Goal: Task Accomplishment & Management: Manage account settings

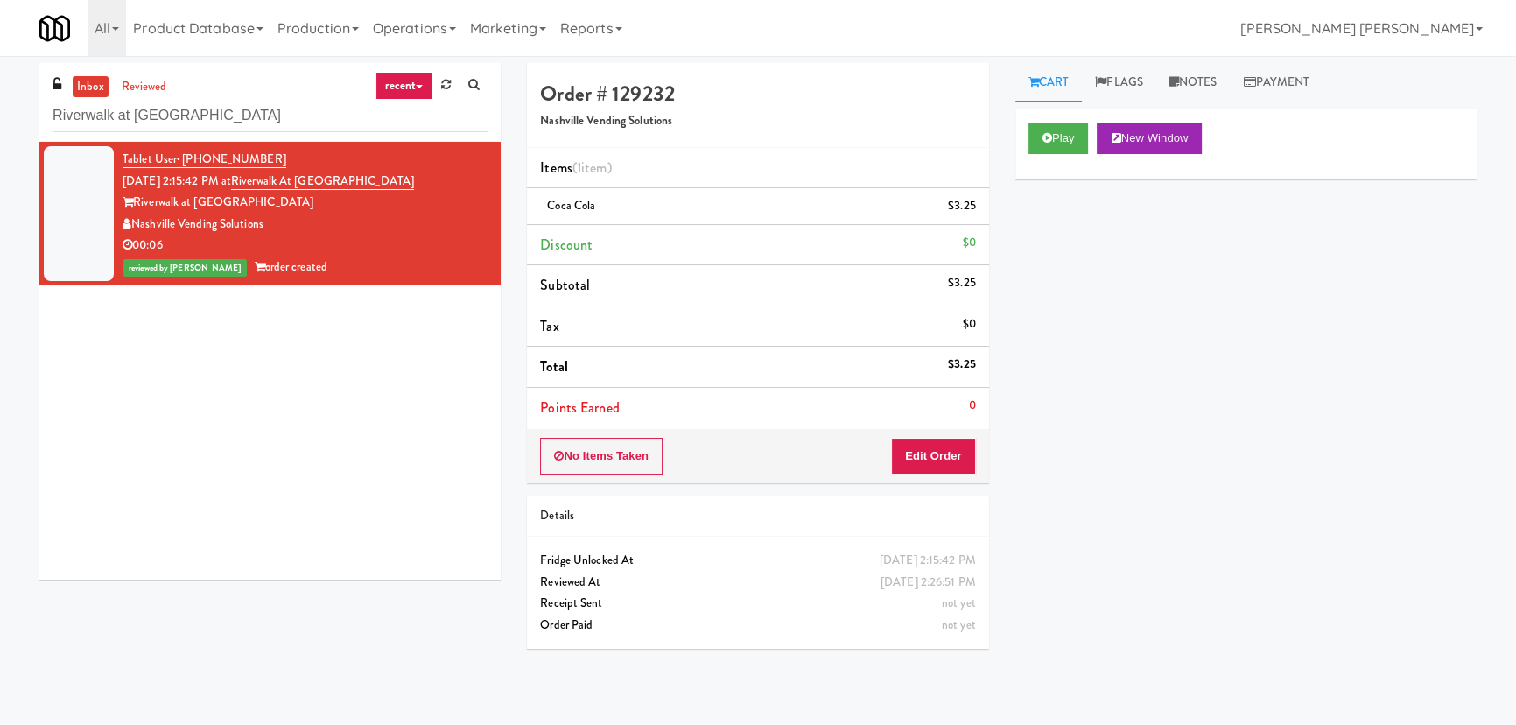
scroll to position [47, 0]
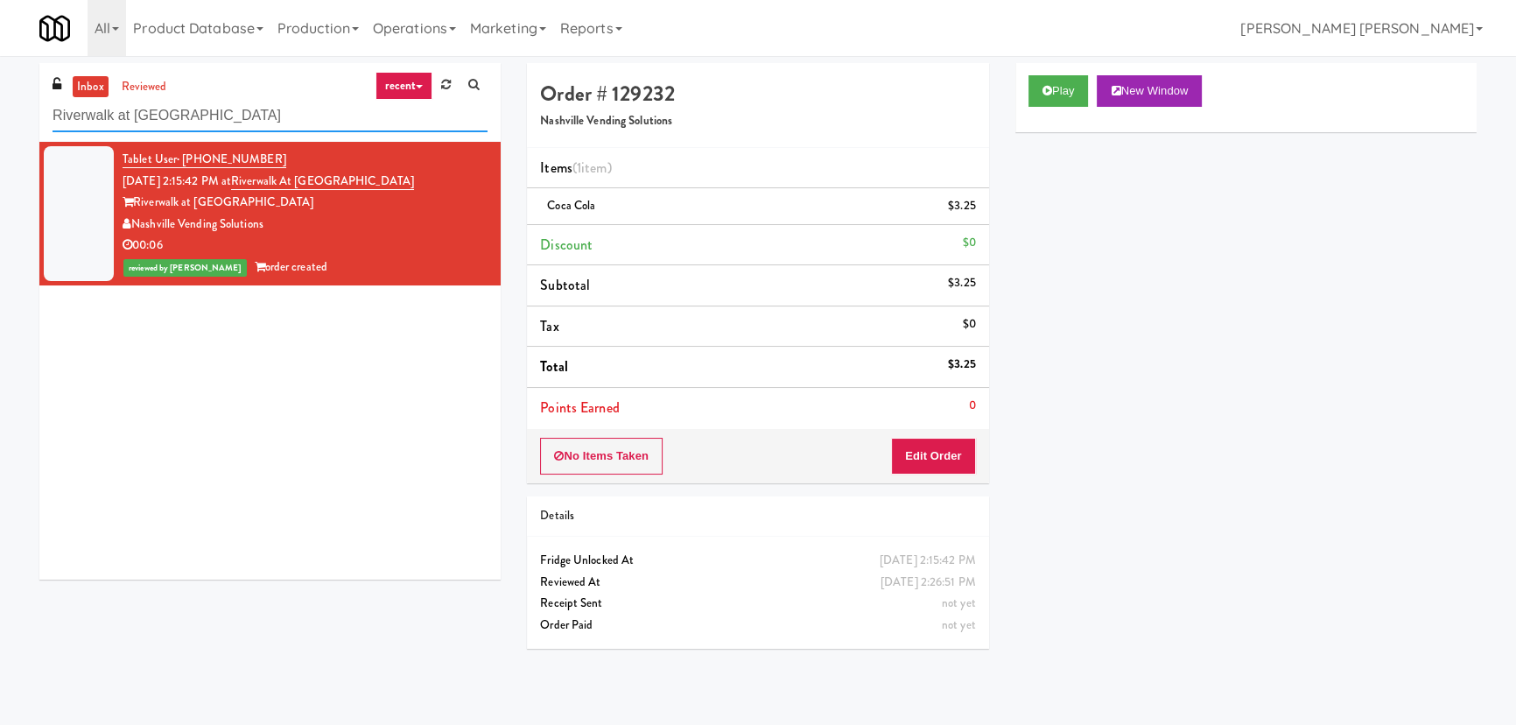
drag, startPoint x: 308, startPoint y: 109, endPoint x: -50, endPoint y: 117, distance: 358.0
click at [0, 117] on html "Are you sure you want to update this order? Okay Cancel Okay Are you sure you w…" at bounding box center [758, 362] width 1516 height 725
paste input "Accolade - Snacks"
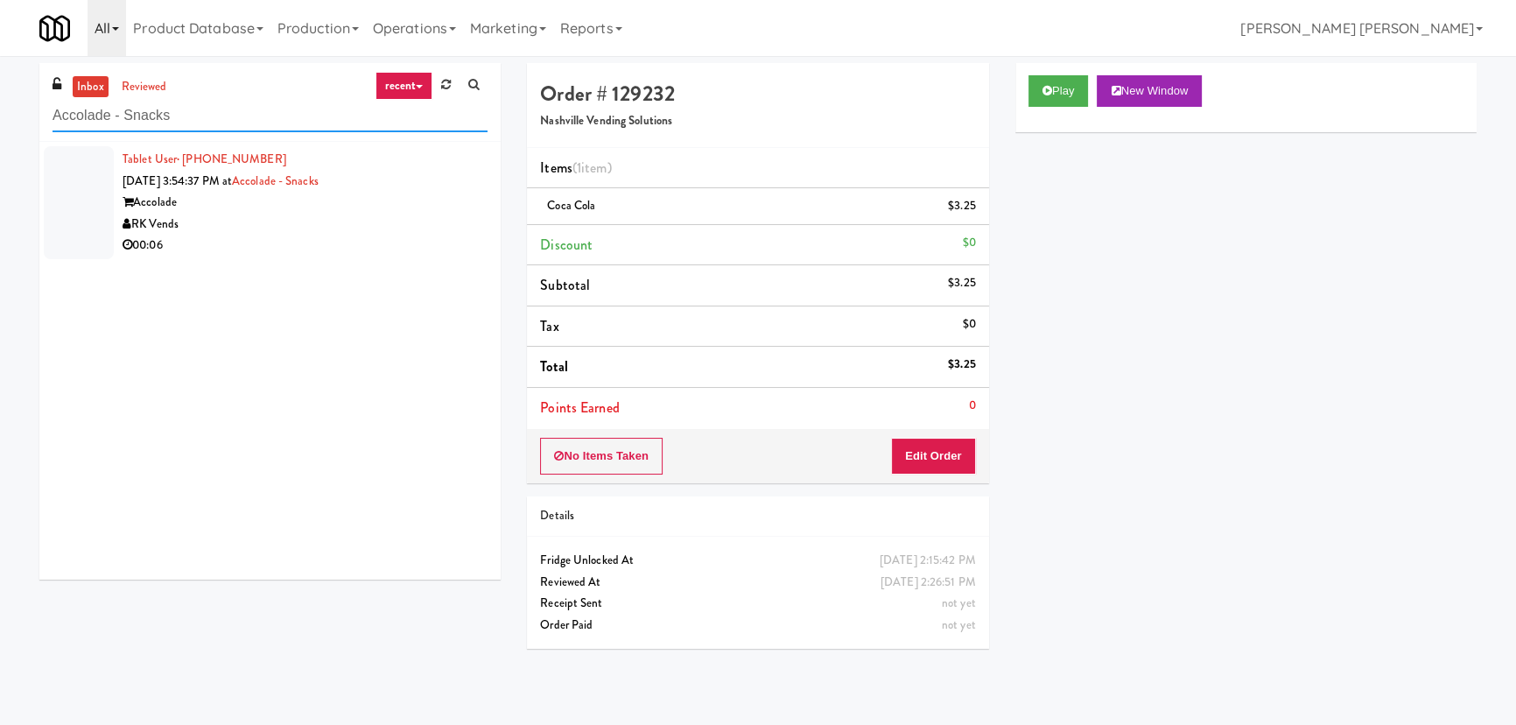
type input "Accolade - Snacks"
click at [348, 215] on div "RK Vends" at bounding box center [305, 225] width 365 height 22
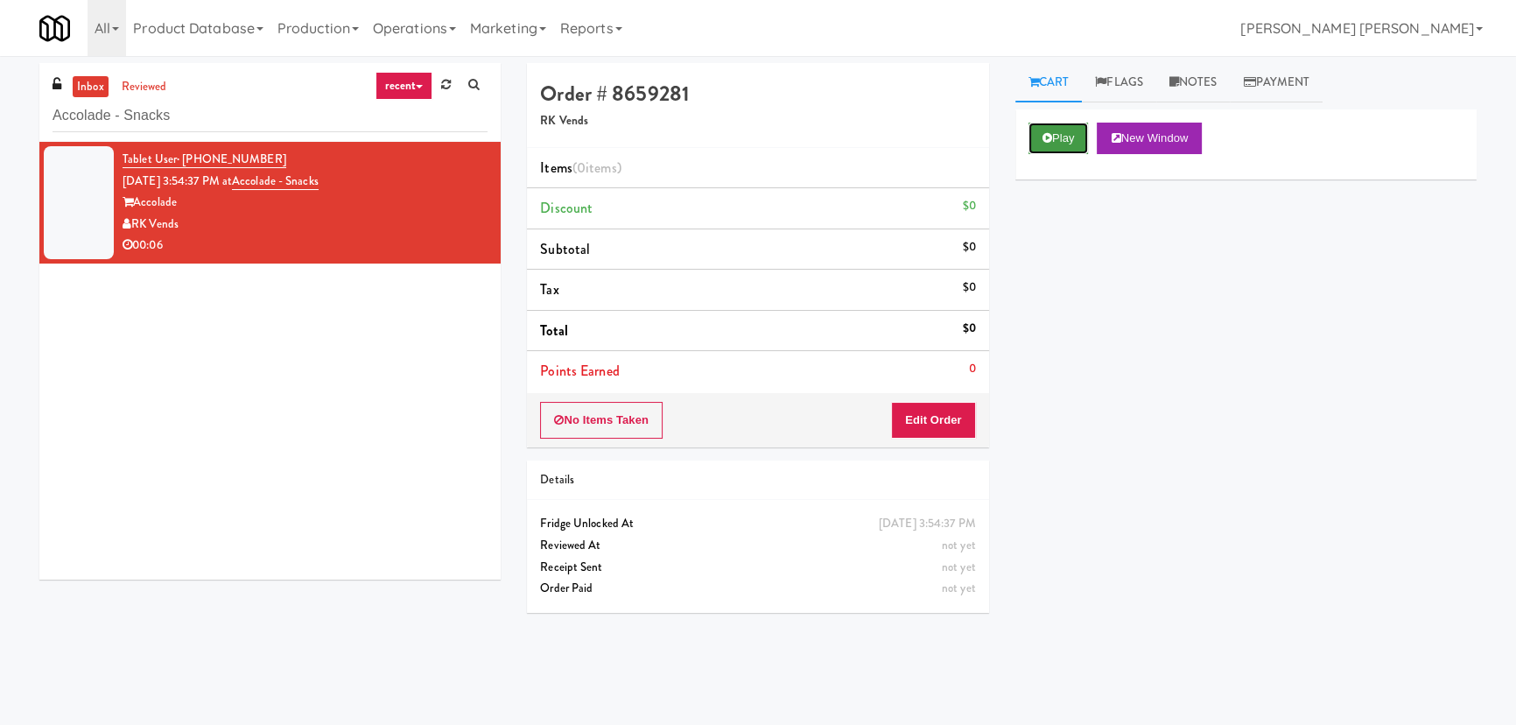
click at [1049, 131] on button "Play" at bounding box center [1058, 139] width 60 height 32
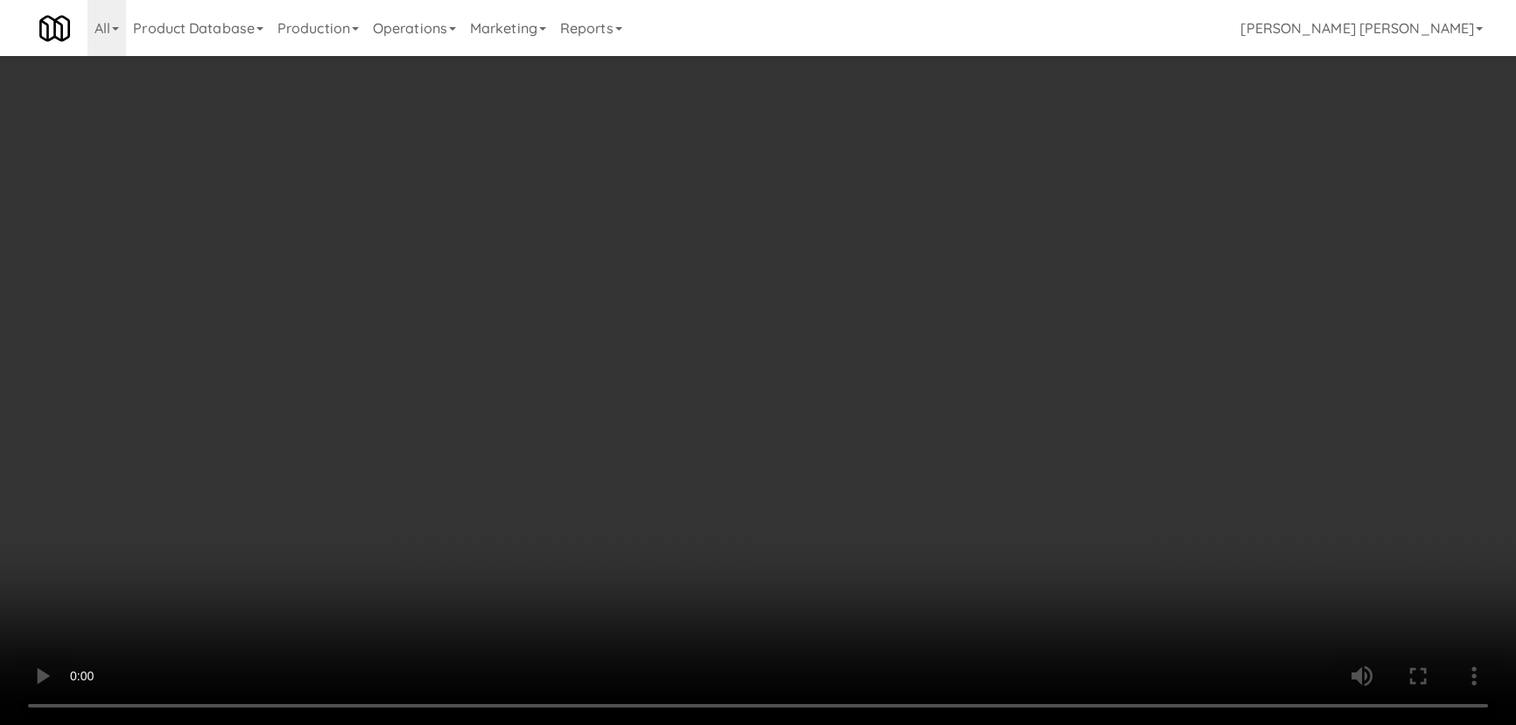
click at [840, 724] on video at bounding box center [758, 362] width 1516 height 725
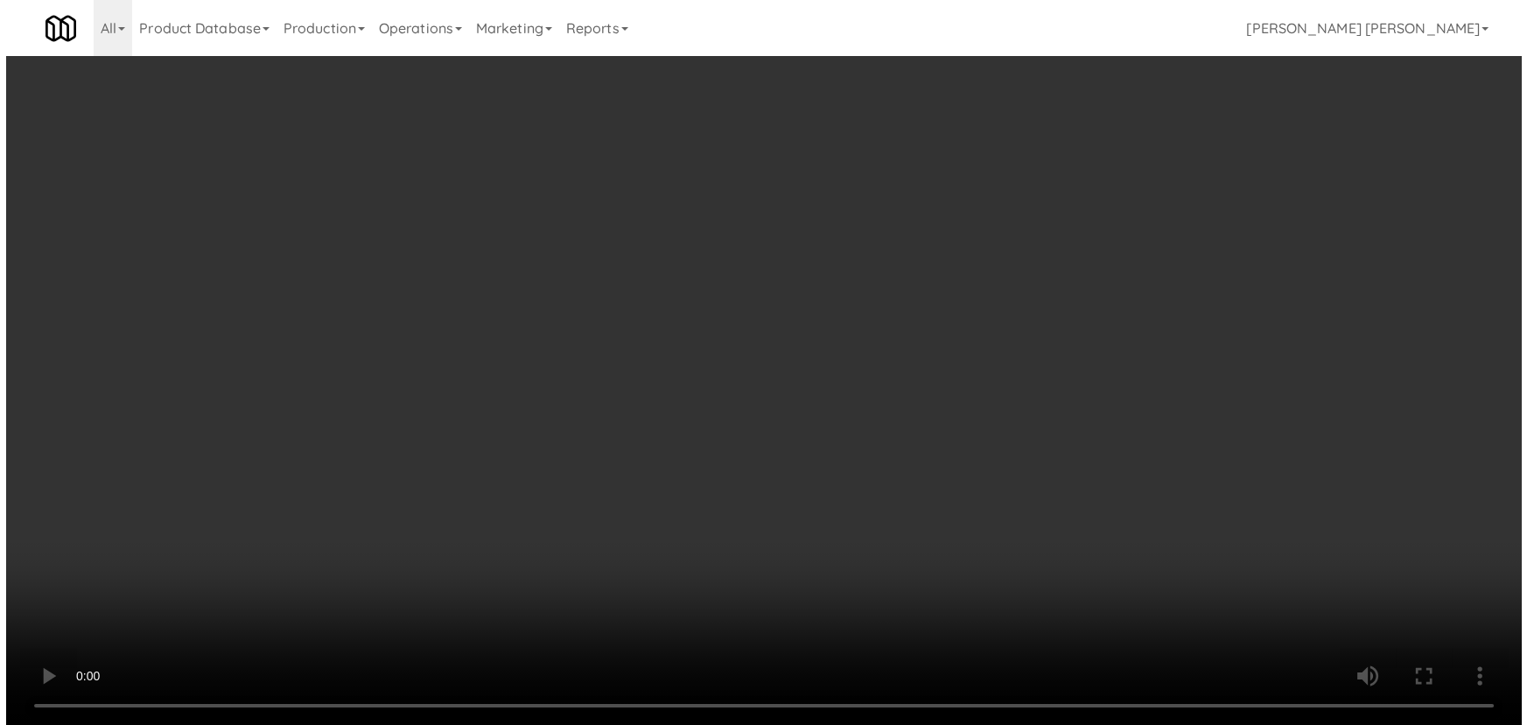
scroll to position [36, 0]
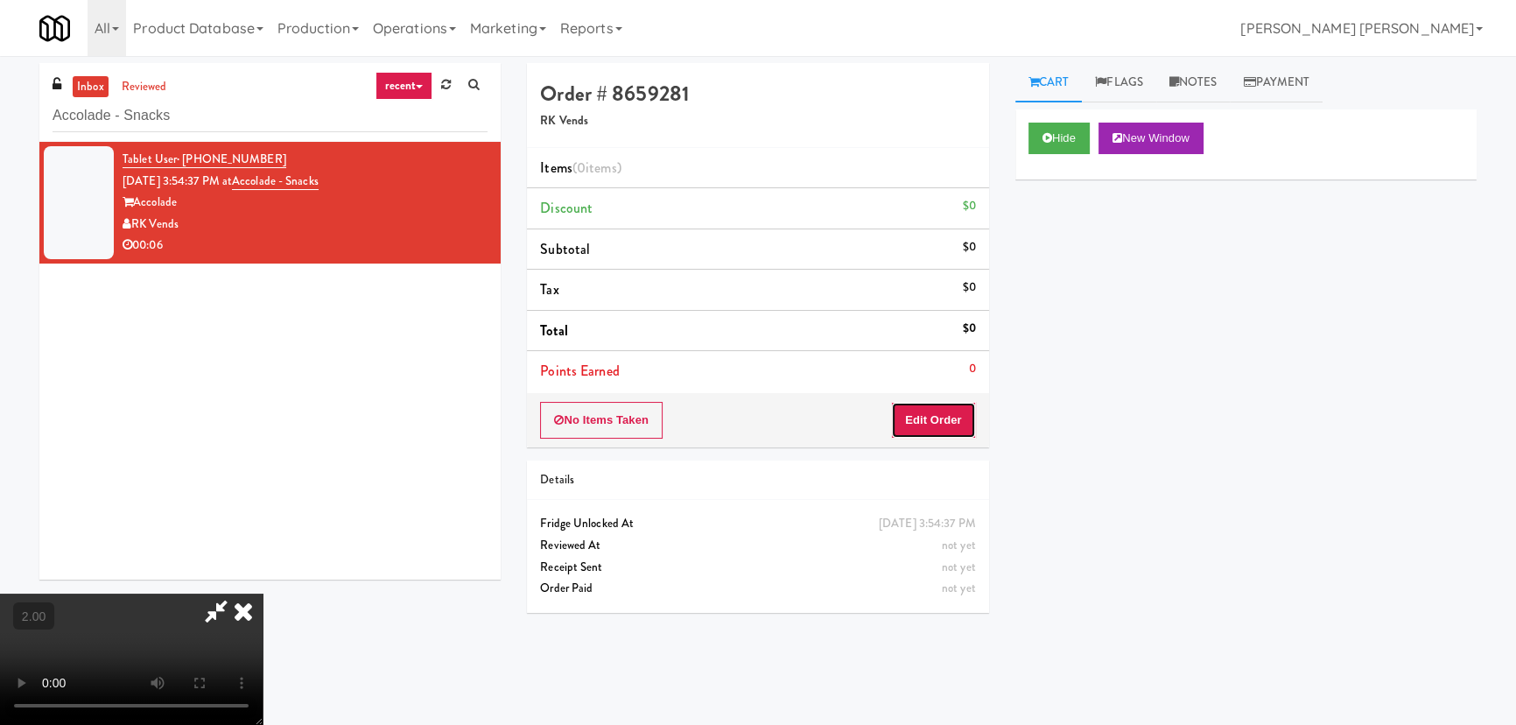
click at [948, 418] on button "Edit Order" at bounding box center [933, 420] width 85 height 37
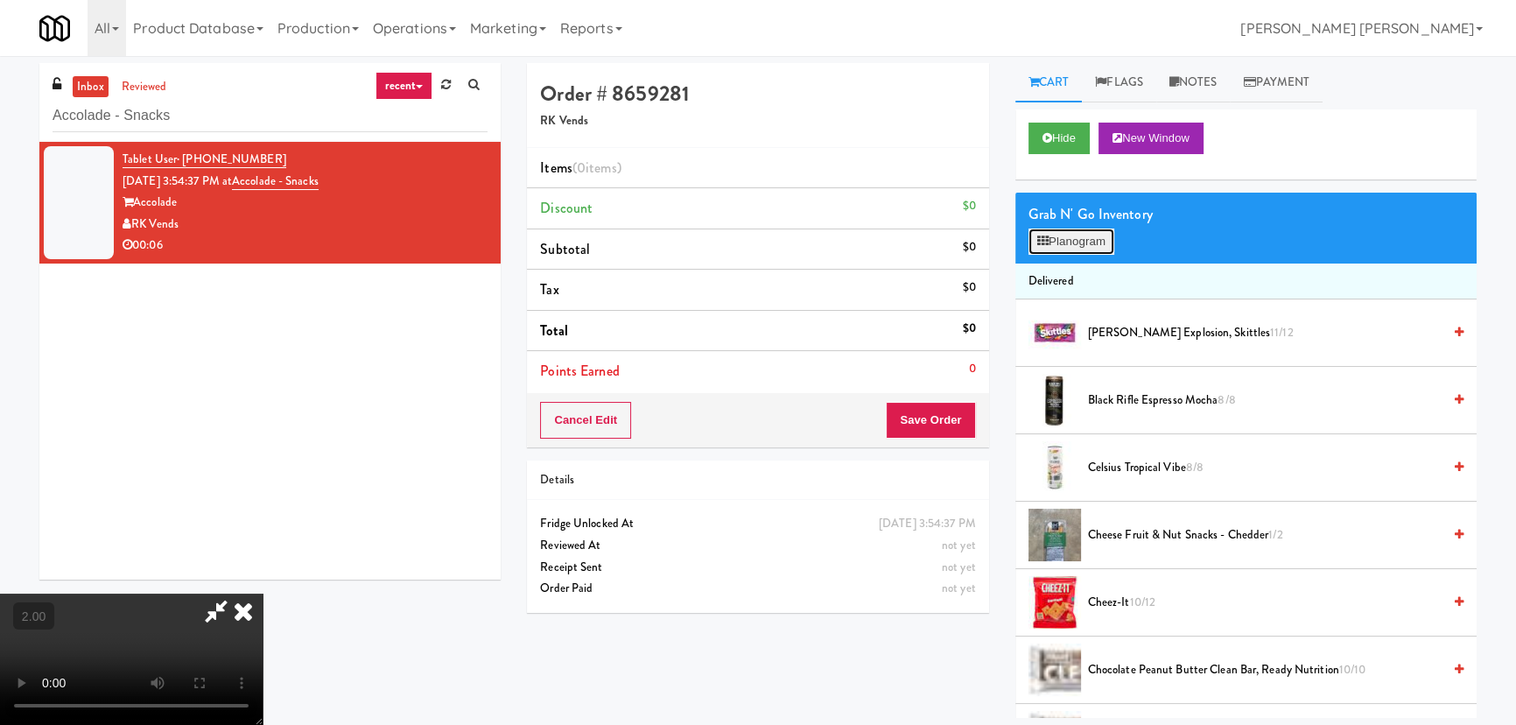
click at [1073, 237] on button "Planogram" at bounding box center [1071, 241] width 86 height 26
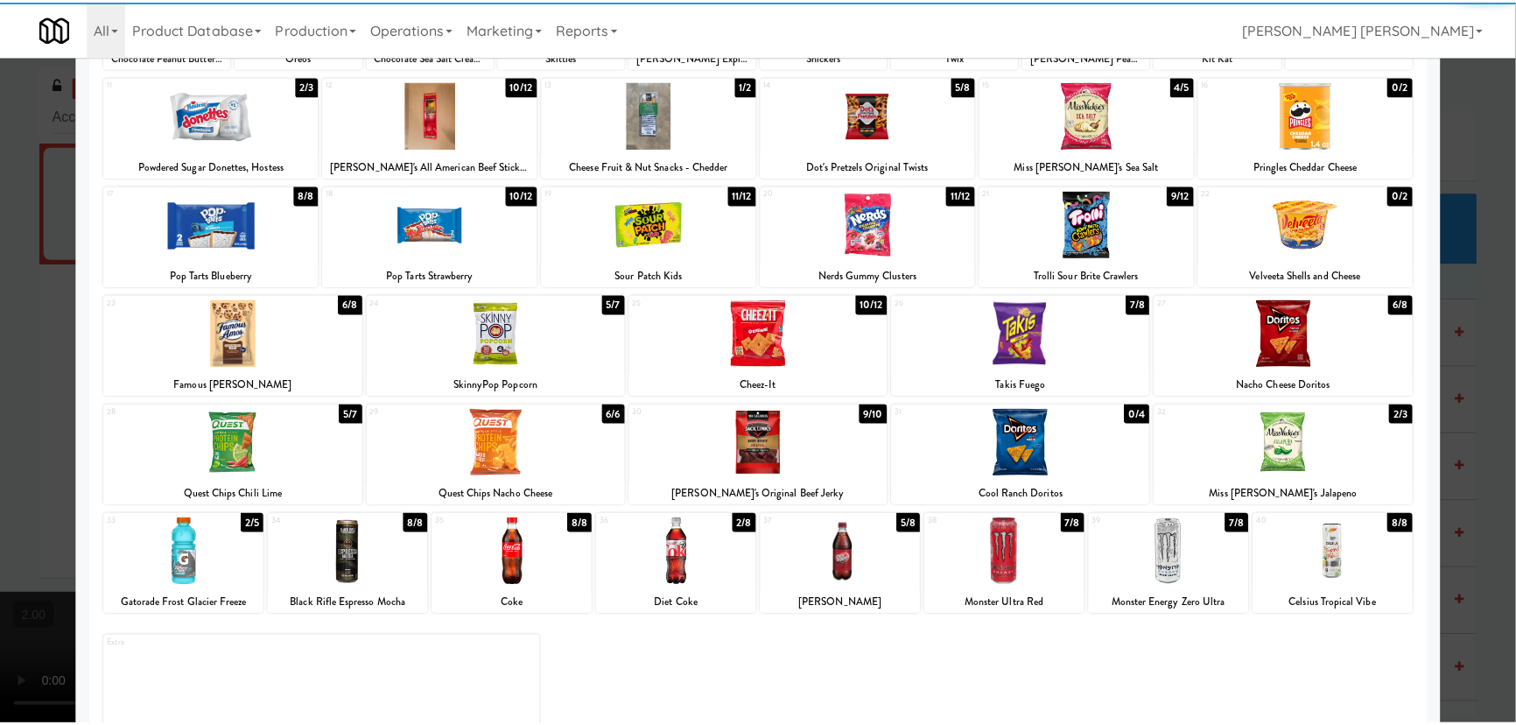
scroll to position [244, 0]
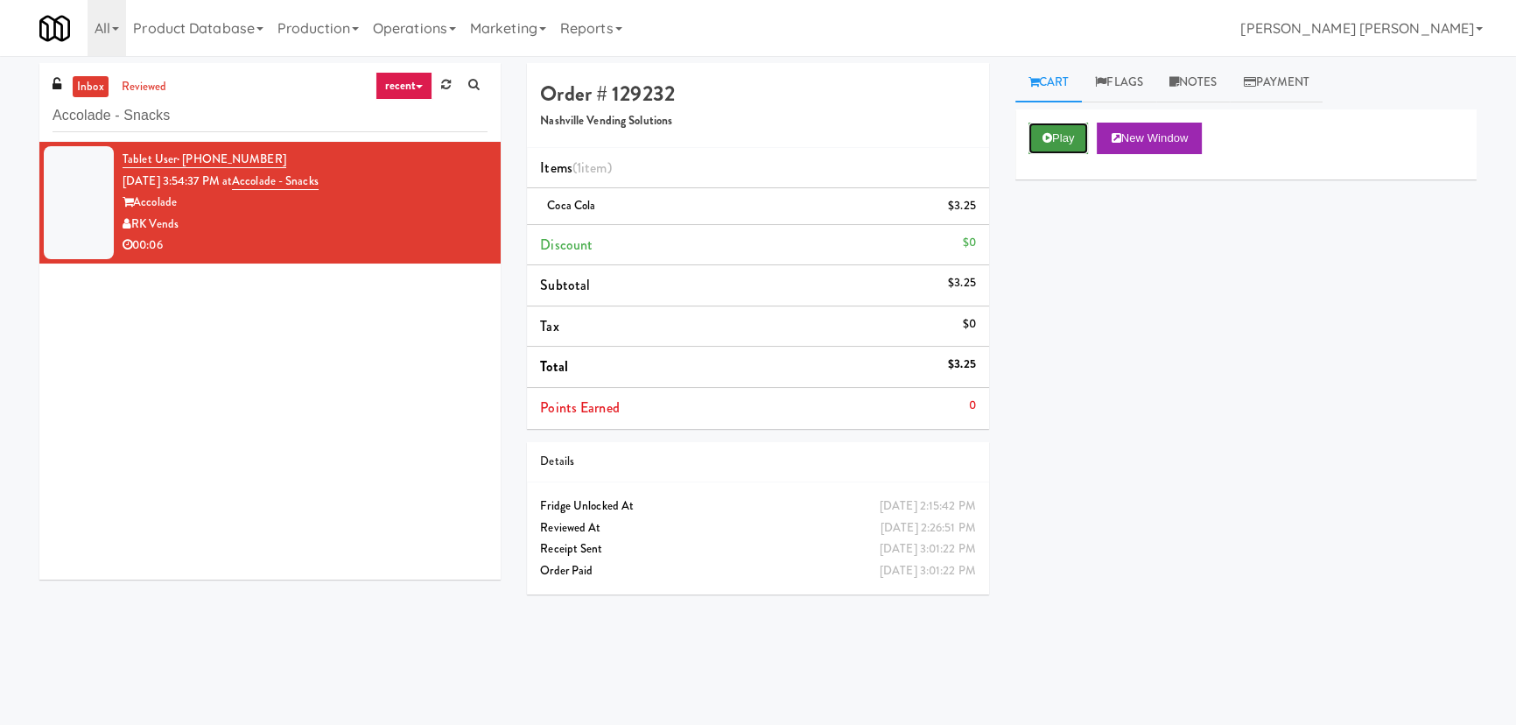
click at [1066, 131] on button "Play" at bounding box center [1058, 139] width 60 height 32
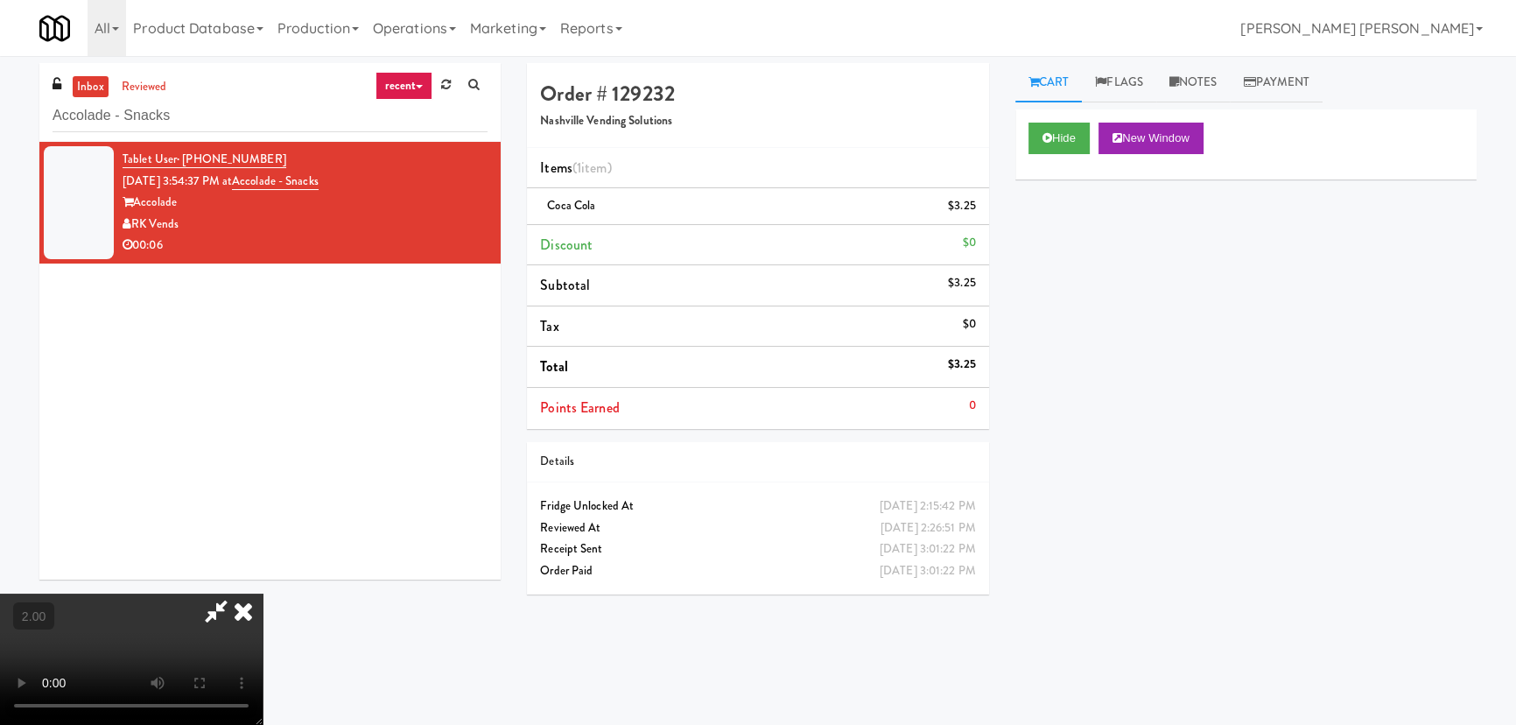
click at [263, 593] on icon at bounding box center [243, 610] width 39 height 35
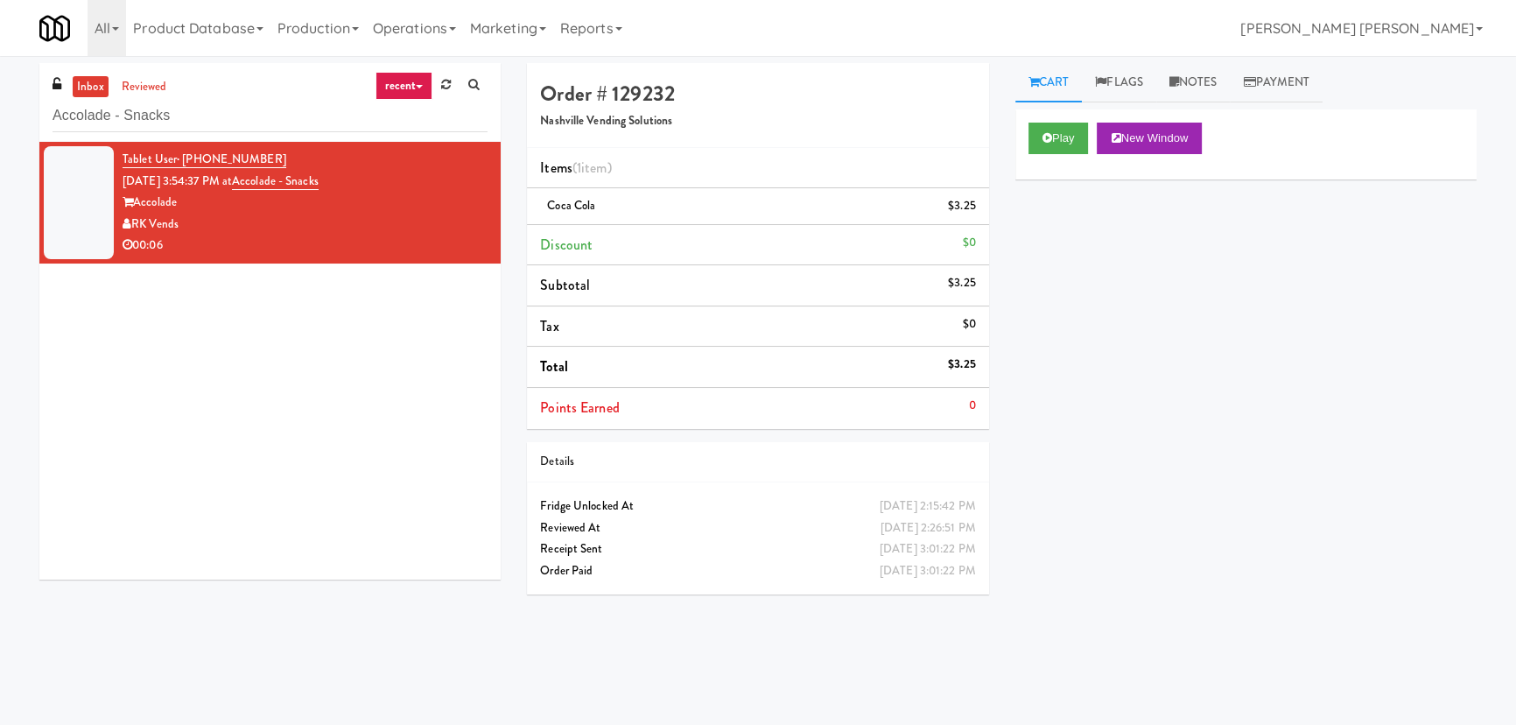
click at [336, 232] on div "RK Vends" at bounding box center [305, 225] width 365 height 22
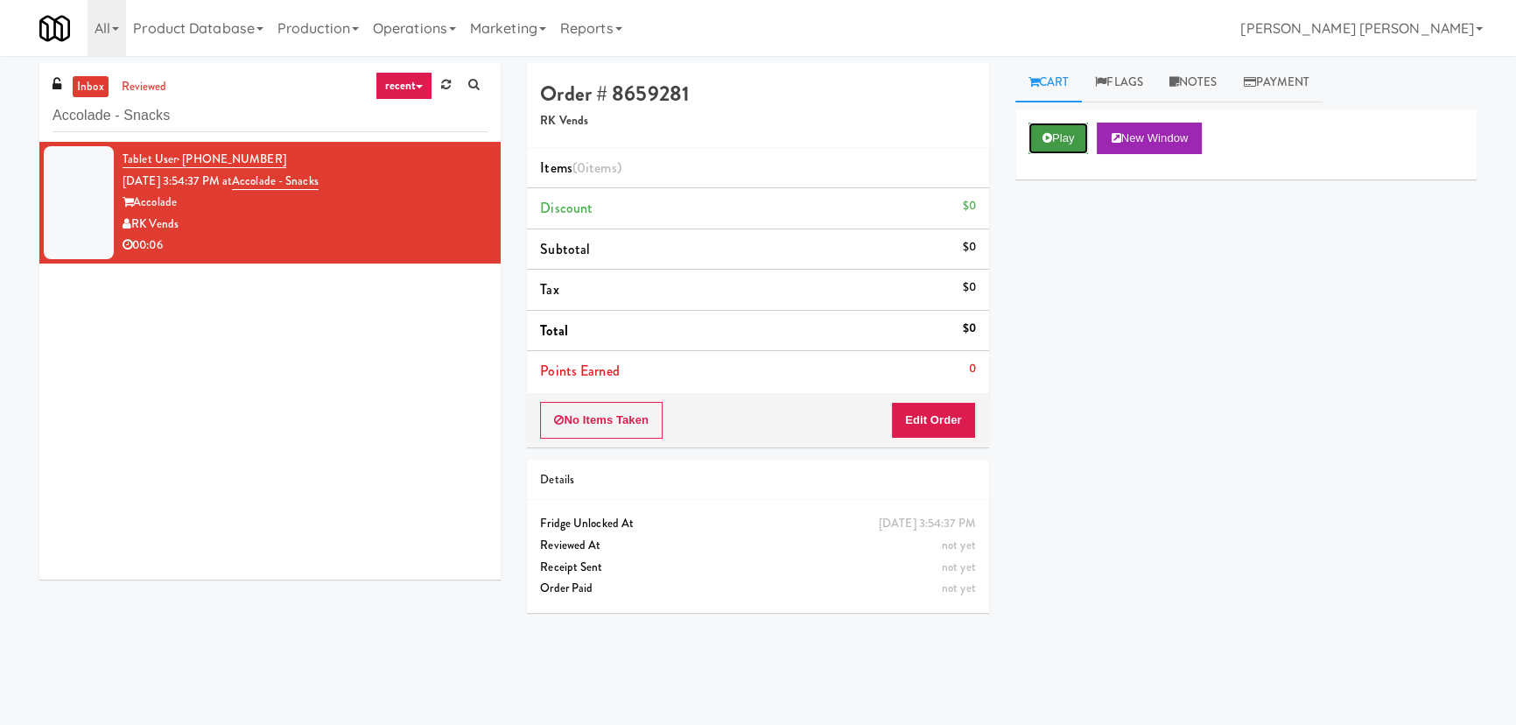
click at [1050, 140] on icon at bounding box center [1047, 137] width 10 height 11
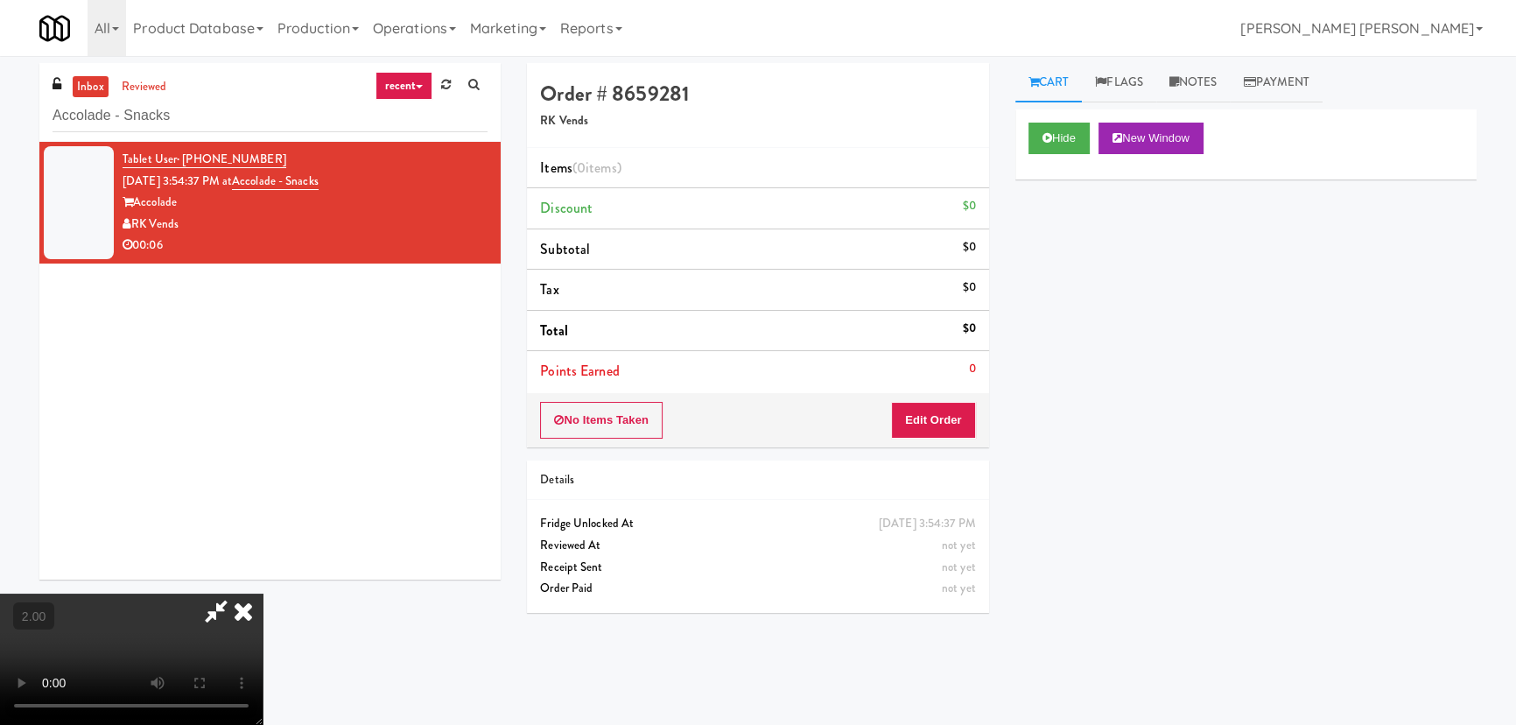
scroll to position [36, 0]
click at [952, 428] on button "Edit Order" at bounding box center [933, 420] width 85 height 37
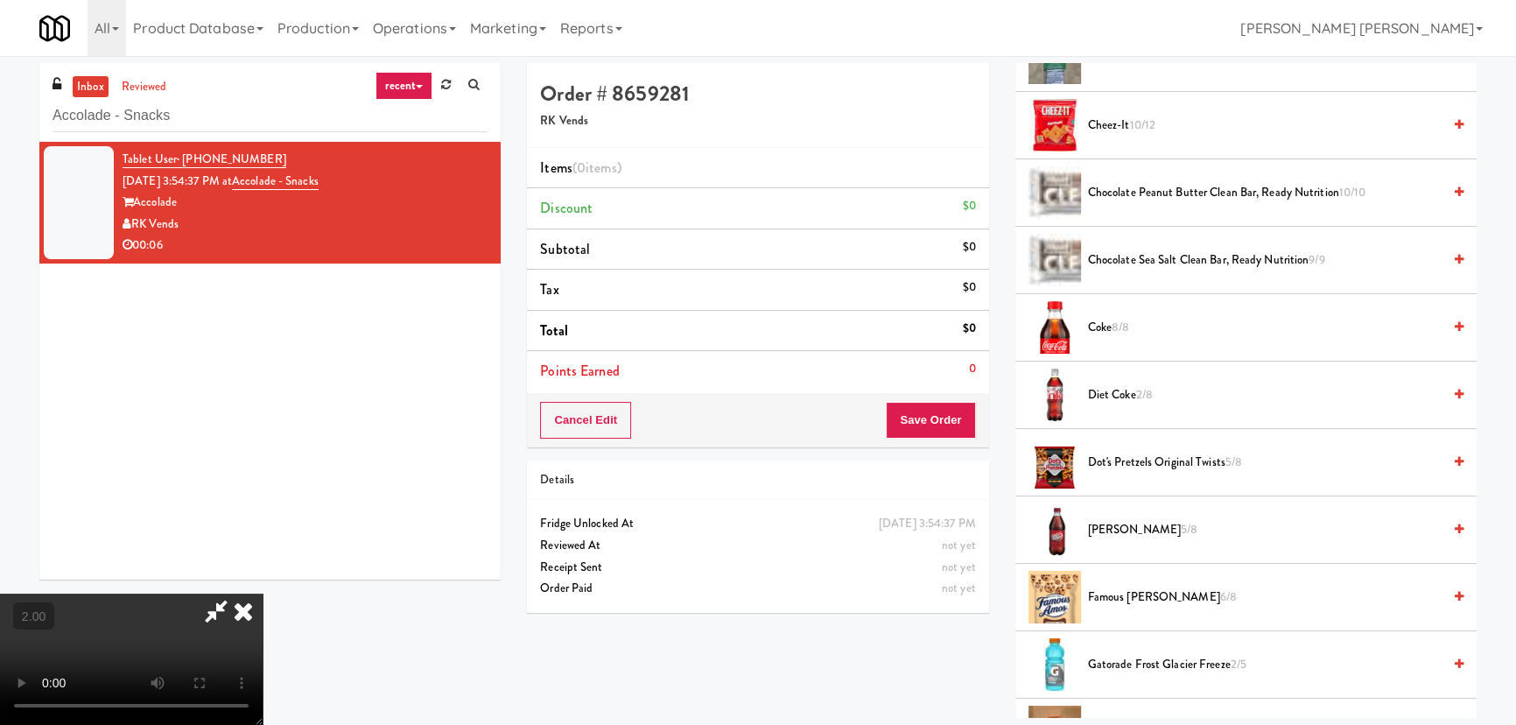
scroll to position [796, 0]
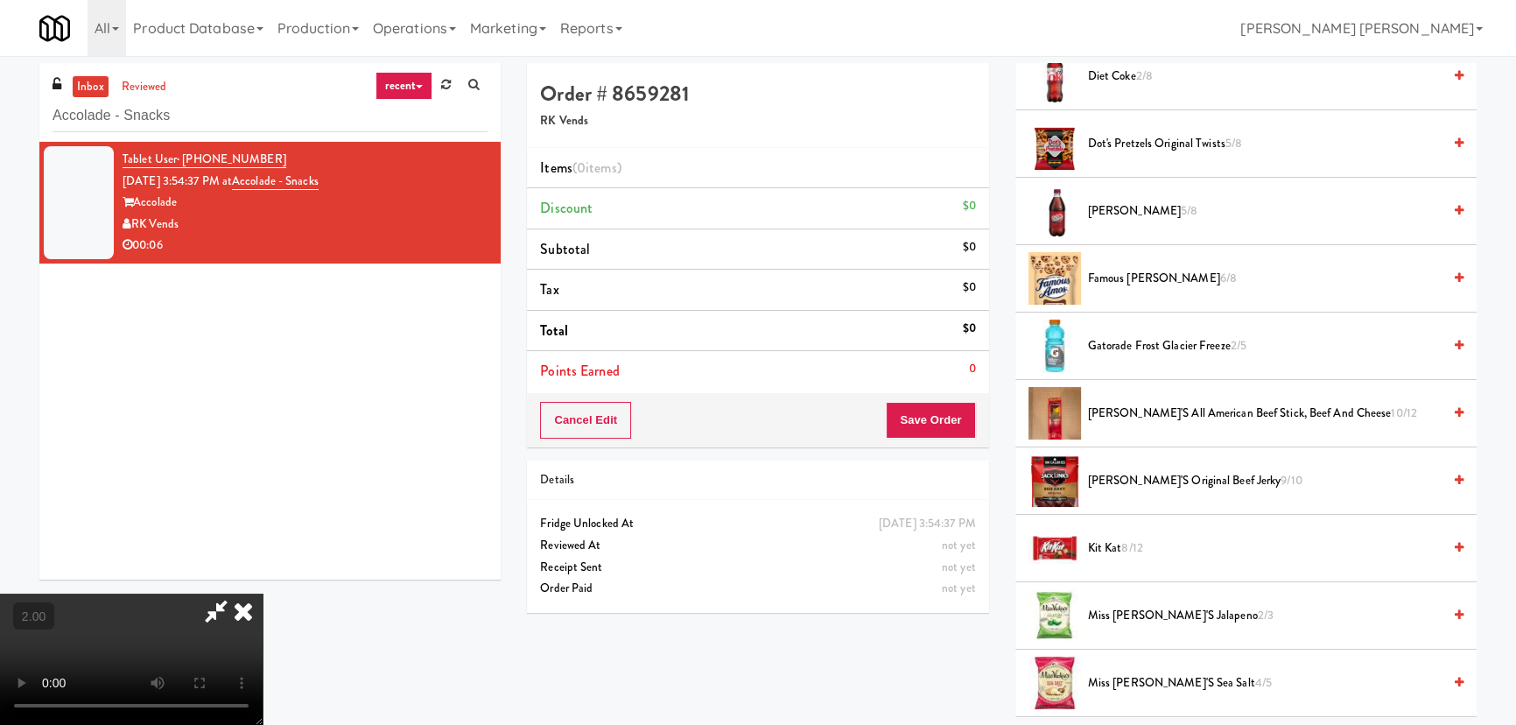
click at [1130, 348] on span "Gatorade Frost Glacier Freeze 2/5" at bounding box center [1265, 346] width 354 height 22
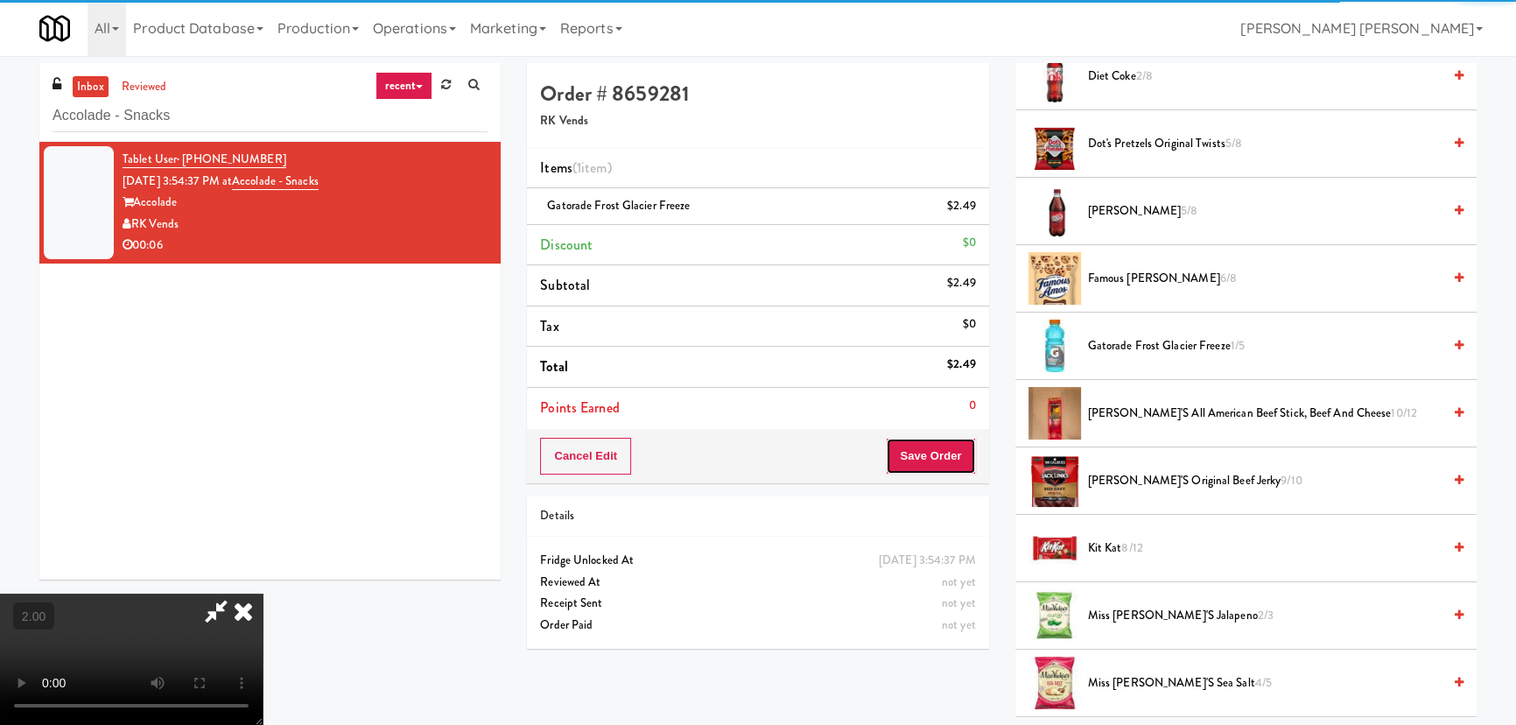
click at [956, 462] on button "Save Order" at bounding box center [930, 456] width 89 height 37
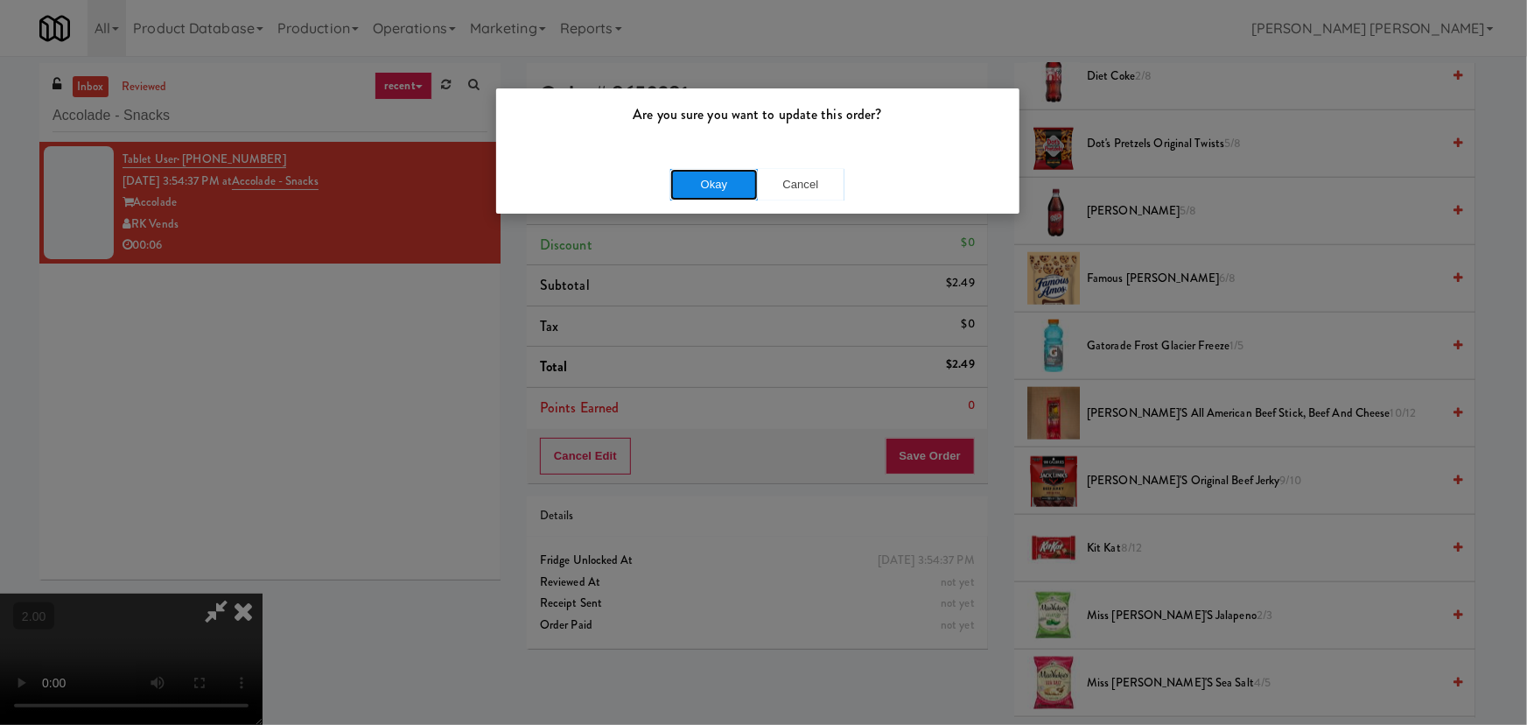
click at [719, 180] on button "Okay" at bounding box center [714, 185] width 88 height 32
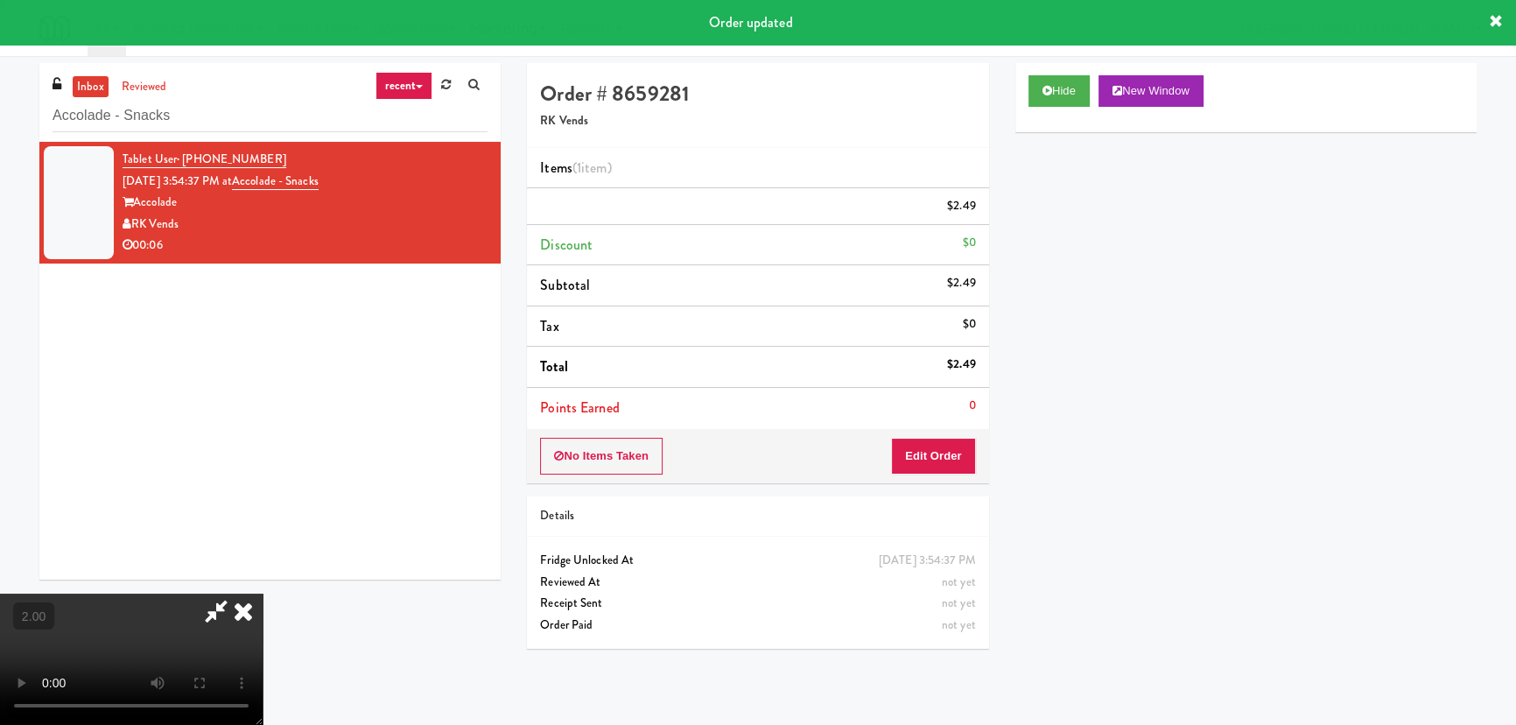
scroll to position [0, 0]
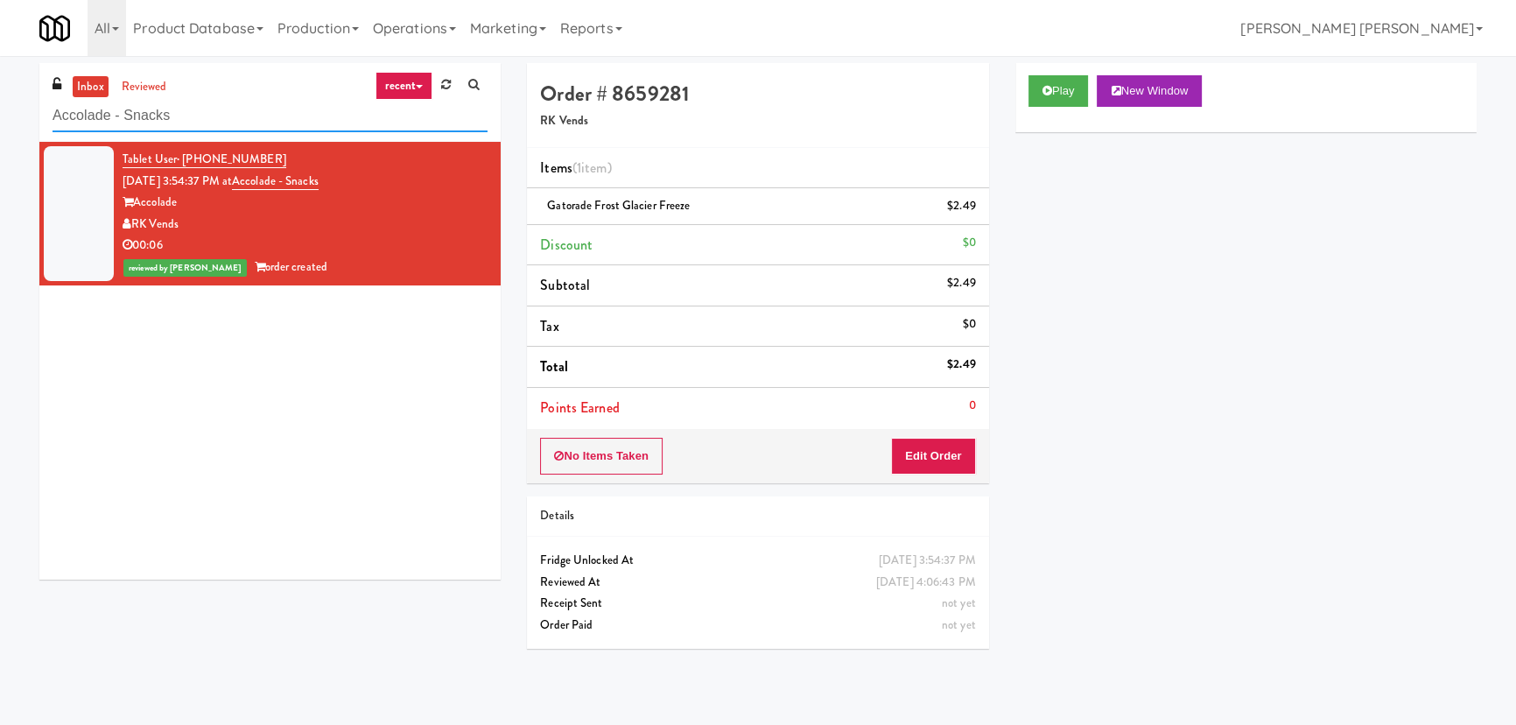
drag, startPoint x: -68, startPoint y: 152, endPoint x: -122, endPoint y: 158, distance: 53.6
click at [0, 158] on html "Are you sure you want to update this order? Okay Cancel Okay Are you sure you w…" at bounding box center [758, 362] width 1516 height 725
click at [214, 116] on input "Accolade - Snacks" at bounding box center [270, 116] width 435 height 32
drag, startPoint x: 214, startPoint y: 116, endPoint x: 60, endPoint y: 116, distance: 154.0
click at [60, 116] on input "Accolade - Snacks" at bounding box center [270, 116] width 435 height 32
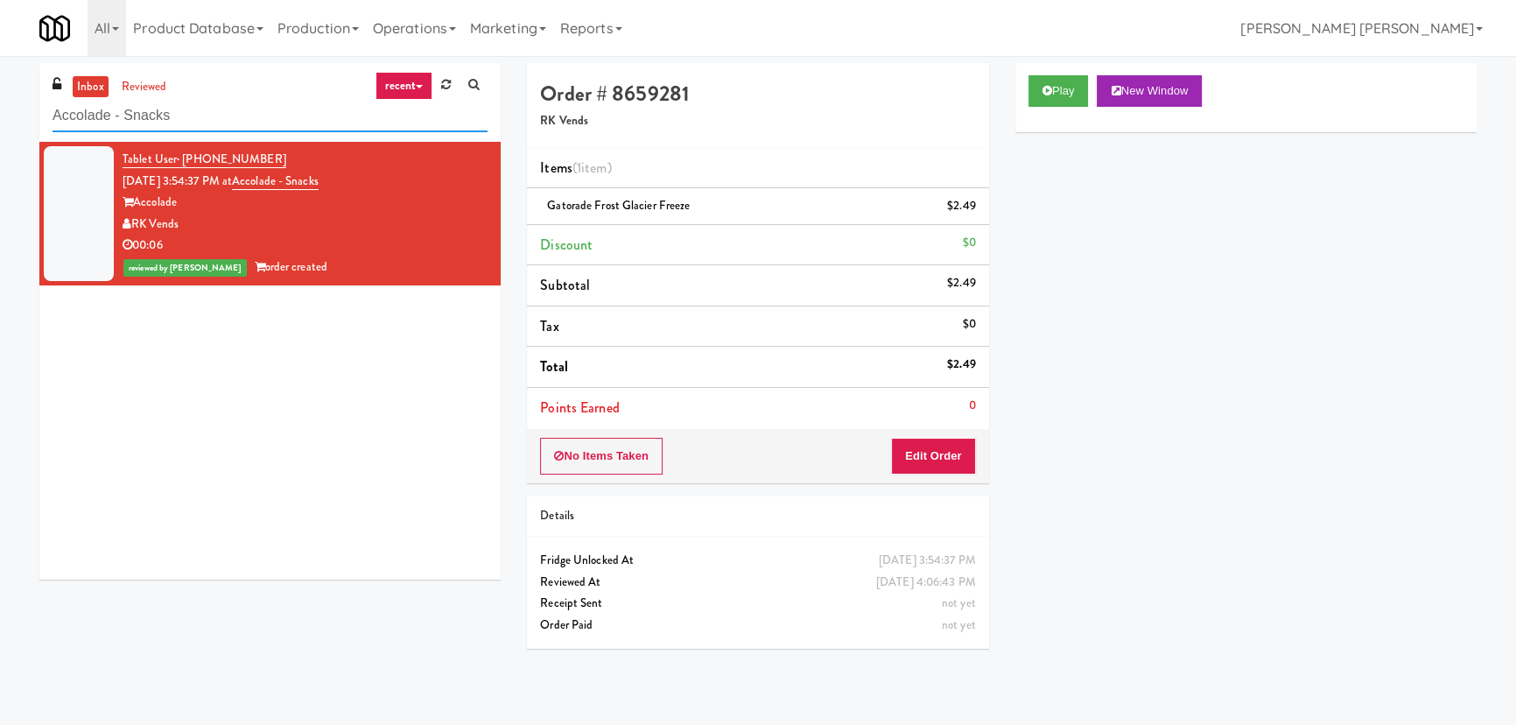
paste input "545 N McClurg- Right - Ambient"
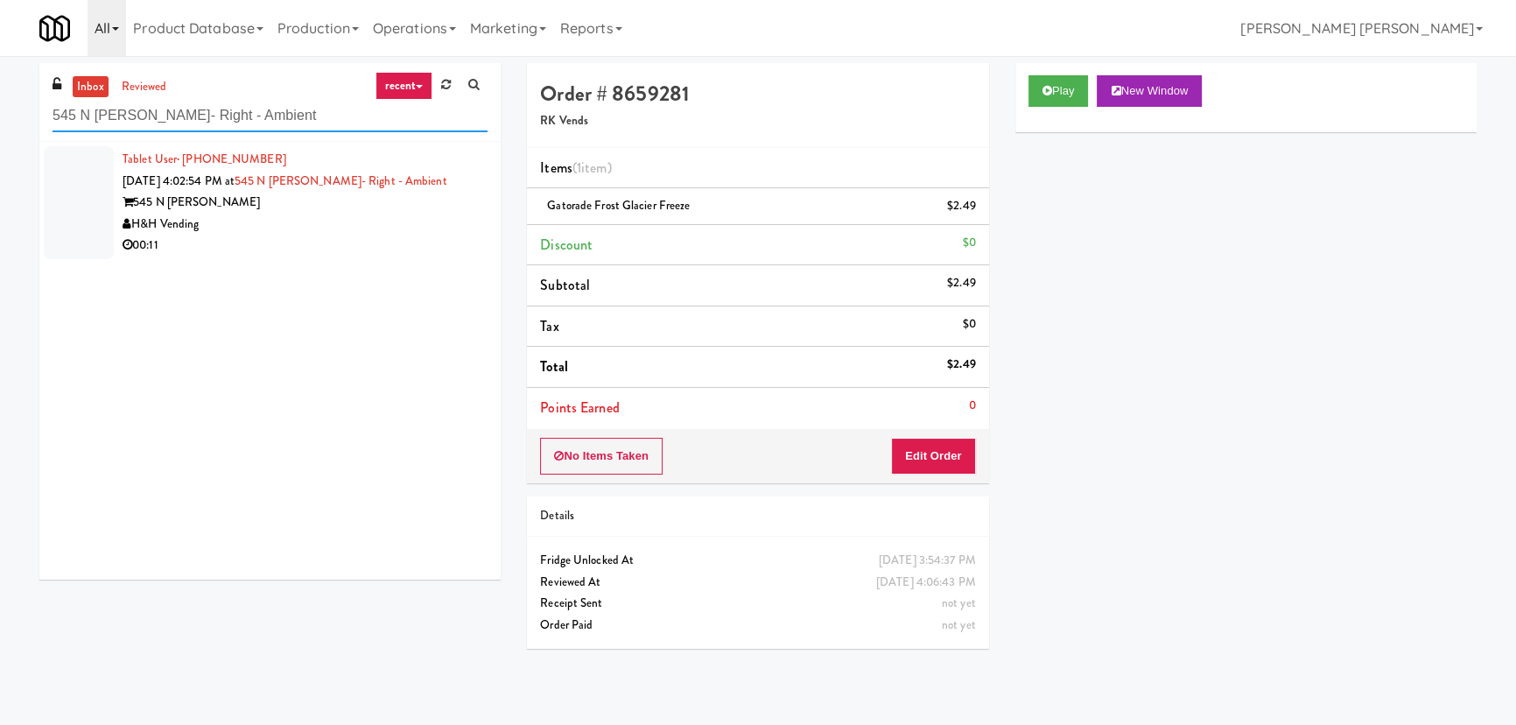
type input "545 N McClurg- Right - Ambient"
click at [322, 214] on div "H&H Vending" at bounding box center [305, 225] width 365 height 22
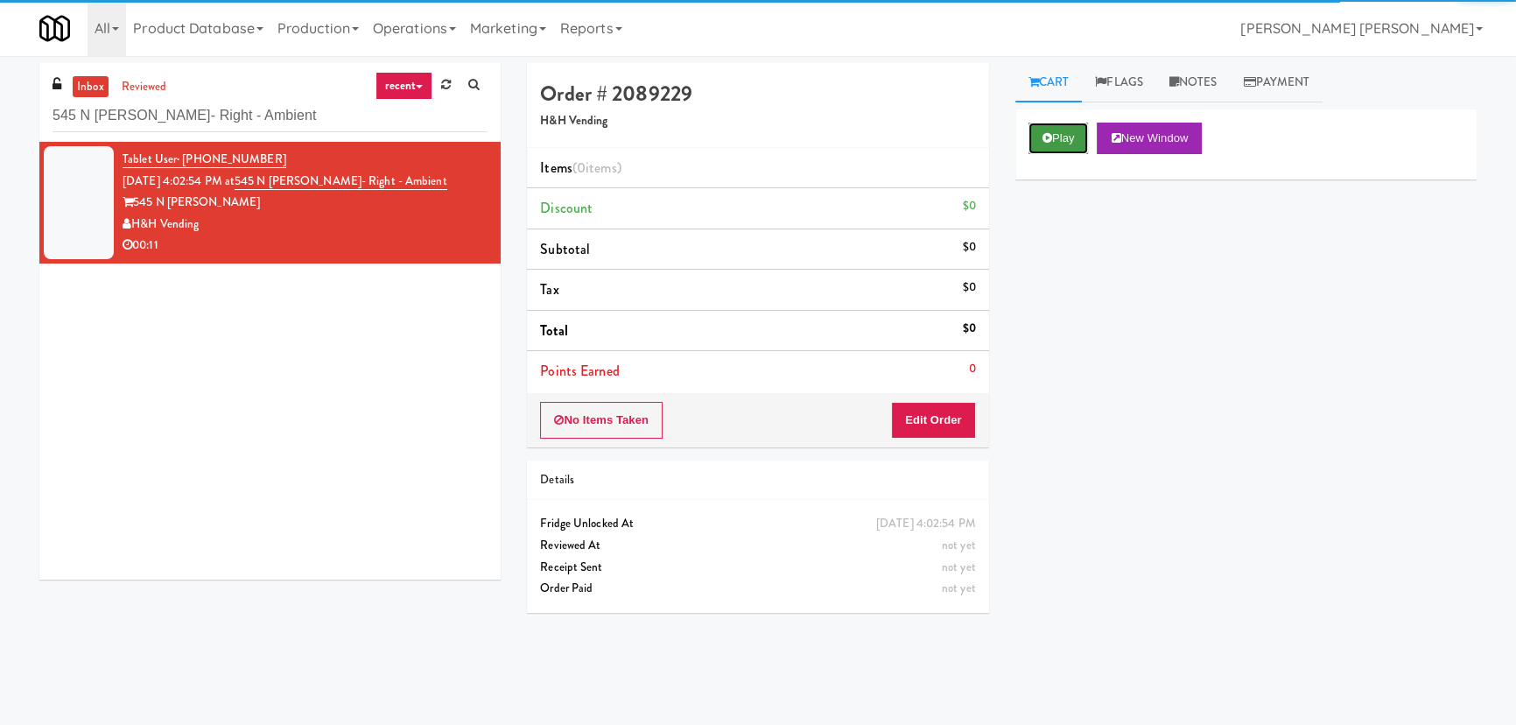
click at [1062, 131] on button "Play" at bounding box center [1058, 139] width 60 height 32
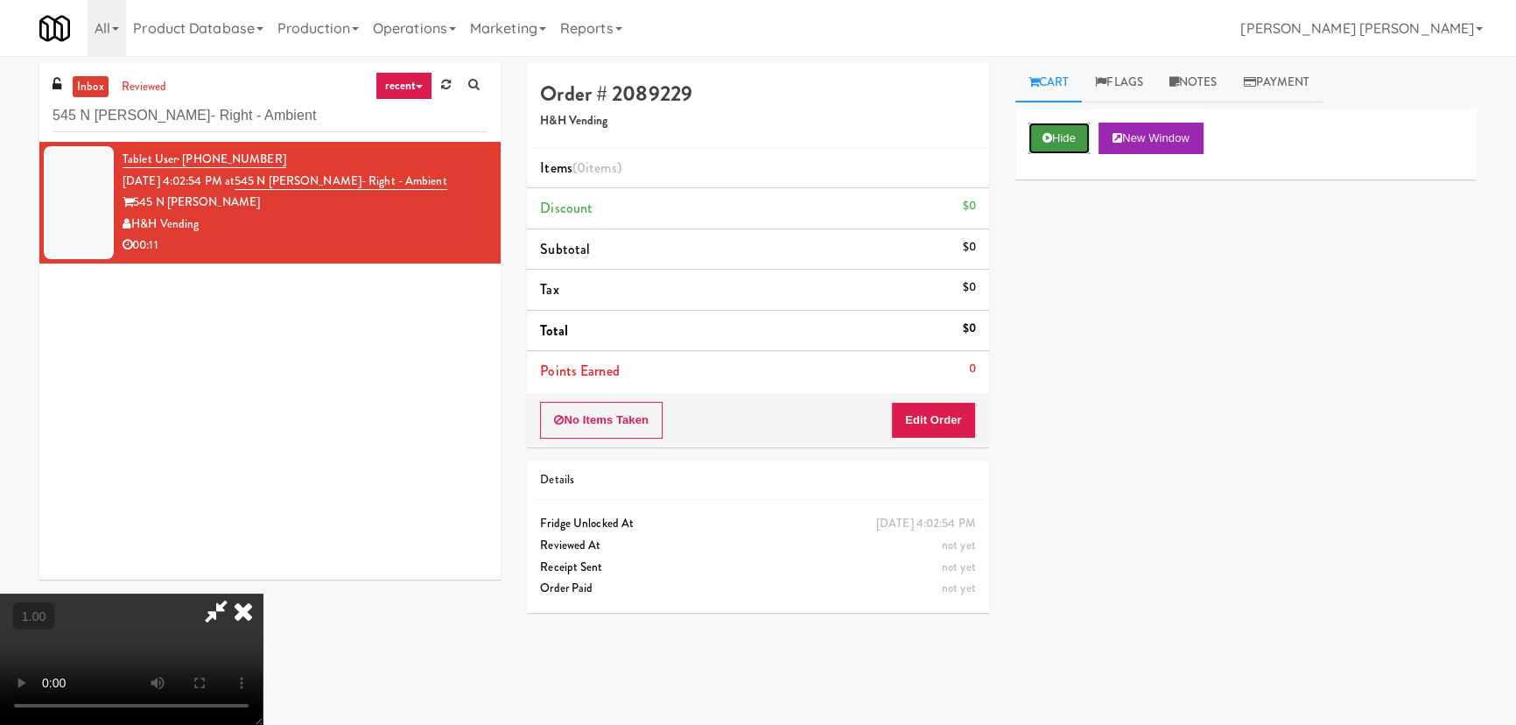
click at [1076, 123] on button "Hide" at bounding box center [1058, 139] width 61 height 32
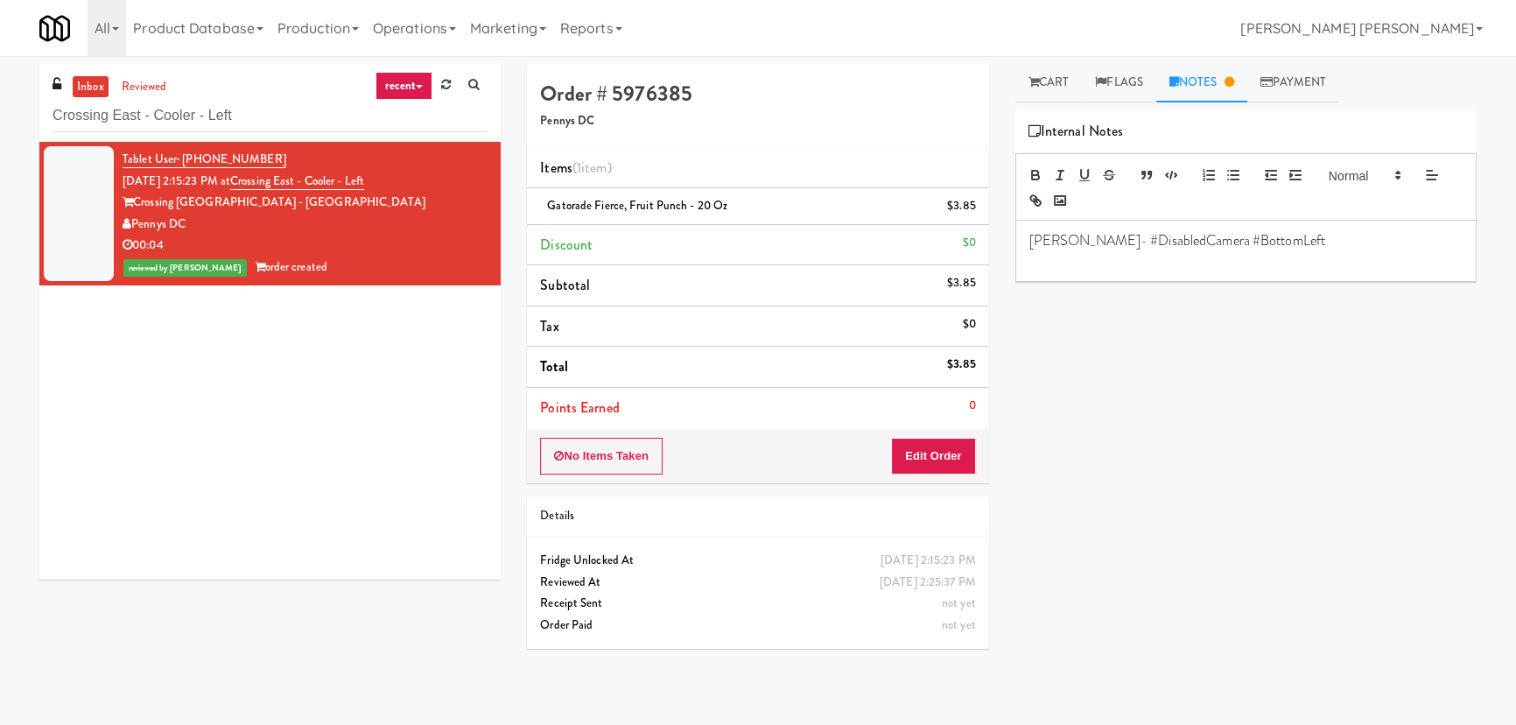
click at [12, 121] on div "inbox reviewed recent all unclear take inventory issue suspicious failed recent…" at bounding box center [758, 390] width 1516 height 655
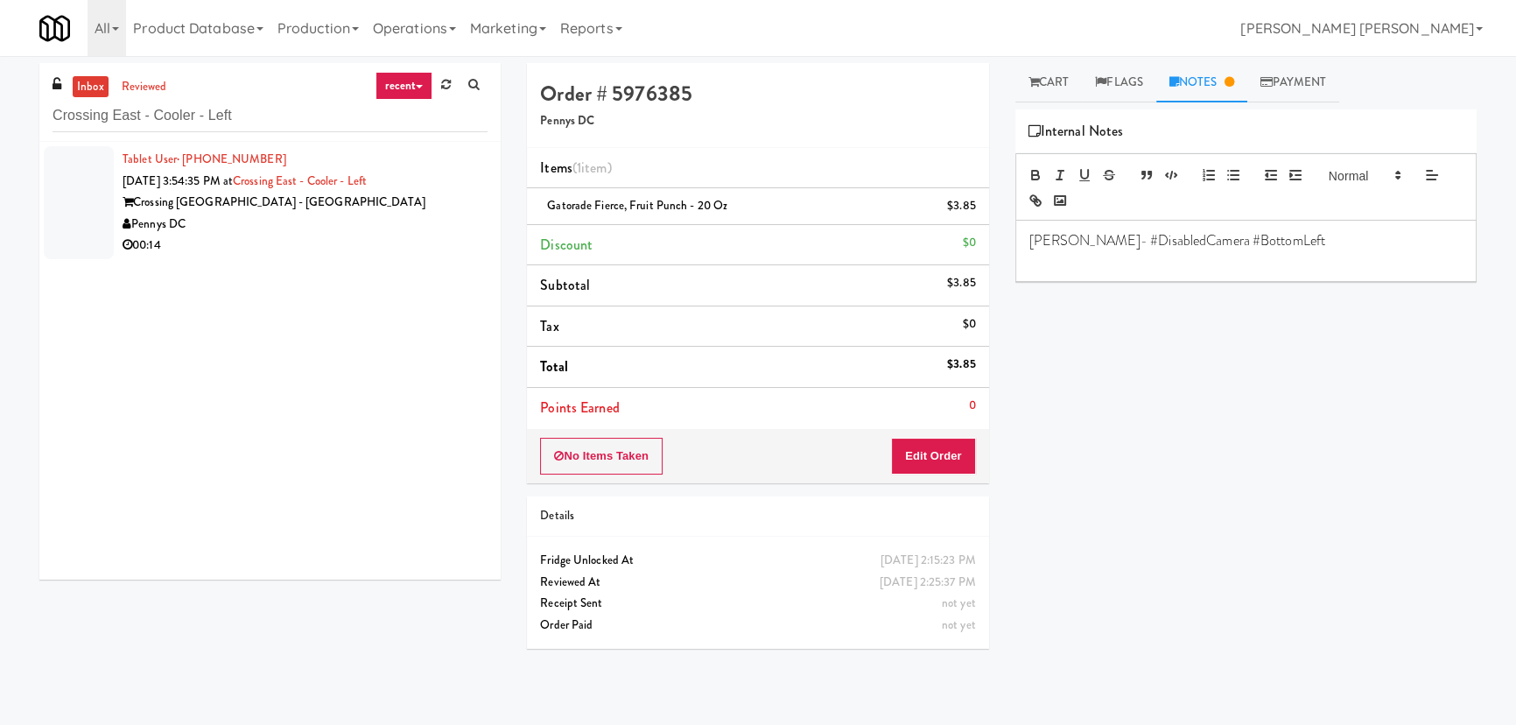
click at [323, 221] on div "Pennys DC" at bounding box center [305, 225] width 365 height 22
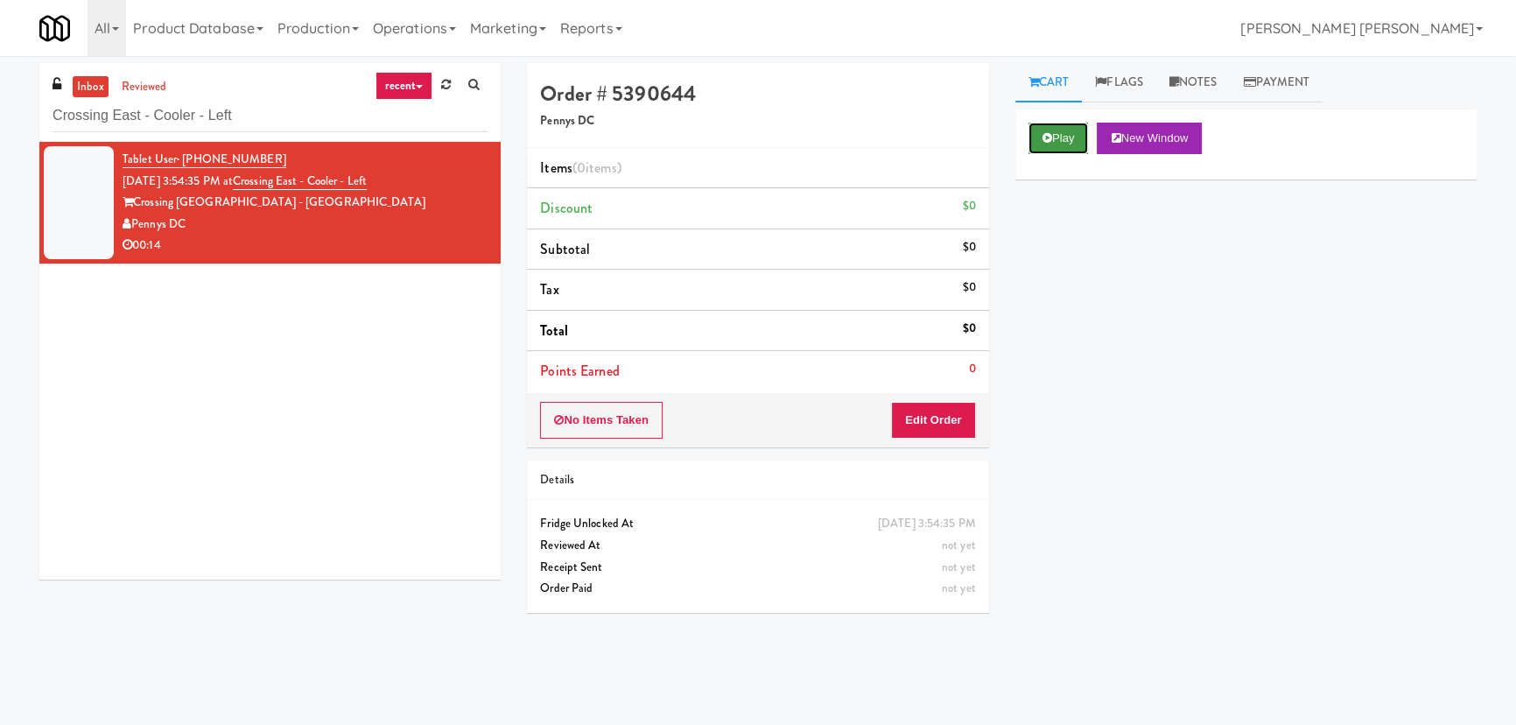
click at [1043, 134] on icon at bounding box center [1047, 137] width 10 height 11
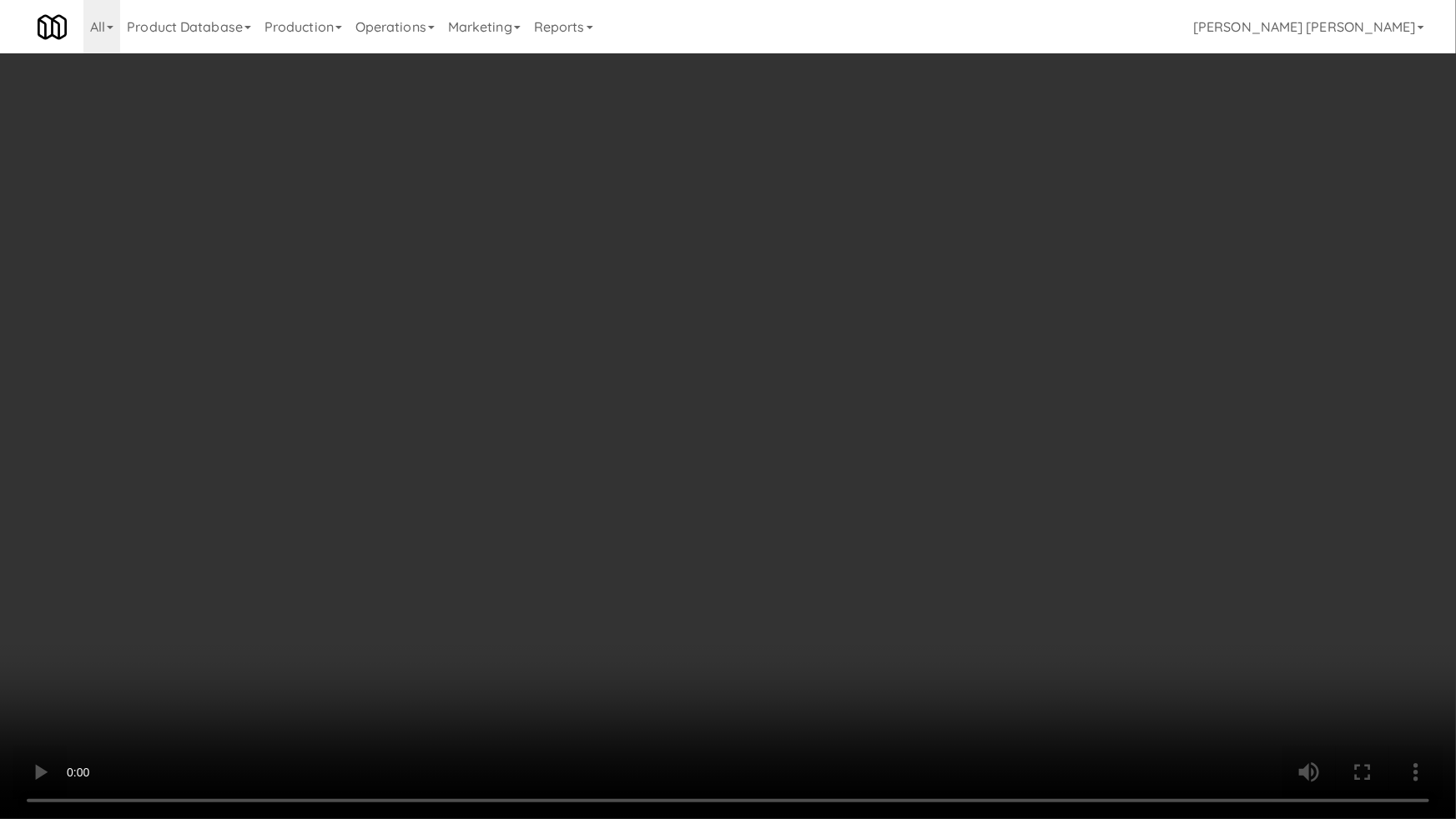
drag, startPoint x: 1128, startPoint y: 668, endPoint x: 1067, endPoint y: 641, distance: 66.7
click at [1127, 667] on video at bounding box center [728, 409] width 1456 height 819
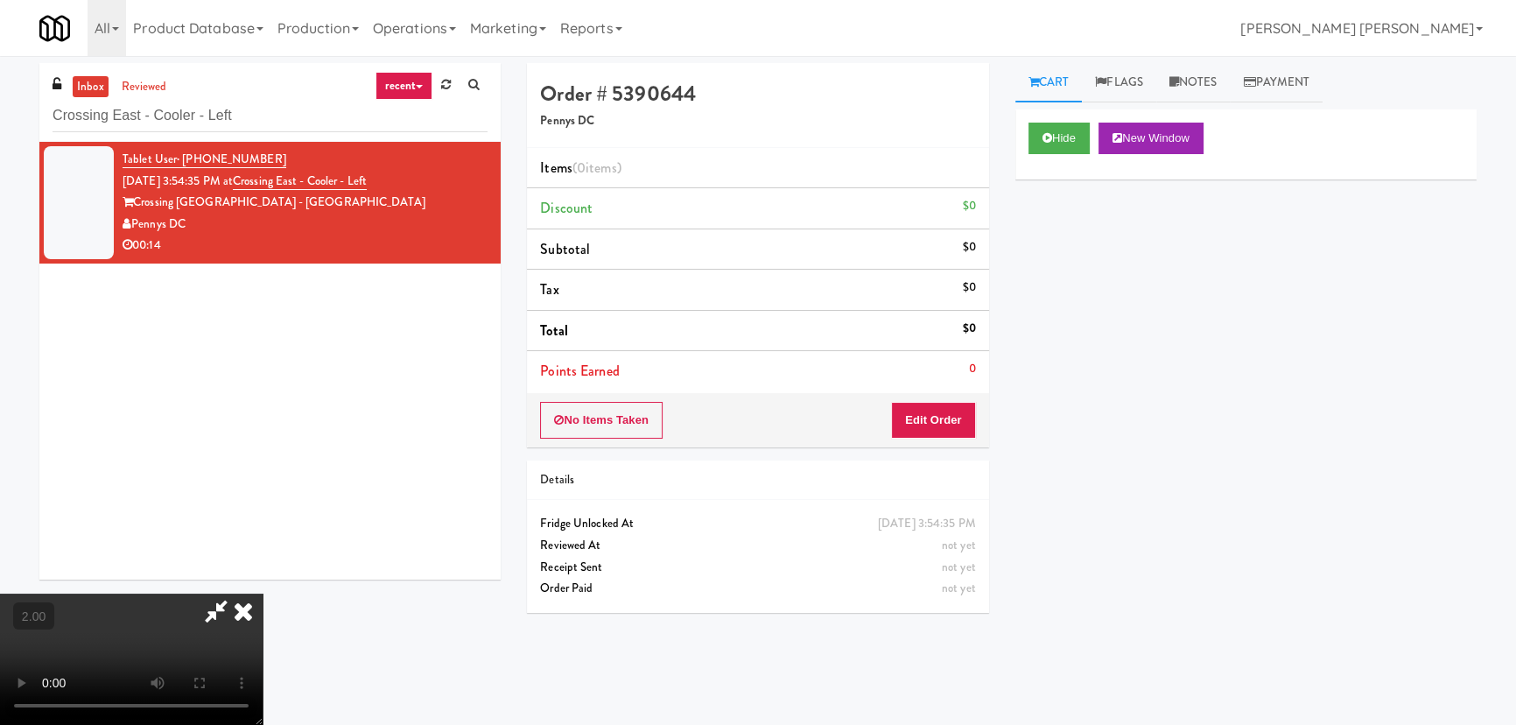
click at [980, 415] on div "No Items Taken Edit Order" at bounding box center [757, 420] width 461 height 54
click at [263, 593] on video at bounding box center [131, 658] width 263 height 131
click at [933, 425] on button "Edit Order" at bounding box center [933, 420] width 85 height 37
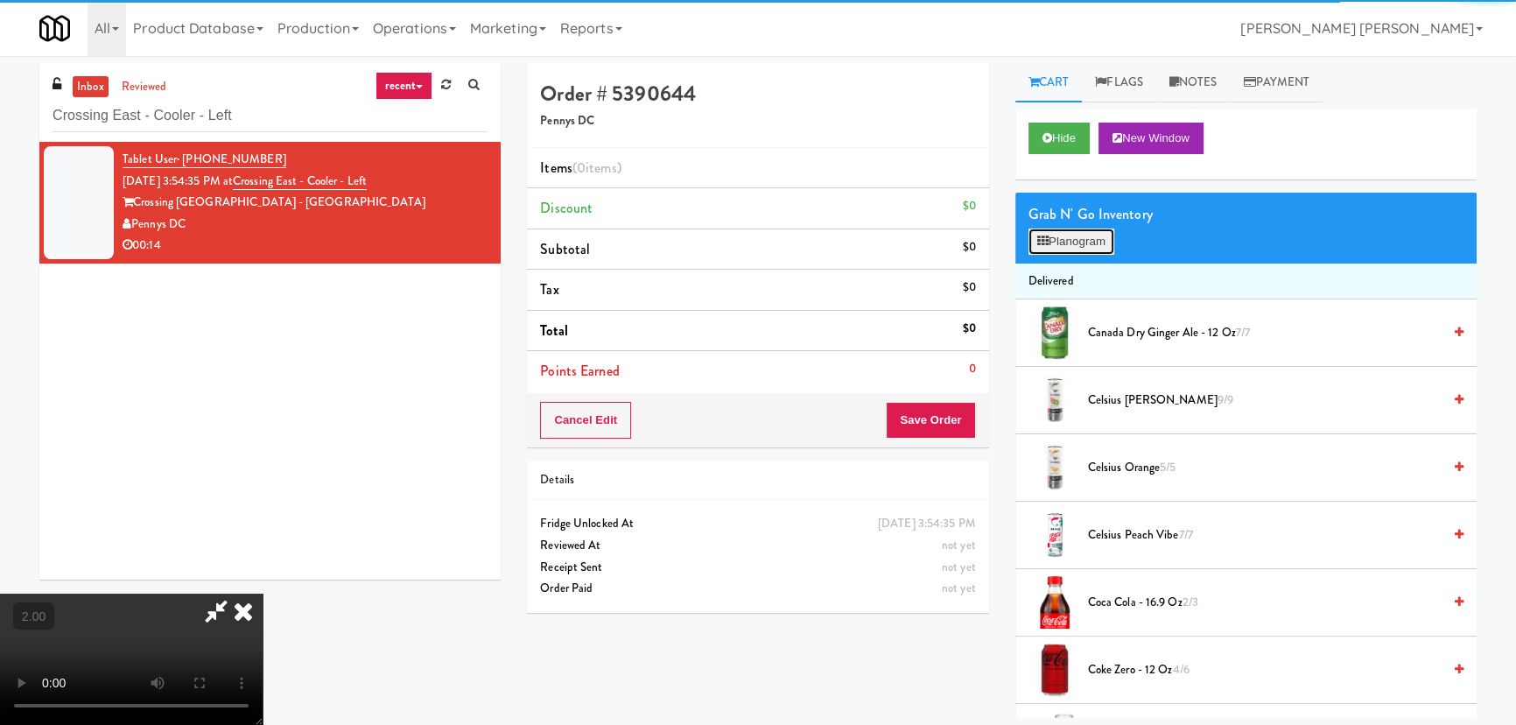
click at [1051, 236] on button "Planogram" at bounding box center [1071, 241] width 86 height 26
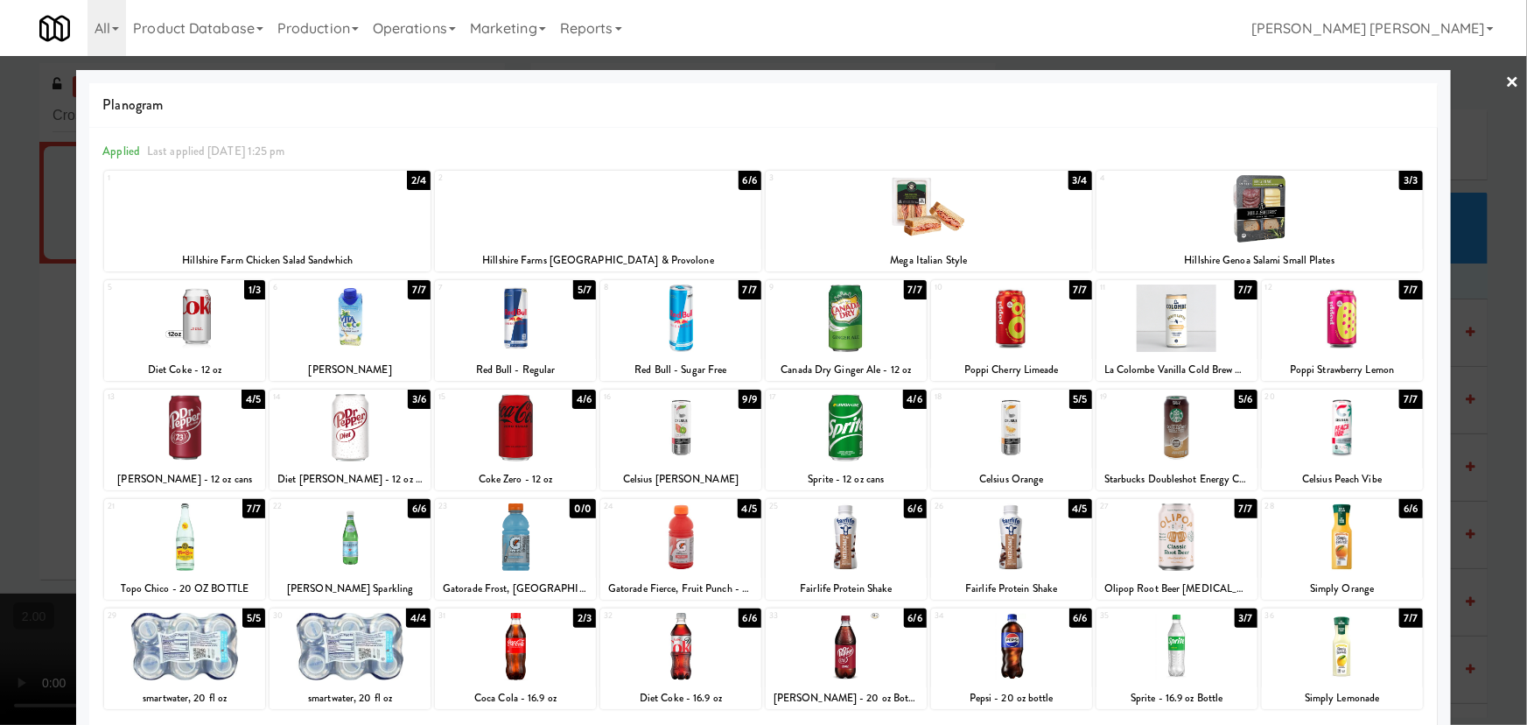
click at [350, 638] on div at bounding box center [350, 646] width 161 height 67
click at [1506, 75] on link "×" at bounding box center [1513, 83] width 14 height 54
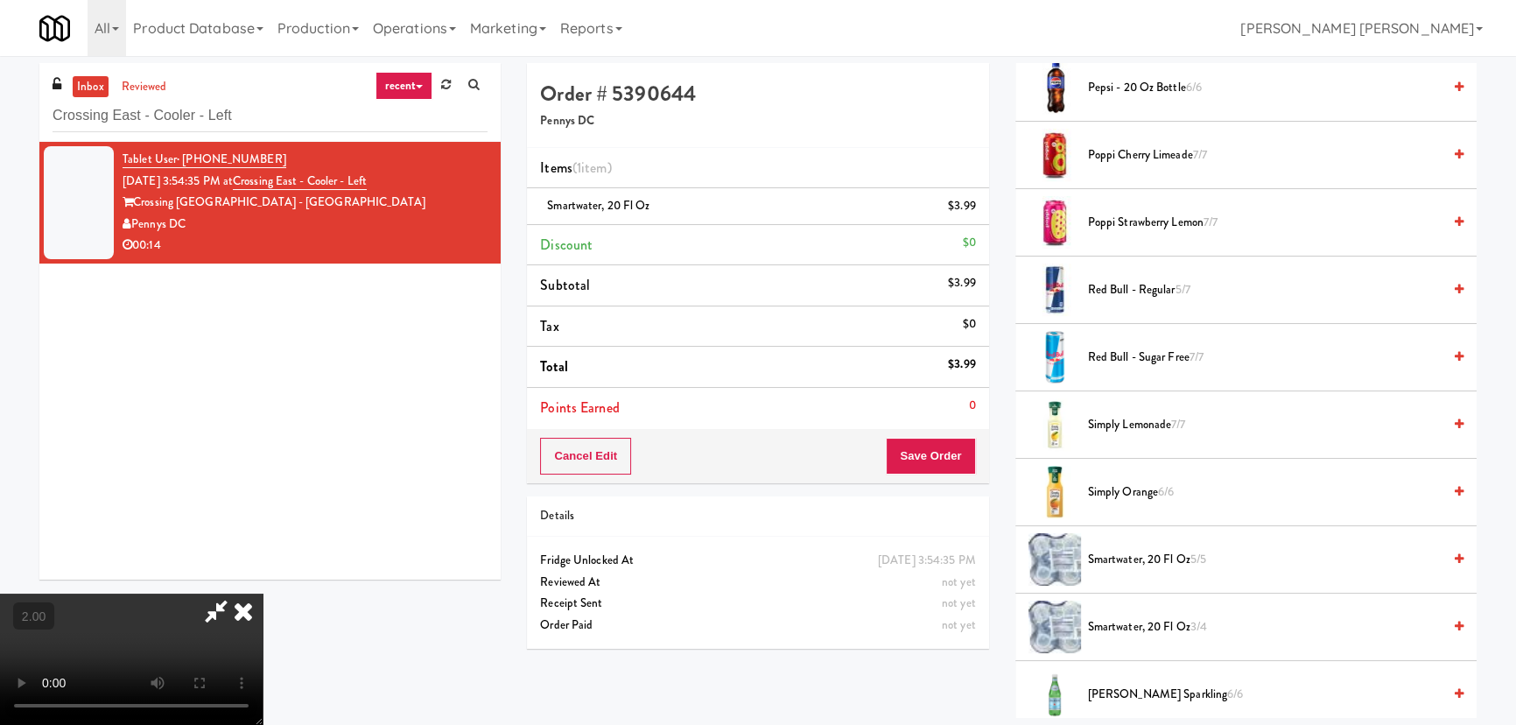
scroll to position [1591, 0]
click at [1118, 286] on span "Red Bull - Regular 5/7" at bounding box center [1265, 292] width 354 height 22
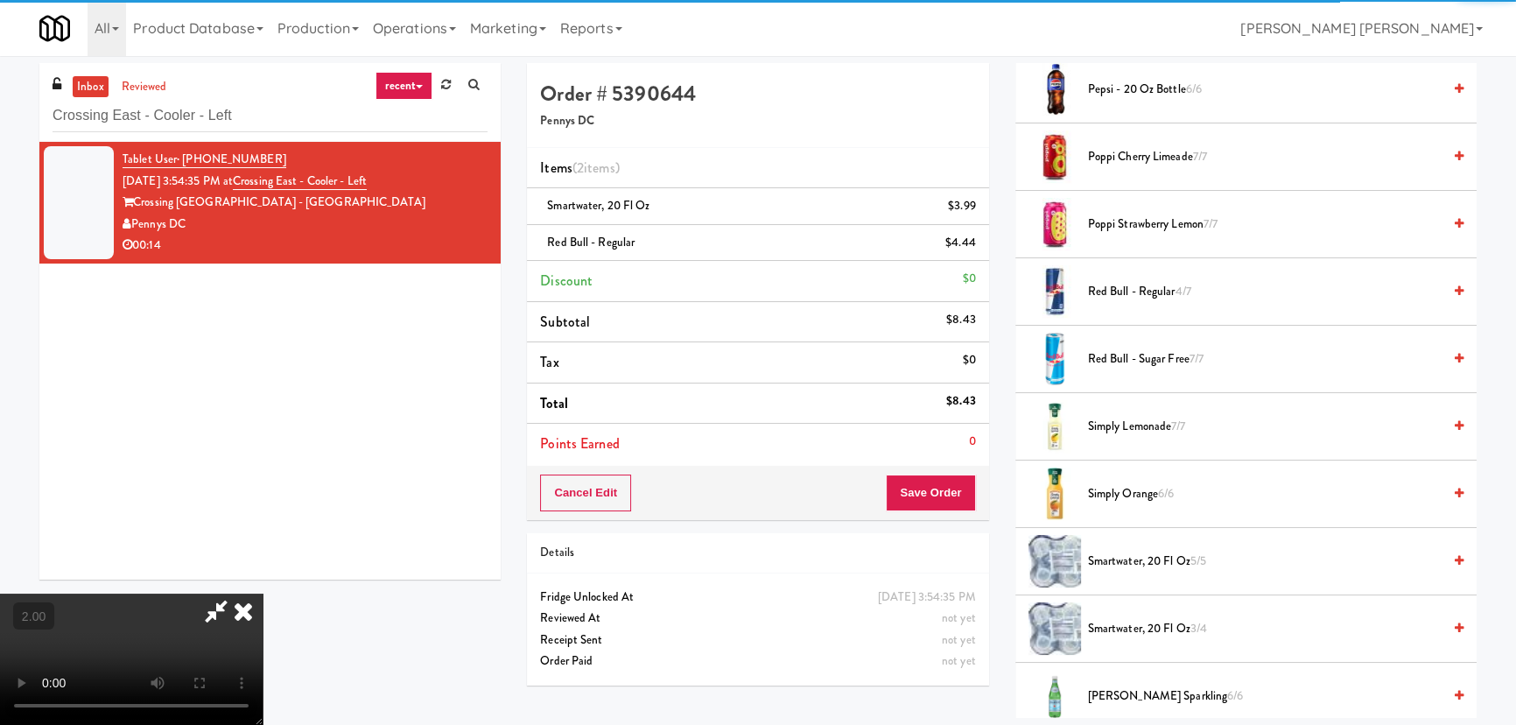
click at [263, 593] on icon at bounding box center [243, 610] width 39 height 35
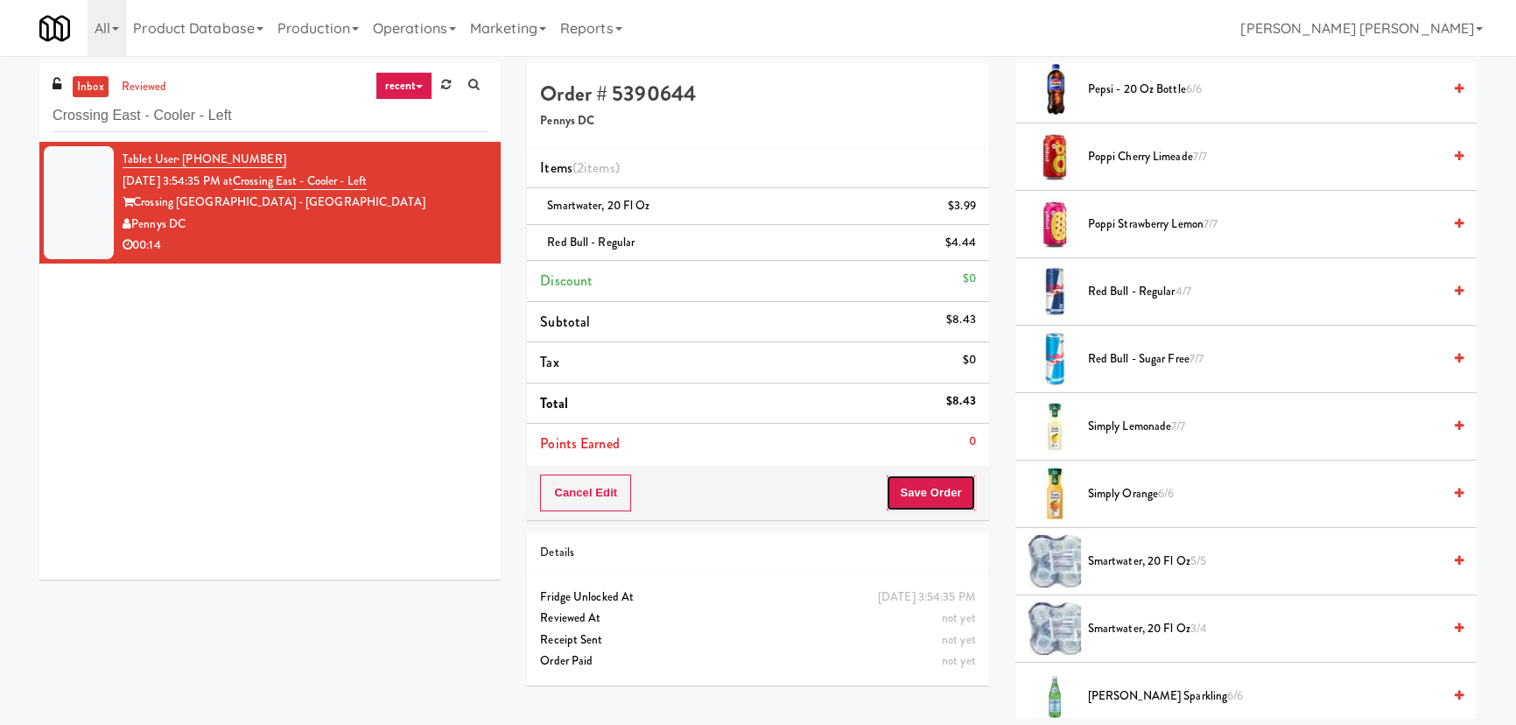
click at [925, 493] on button "Save Order" at bounding box center [930, 492] width 89 height 37
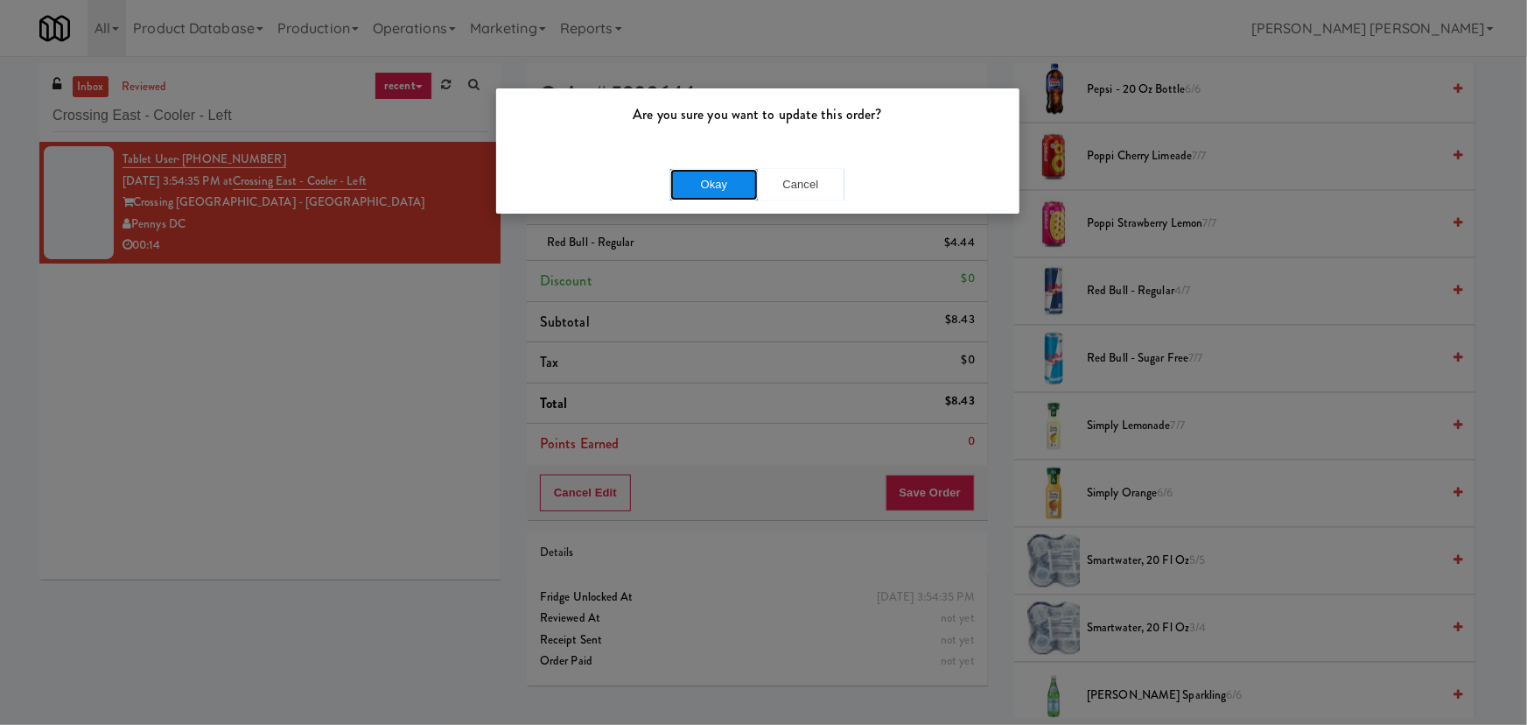
click at [726, 186] on button "Okay" at bounding box center [714, 185] width 88 height 32
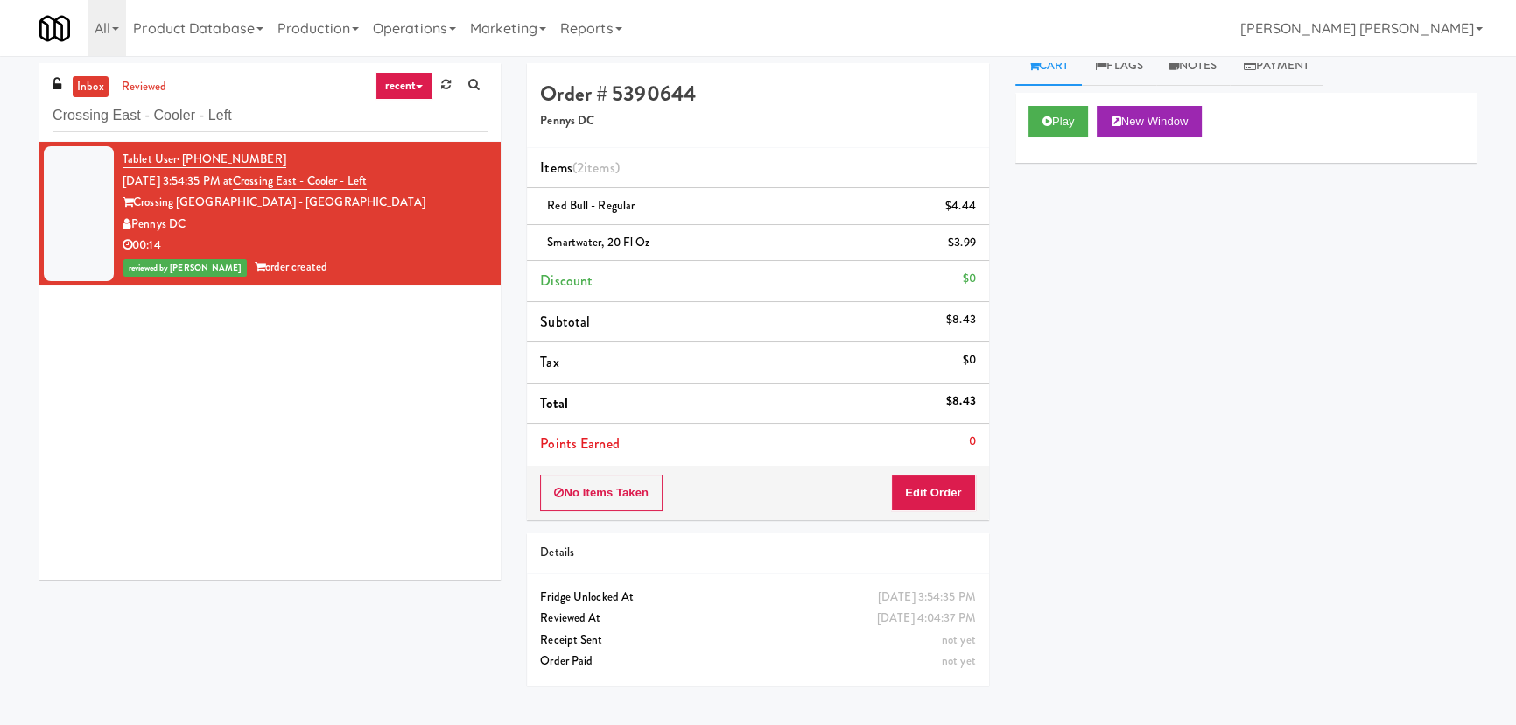
scroll to position [0, 0]
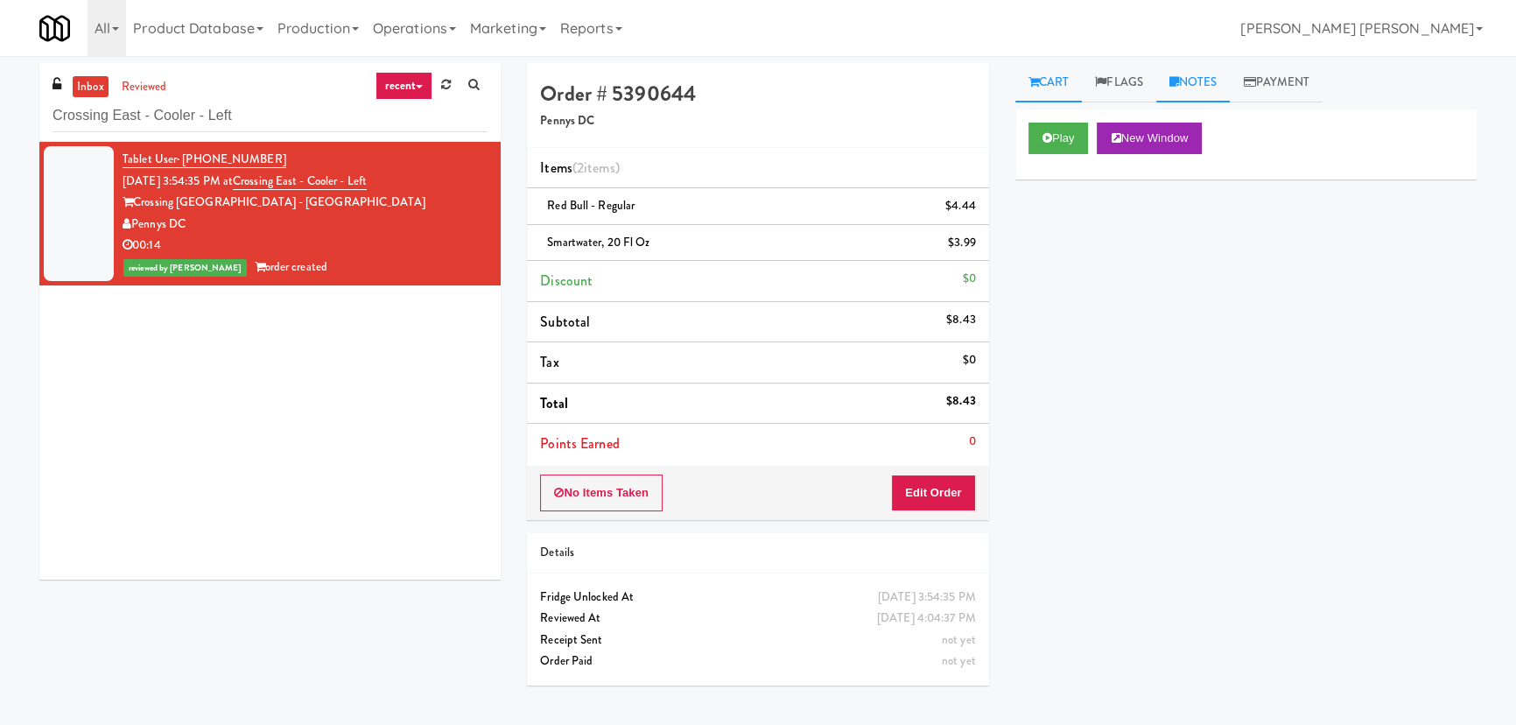
click at [1207, 81] on link "Notes" at bounding box center [1193, 82] width 74 height 39
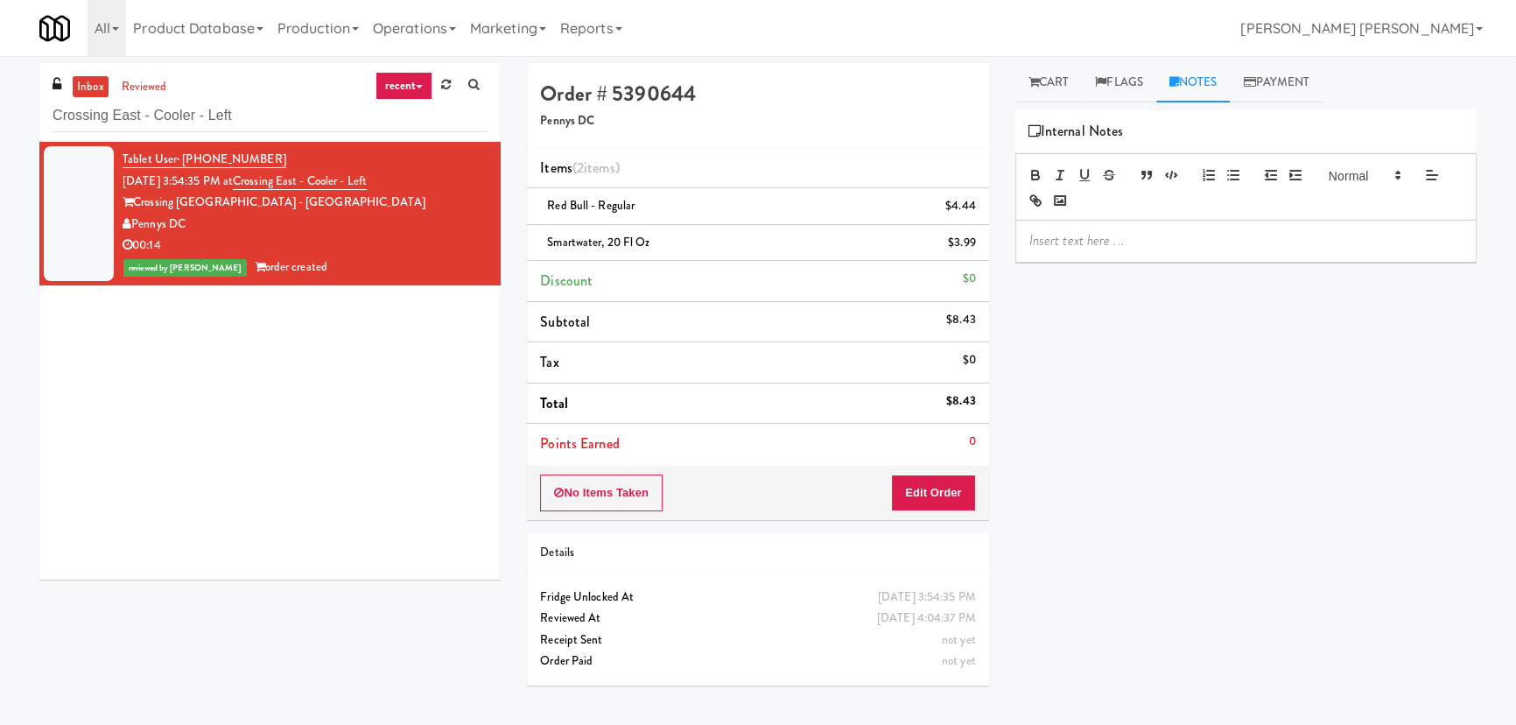
click at [1086, 245] on p at bounding box center [1245, 240] width 433 height 19
drag, startPoint x: 259, startPoint y: 107, endPoint x: -83, endPoint y: 121, distance: 342.5
click at [0, 121] on html "Are you sure you want to update this order? Okay Cancel Okay Are you sure you w…" at bounding box center [758, 362] width 1516 height 725
paste input "Standard - Pantry - Righ"
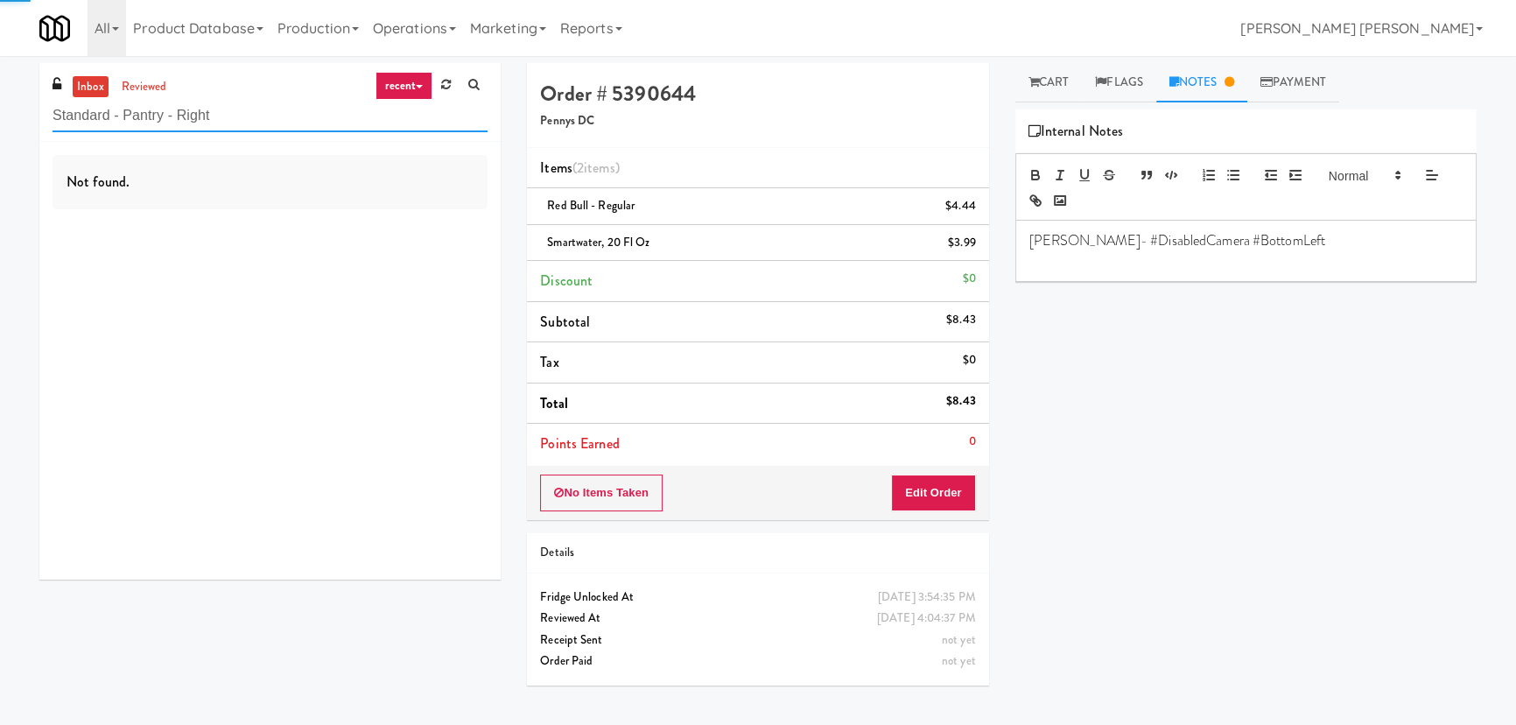
type input "Standard - Pantry - Right"
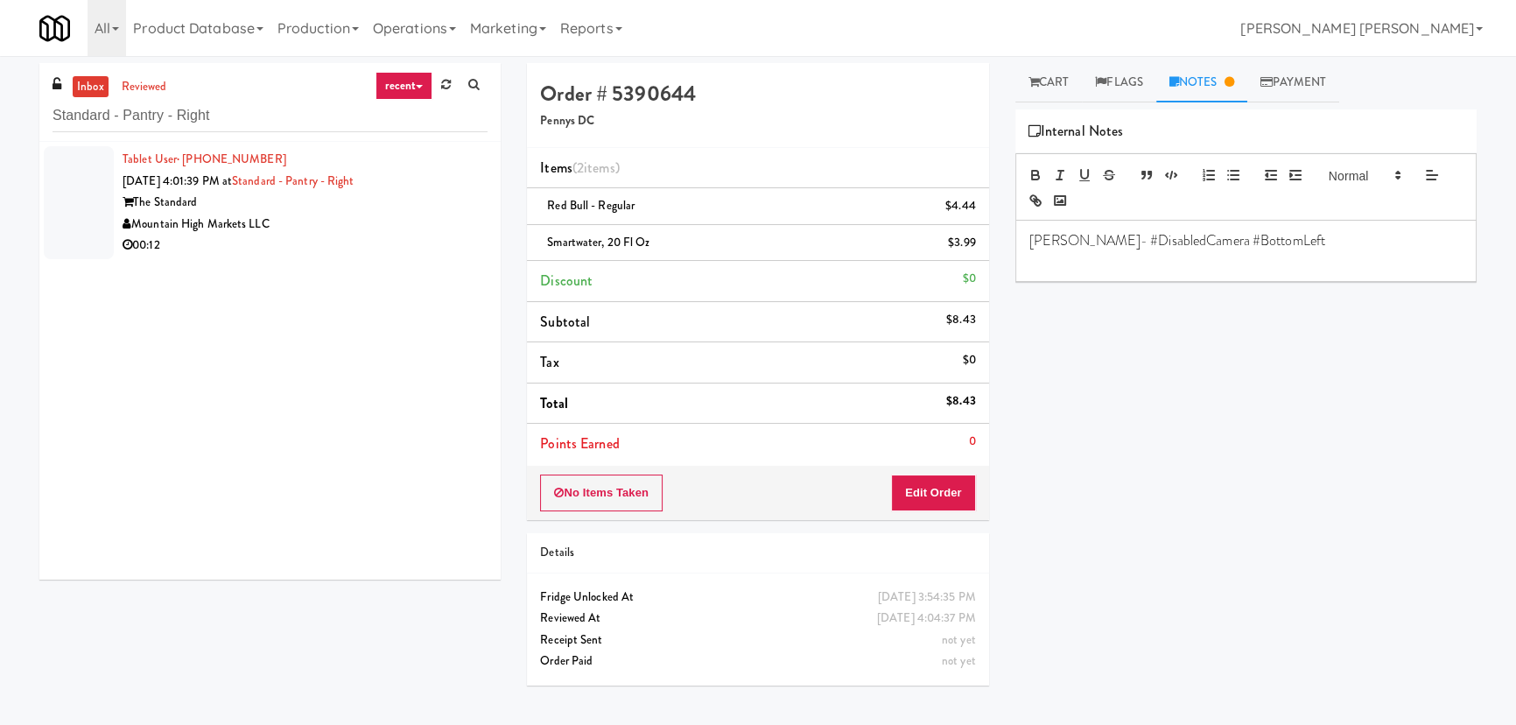
click at [355, 242] on div "00:12" at bounding box center [305, 246] width 365 height 22
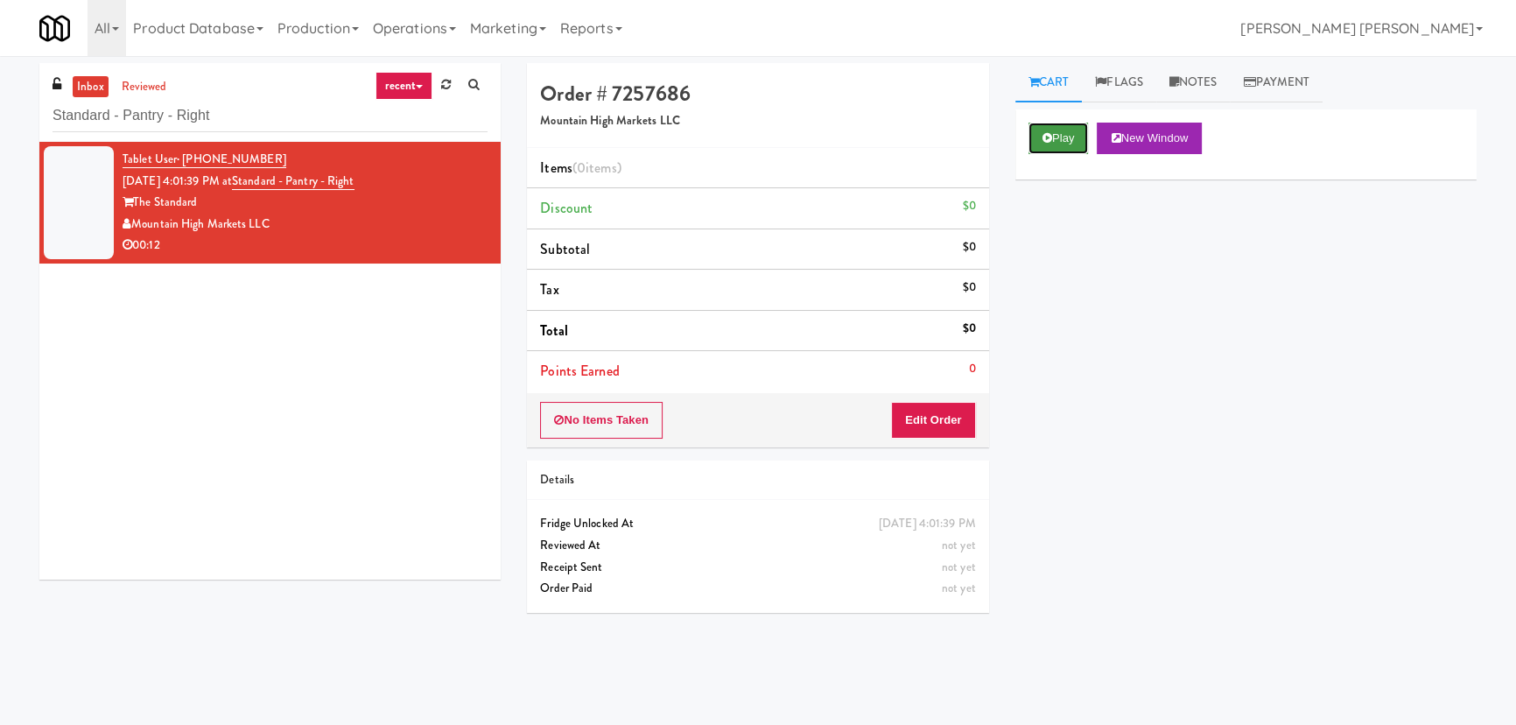
click at [1064, 136] on button "Play" at bounding box center [1058, 139] width 60 height 32
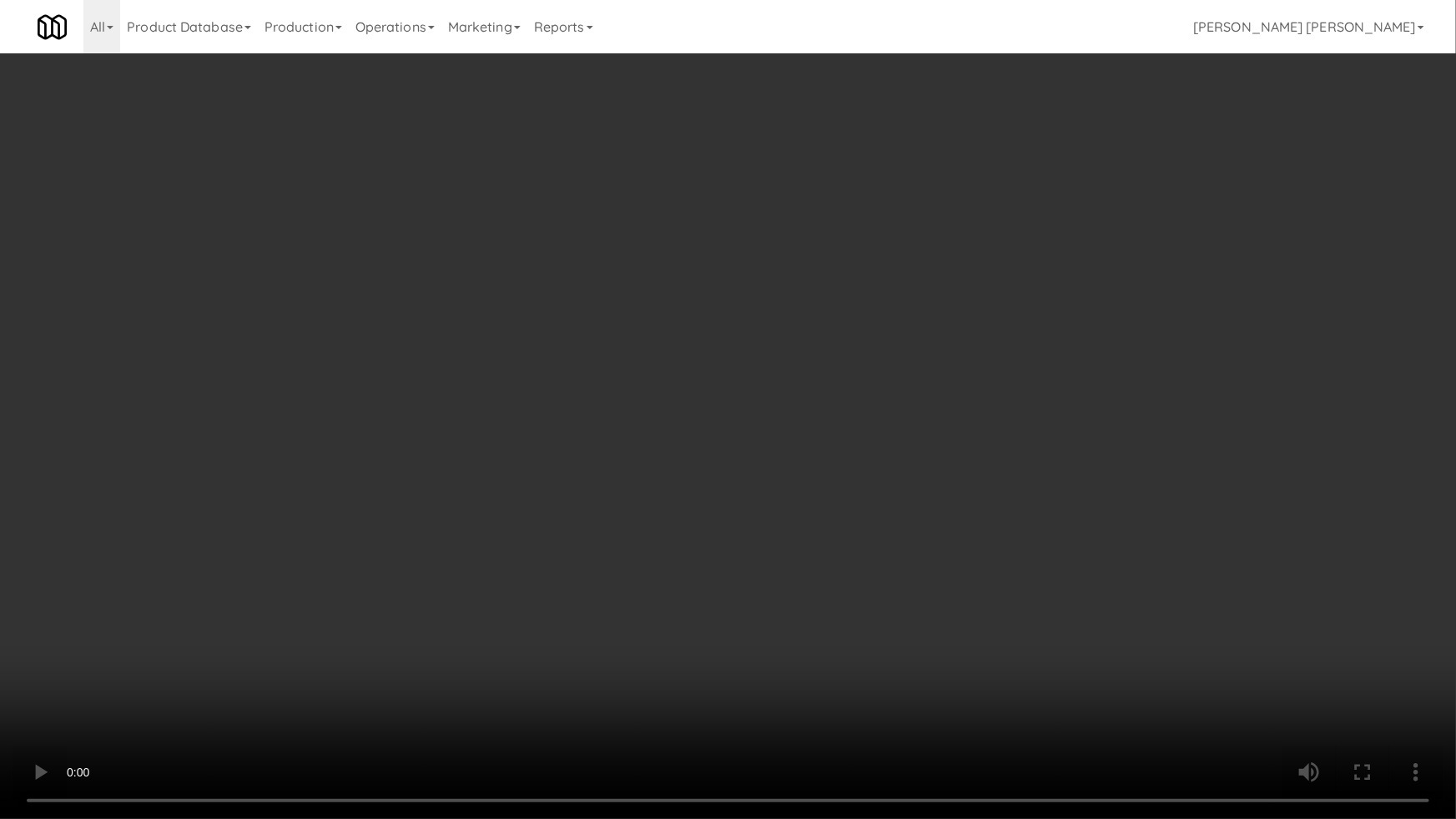
drag, startPoint x: 804, startPoint y: 733, endPoint x: 934, endPoint y: 738, distance: 130.1
click at [842, 690] on video at bounding box center [728, 409] width 1456 height 819
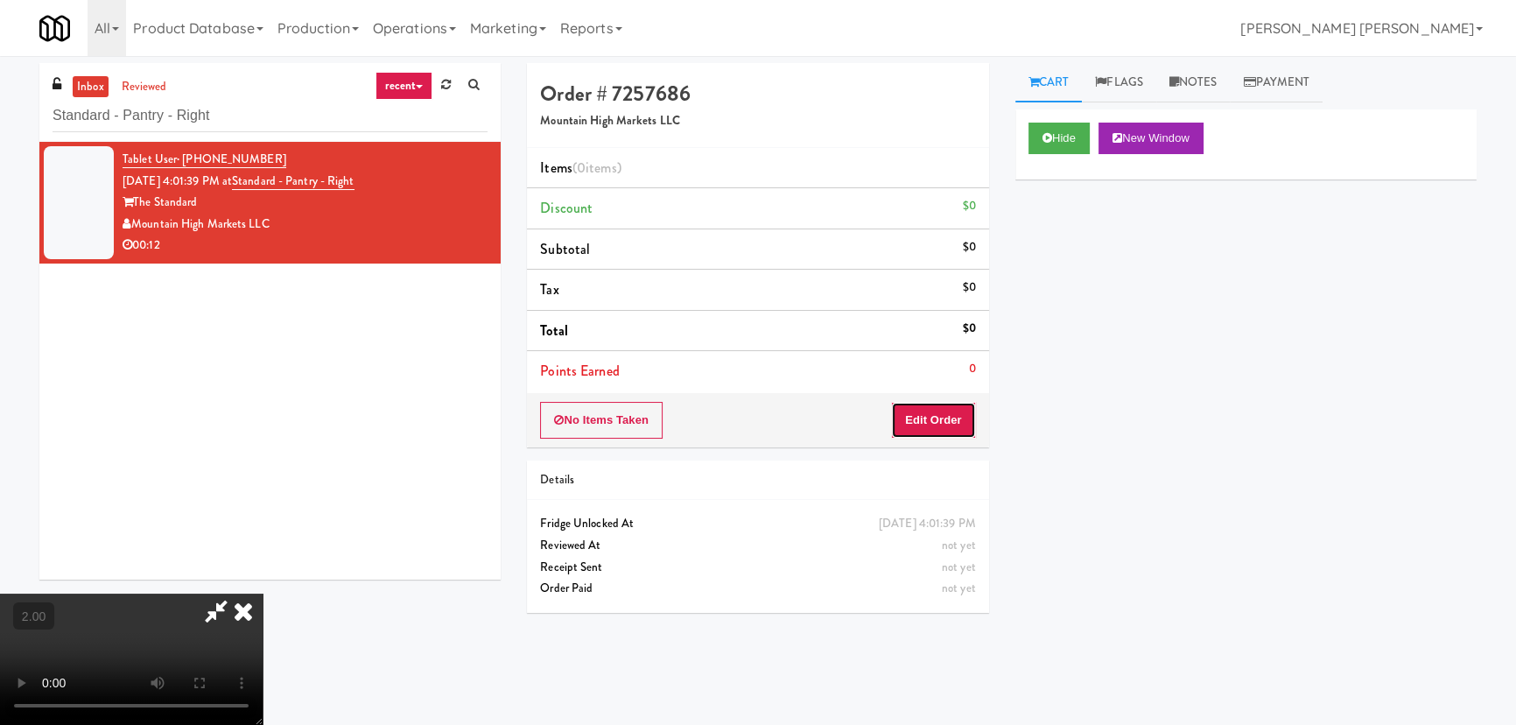
click at [960, 417] on button "Edit Order" at bounding box center [933, 420] width 85 height 37
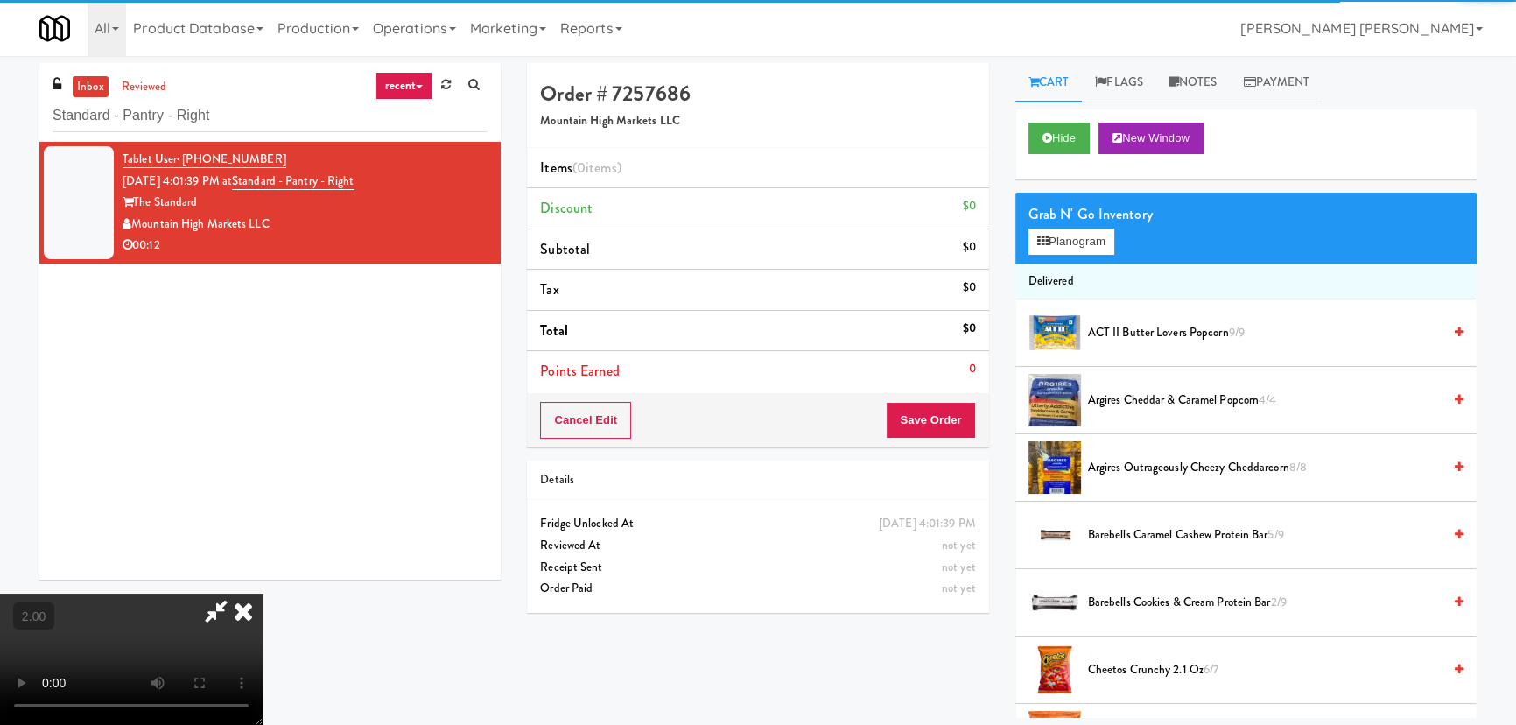
click at [1055, 226] on div "Grab N' Go Inventory Planogram" at bounding box center [1245, 228] width 461 height 71
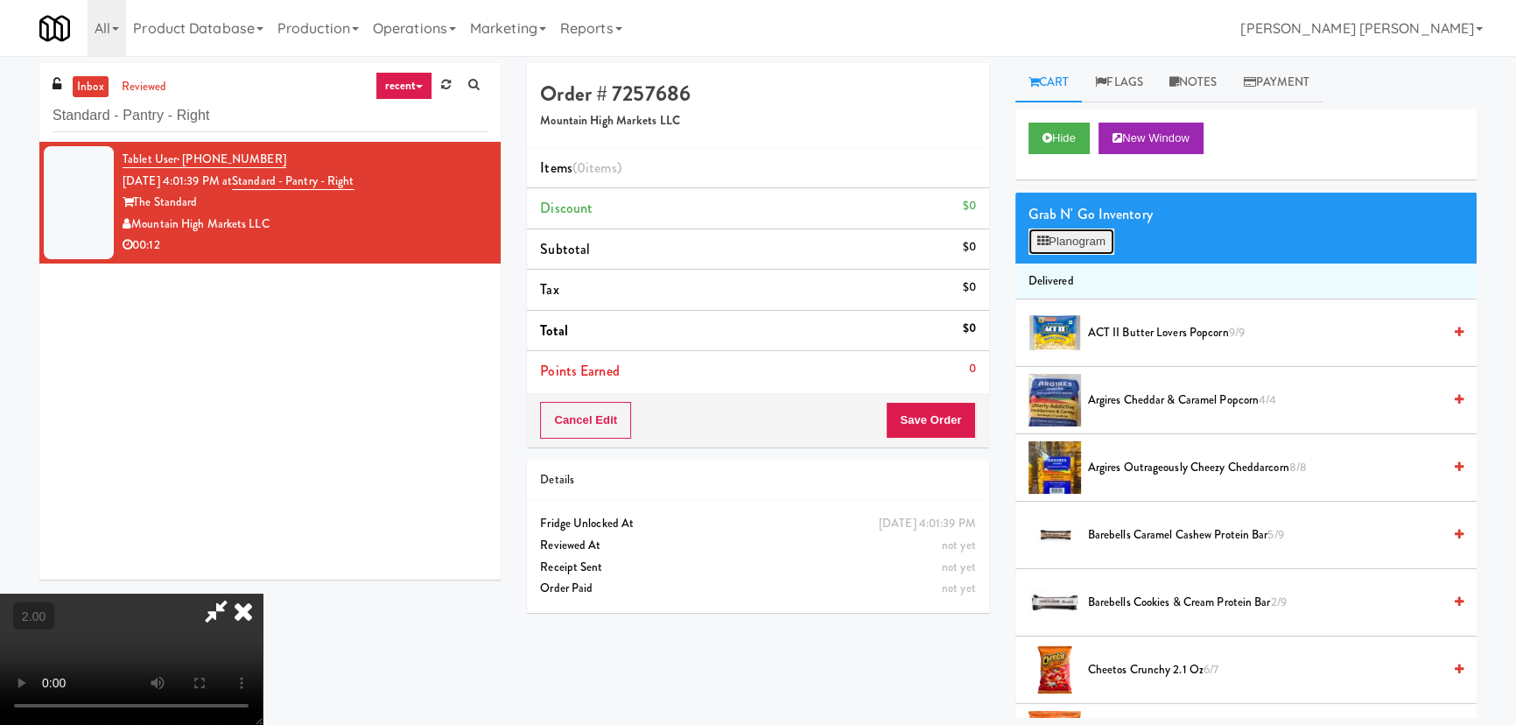
click at [1069, 240] on button "Planogram" at bounding box center [1071, 241] width 86 height 26
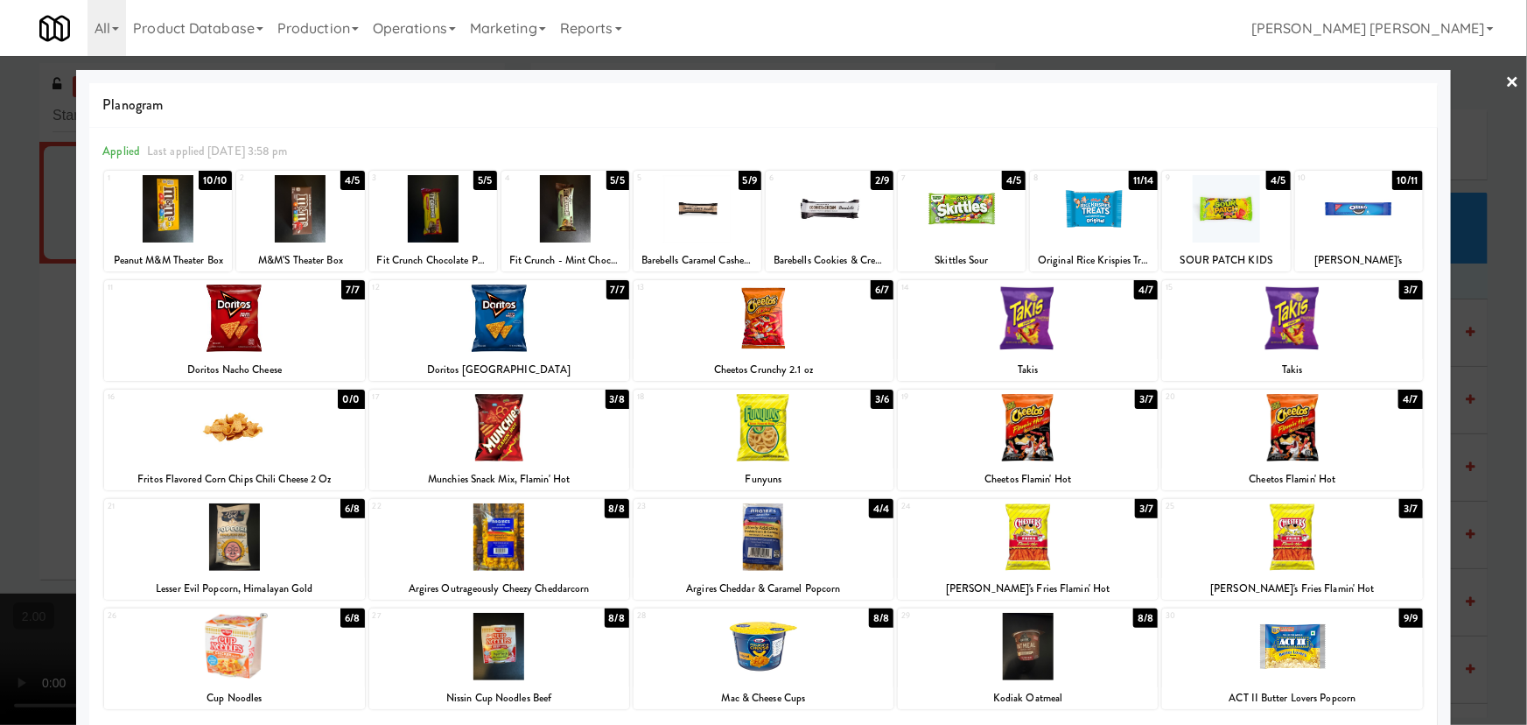
click at [1015, 445] on div at bounding box center [1028, 427] width 260 height 67
click at [1507, 70] on link "×" at bounding box center [1513, 83] width 14 height 54
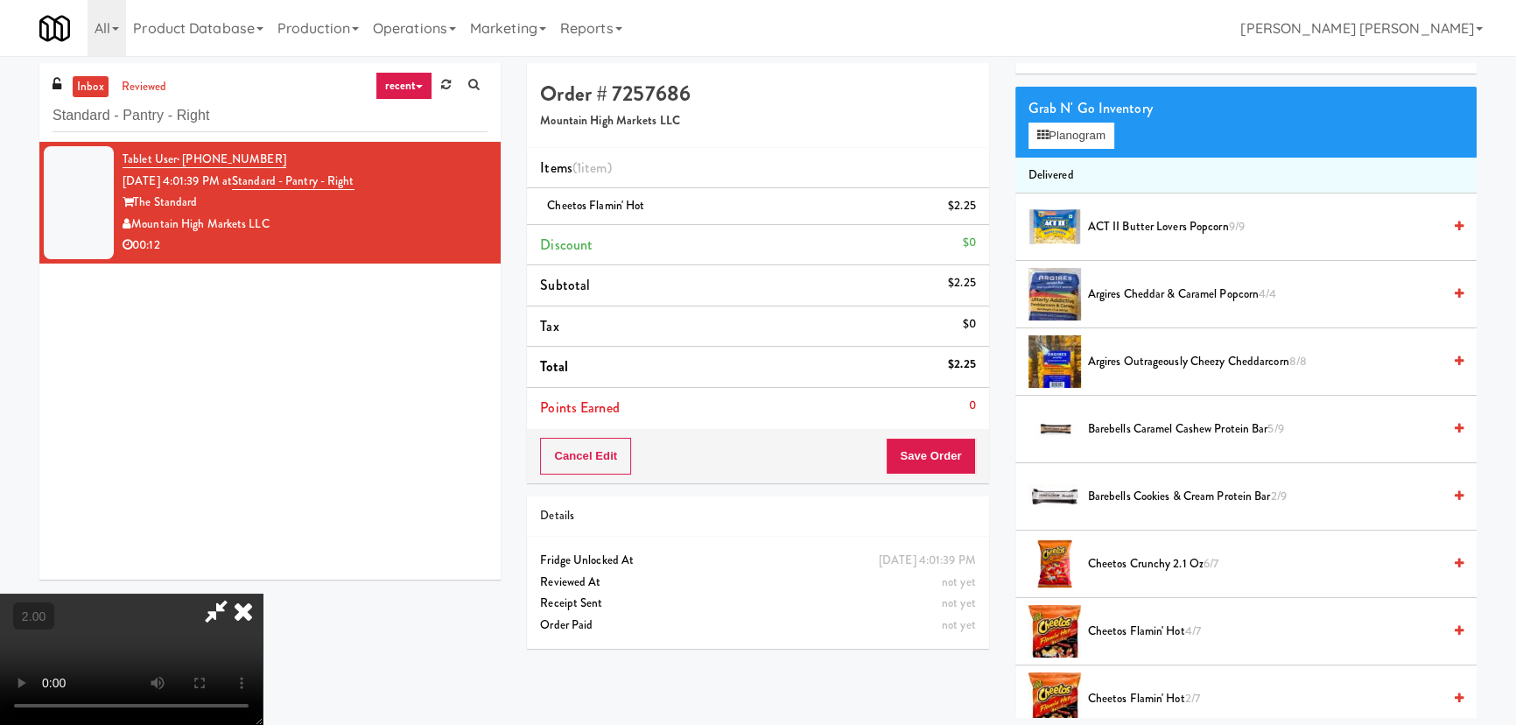
scroll to position [238, 0]
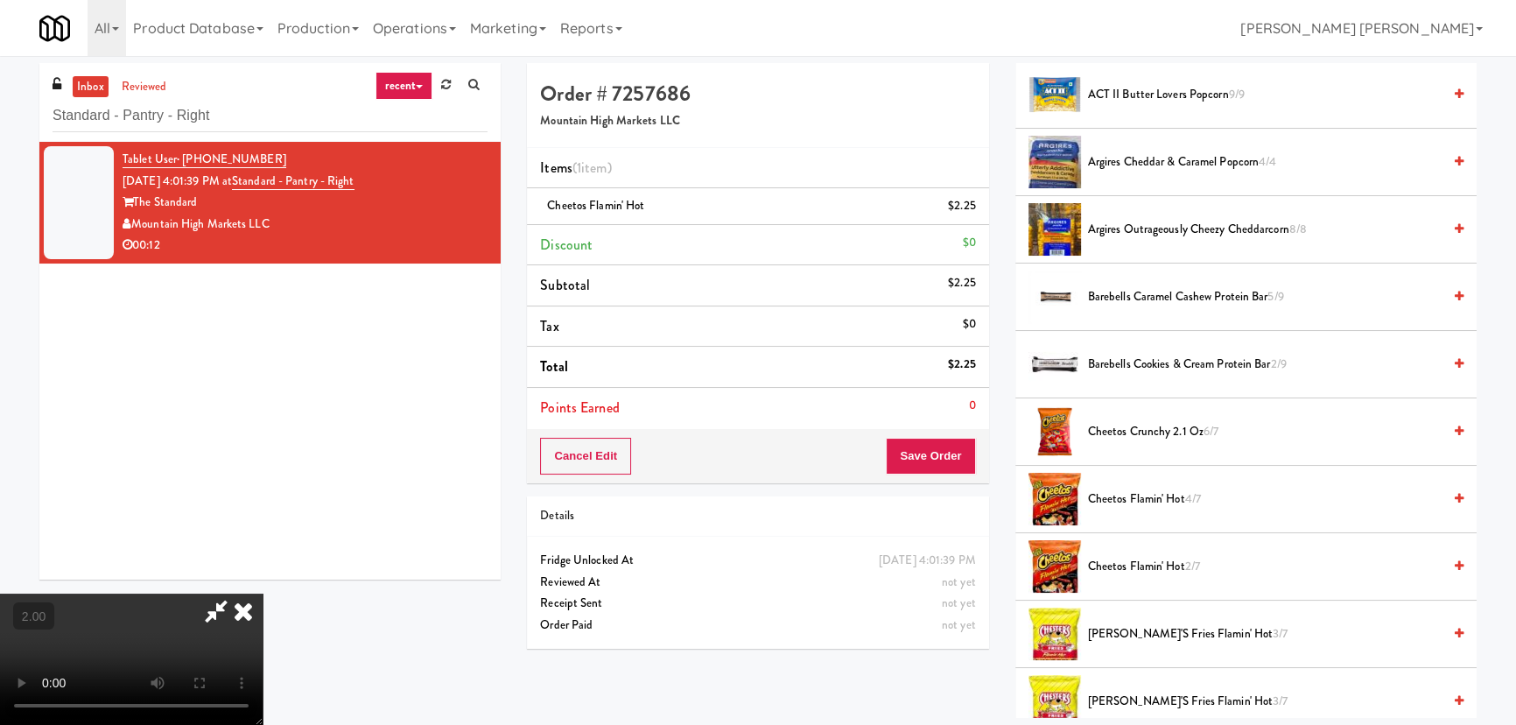
click at [1118, 633] on span "Chester's Fries Flamin' Hot 3/7" at bounding box center [1265, 634] width 354 height 22
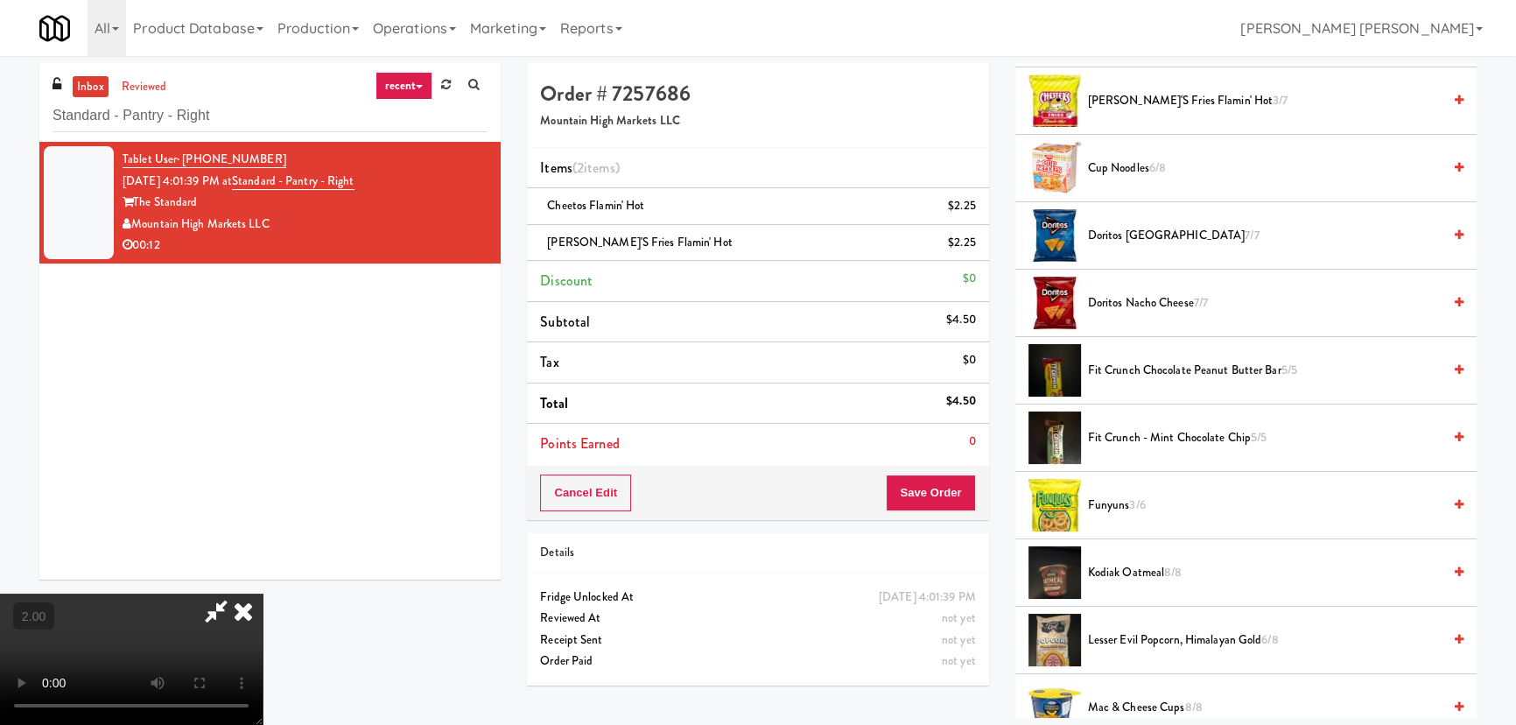
scroll to position [716, 0]
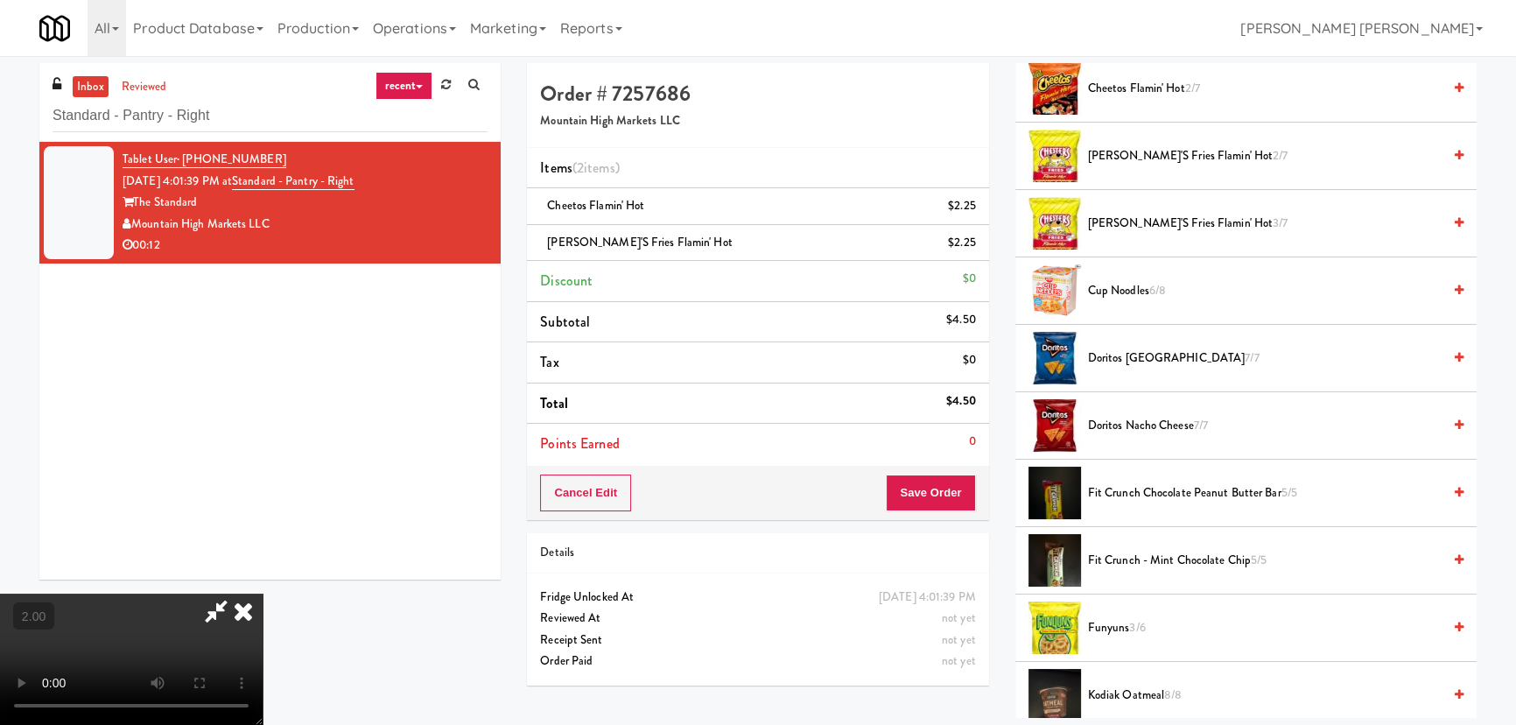
drag, startPoint x: 1151, startPoint y: 420, endPoint x: 1004, endPoint y: 350, distance: 162.8
click at [1151, 421] on span "Doritos Nacho Cheese 7/7" at bounding box center [1265, 426] width 354 height 22
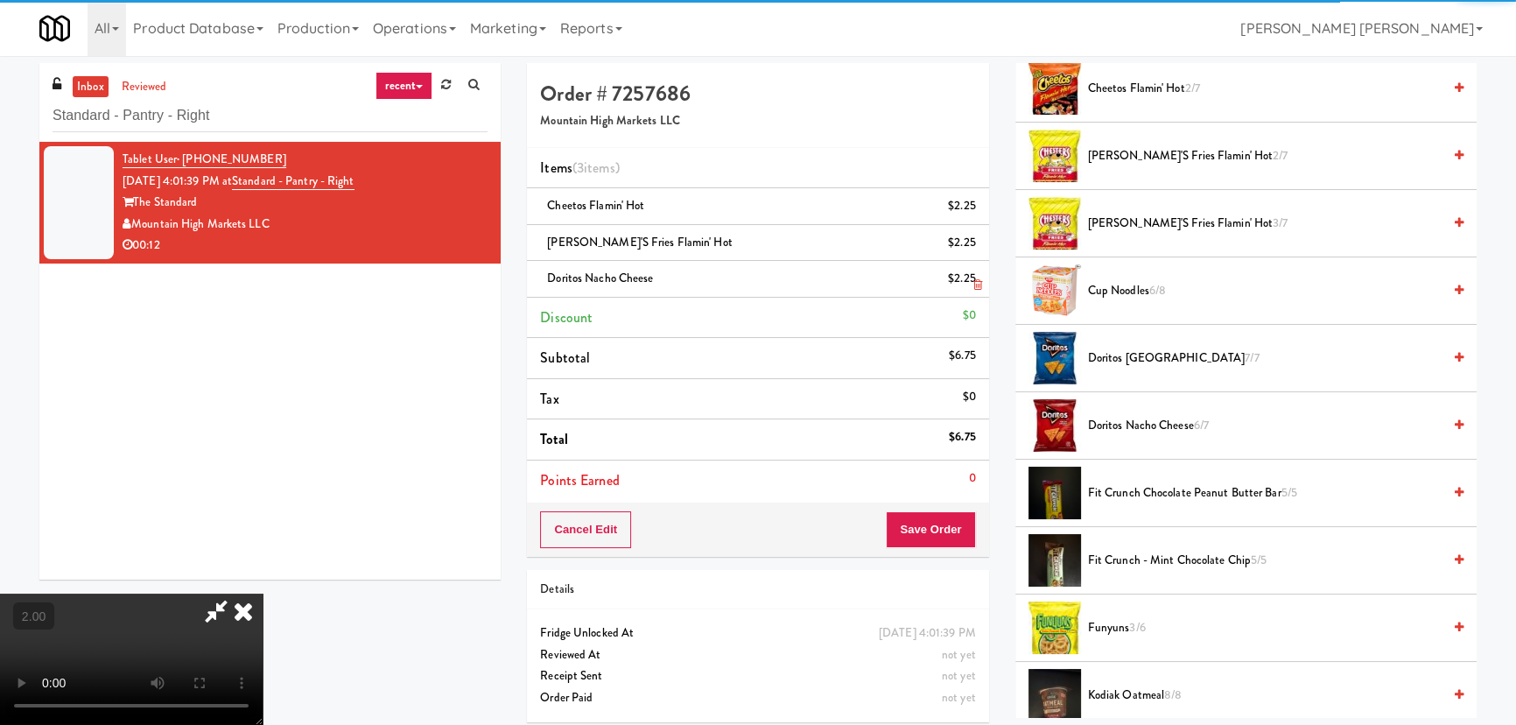
click at [263, 593] on icon at bounding box center [243, 610] width 39 height 35
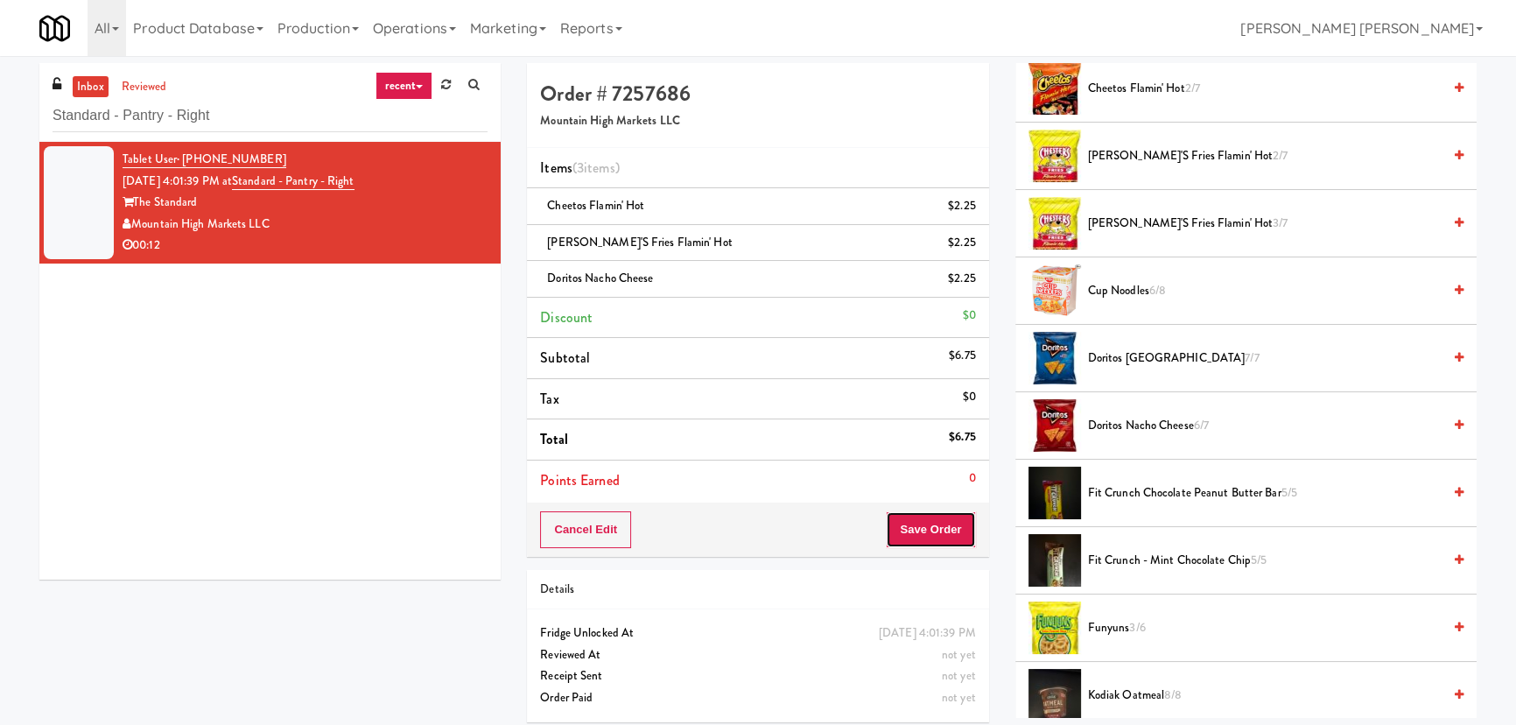
click at [945, 519] on button "Save Order" at bounding box center [930, 529] width 89 height 37
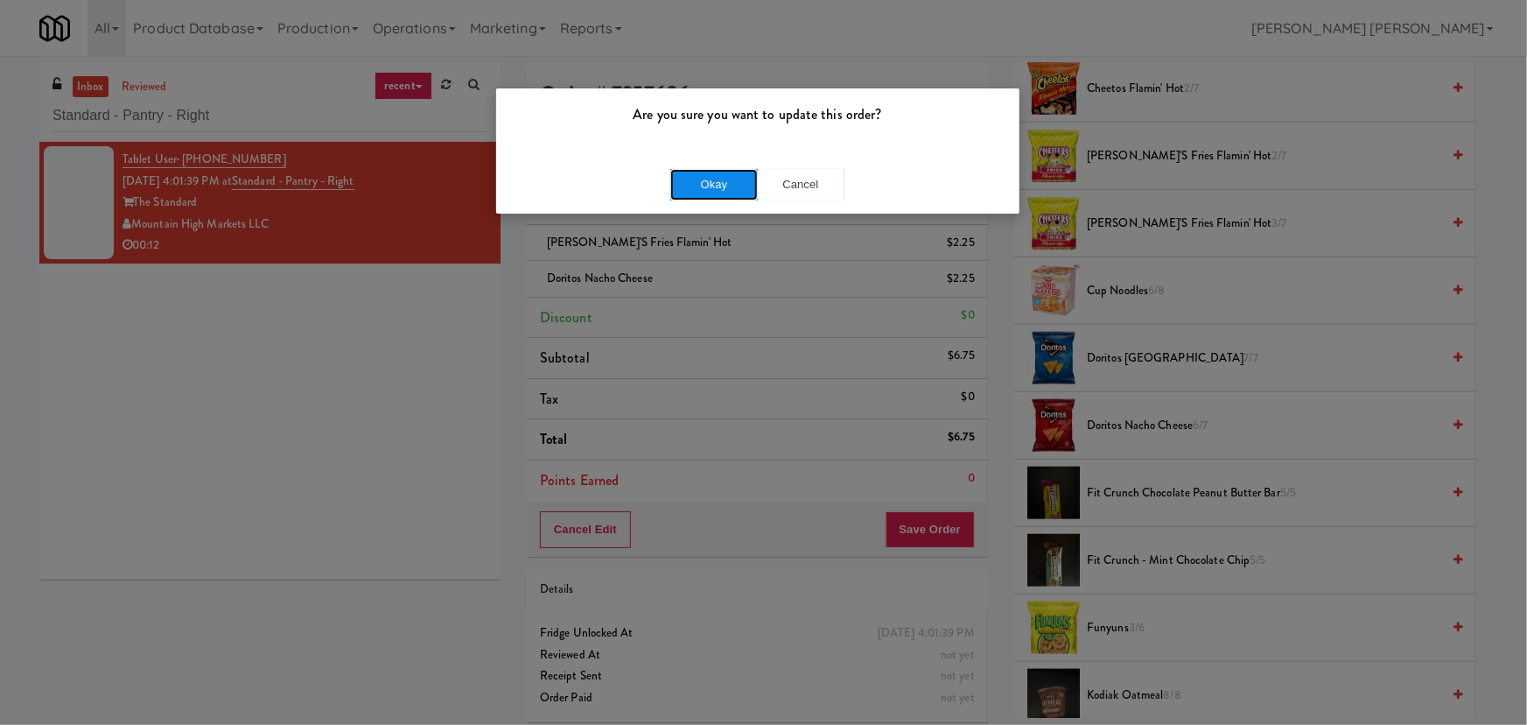
click at [732, 192] on button "Okay" at bounding box center [714, 185] width 88 height 32
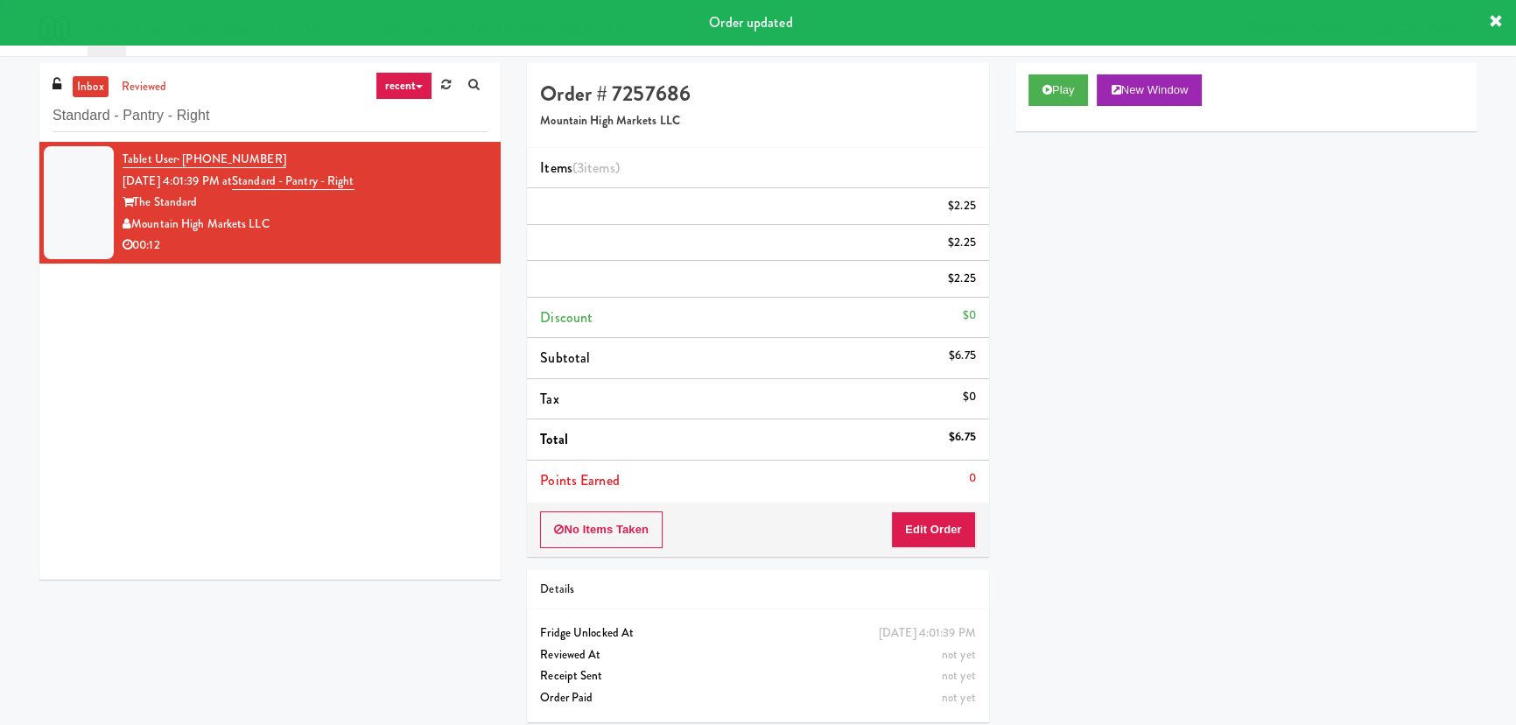
scroll to position [47, 0]
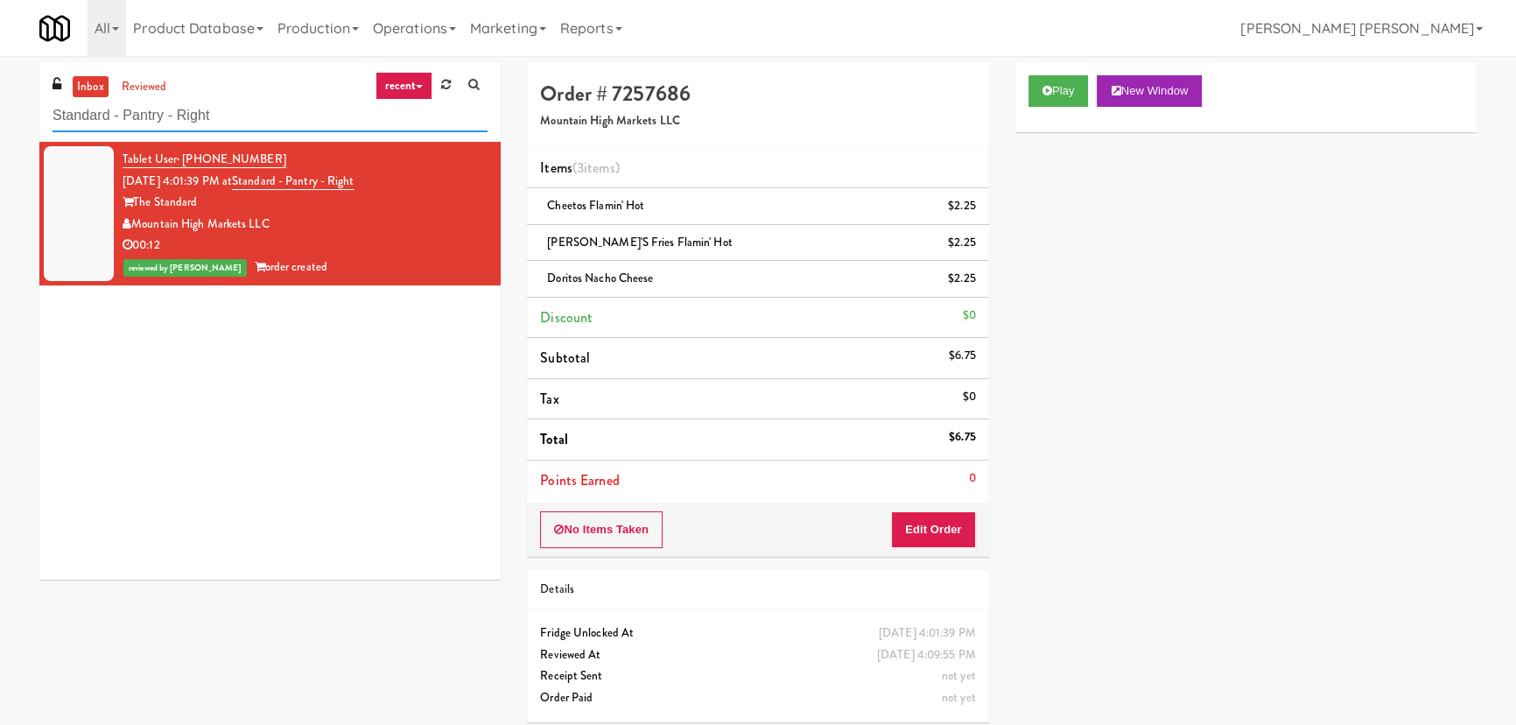
drag, startPoint x: 214, startPoint y: 125, endPoint x: 49, endPoint y: 129, distance: 165.4
click at [49, 129] on div "inbox reviewed recent all unclear take inventory issue suspicious failed recent…" at bounding box center [269, 102] width 461 height 79
paste input "WPW - Middle - Fridge"
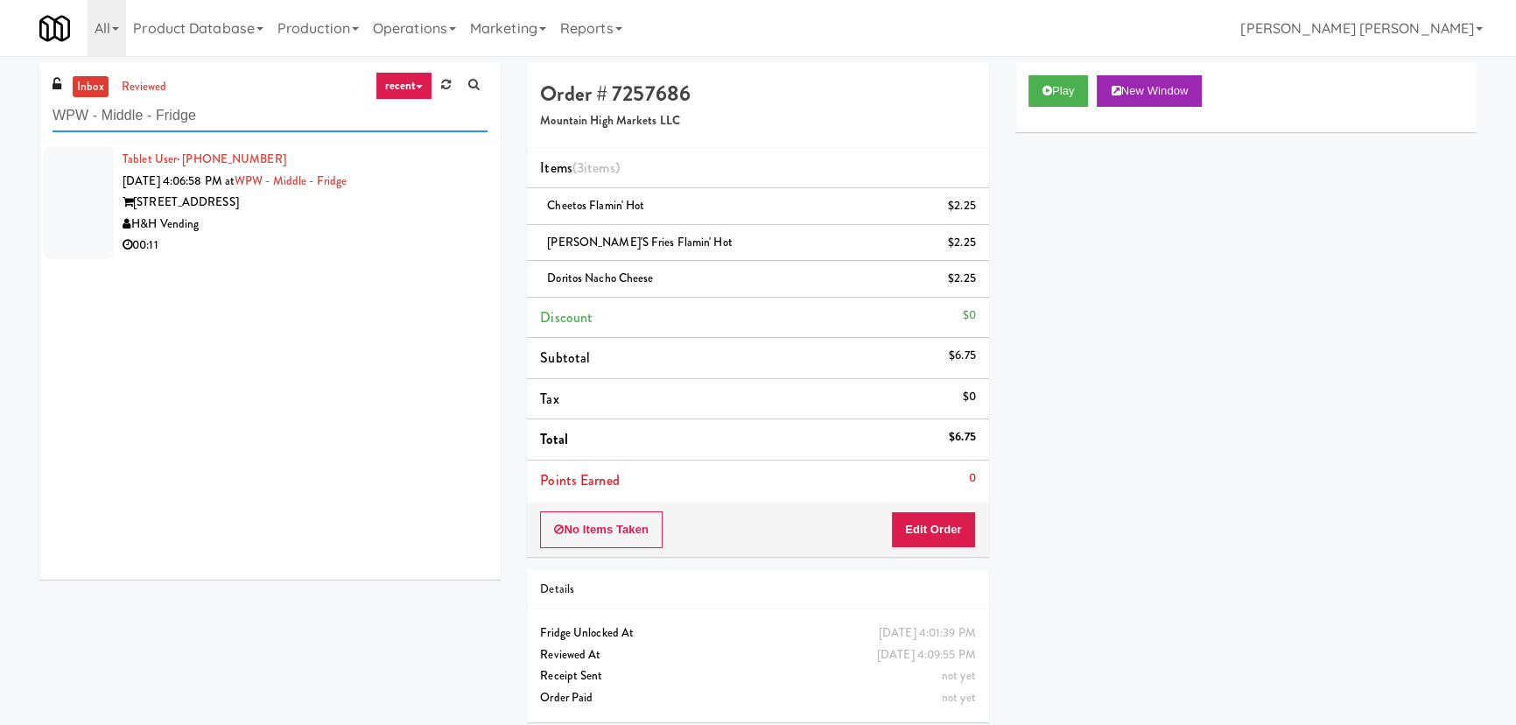
type input "WPW - Middle - Fridge"
click at [367, 236] on div "00:11" at bounding box center [305, 246] width 365 height 22
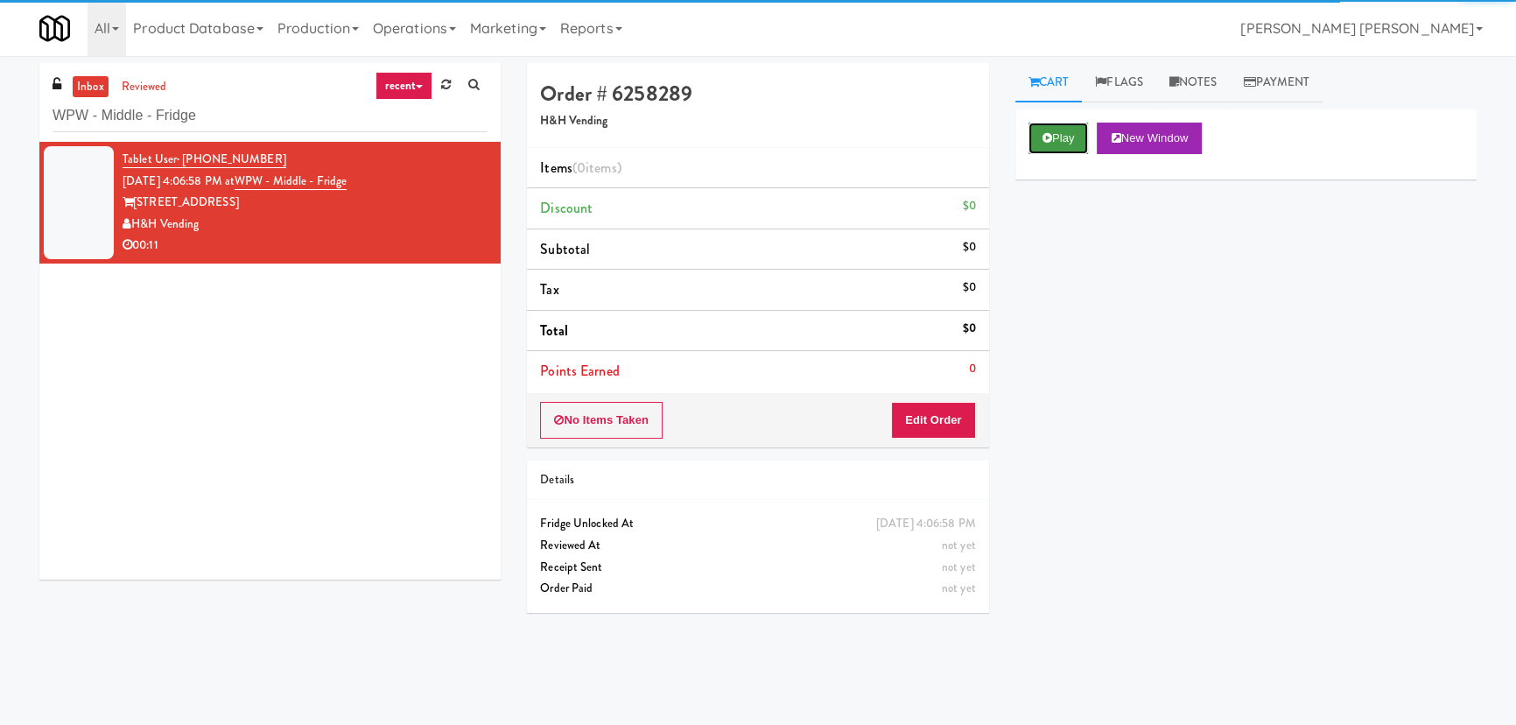
click at [1068, 137] on button "Play" at bounding box center [1058, 139] width 60 height 32
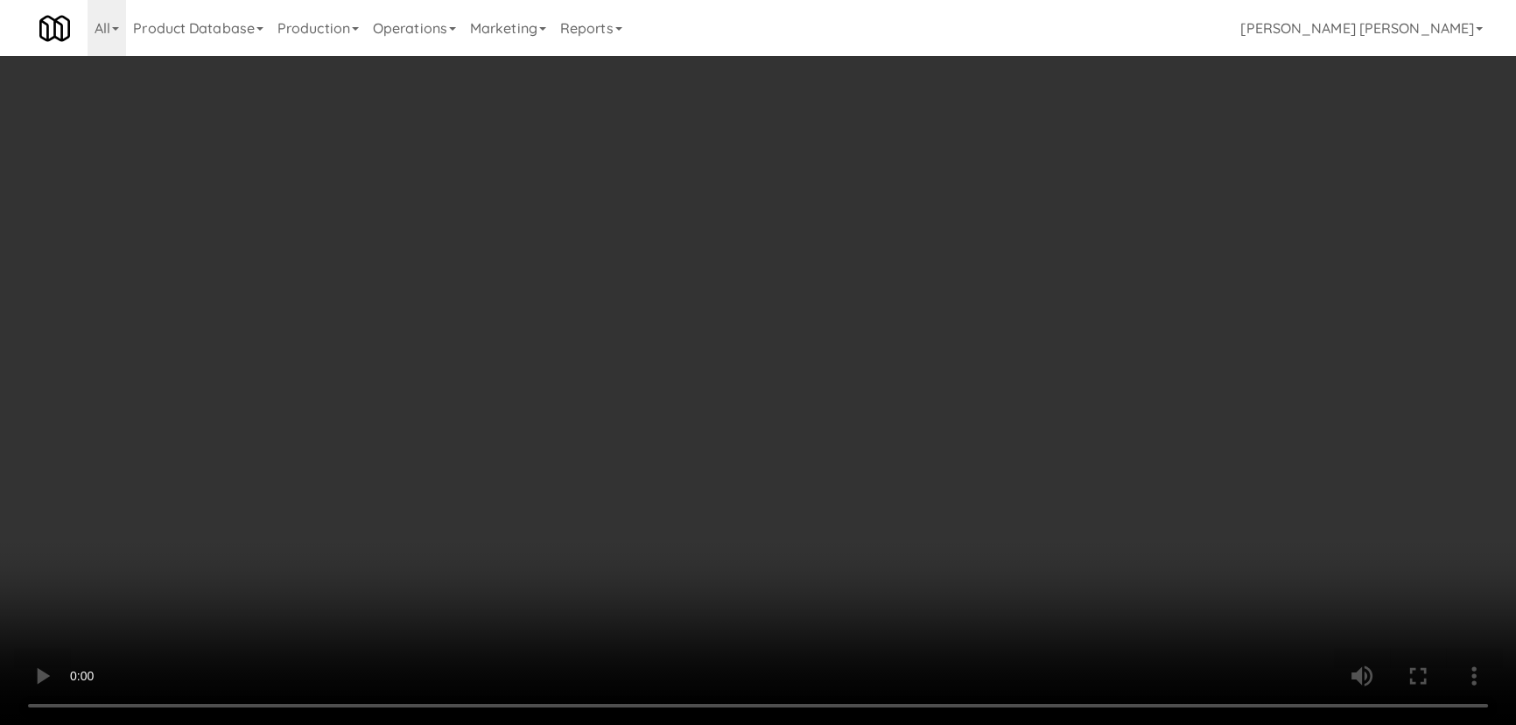
click at [894, 724] on video at bounding box center [758, 362] width 1516 height 725
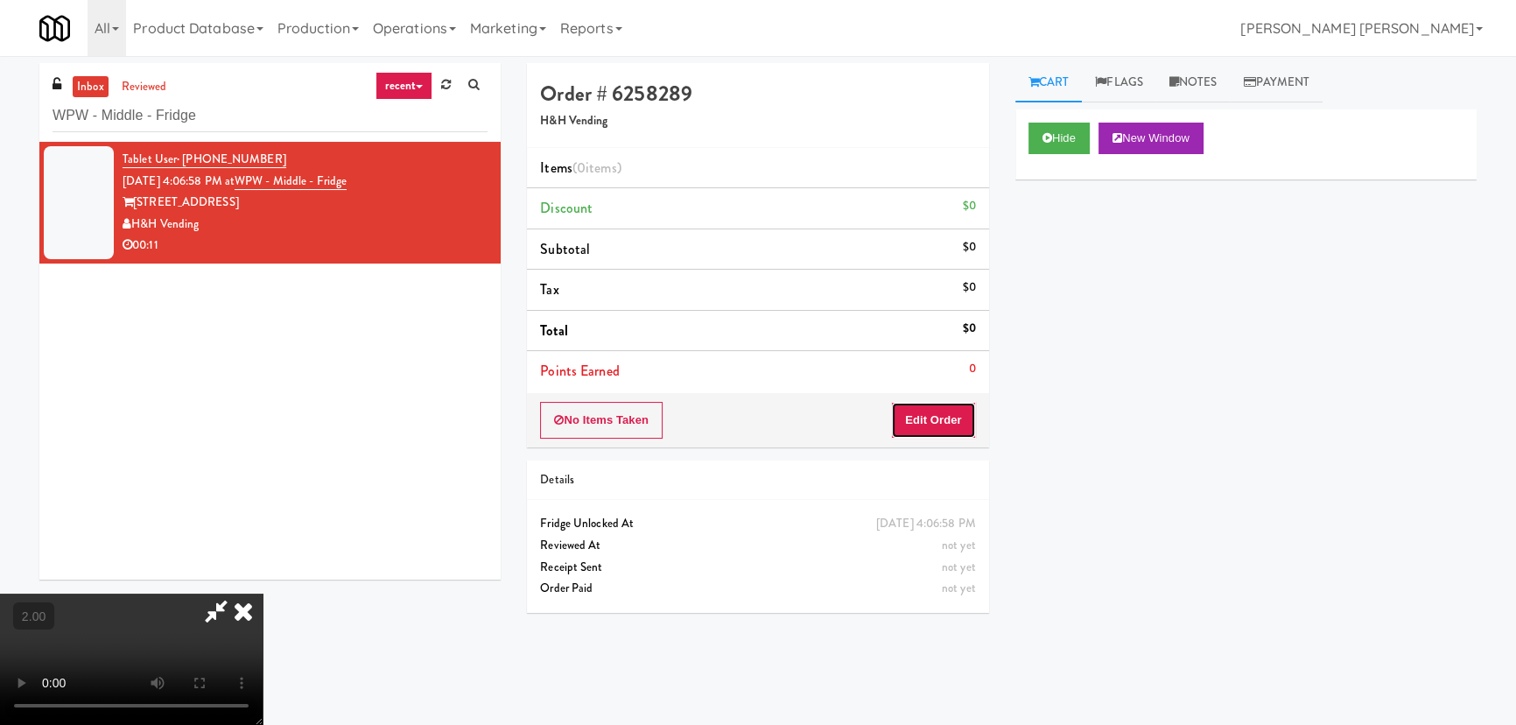
click at [951, 417] on button "Edit Order" at bounding box center [933, 420] width 85 height 37
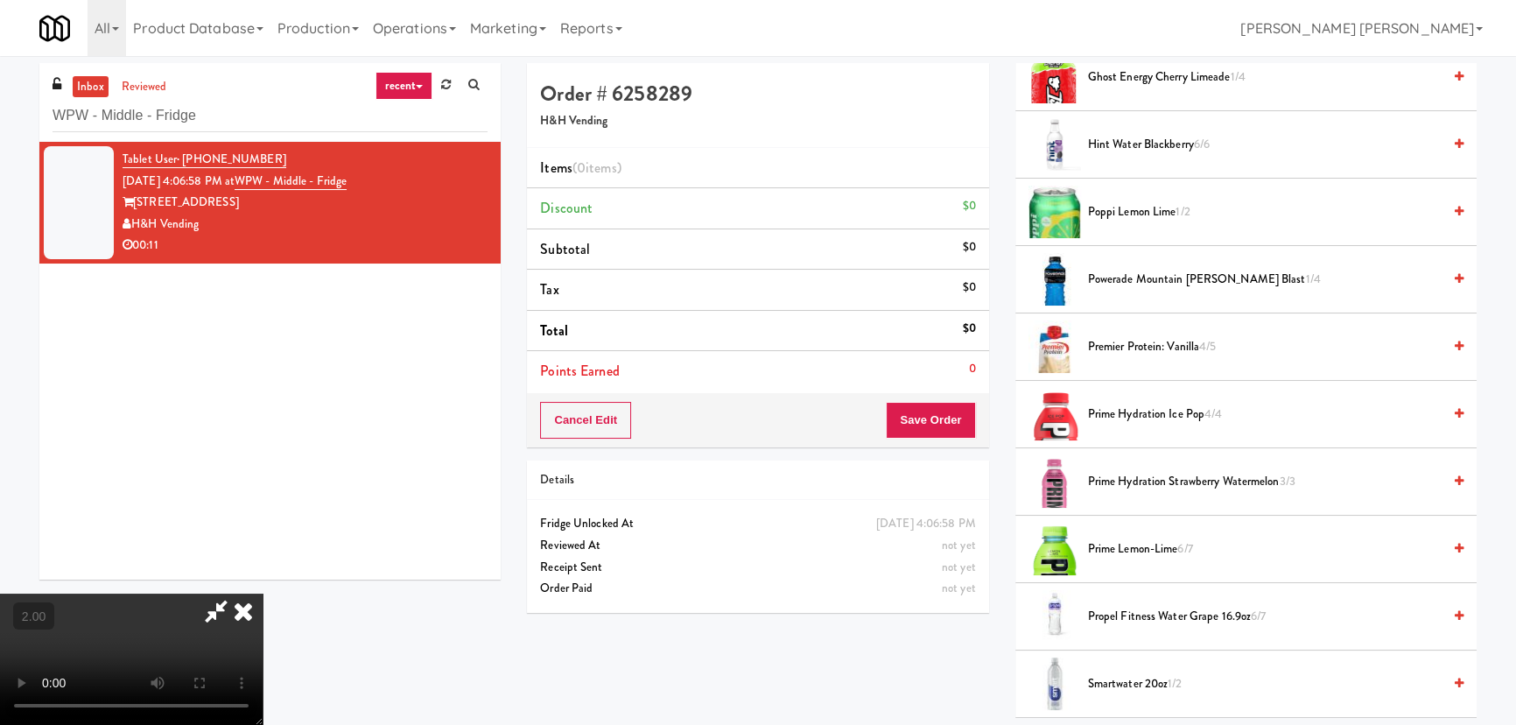
scroll to position [1988, 0]
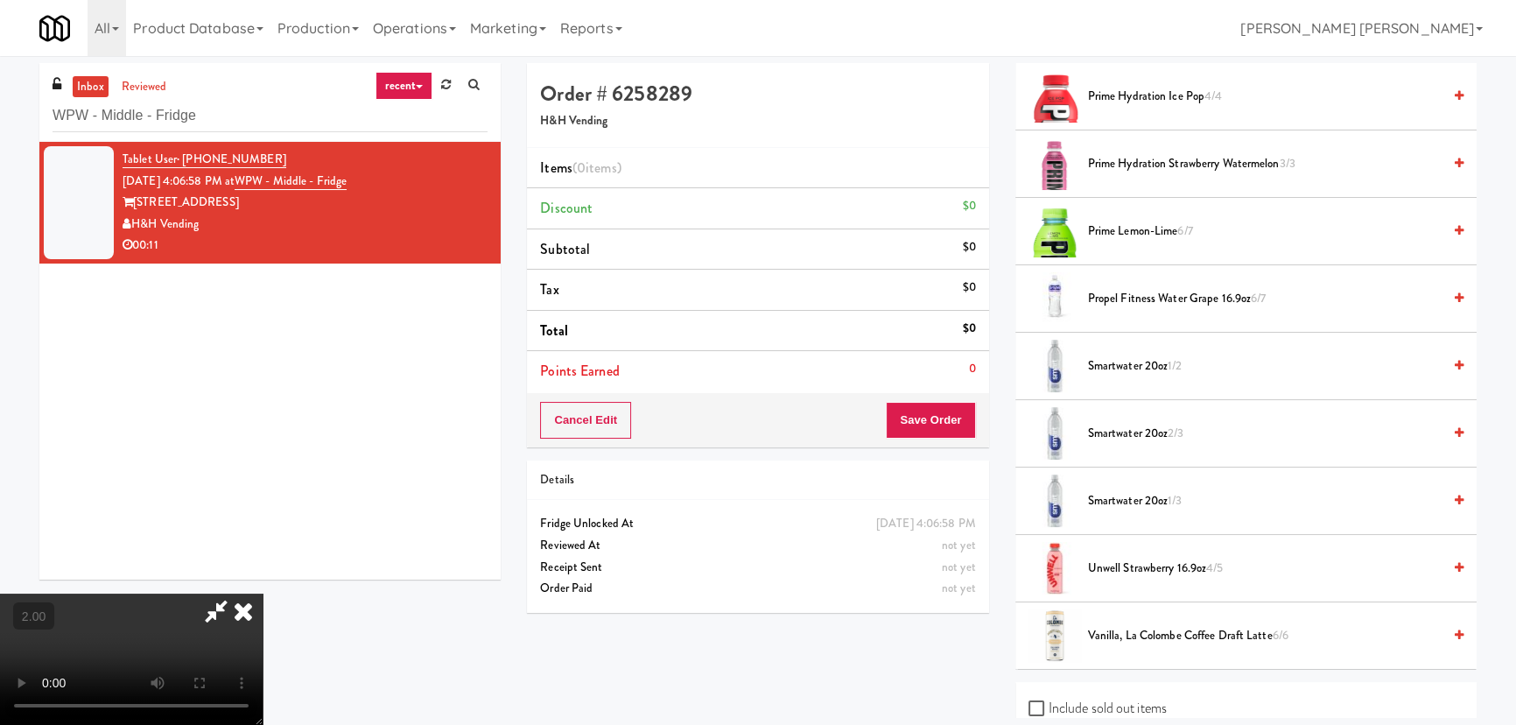
click at [1139, 434] on span "Smartwater 20oz 2/3" at bounding box center [1265, 434] width 354 height 22
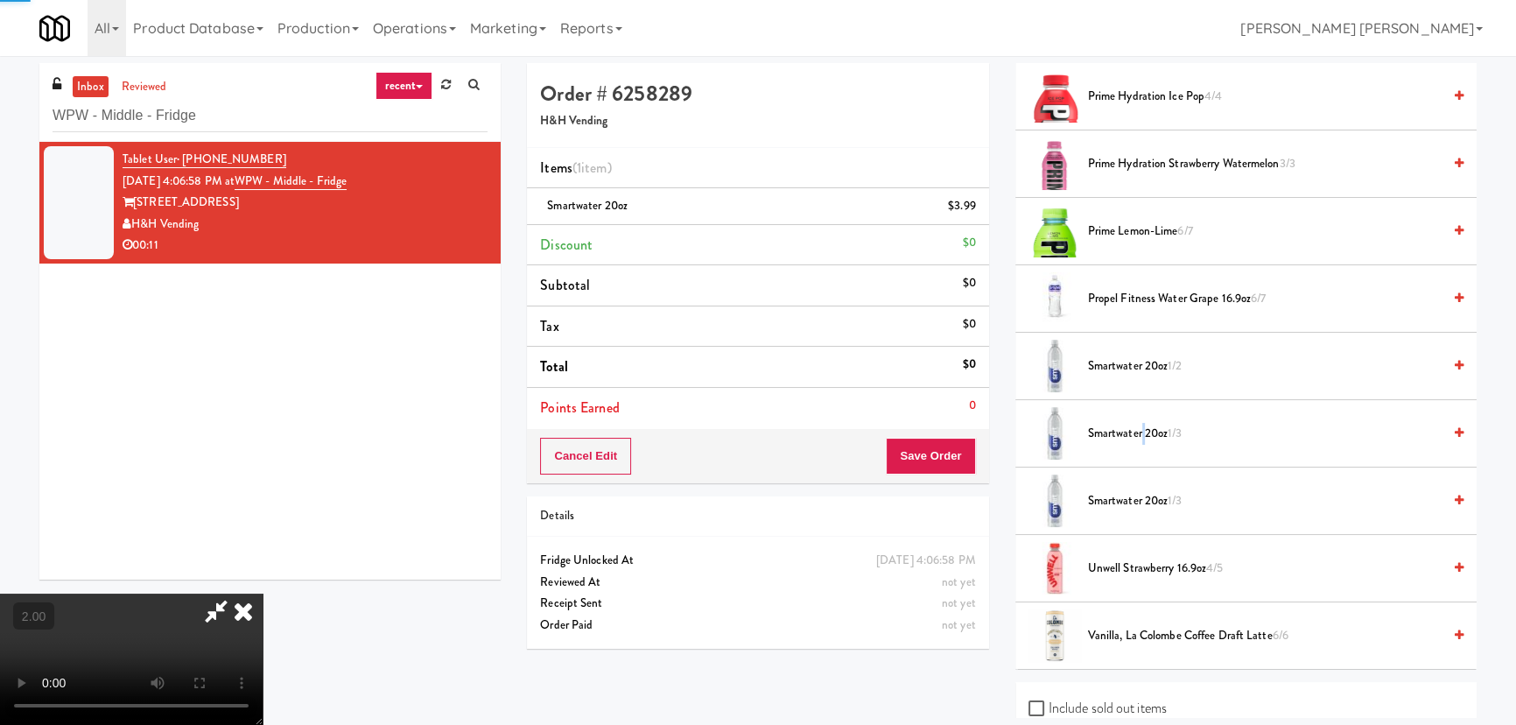
click at [1139, 434] on span "Smartwater 20oz 1/3" at bounding box center [1265, 434] width 354 height 22
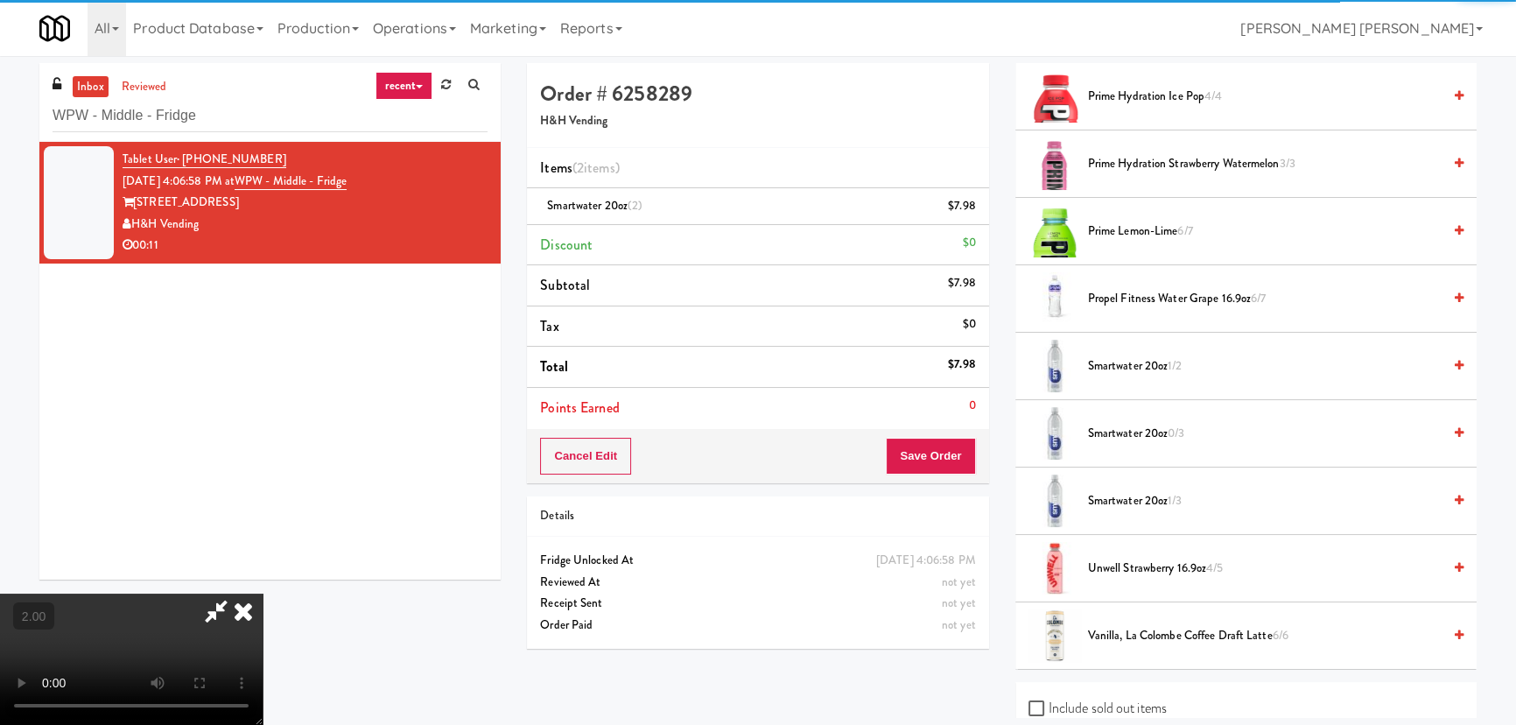
click at [263, 593] on icon at bounding box center [243, 610] width 39 height 35
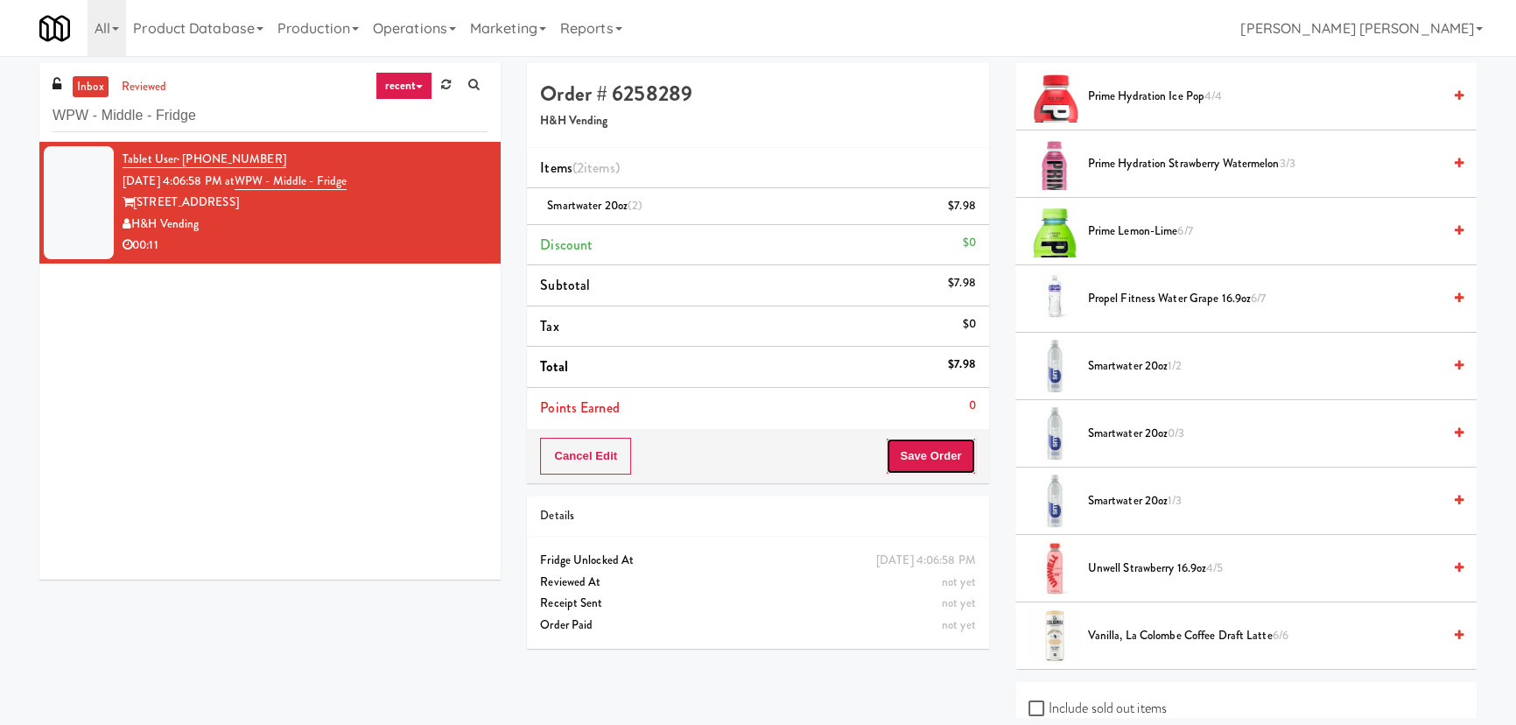
click at [936, 457] on button "Save Order" at bounding box center [930, 456] width 89 height 37
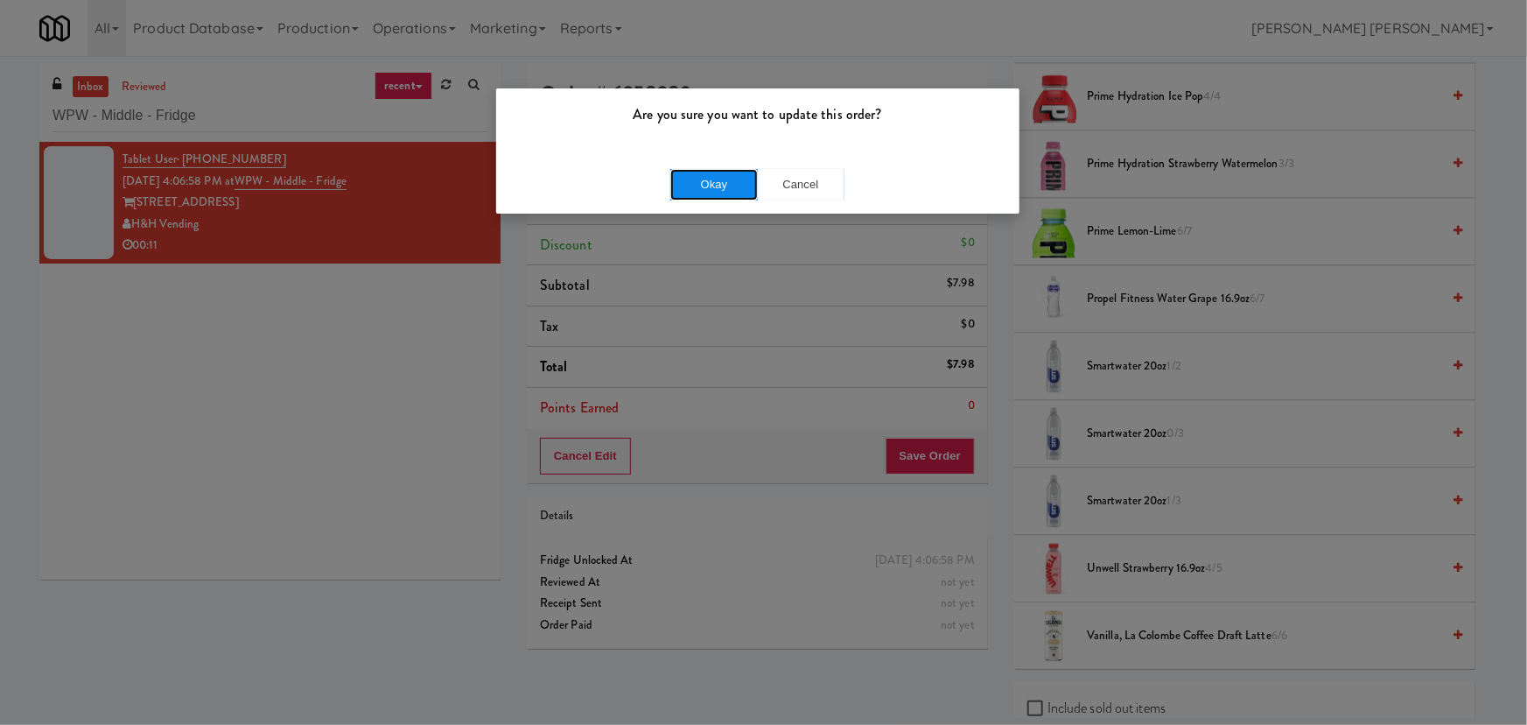
click at [738, 196] on button "Okay" at bounding box center [714, 185] width 88 height 32
click at [738, 196] on div "Okay Cancel" at bounding box center [757, 184] width 523 height 59
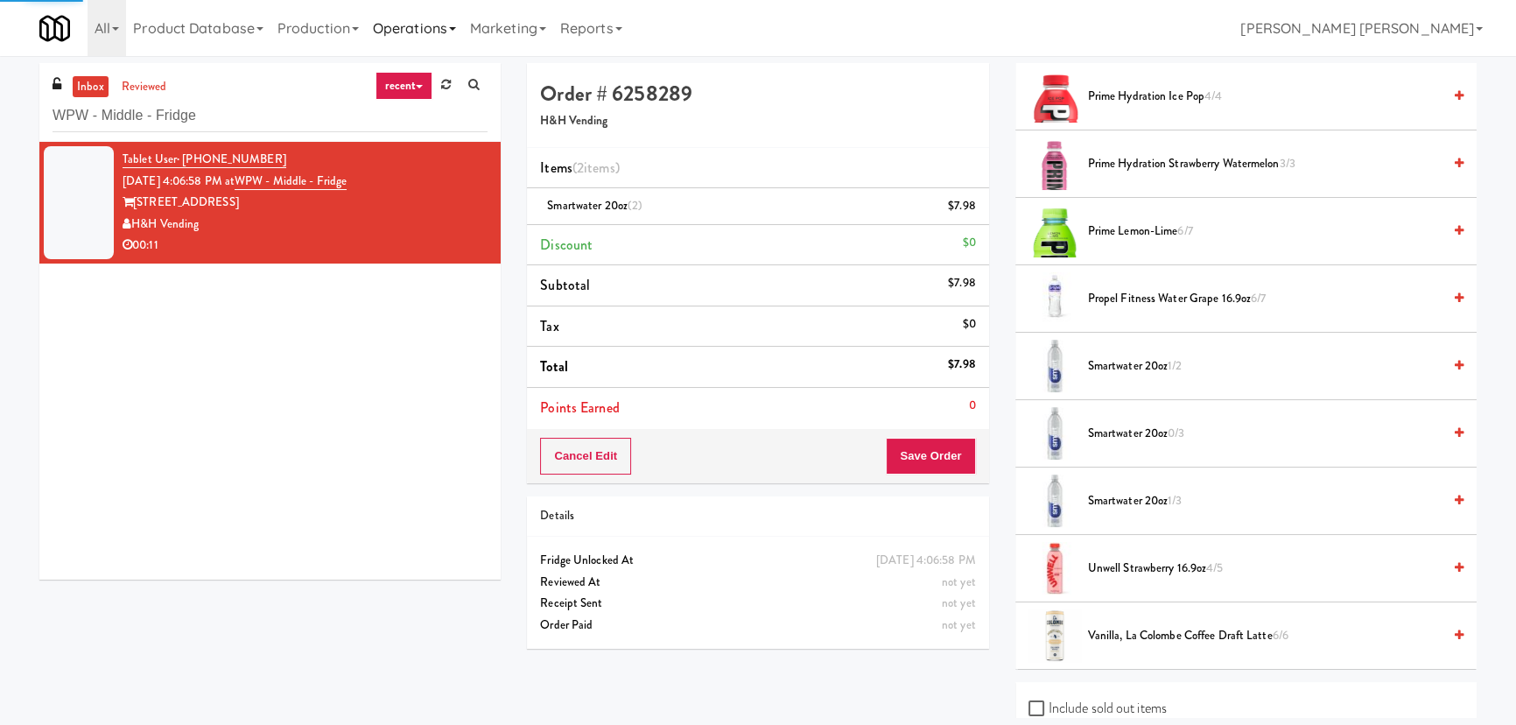
scroll to position [47, 0]
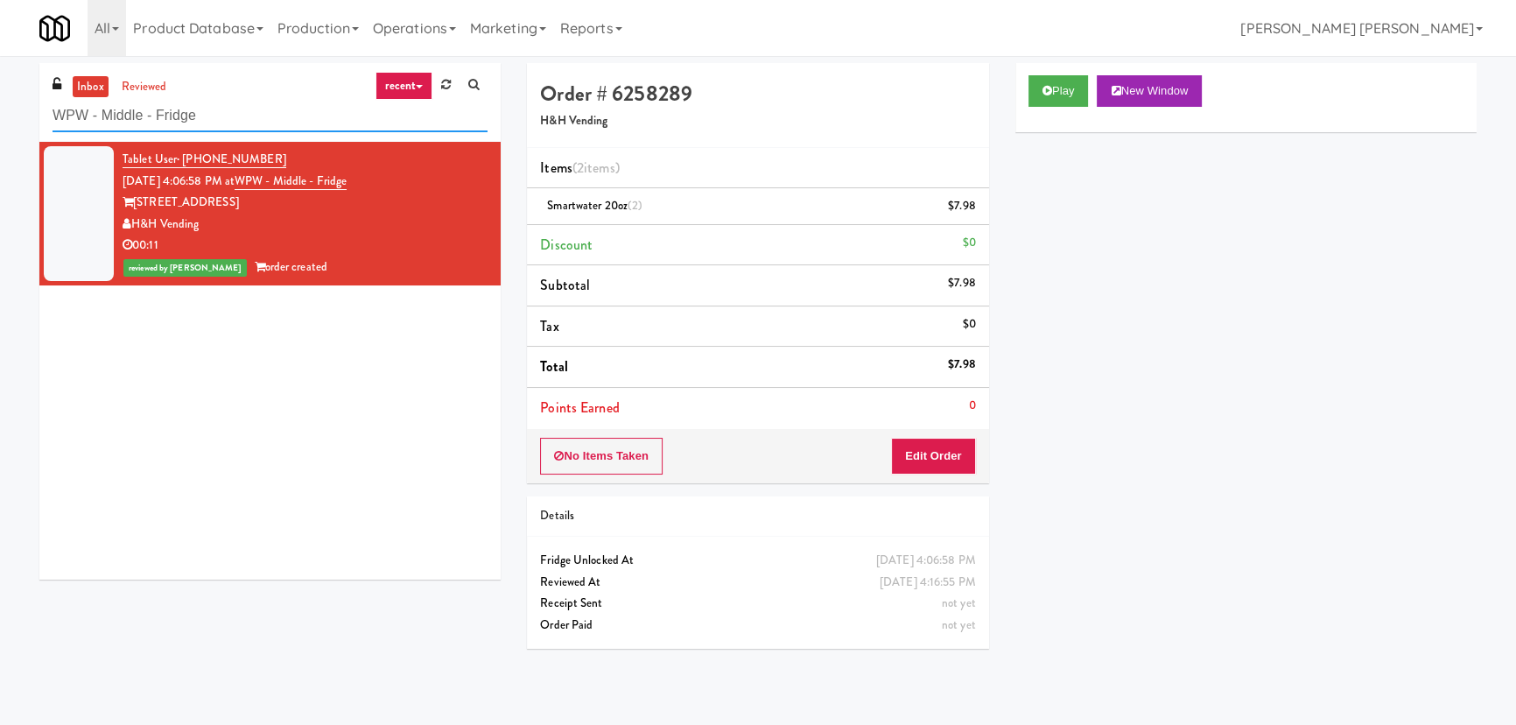
drag, startPoint x: 236, startPoint y: 117, endPoint x: 39, endPoint y: 118, distance: 197.8
click at [39, 118] on div "inbox reviewed recent all unclear take inventory issue suspicious failed recent…" at bounding box center [269, 102] width 461 height 79
paste input "520 N Kingsbury - Left"
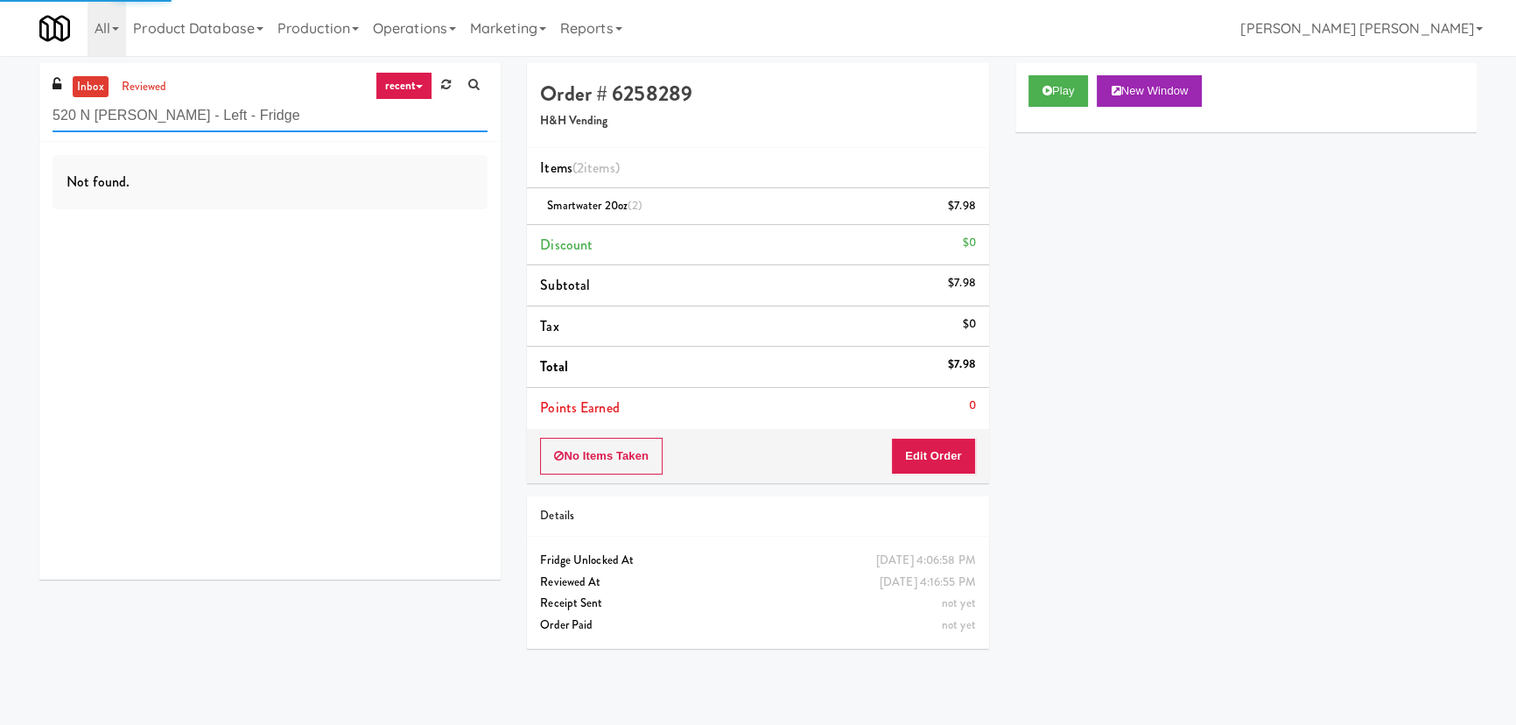
type input "520 N Kingsbury - Left - Fridge"
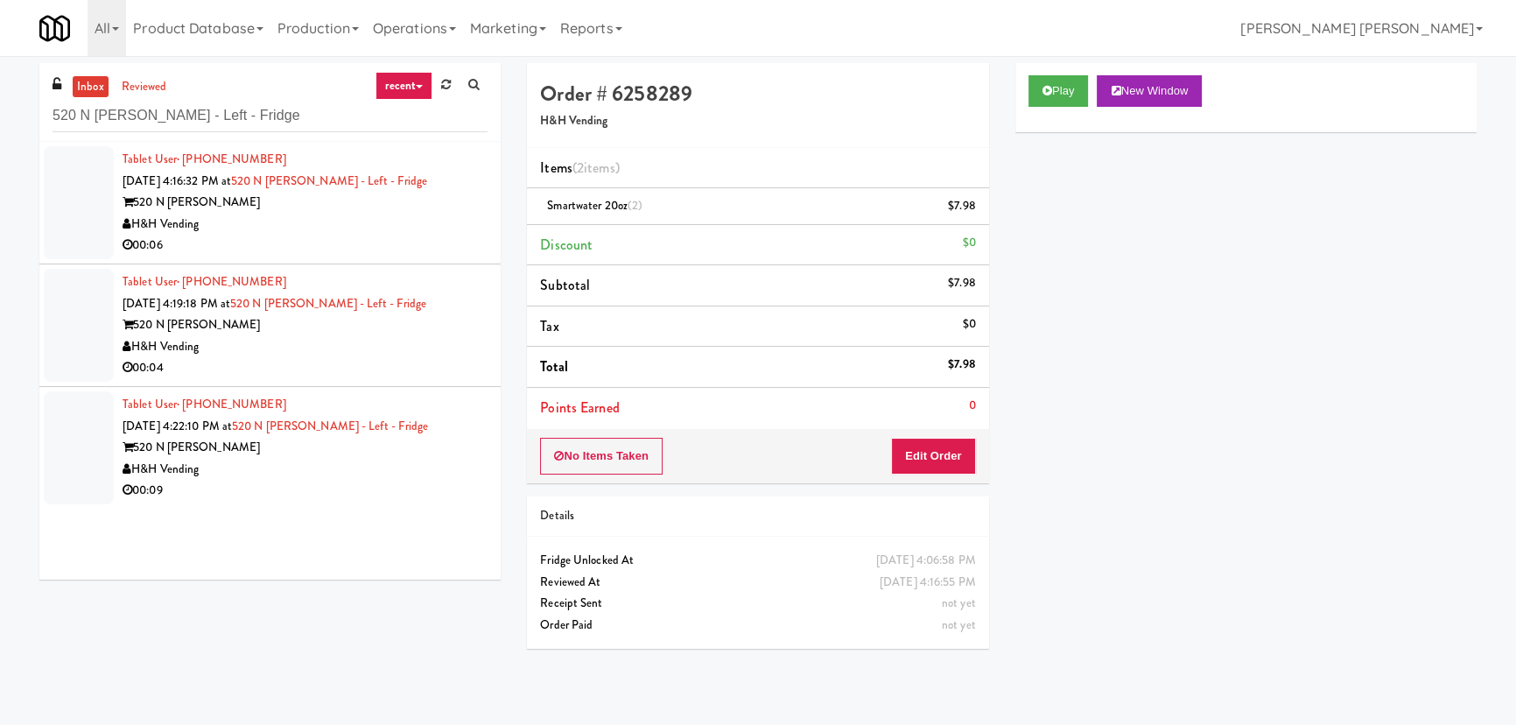
click at [358, 246] on div "00:06" at bounding box center [305, 246] width 365 height 22
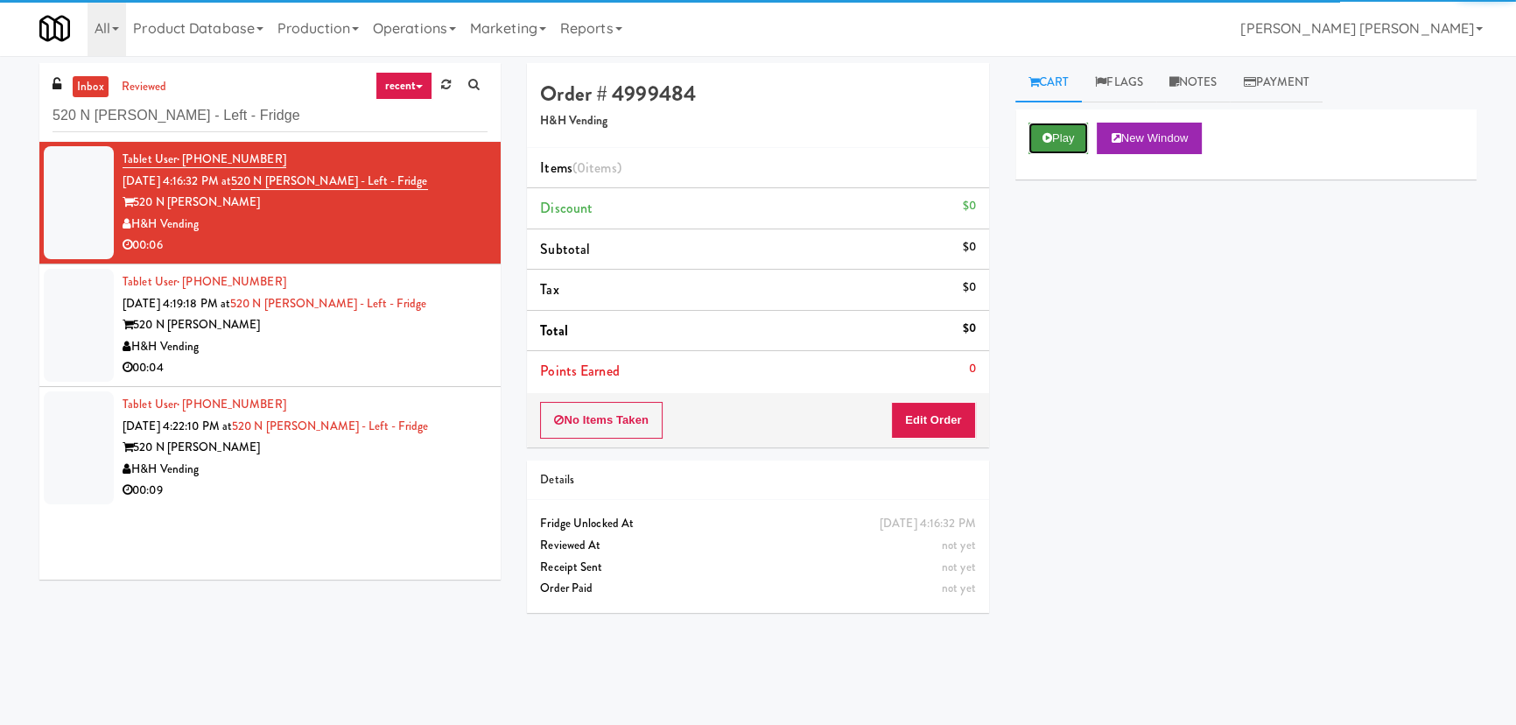
click at [1065, 133] on button "Play" at bounding box center [1058, 139] width 60 height 32
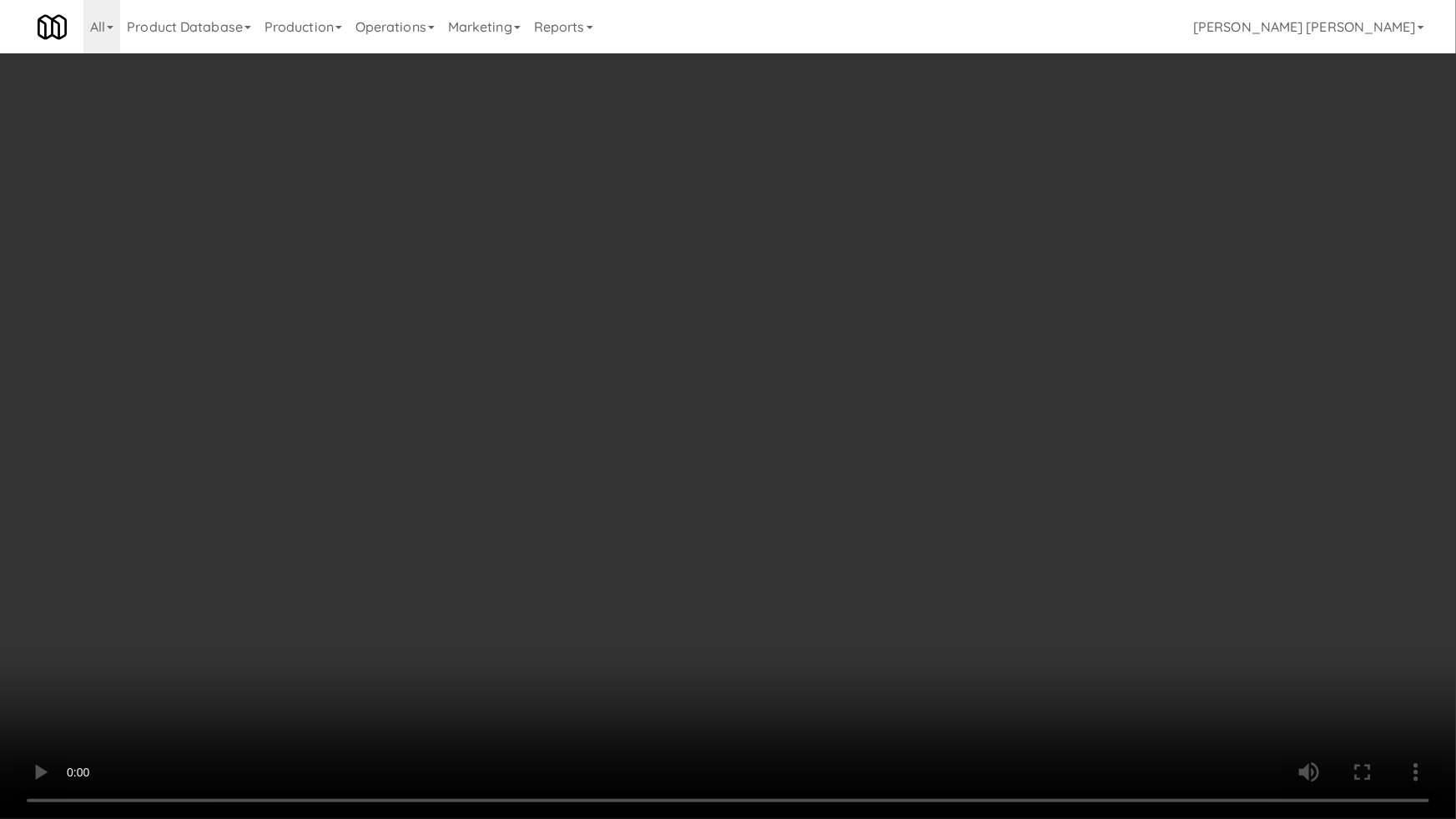
click at [810, 690] on video at bounding box center [728, 409] width 1456 height 819
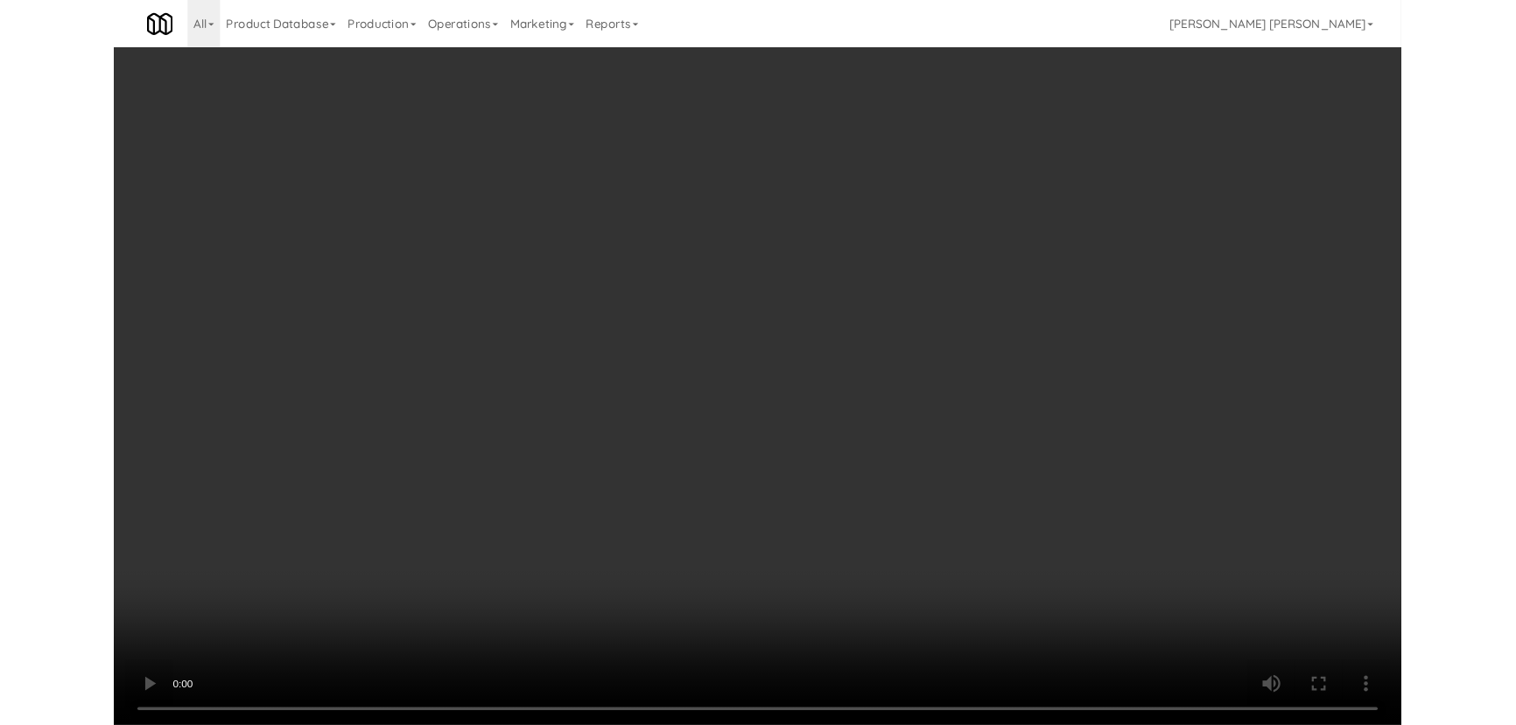
scroll to position [36, 0]
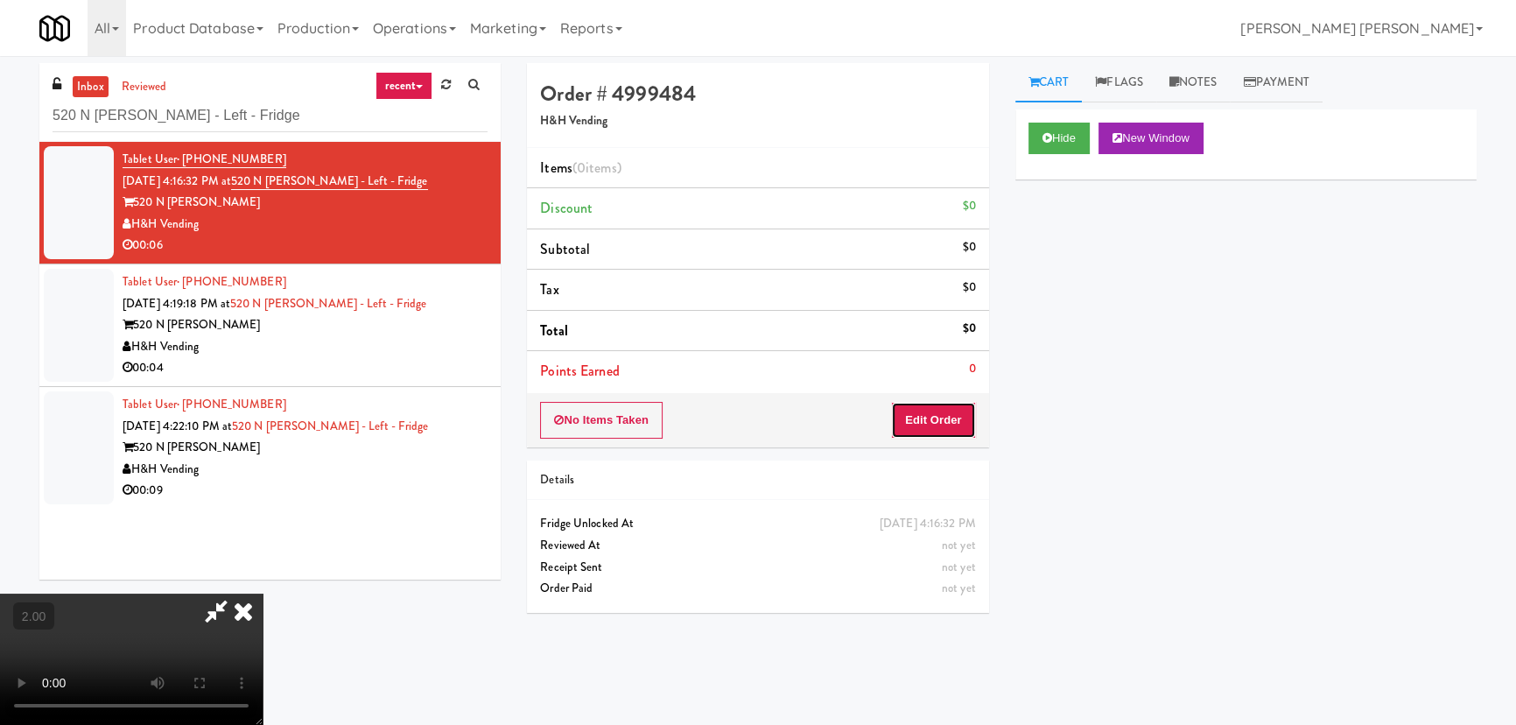
click at [958, 422] on button "Edit Order" at bounding box center [933, 420] width 85 height 37
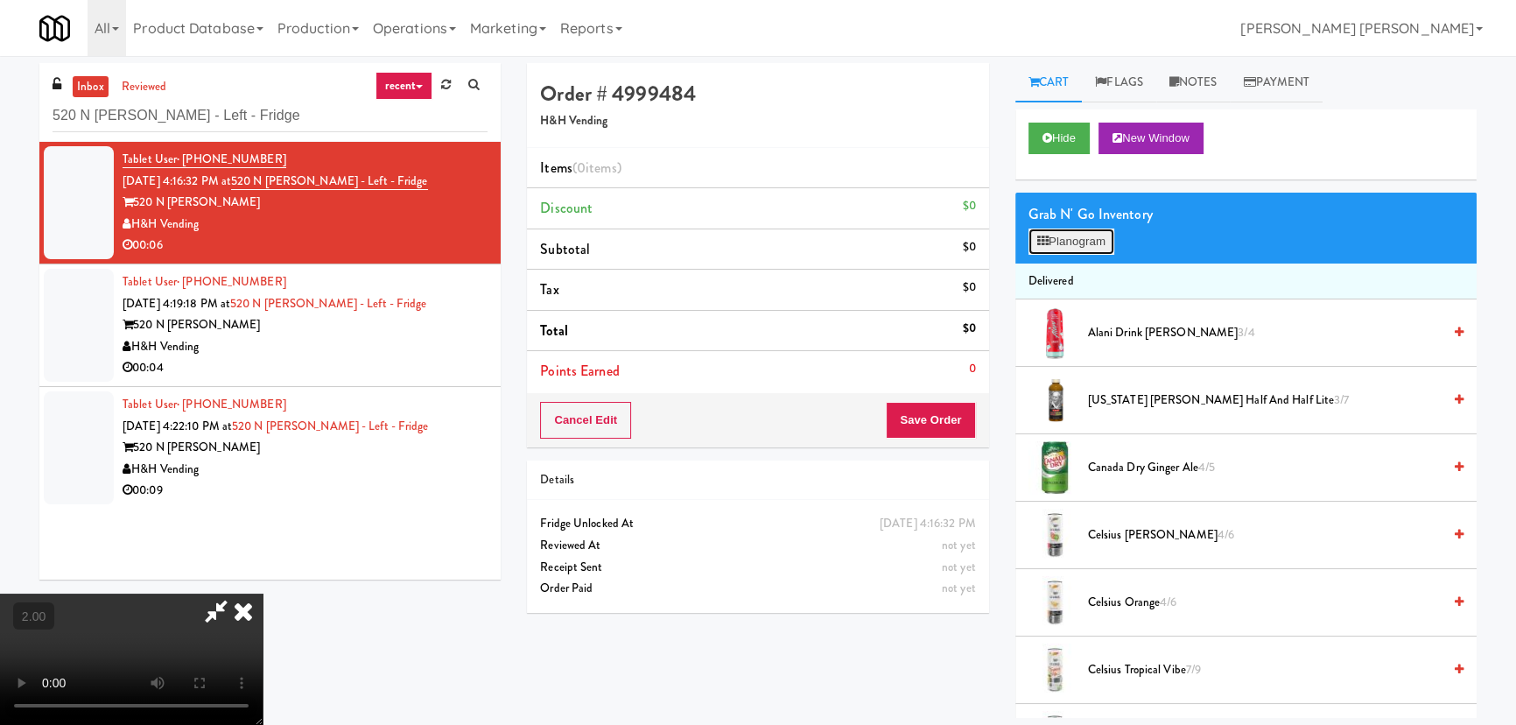
click at [1064, 245] on button "Planogram" at bounding box center [1071, 241] width 86 height 26
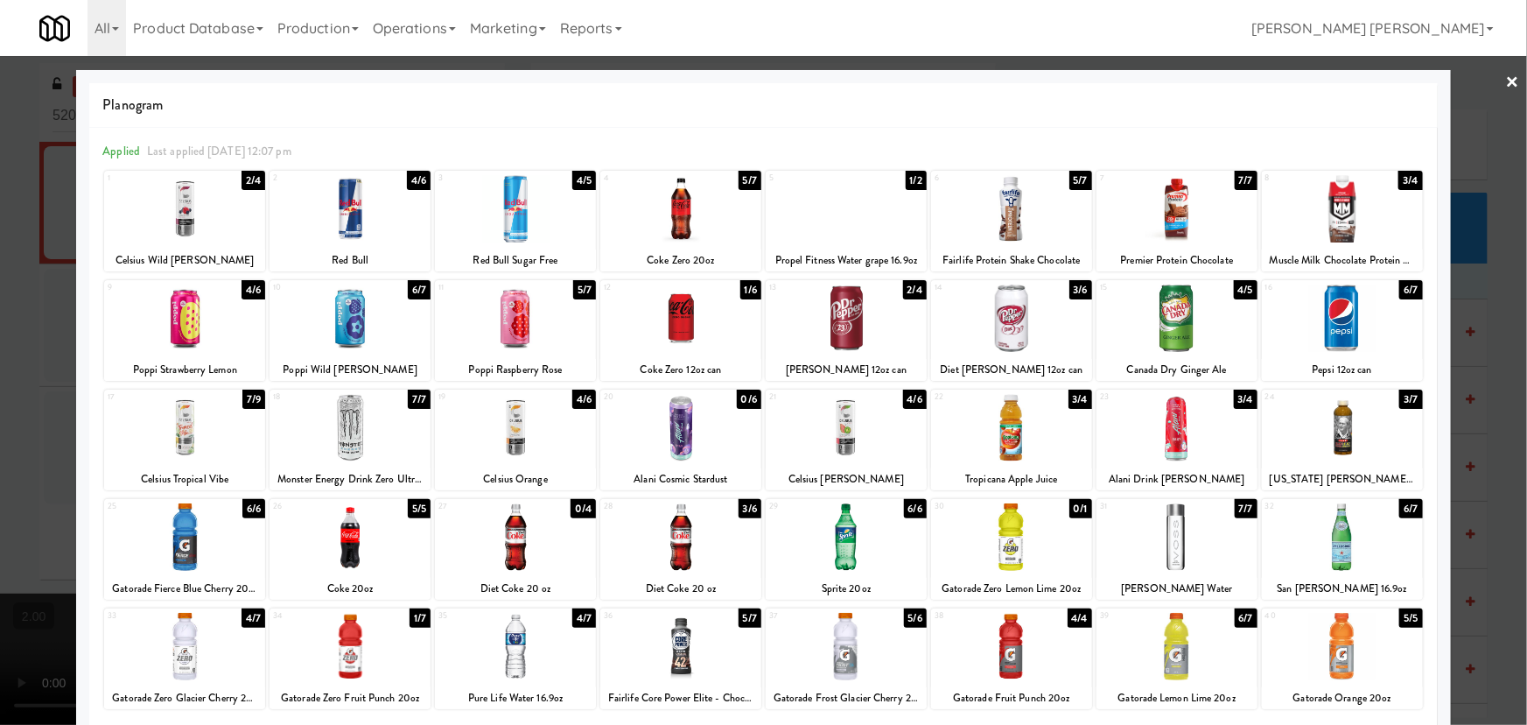
click at [1173, 646] on div at bounding box center [1177, 646] width 161 height 67
click at [1506, 78] on link "×" at bounding box center [1513, 83] width 14 height 54
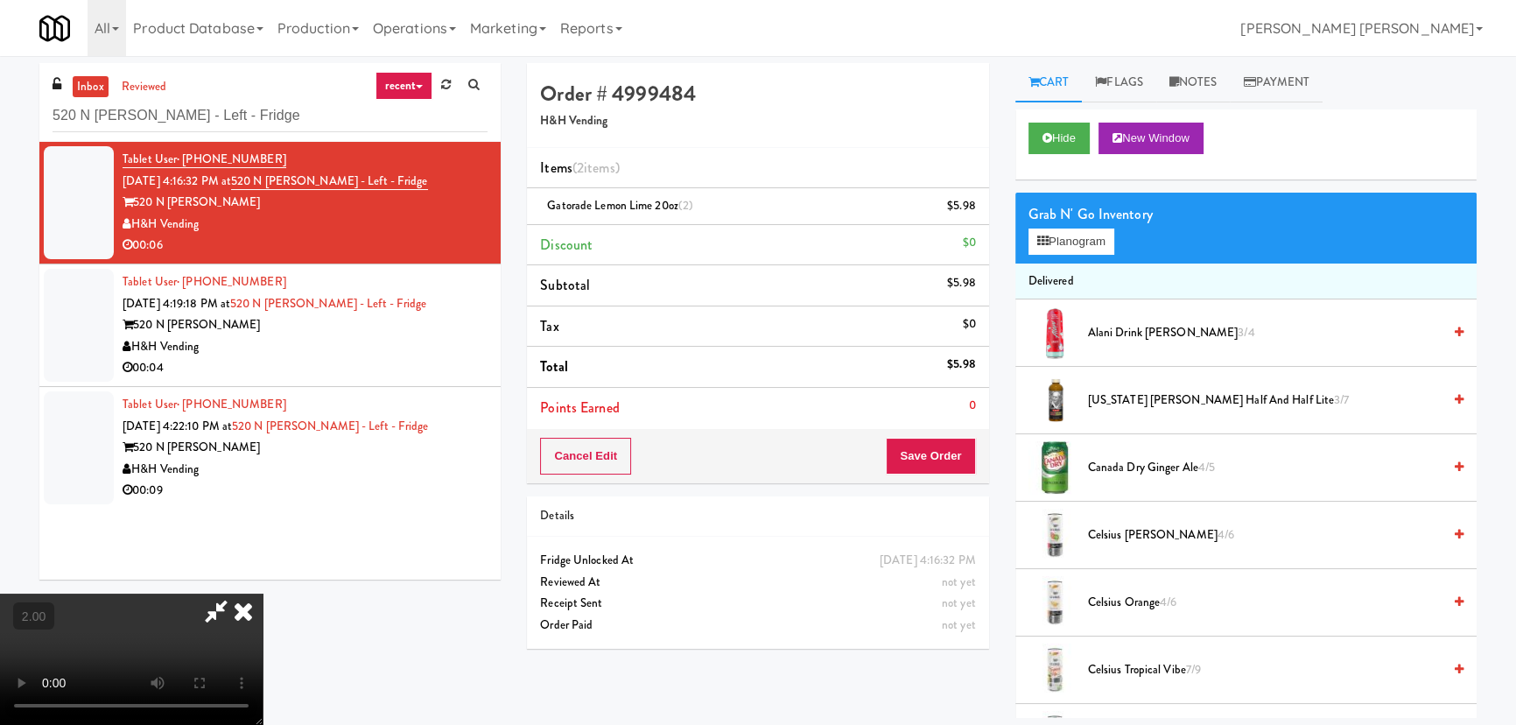
click at [263, 593] on icon at bounding box center [243, 610] width 39 height 35
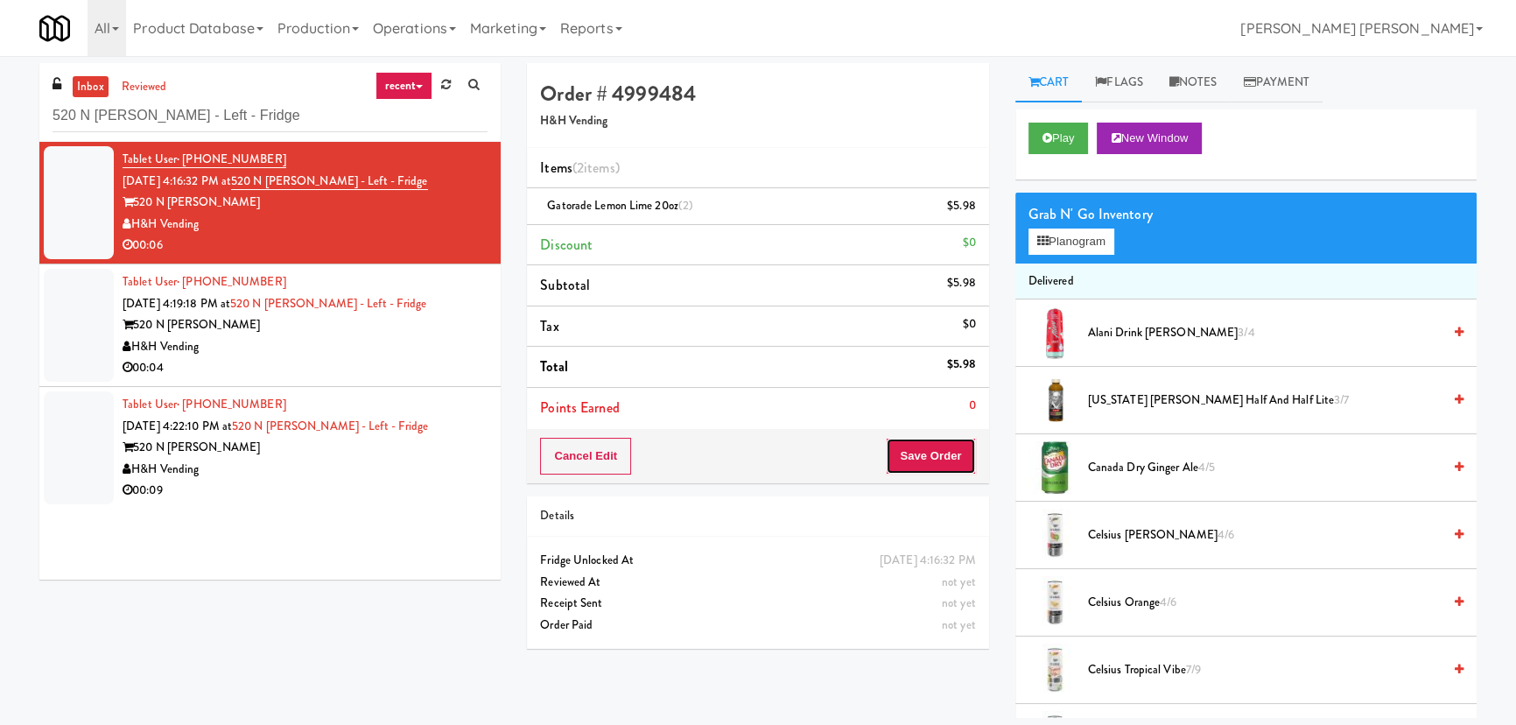
click at [922, 464] on button "Save Order" at bounding box center [930, 456] width 89 height 37
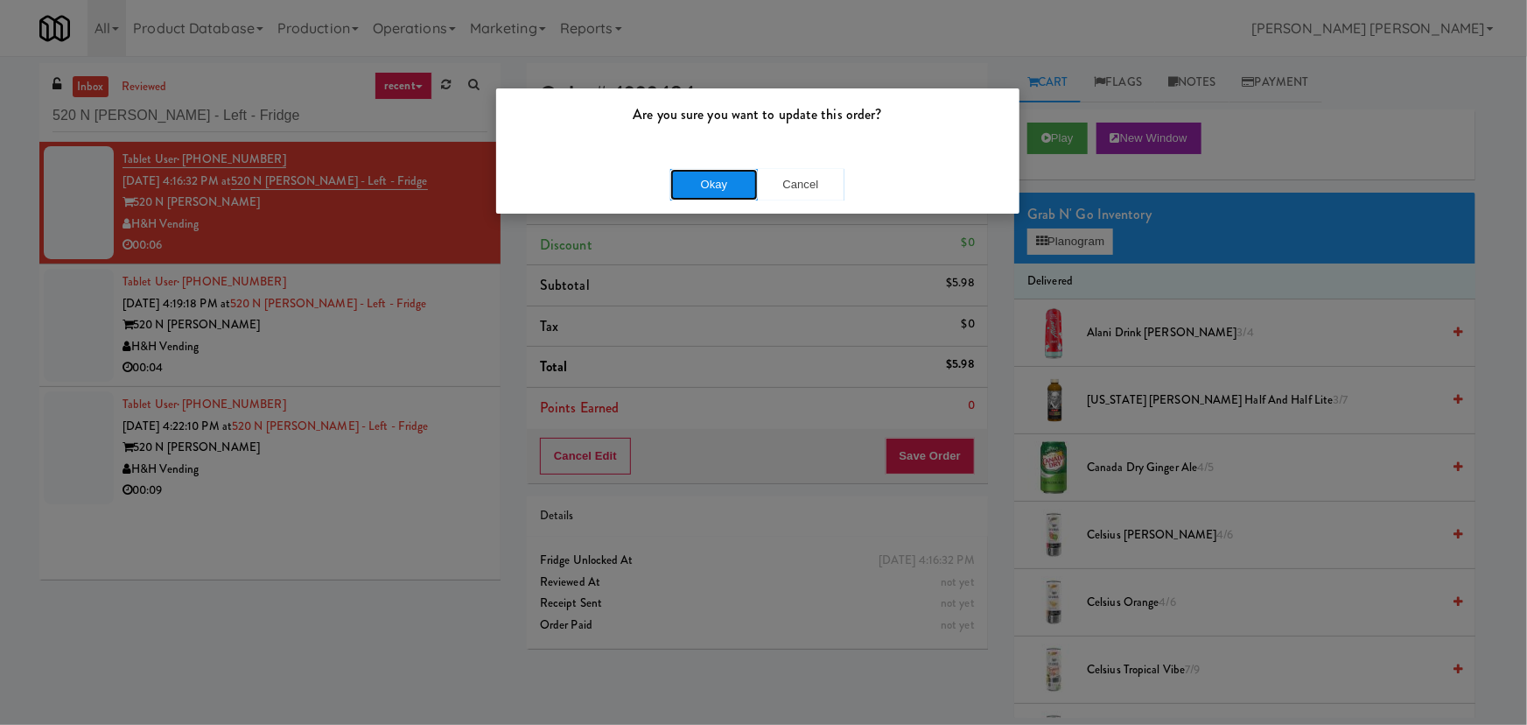
click at [726, 186] on button "Okay" at bounding box center [714, 185] width 88 height 32
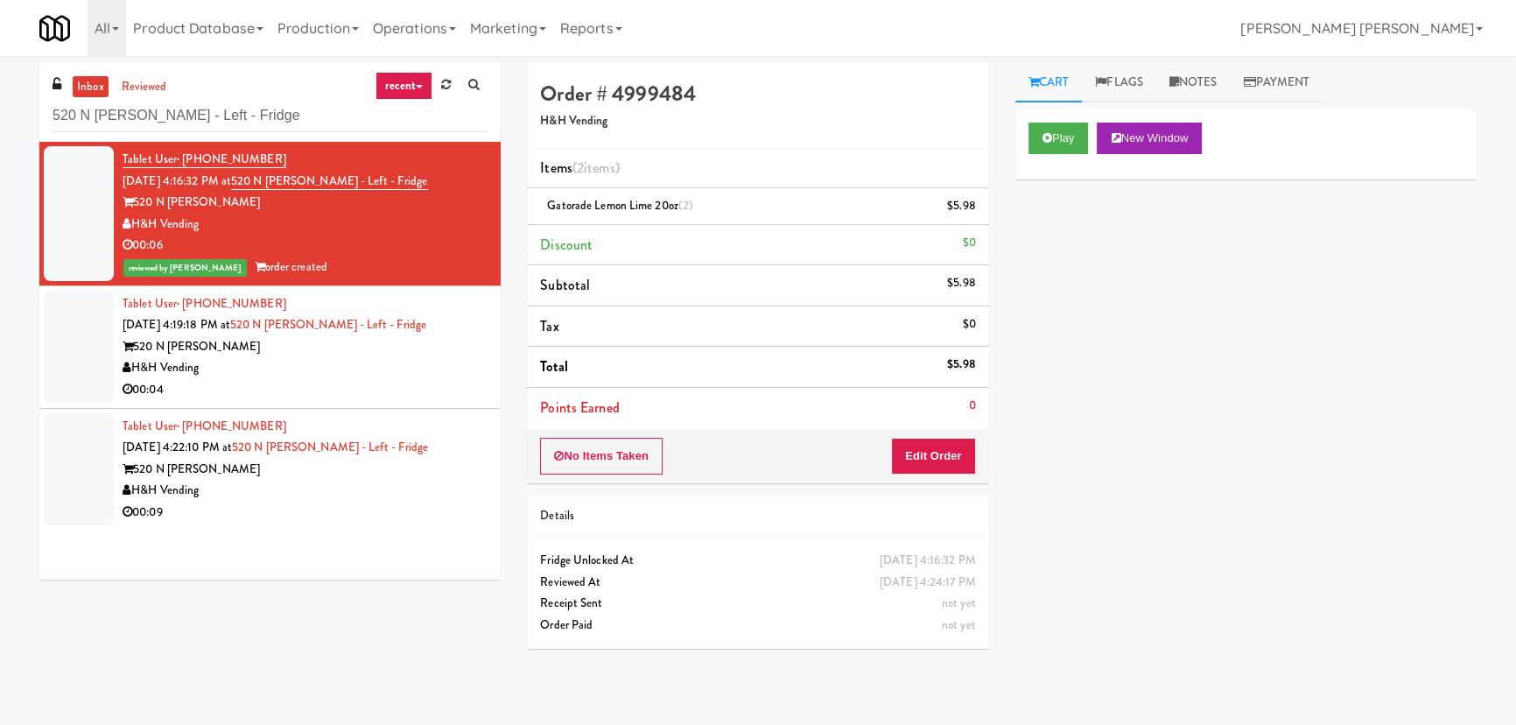
click at [393, 384] on div "00:04" at bounding box center [305, 390] width 365 height 22
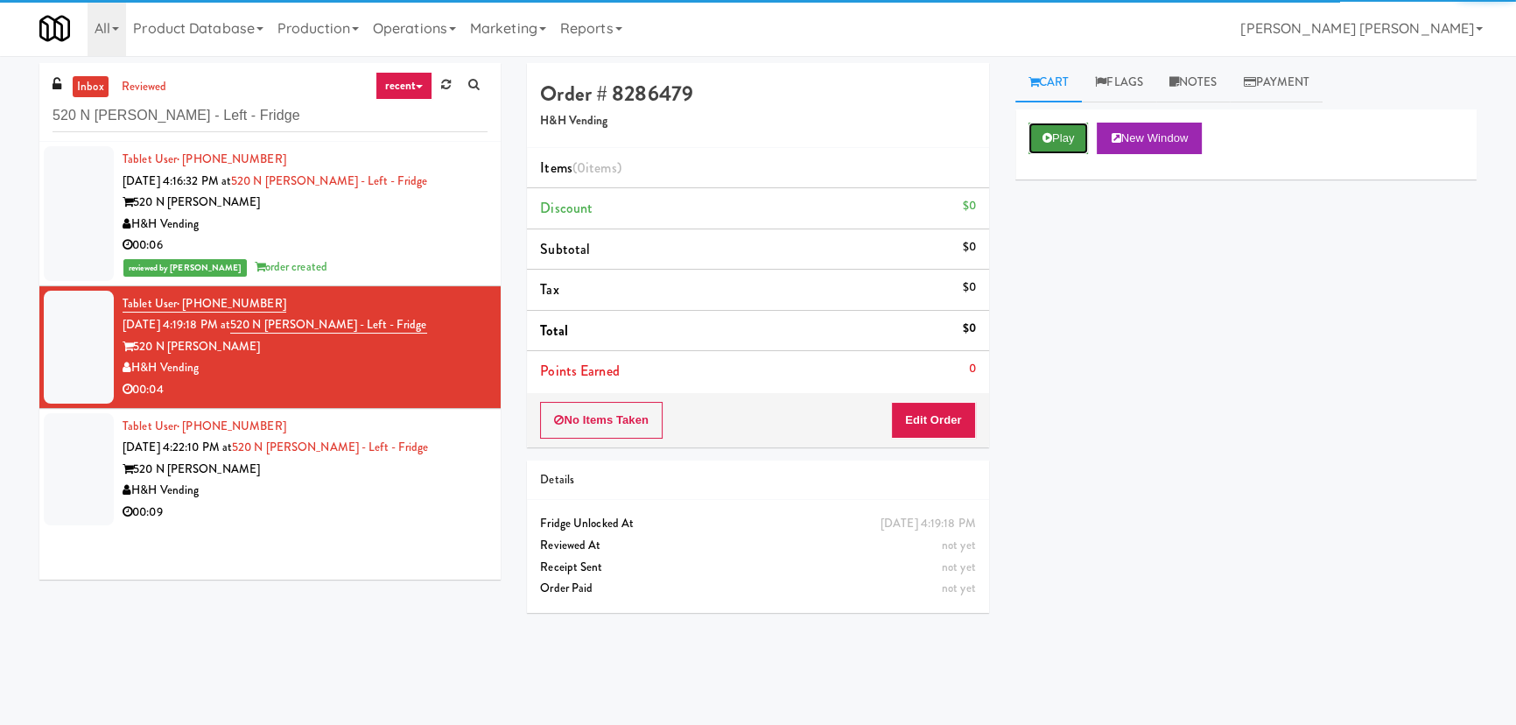
click at [1055, 126] on button "Play" at bounding box center [1058, 139] width 60 height 32
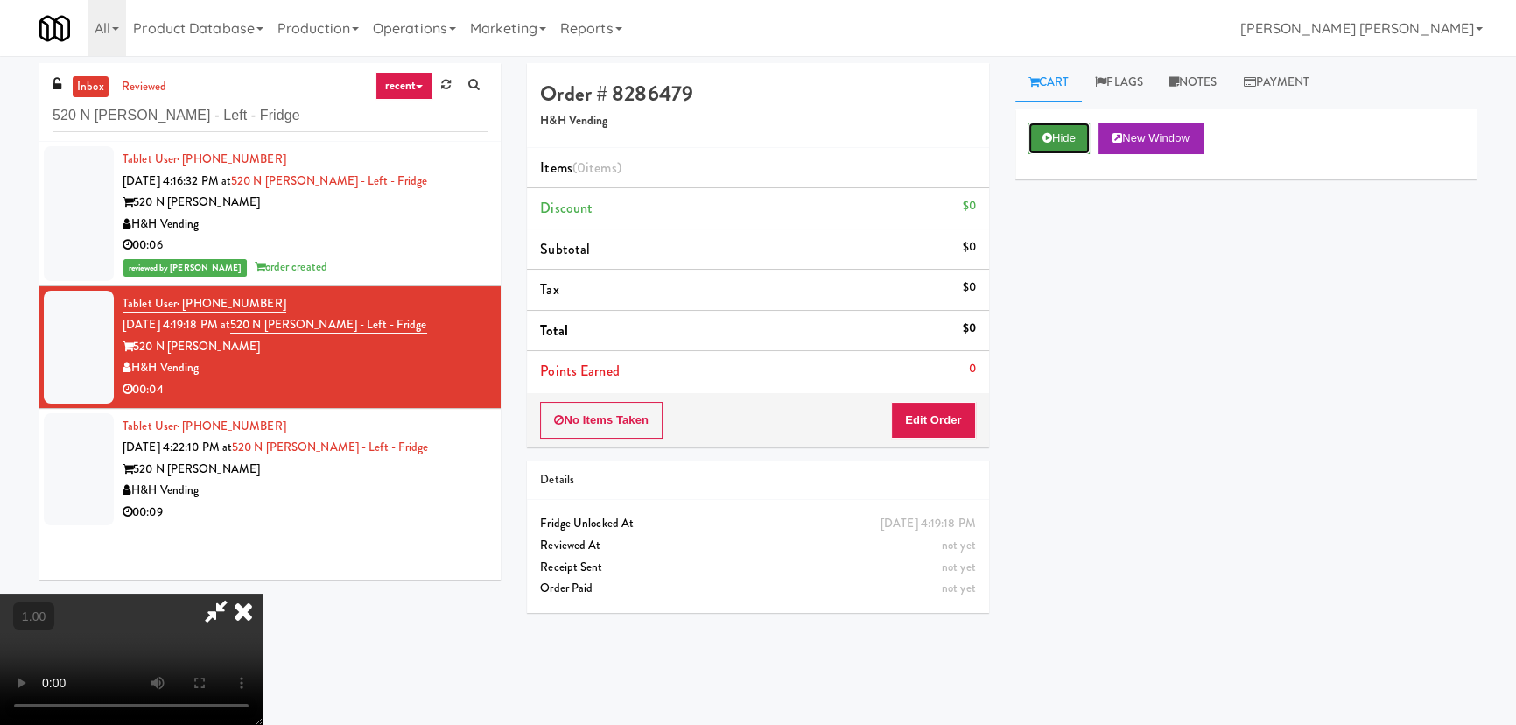
click at [1076, 144] on button "Hide" at bounding box center [1058, 139] width 61 height 32
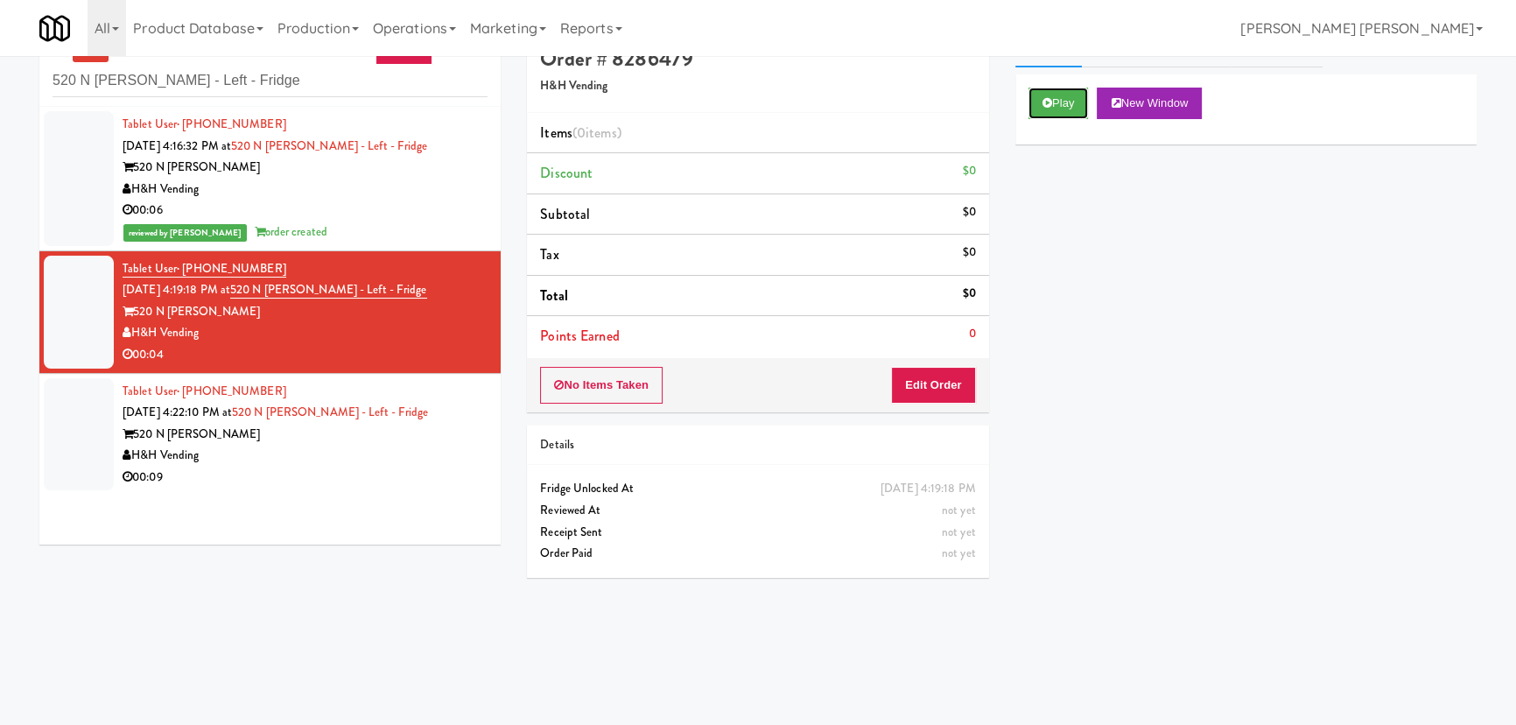
scroll to position [55, 0]
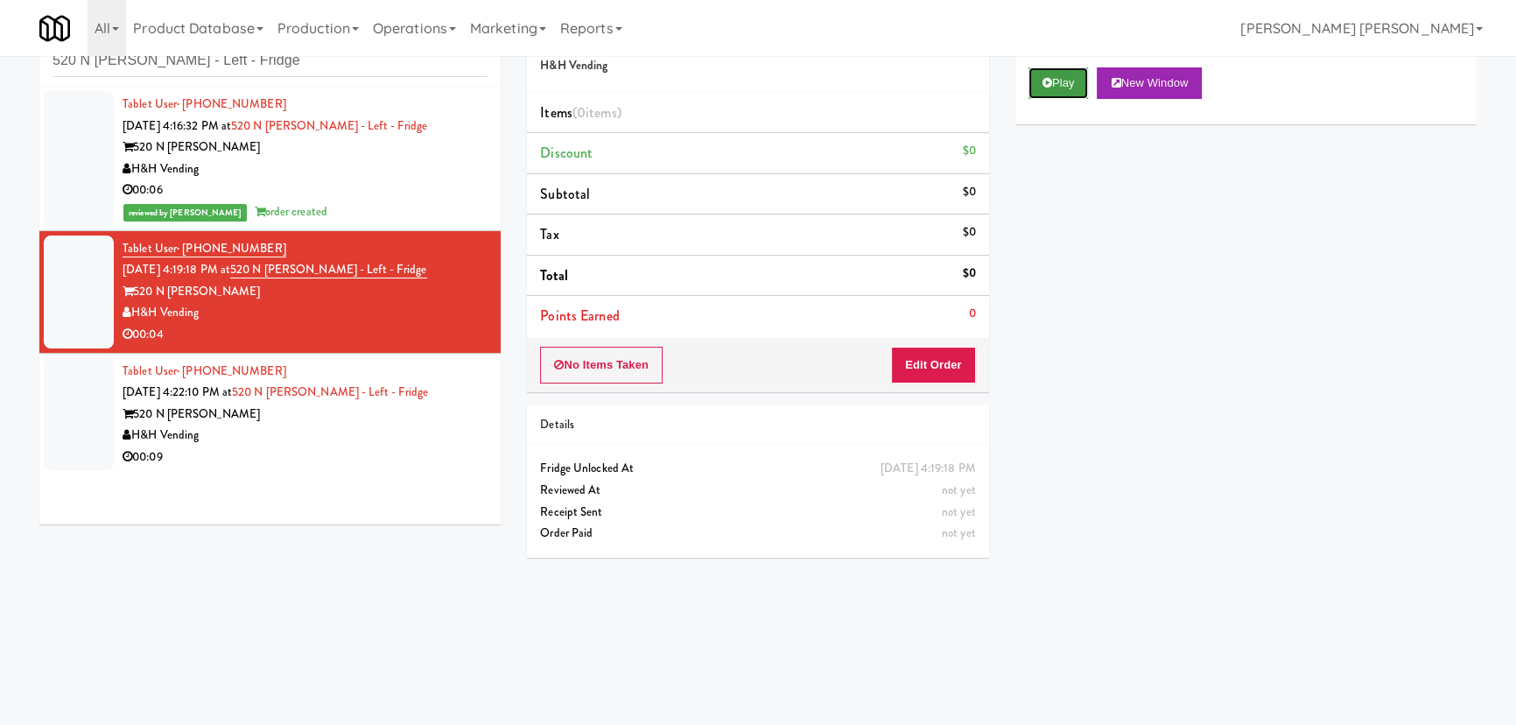
click at [1049, 73] on button "Play" at bounding box center [1058, 83] width 60 height 32
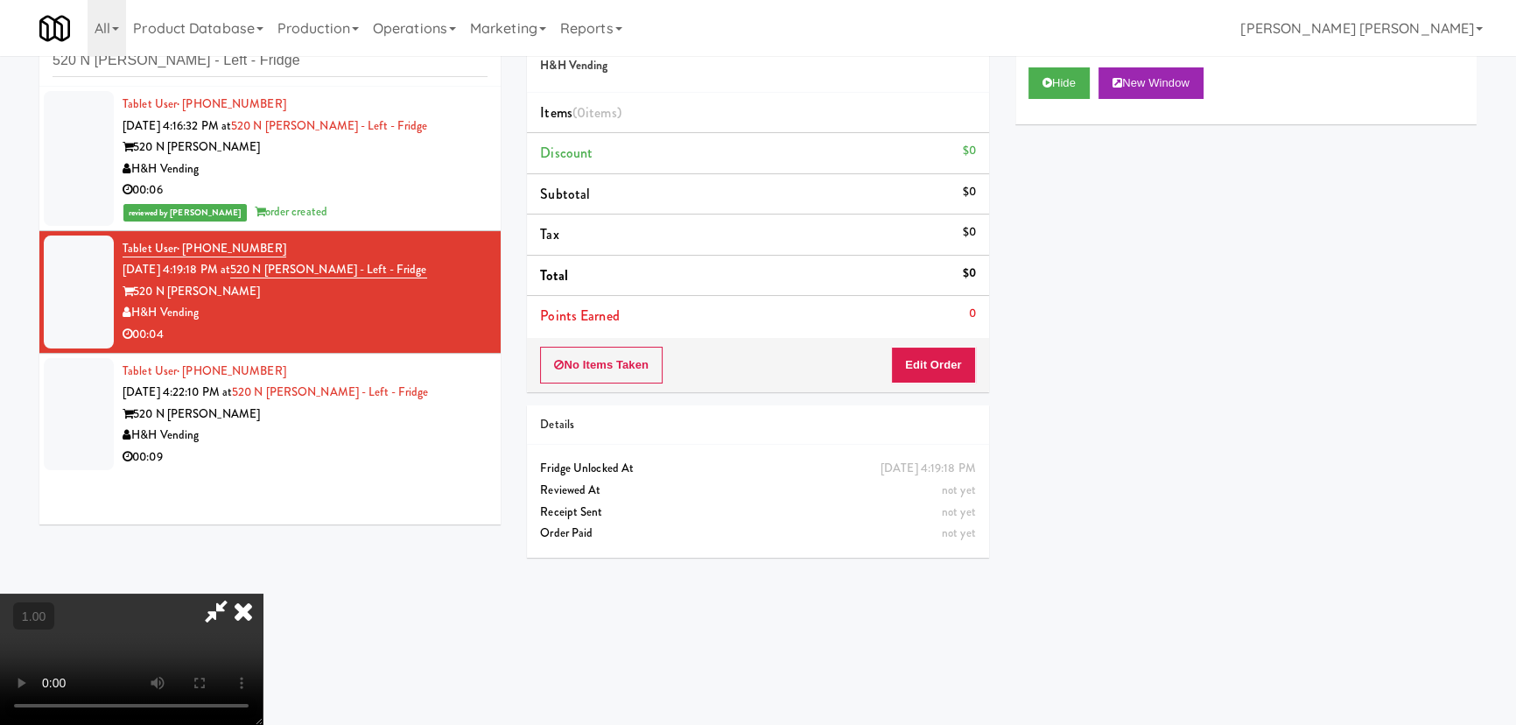
scroll to position [0, 0]
click at [1053, 81] on button "Hide" at bounding box center [1058, 83] width 61 height 32
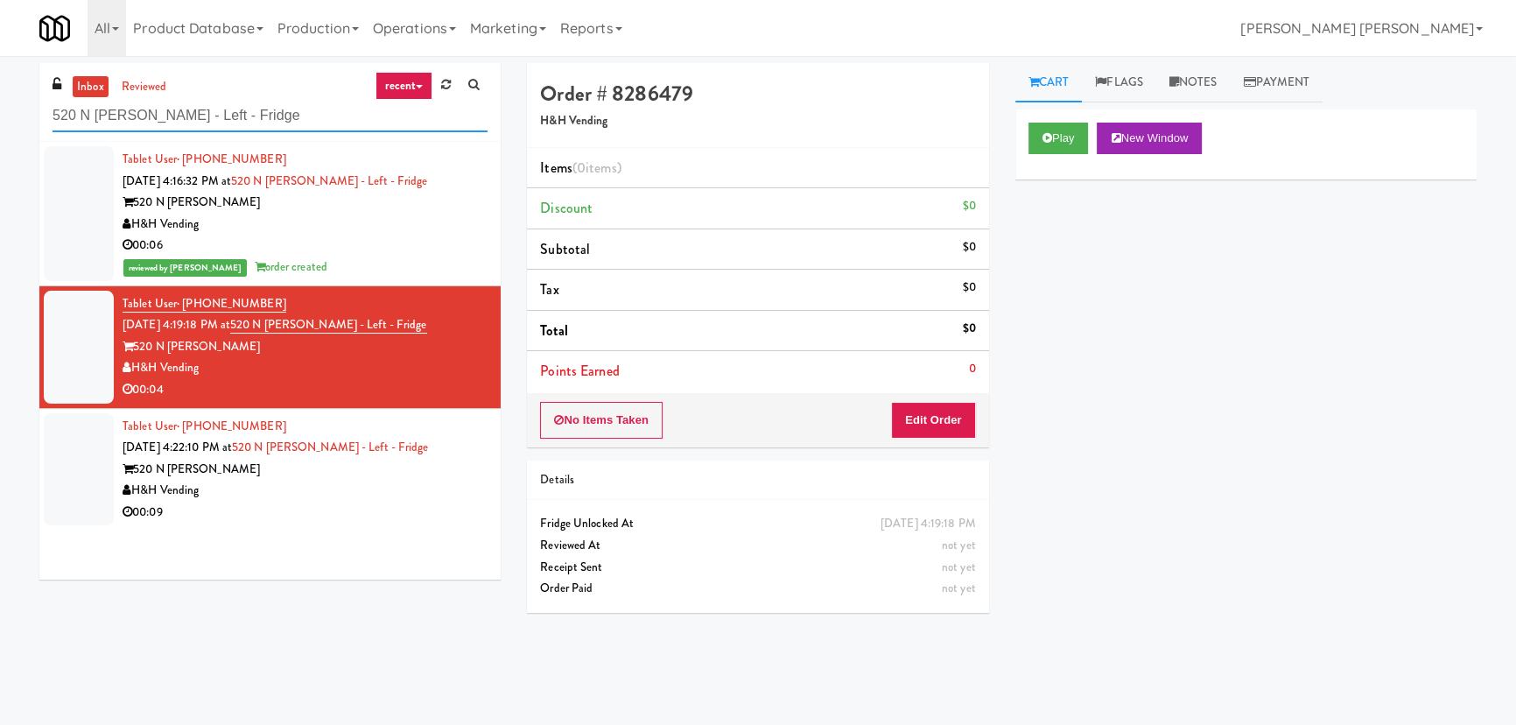
drag, startPoint x: 263, startPoint y: 117, endPoint x: 11, endPoint y: 112, distance: 253.0
click at [11, 112] on div "inbox reviewed recent all unclear take inventory issue suspicious failed recent…" at bounding box center [758, 390] width 1516 height 655
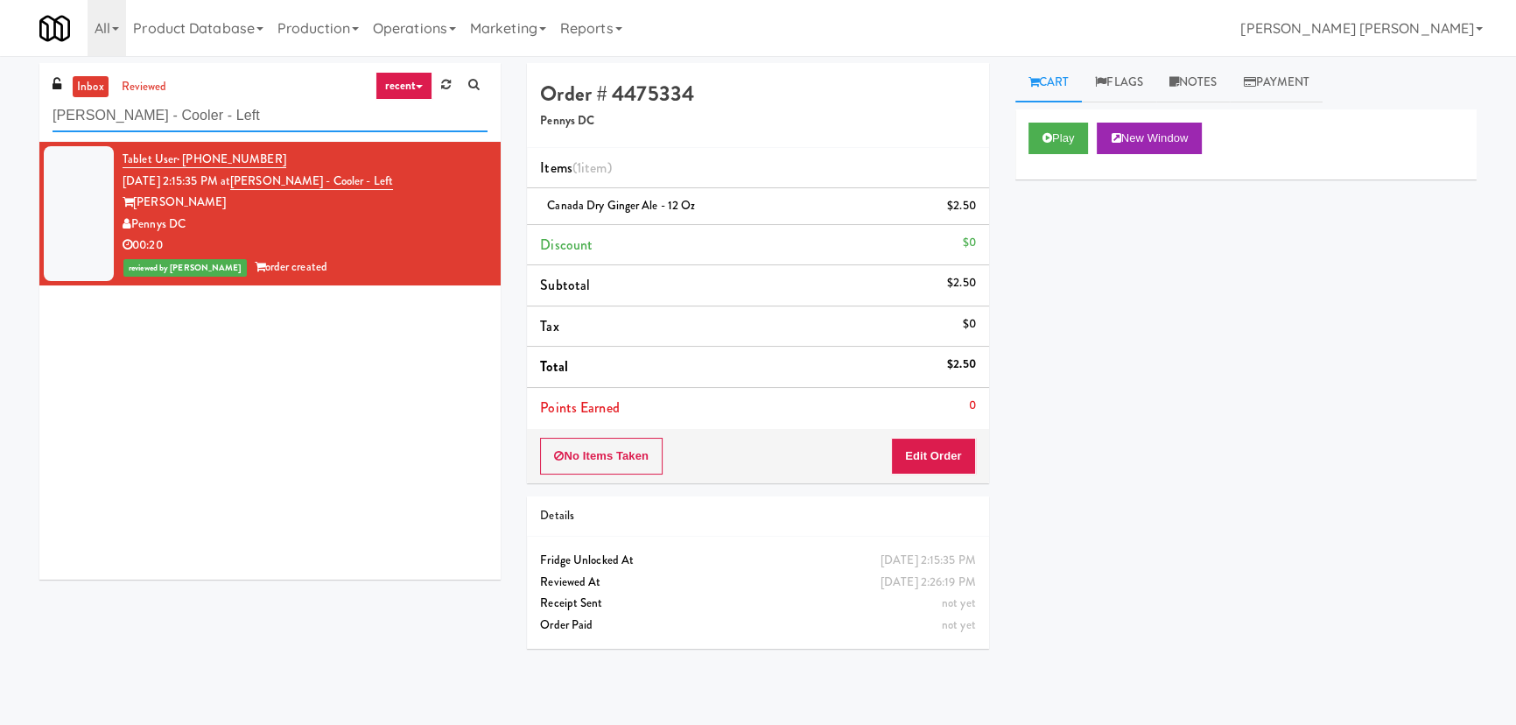
drag, startPoint x: 49, startPoint y: 109, endPoint x: 11, endPoint y: 109, distance: 37.6
click at [11, 109] on div "inbox reviewed recent all unclear take inventory issue suspicious failed recent…" at bounding box center [758, 390] width 1516 height 655
paste input "Accolade - Drinks"
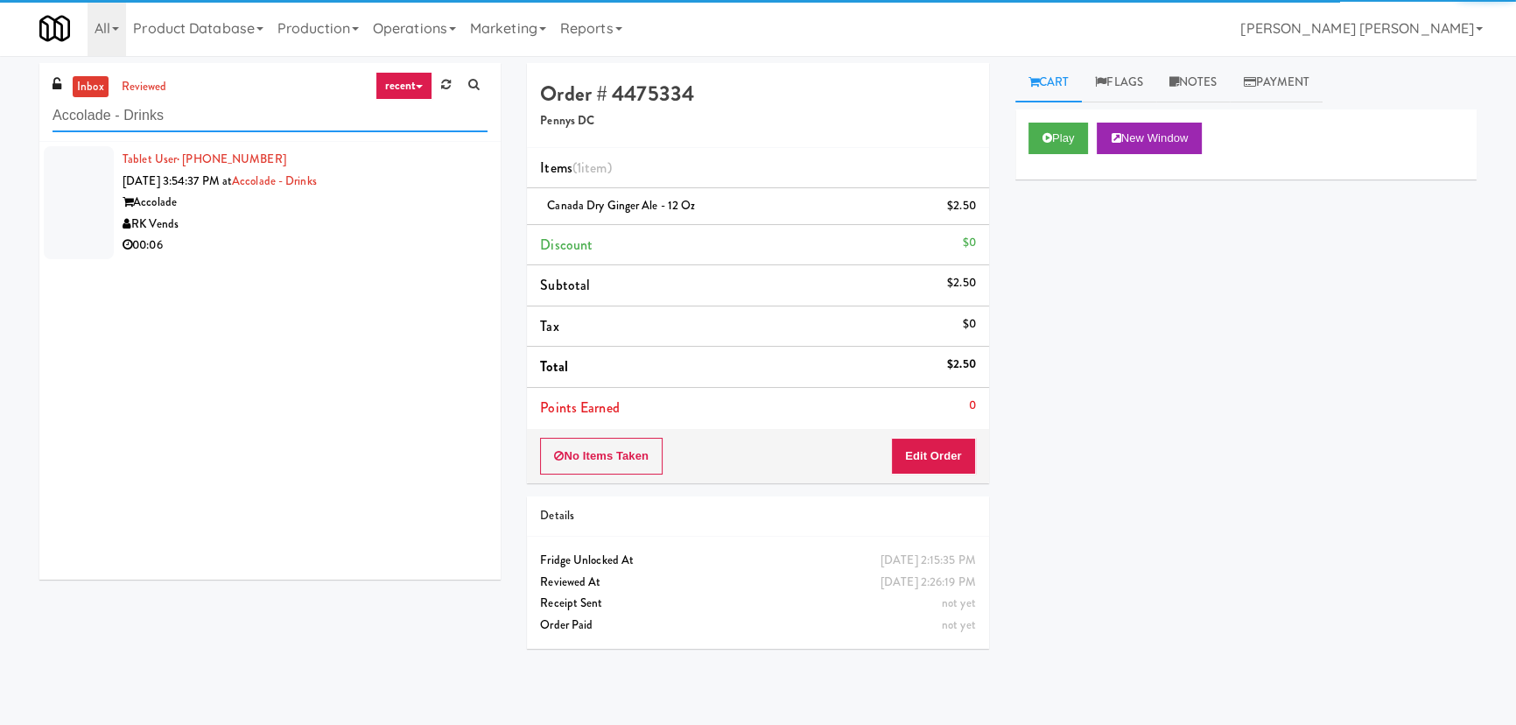
type input "Accolade - Drinks"
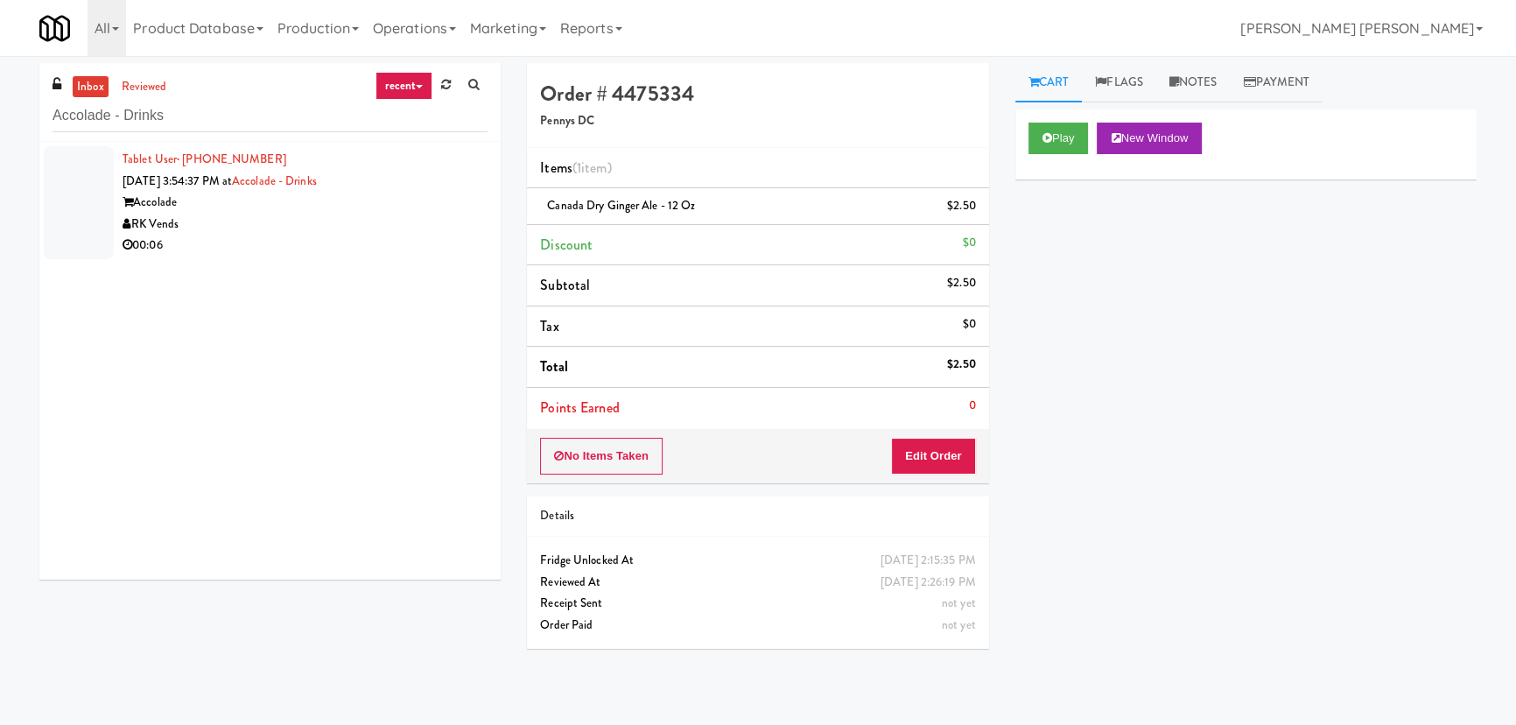
click at [323, 221] on div "RK Vends" at bounding box center [305, 225] width 365 height 22
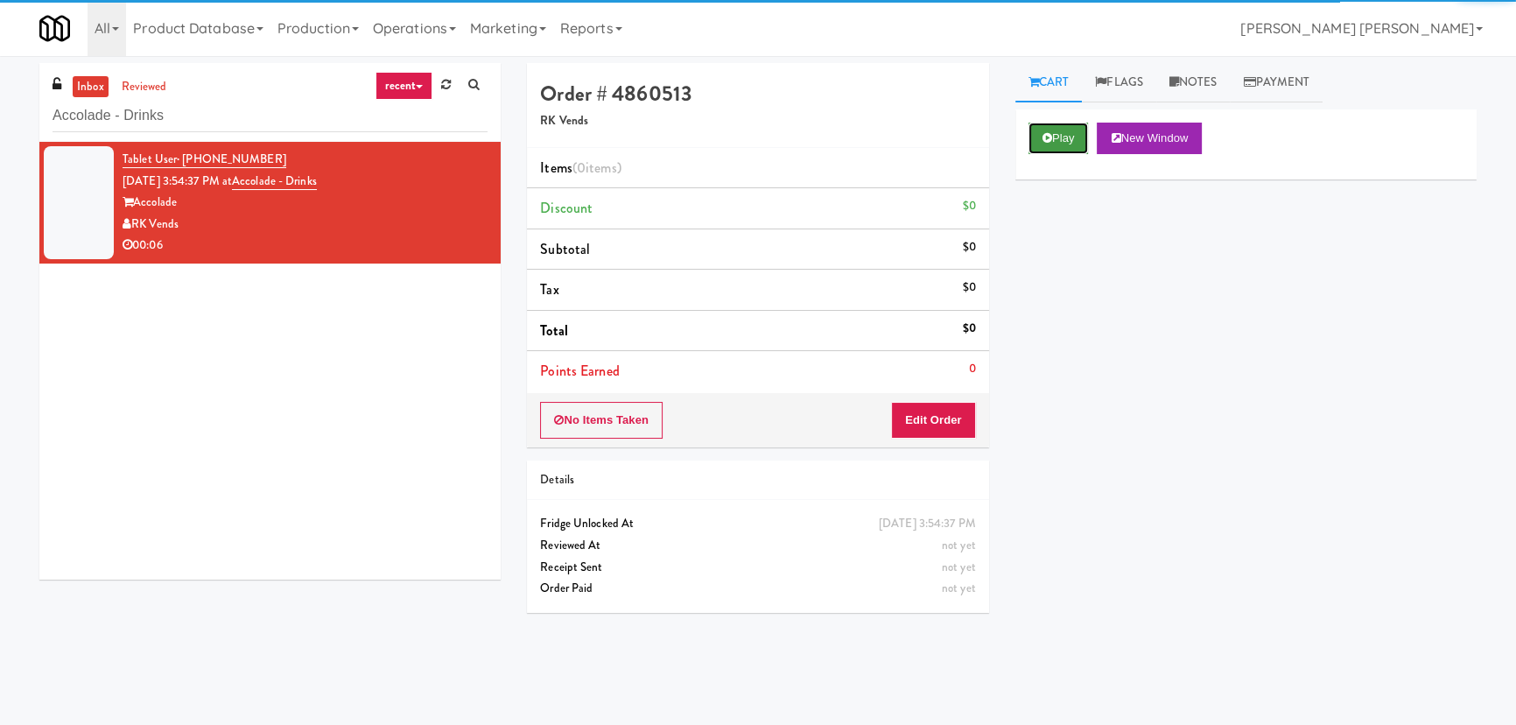
click at [1065, 134] on button "Play" at bounding box center [1058, 139] width 60 height 32
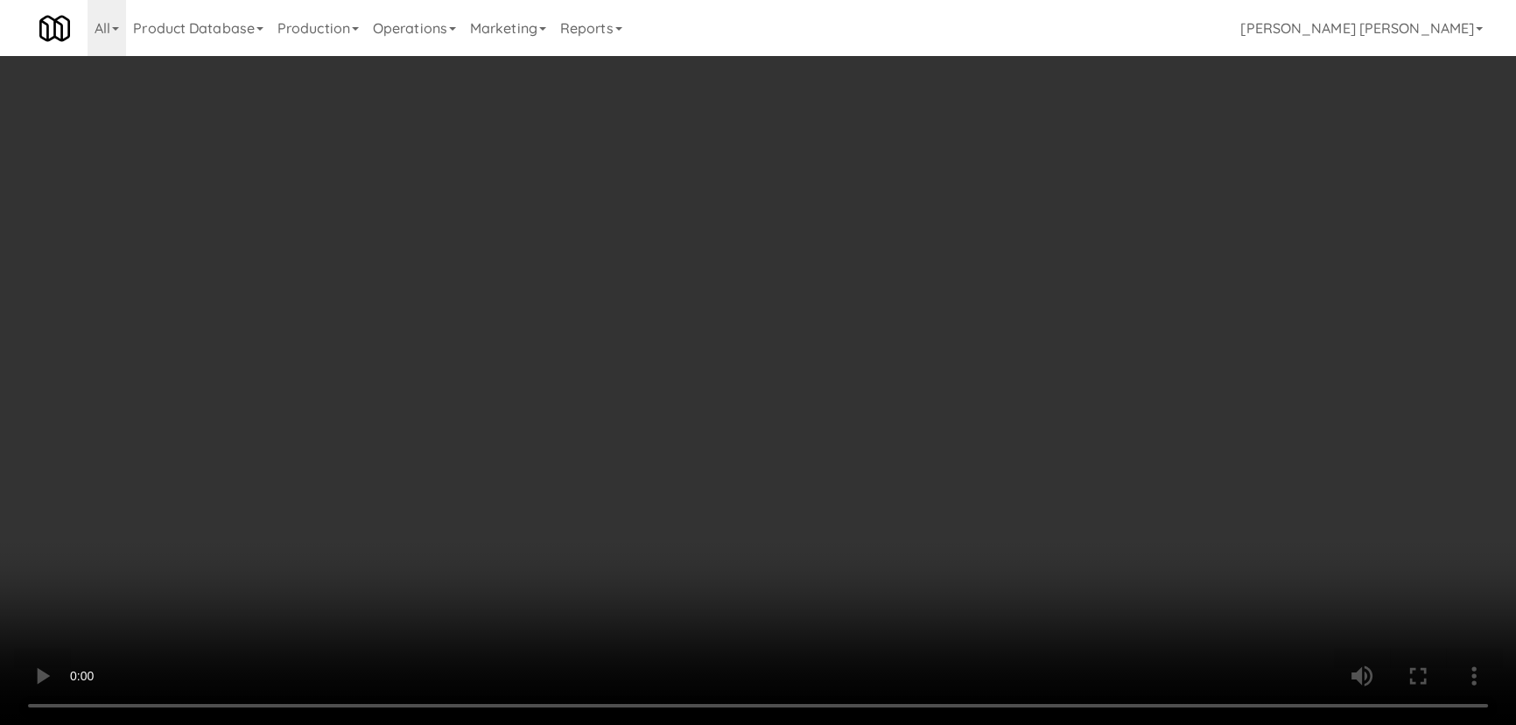
drag, startPoint x: 839, startPoint y: 773, endPoint x: 1363, endPoint y: 763, distance: 523.4
click at [892, 724] on video at bounding box center [758, 362] width 1516 height 725
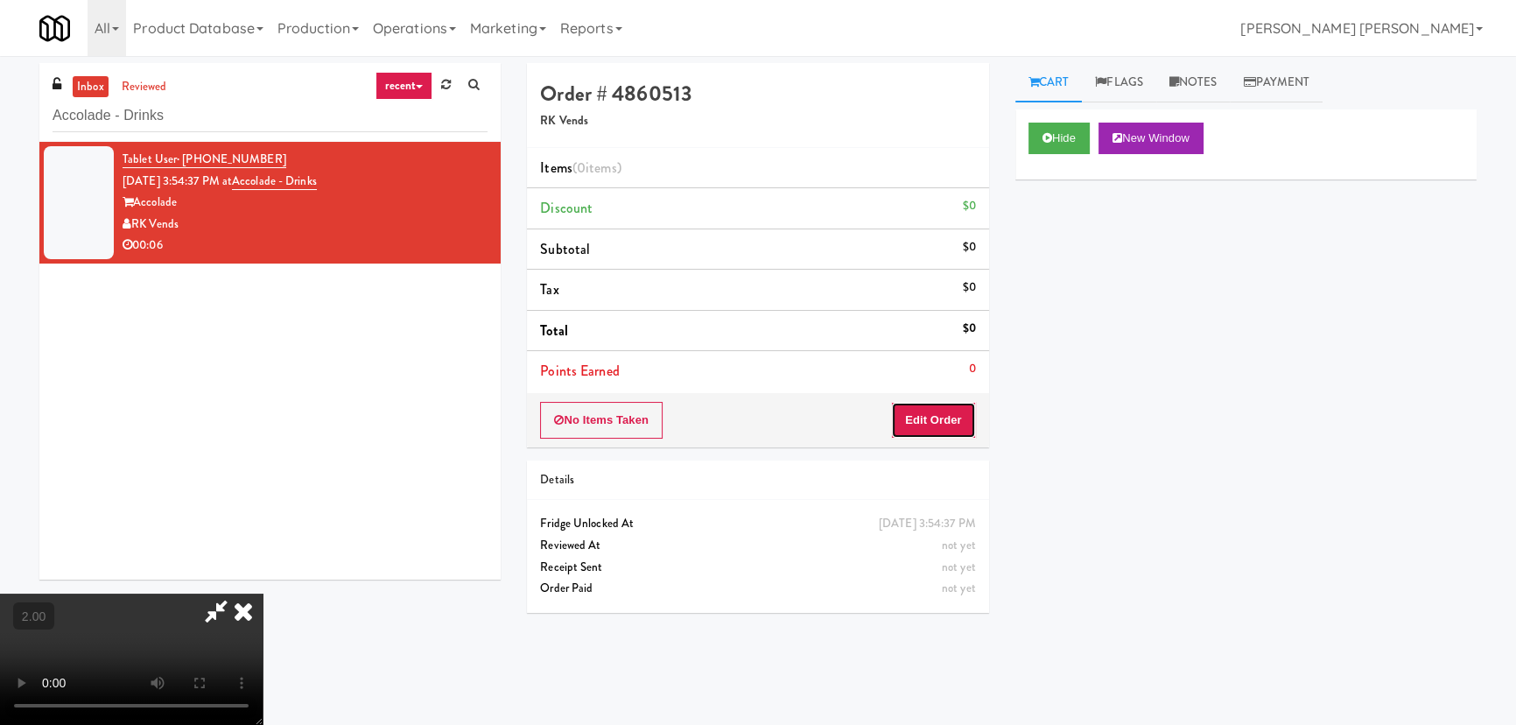
click at [950, 415] on button "Edit Order" at bounding box center [933, 420] width 85 height 37
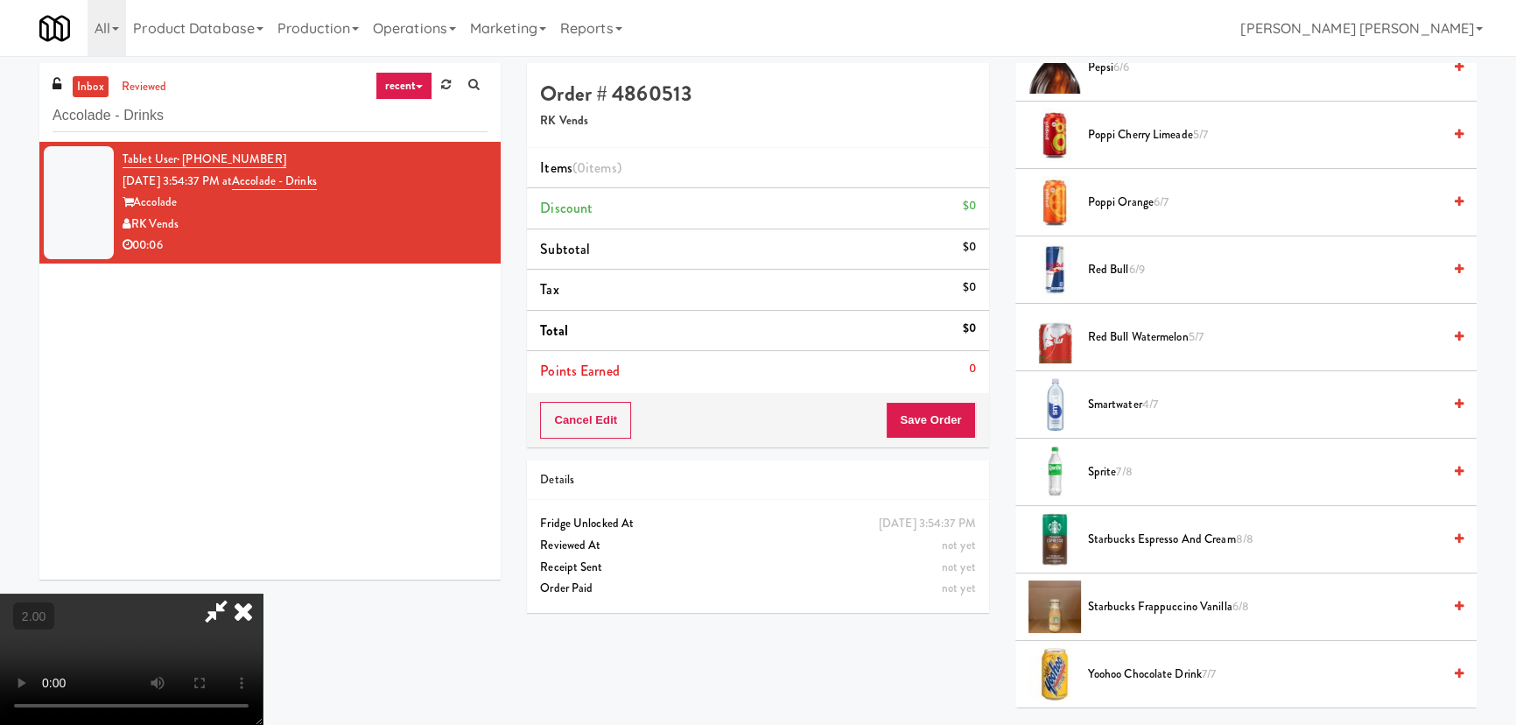
scroll to position [2307, 0]
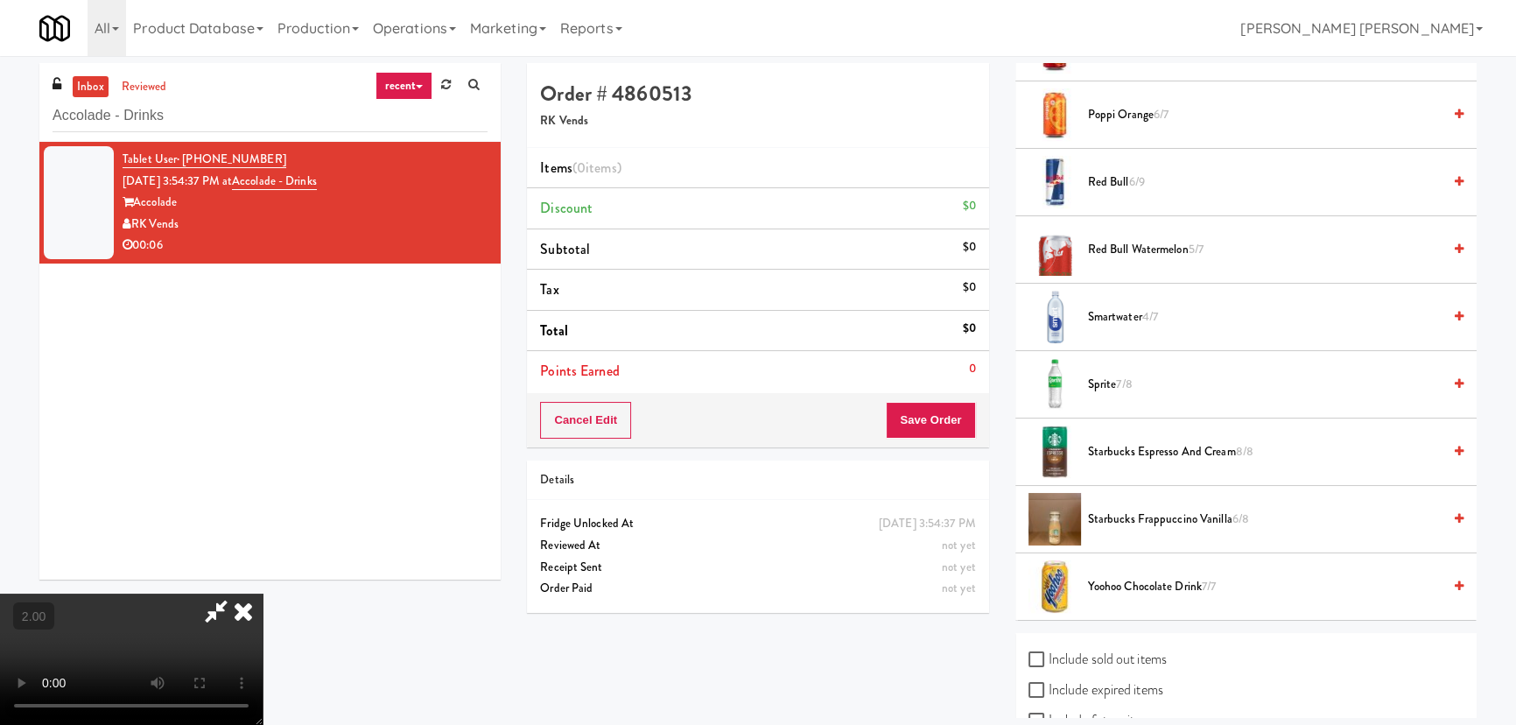
click at [1109, 383] on span "Sprite 7/8" at bounding box center [1265, 385] width 354 height 22
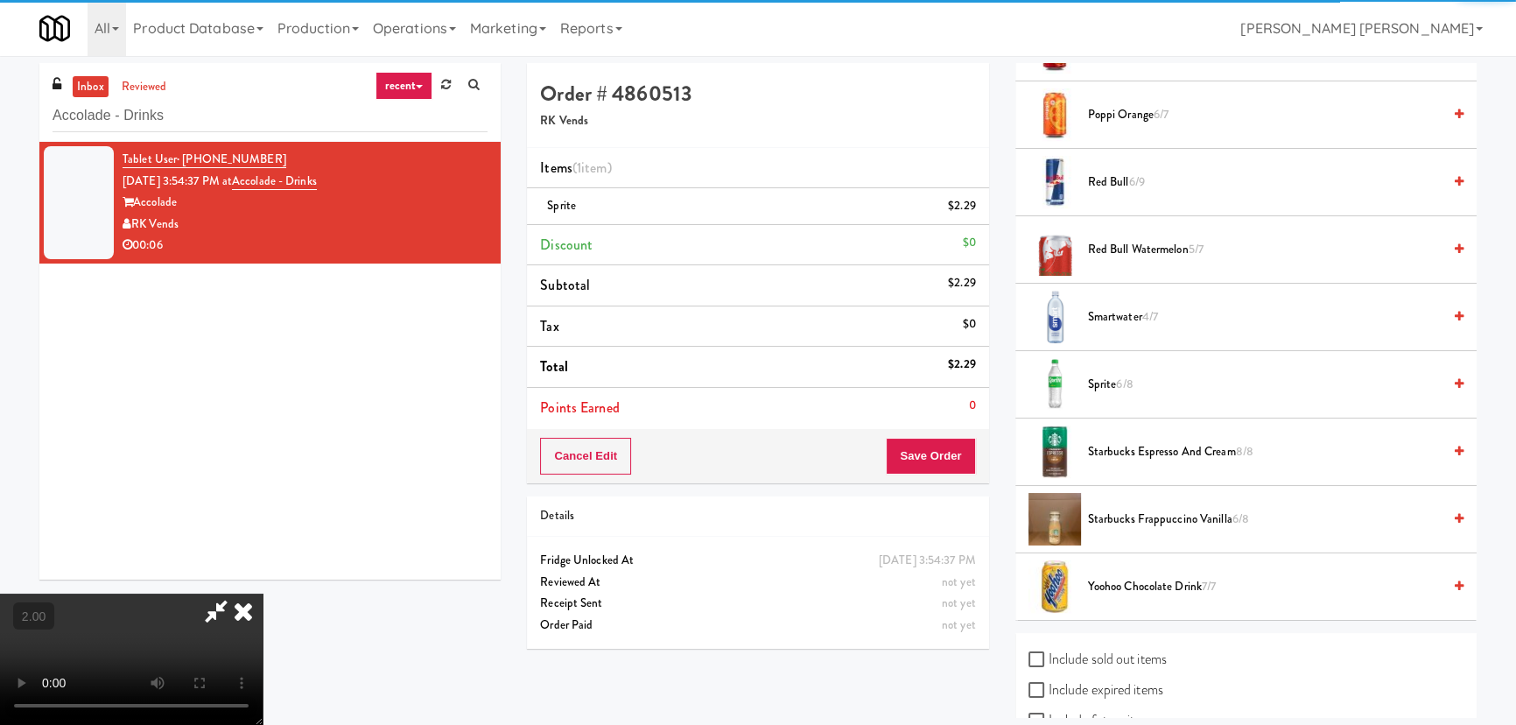
scroll to position [0, 0]
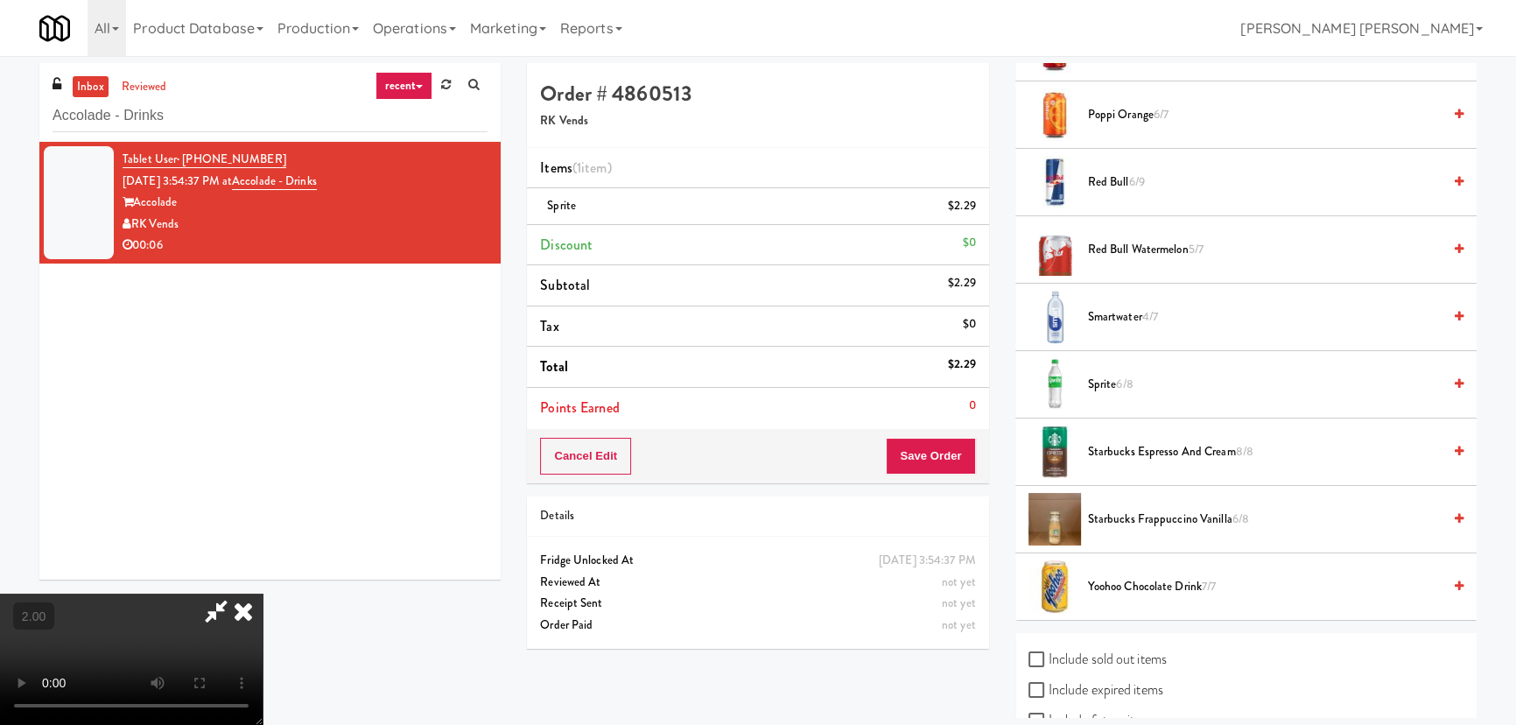
click at [263, 593] on icon at bounding box center [243, 610] width 39 height 35
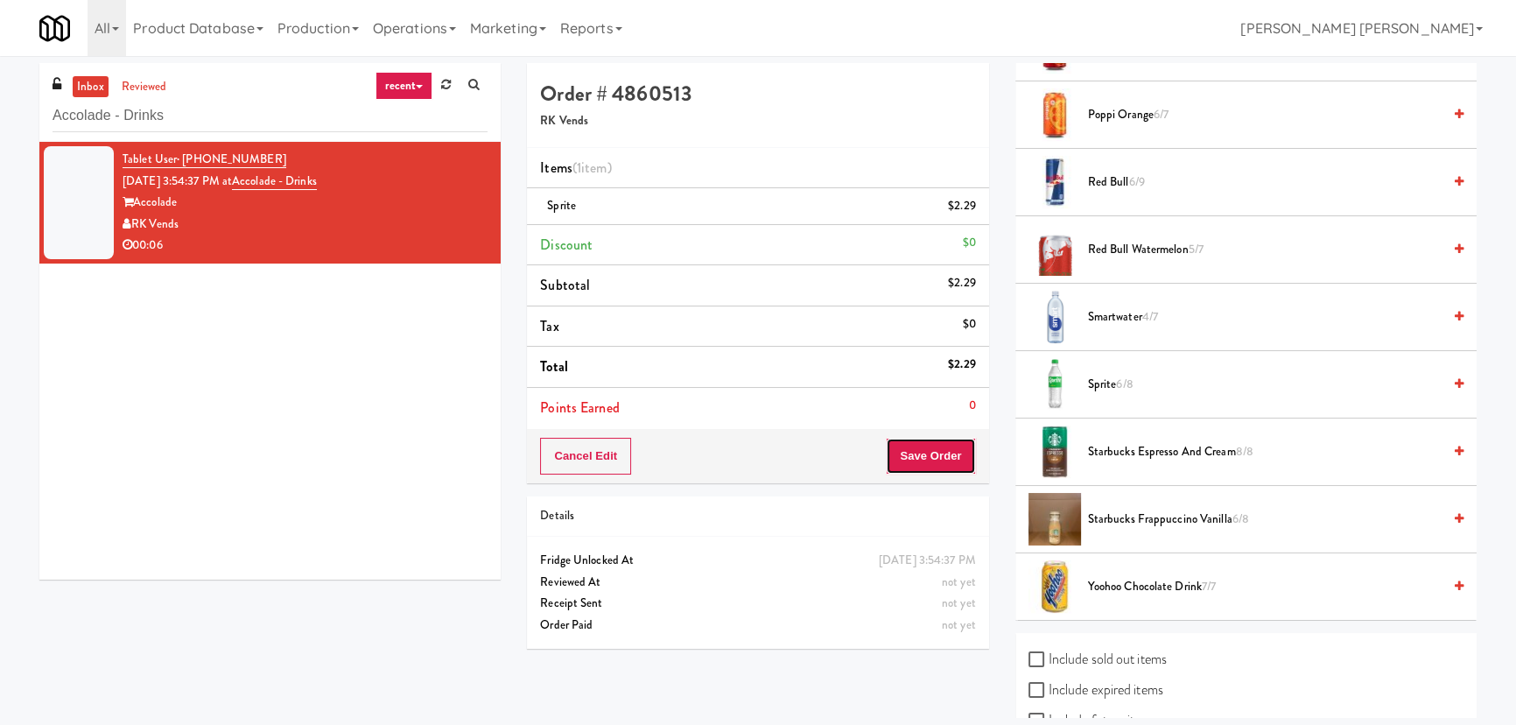
click at [921, 456] on button "Save Order" at bounding box center [930, 456] width 89 height 37
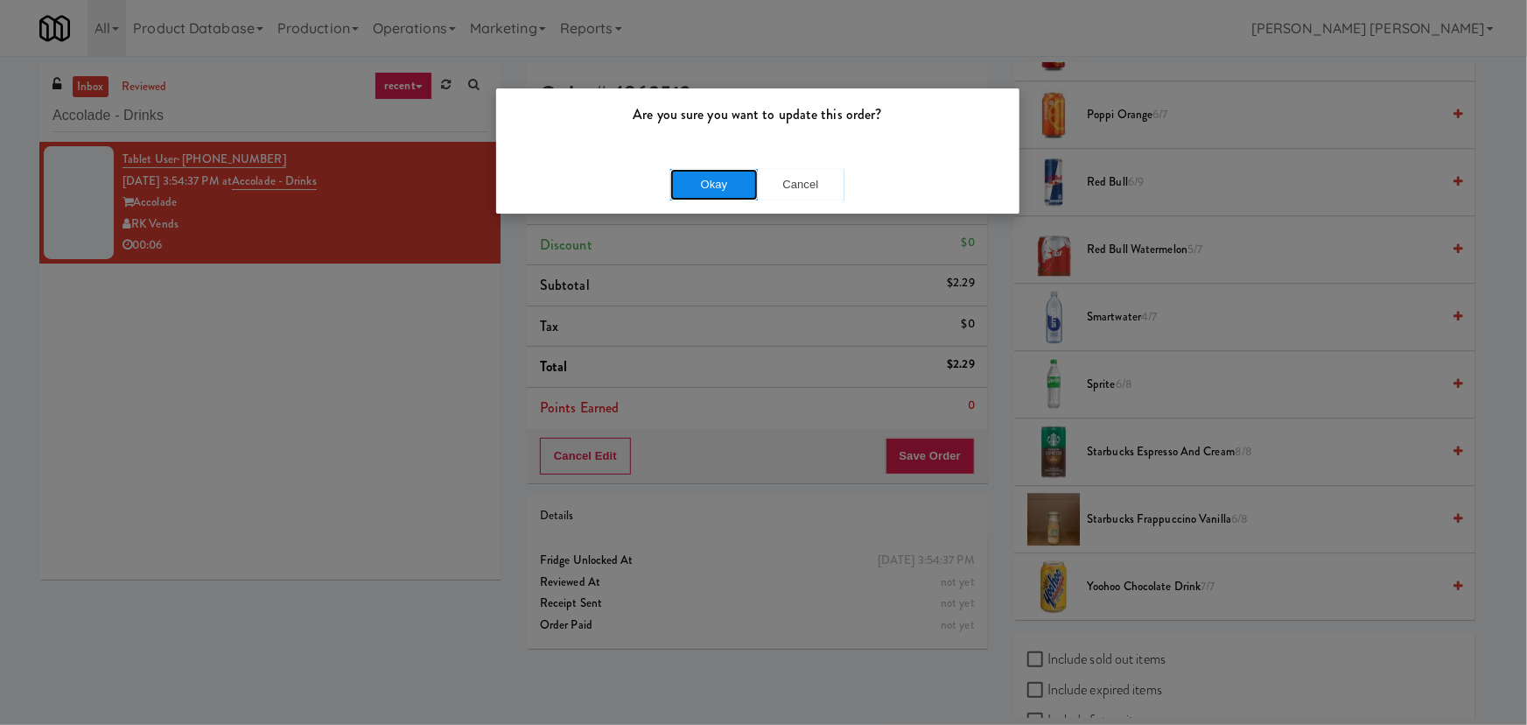
click at [712, 182] on button "Okay" at bounding box center [714, 185] width 88 height 32
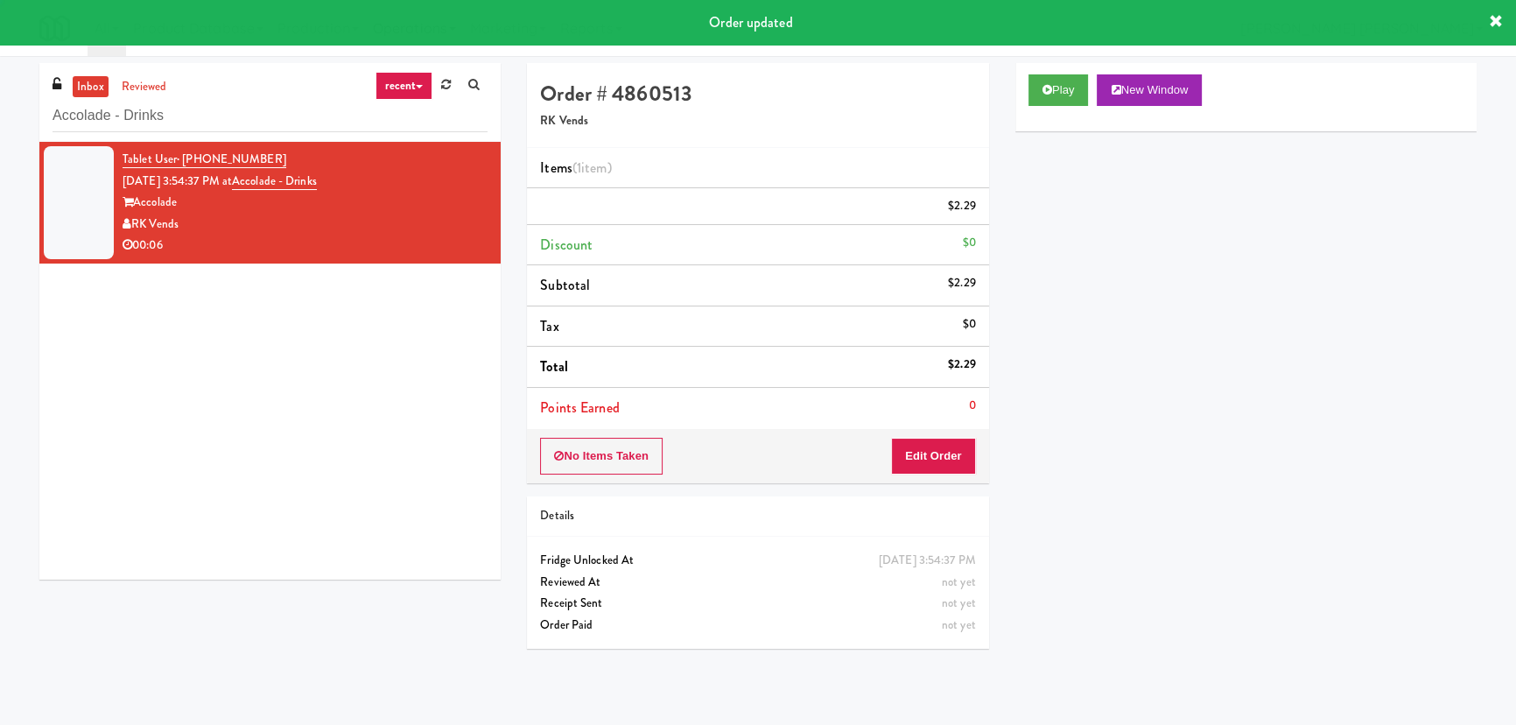
scroll to position [47, 0]
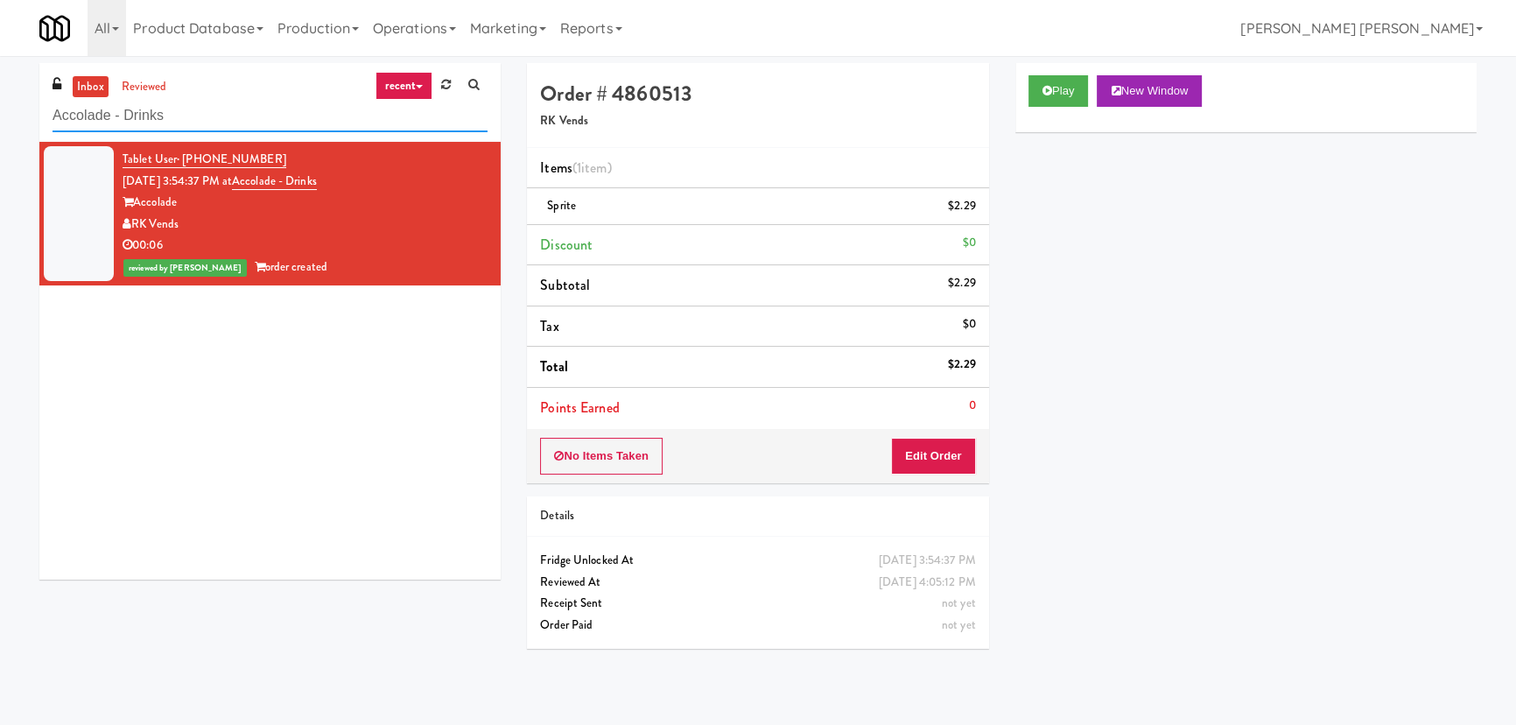
drag, startPoint x: 236, startPoint y: 111, endPoint x: -62, endPoint y: 111, distance: 298.4
click at [0, 111] on html "Are you sure you want to update this order? Okay Cancel Okay Are you sure you w…" at bounding box center [758, 362] width 1516 height 725
paste input "1001 State - Left - Fridge"
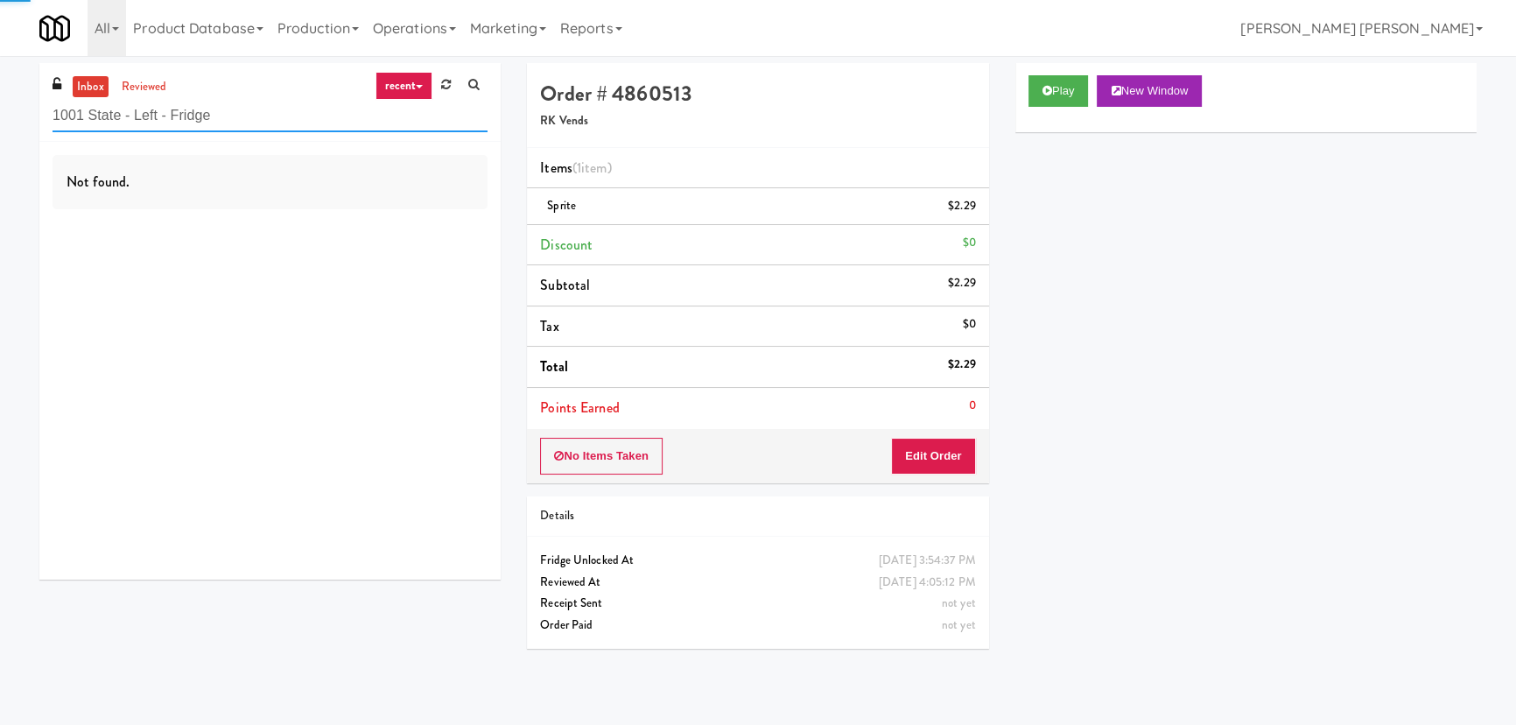
type input "1001 State - Left - Fridge"
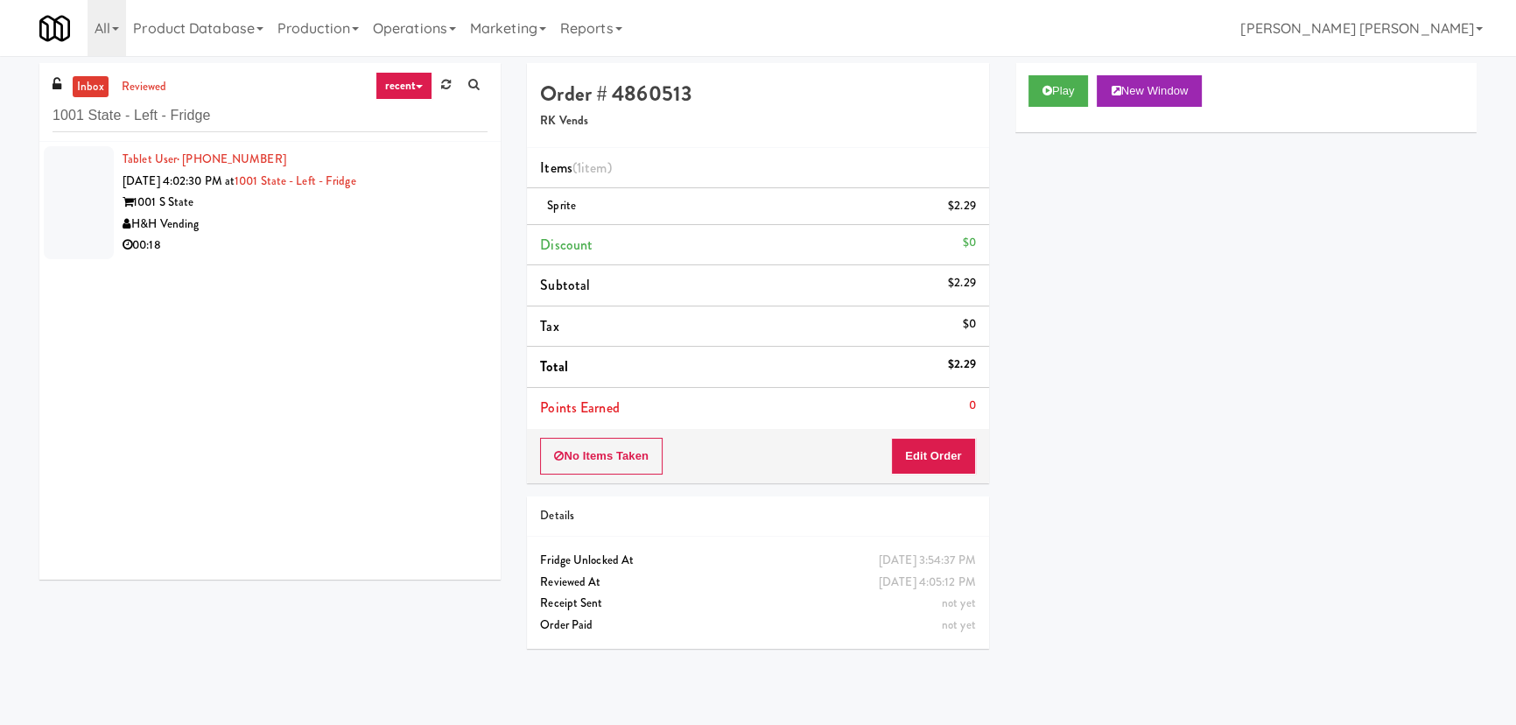
click at [404, 229] on div "H&H Vending" at bounding box center [305, 225] width 365 height 22
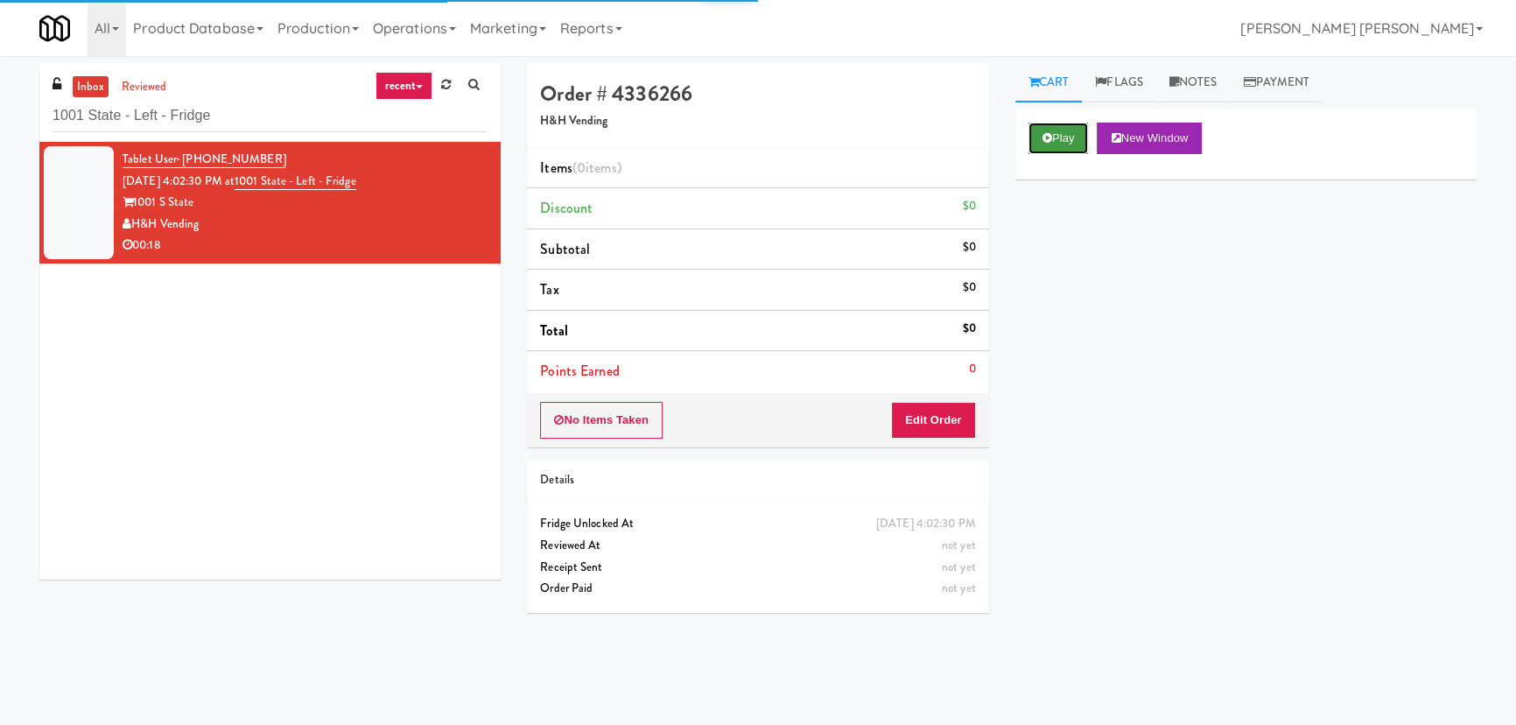
click at [1066, 124] on button "Play" at bounding box center [1058, 139] width 60 height 32
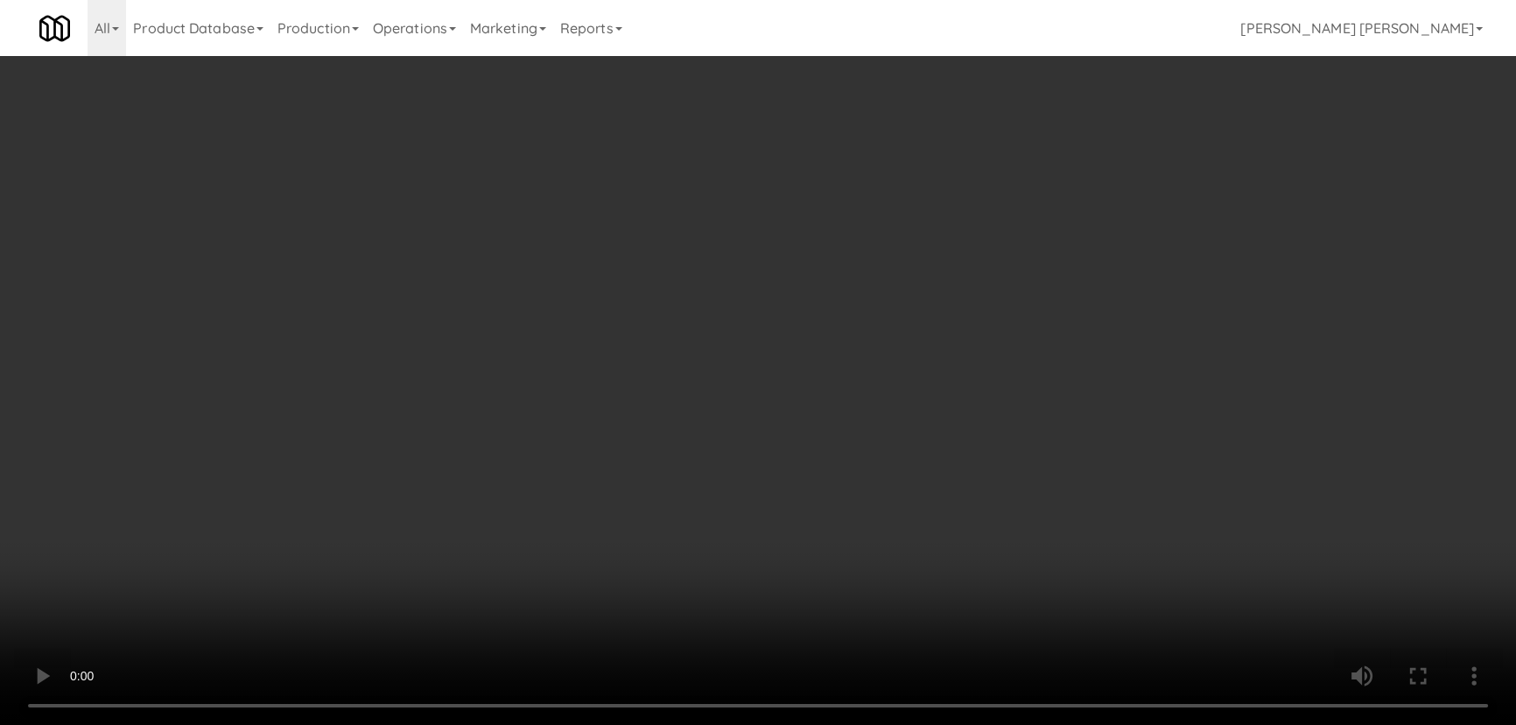
click at [864, 724] on video at bounding box center [758, 362] width 1516 height 725
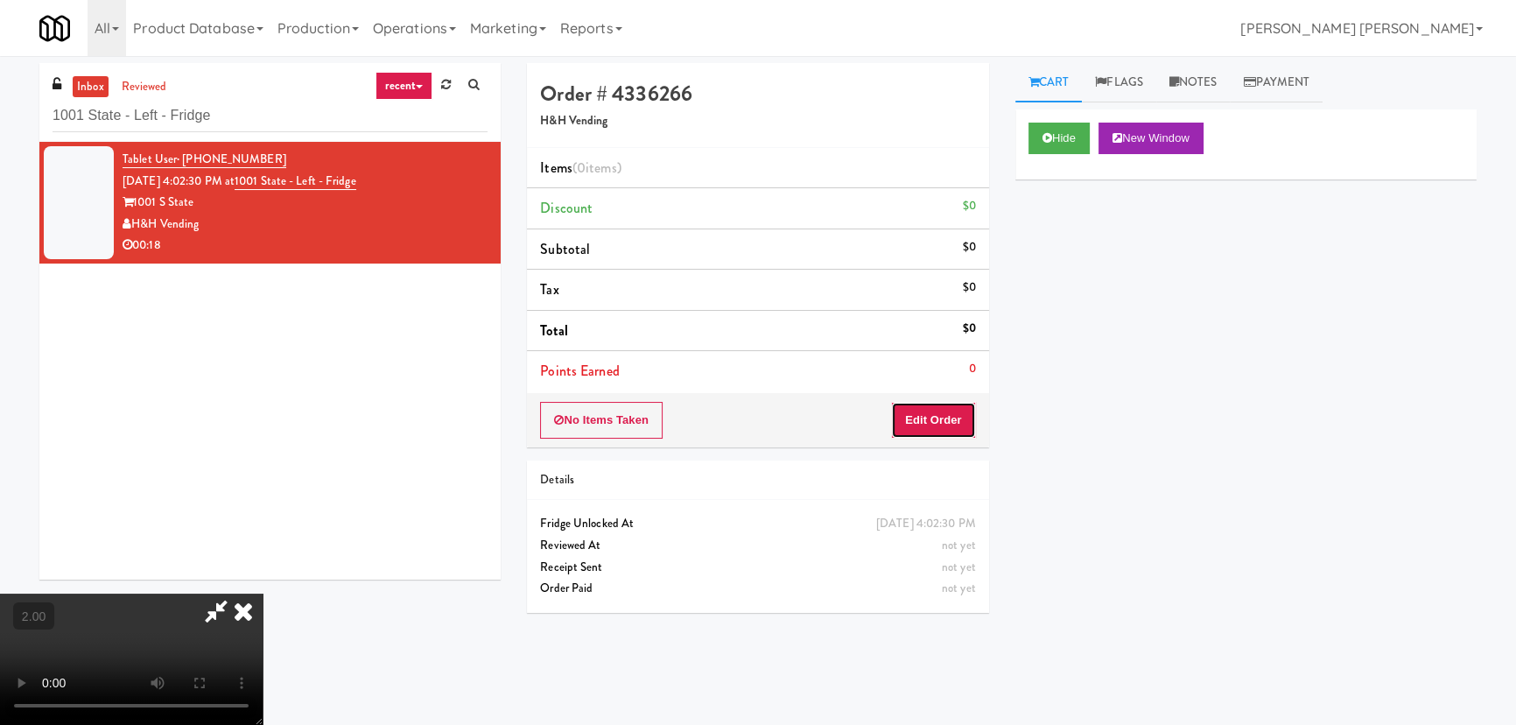
click at [948, 415] on button "Edit Order" at bounding box center [933, 420] width 85 height 37
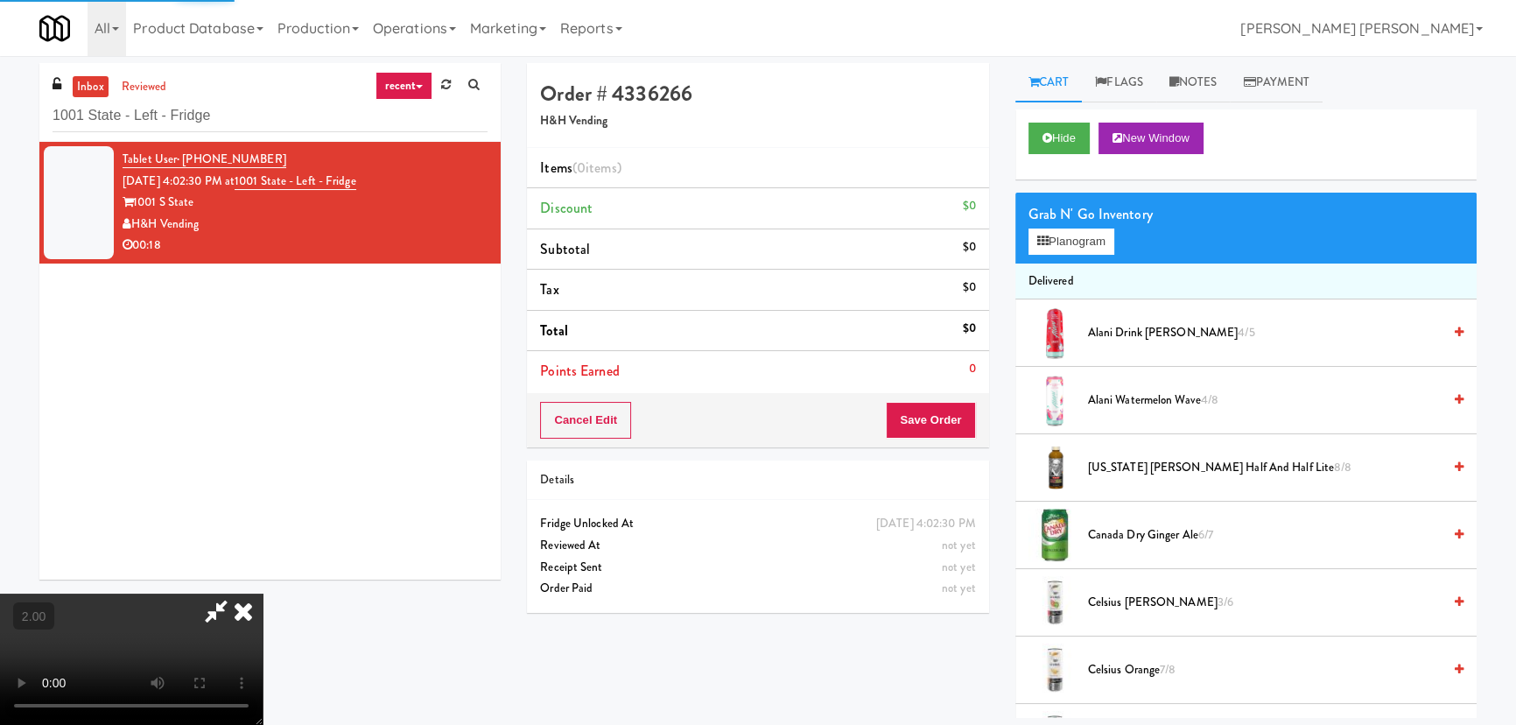
click at [1125, 467] on span "Arizona Arnold Palmer Half and Half Lite 8/8" at bounding box center [1265, 468] width 354 height 22
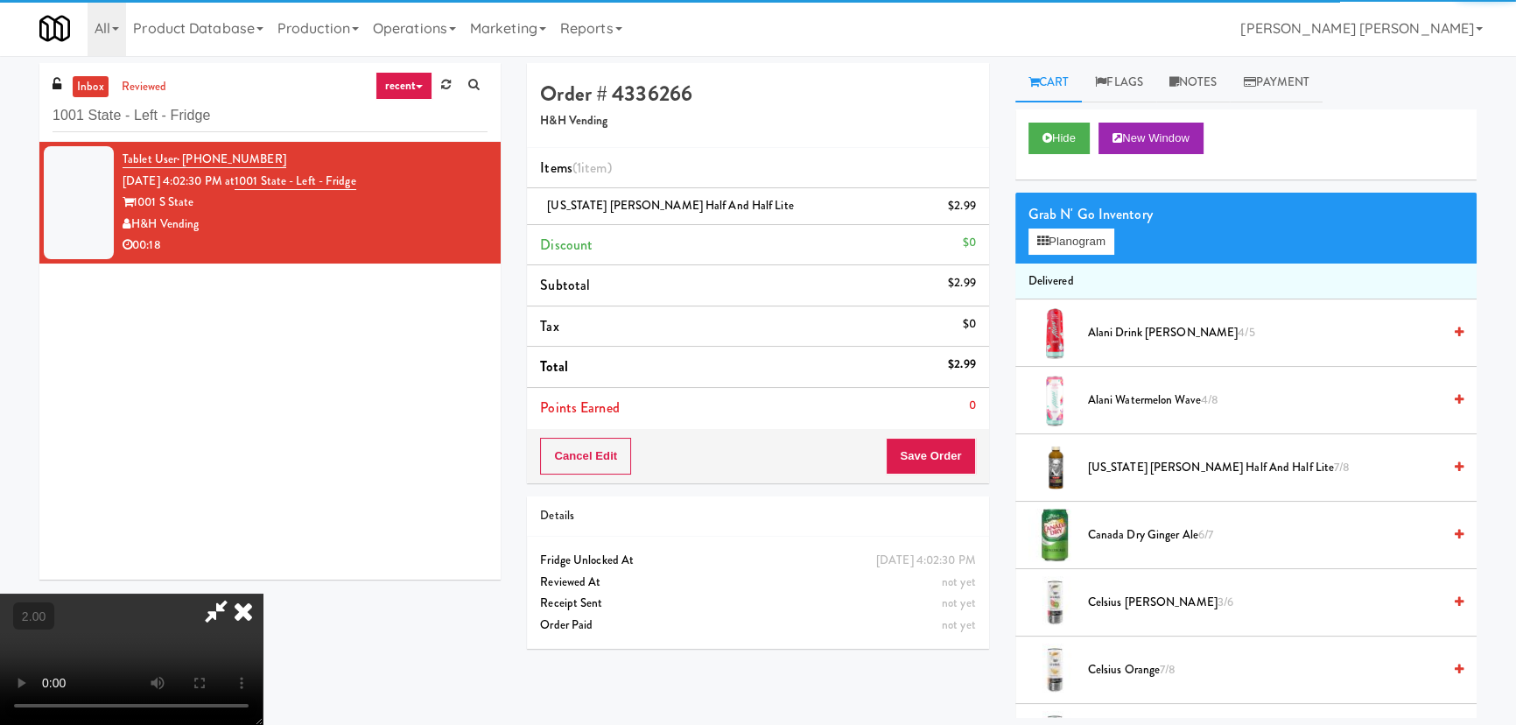
click at [263, 593] on icon at bounding box center [243, 610] width 39 height 35
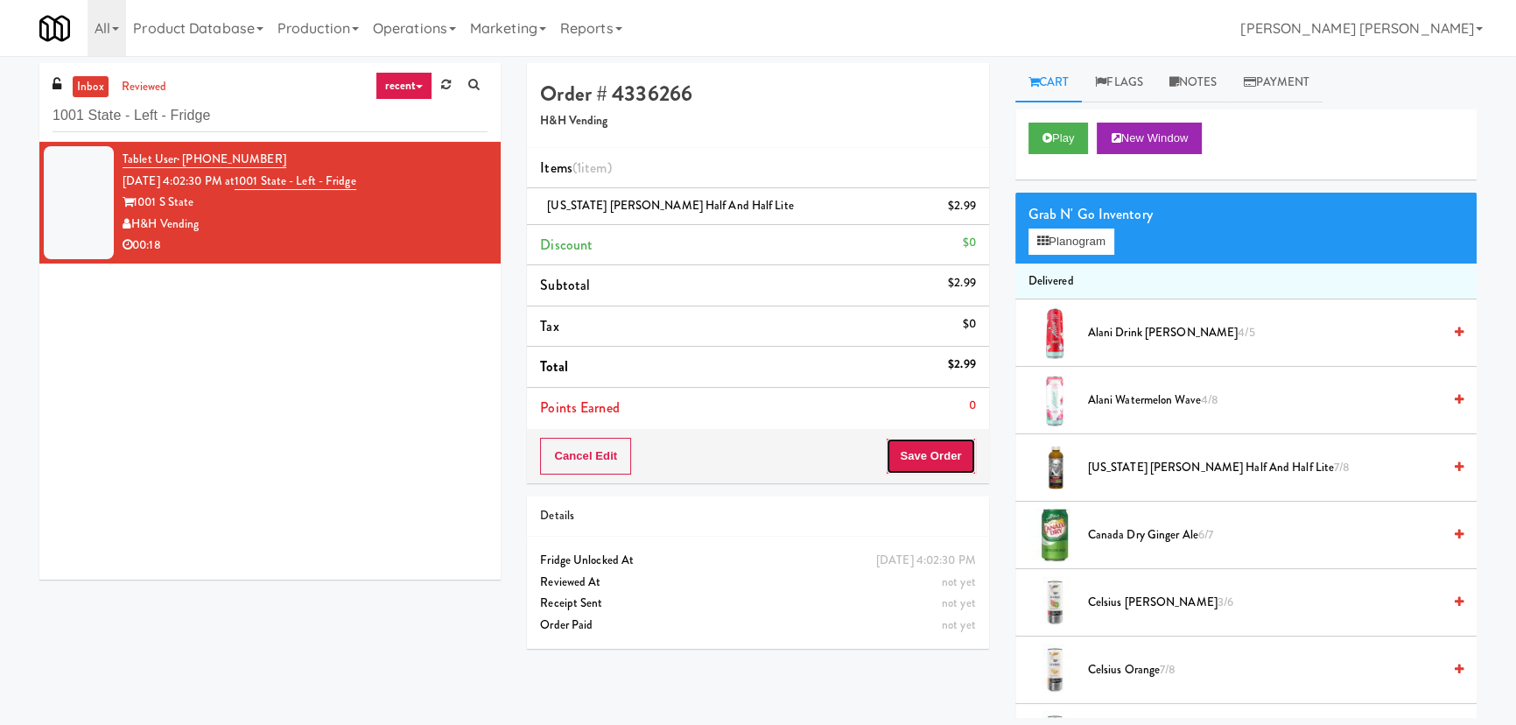
click at [939, 448] on button "Save Order" at bounding box center [930, 456] width 89 height 37
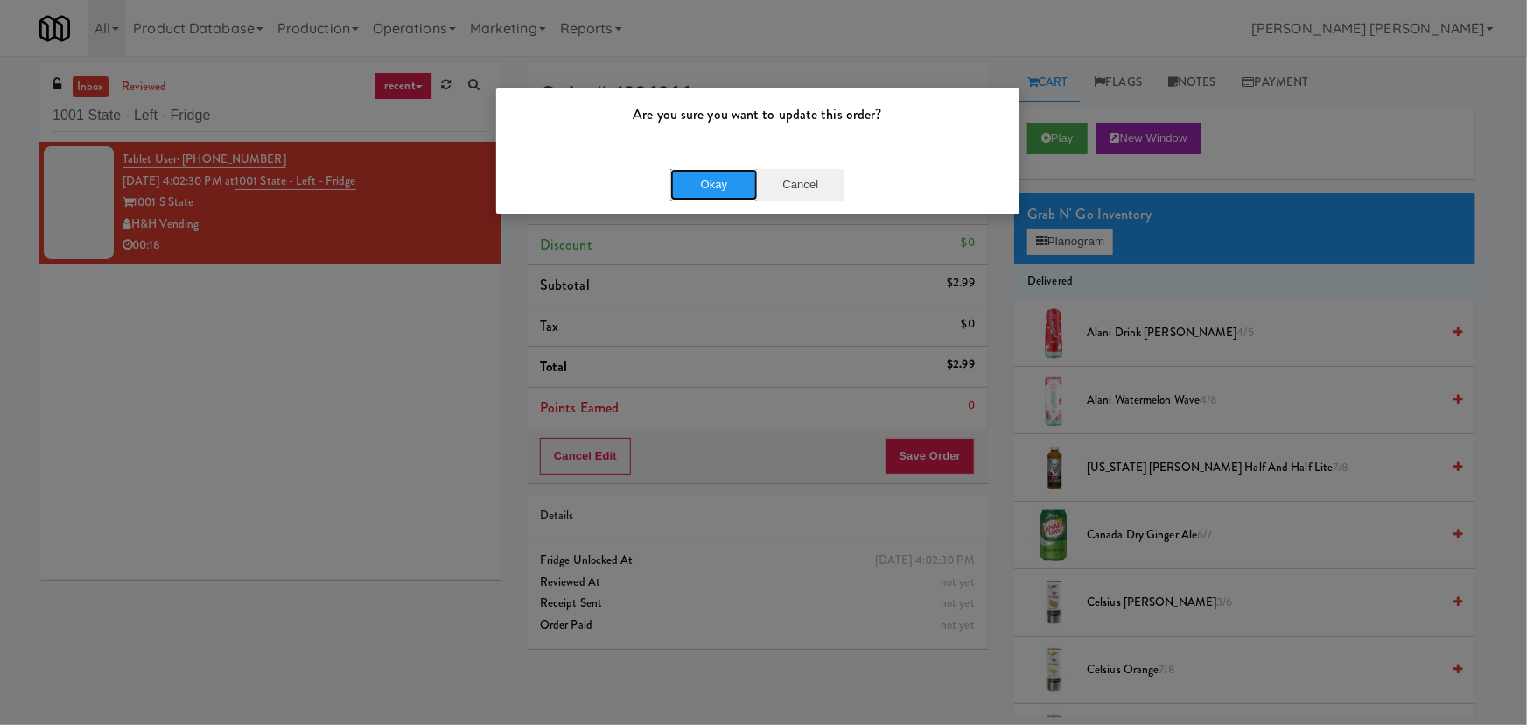
drag, startPoint x: 710, startPoint y: 178, endPoint x: 813, endPoint y: 154, distance: 105.9
click at [709, 178] on button "Okay" at bounding box center [714, 185] width 88 height 32
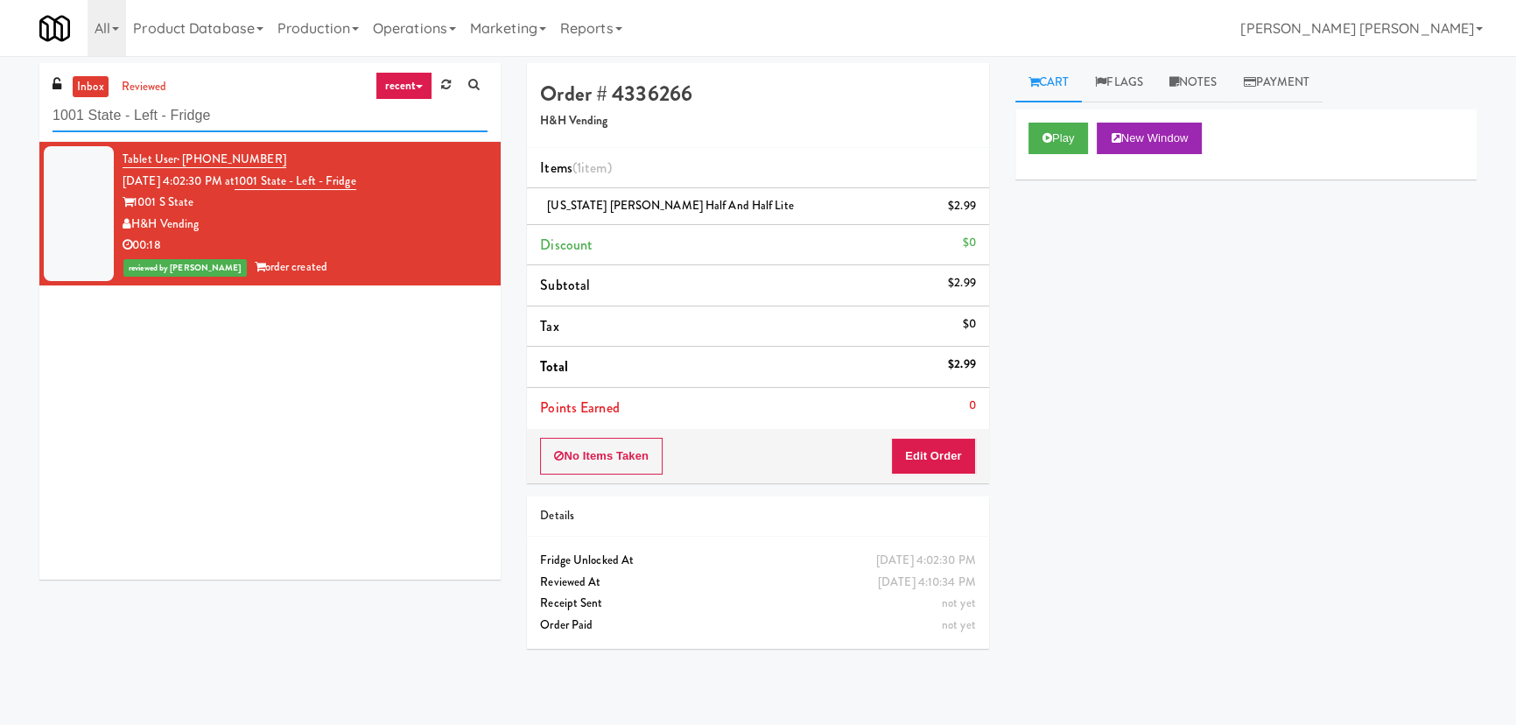
drag, startPoint x: 223, startPoint y: 113, endPoint x: 2, endPoint y: 123, distance: 221.6
click at [2, 123] on div "inbox reviewed recent all unclear take inventory issue suspicious failed recent…" at bounding box center [758, 390] width 1516 height 655
paste input "Cirrus - Cooler - Right"
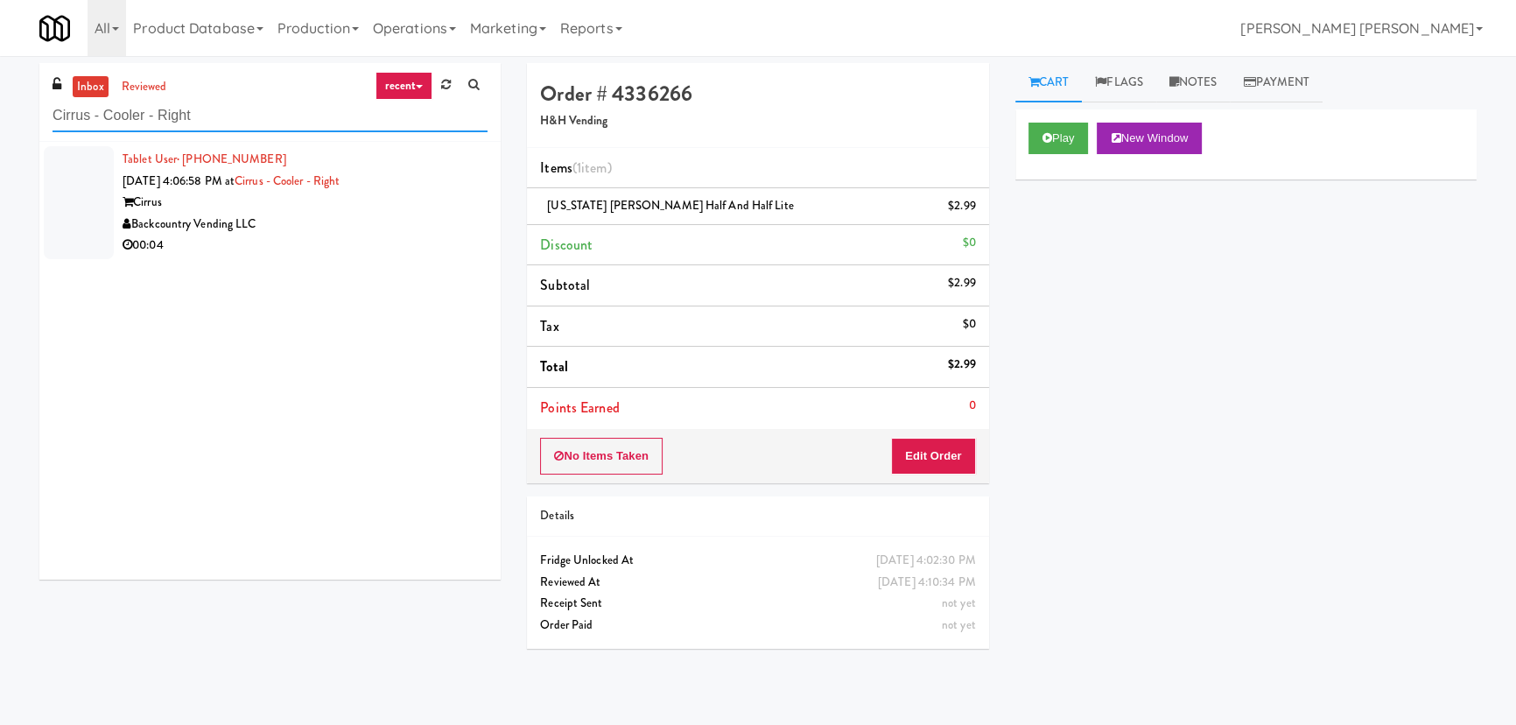
type input "Cirrus - Cooler - Right"
click at [353, 242] on div "00:04" at bounding box center [305, 246] width 365 height 22
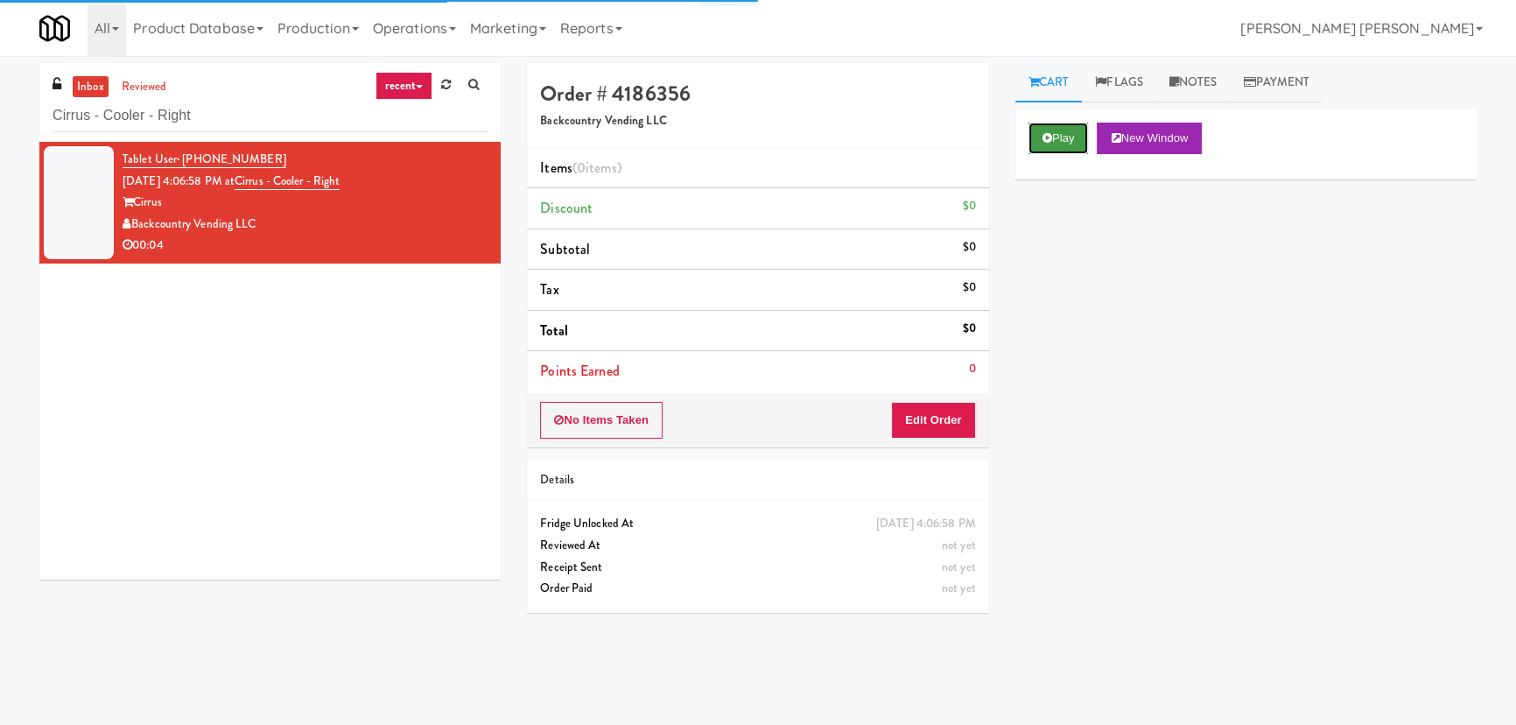
click at [1056, 126] on button "Play" at bounding box center [1058, 139] width 60 height 32
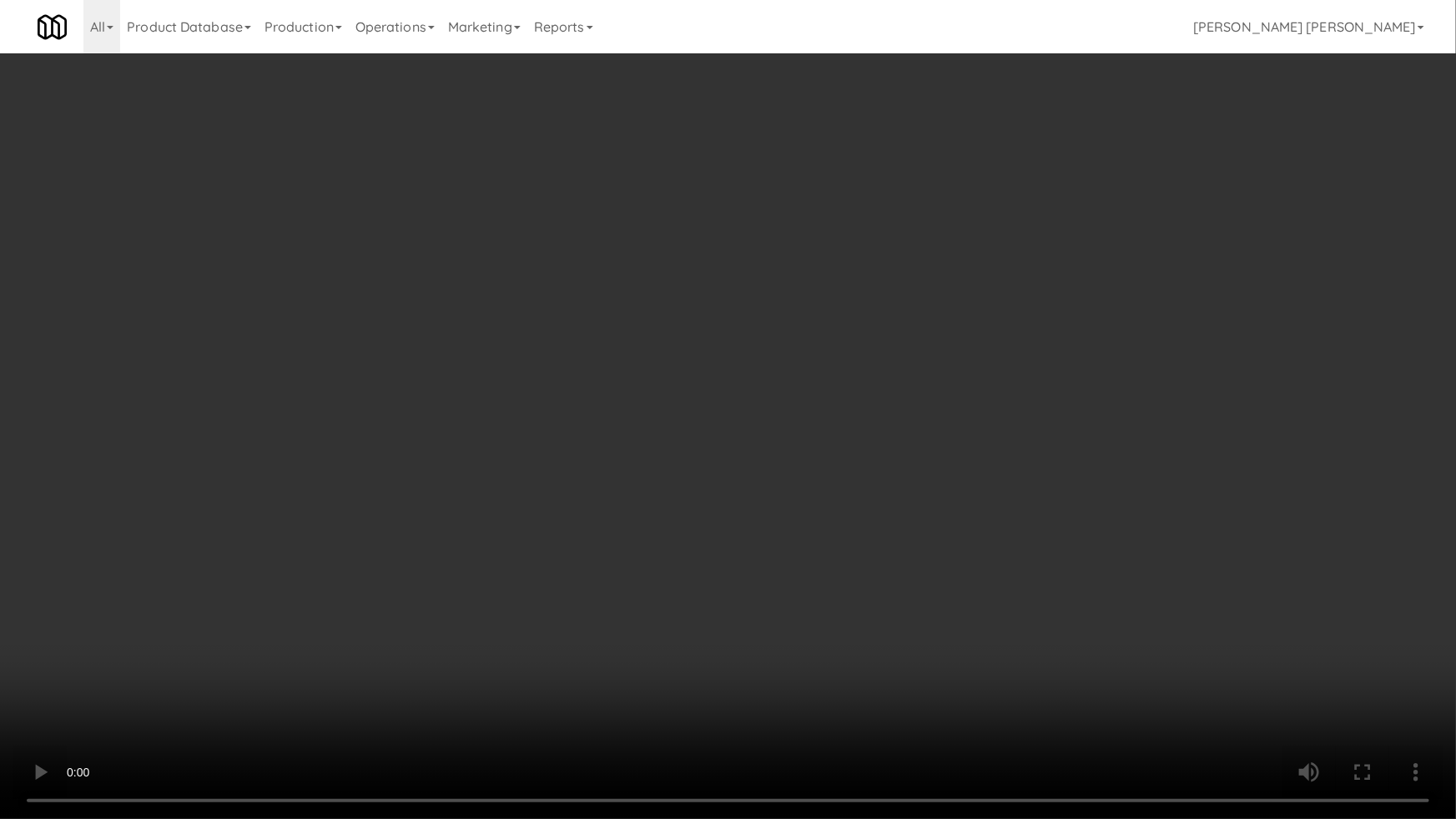
click at [1235, 626] on video at bounding box center [728, 409] width 1456 height 819
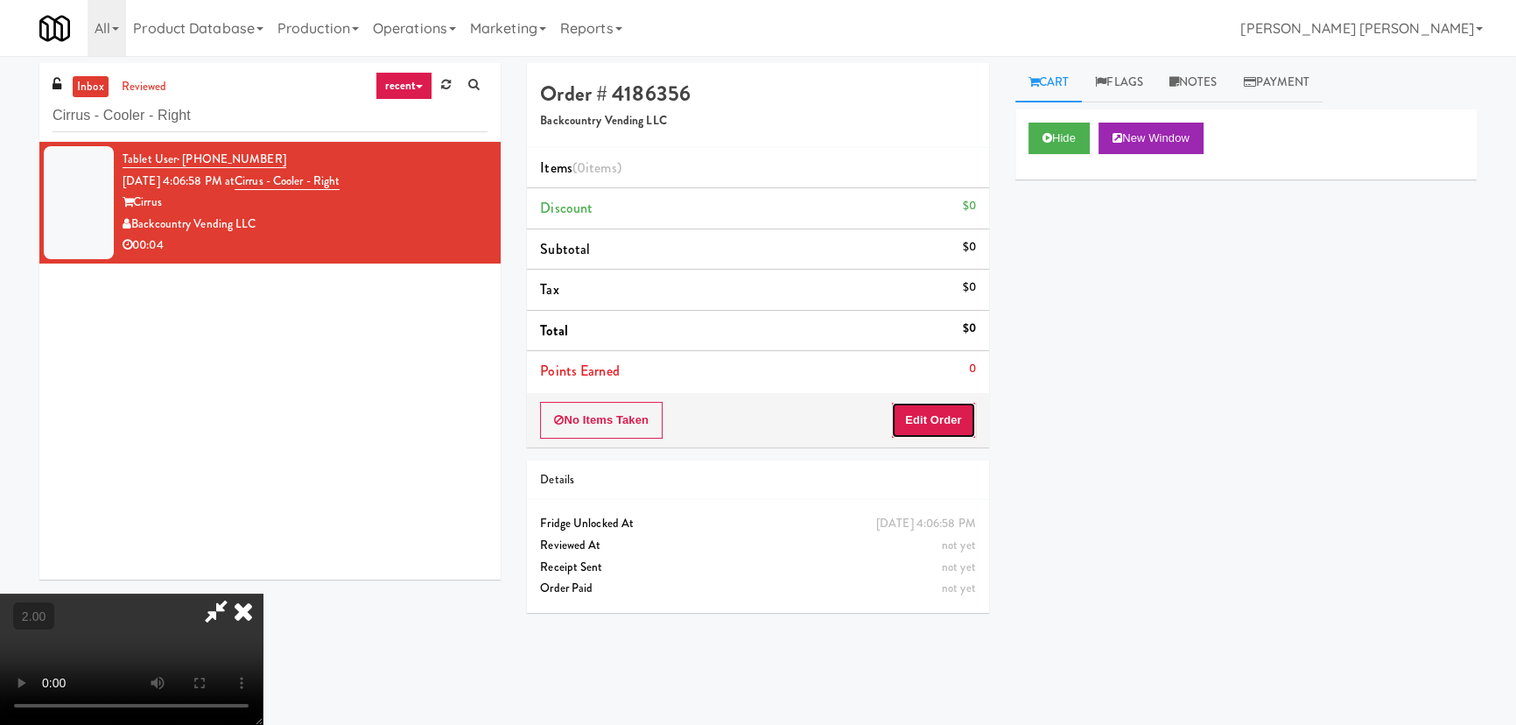
click at [929, 417] on button "Edit Order" at bounding box center [933, 420] width 85 height 37
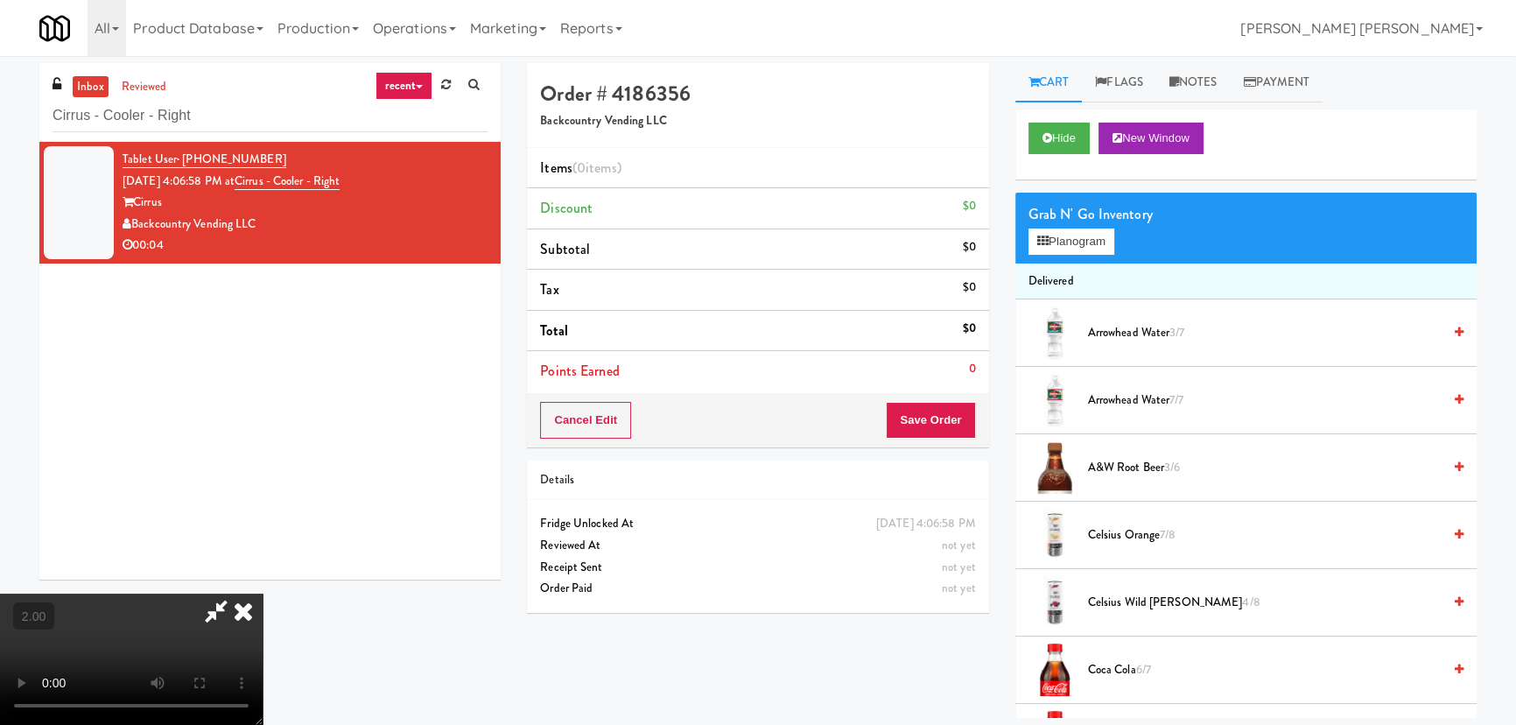
scroll to position [636, 0]
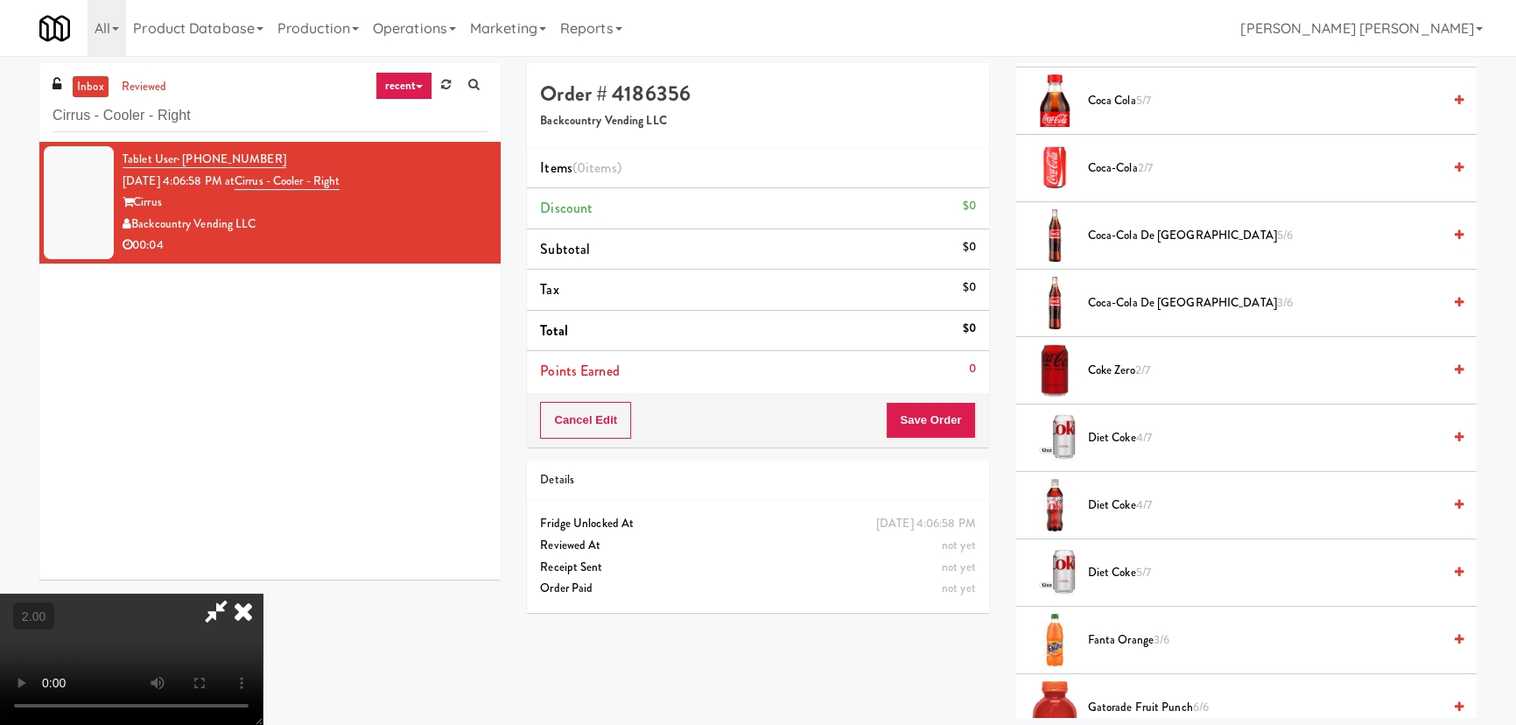
click at [1097, 367] on span "Coke Zero 2/7" at bounding box center [1265, 371] width 354 height 22
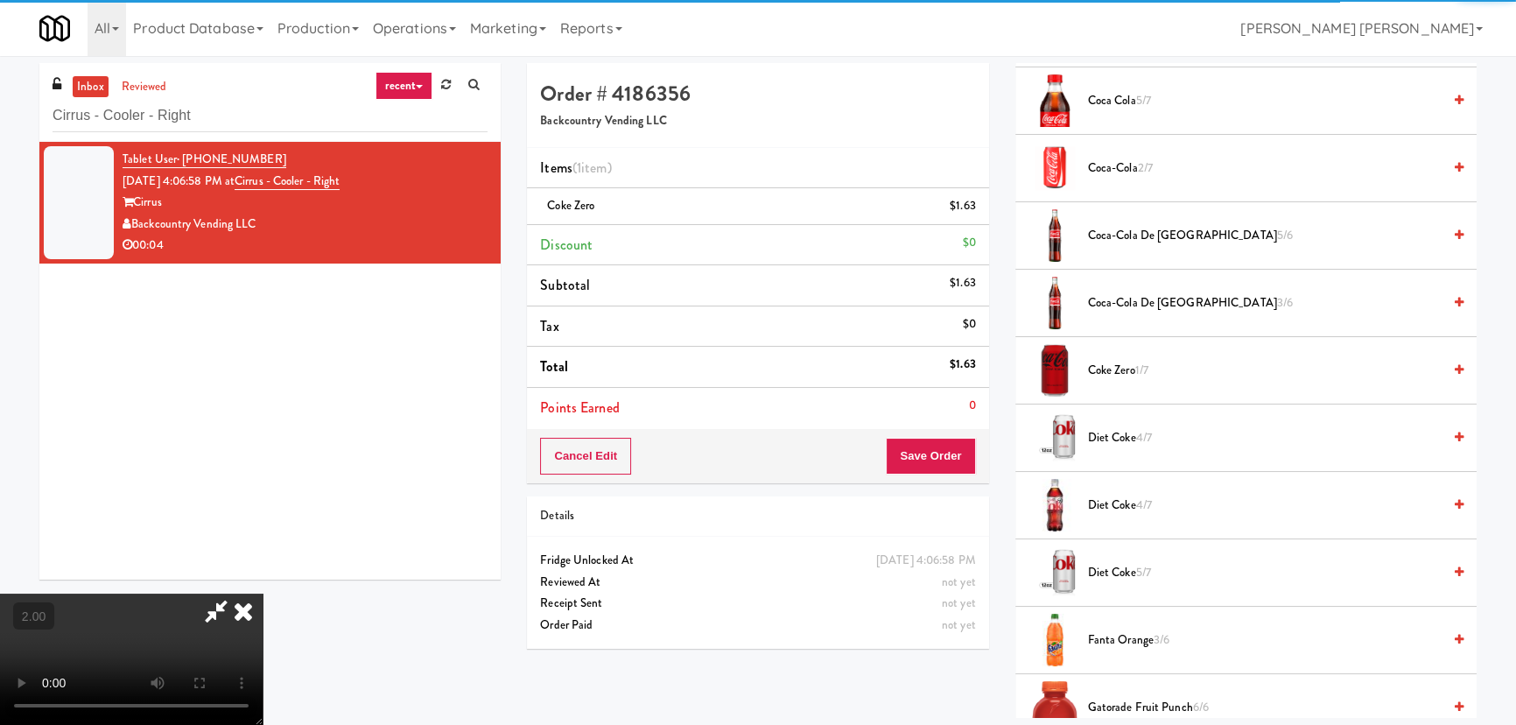
click at [263, 593] on icon at bounding box center [243, 610] width 39 height 35
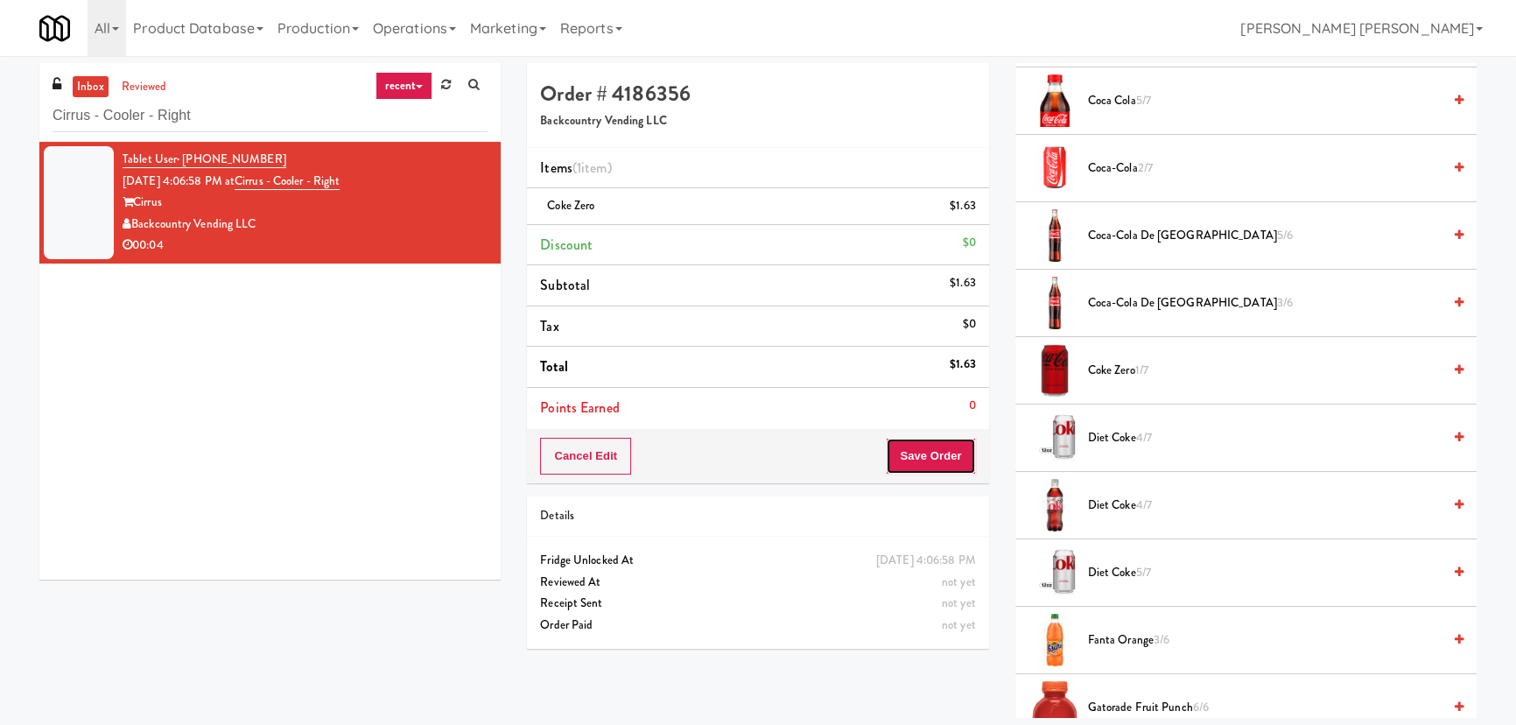
click at [922, 471] on button "Save Order" at bounding box center [930, 456] width 89 height 37
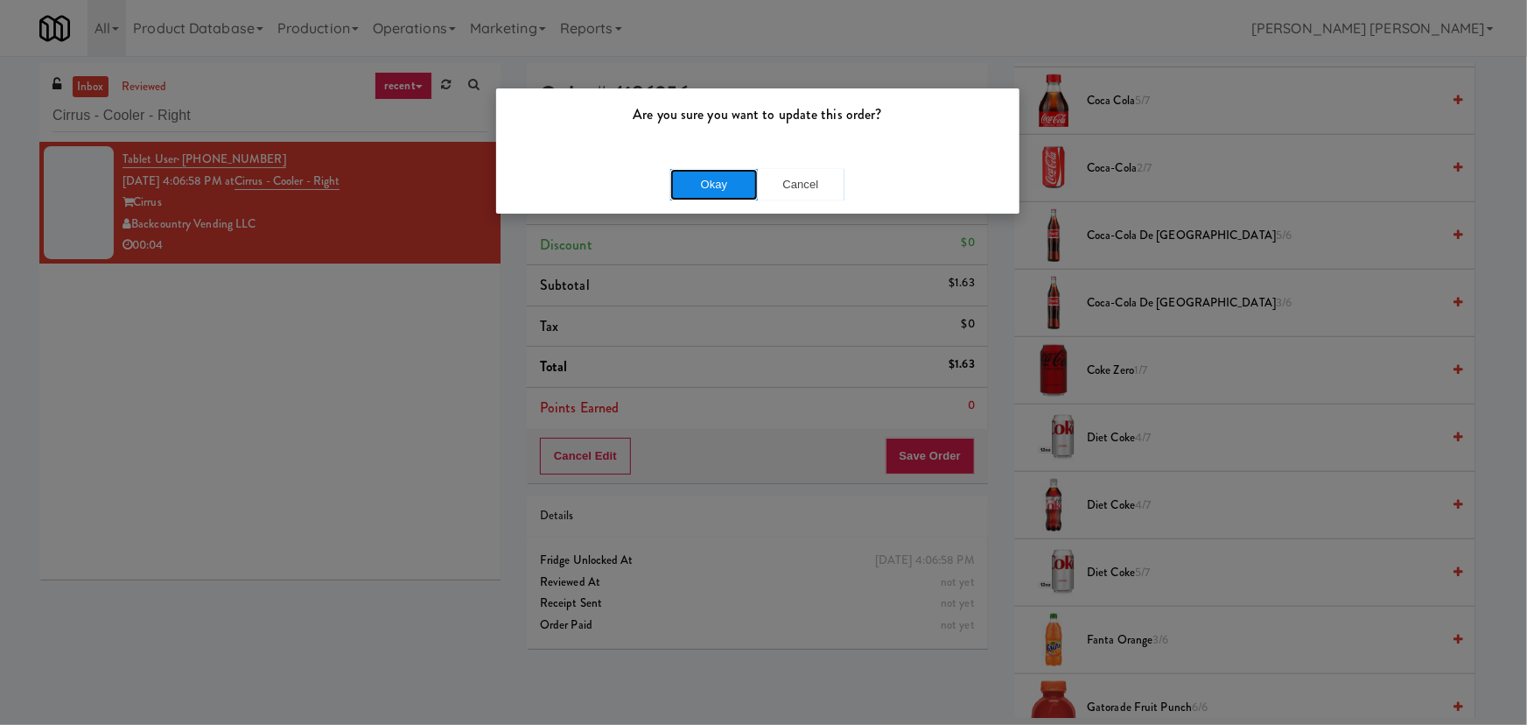
click at [726, 188] on button "Okay" at bounding box center [714, 185] width 88 height 32
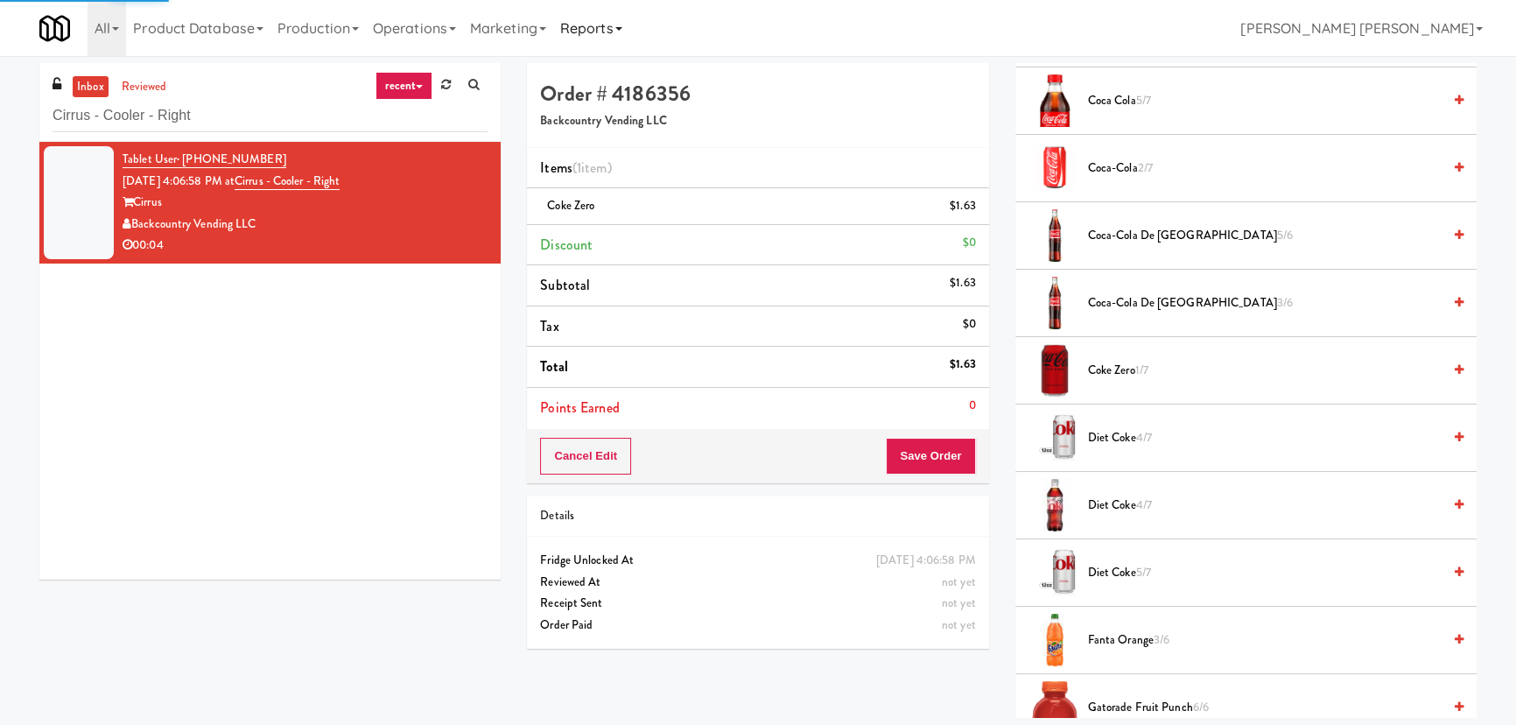
scroll to position [47, 0]
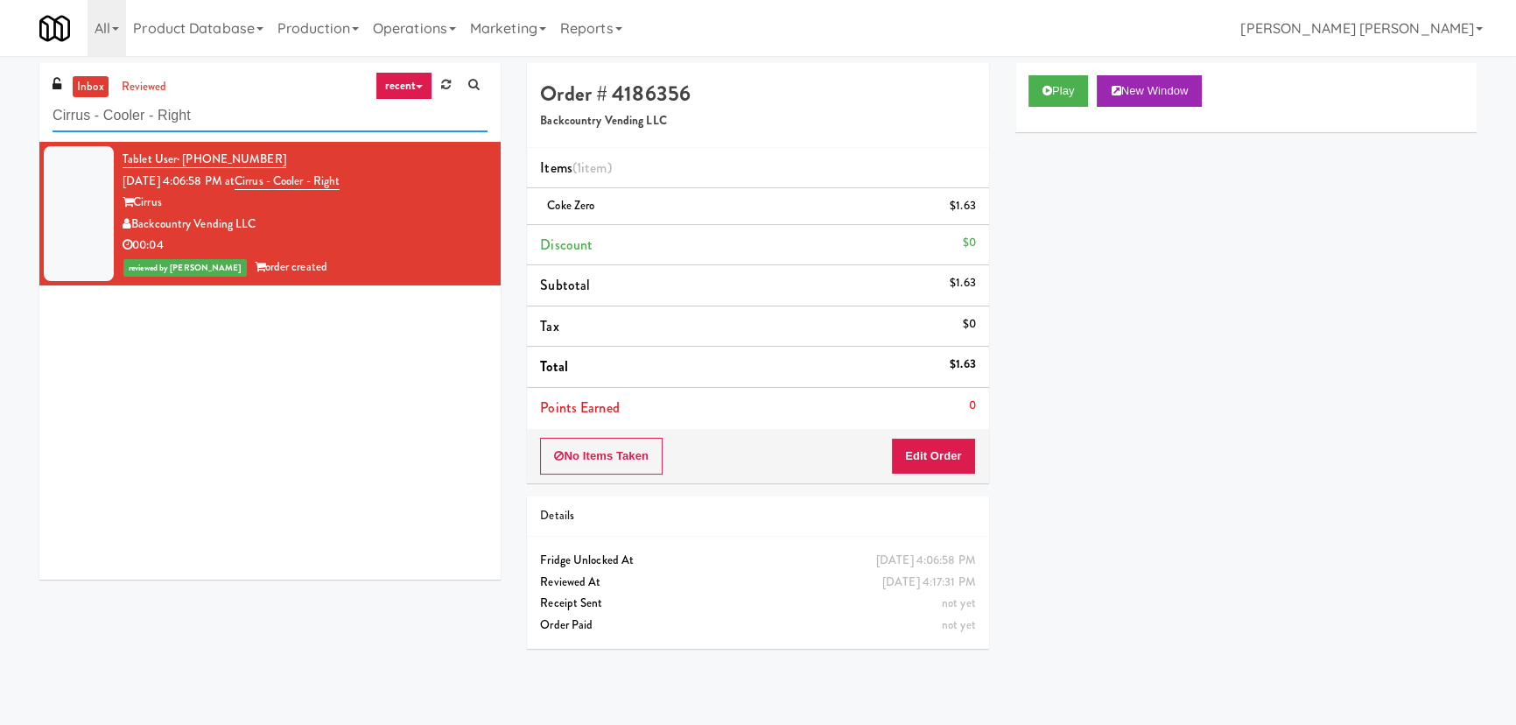
drag, startPoint x: 201, startPoint y: 118, endPoint x: 24, endPoint y: 124, distance: 177.8
click at [24, 124] on div "inbox reviewed recent all unclear take inventory issue suspicious failed recent…" at bounding box center [758, 390] width 1516 height 655
paste input "520 N Kingsbury - Right - Ambien"
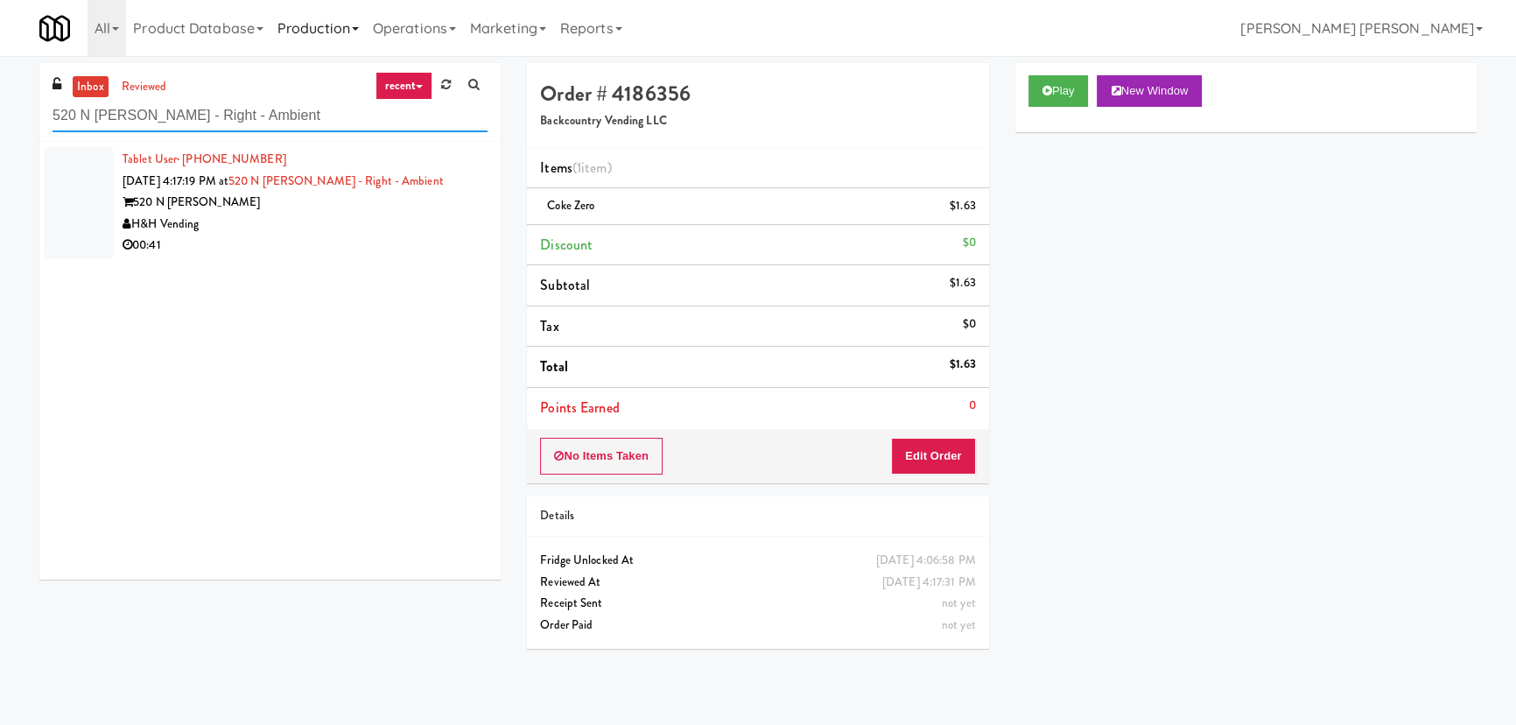
type input "520 N Kingsbury - Right - Ambient"
click at [322, 225] on div "H&H Vending" at bounding box center [305, 225] width 365 height 22
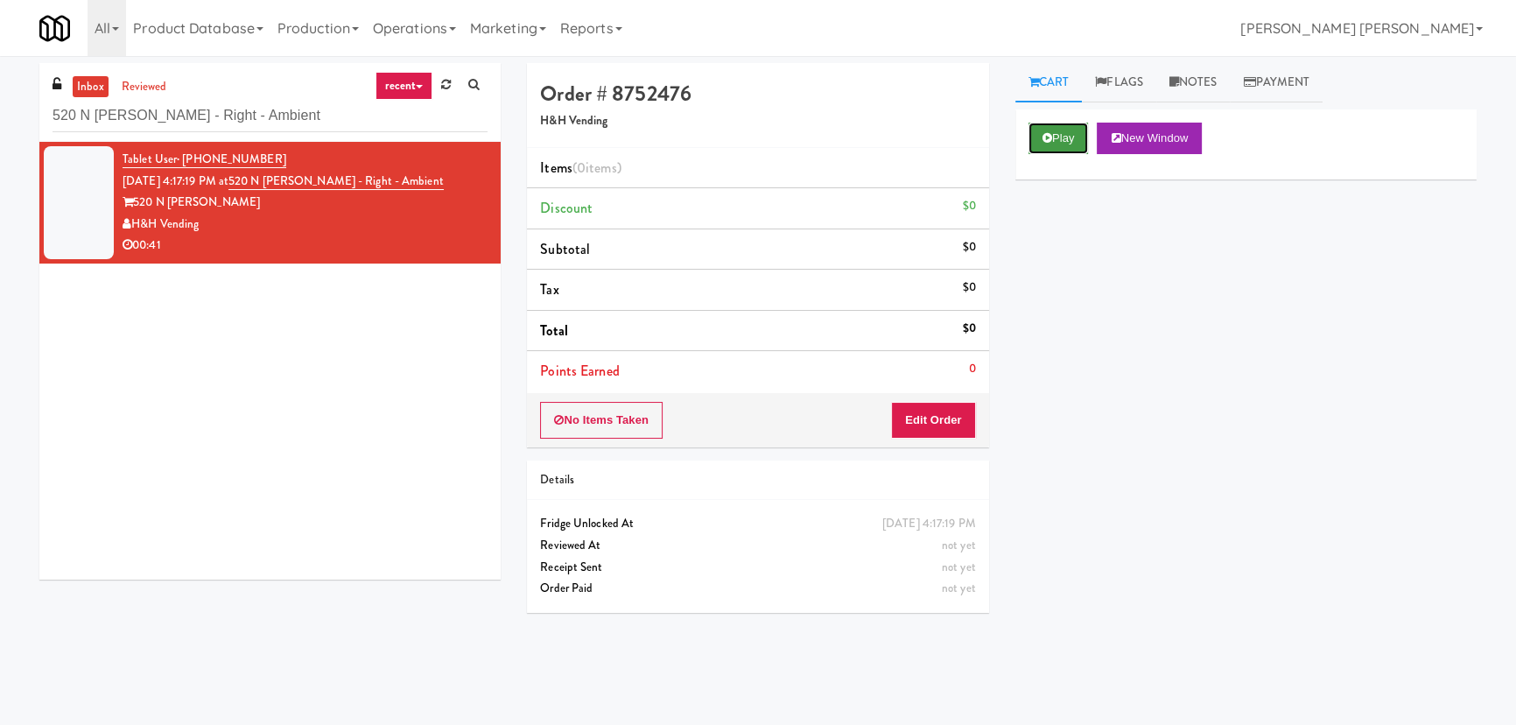
click at [1052, 137] on button "Play" at bounding box center [1058, 139] width 60 height 32
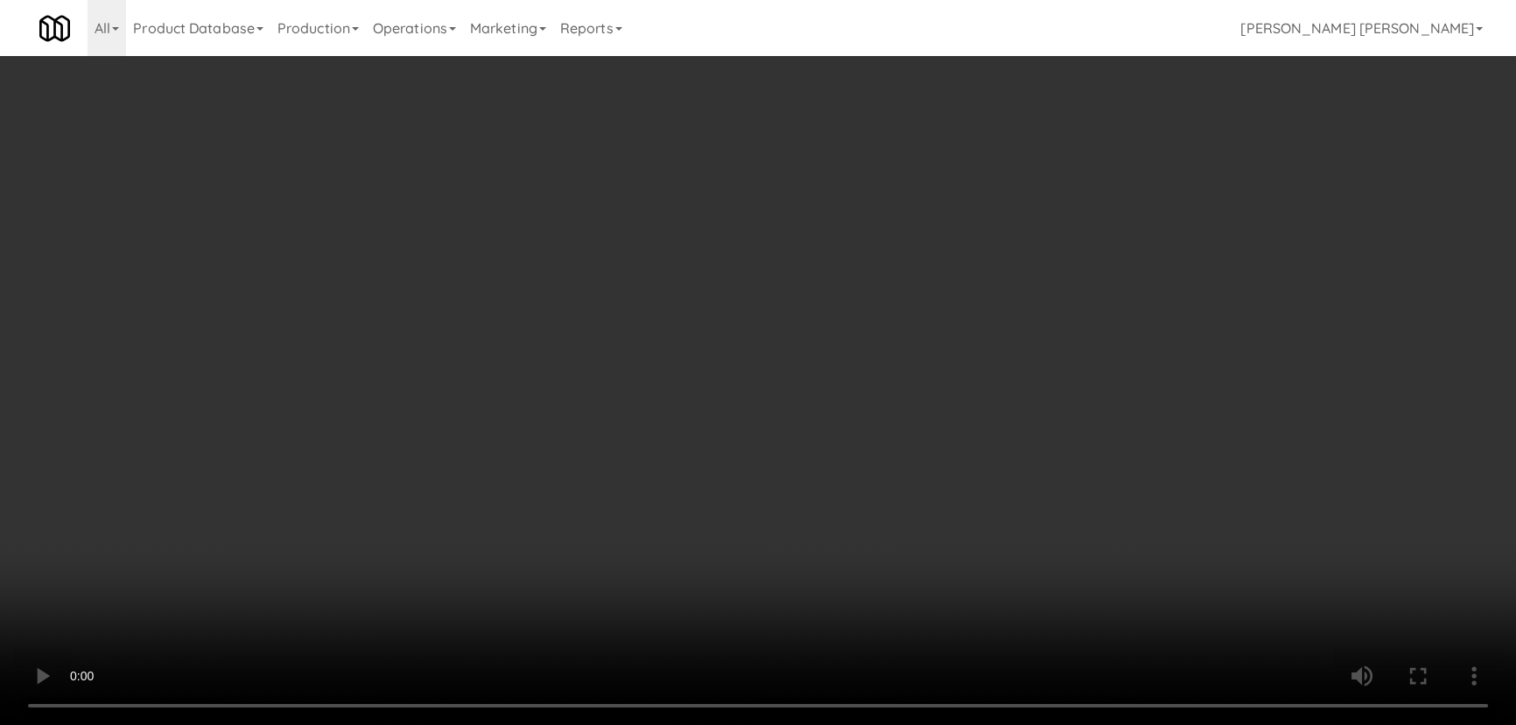
click at [891, 724] on video at bounding box center [758, 362] width 1516 height 725
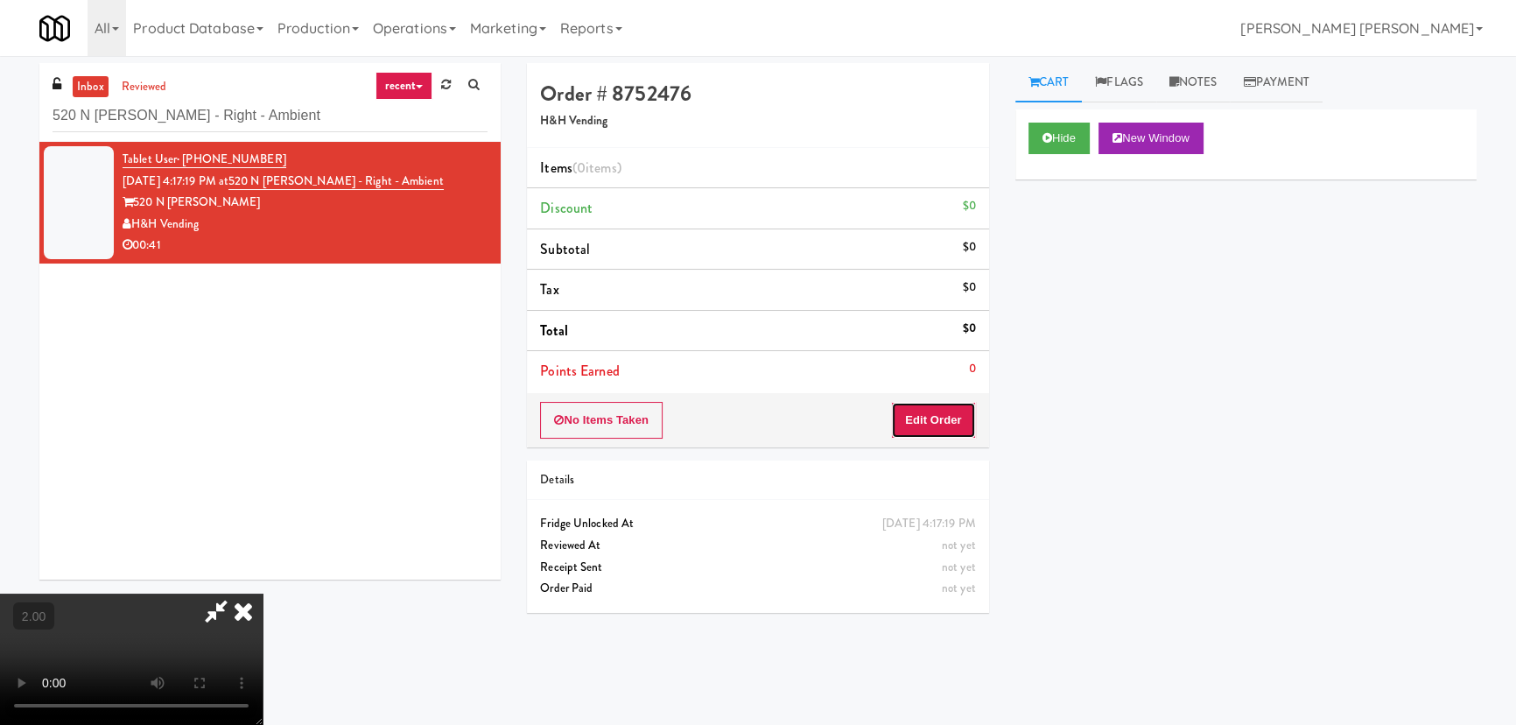
click at [945, 415] on button "Edit Order" at bounding box center [933, 420] width 85 height 37
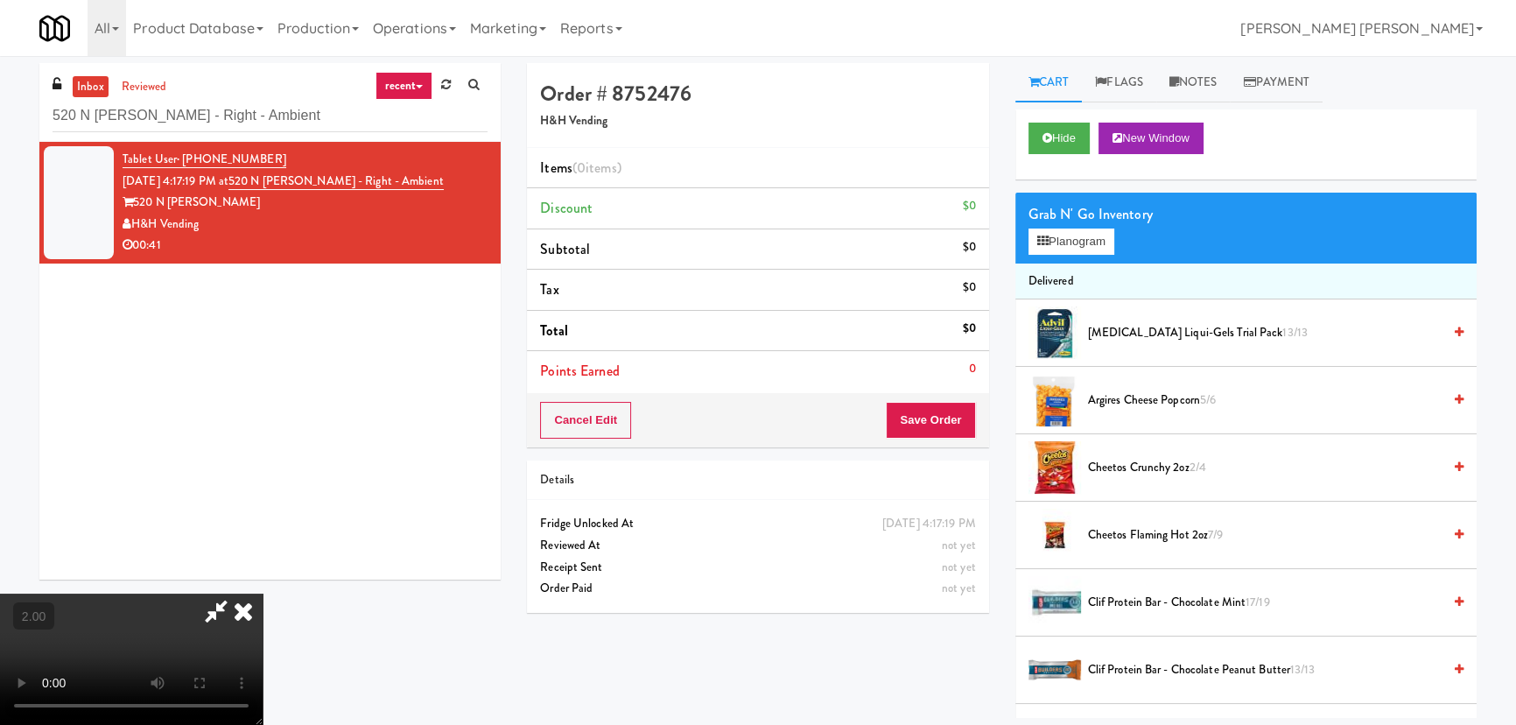
click at [1126, 527] on span "Cheetos Flaming Hot 2oz 7/9" at bounding box center [1265, 535] width 354 height 22
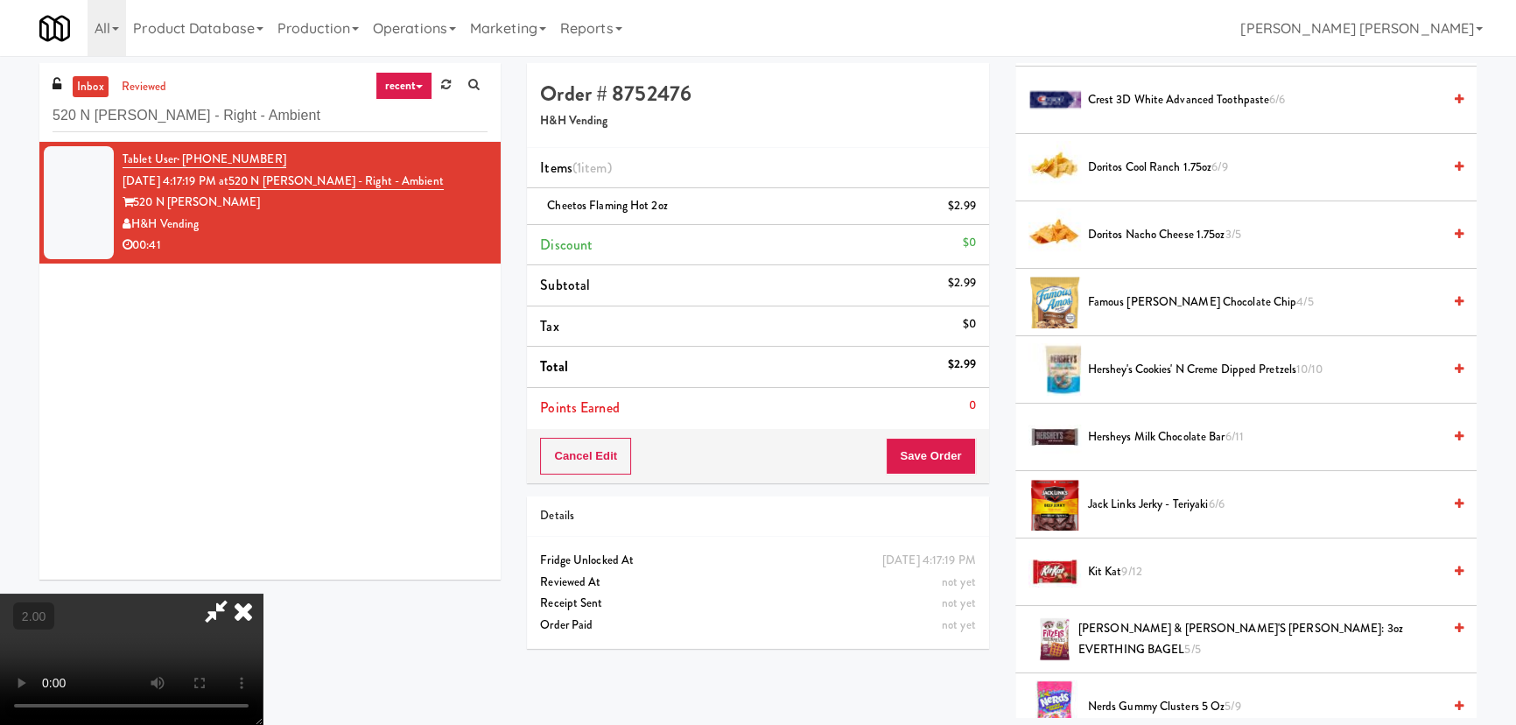
scroll to position [636, 0]
click at [1190, 158] on span "Doritos Cool Ranch 1.75oz 6/9" at bounding box center [1265, 169] width 354 height 22
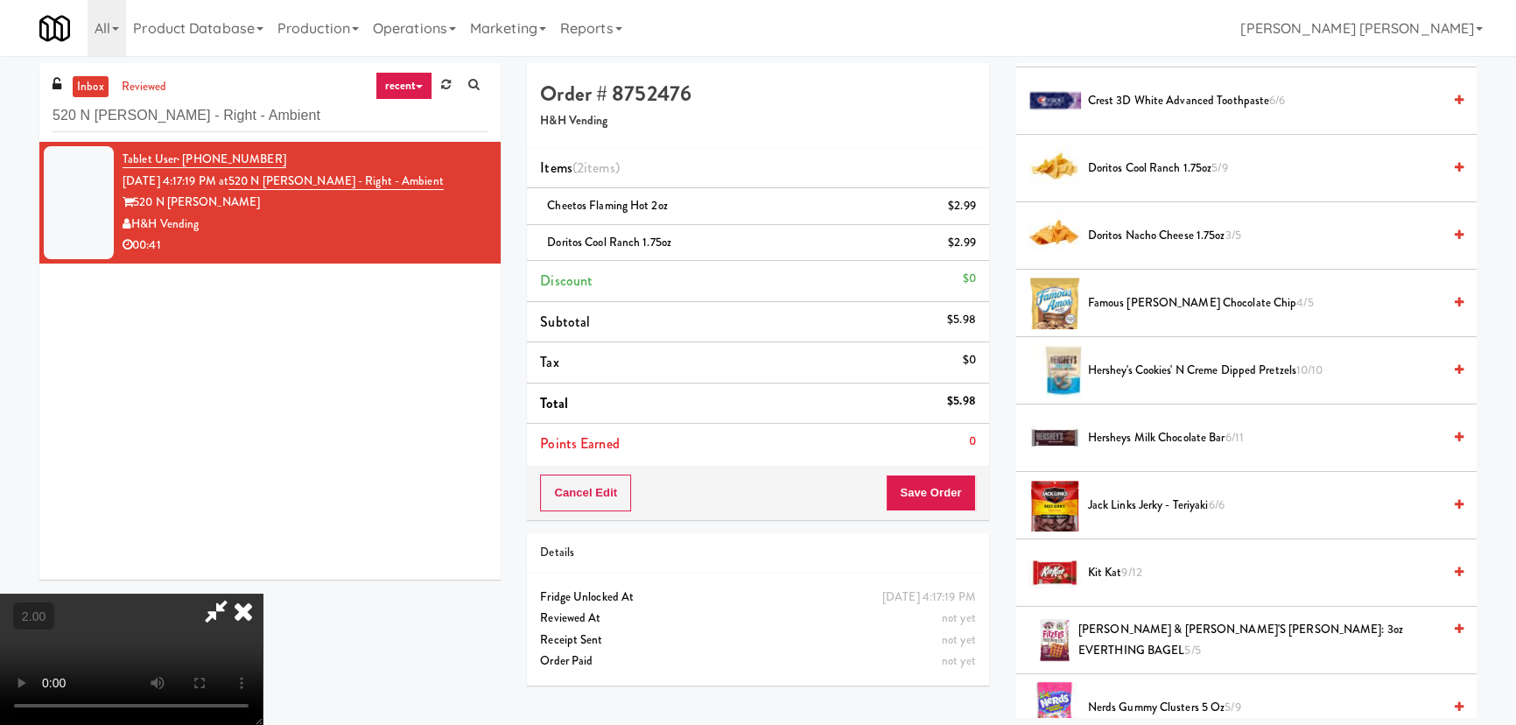
click at [263, 613] on video at bounding box center [131, 658] width 263 height 131
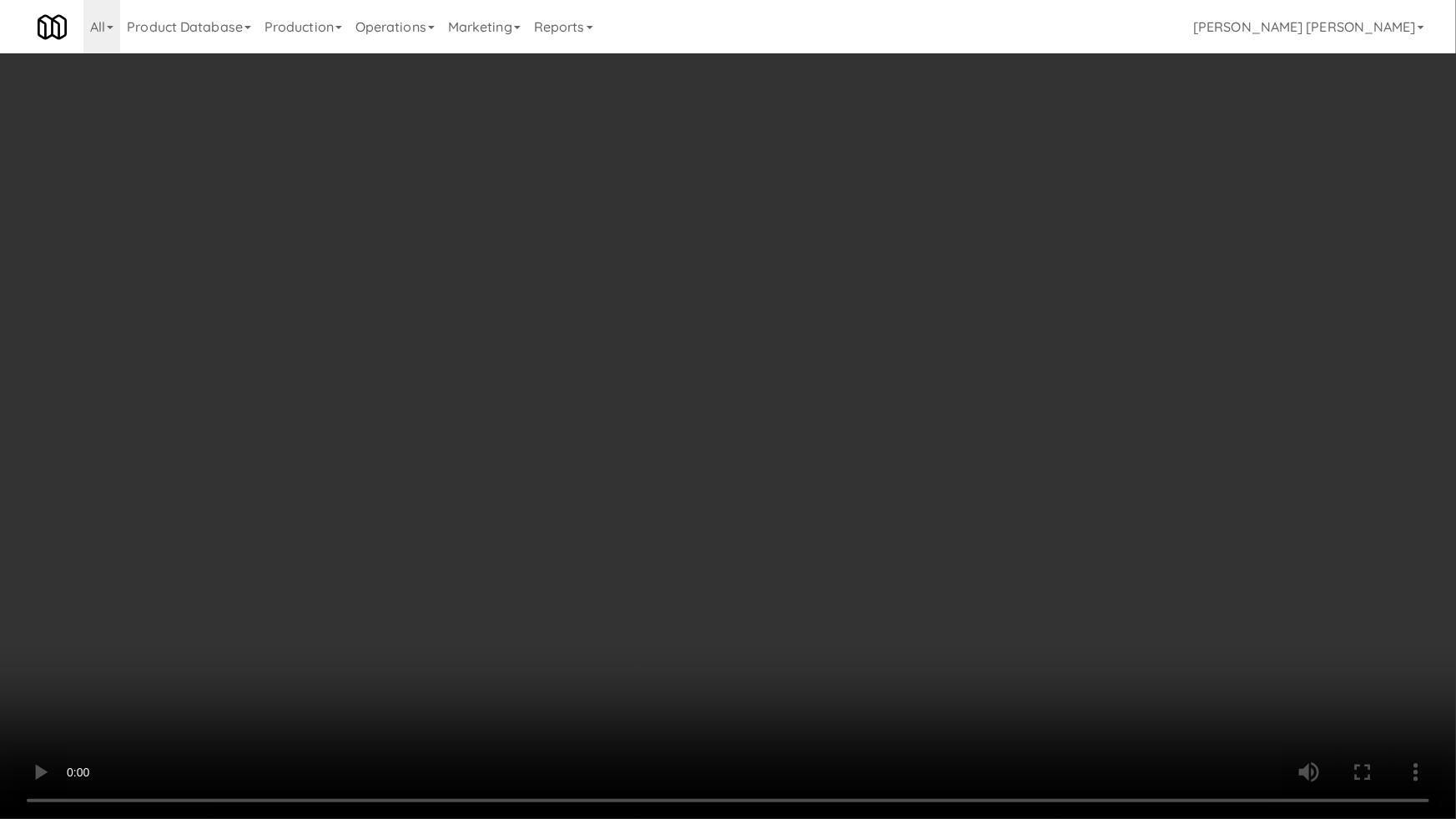
click at [1319, 665] on video at bounding box center [728, 409] width 1456 height 819
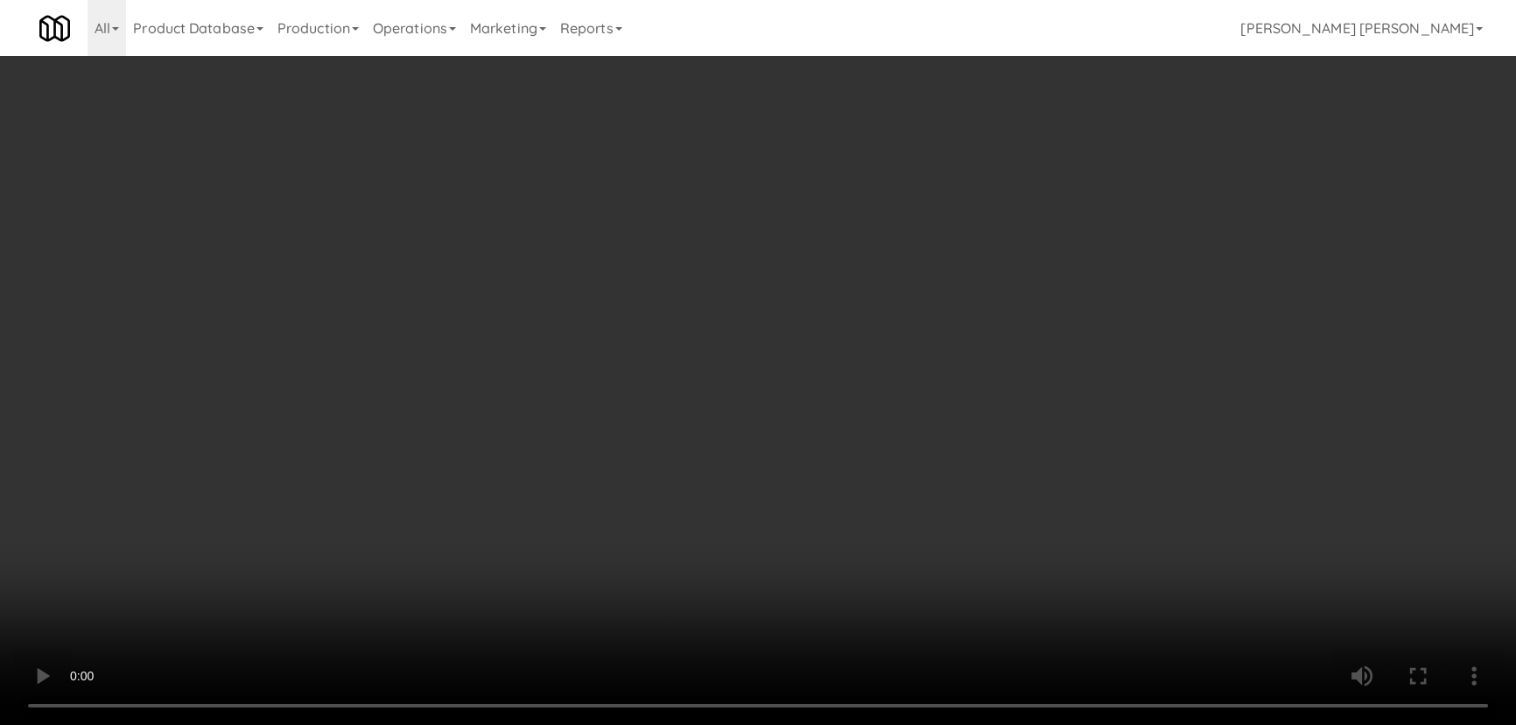
scroll to position [0, 0]
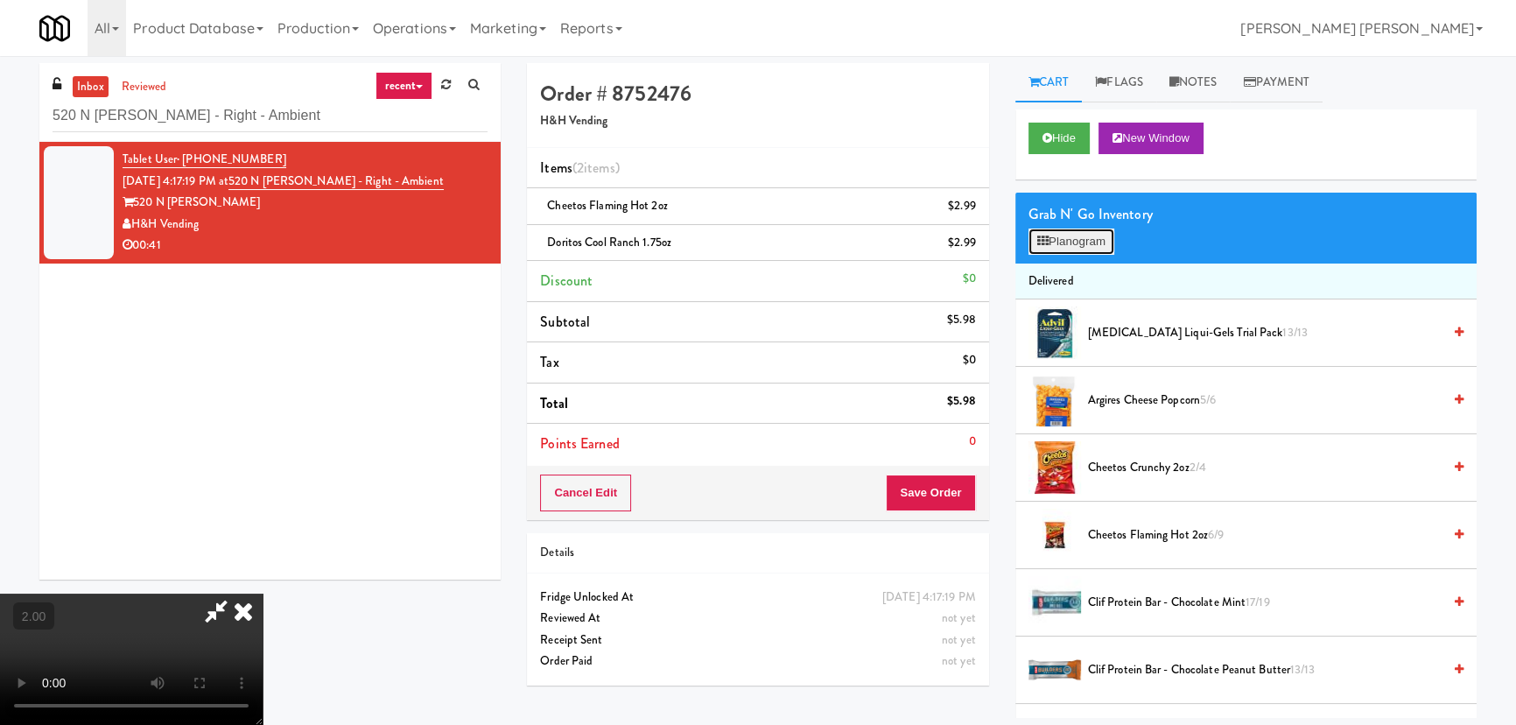
click at [1078, 241] on button "Planogram" at bounding box center [1071, 241] width 86 height 26
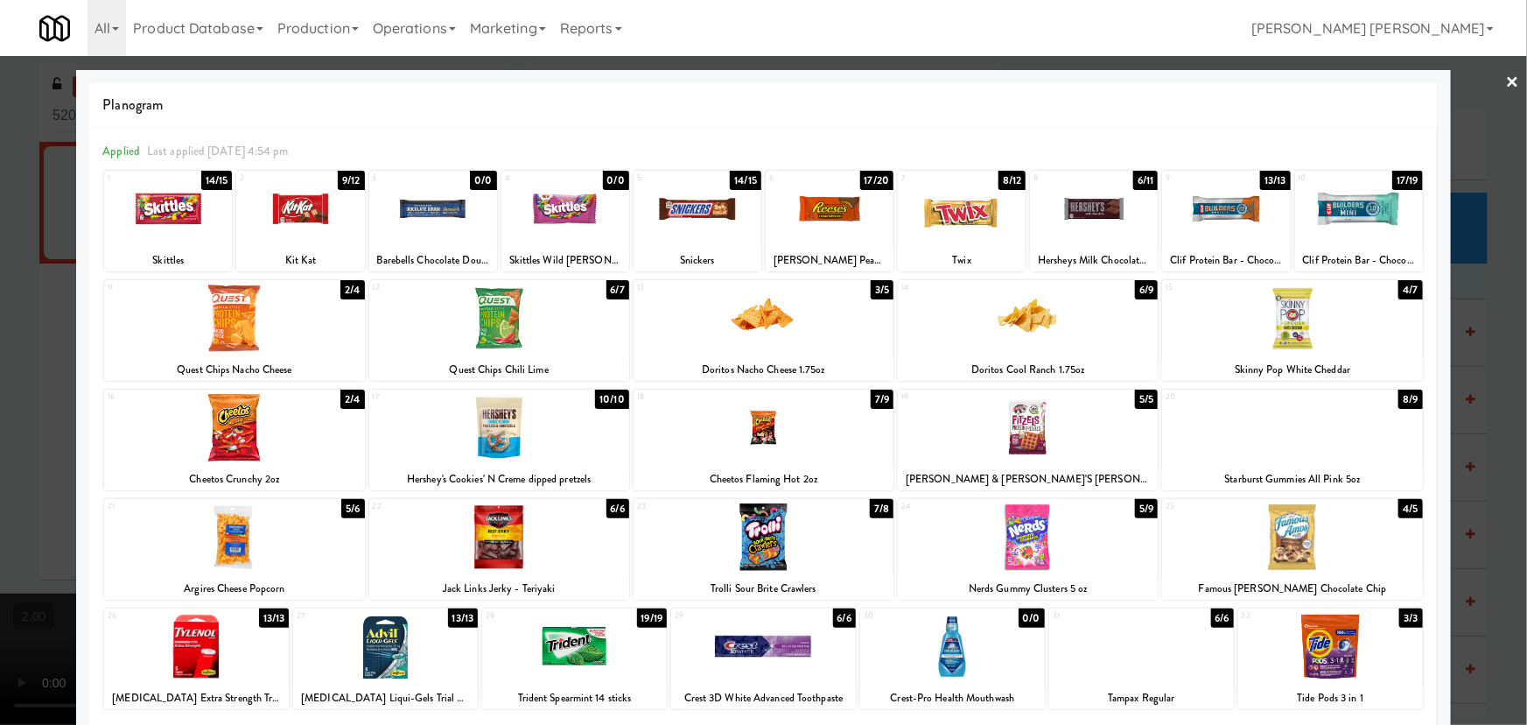
click at [1291, 432] on div at bounding box center [1292, 427] width 260 height 67
click at [1506, 78] on link "×" at bounding box center [1513, 83] width 14 height 54
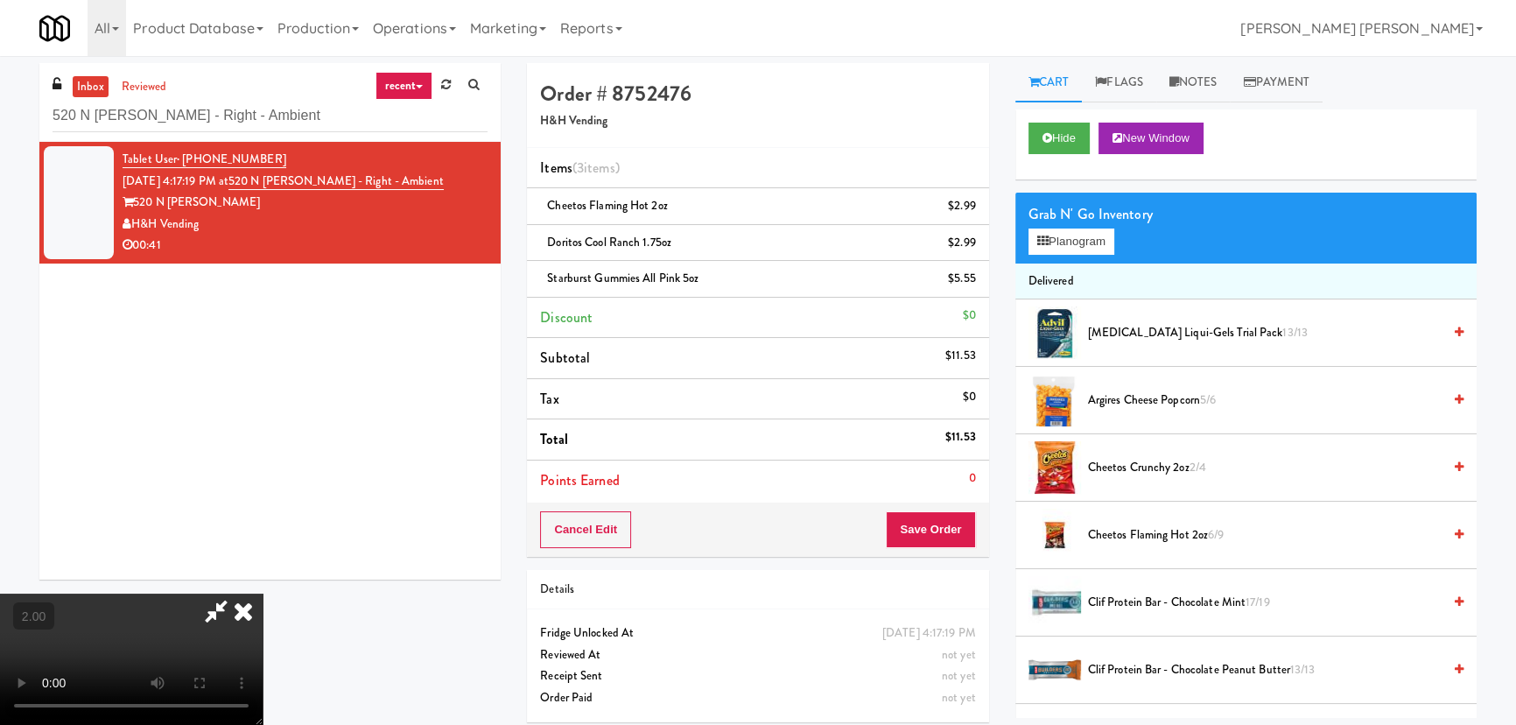
click at [263, 593] on video at bounding box center [131, 658] width 263 height 131
click at [263, 593] on icon at bounding box center [243, 610] width 39 height 35
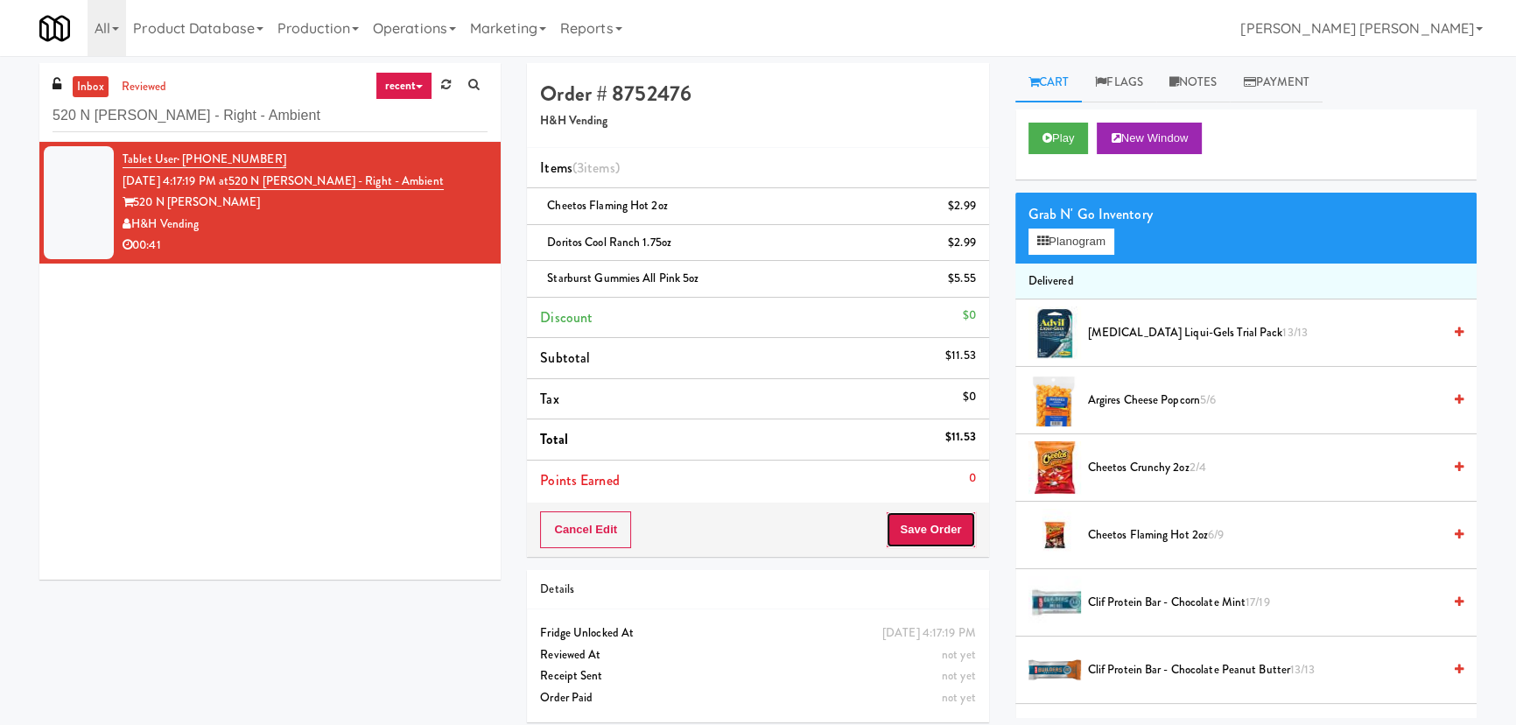
click at [960, 529] on button "Save Order" at bounding box center [930, 529] width 89 height 37
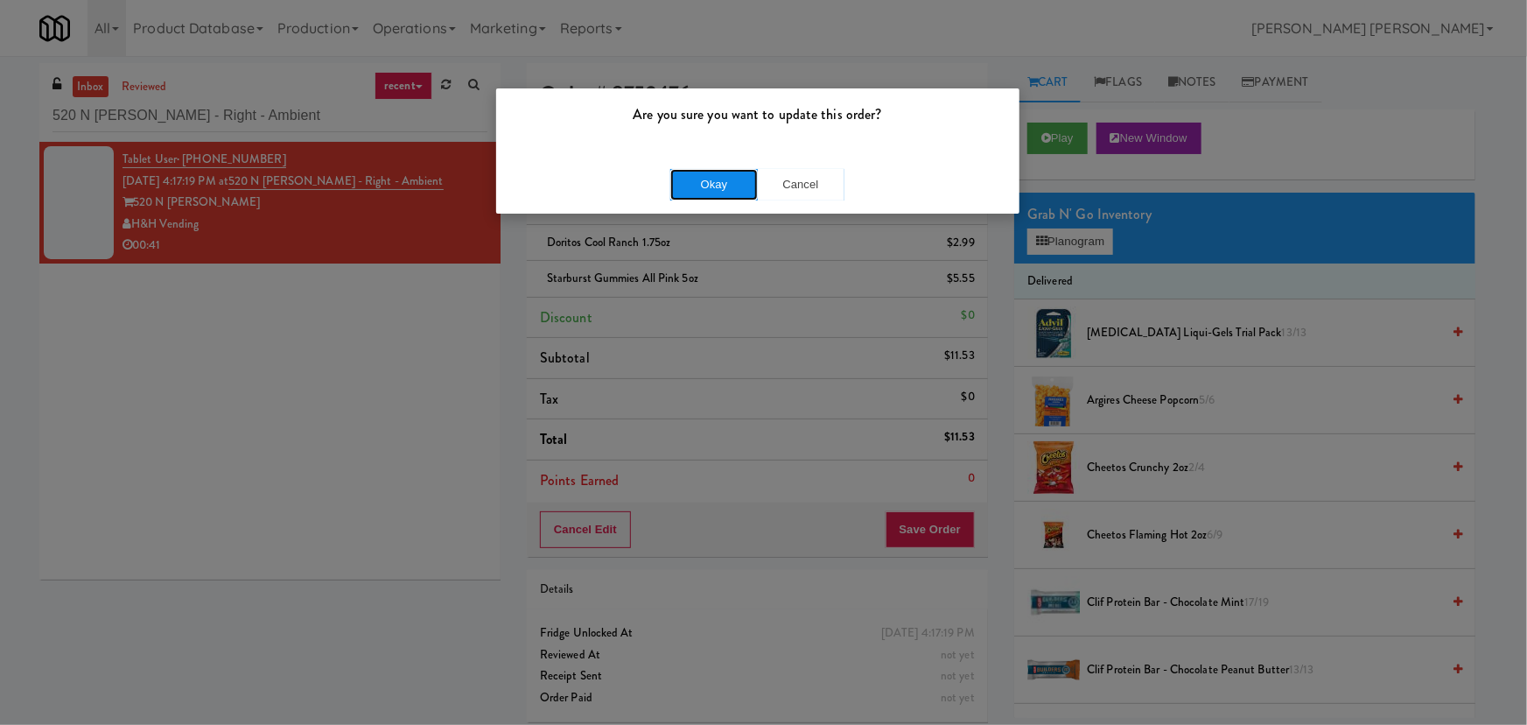
click at [704, 191] on button "Okay" at bounding box center [714, 185] width 88 height 32
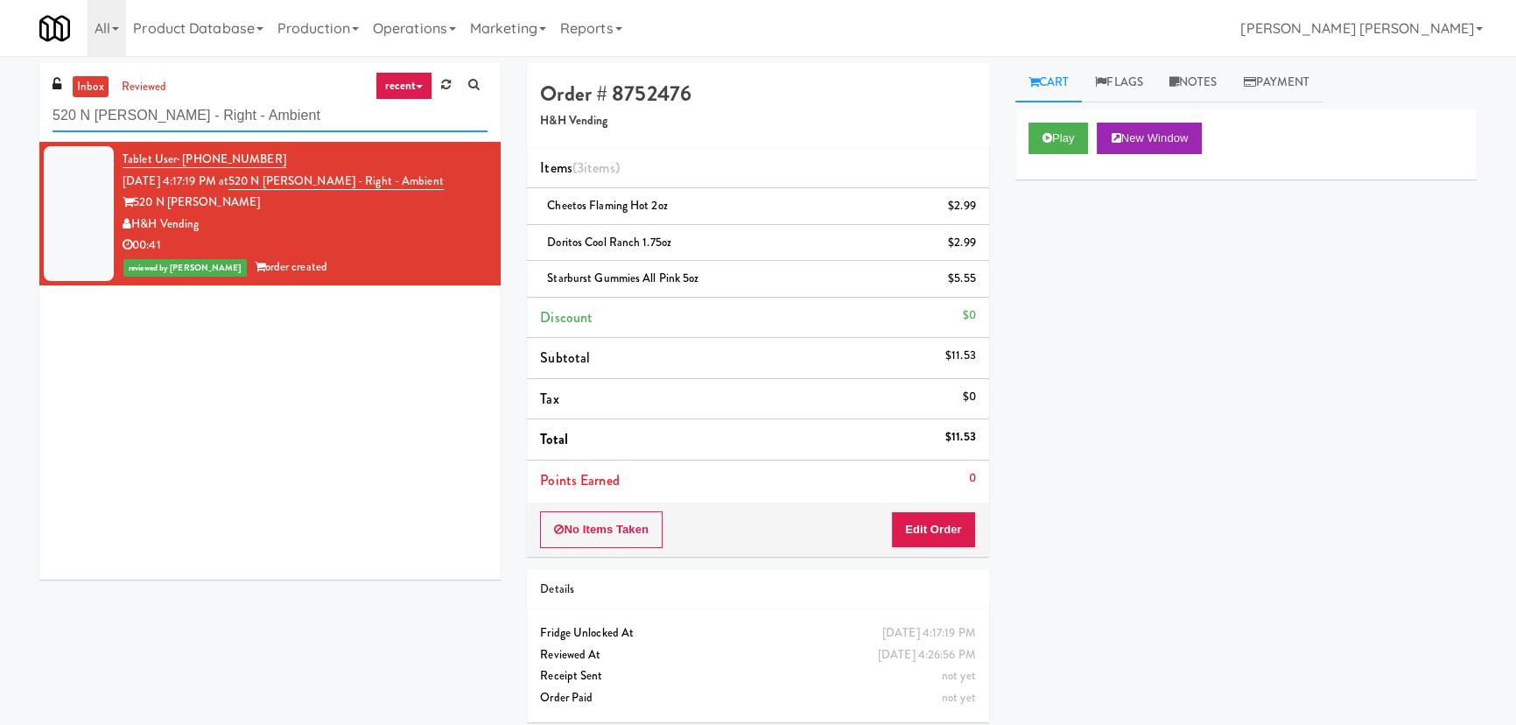
drag, startPoint x: 308, startPoint y: 110, endPoint x: 0, endPoint y: 116, distance: 308.1
click at [0, 116] on div "inbox reviewed recent all unclear take inventory issue suspicious failed recent…" at bounding box center [758, 399] width 1516 height 672
paste input "The Glenn - Cooler - Lef"
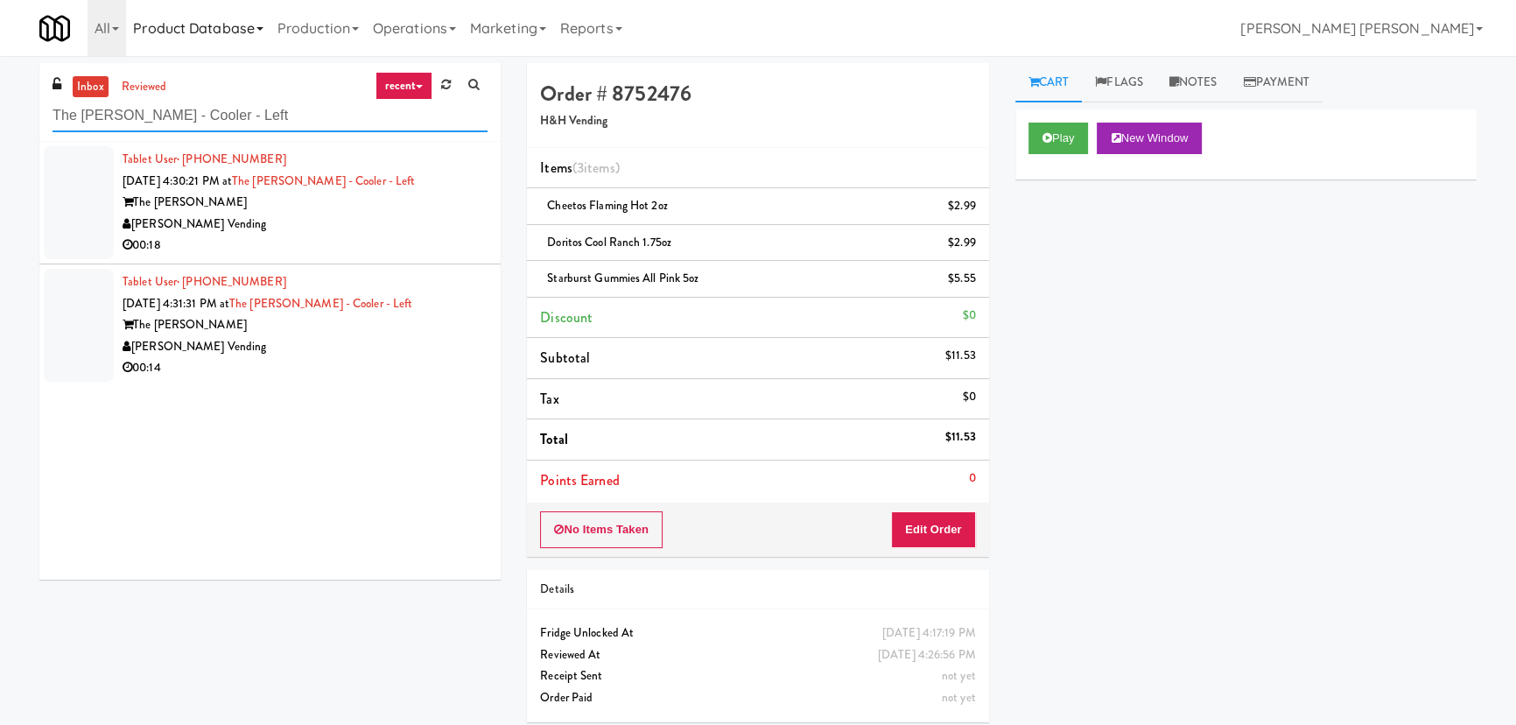
type input "The Glenn - Cooler - Left"
click at [401, 218] on div "[PERSON_NAME] Vending" at bounding box center [305, 225] width 365 height 22
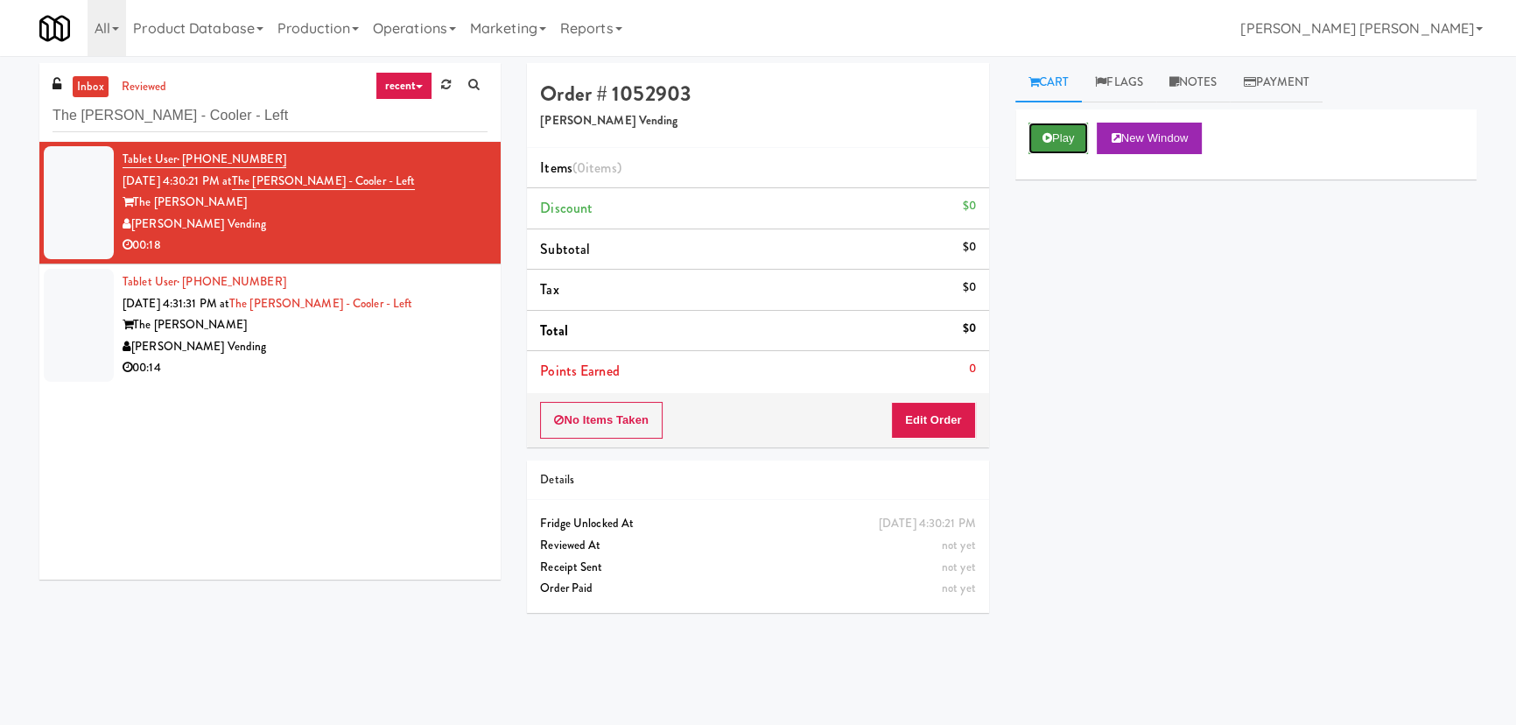
click at [1061, 135] on button "Play" at bounding box center [1058, 139] width 60 height 32
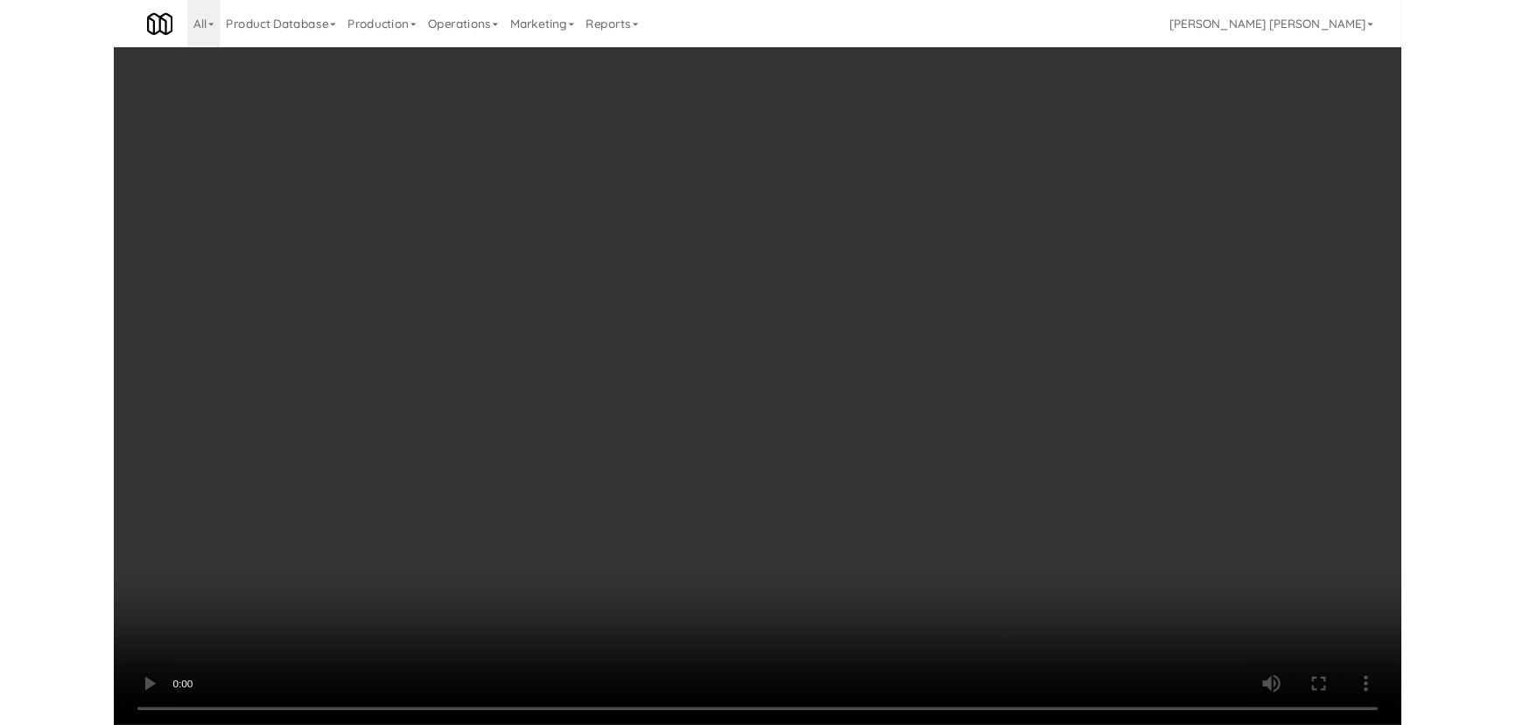
scroll to position [36, 0]
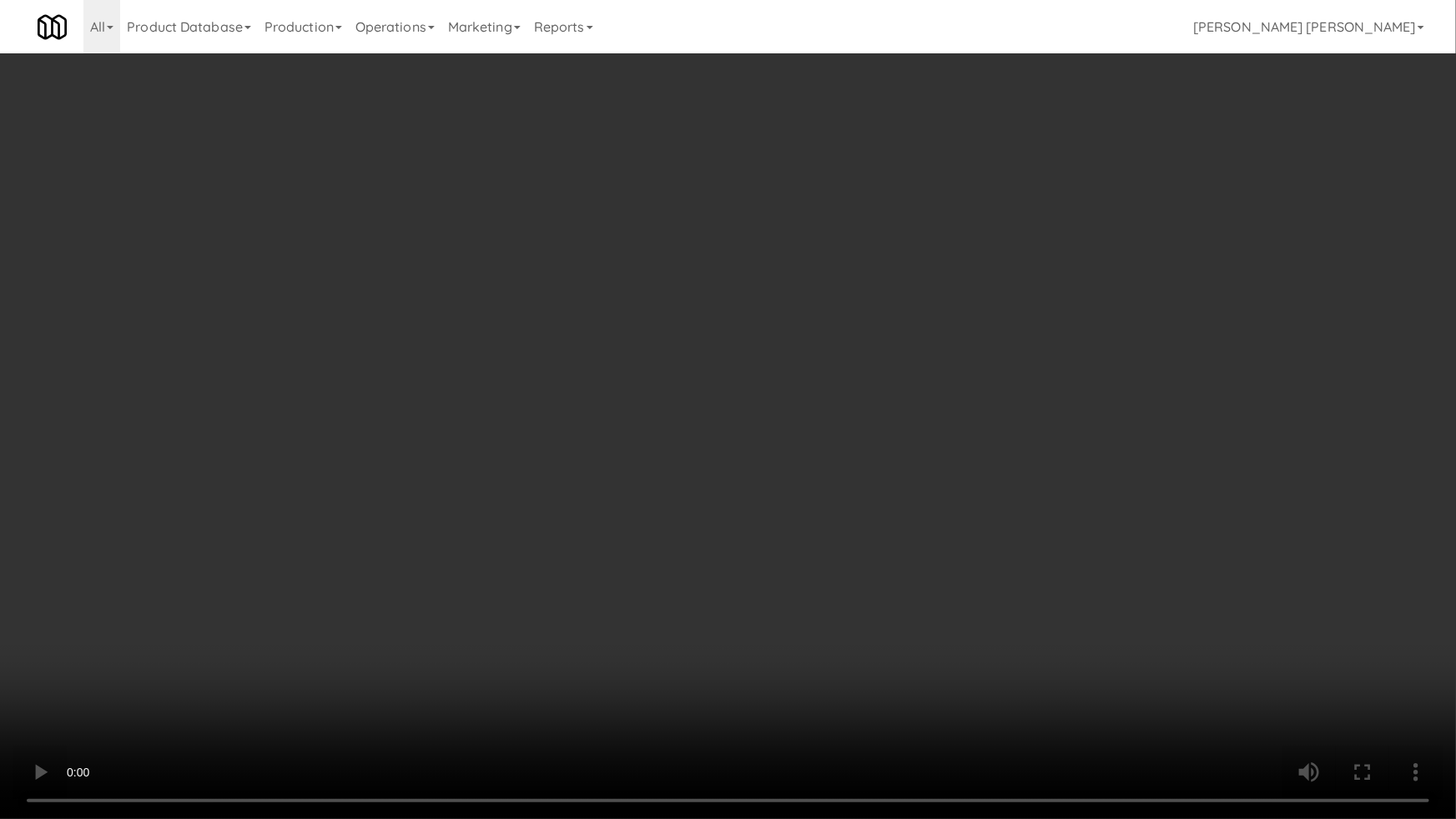
click at [821, 690] on video at bounding box center [728, 409] width 1456 height 819
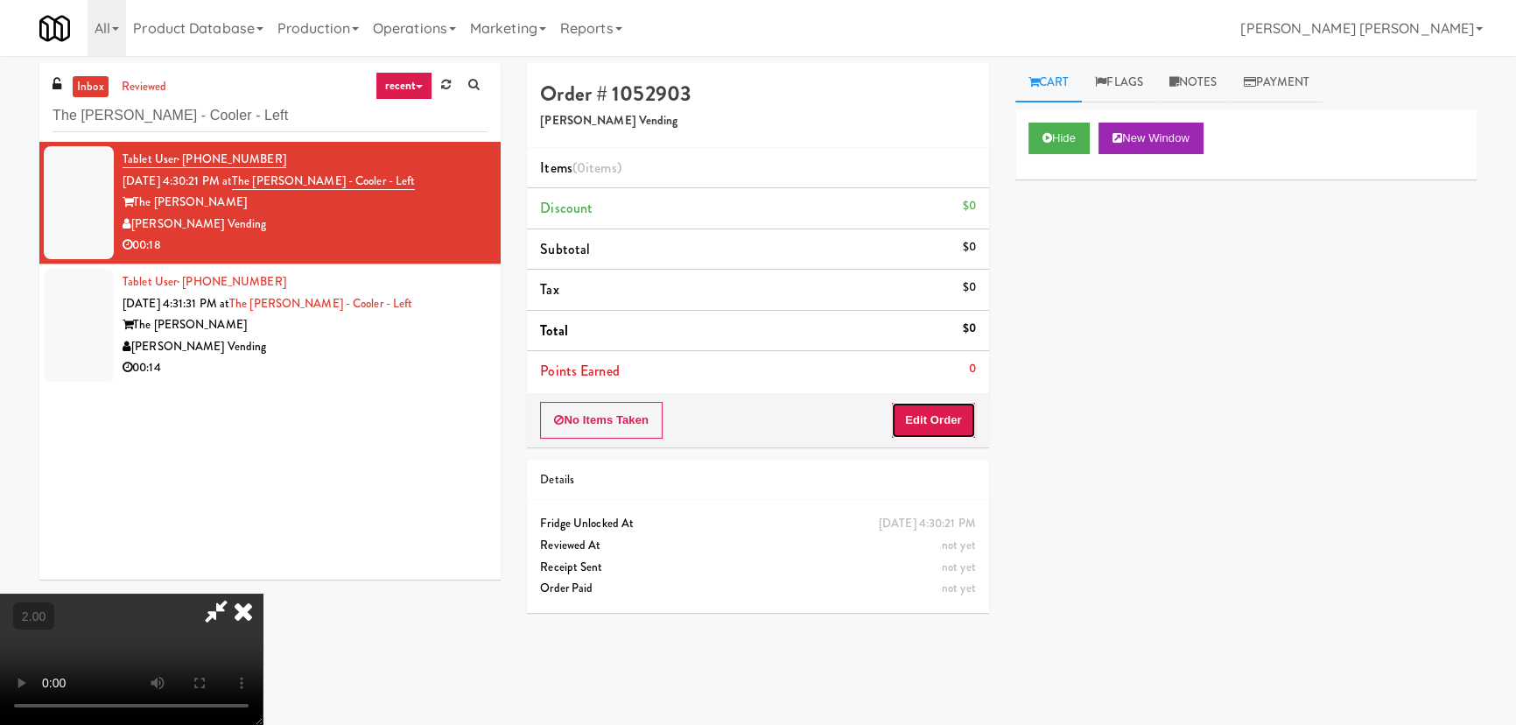
click at [950, 410] on button "Edit Order" at bounding box center [933, 420] width 85 height 37
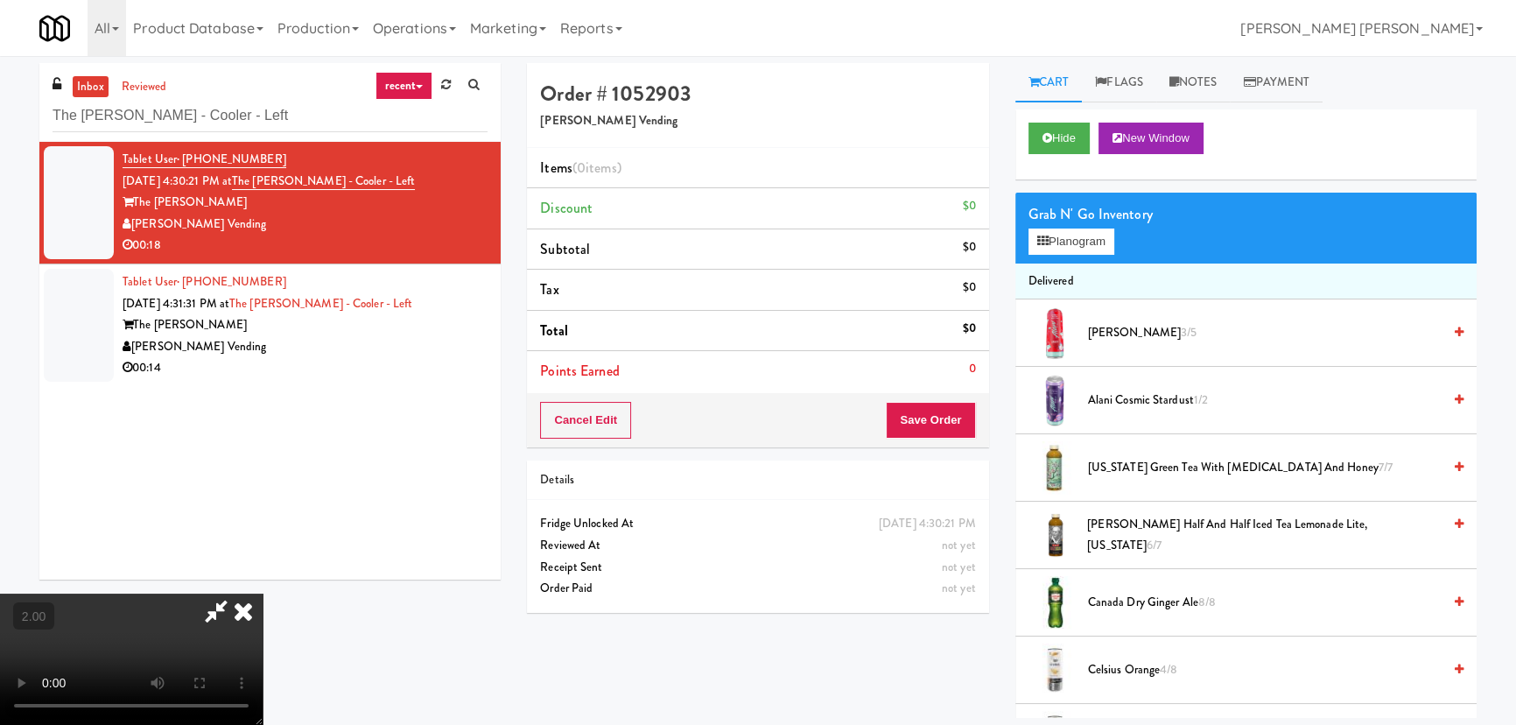
click at [1128, 333] on span "Alani Cherry Slush 3/5" at bounding box center [1265, 333] width 354 height 22
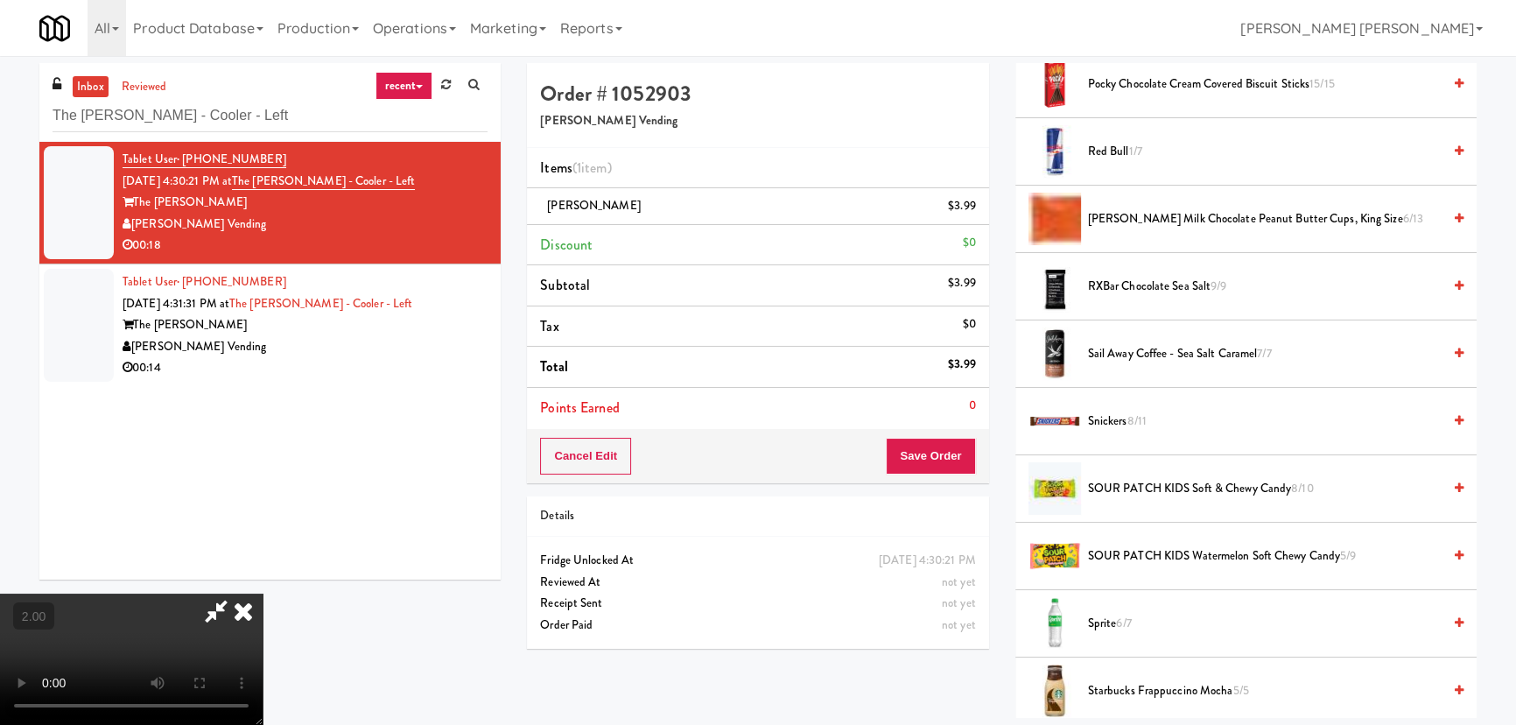
scroll to position [2408, 0]
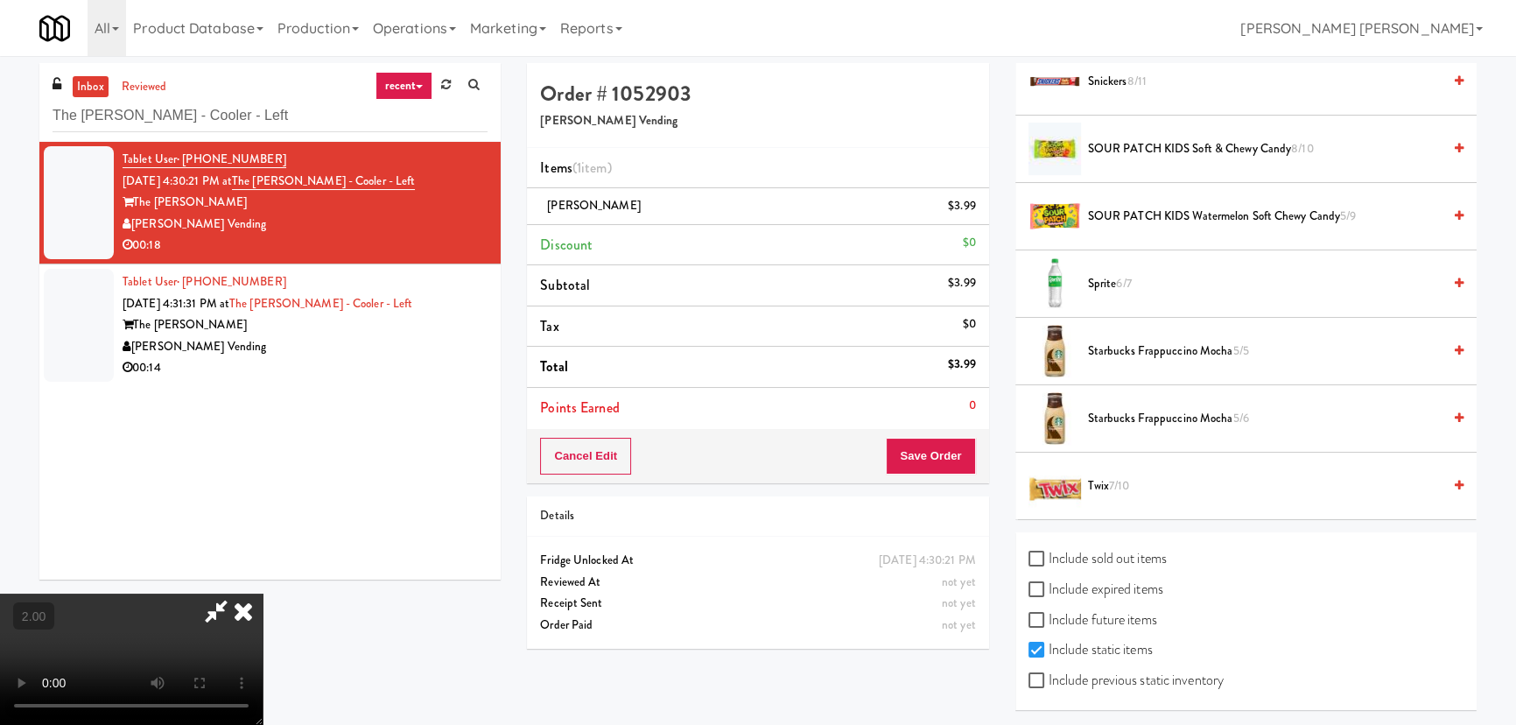
click at [1113, 482] on span "7/10" at bounding box center [1119, 485] width 20 height 17
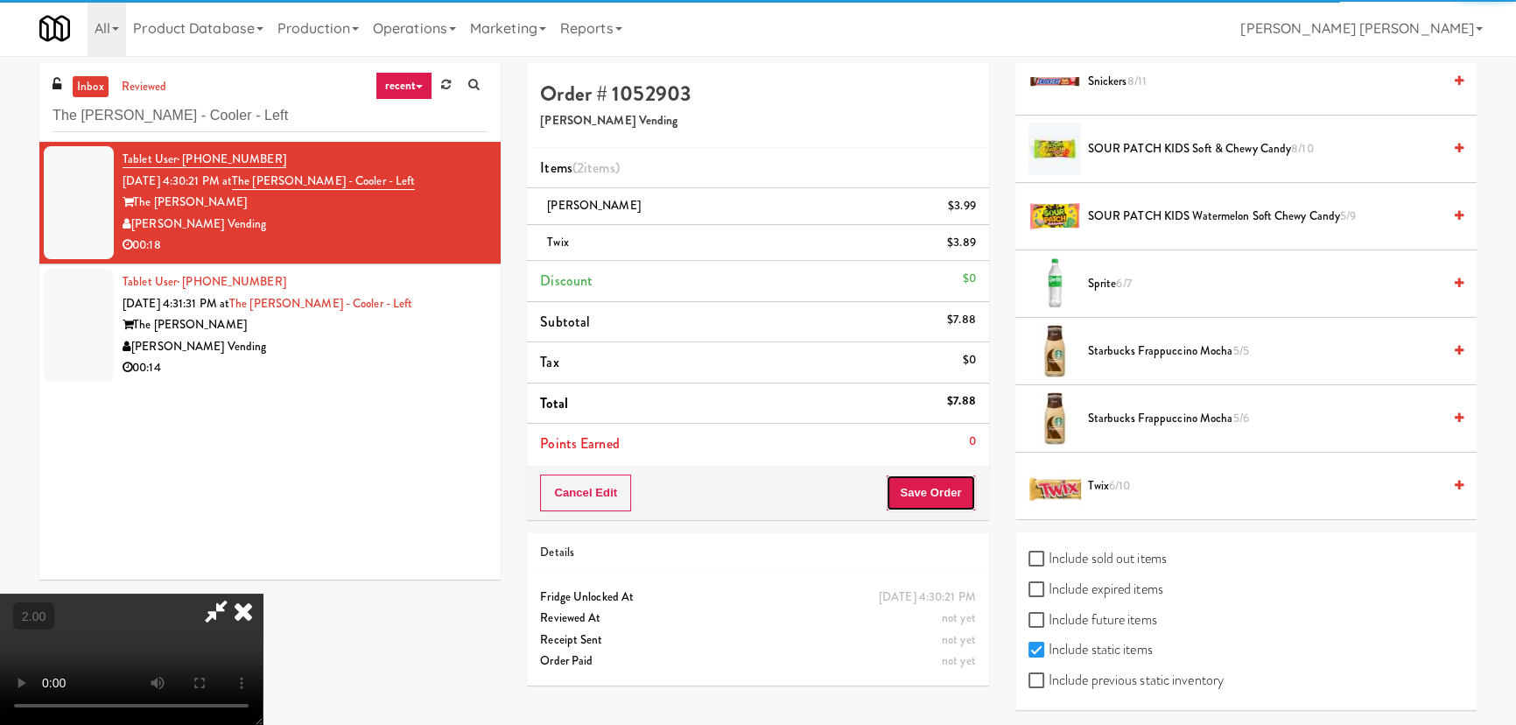
click at [929, 485] on button "Save Order" at bounding box center [930, 492] width 89 height 37
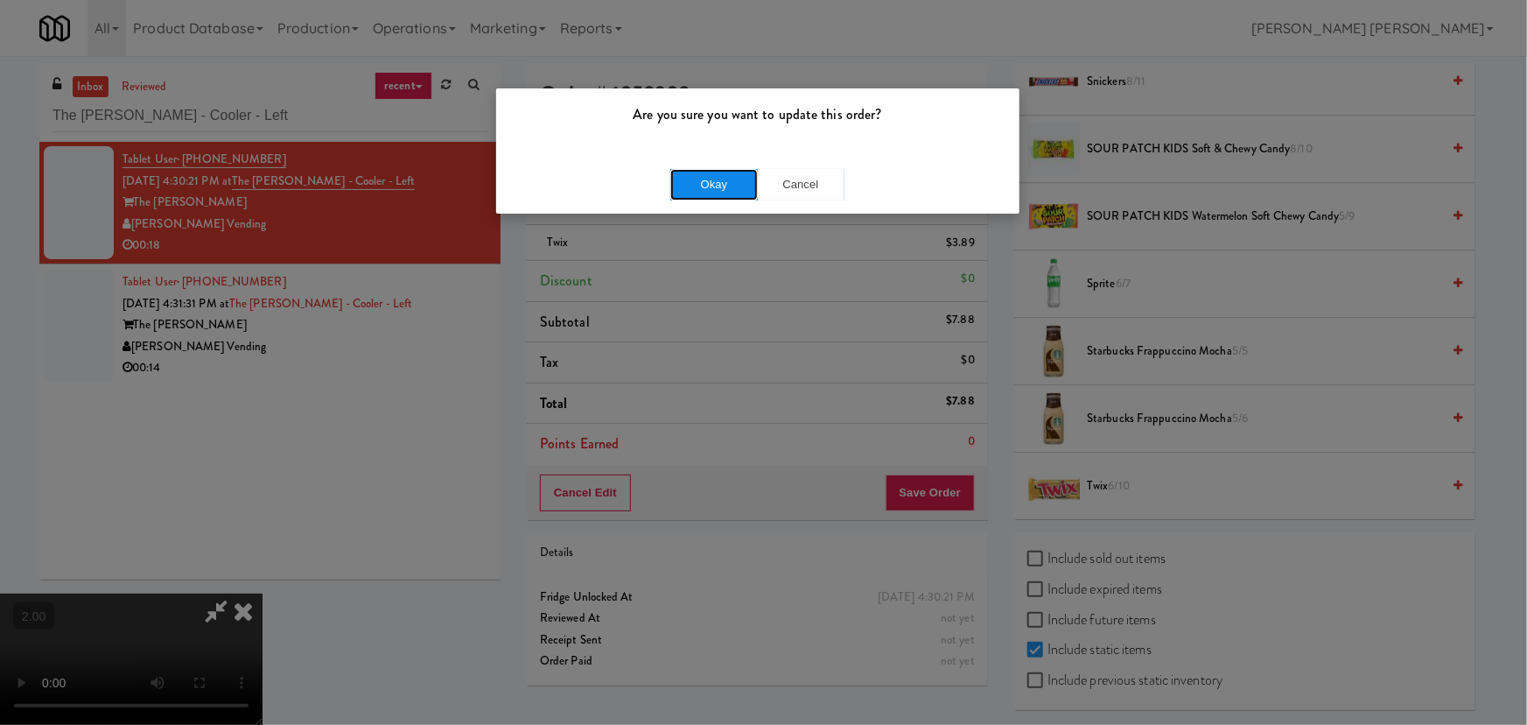
click at [702, 179] on button "Okay" at bounding box center [714, 185] width 88 height 32
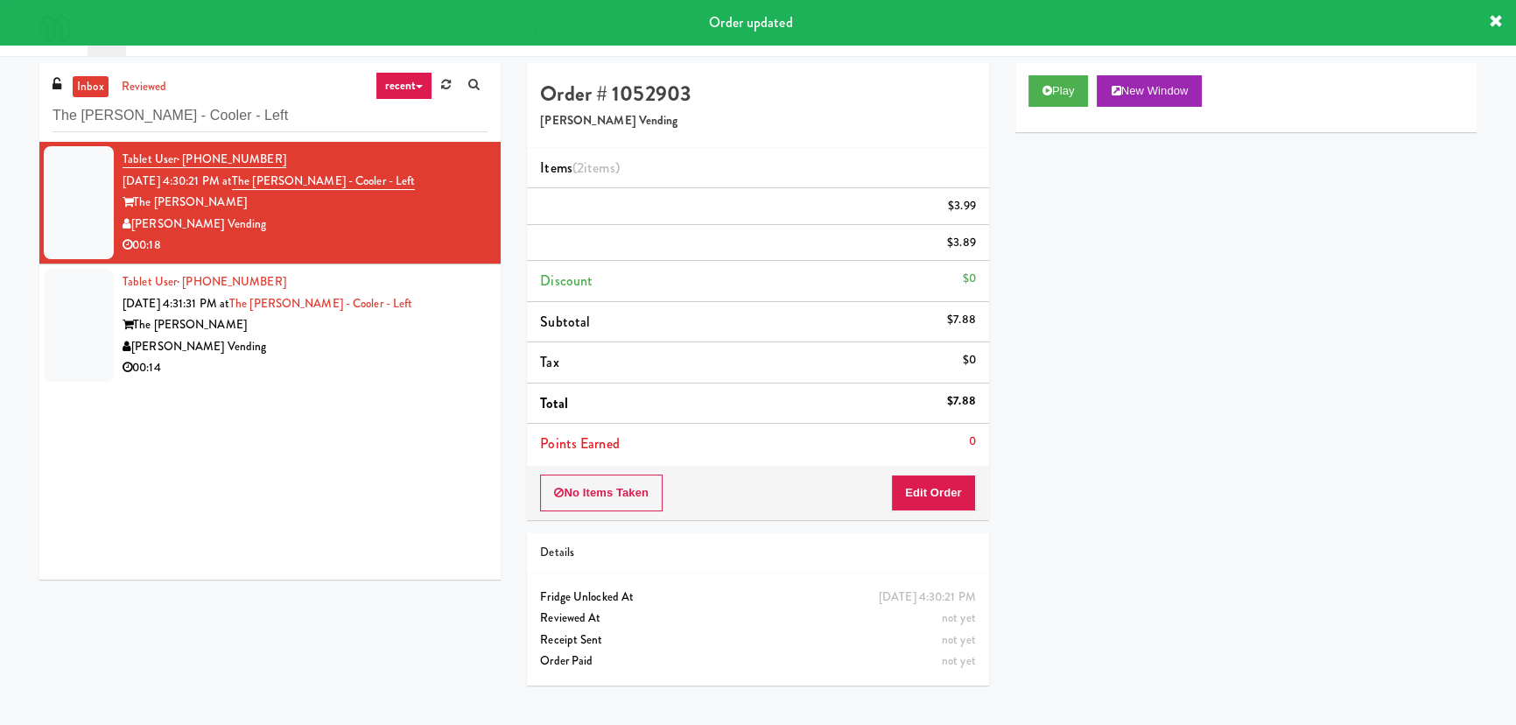
scroll to position [0, 0]
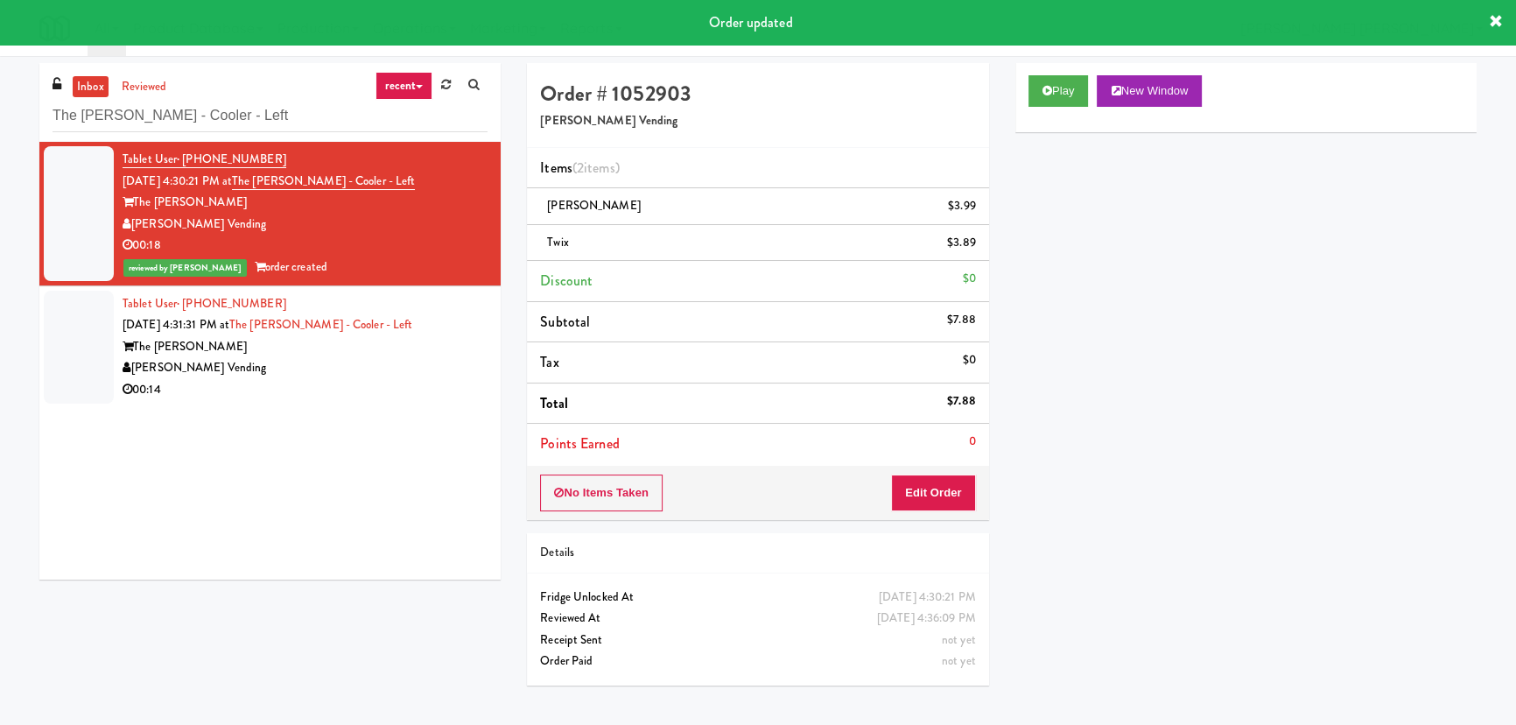
click at [398, 340] on div "The Glenn" at bounding box center [305, 347] width 365 height 22
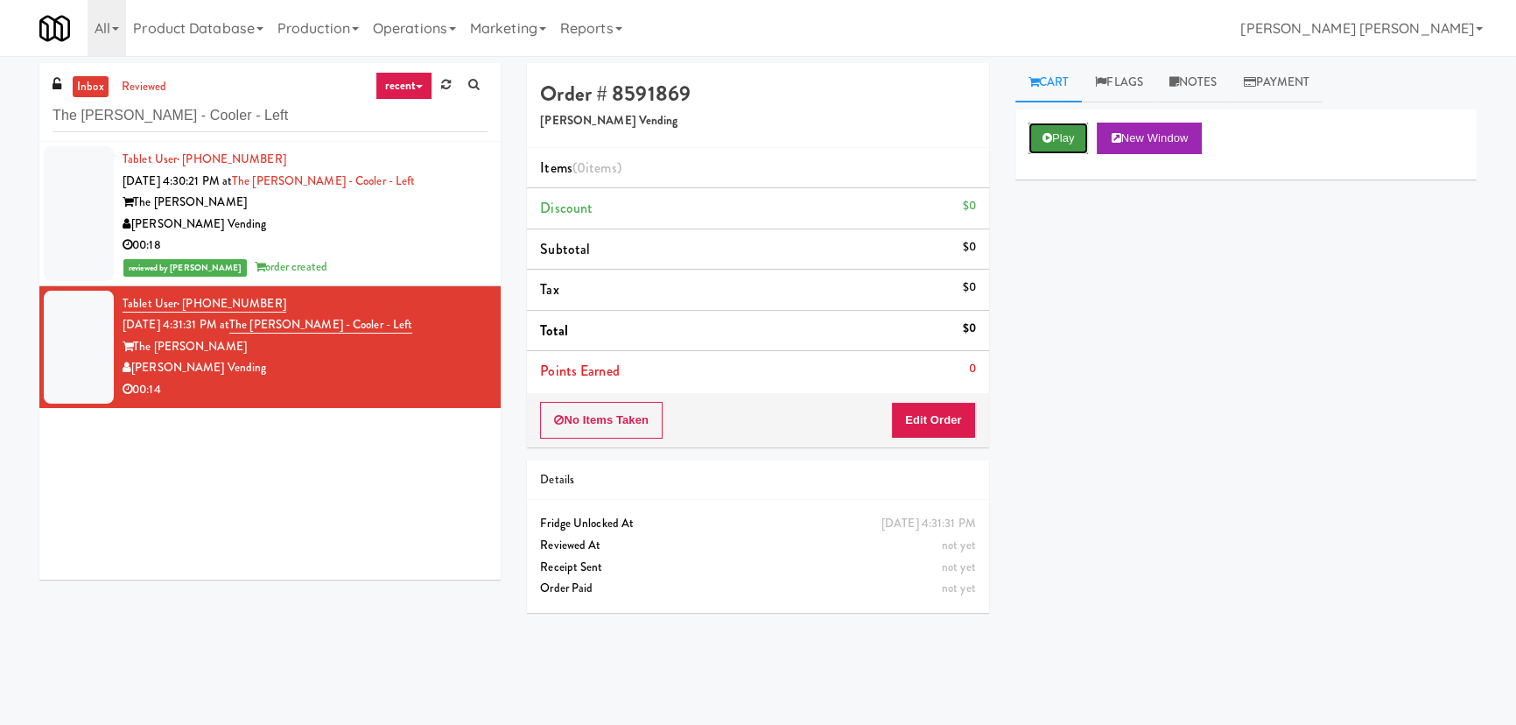
click at [1042, 133] on icon at bounding box center [1047, 137] width 10 height 11
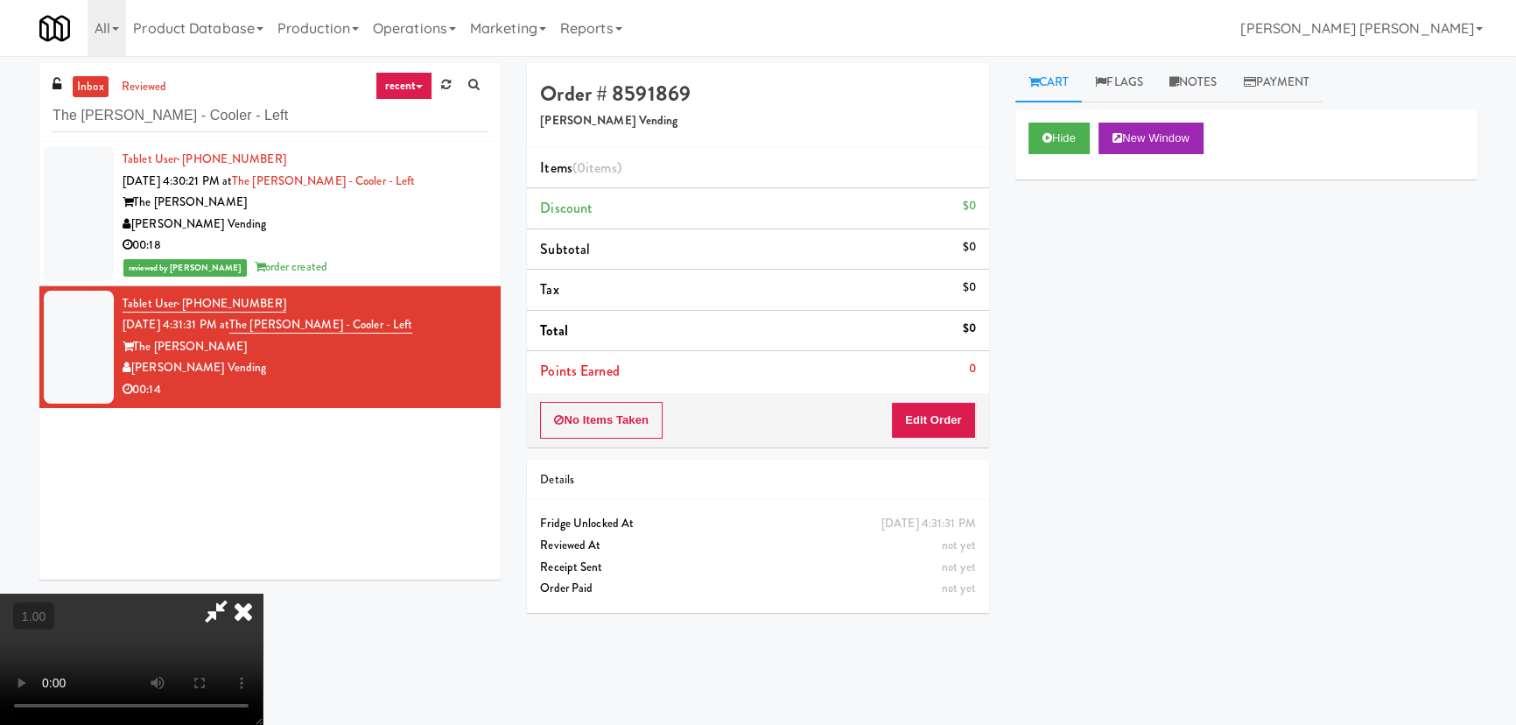
scroll to position [36, 0]
drag, startPoint x: 958, startPoint y: 419, endPoint x: 1013, endPoint y: 465, distance: 71.5
click at [958, 419] on button "Edit Order" at bounding box center [933, 420] width 85 height 37
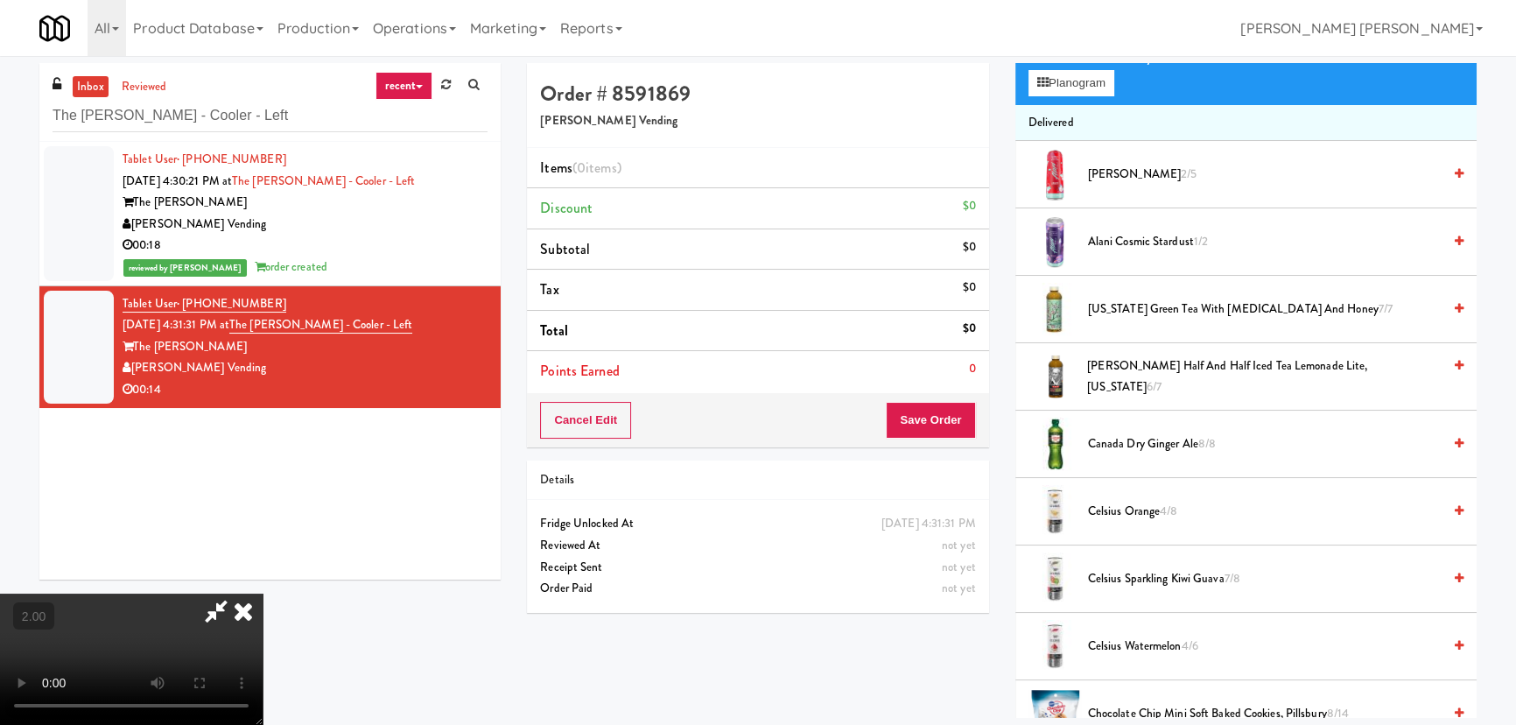
scroll to position [397, 0]
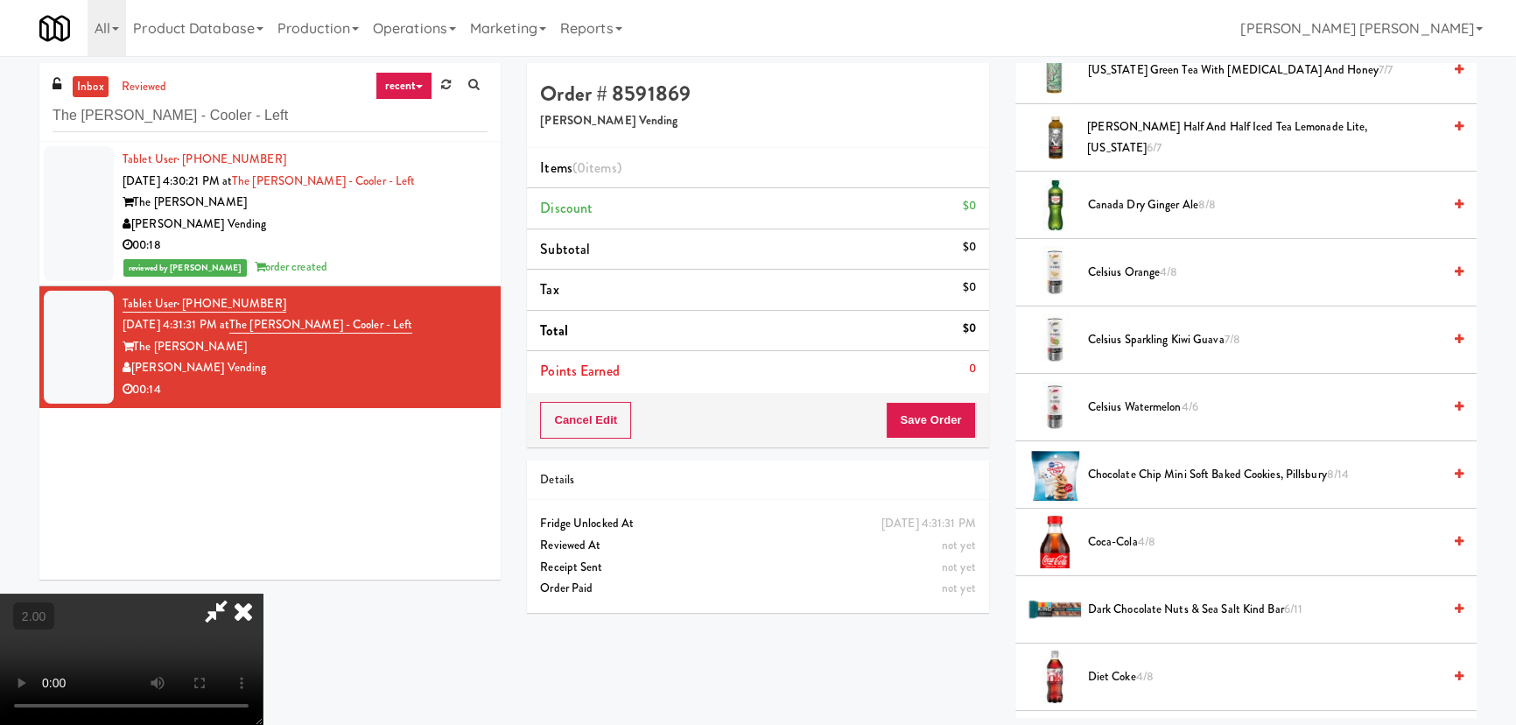
click at [1127, 546] on span "Coca-Cola 4/8" at bounding box center [1265, 542] width 354 height 22
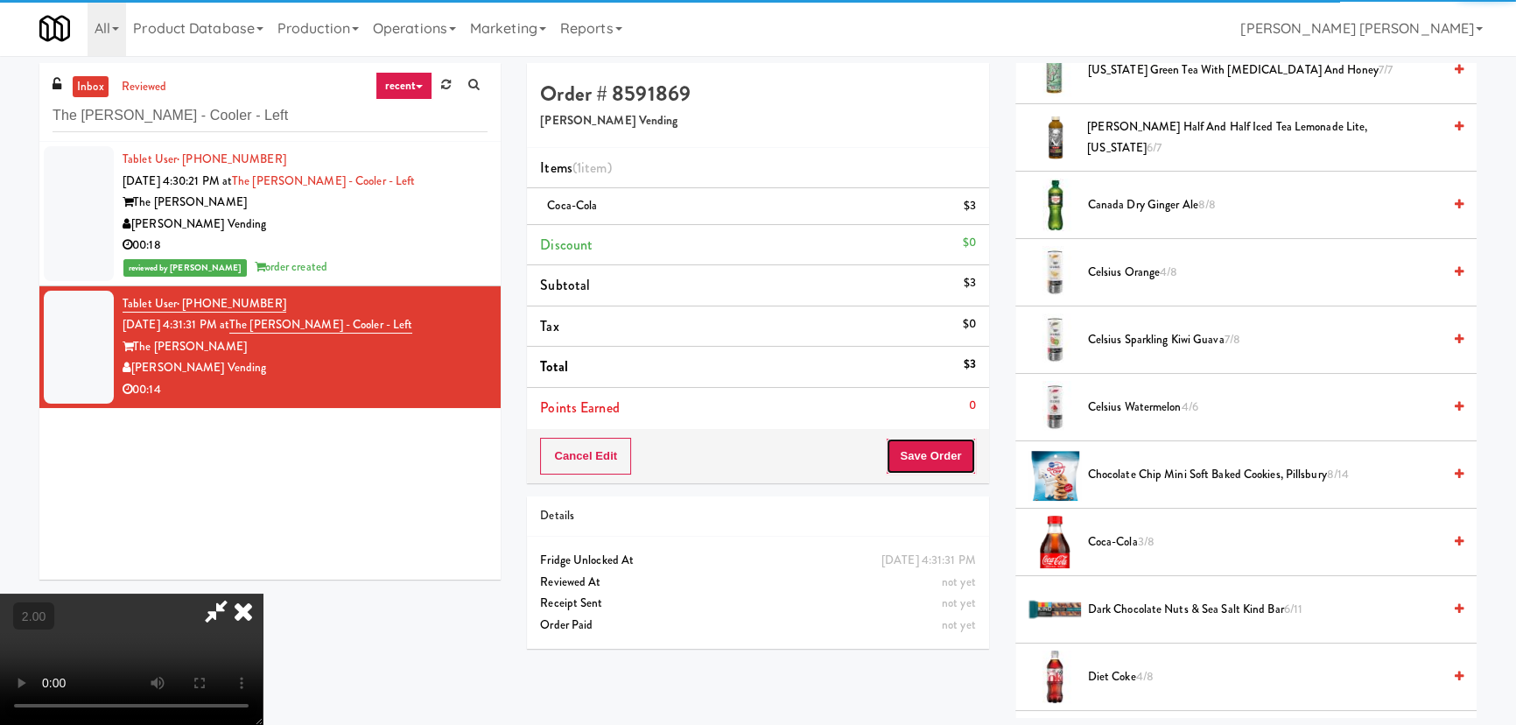
click at [947, 452] on button "Save Order" at bounding box center [930, 456] width 89 height 37
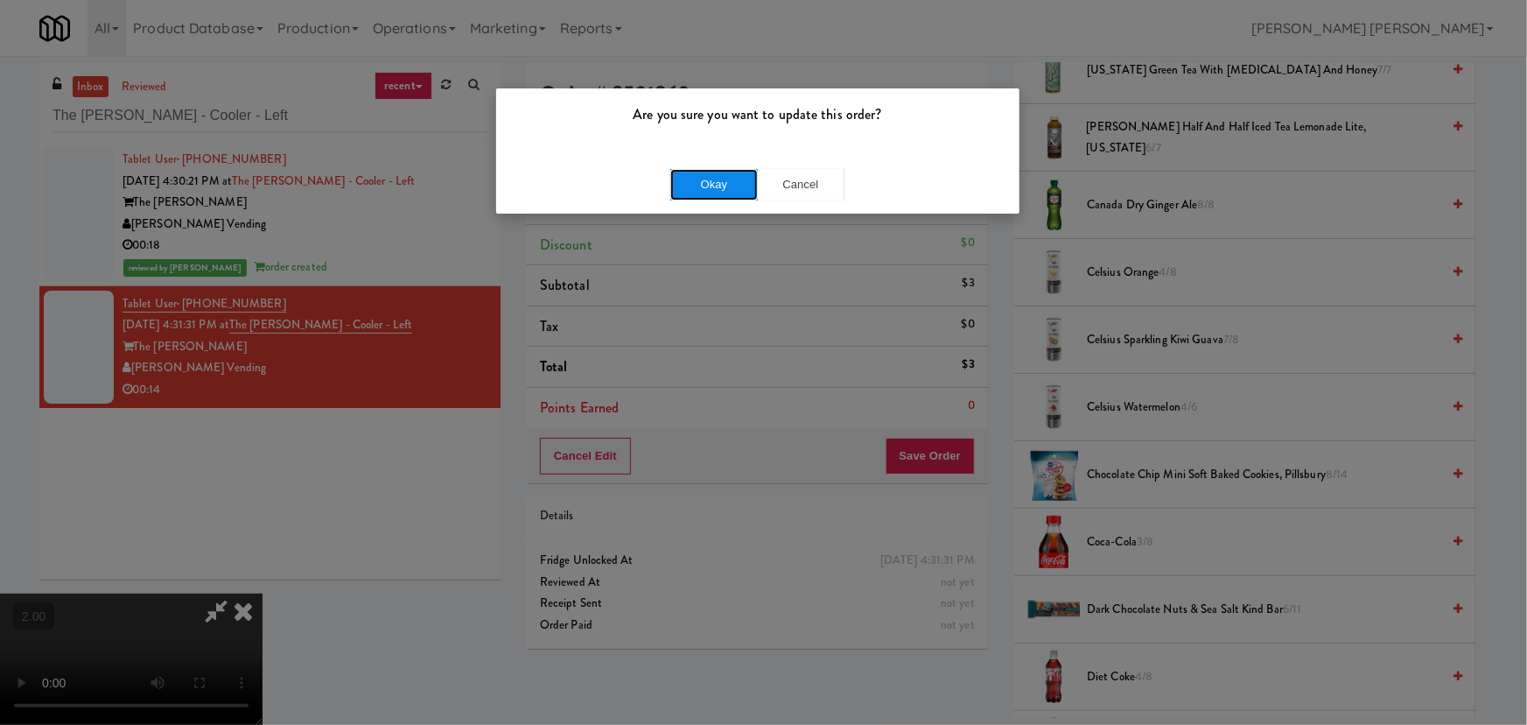
click at [715, 197] on button "Okay" at bounding box center [714, 185] width 88 height 32
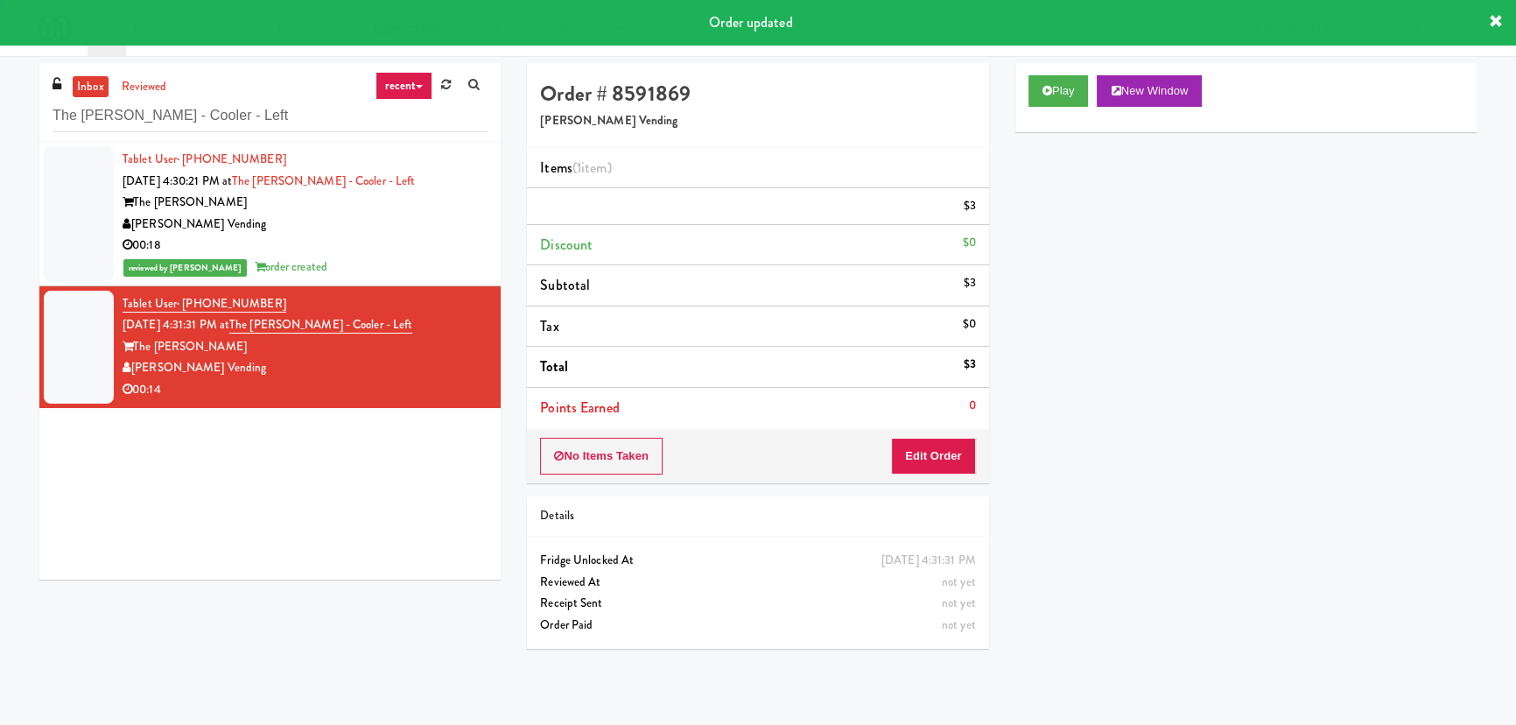
scroll to position [0, 0]
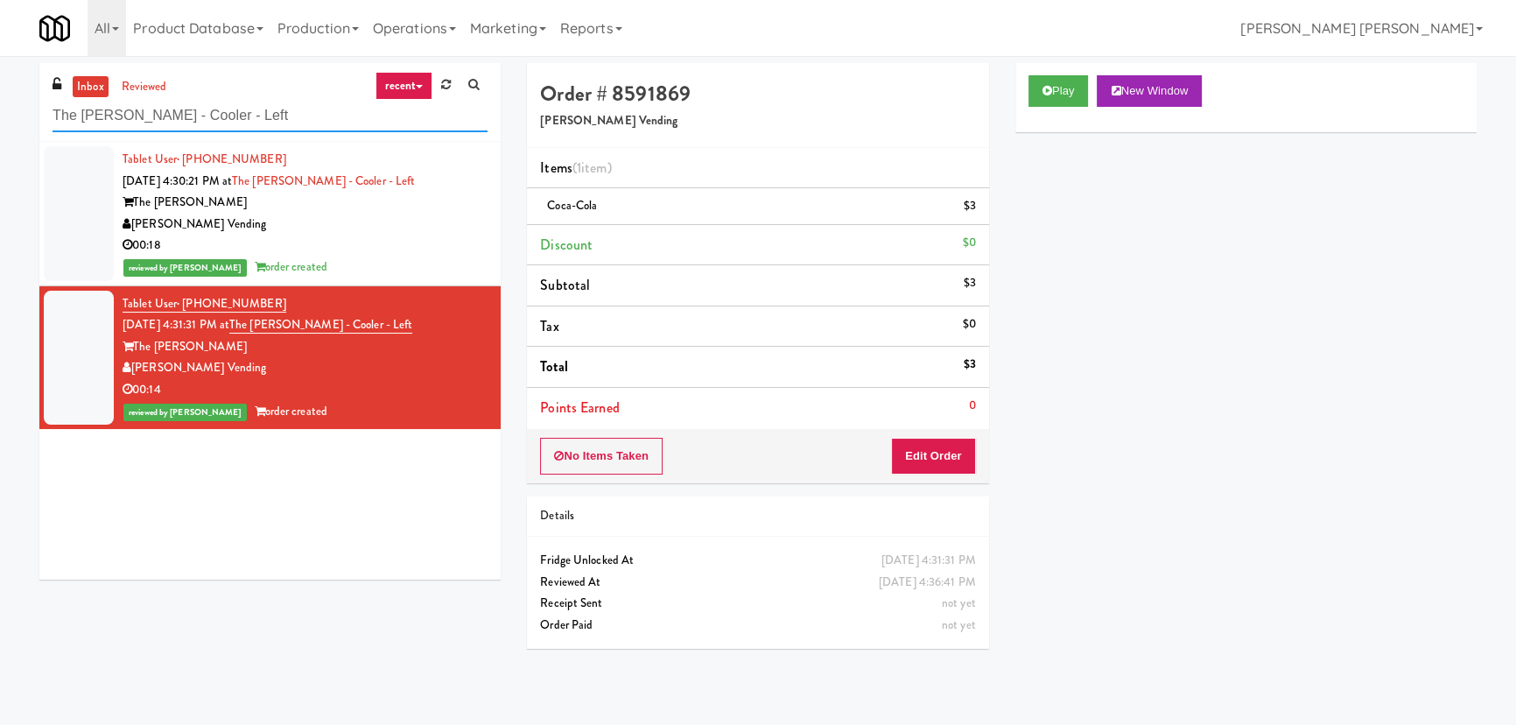
drag, startPoint x: 232, startPoint y: 118, endPoint x: -96, endPoint y: 103, distance: 328.5
click at [0, 103] on html "Are you sure you want to update this order? Okay Cancel Okay Are you sure you w…" at bounding box center [758, 362] width 1516 height 725
paste input "Estate"
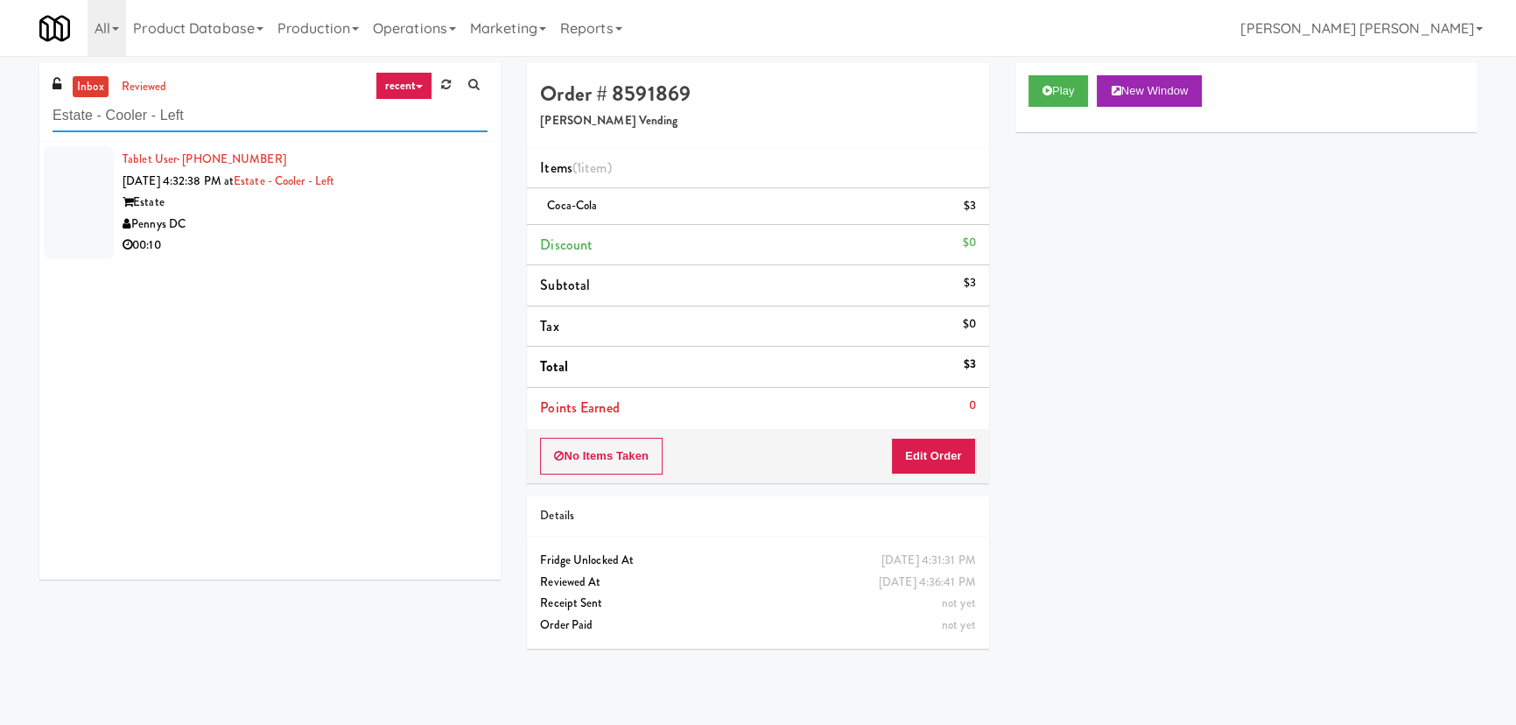
type input "Estate - Cooler - Left"
click at [320, 236] on div "00:10" at bounding box center [305, 246] width 365 height 22
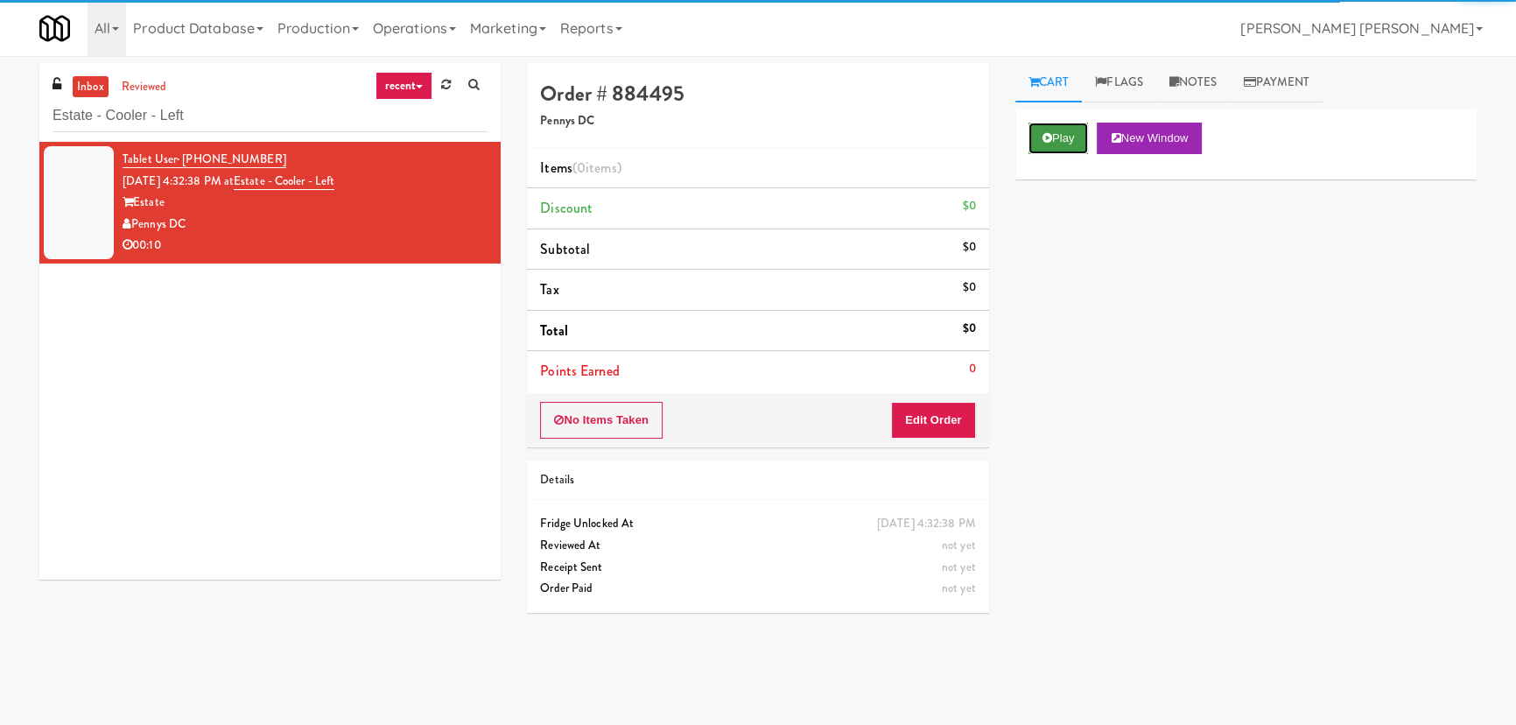
click at [1058, 143] on button "Play" at bounding box center [1058, 139] width 60 height 32
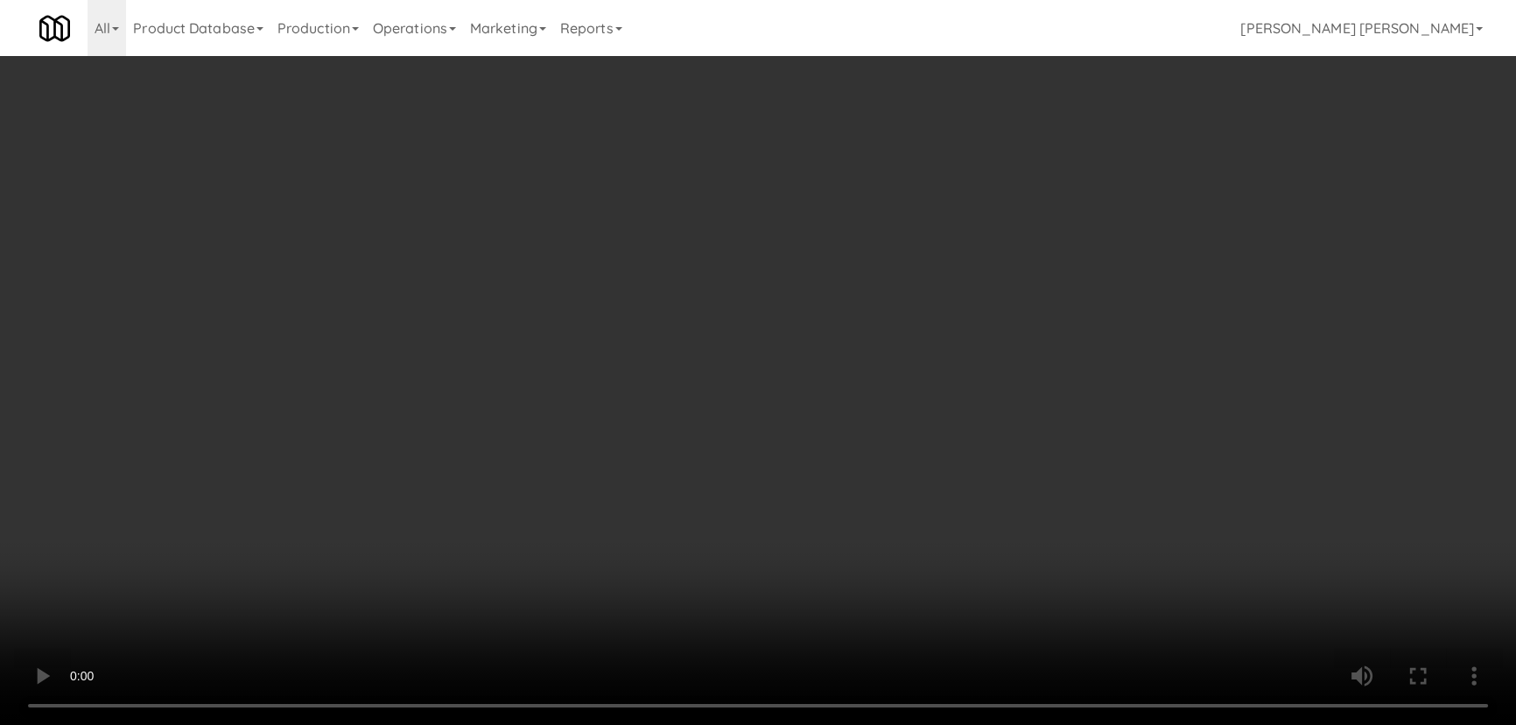
click at [844, 724] on video at bounding box center [758, 362] width 1516 height 725
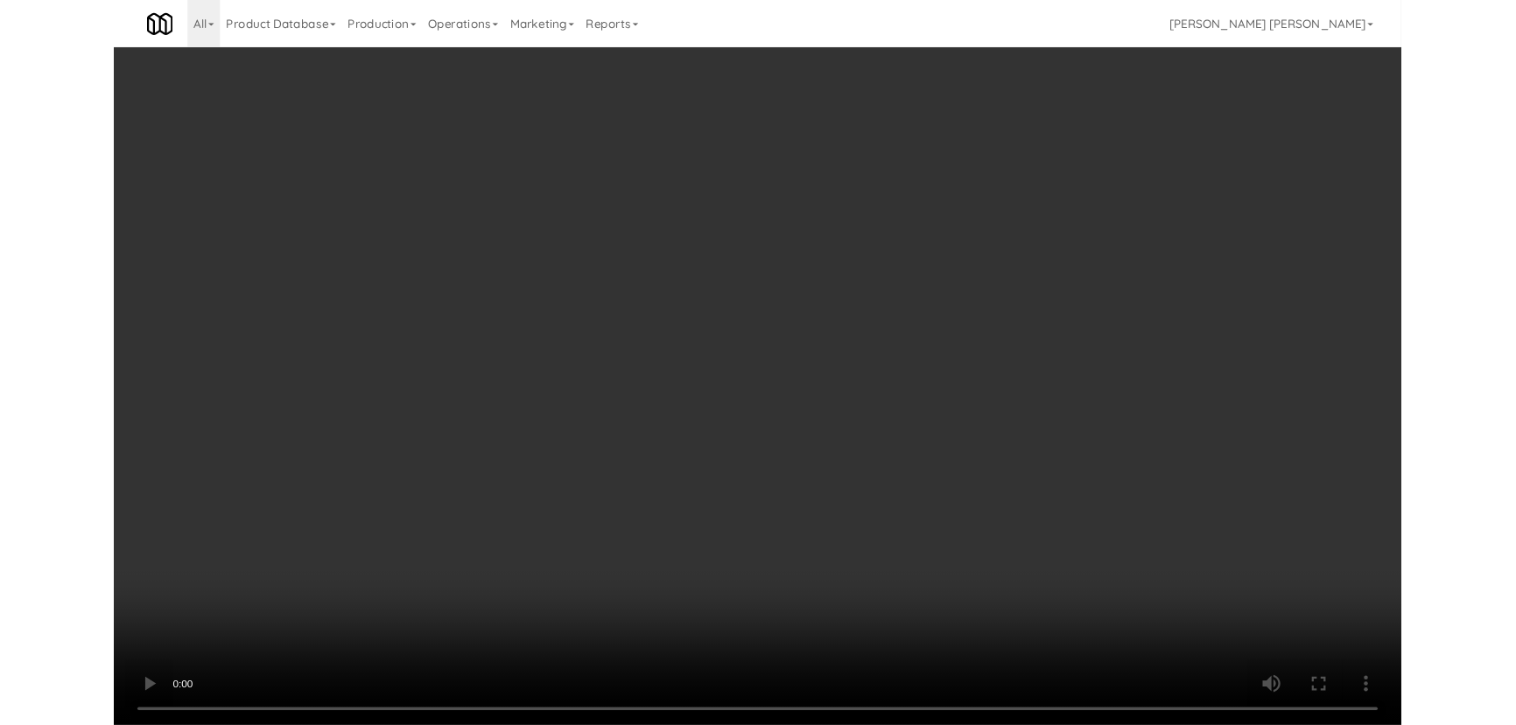
scroll to position [36, 0]
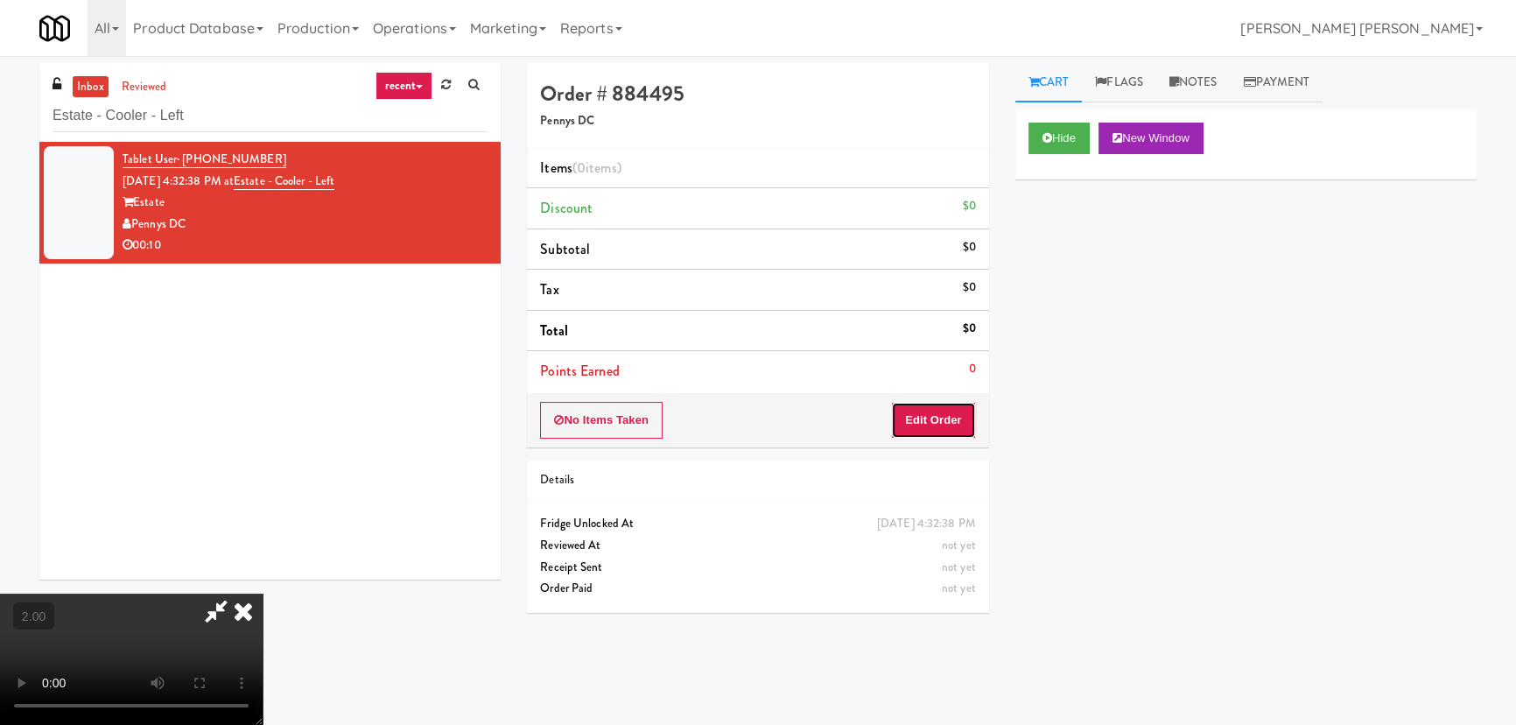
click at [950, 415] on button "Edit Order" at bounding box center [933, 420] width 85 height 37
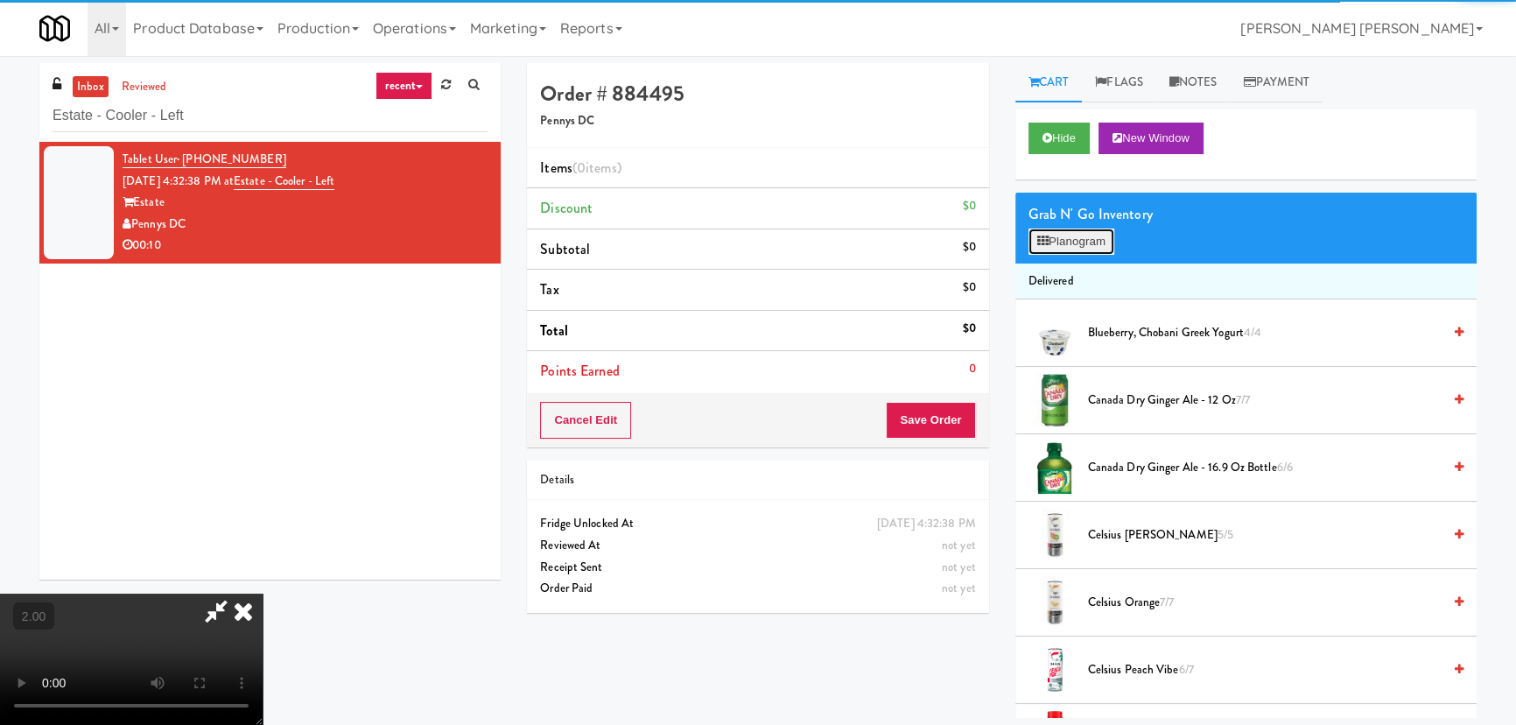
click at [1070, 241] on button "Planogram" at bounding box center [1071, 241] width 86 height 26
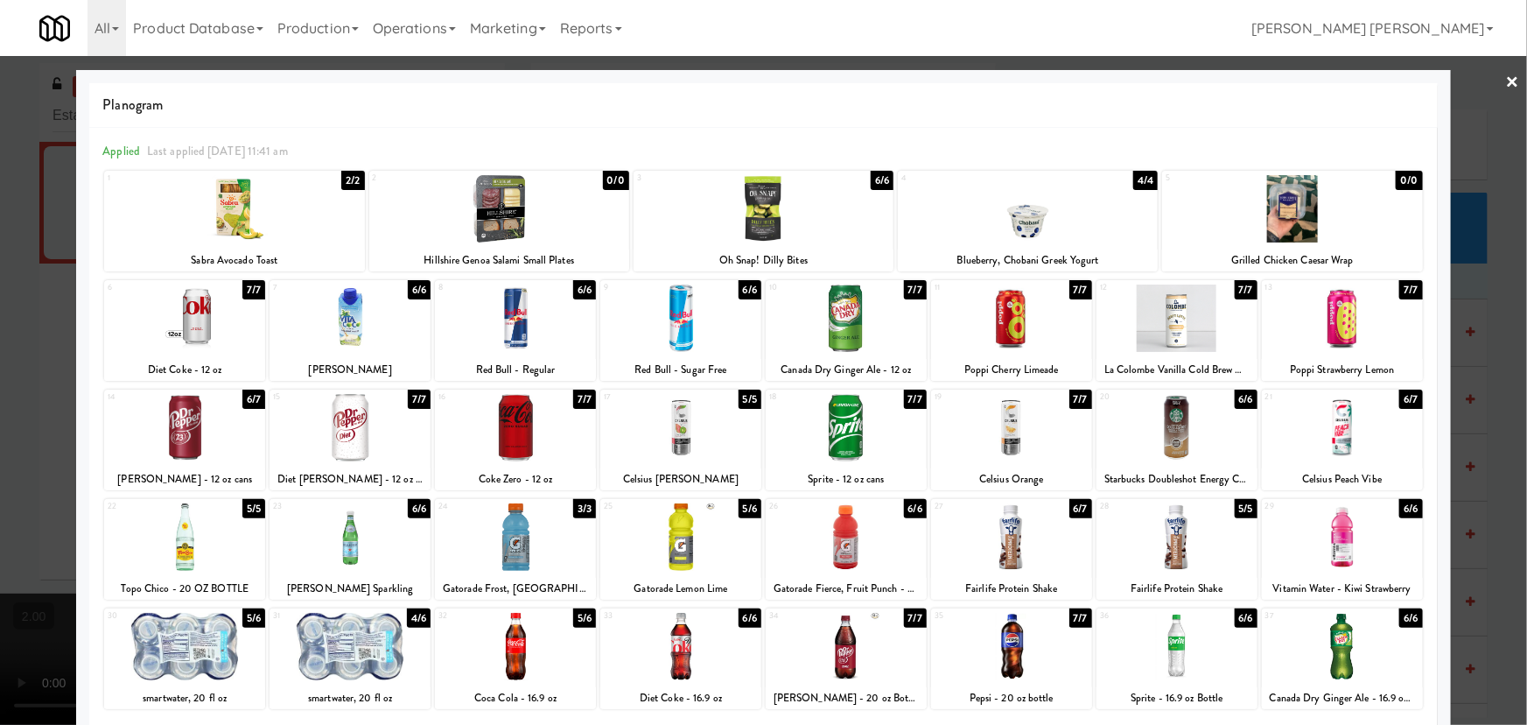
click at [343, 323] on div at bounding box center [350, 317] width 161 height 67
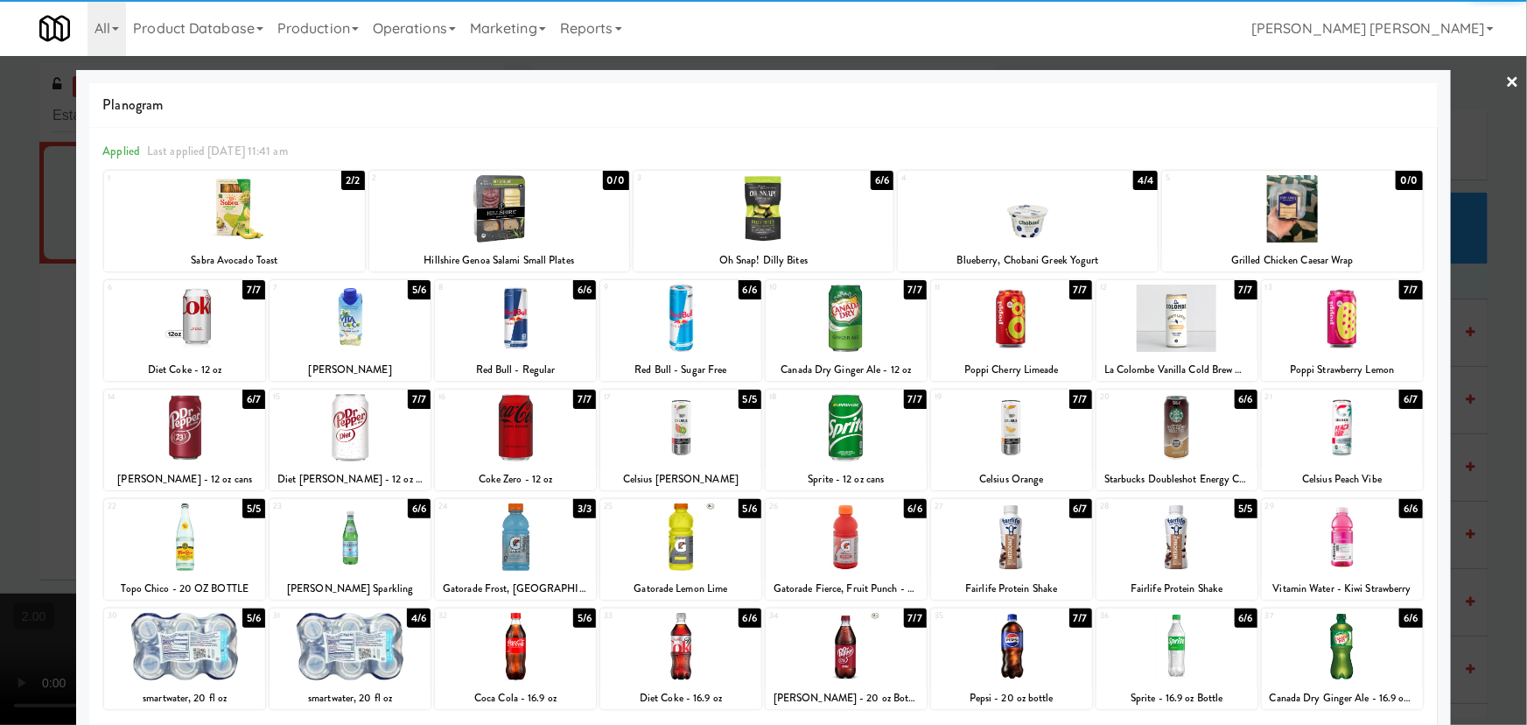
click at [1009, 328] on div at bounding box center [1011, 317] width 161 height 67
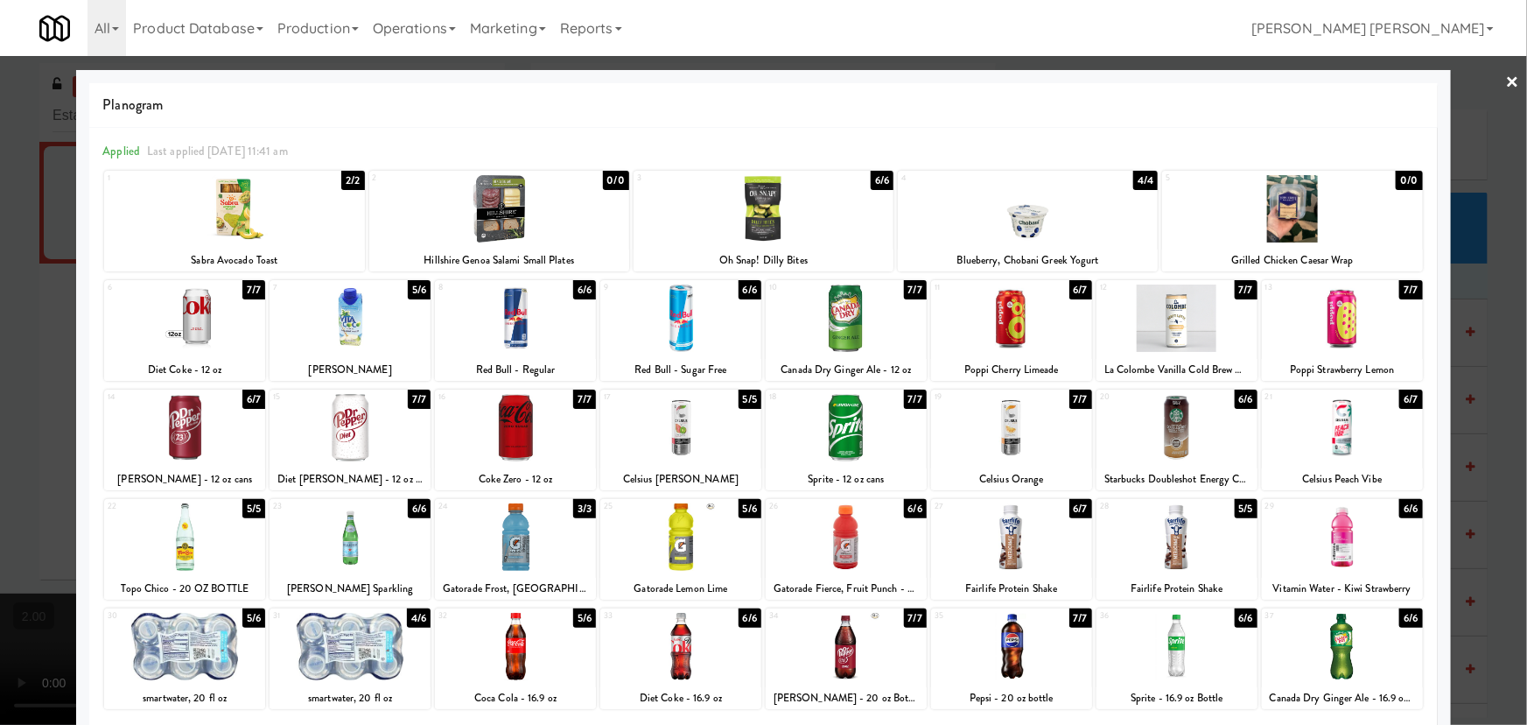
click at [1506, 74] on link "×" at bounding box center [1513, 83] width 14 height 54
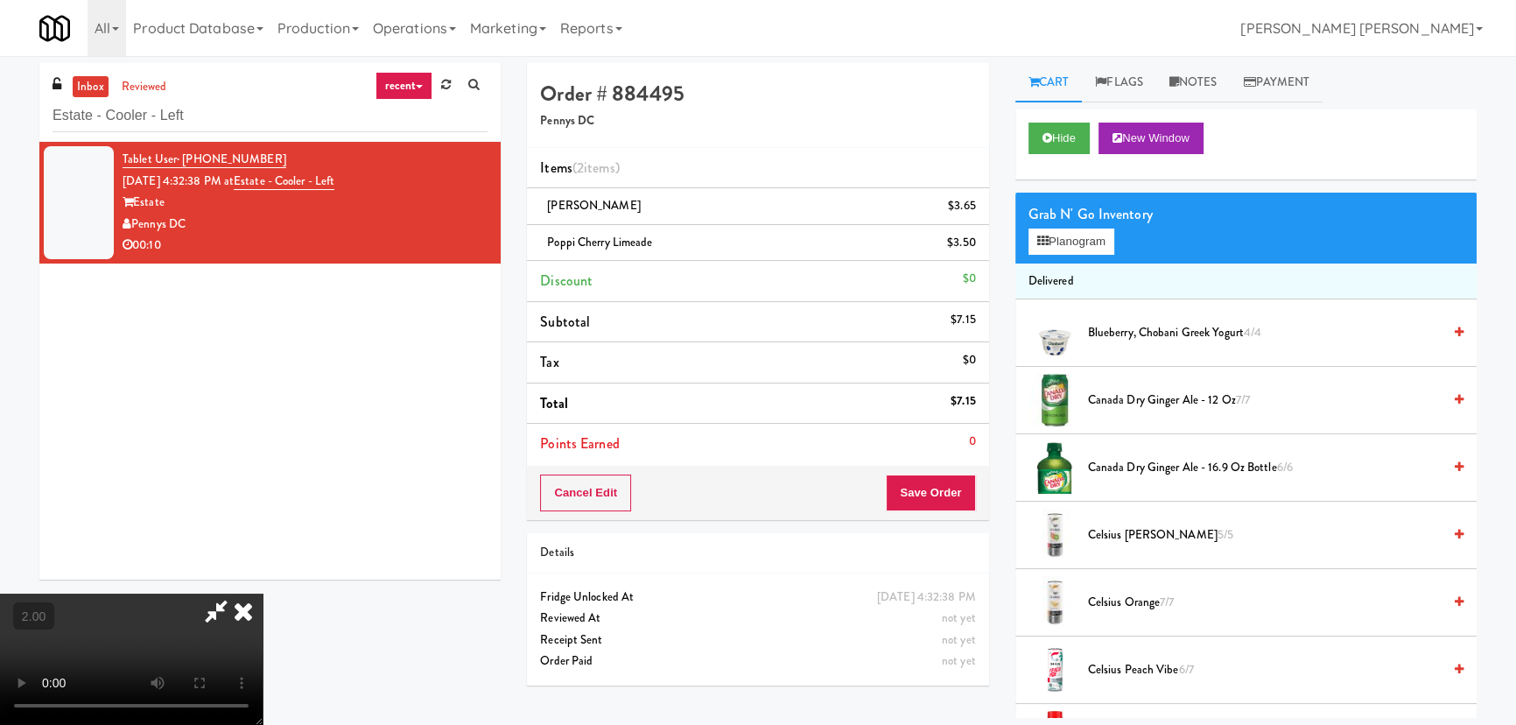
drag, startPoint x: 877, startPoint y: 74, endPoint x: 933, endPoint y: 385, distance: 316.6
click at [263, 593] on icon at bounding box center [243, 610] width 39 height 35
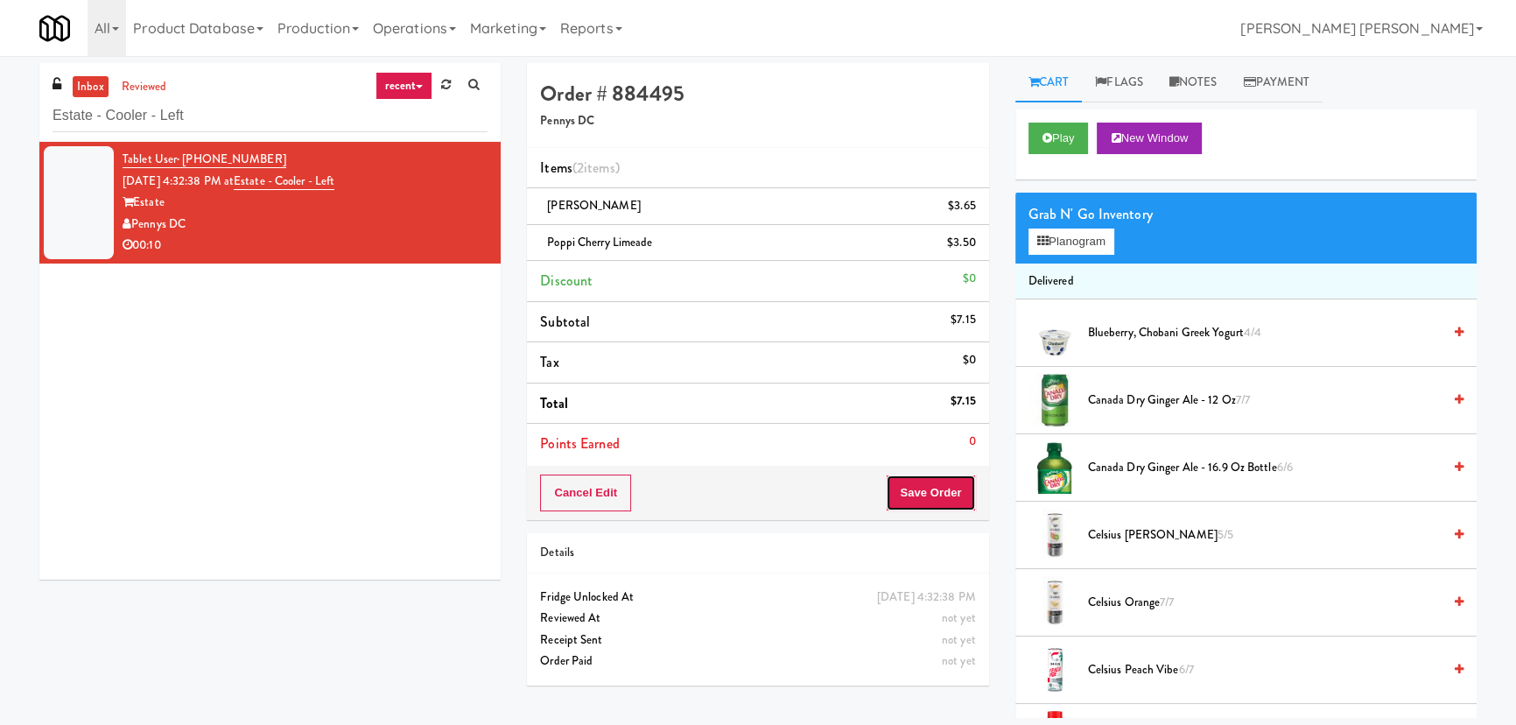
click at [939, 507] on button "Save Order" at bounding box center [930, 492] width 89 height 37
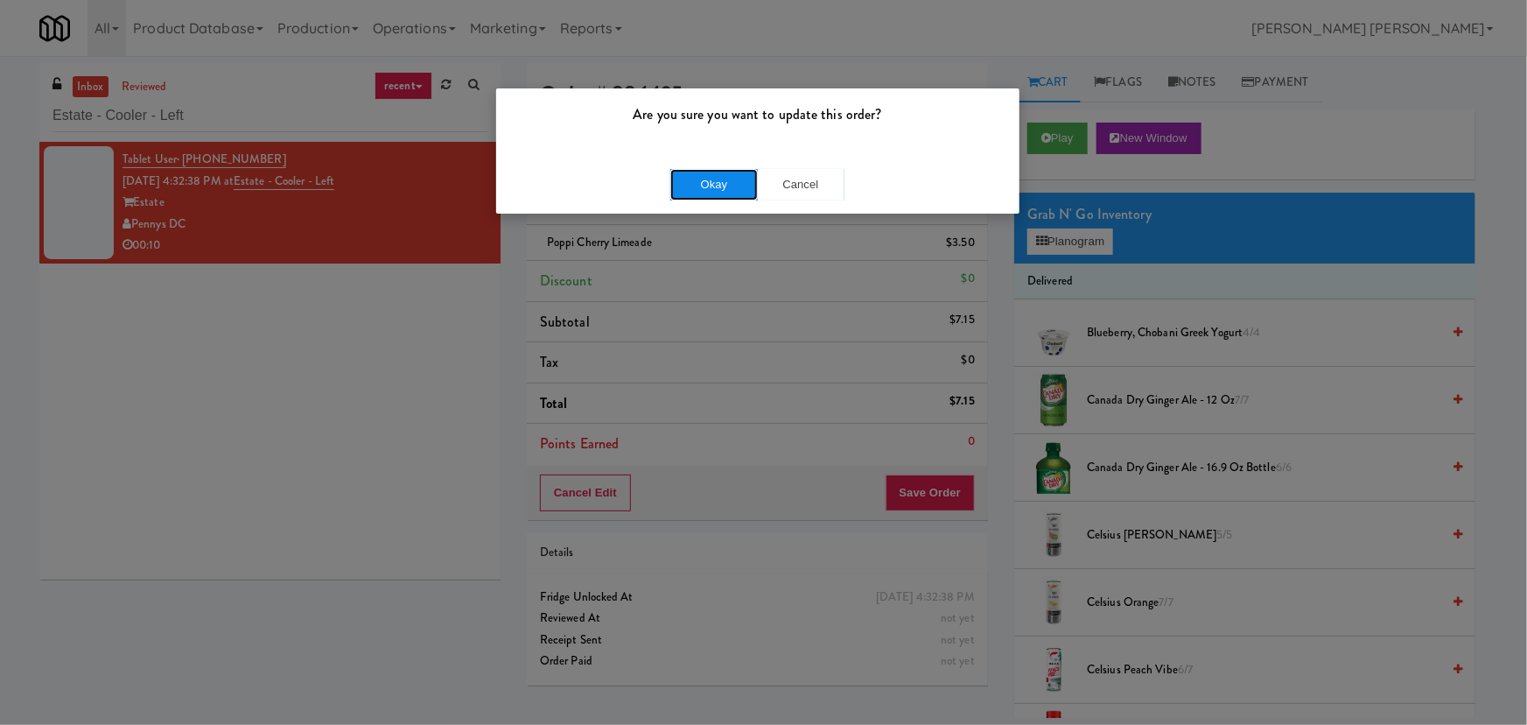
click at [721, 188] on button "Okay" at bounding box center [714, 185] width 88 height 32
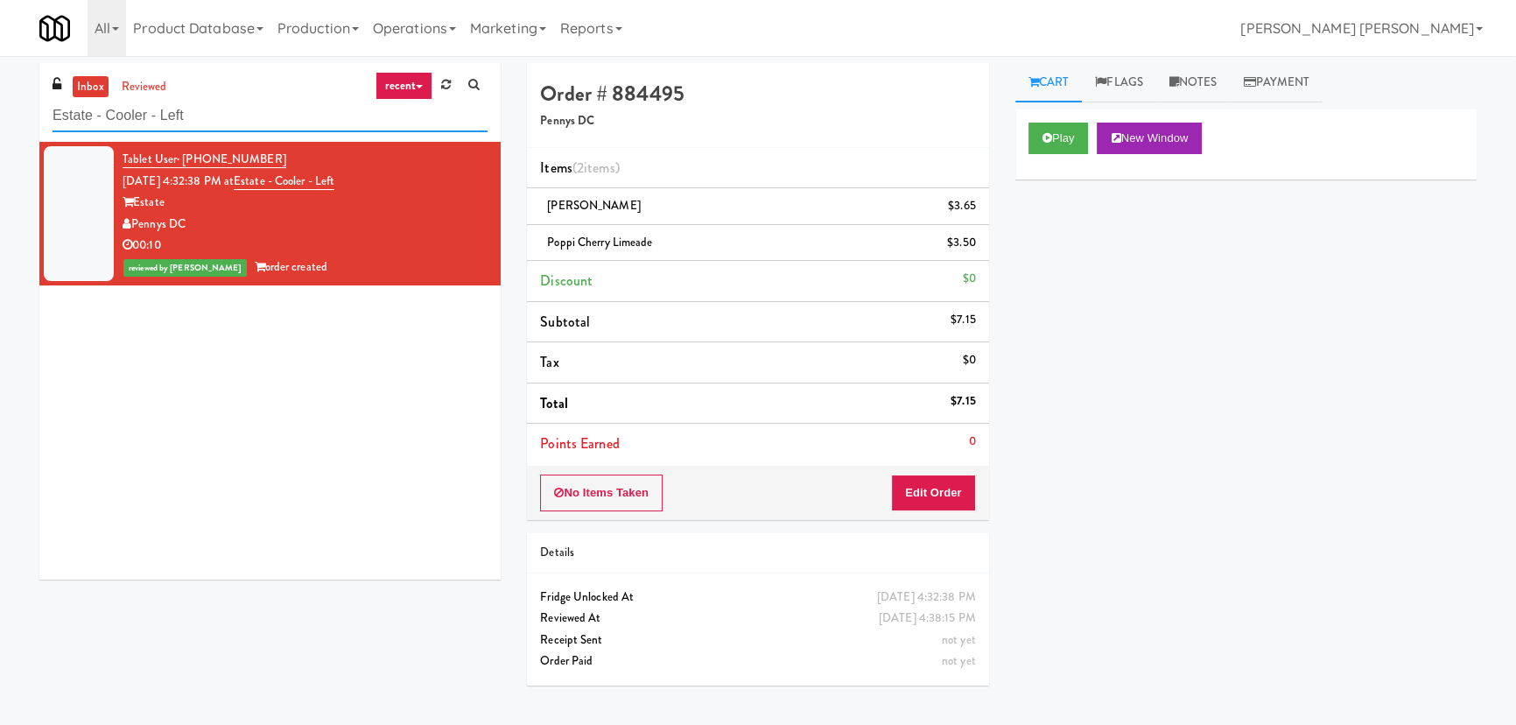
click at [0, 166] on html "Are you sure you want to update this order? Okay Cancel Okay Are you sure you w…" at bounding box center [758, 362] width 1516 height 725
paste input "Atworth - Vernon Hills"
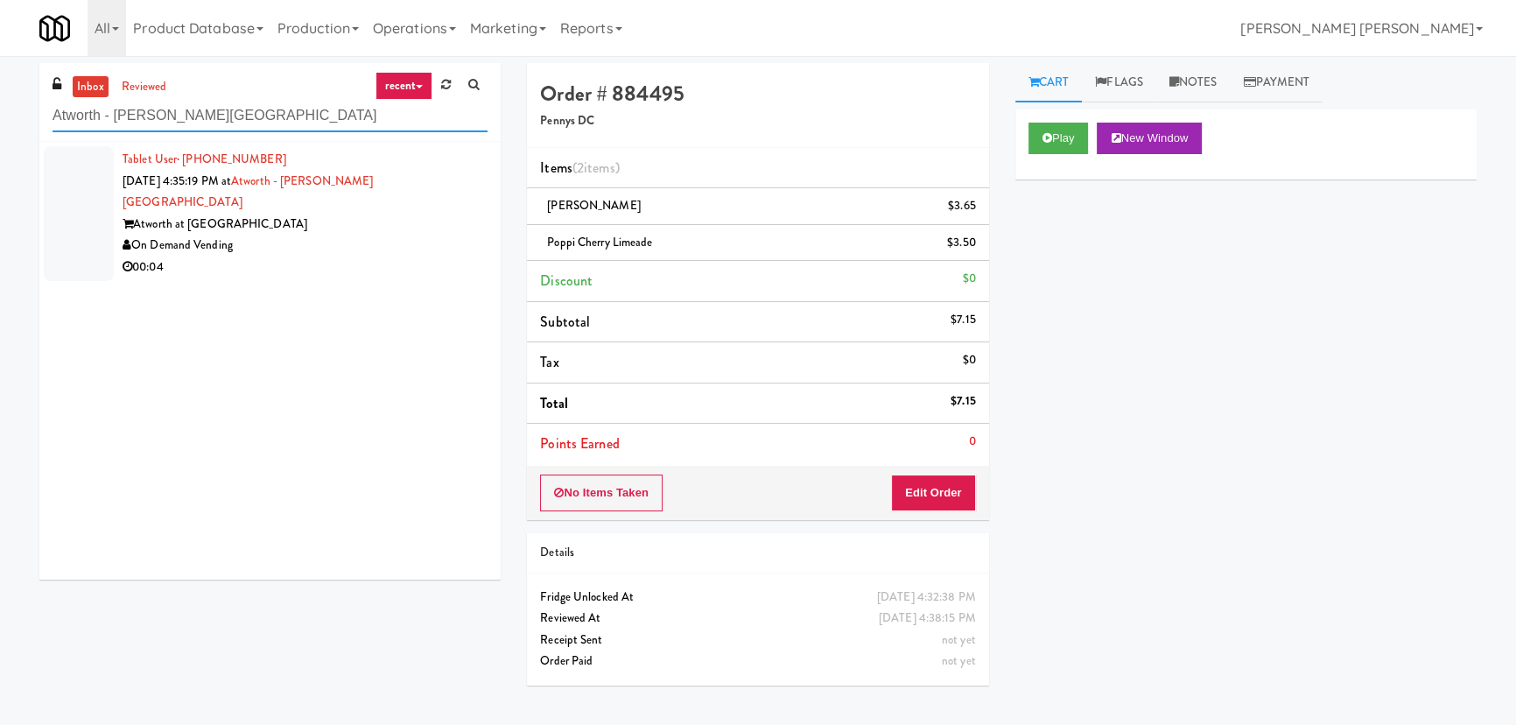
type input "Atworth - Vernon Hills"
click at [346, 235] on div "On Demand Vending" at bounding box center [305, 246] width 365 height 22
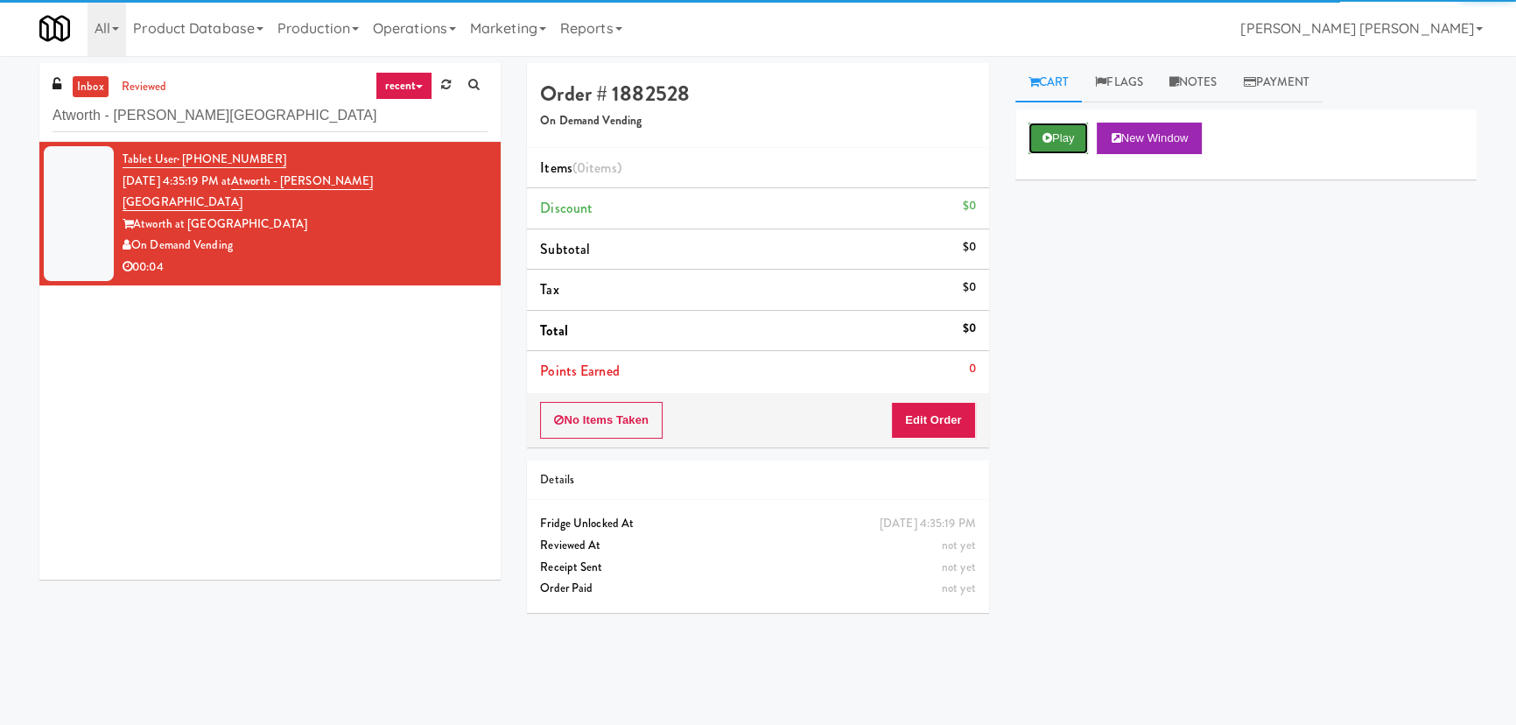
click at [1050, 149] on button "Play" at bounding box center [1058, 139] width 60 height 32
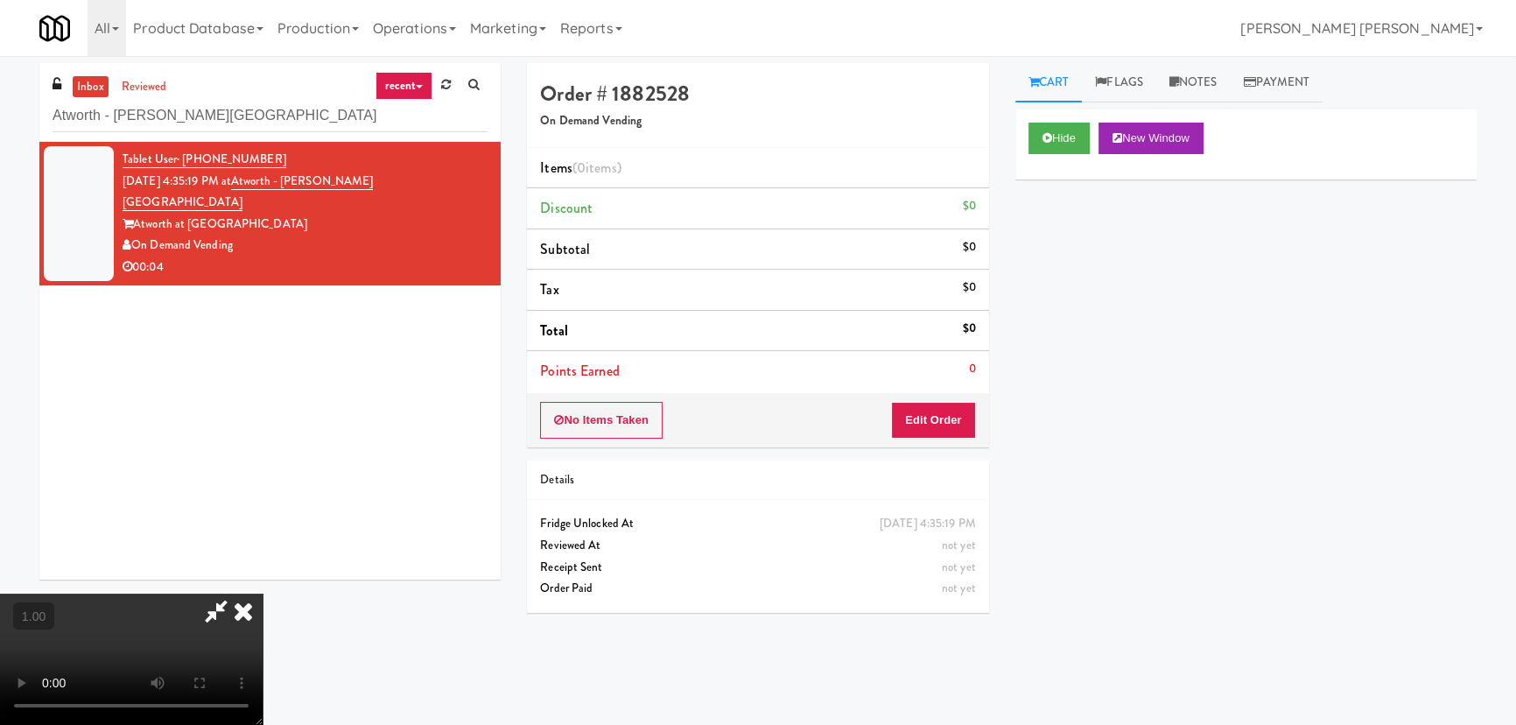
scroll to position [36, 0]
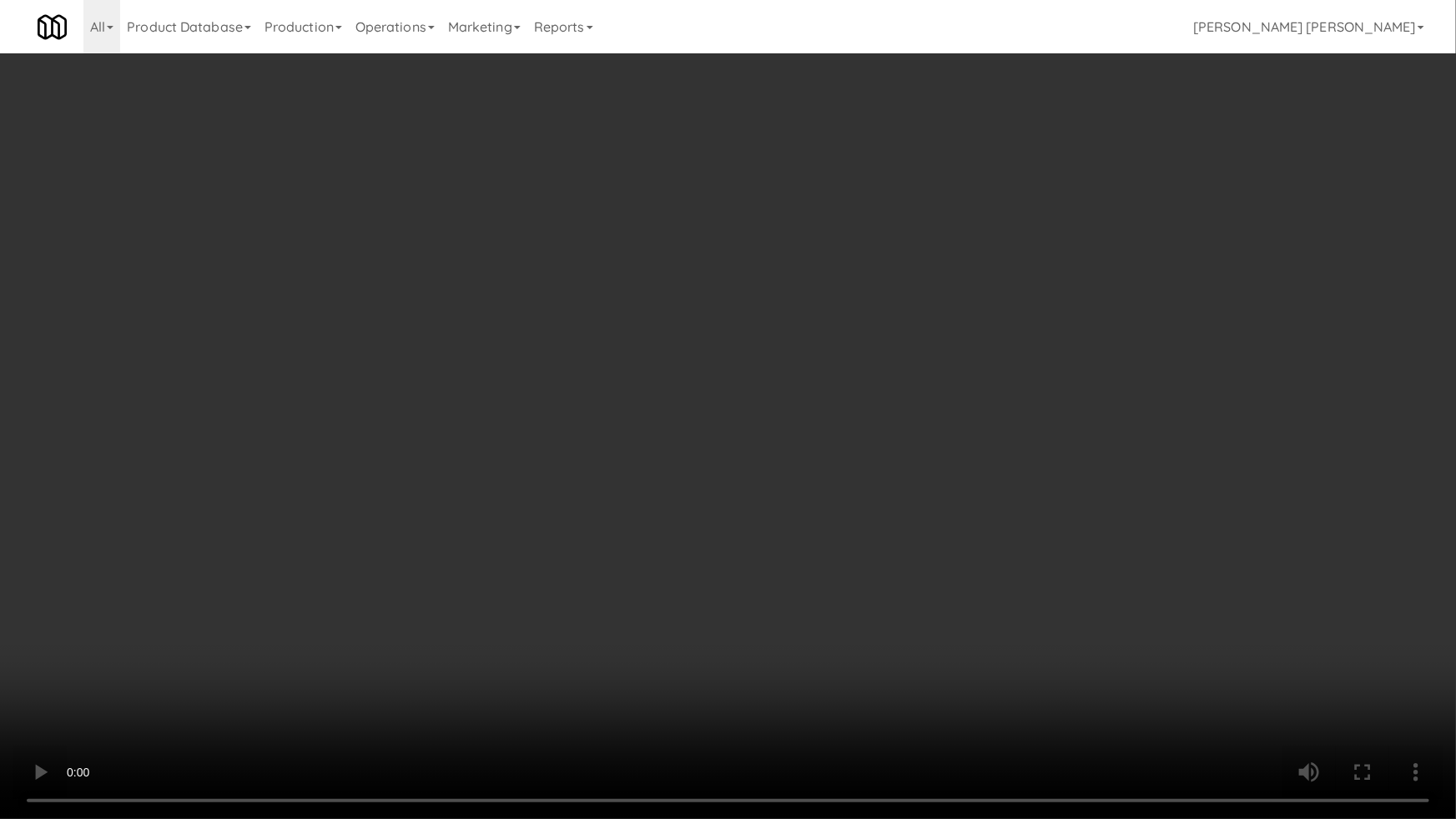
click at [1012, 689] on video at bounding box center [728, 409] width 1456 height 819
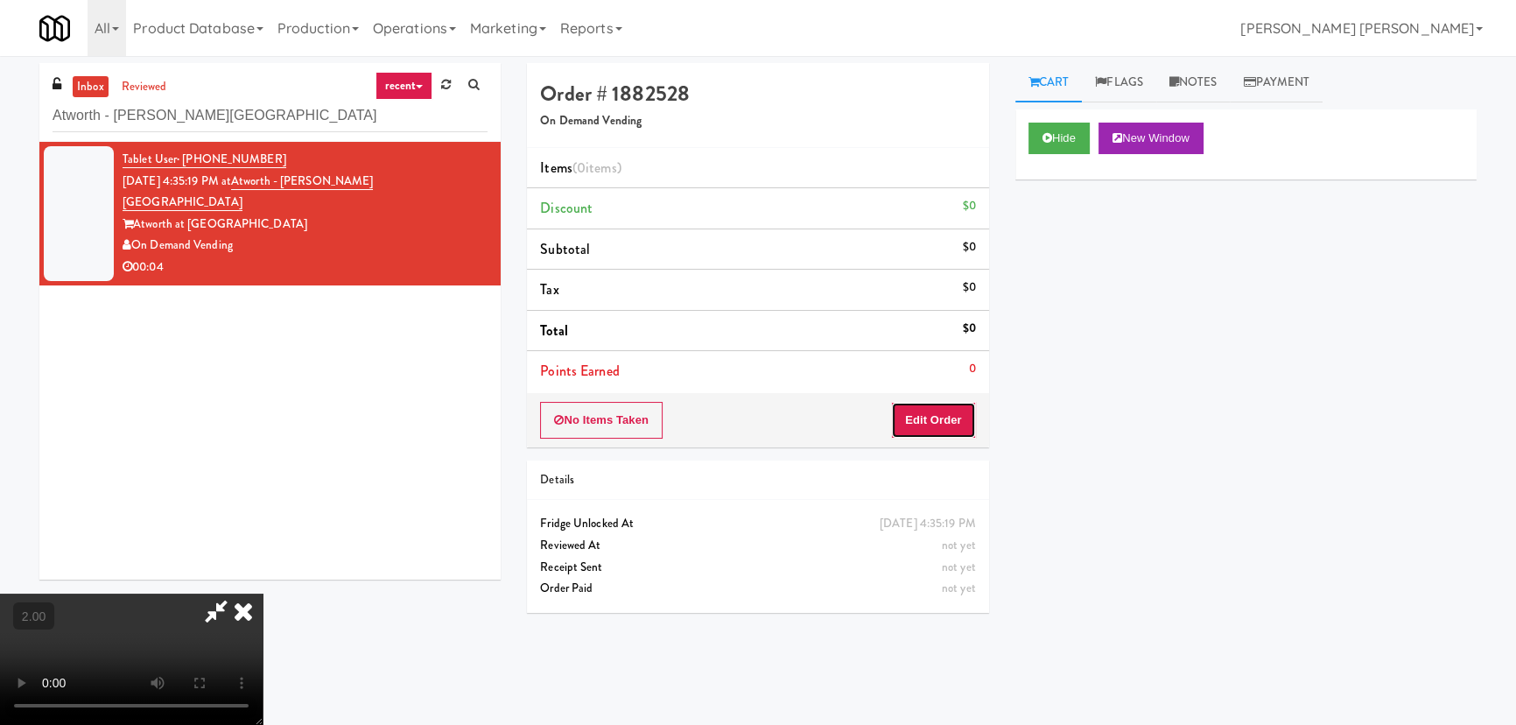
click at [945, 417] on button "Edit Order" at bounding box center [933, 420] width 85 height 37
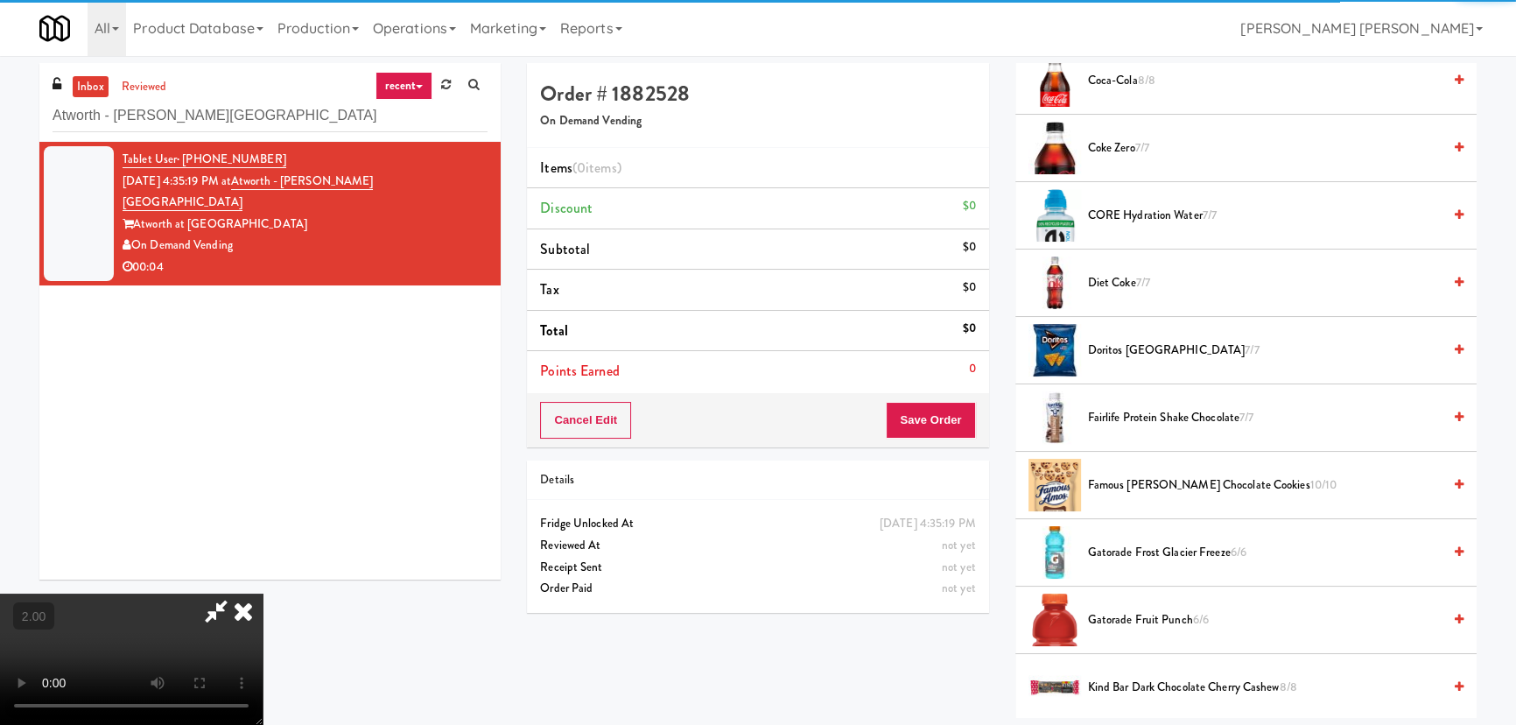
scroll to position [875, 0]
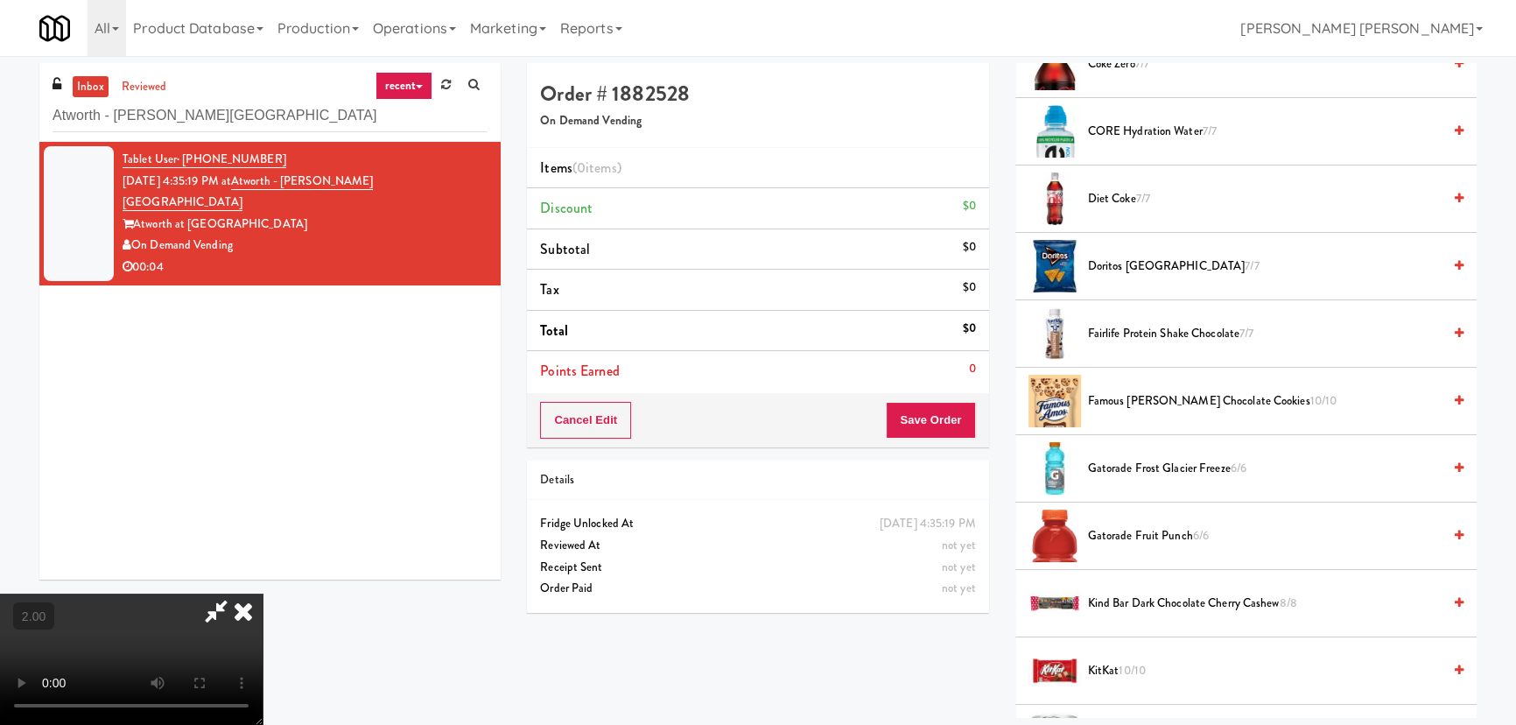
click at [1118, 123] on span "CORE Hydration Water 7/7" at bounding box center [1265, 132] width 354 height 22
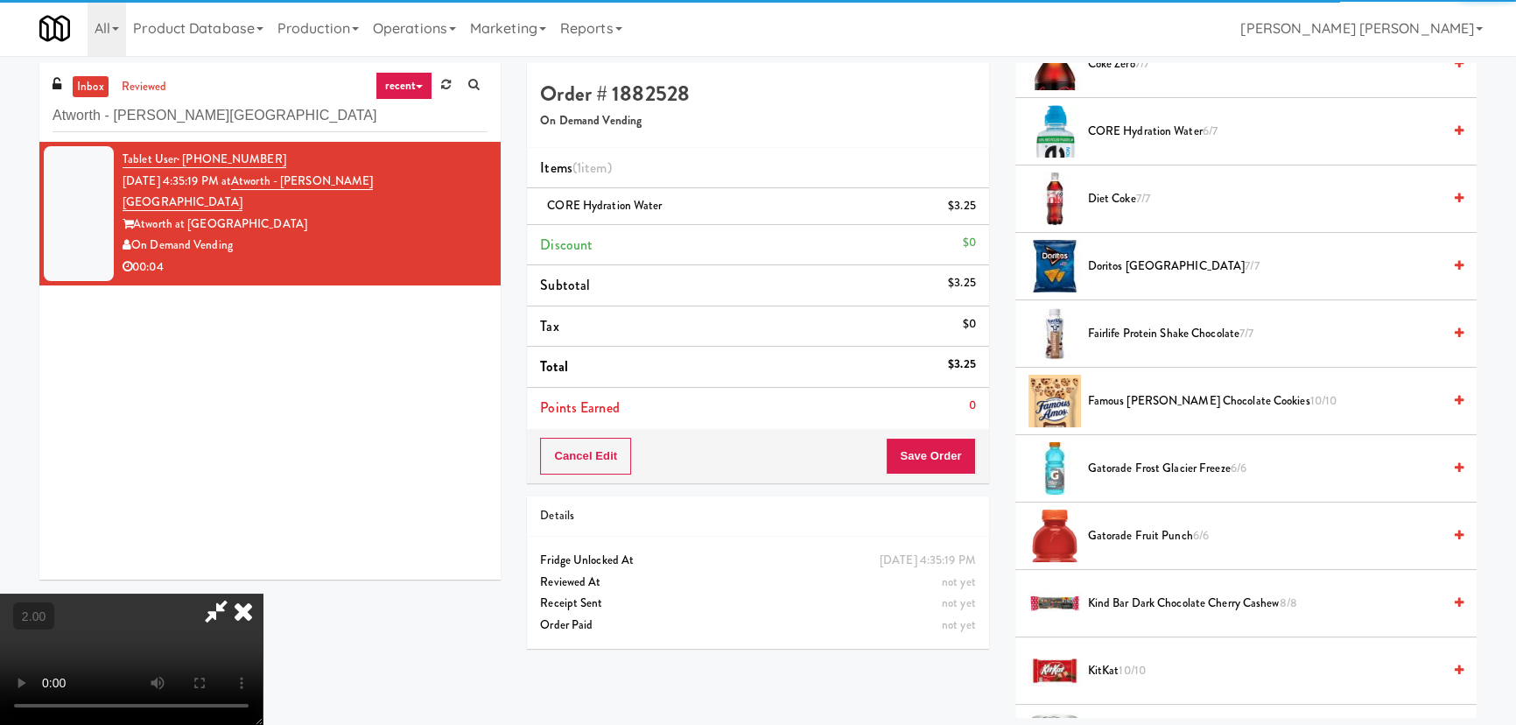
scroll to position [0, 0]
click at [263, 593] on icon at bounding box center [243, 610] width 39 height 35
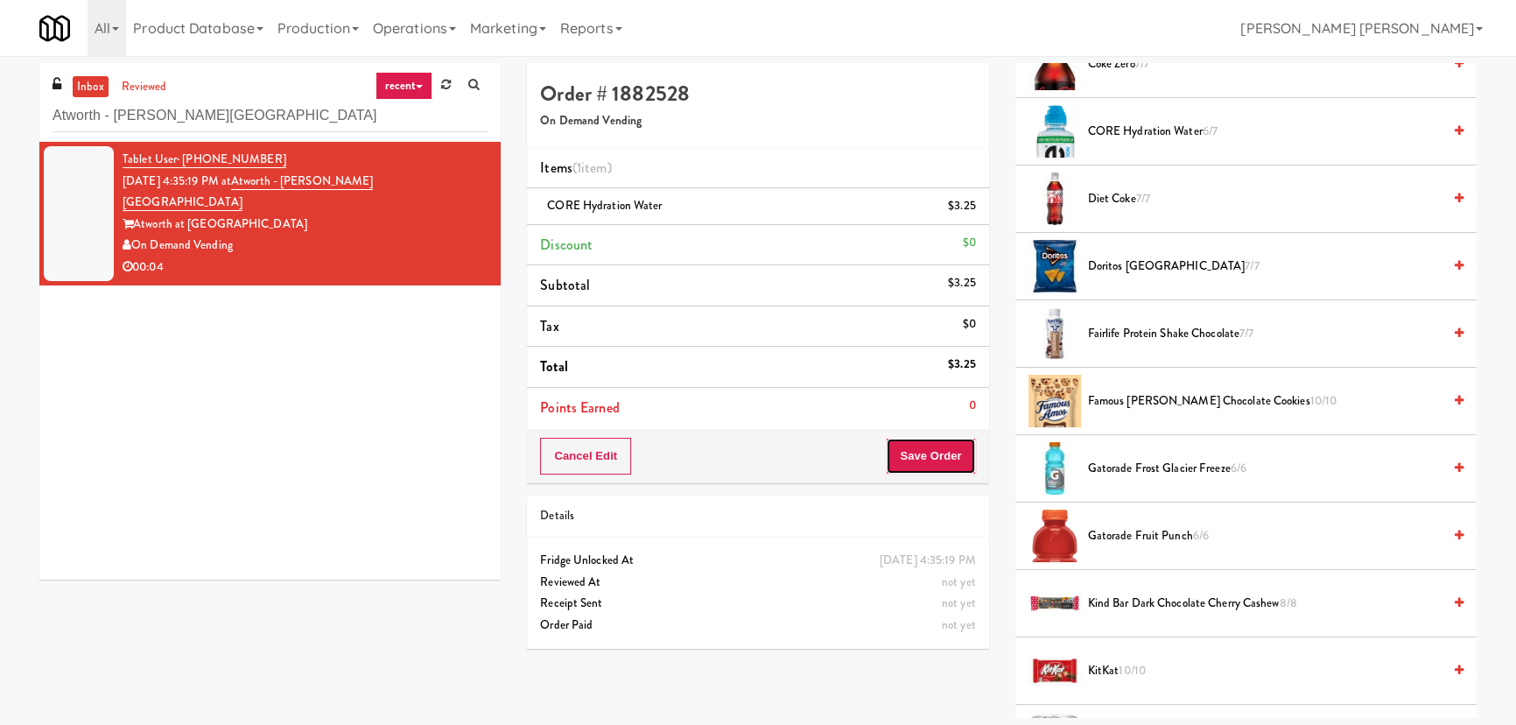
click at [935, 466] on button "Save Order" at bounding box center [930, 456] width 89 height 37
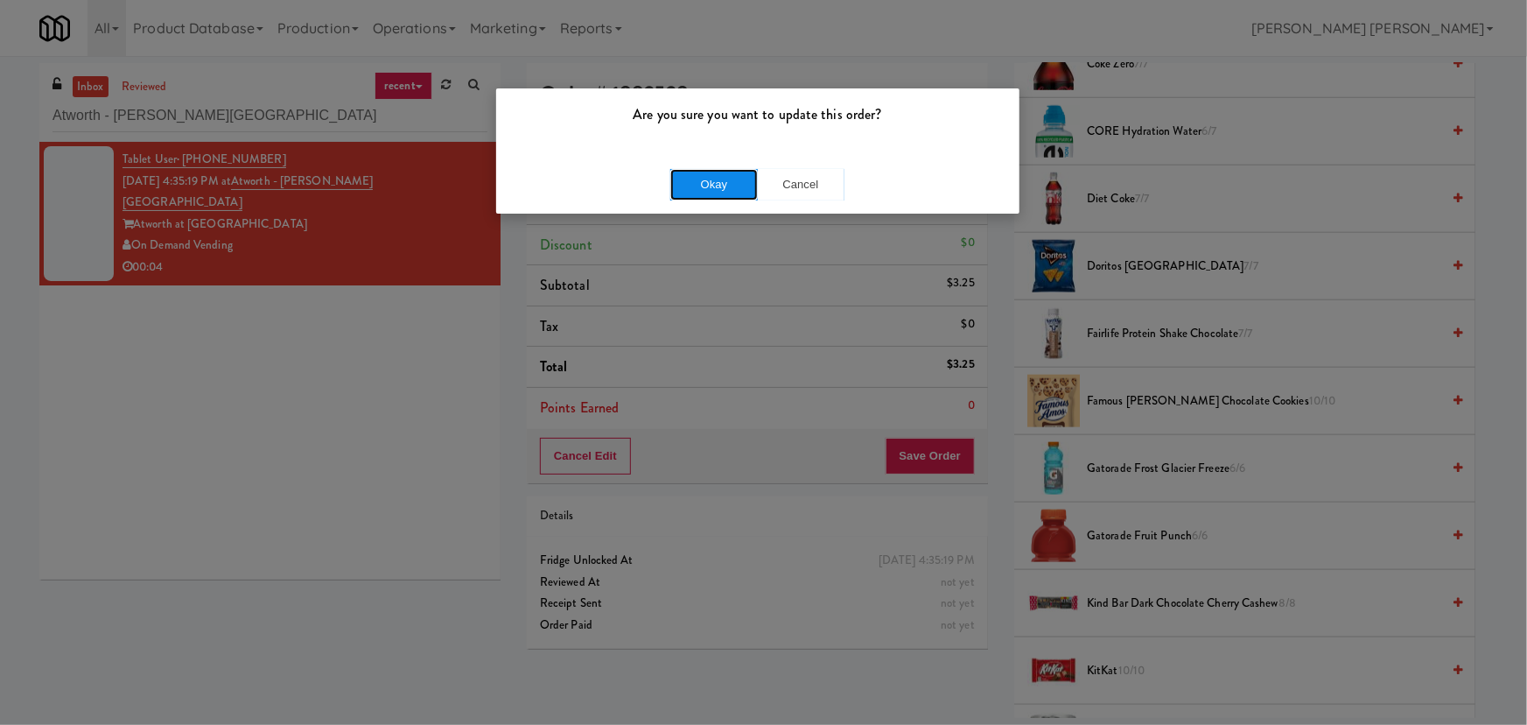
click at [707, 179] on button "Okay" at bounding box center [714, 185] width 88 height 32
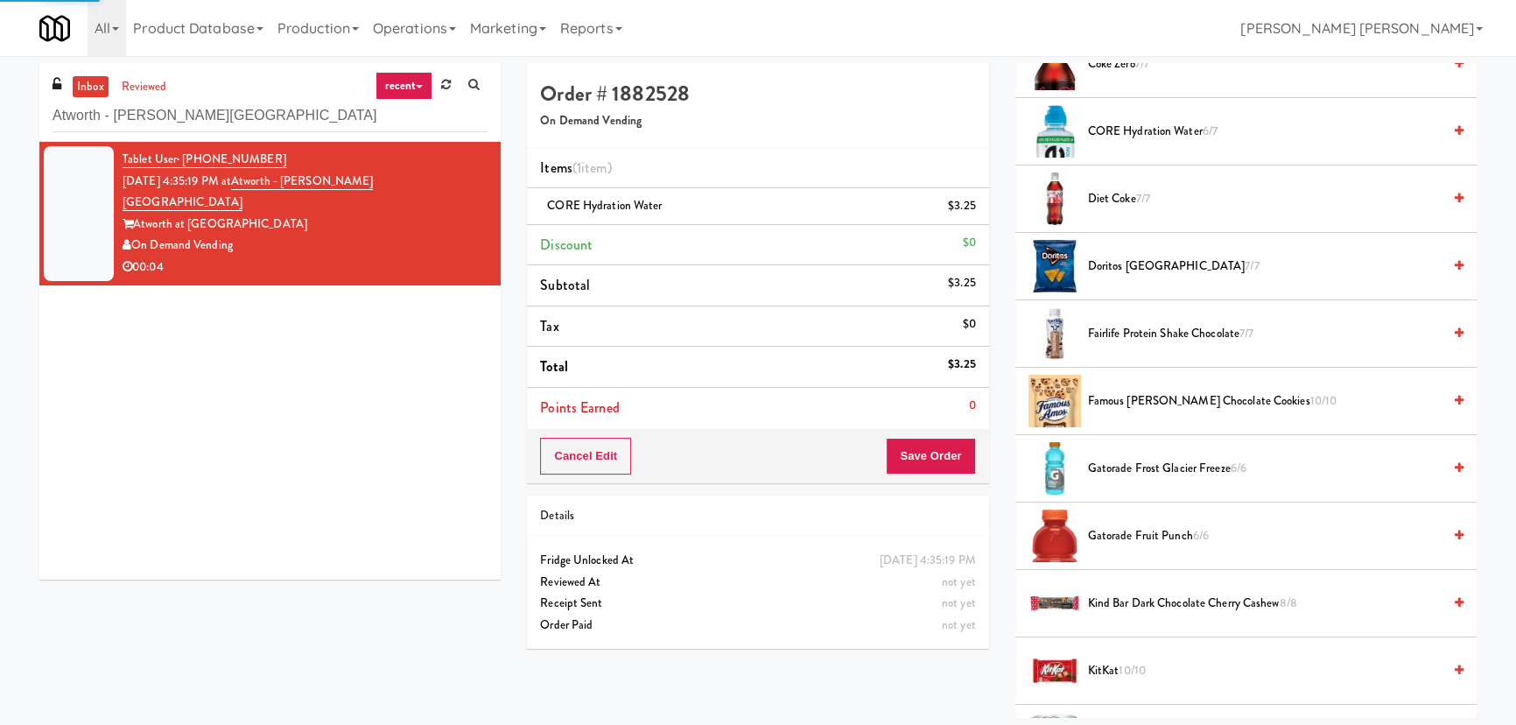
scroll to position [47, 0]
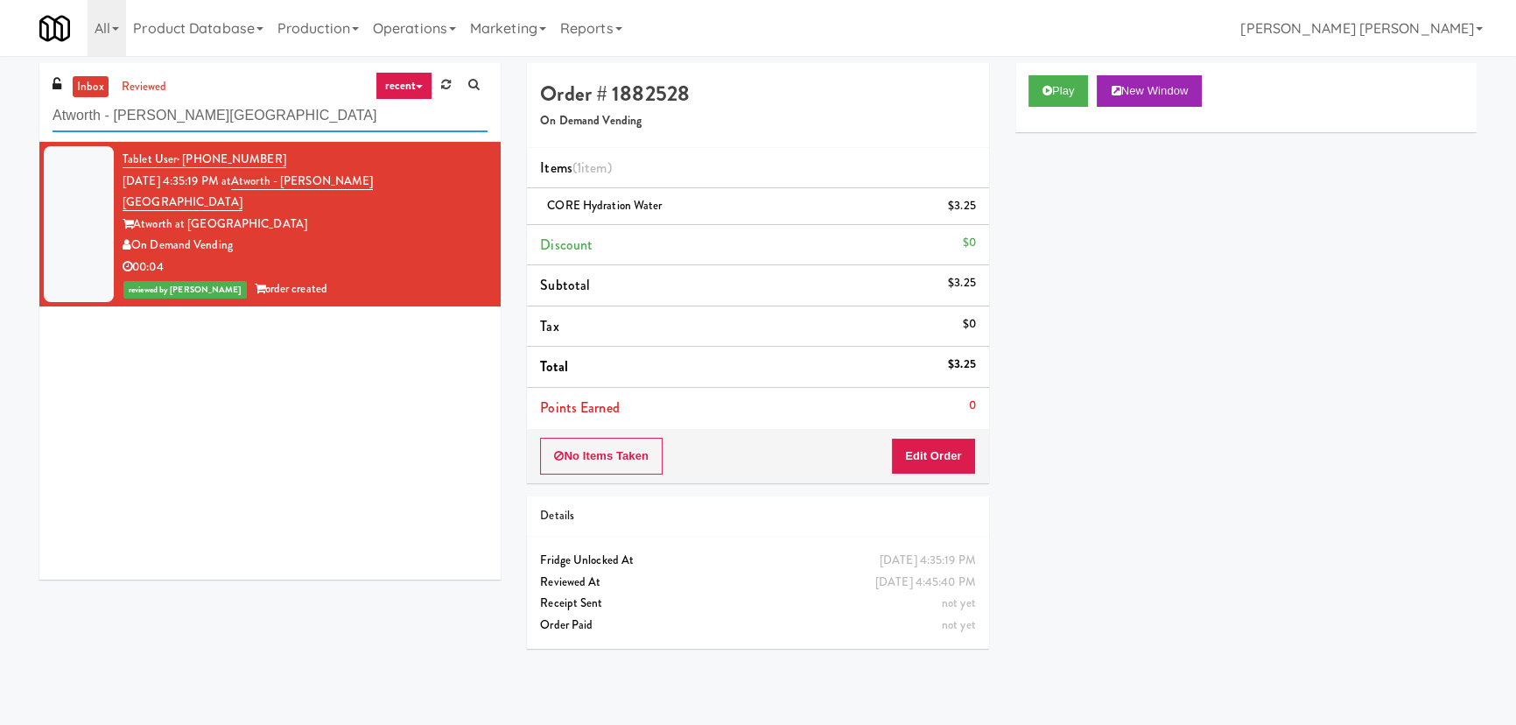
click at [0, 129] on html "Are you sure you want to update this order? Okay Cancel Okay Are you sure you w…" at bounding box center [758, 362] width 1516 height 725
paste input "Standard - Combo - Middle"
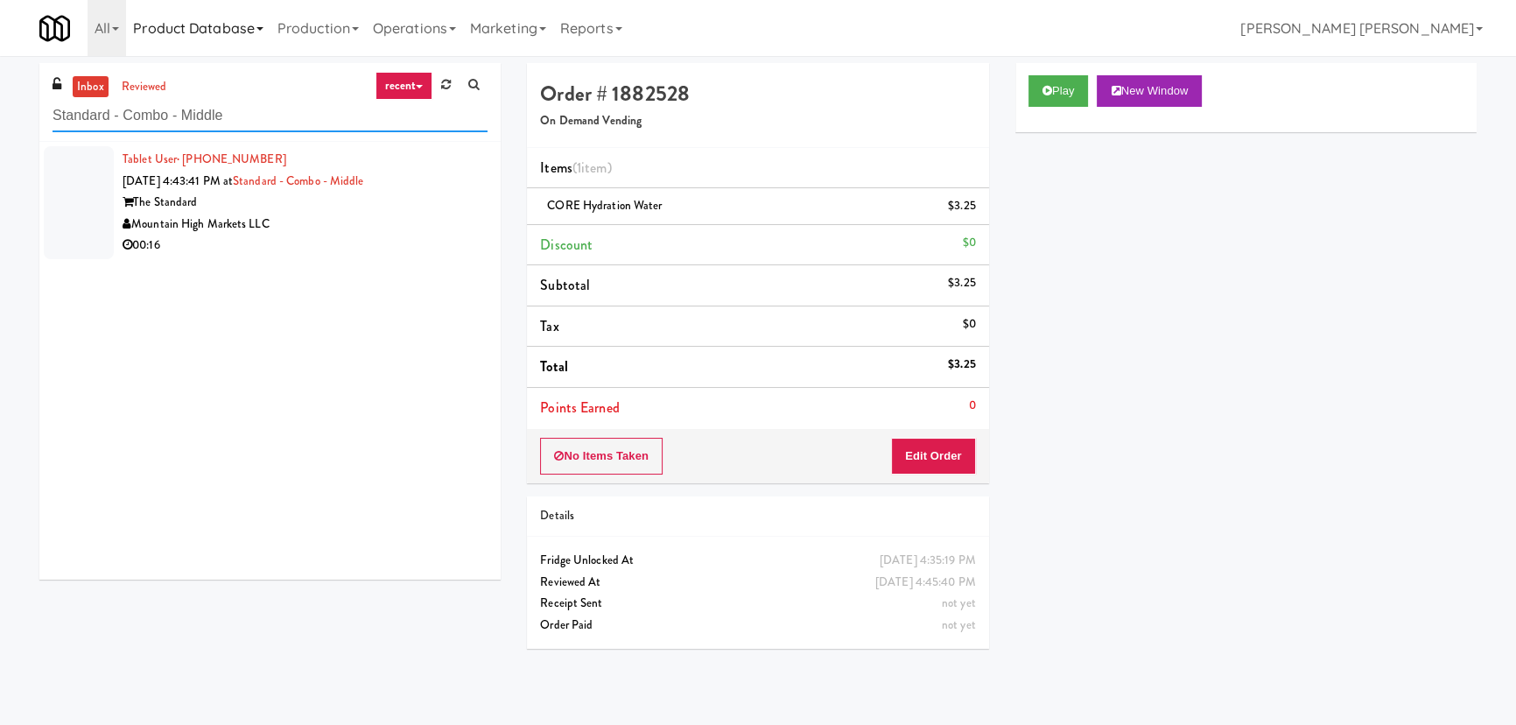
type input "Standard - Combo - Middle"
drag, startPoint x: 410, startPoint y: 221, endPoint x: 481, endPoint y: 221, distance: 70.9
click at [410, 221] on div "Mountain High Markets LLC" at bounding box center [305, 225] width 365 height 22
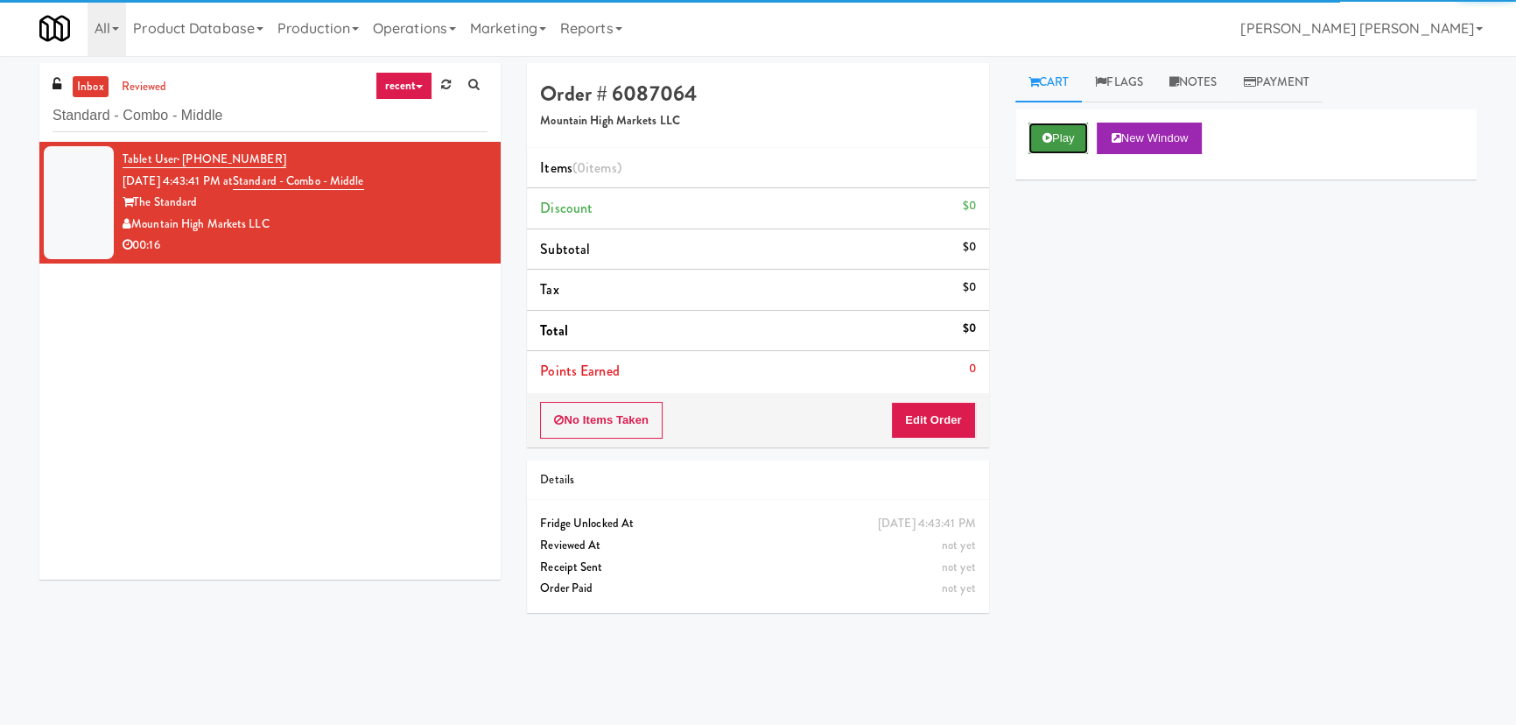
click at [1063, 143] on button "Play" at bounding box center [1058, 139] width 60 height 32
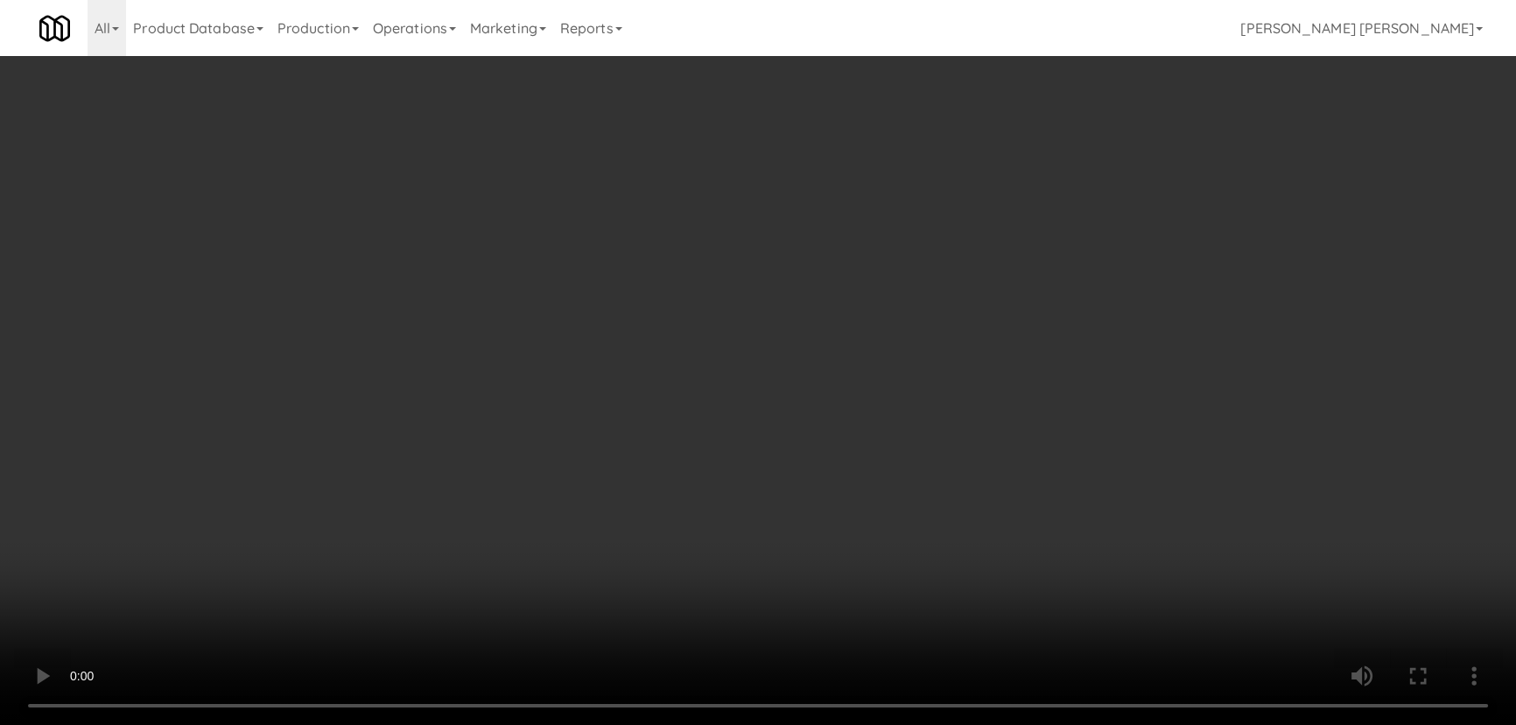
click at [857, 724] on video at bounding box center [758, 362] width 1516 height 725
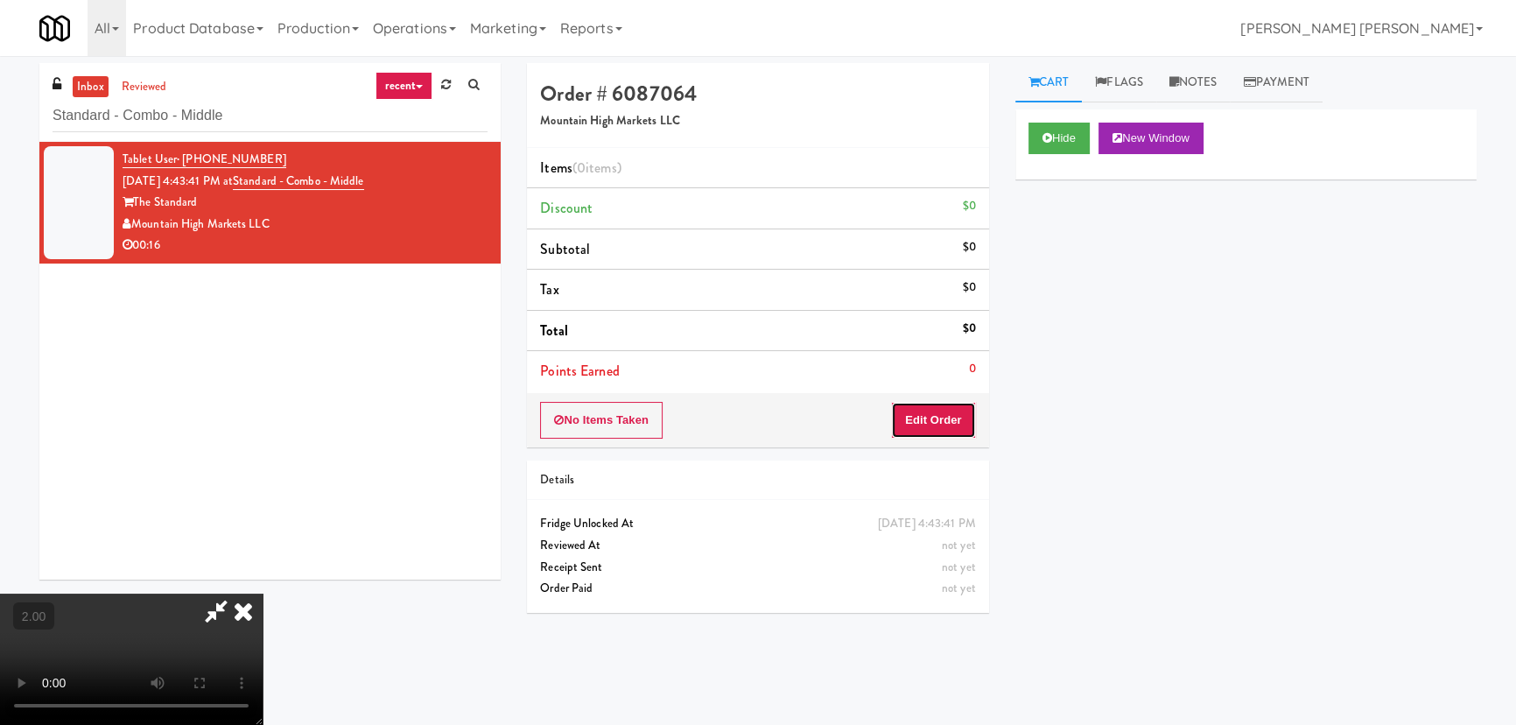
click at [944, 412] on button "Edit Order" at bounding box center [933, 420] width 85 height 37
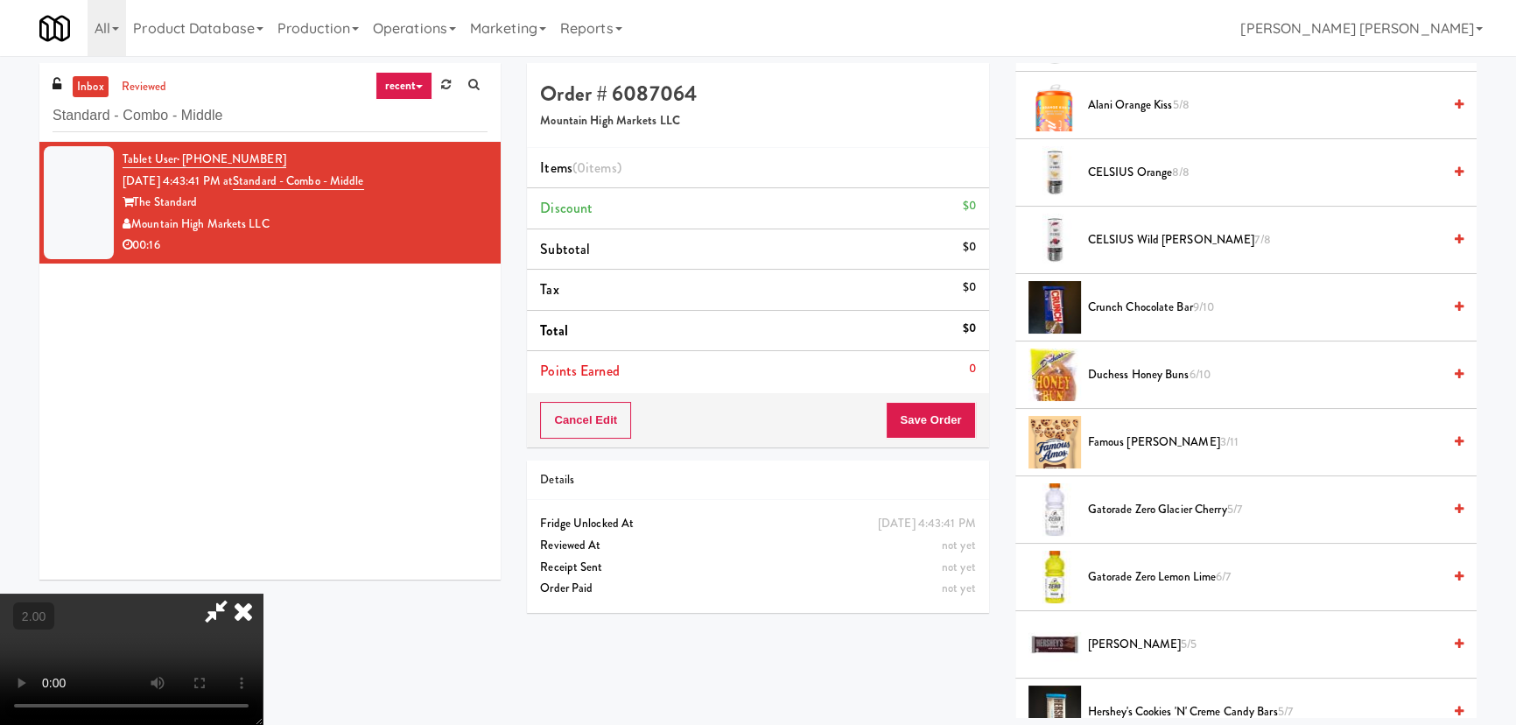
scroll to position [318, 0]
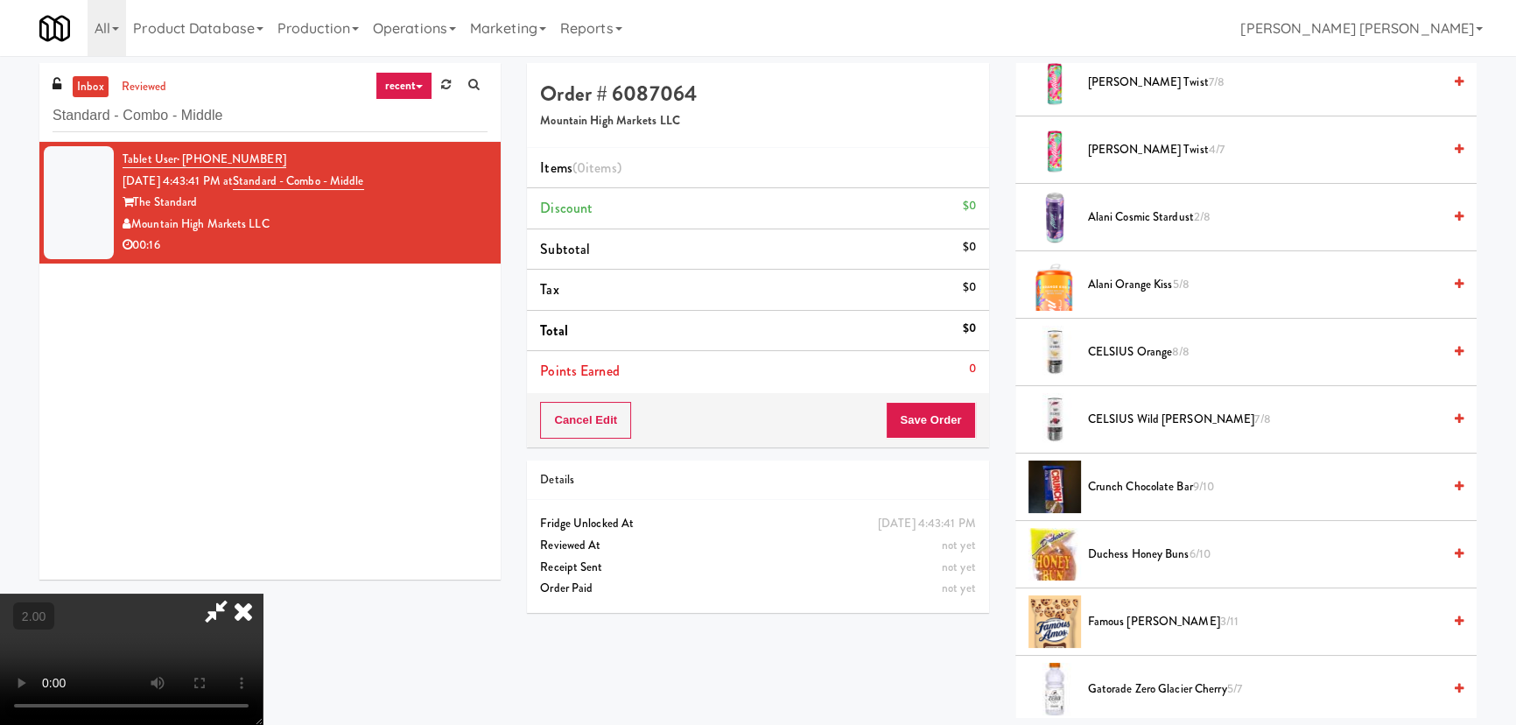
click at [1120, 417] on span "CELSIUS Wild Berry 7/8" at bounding box center [1265, 420] width 354 height 22
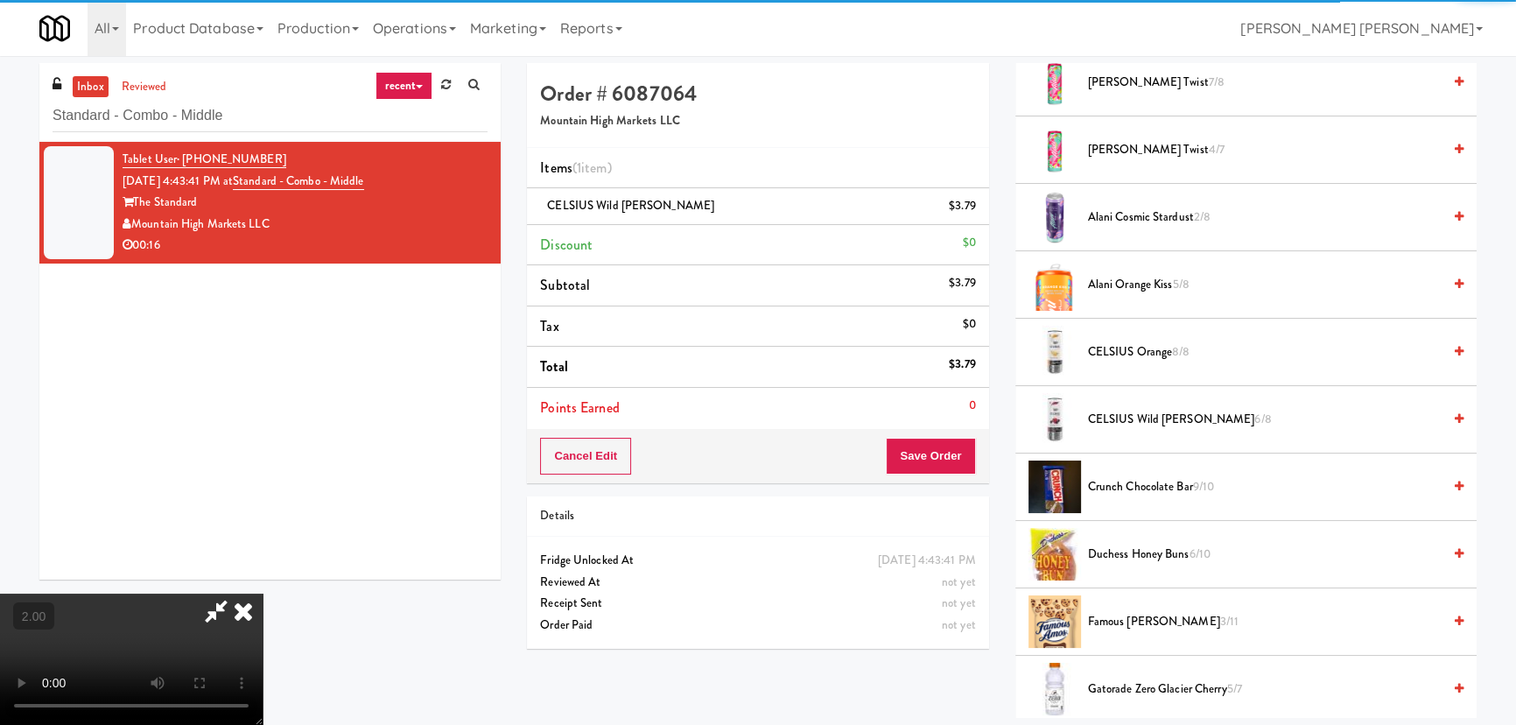
click at [263, 593] on icon at bounding box center [243, 610] width 39 height 35
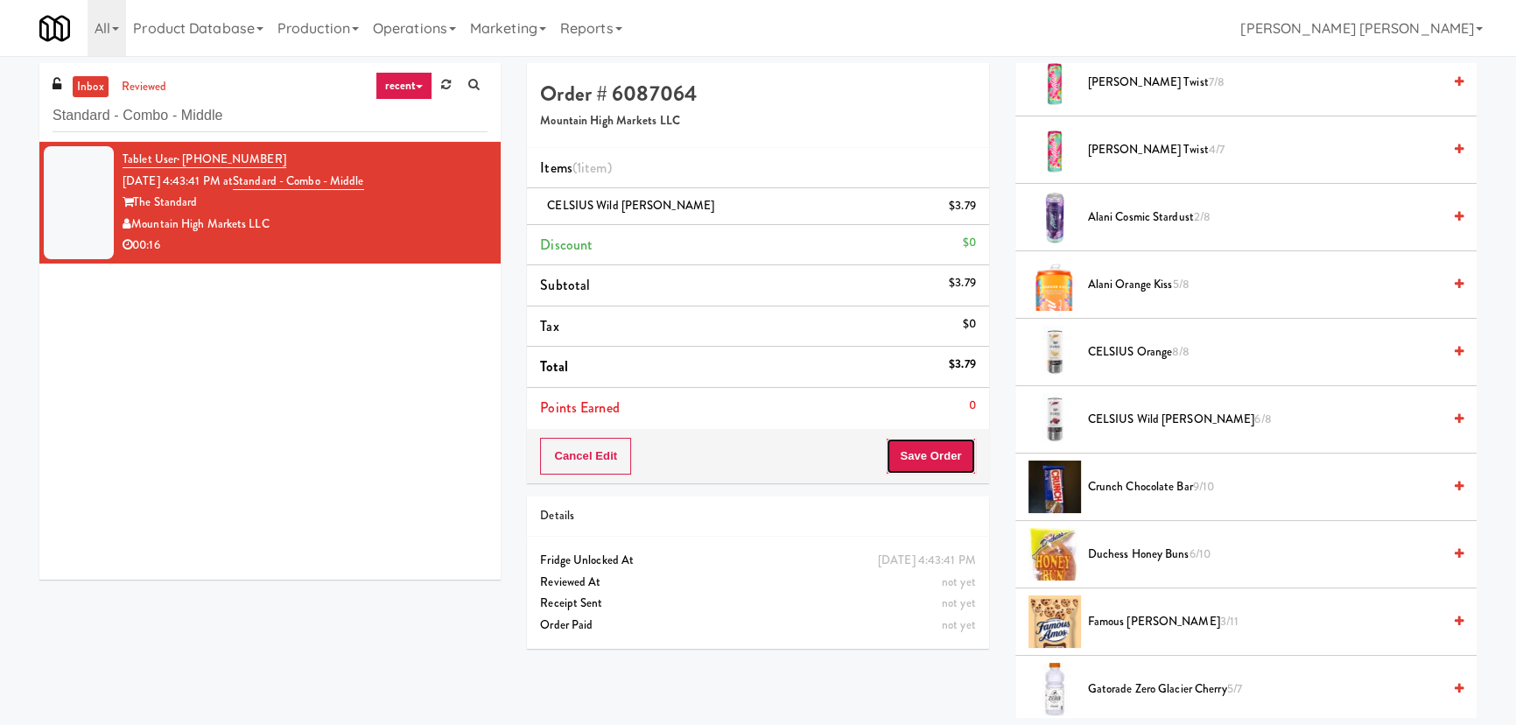
click at [928, 452] on button "Save Order" at bounding box center [930, 456] width 89 height 37
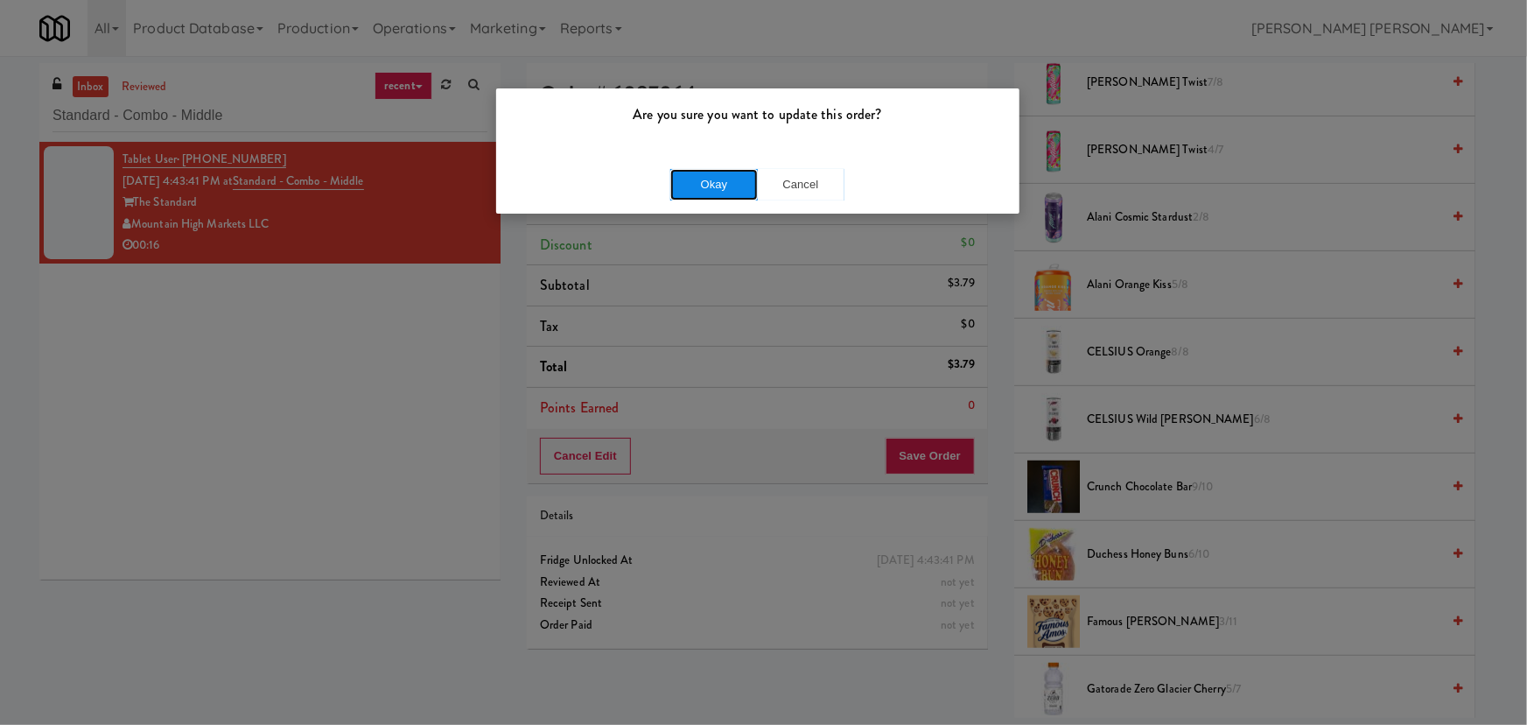
click at [712, 179] on button "Okay" at bounding box center [714, 185] width 88 height 32
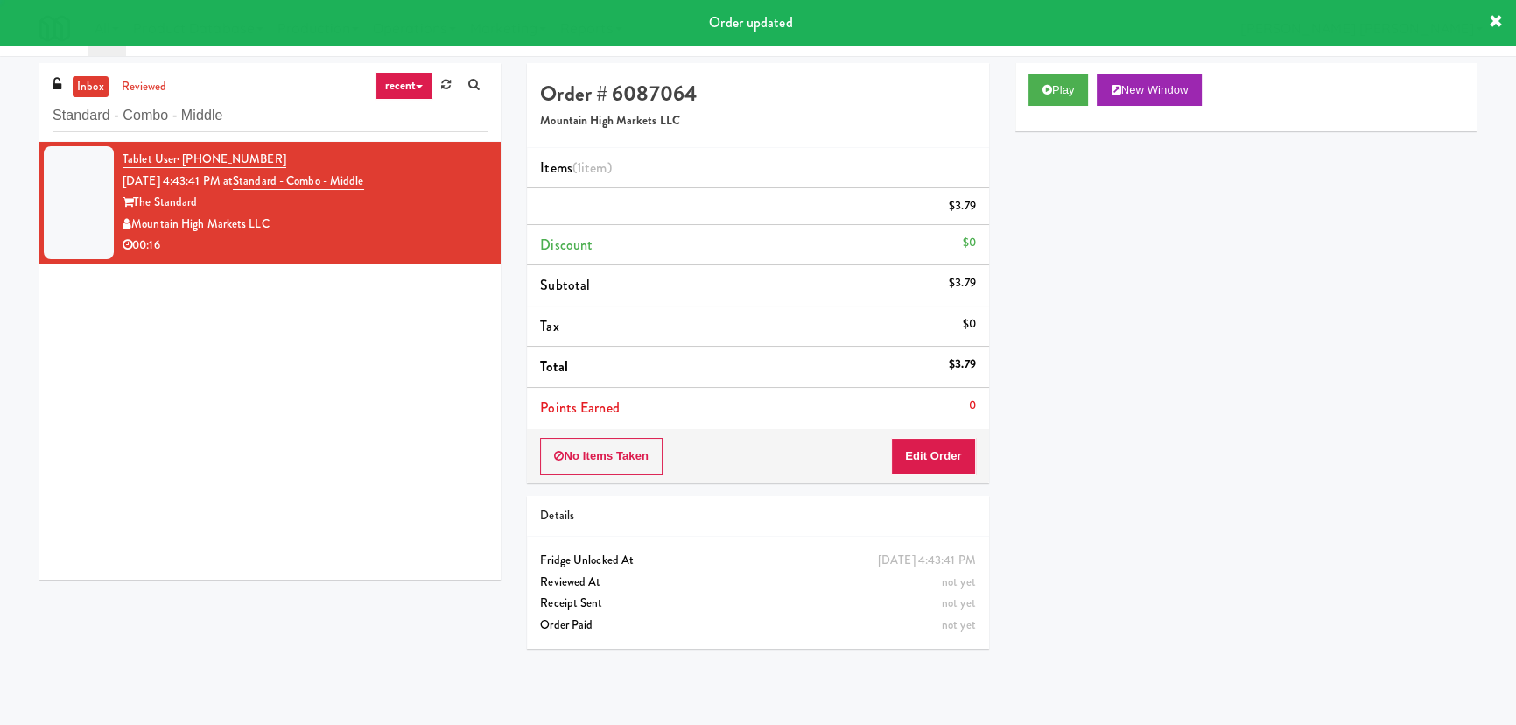
scroll to position [47, 0]
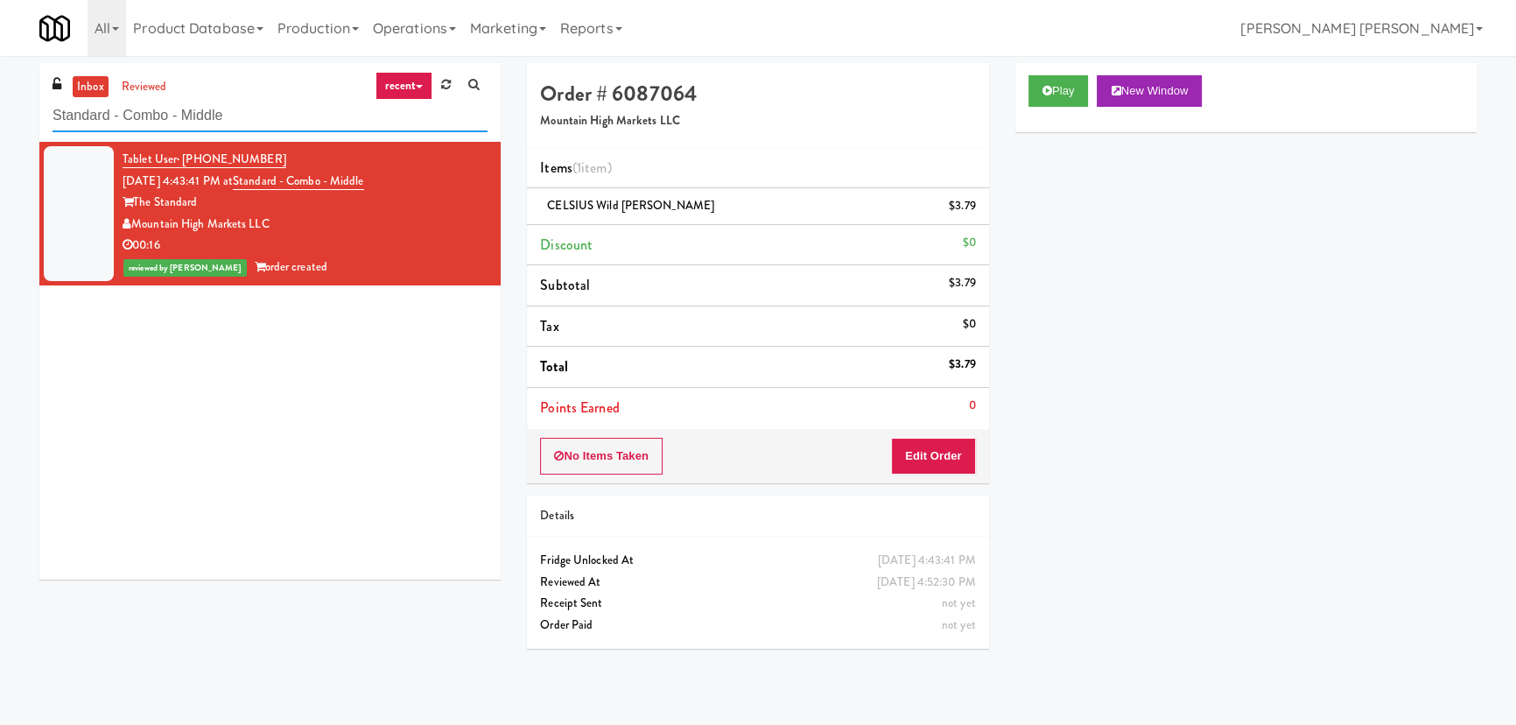
drag, startPoint x: 218, startPoint y: 114, endPoint x: -260, endPoint y: 109, distance: 477.9
click at [0, 109] on html "Are you sure you want to update this order? Okay Cancel Okay Are you sure you w…" at bounding box center [758, 362] width 1516 height 725
paste input "192 Shoreline Combo B"
type input "192 Shoreline Combo B"
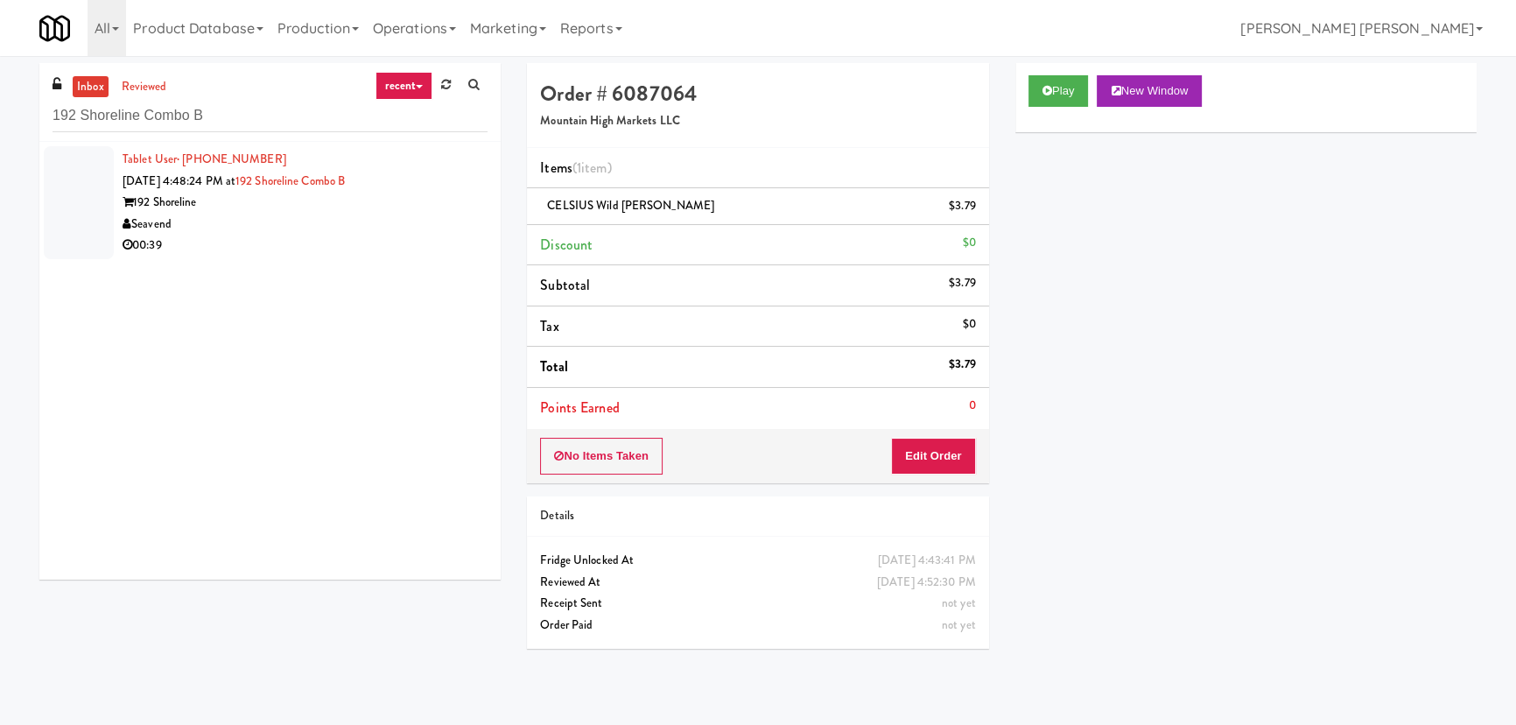
click at [357, 232] on div "Seavend" at bounding box center [305, 225] width 365 height 22
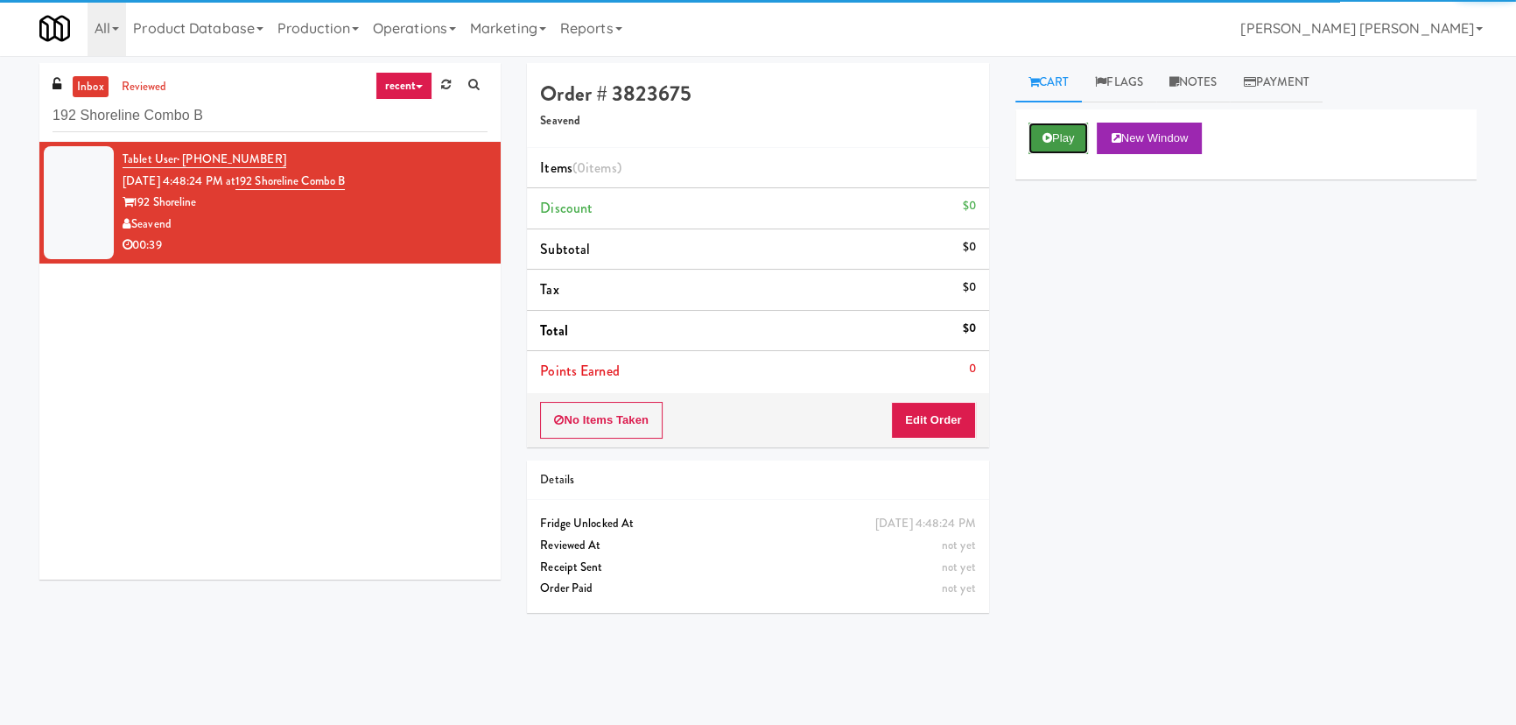
click at [1068, 136] on button "Play" at bounding box center [1058, 139] width 60 height 32
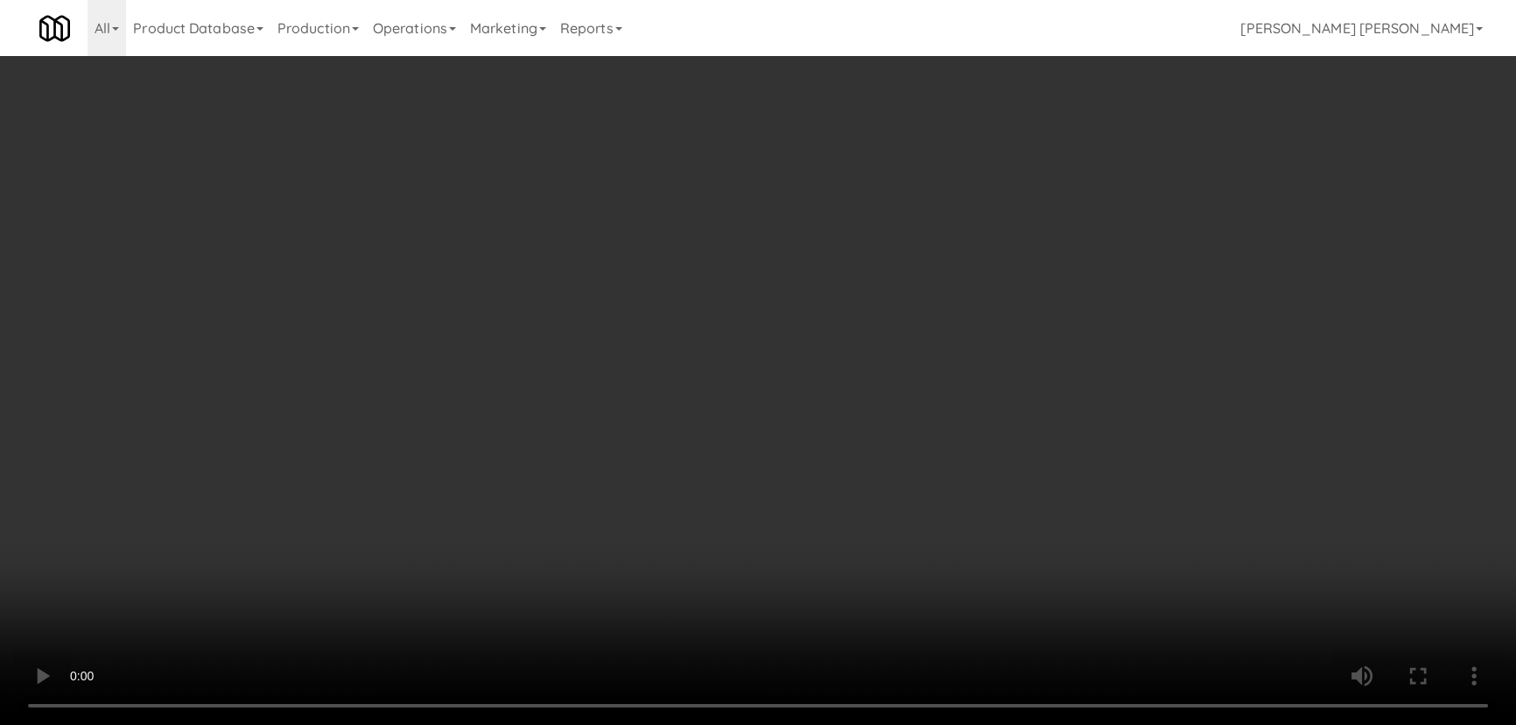
click at [845, 724] on video at bounding box center [758, 362] width 1516 height 725
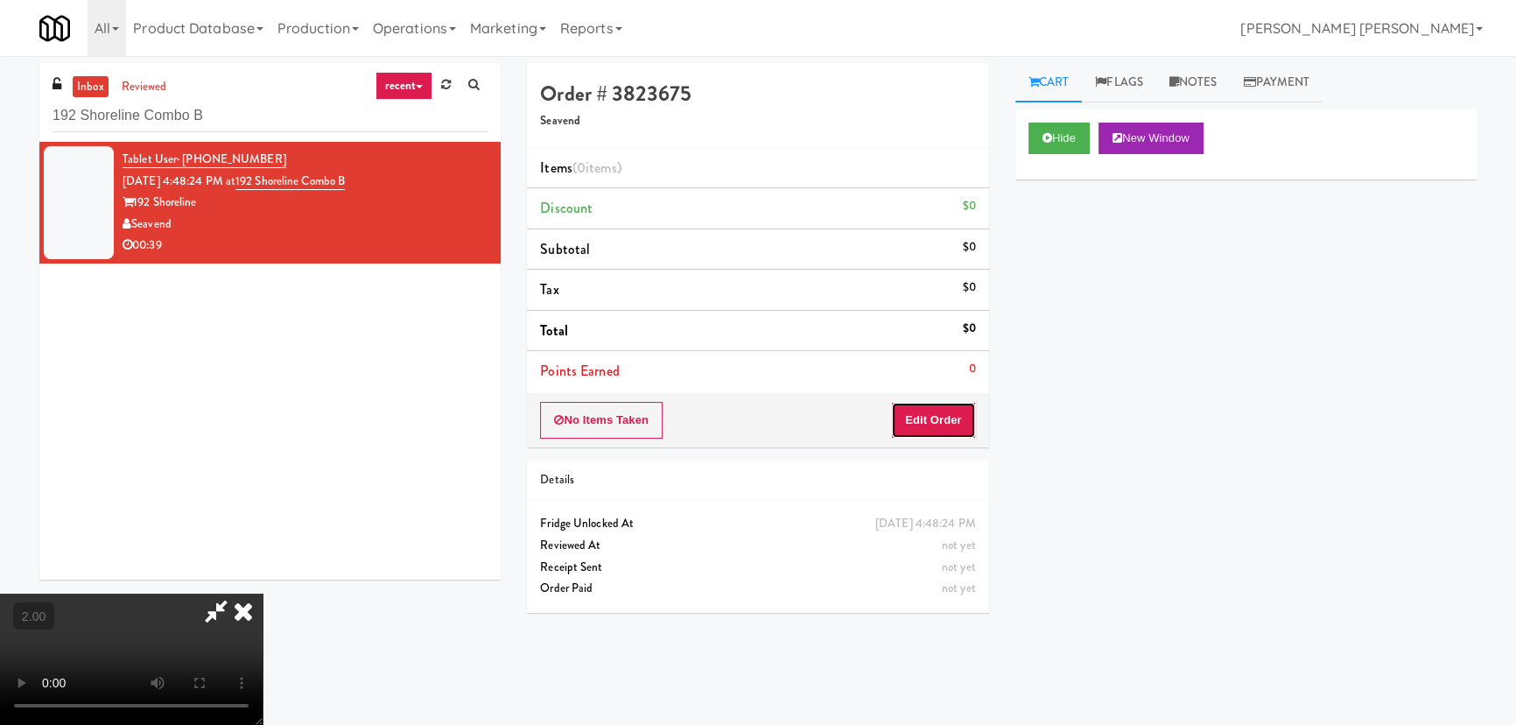
click at [947, 421] on button "Edit Order" at bounding box center [933, 420] width 85 height 37
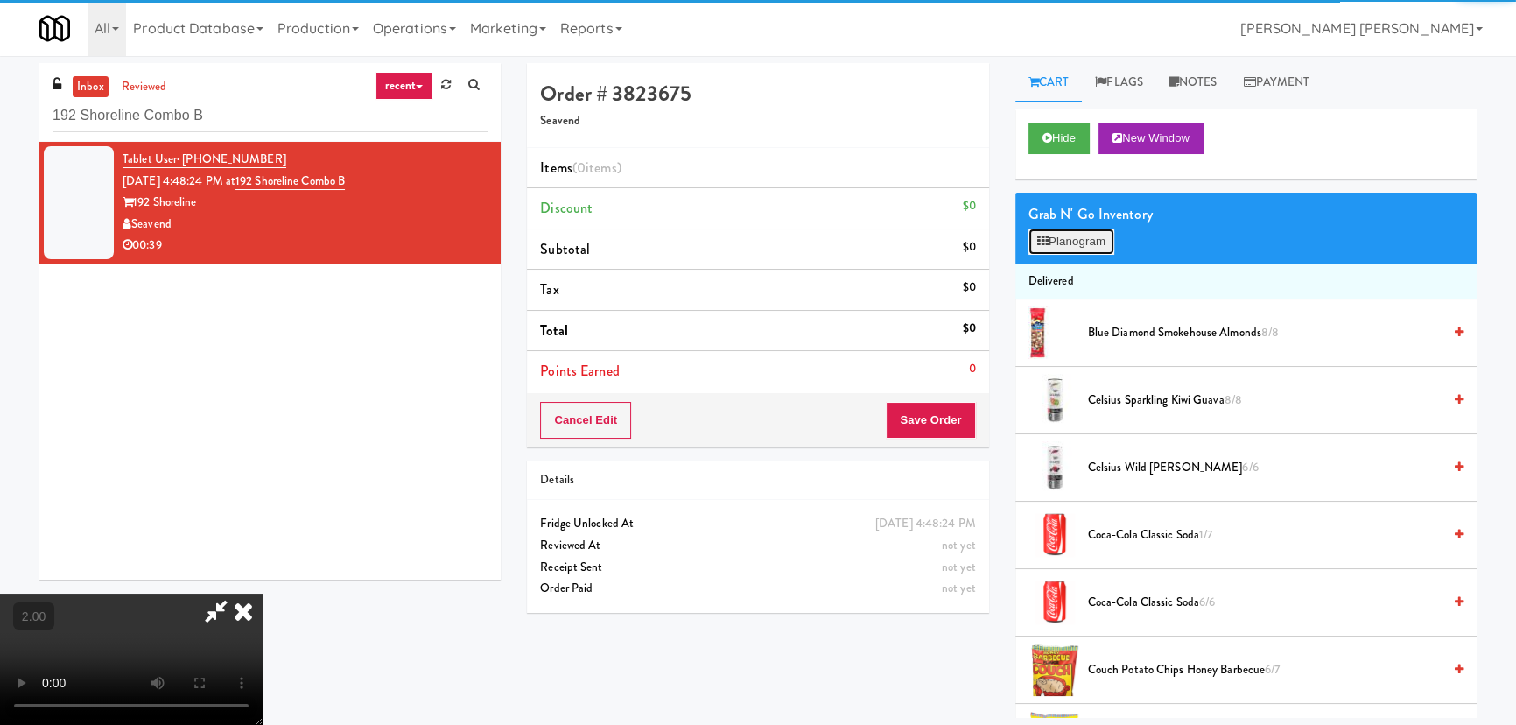
click at [1068, 235] on button "Planogram" at bounding box center [1071, 241] width 86 height 26
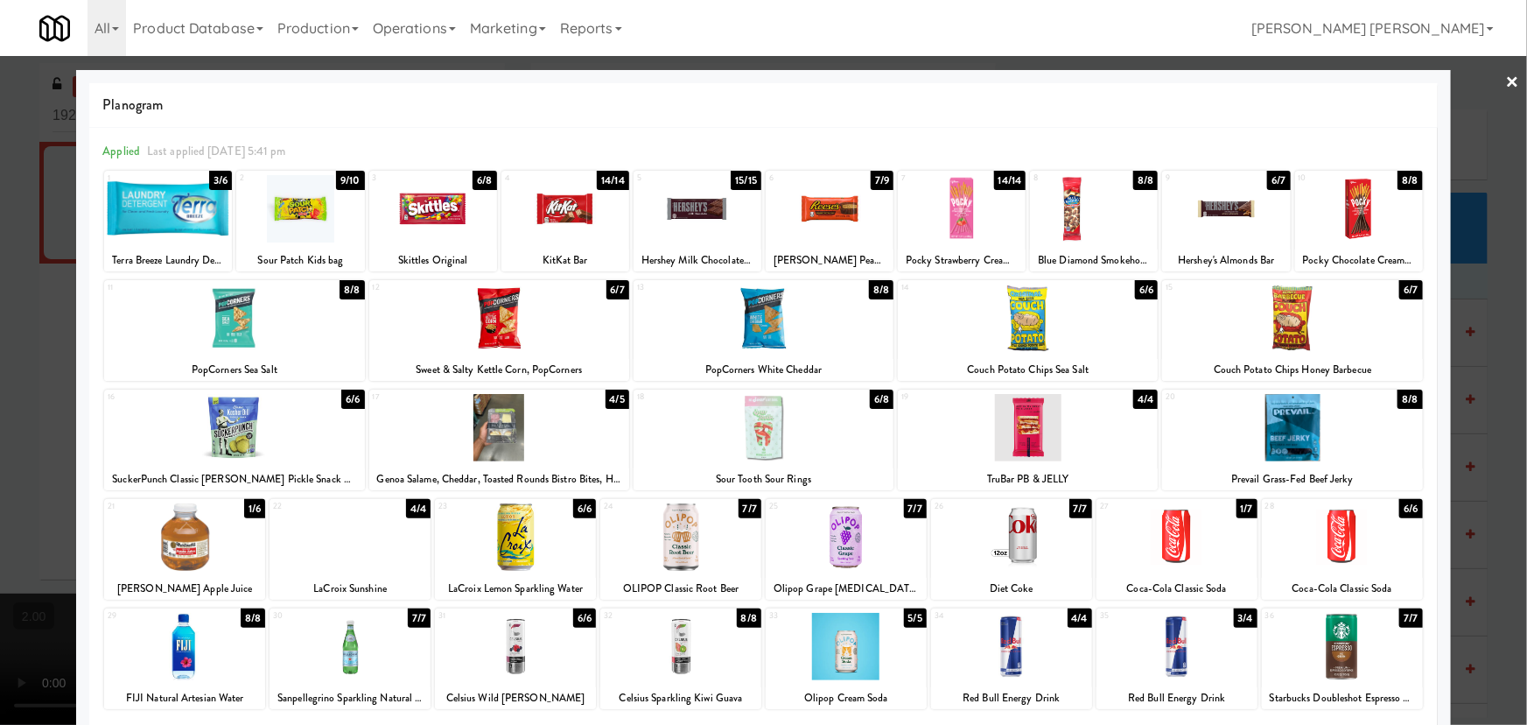
drag, startPoint x: 1269, startPoint y: 450, endPoint x: 1251, endPoint y: 406, distance: 47.1
click at [1269, 450] on div at bounding box center [1292, 427] width 260 height 67
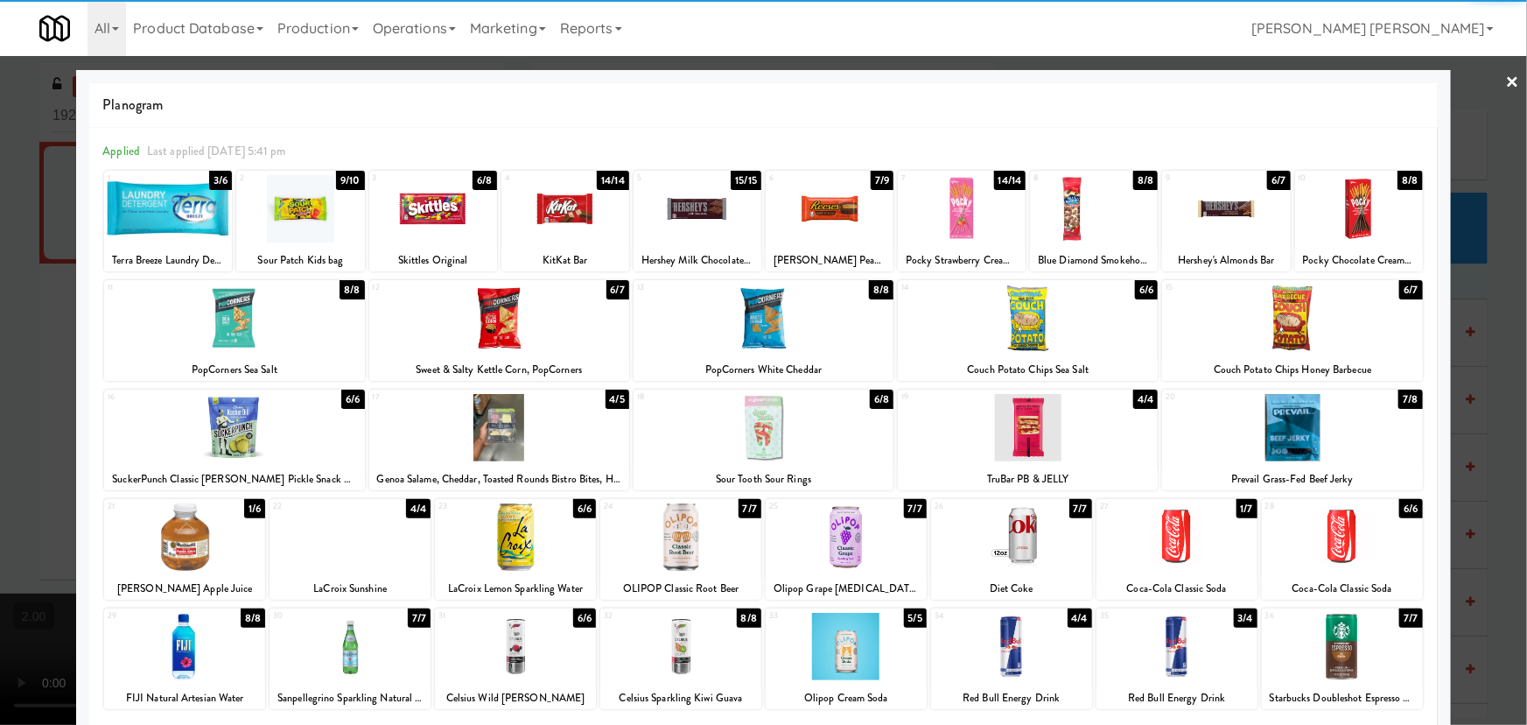
click at [688, 198] on div at bounding box center [698, 208] width 128 height 67
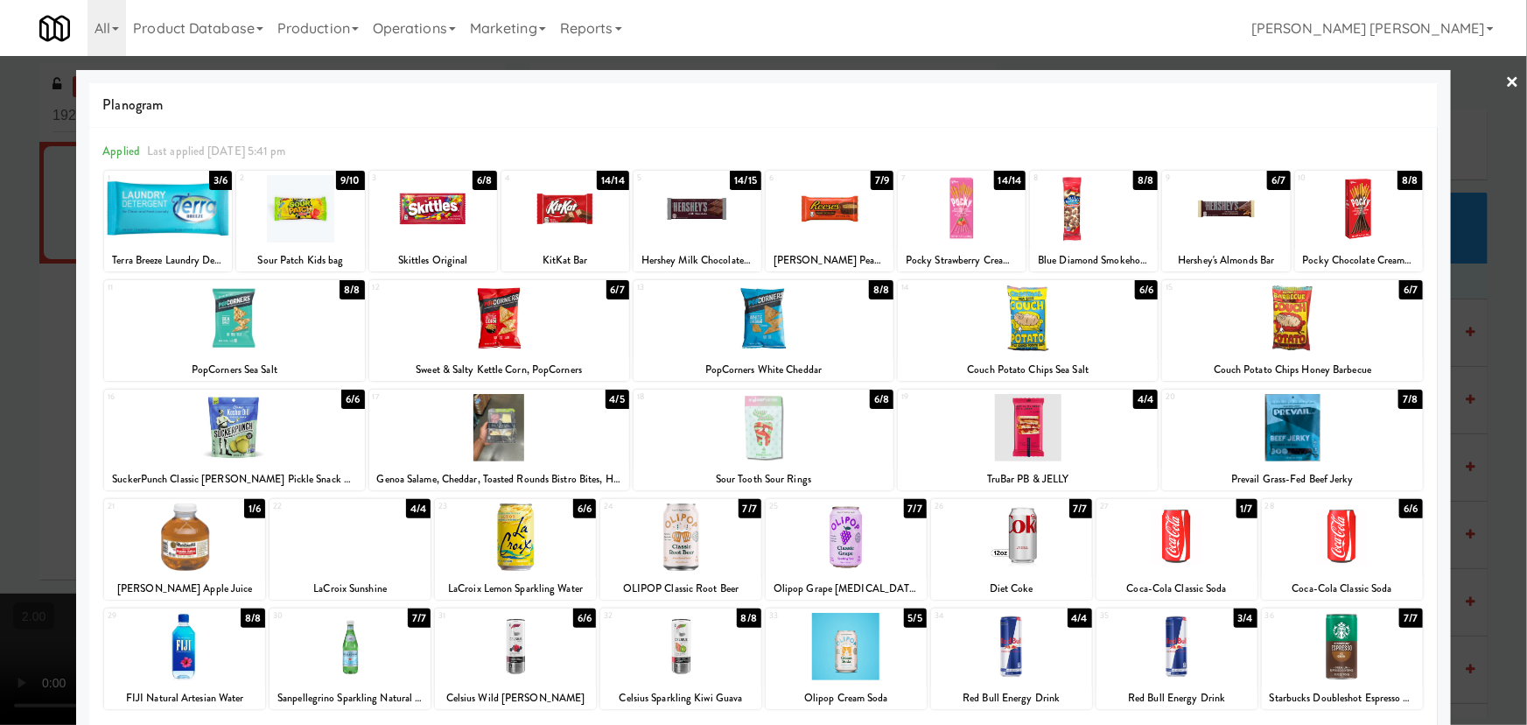
click at [1509, 79] on div at bounding box center [763, 362] width 1527 height 725
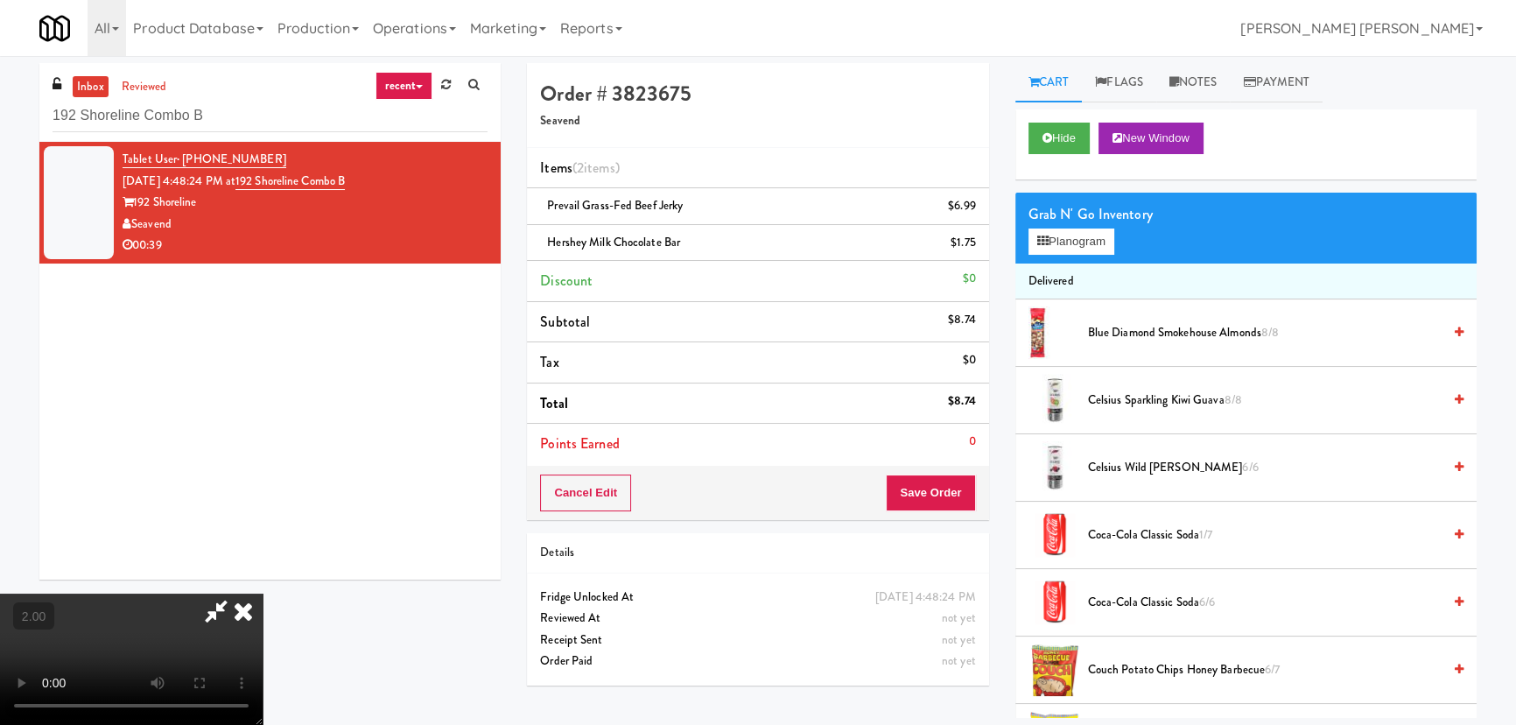
scroll to position [36, 0]
click at [1067, 243] on button "Planogram" at bounding box center [1071, 241] width 86 height 26
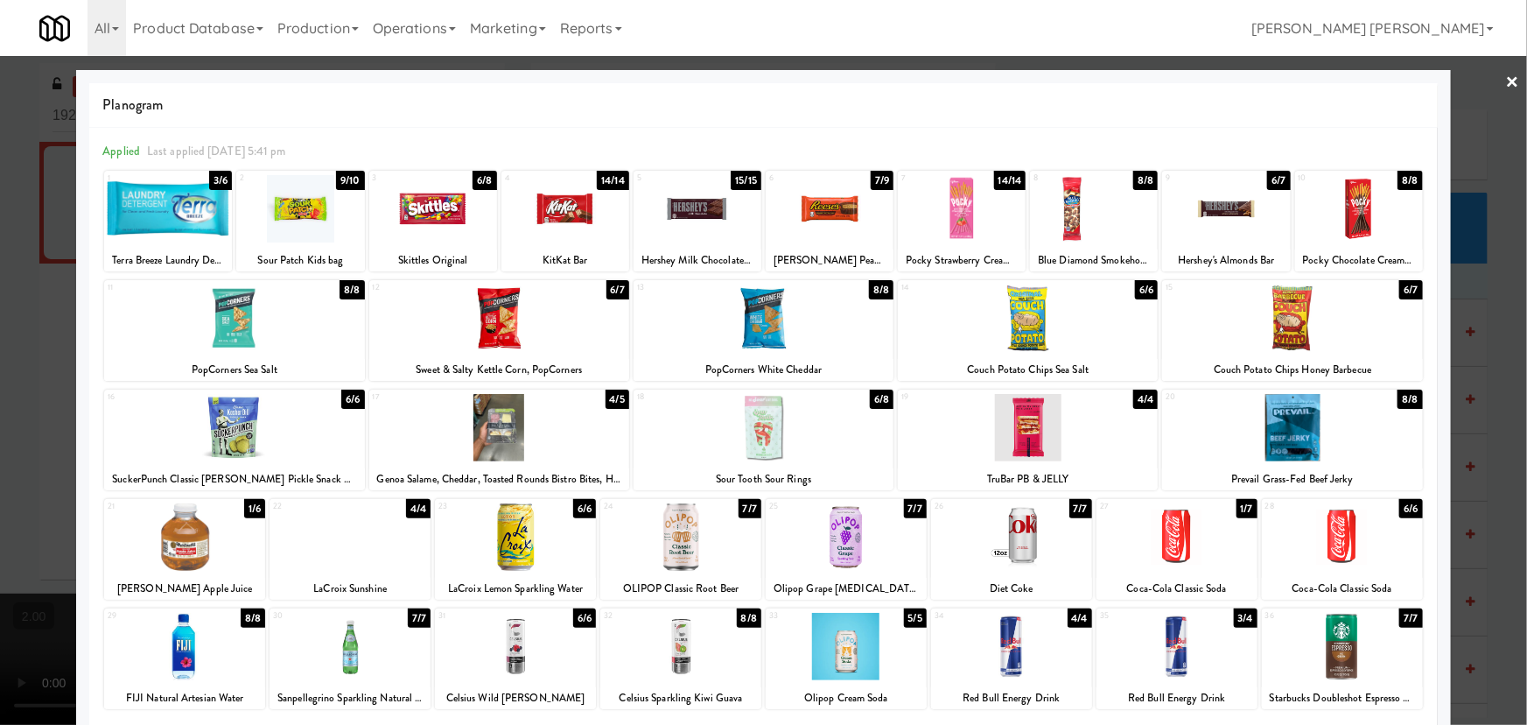
click at [754, 323] on div at bounding box center [764, 317] width 260 height 67
click at [1015, 444] on div at bounding box center [1028, 427] width 260 height 67
click at [1506, 85] on link "×" at bounding box center [1513, 83] width 14 height 54
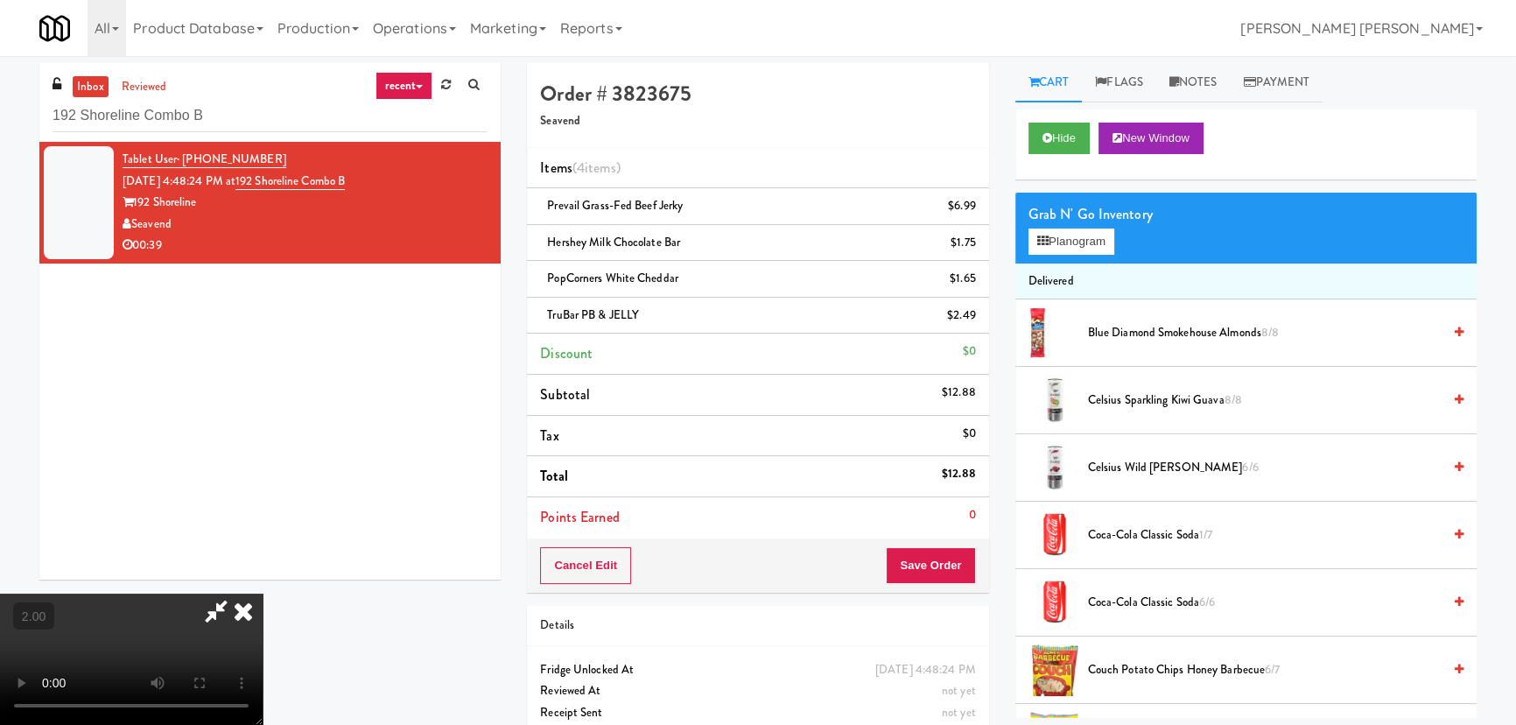
click at [263, 593] on video at bounding box center [131, 658] width 263 height 131
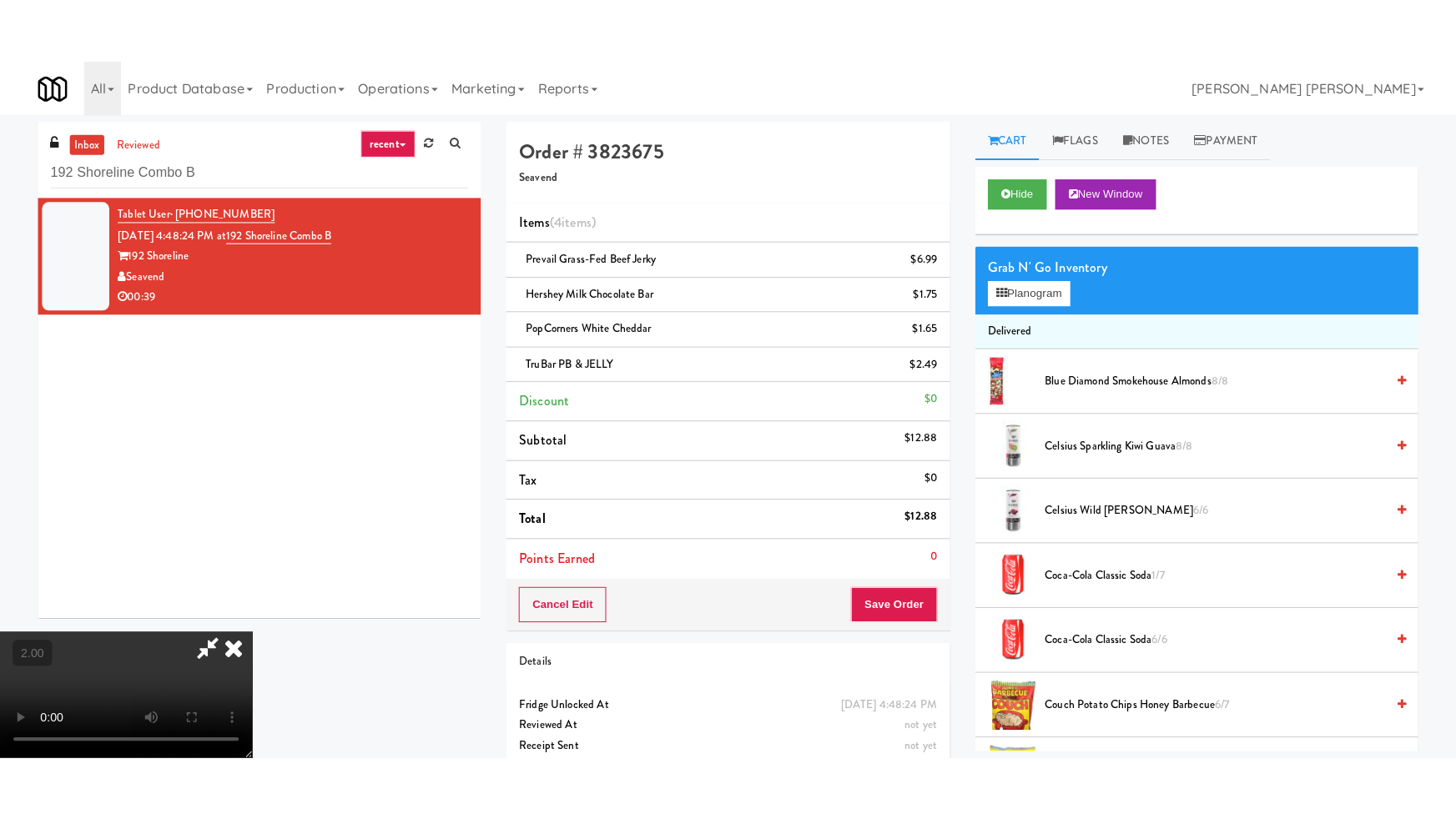
scroll to position [265, 0]
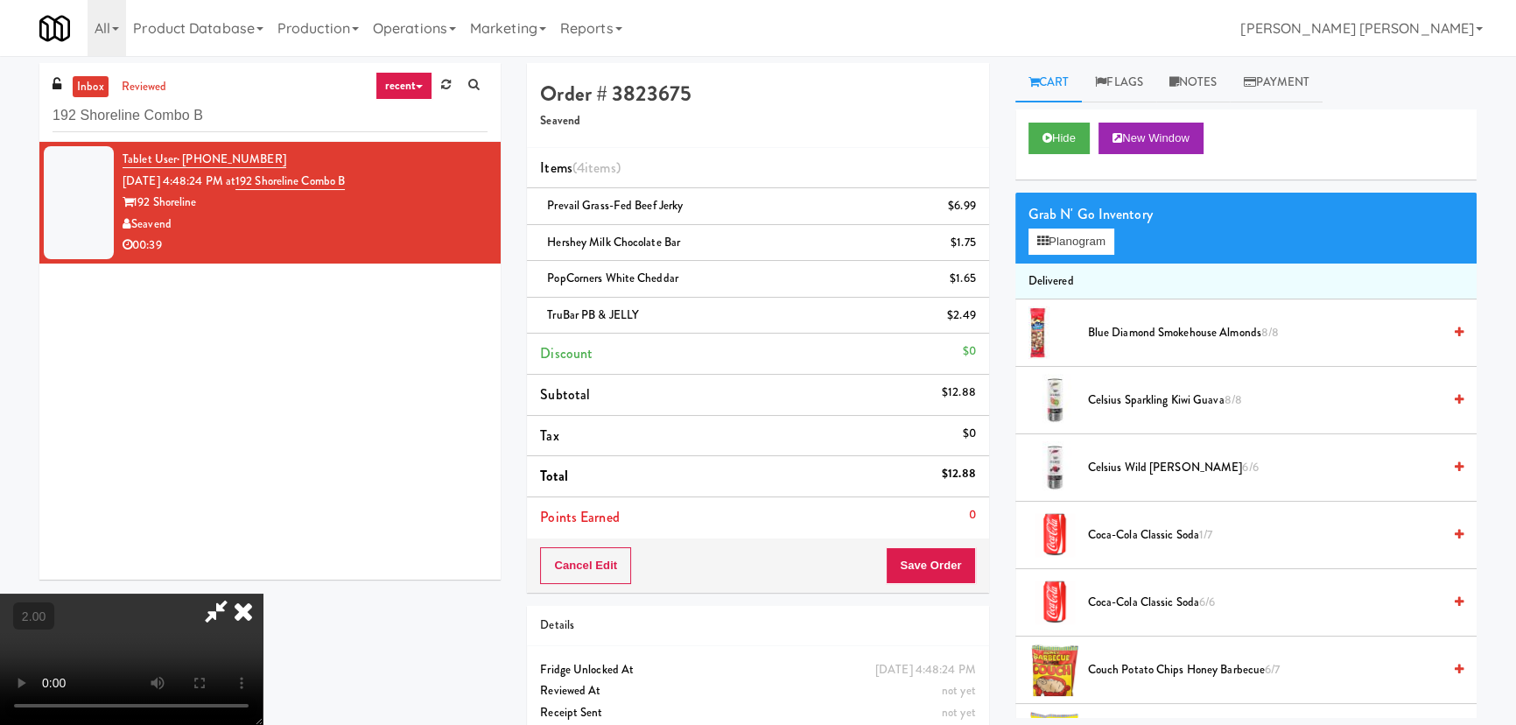
click at [263, 593] on video at bounding box center [131, 658] width 263 height 131
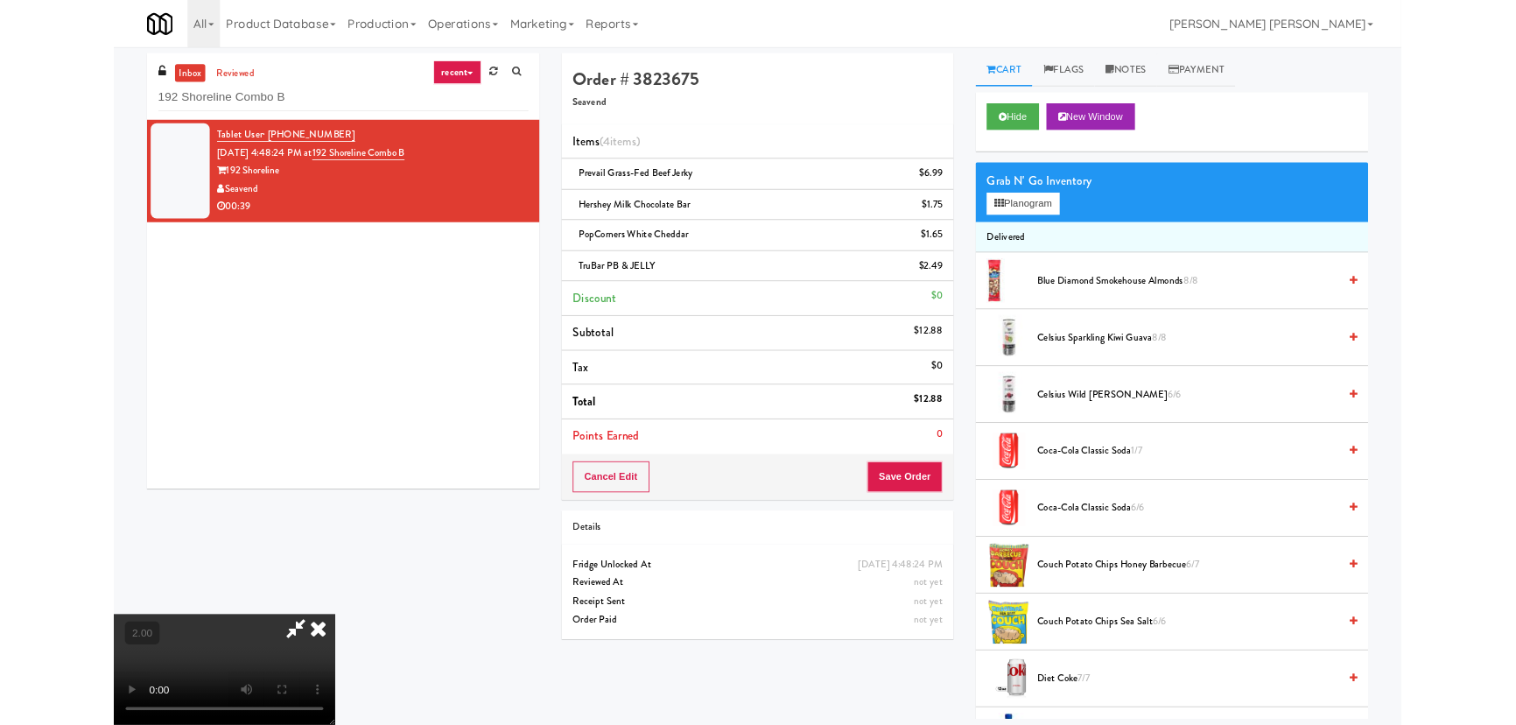
scroll to position [36, 0]
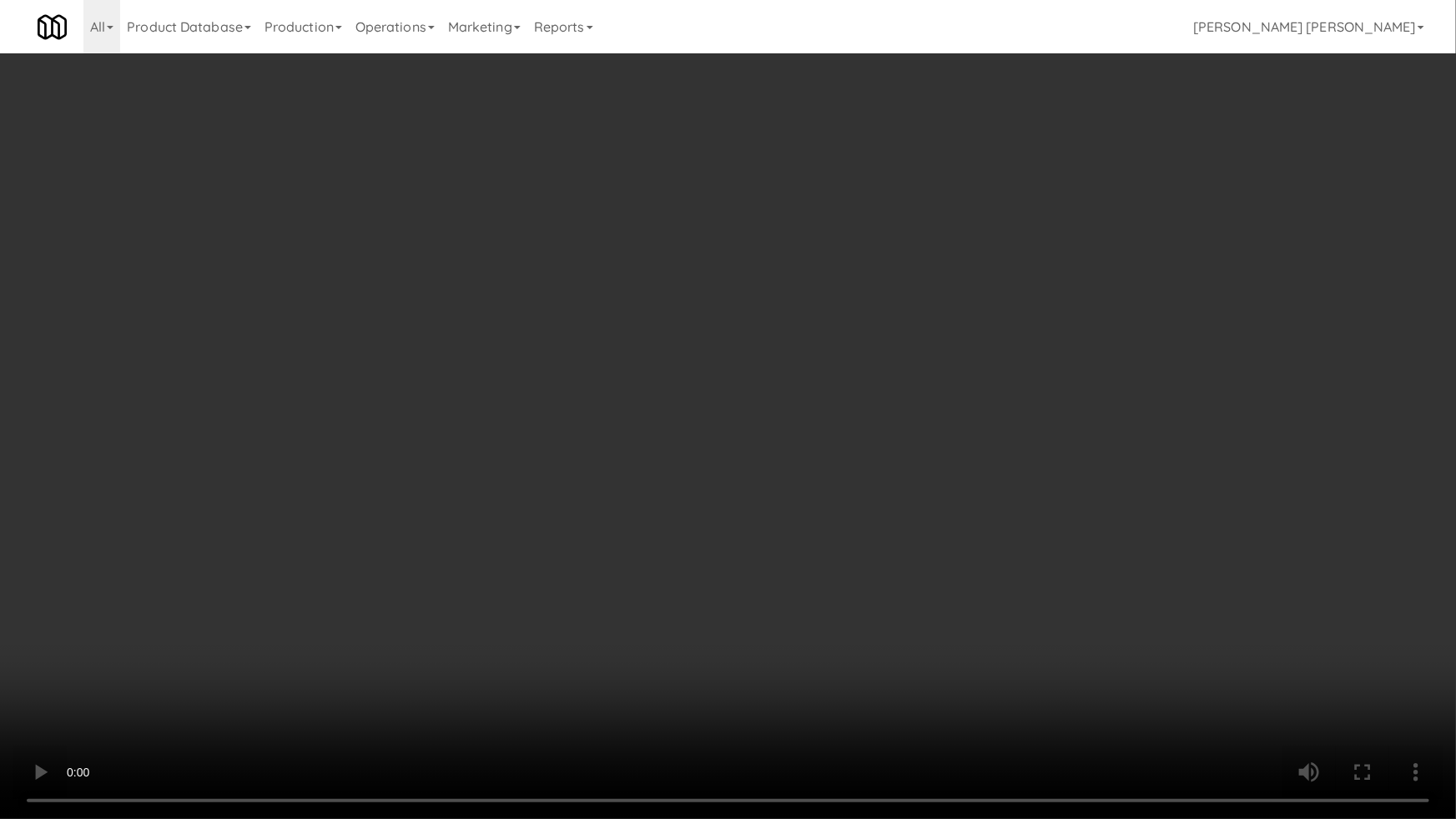
click at [1033, 574] on video at bounding box center [728, 409] width 1456 height 819
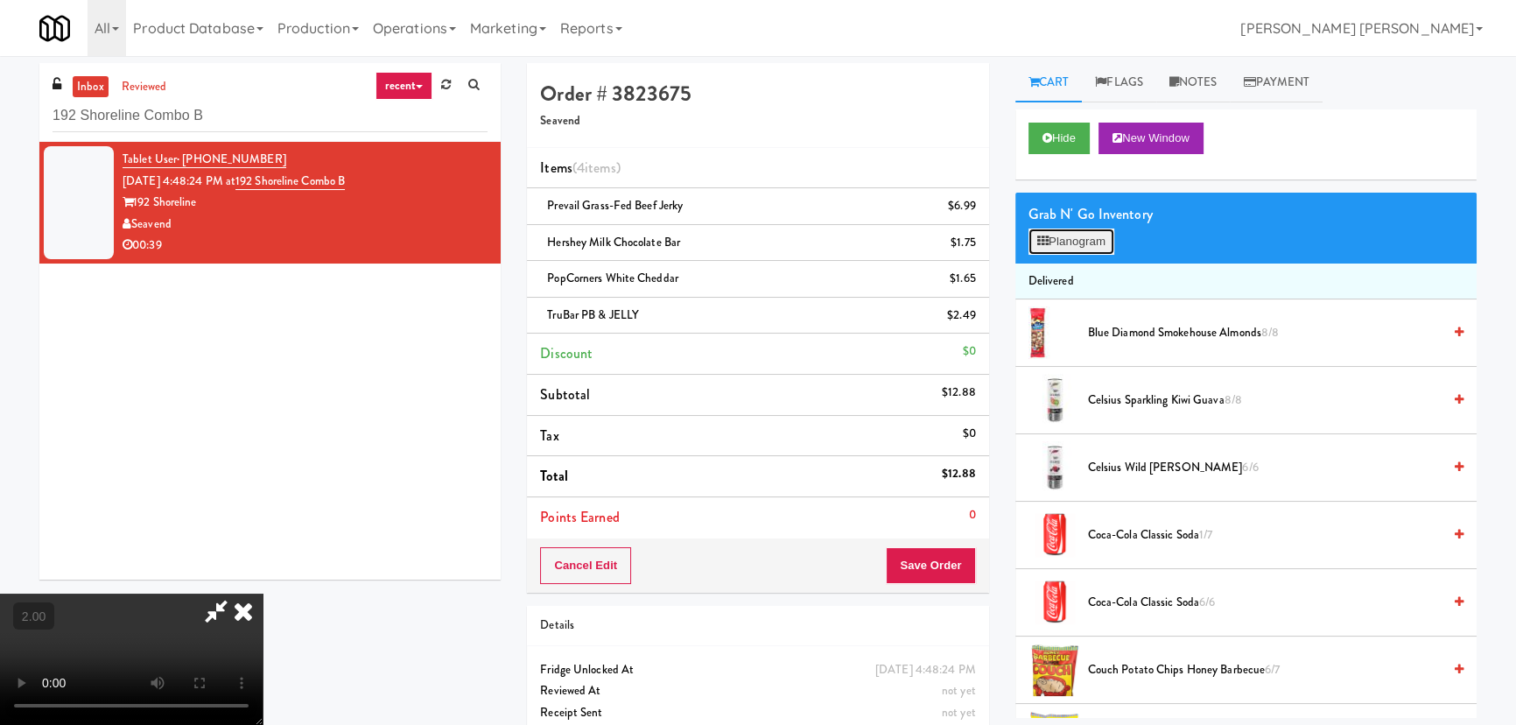
click at [1067, 242] on button "Planogram" at bounding box center [1071, 241] width 86 height 26
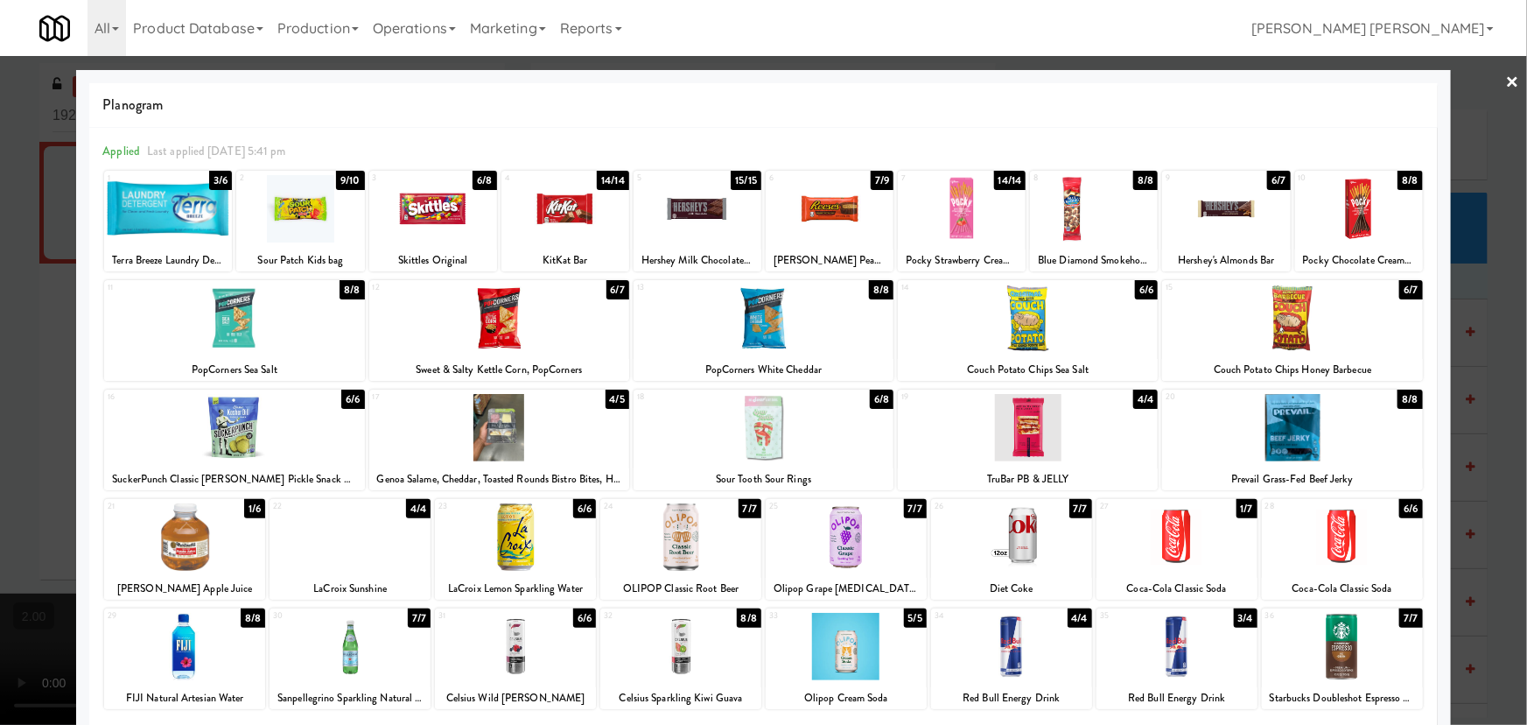
click at [1506, 79] on link "×" at bounding box center [1513, 83] width 14 height 54
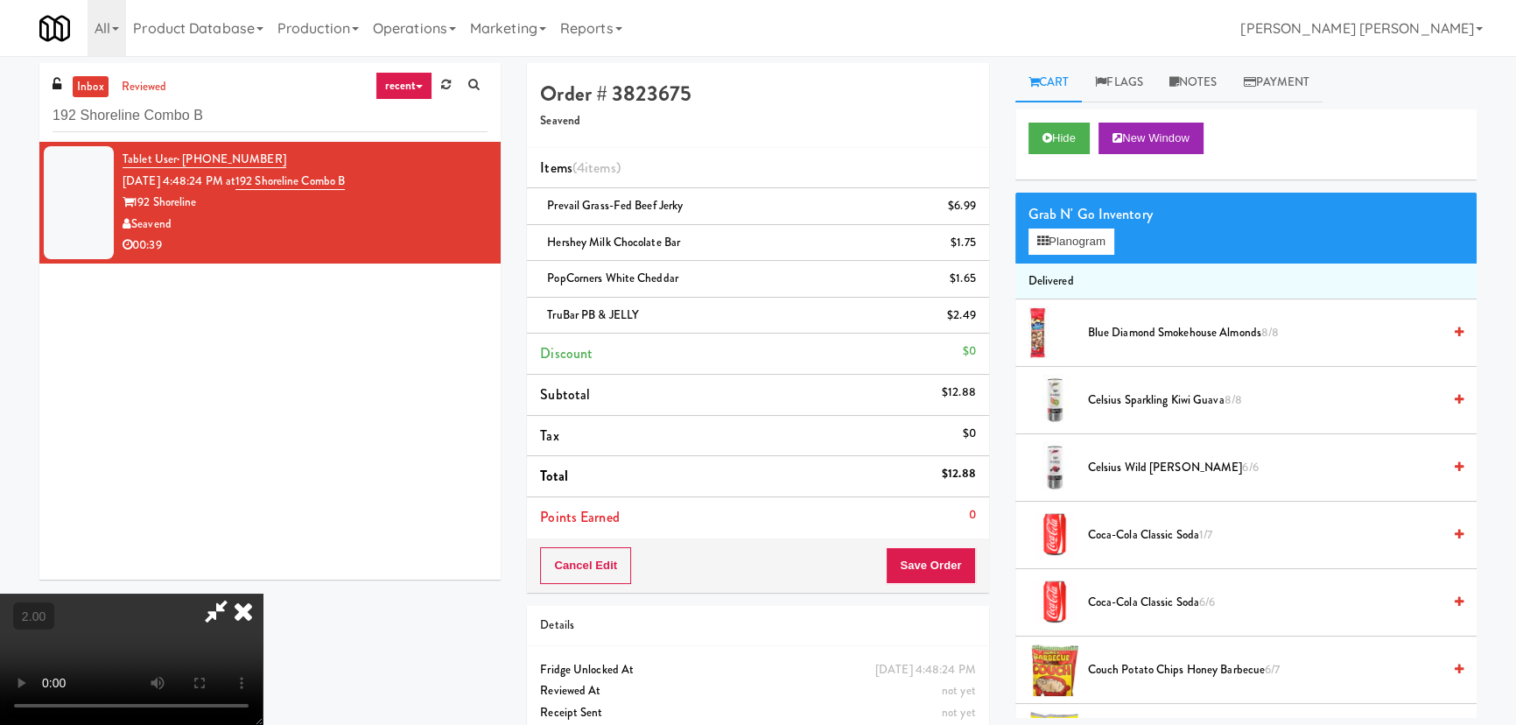
scroll to position [36, 0]
click at [1083, 242] on button "Planogram" at bounding box center [1071, 241] width 86 height 26
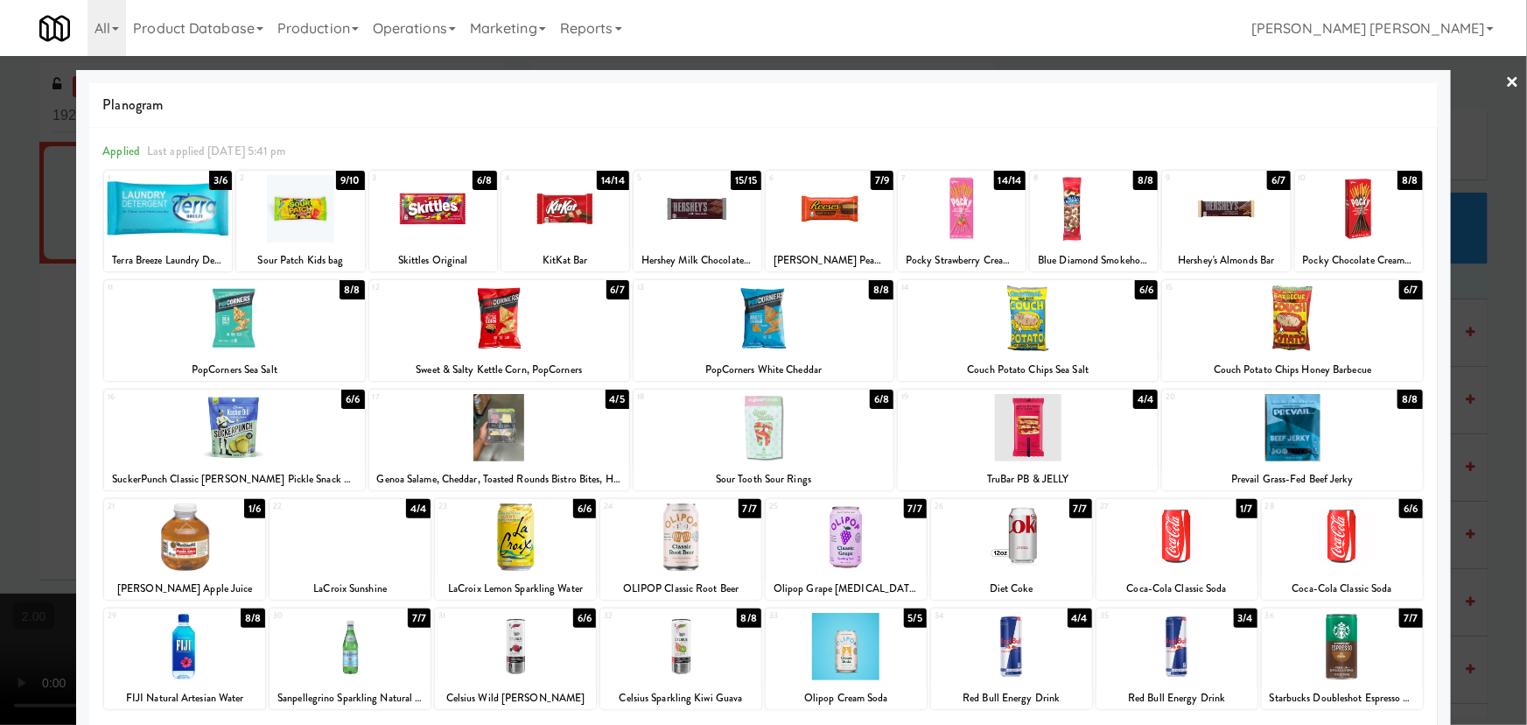
click at [842, 550] on div at bounding box center [846, 536] width 161 height 67
click at [1506, 83] on link "×" at bounding box center [1513, 83] width 14 height 54
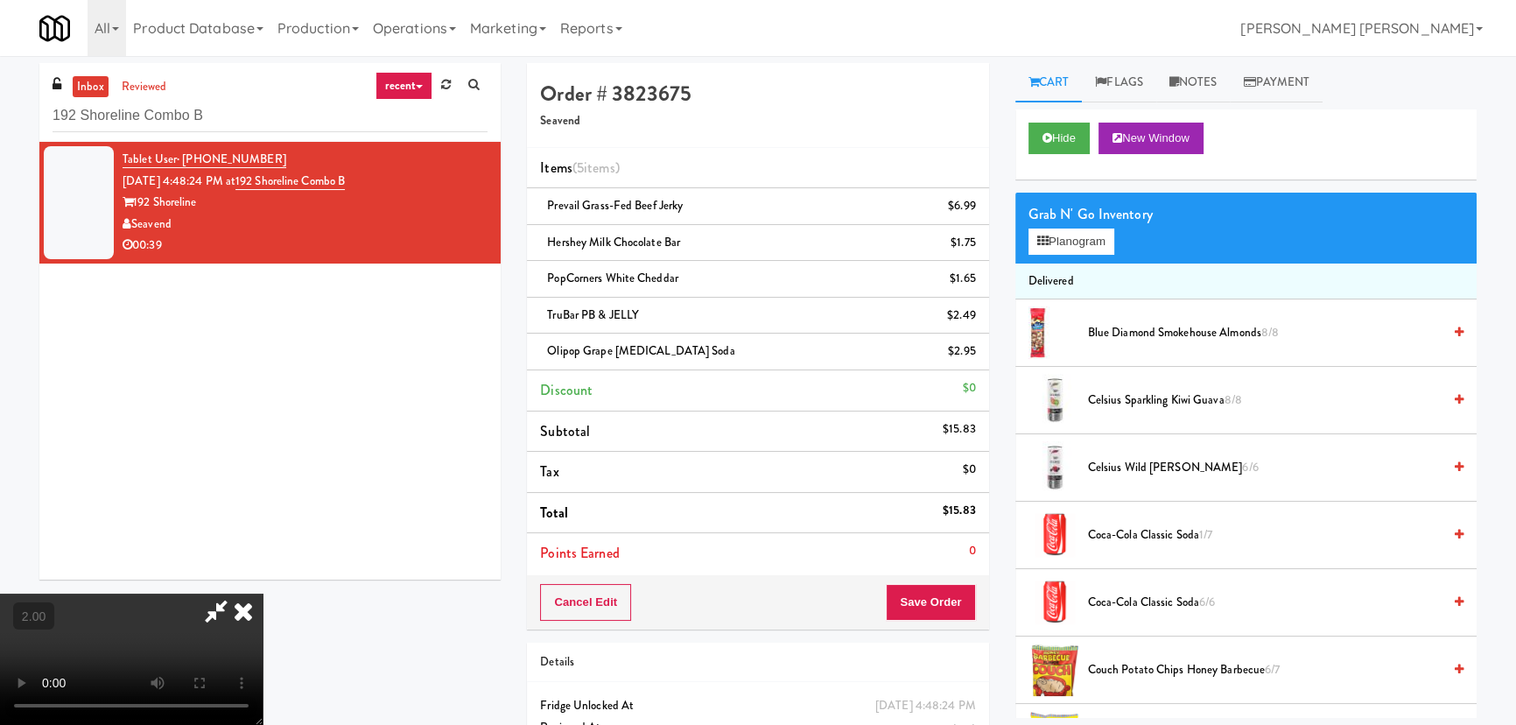
click at [263, 593] on video at bounding box center [131, 658] width 263 height 131
click at [1048, 245] on icon at bounding box center [1042, 240] width 11 height 11
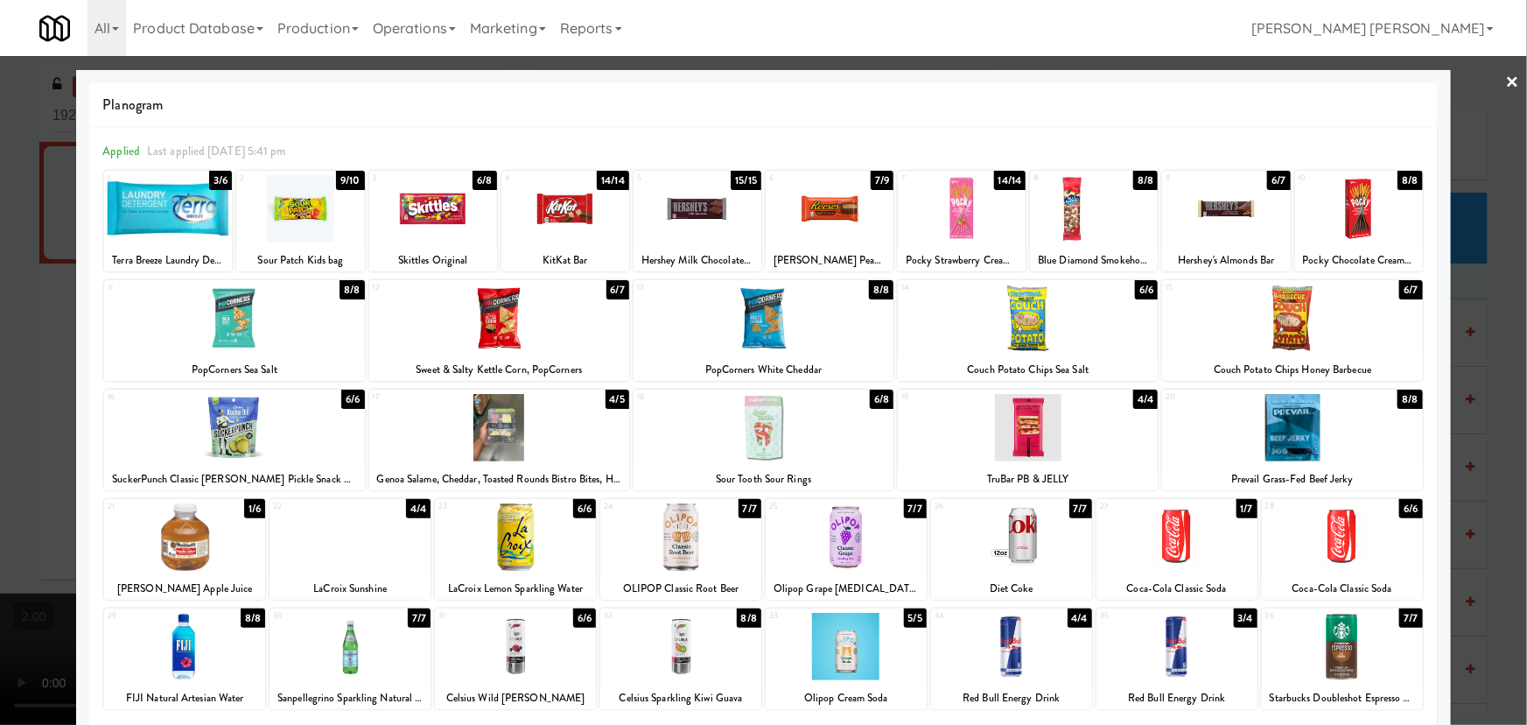
click at [1506, 84] on link "×" at bounding box center [1513, 83] width 14 height 54
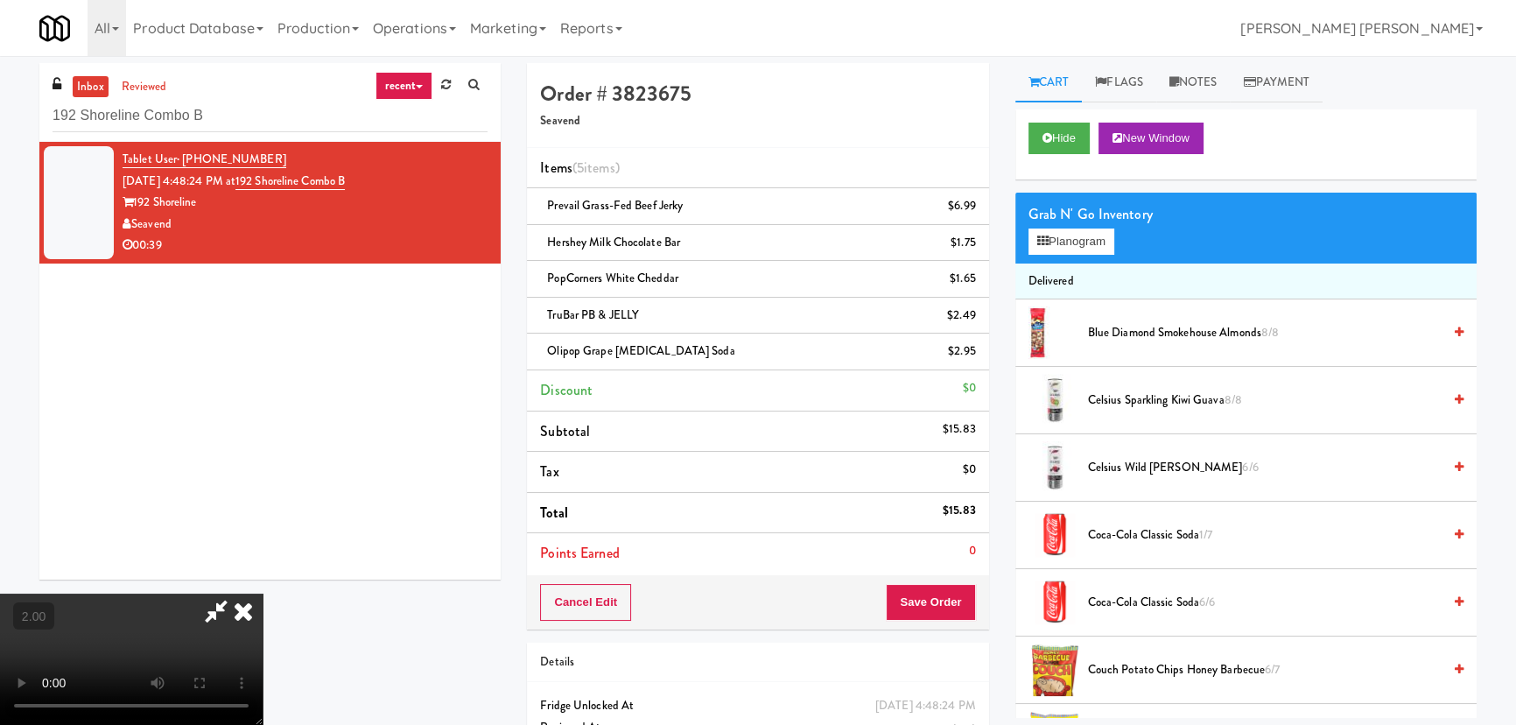
click at [263, 593] on video at bounding box center [131, 658] width 263 height 131
click at [1061, 236] on button "Planogram" at bounding box center [1071, 241] width 86 height 26
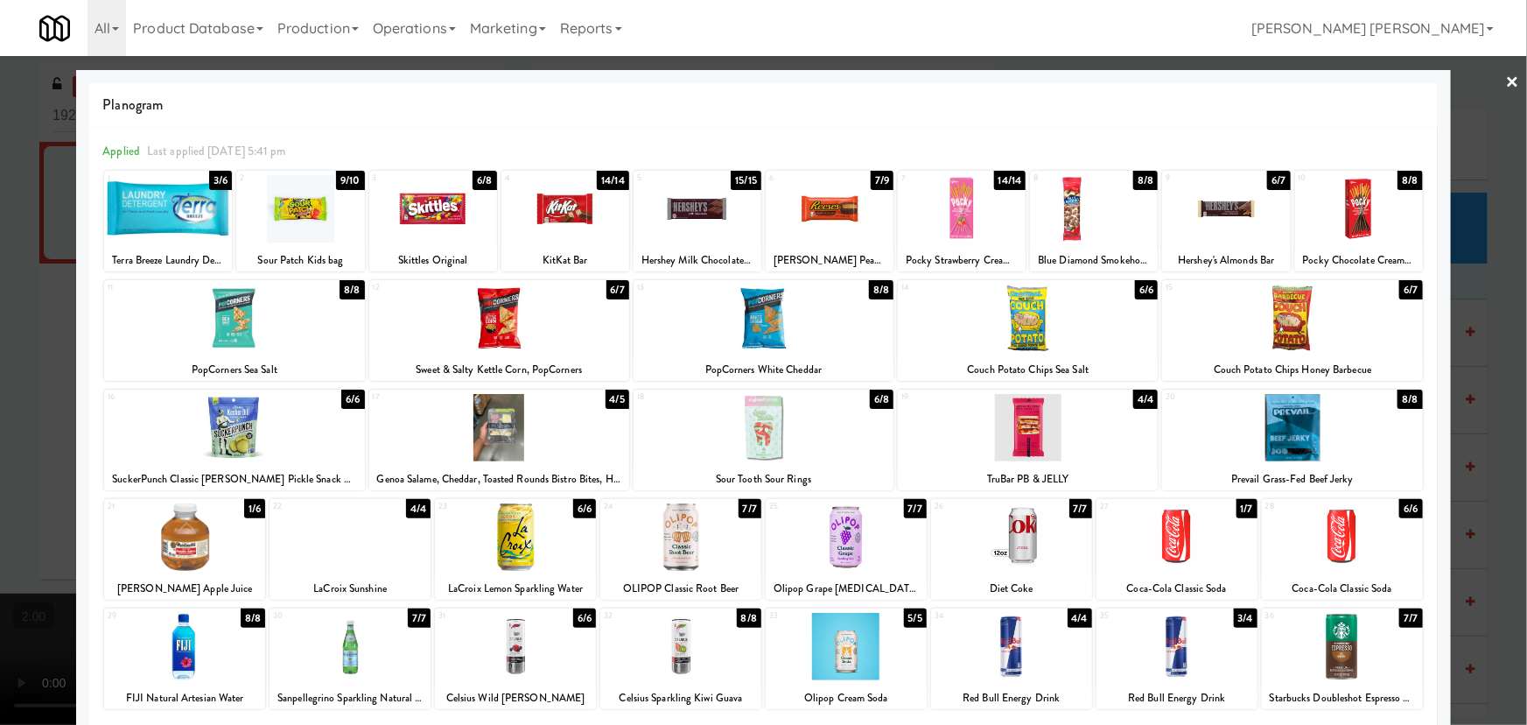
drag, startPoint x: 508, startPoint y: 440, endPoint x: 1002, endPoint y: 335, distance: 504.6
click at [509, 439] on div at bounding box center [499, 427] width 260 height 67
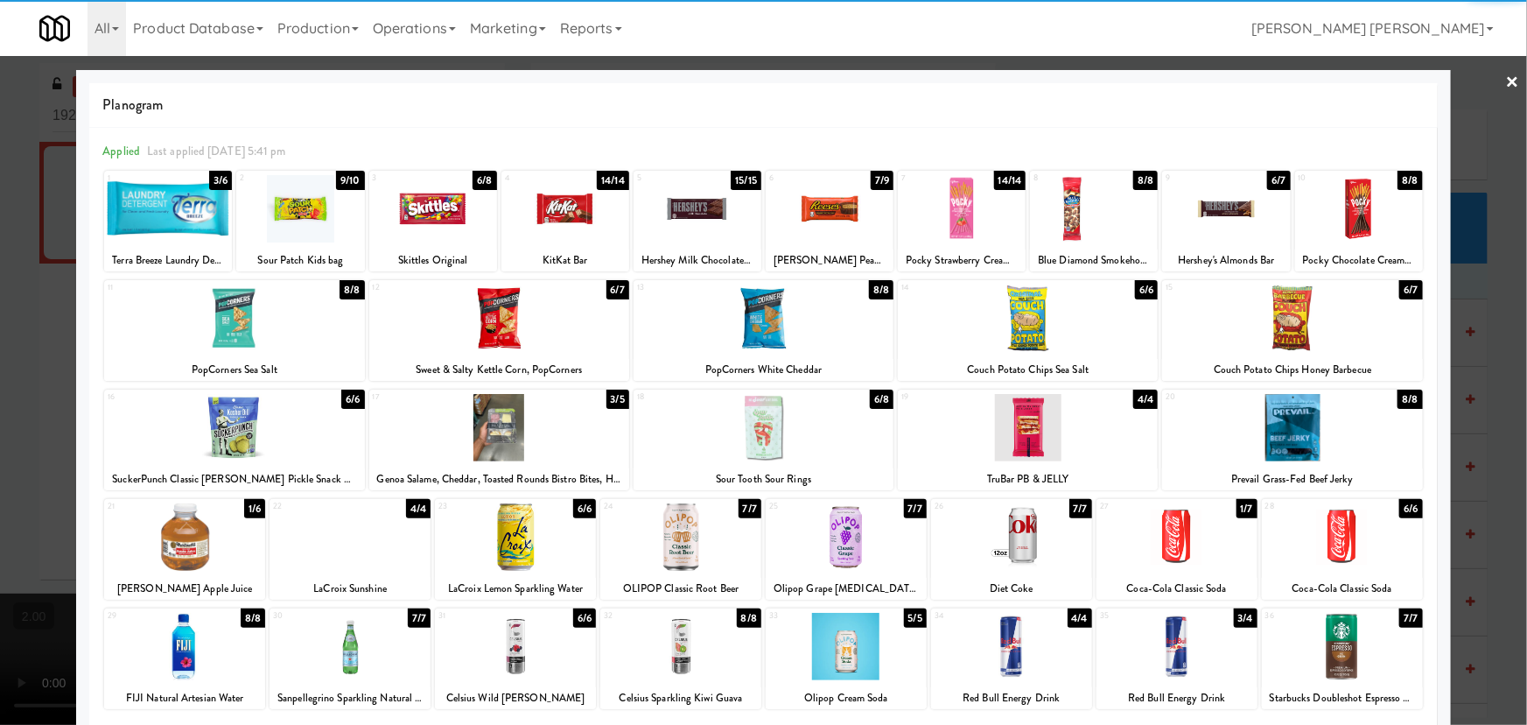
click at [1506, 81] on link "×" at bounding box center [1513, 83] width 14 height 54
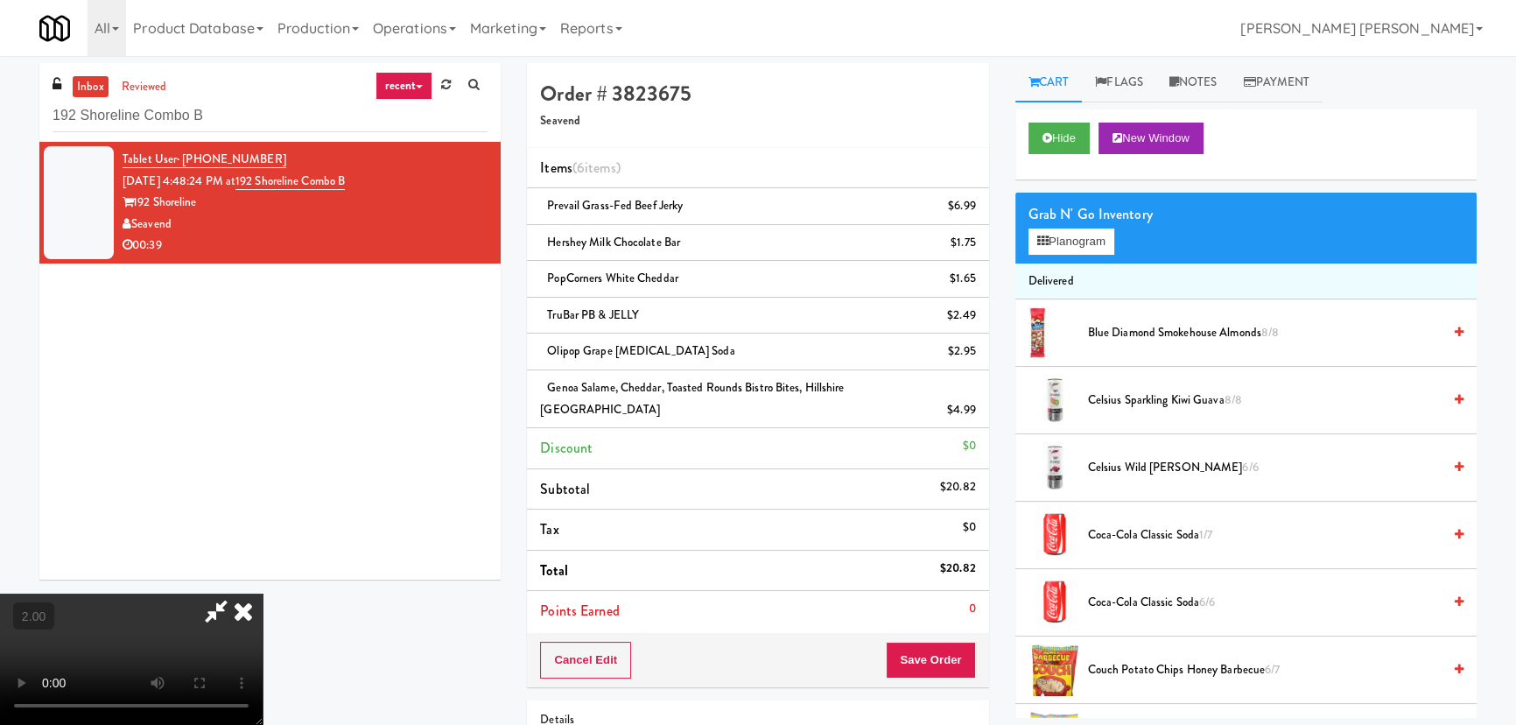
click at [263, 593] on icon at bounding box center [243, 610] width 39 height 35
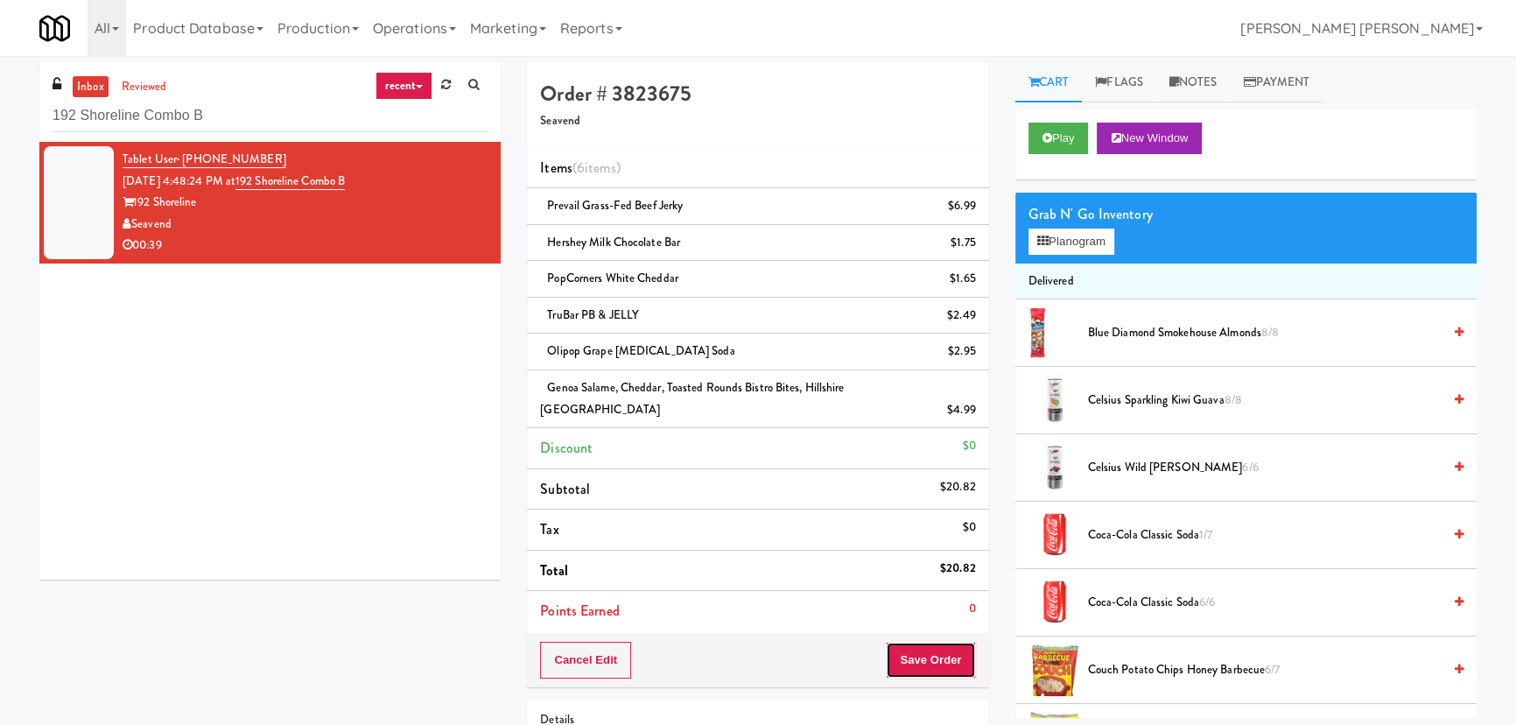
click at [928, 641] on button "Save Order" at bounding box center [930, 659] width 89 height 37
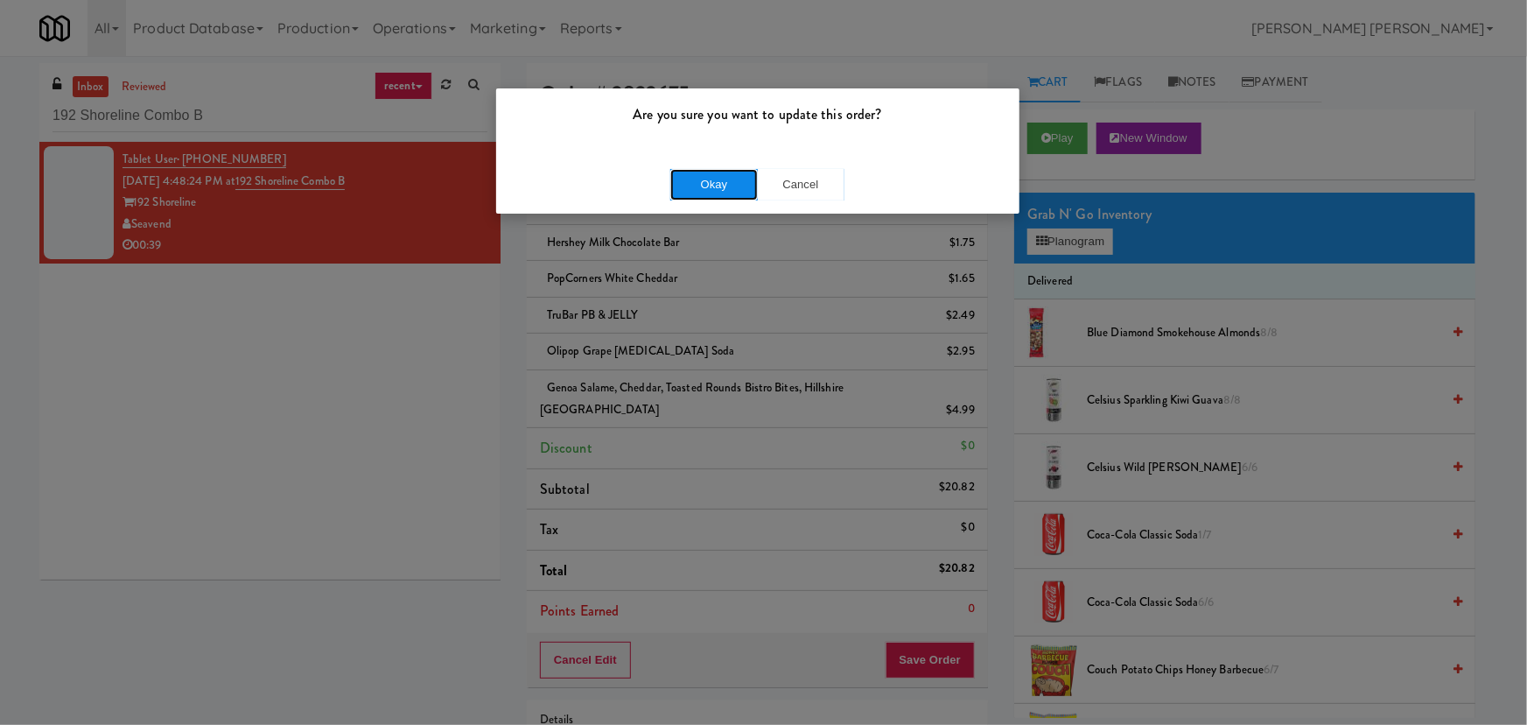
click at [718, 175] on button "Okay" at bounding box center [714, 185] width 88 height 32
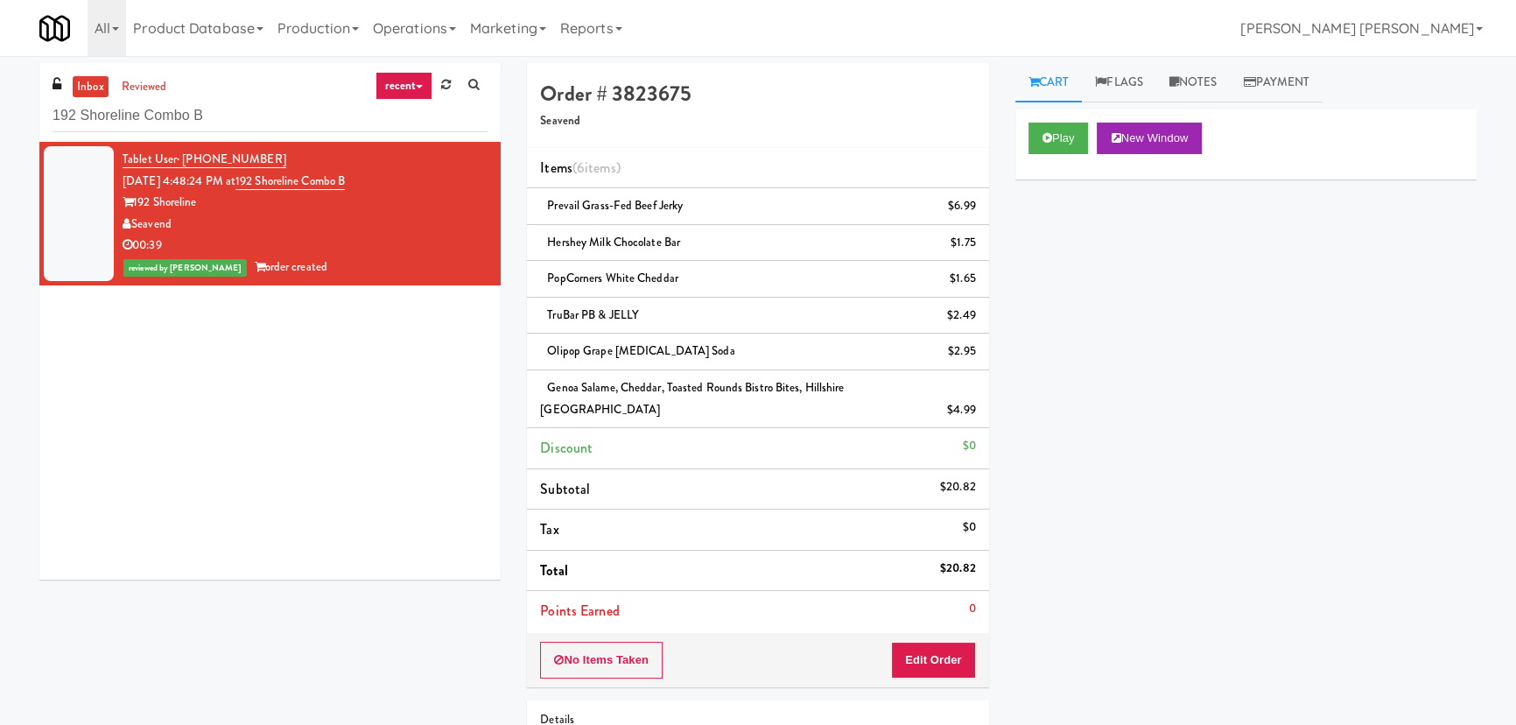
drag, startPoint x: 183, startPoint y: 223, endPoint x: 132, endPoint y: 228, distance: 50.9
click at [132, 228] on div "Seavend" at bounding box center [305, 225] width 365 height 22
copy div "Seavend"
drag, startPoint x: 367, startPoint y: 179, endPoint x: 254, endPoint y: 176, distance: 112.9
click at [254, 176] on div "Tablet User · (425) 375-3376 Sep 1, 2025 4:48:24 PM at 192 Shoreline Combo B 19…" at bounding box center [305, 214] width 365 height 130
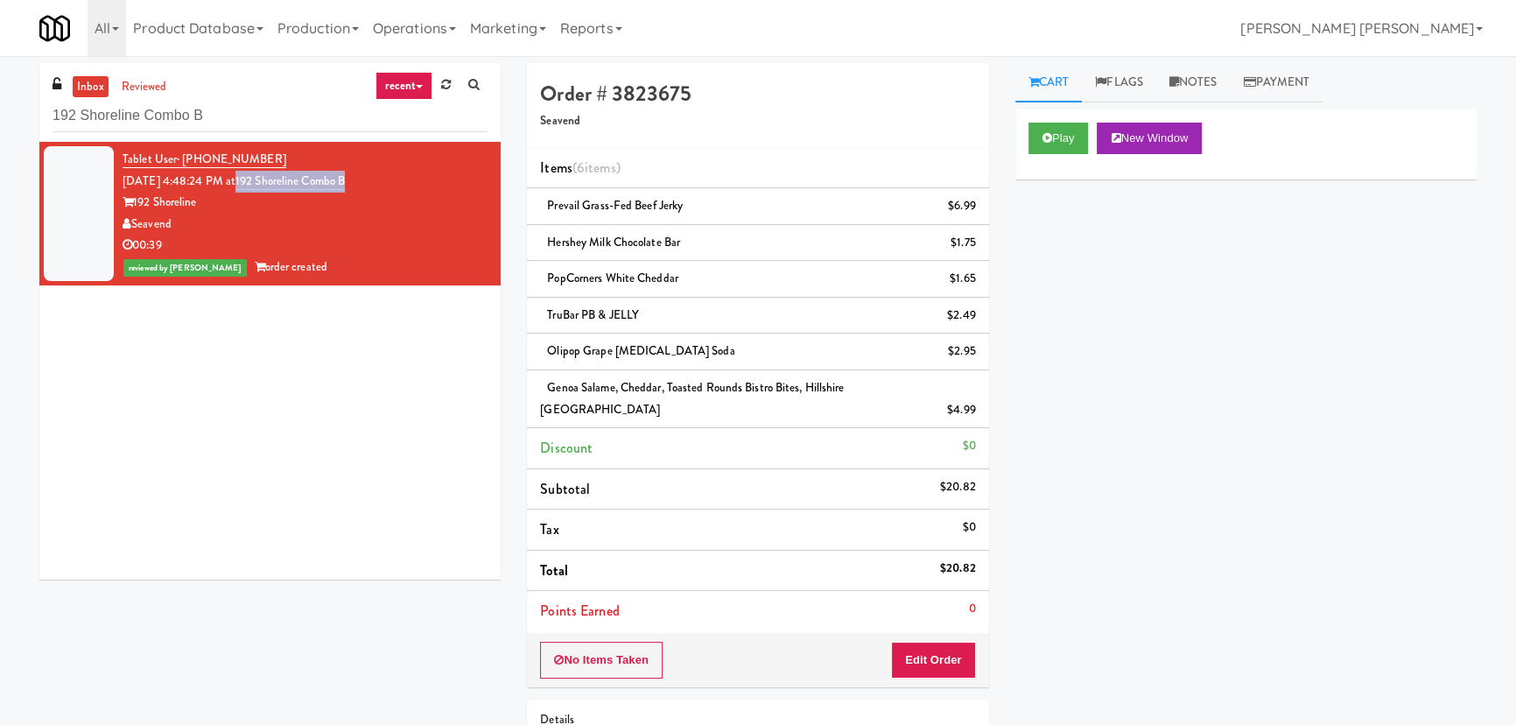
copy link "192 Shoreline Combo B"
drag, startPoint x: 268, startPoint y: 154, endPoint x: 182, endPoint y: 154, distance: 85.8
click at [182, 154] on div "Tablet User · (425) 375-3376 Sep 1, 2025 4:48:24 PM at 192 Shoreline Combo B 19…" at bounding box center [305, 214] width 365 height 130
copy span "(425) 375-3376"
drag, startPoint x: 940, startPoint y: 547, endPoint x: 917, endPoint y: 313, distance: 234.8
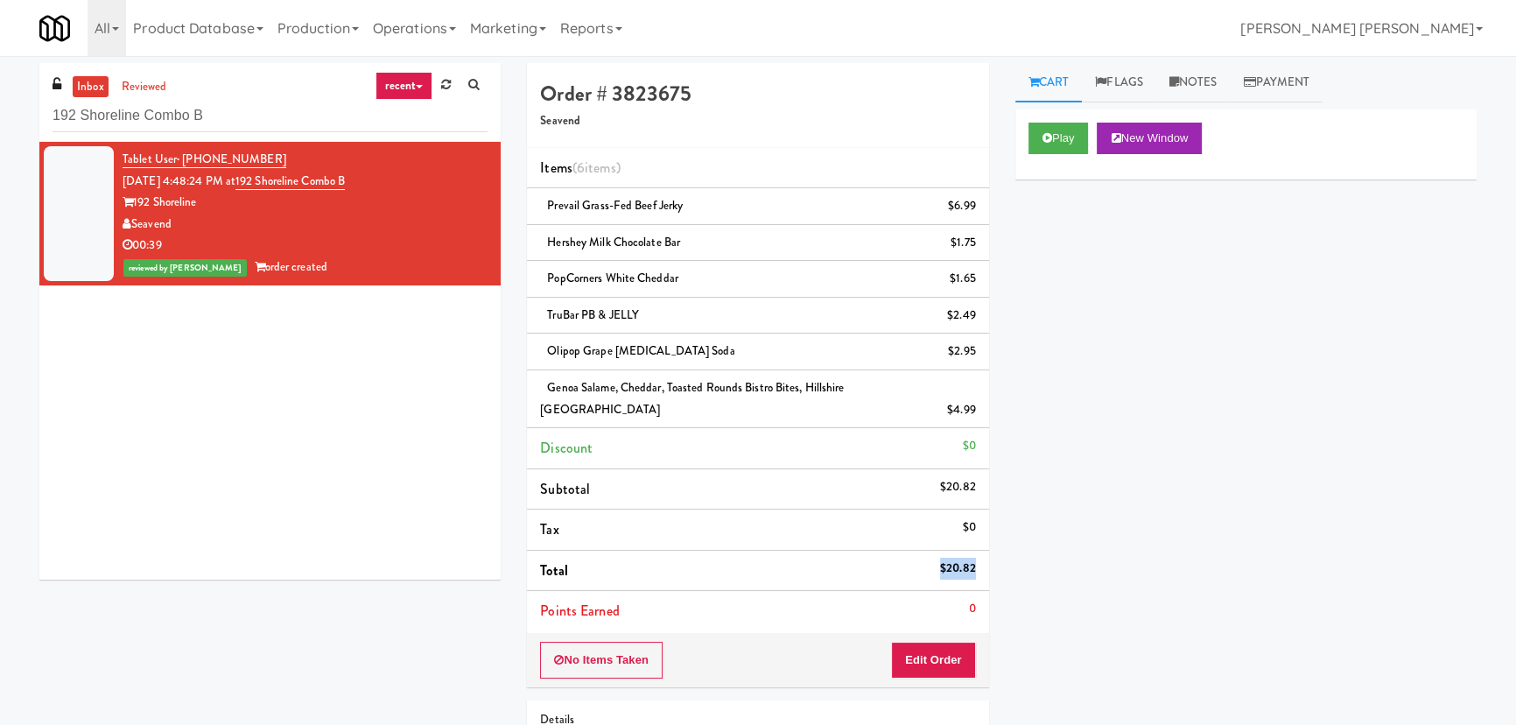
click at [975, 550] on li "Total $20.82" at bounding box center [757, 570] width 461 height 41
copy span
click at [974, 557] on div "$20.82" at bounding box center [958, 568] width 36 height 22
click at [972, 550] on li "Total $20.82" at bounding box center [757, 570] width 461 height 41
copy li "$20.82"
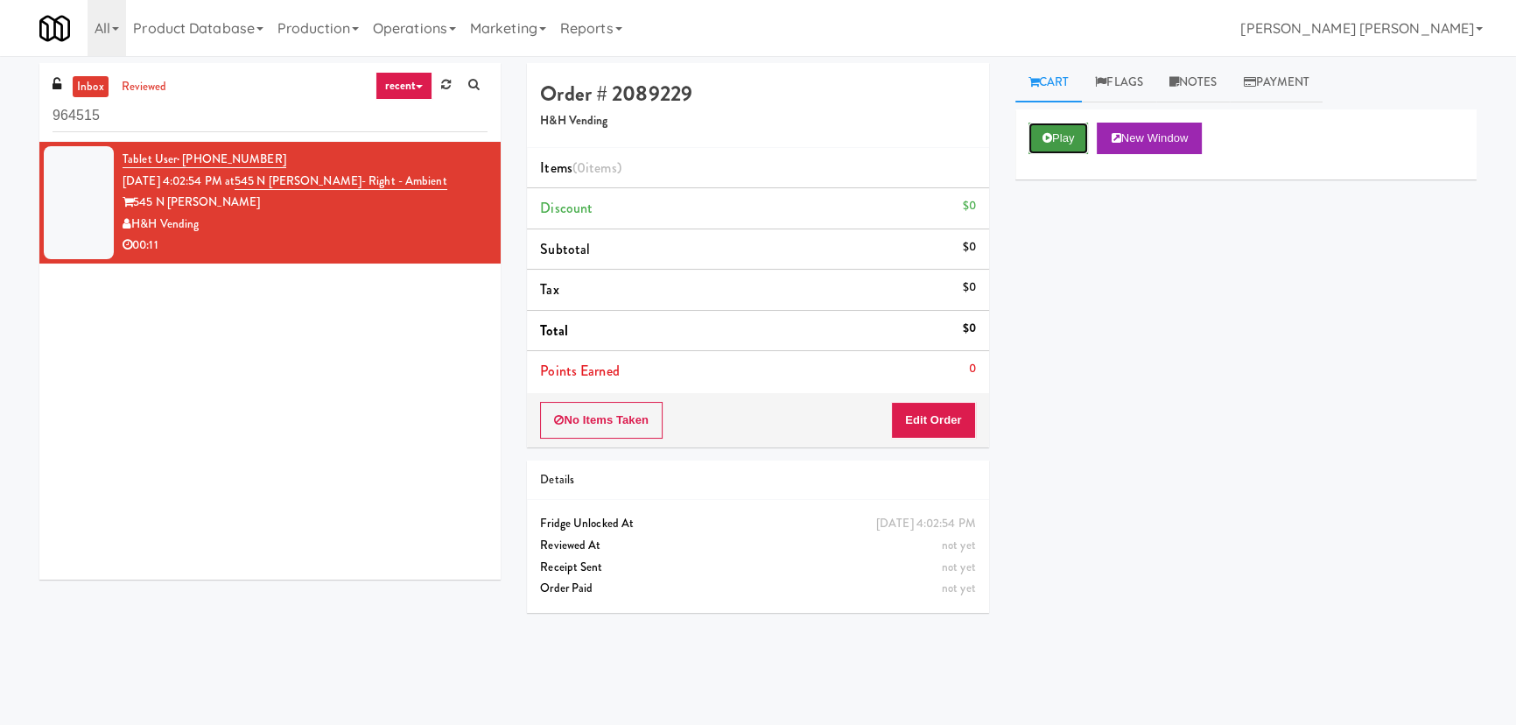
click at [1041, 144] on button "Play" at bounding box center [1058, 139] width 60 height 32
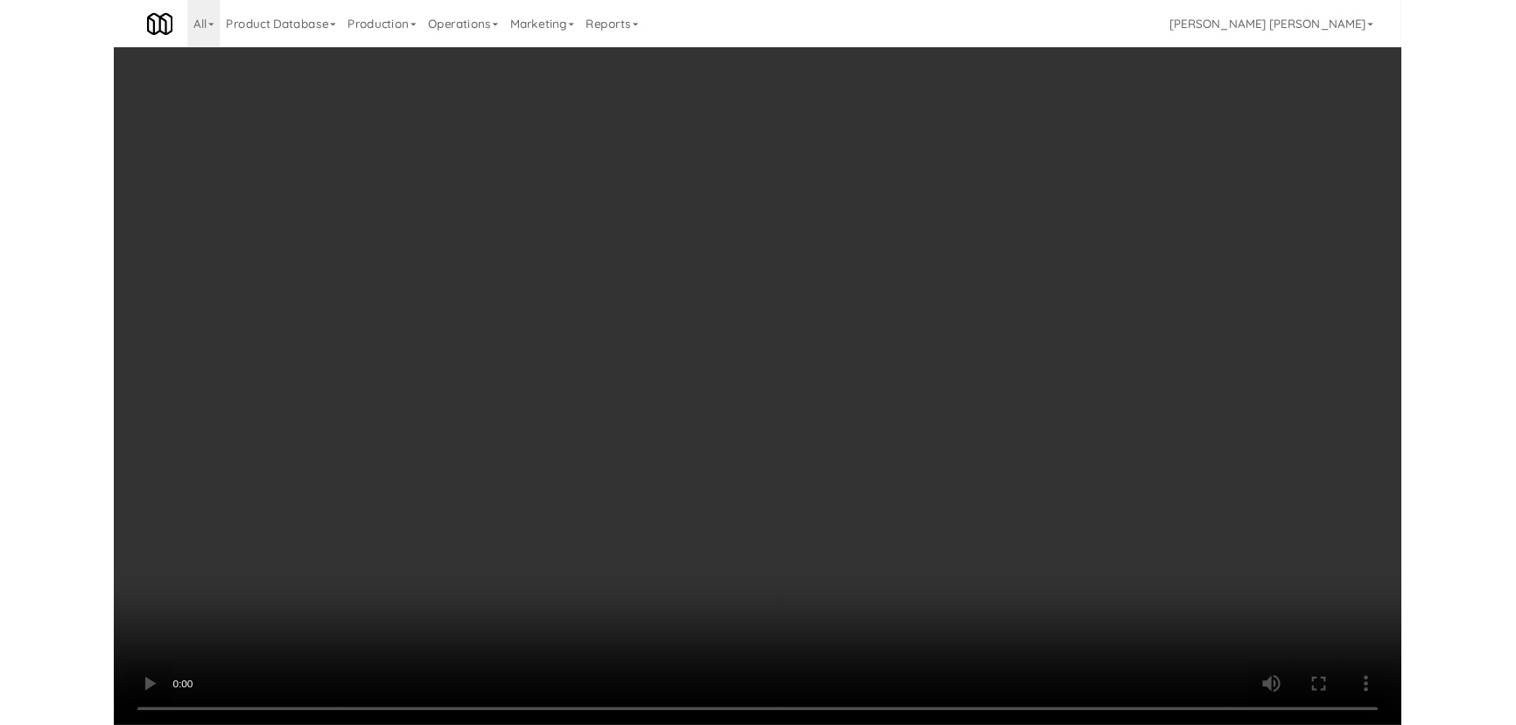
scroll to position [36, 0]
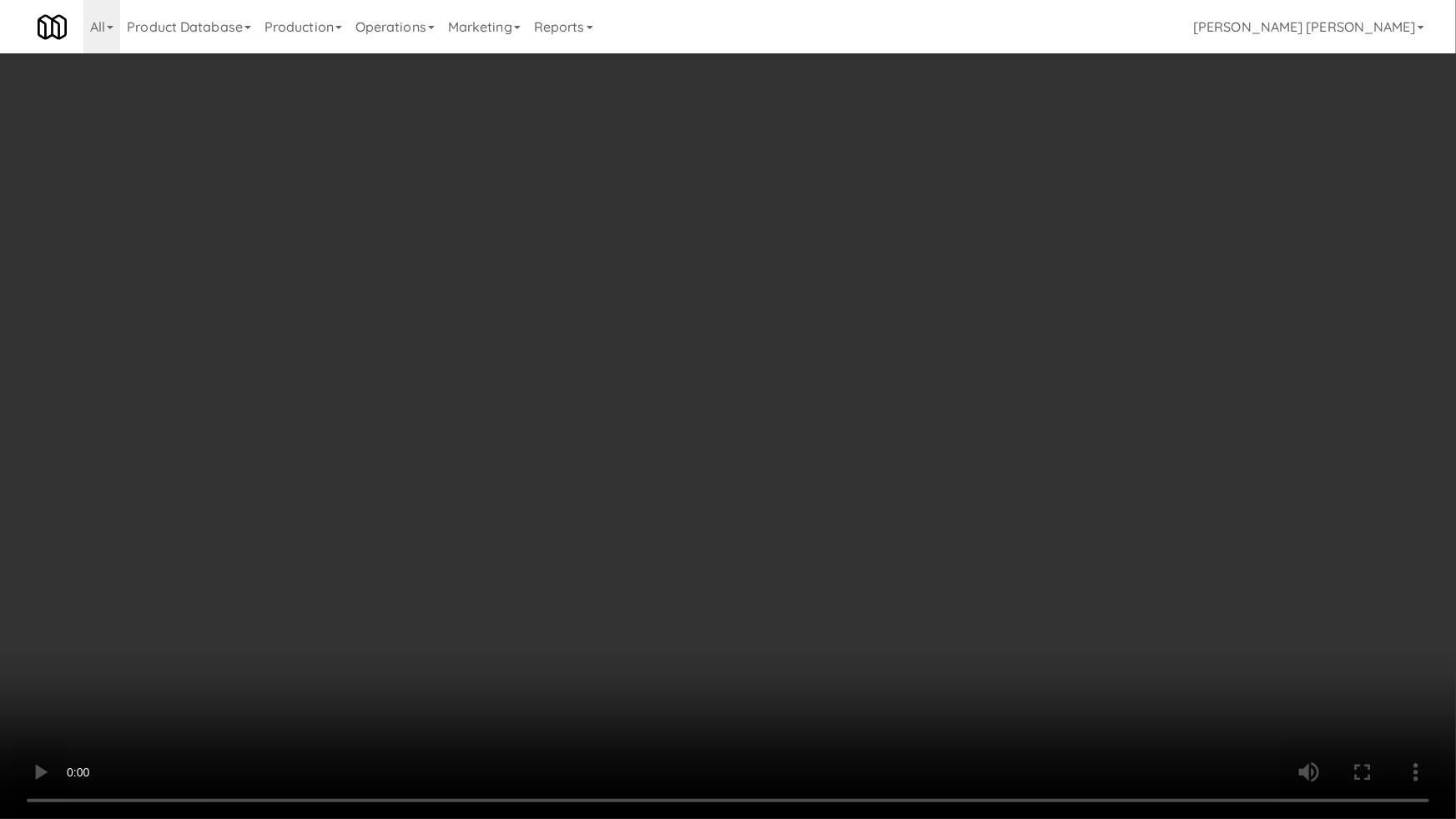
click at [804, 690] on video at bounding box center [728, 409] width 1456 height 819
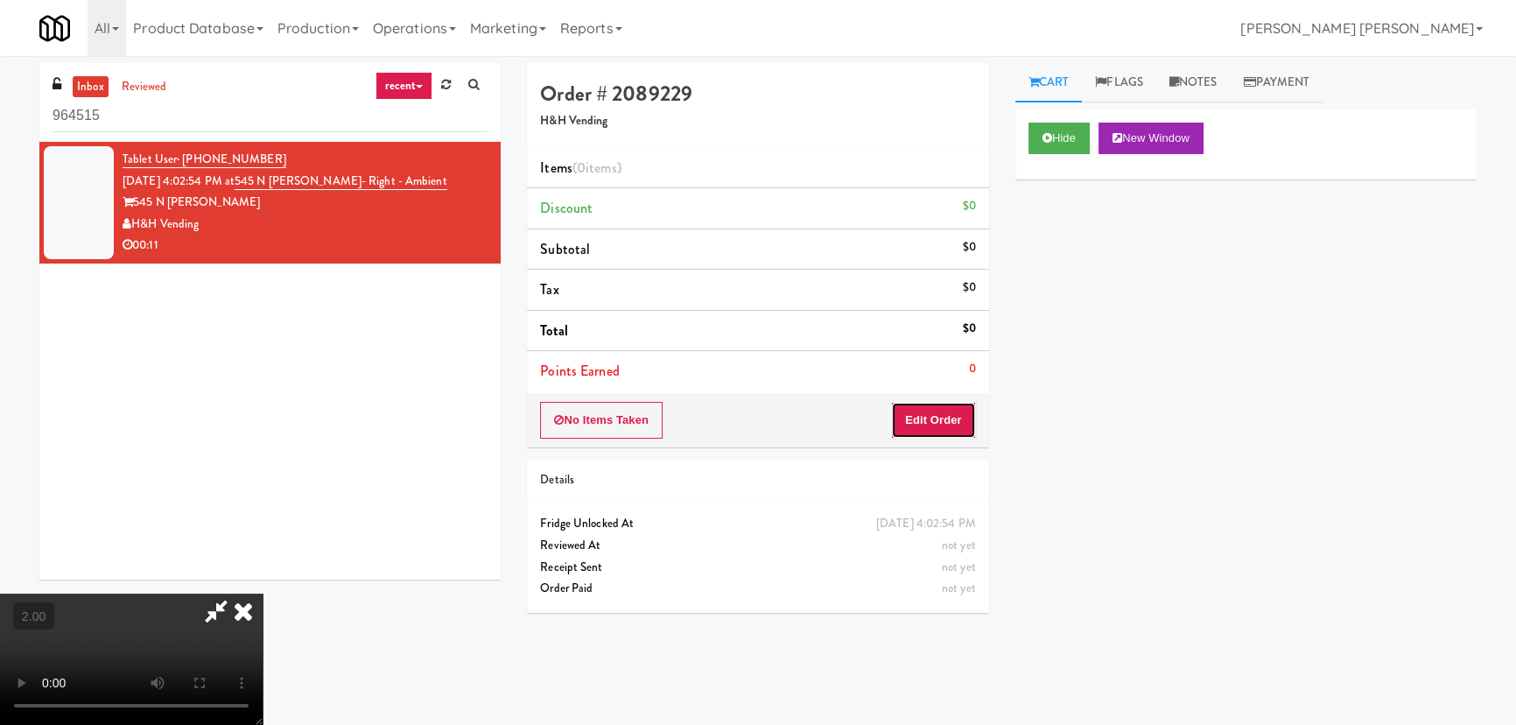
click at [951, 420] on button "Edit Order" at bounding box center [933, 420] width 85 height 37
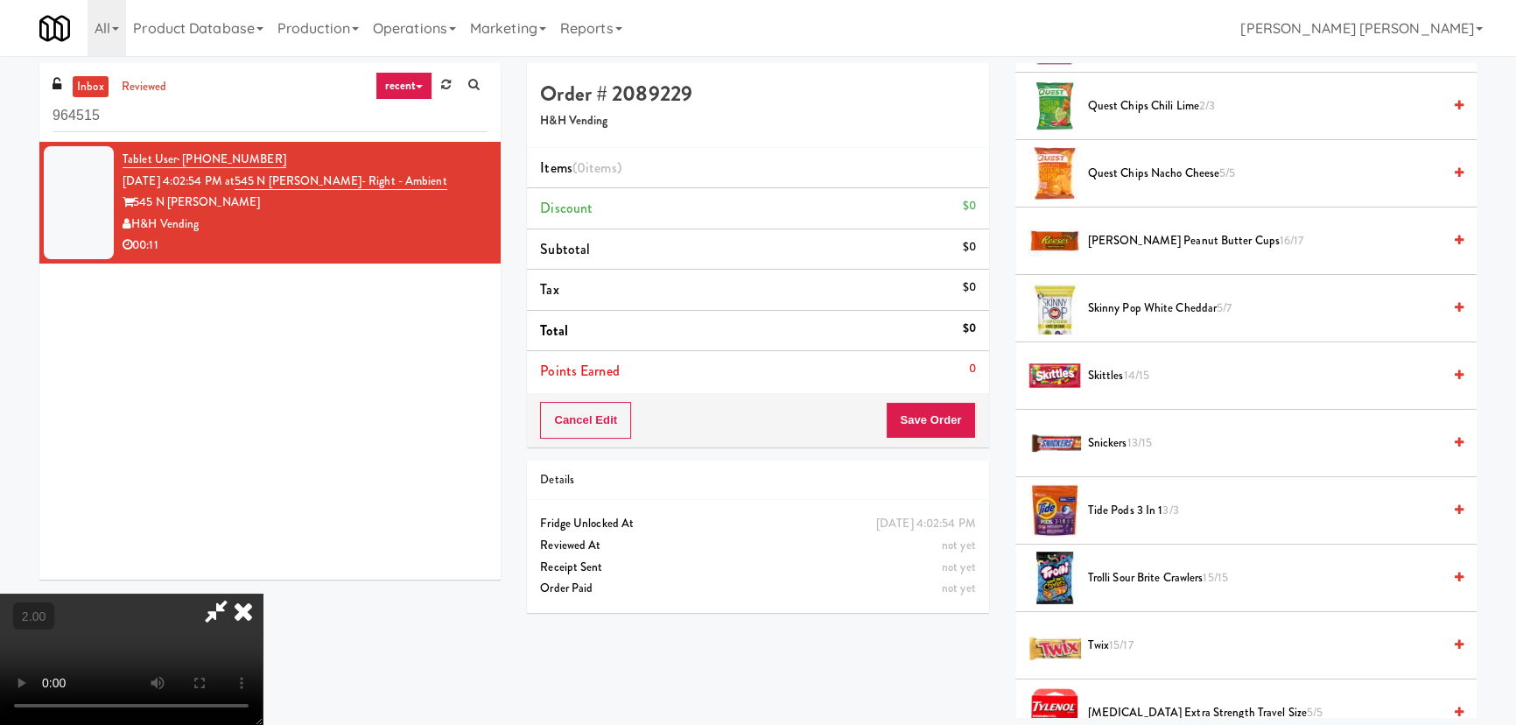
scroll to position [1552, 0]
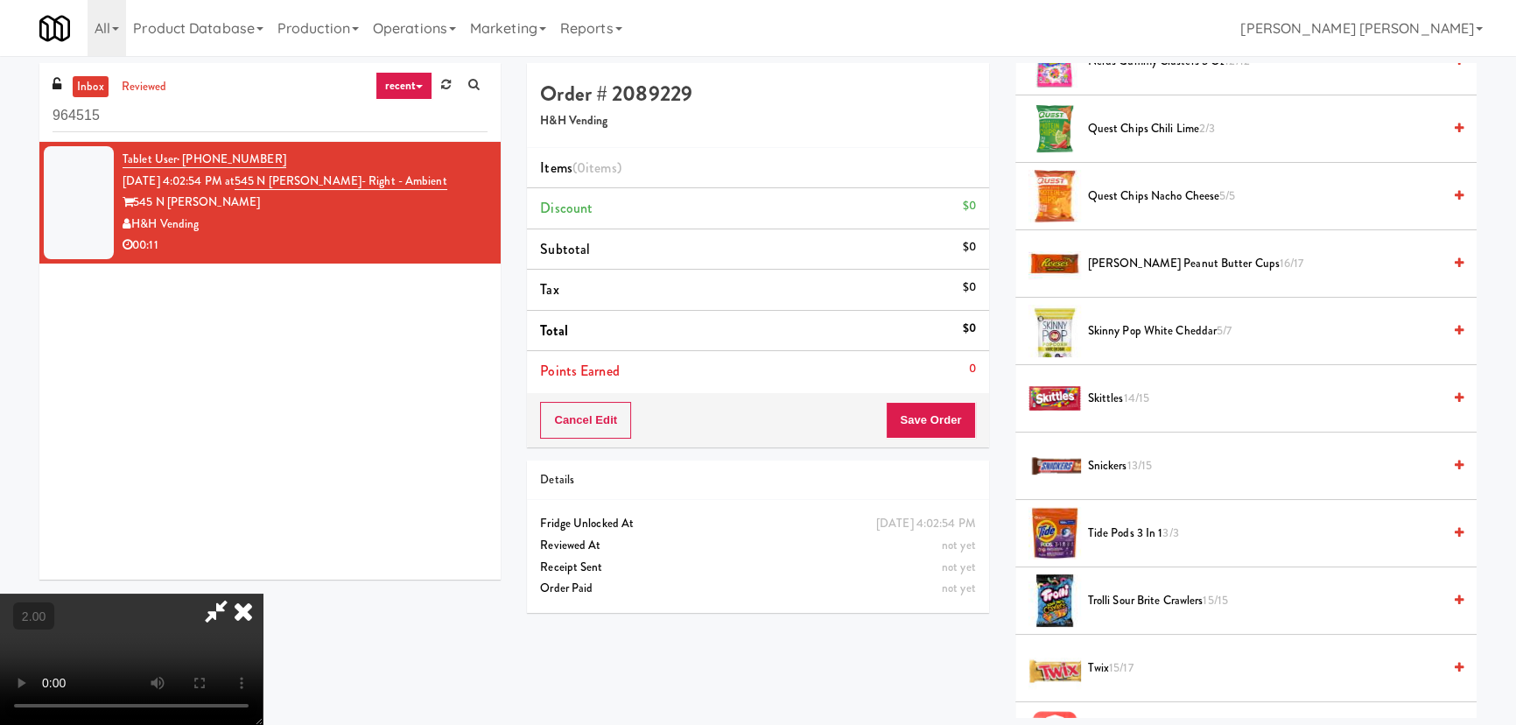
click at [1109, 401] on span "Skittles 14/15" at bounding box center [1265, 399] width 354 height 22
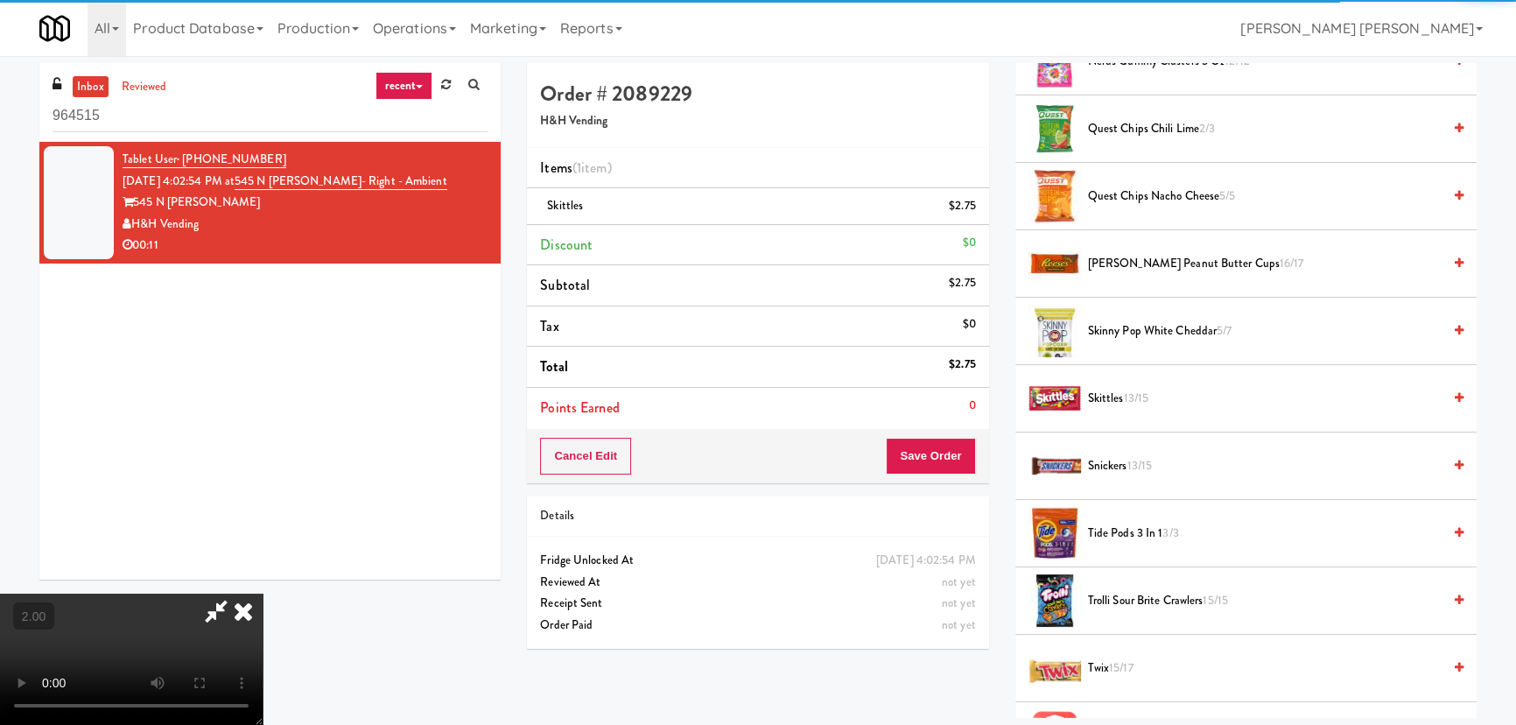
scroll to position [0, 0]
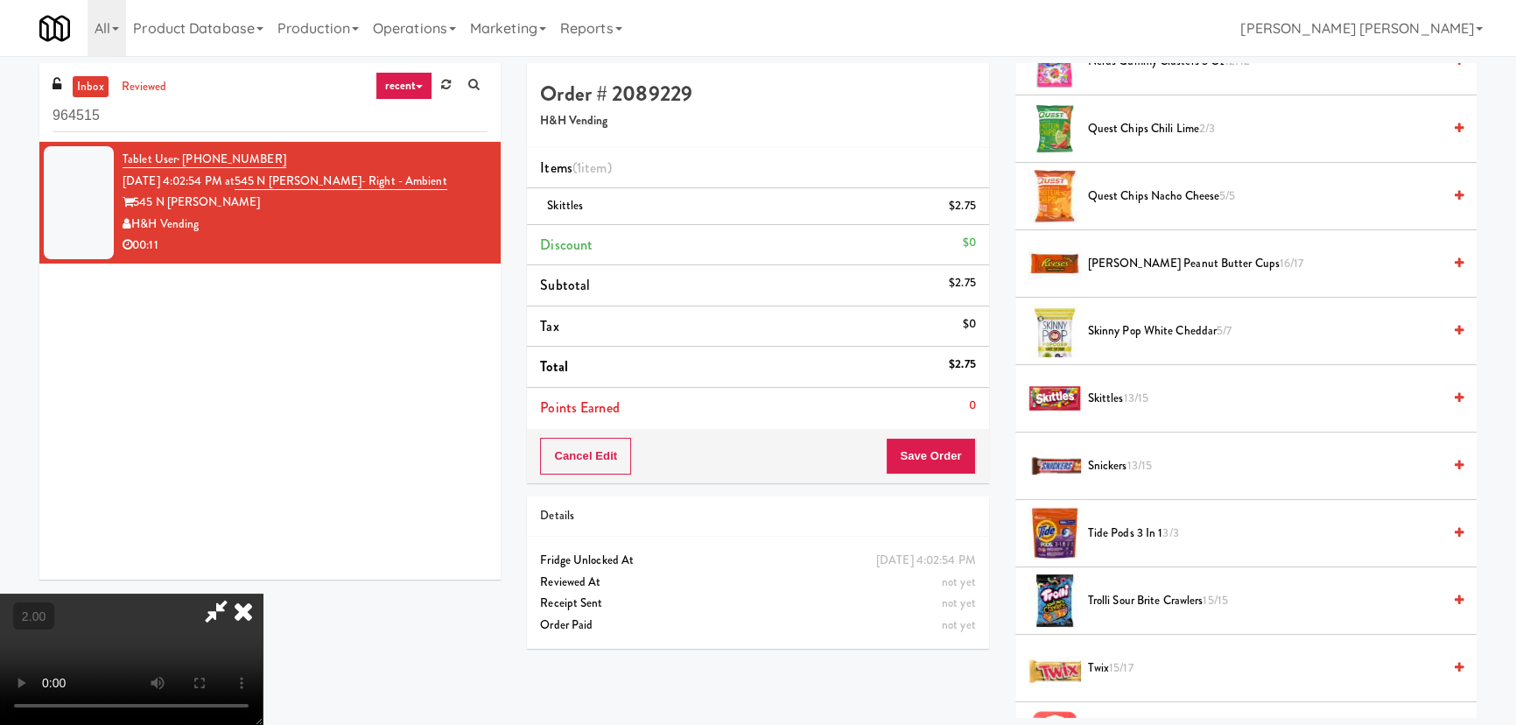
click at [236, 593] on icon at bounding box center [216, 610] width 40 height 35
click at [945, 455] on button "Save Order" at bounding box center [930, 456] width 89 height 37
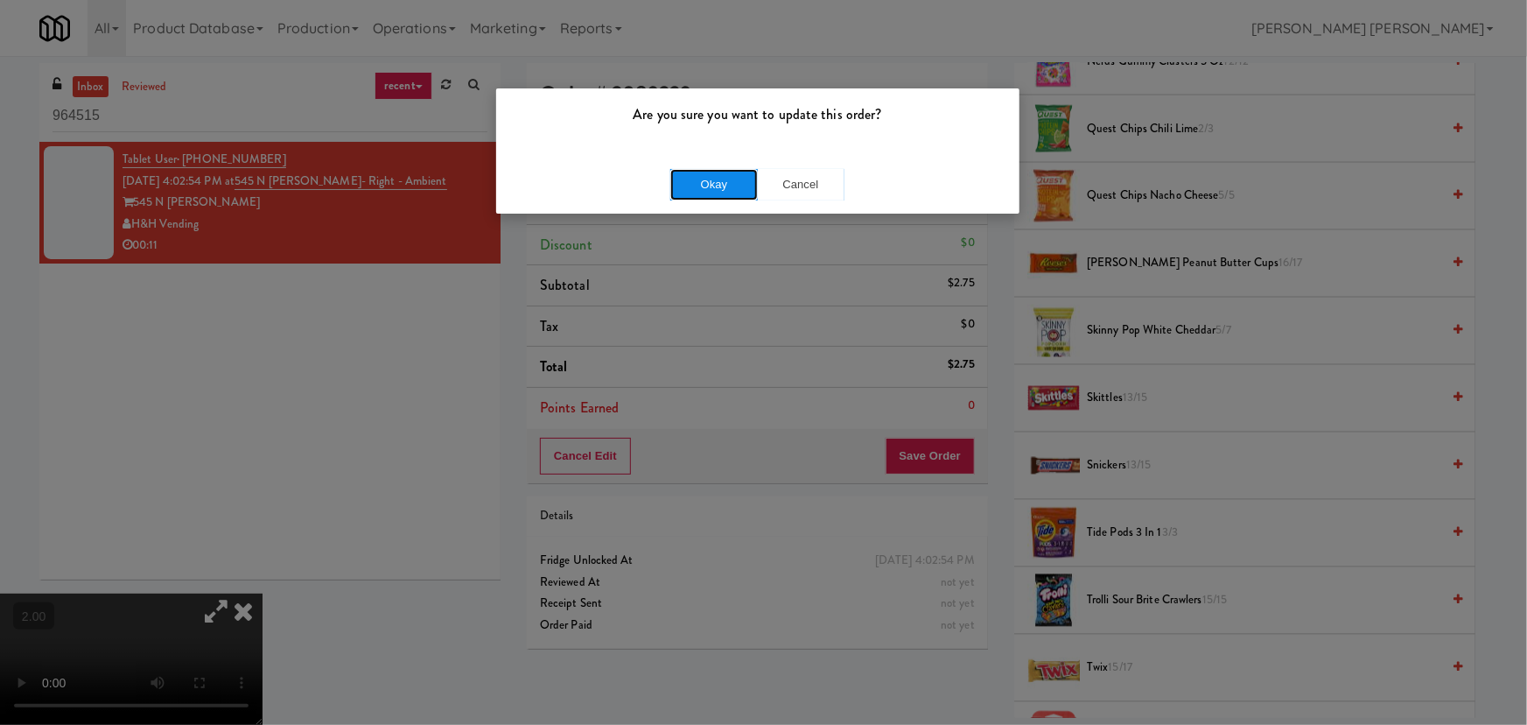
click at [724, 186] on button "Okay" at bounding box center [714, 185] width 88 height 32
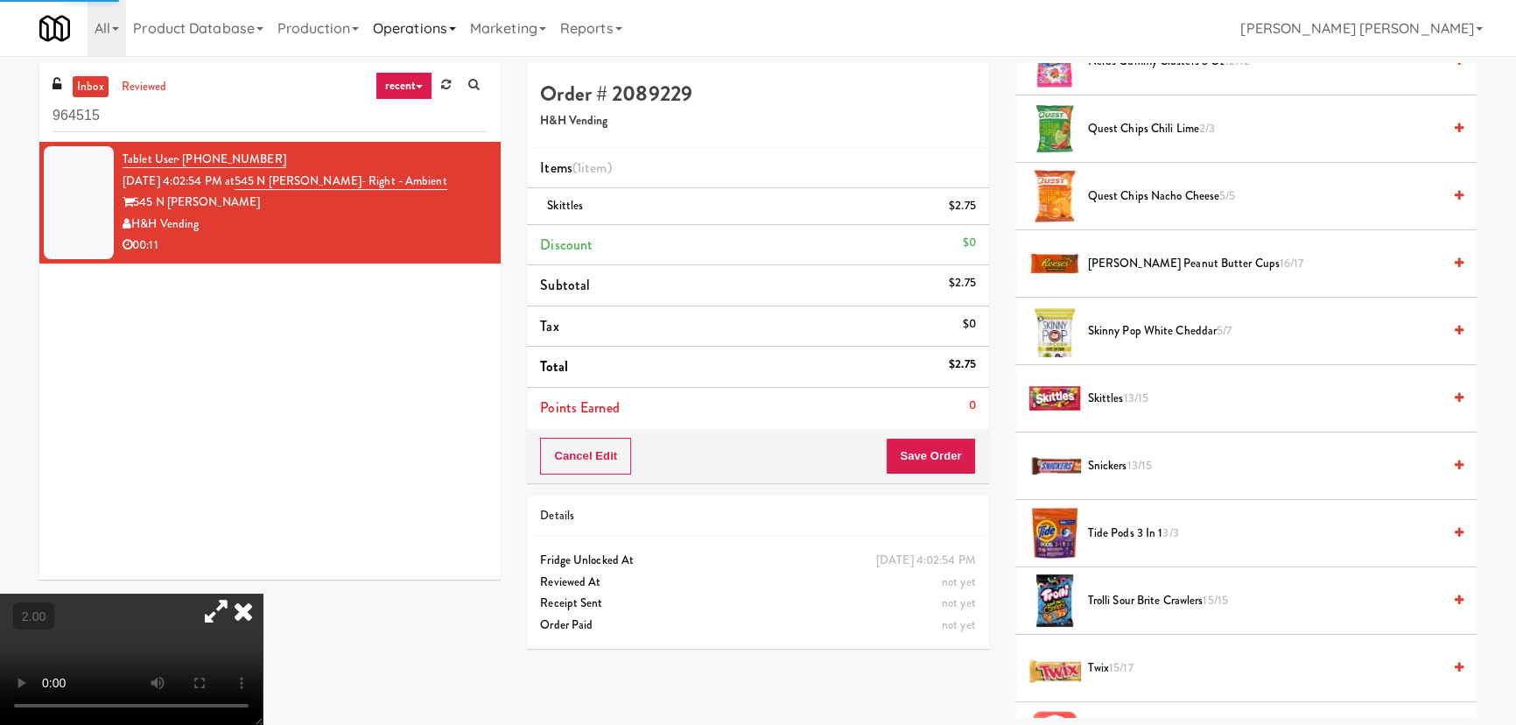
scroll to position [47, 0]
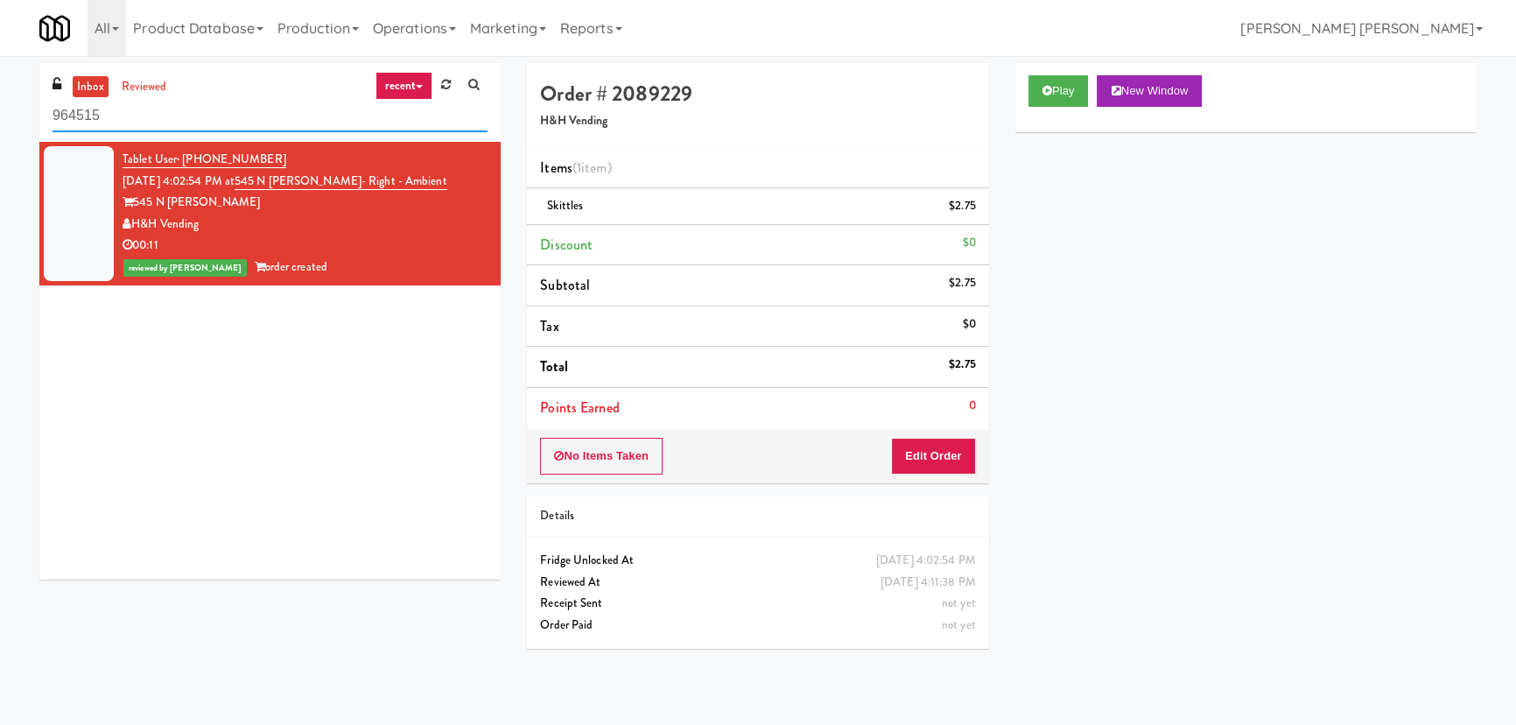
drag, startPoint x: 166, startPoint y: 103, endPoint x: 39, endPoint y: 88, distance: 127.9
click at [39, 88] on div "inbox reviewed recent all unclear take inventory issue suspicious failed recent…" at bounding box center [269, 102] width 461 height 79
paste input "Parke West Cabinet"
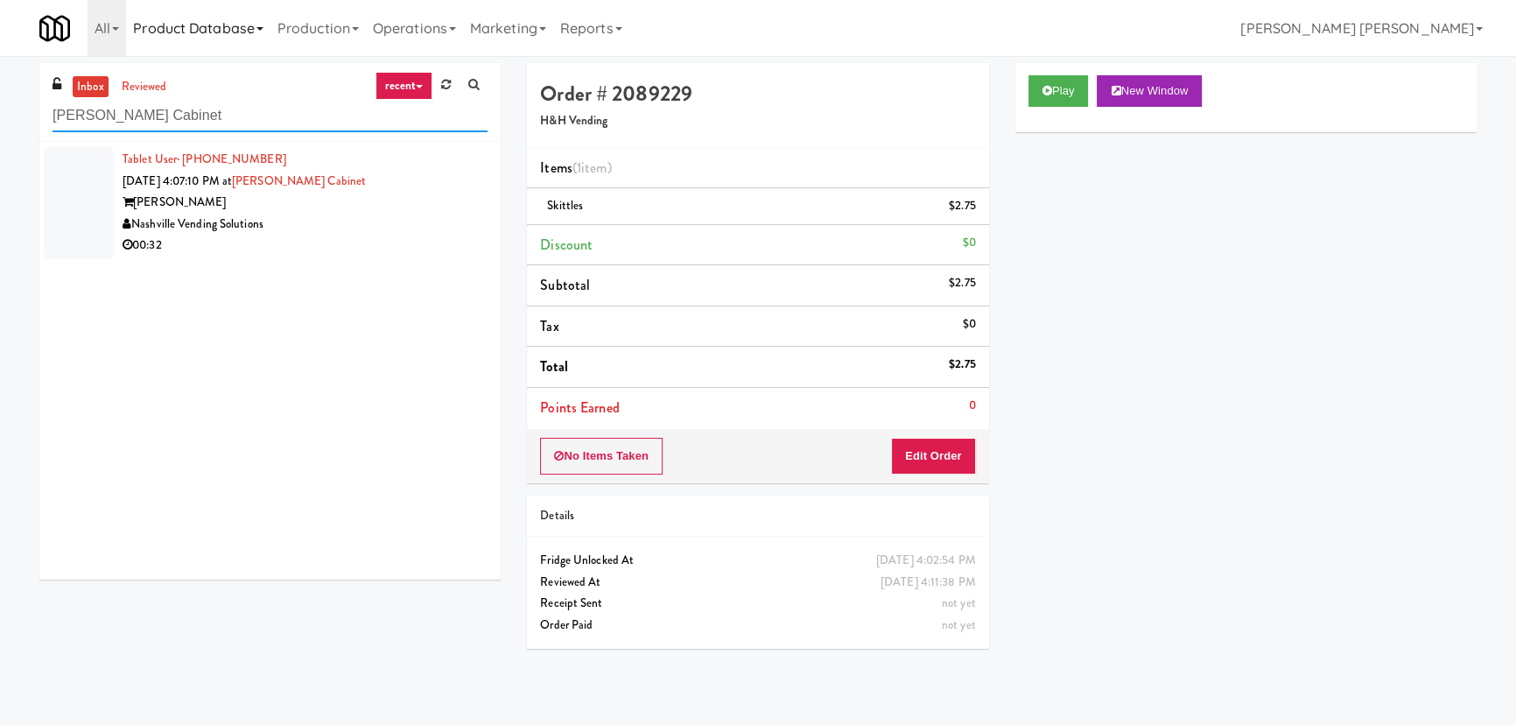
type input "Parke West Cabinet"
click at [384, 219] on div "Nashville Vending Solutions" at bounding box center [305, 225] width 365 height 22
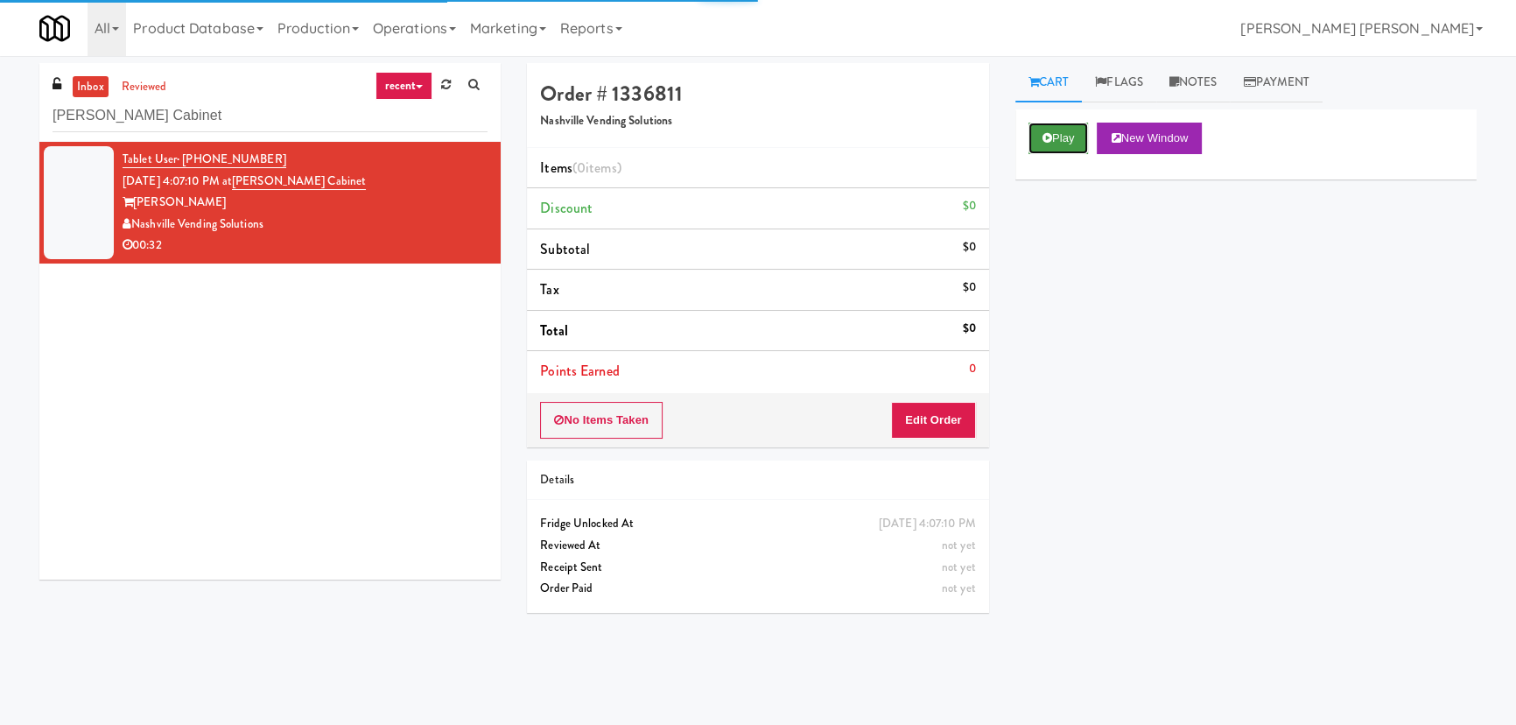
click at [1072, 139] on button "Play" at bounding box center [1058, 139] width 60 height 32
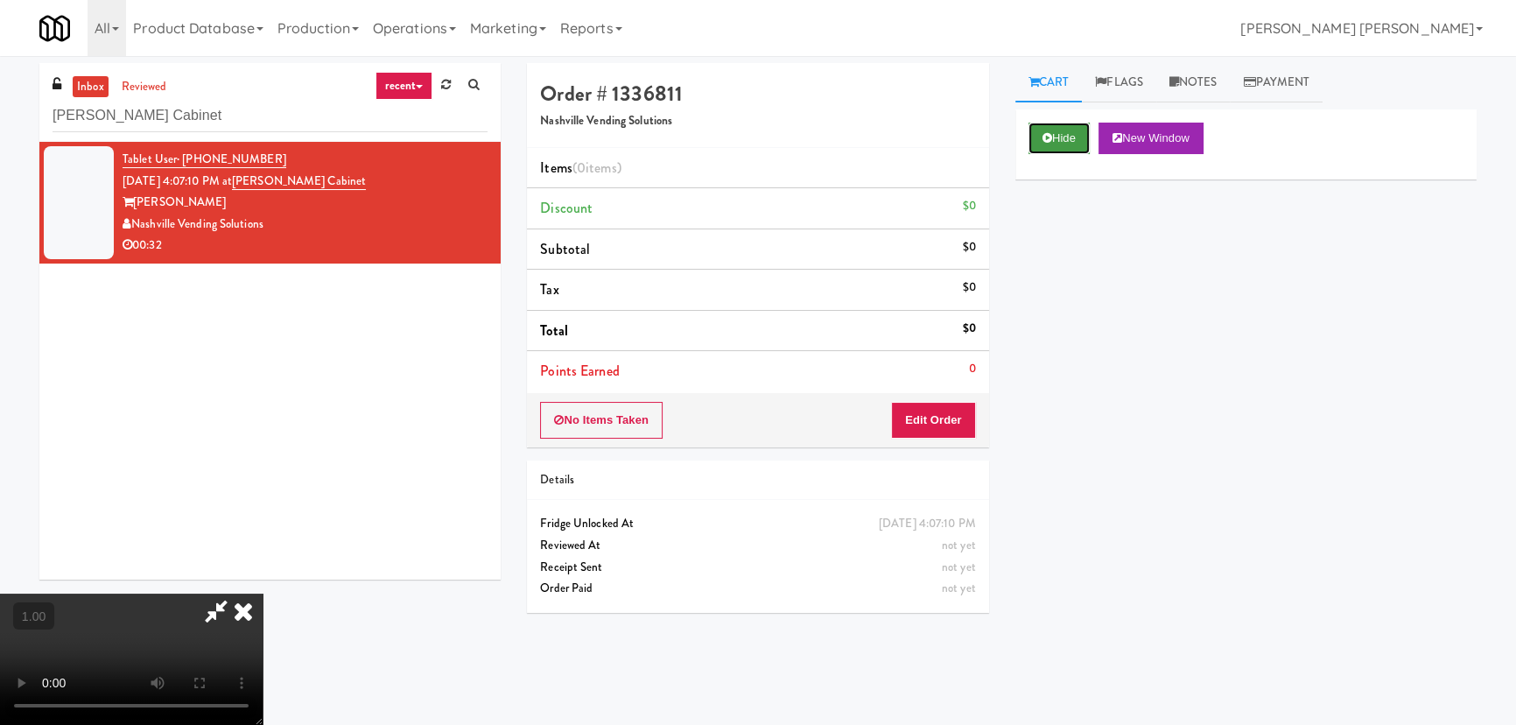
click at [1037, 126] on button "Hide" at bounding box center [1058, 139] width 61 height 32
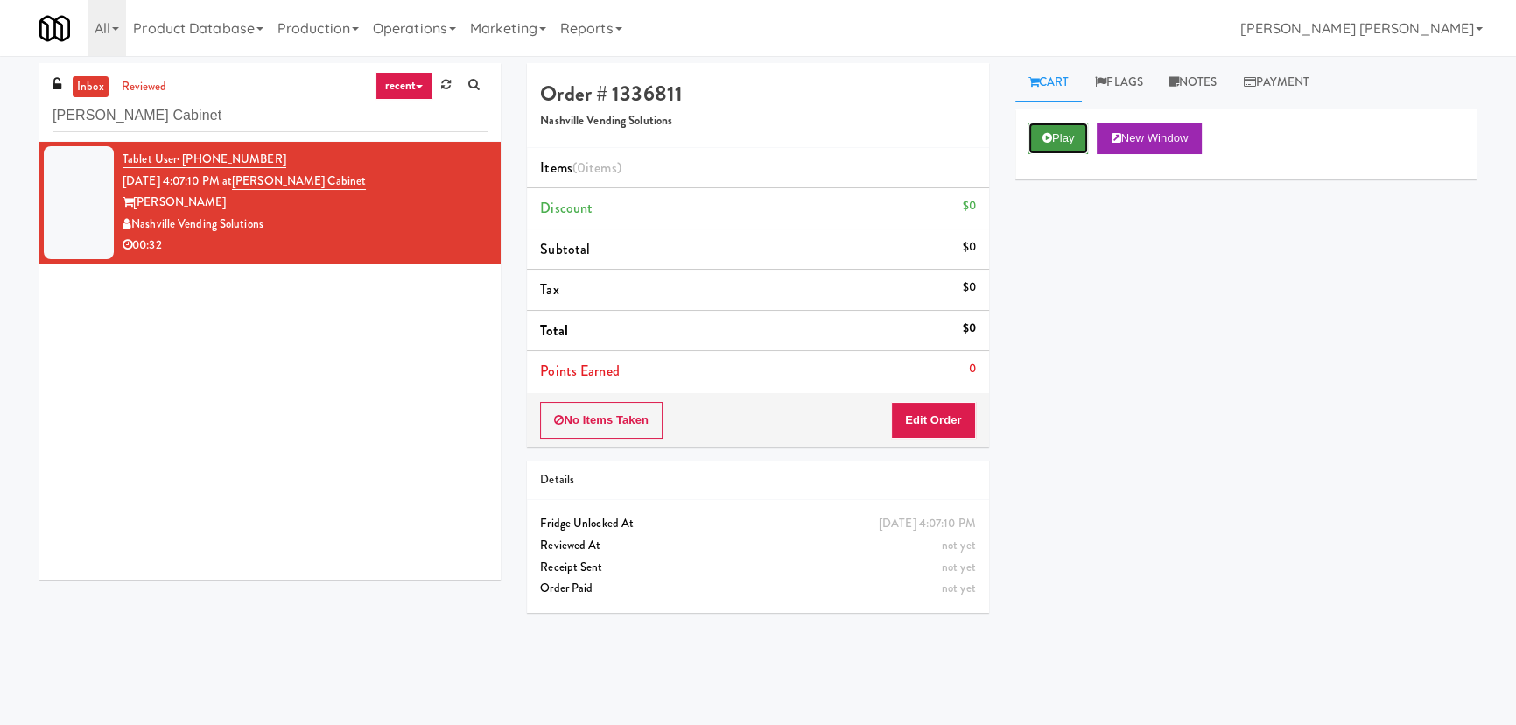
click at [1037, 126] on button "Play" at bounding box center [1058, 139] width 60 height 32
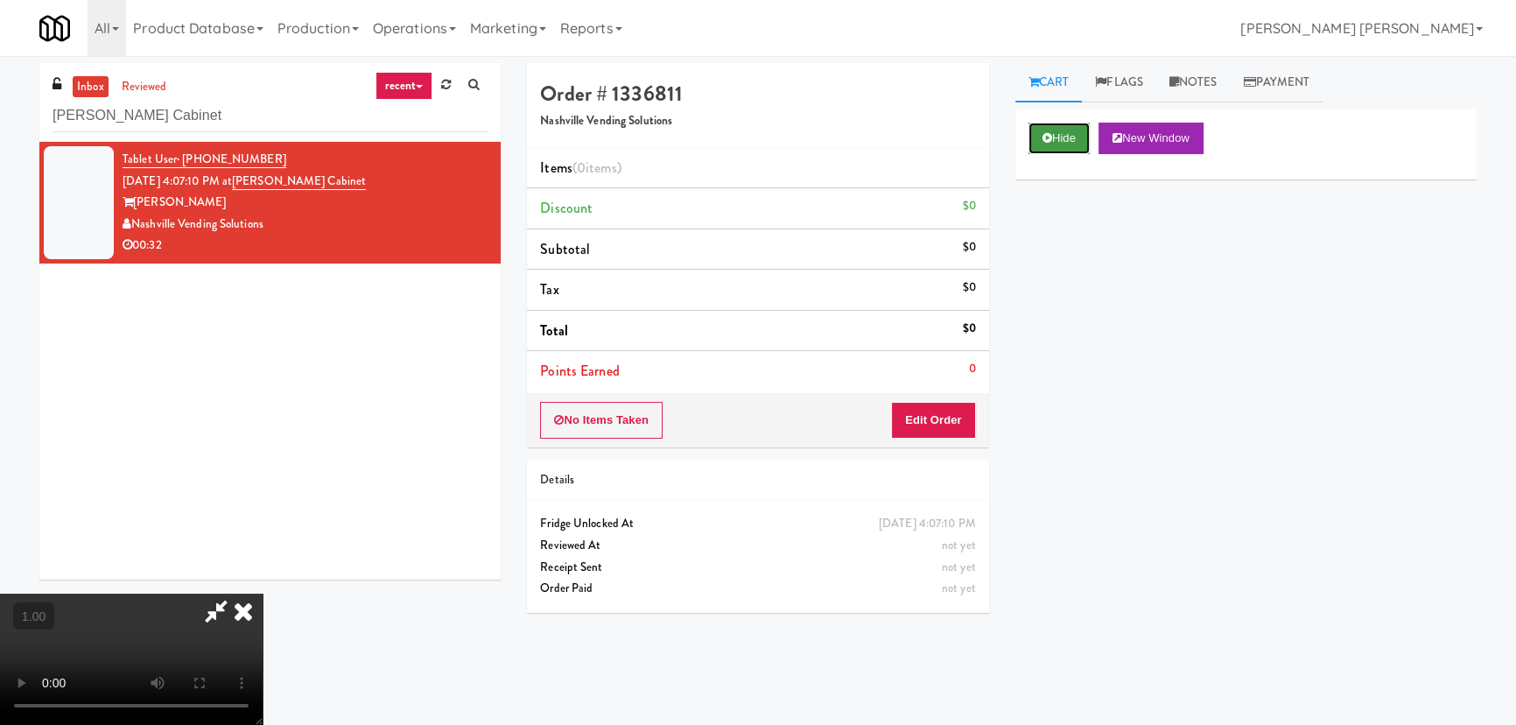
click at [1072, 126] on button "Hide" at bounding box center [1058, 139] width 61 height 32
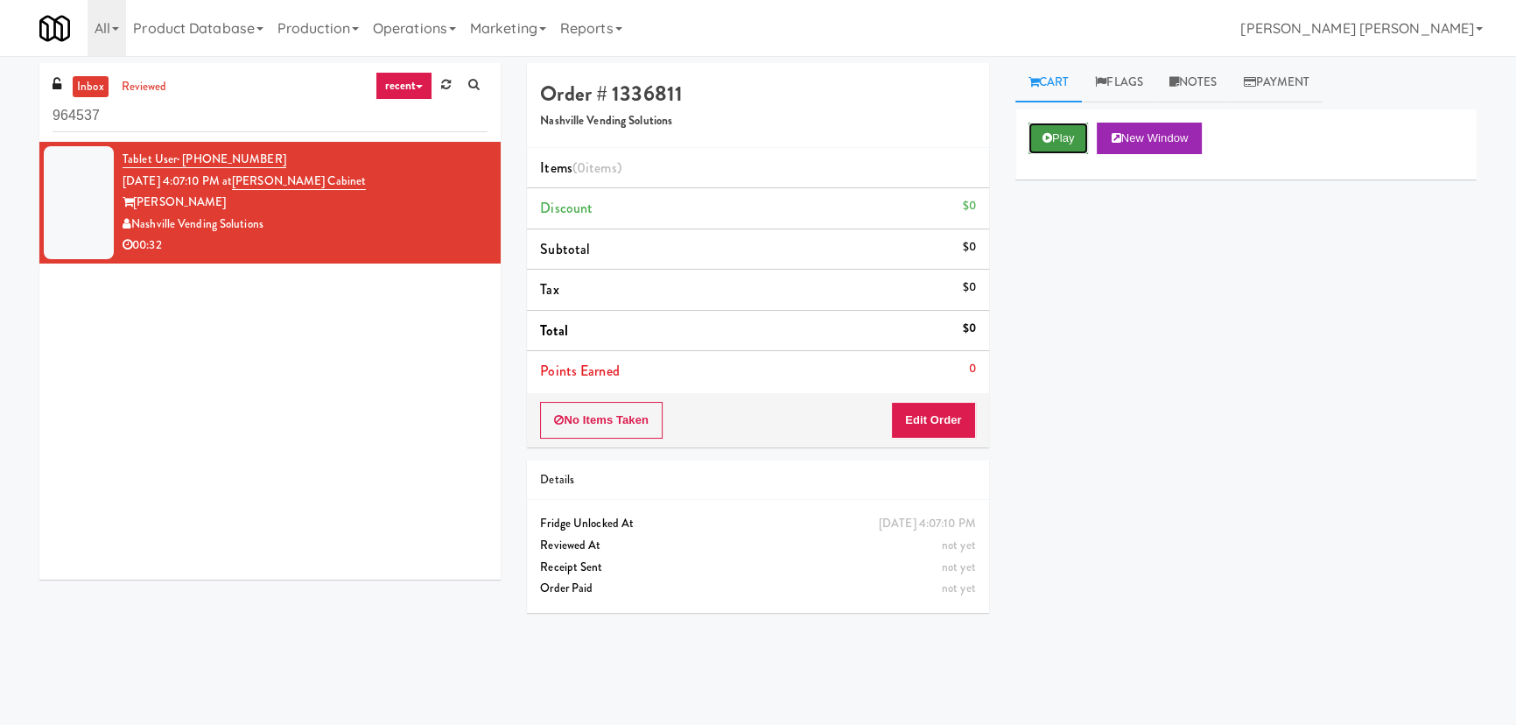
click at [1036, 140] on button "Play" at bounding box center [1058, 139] width 60 height 32
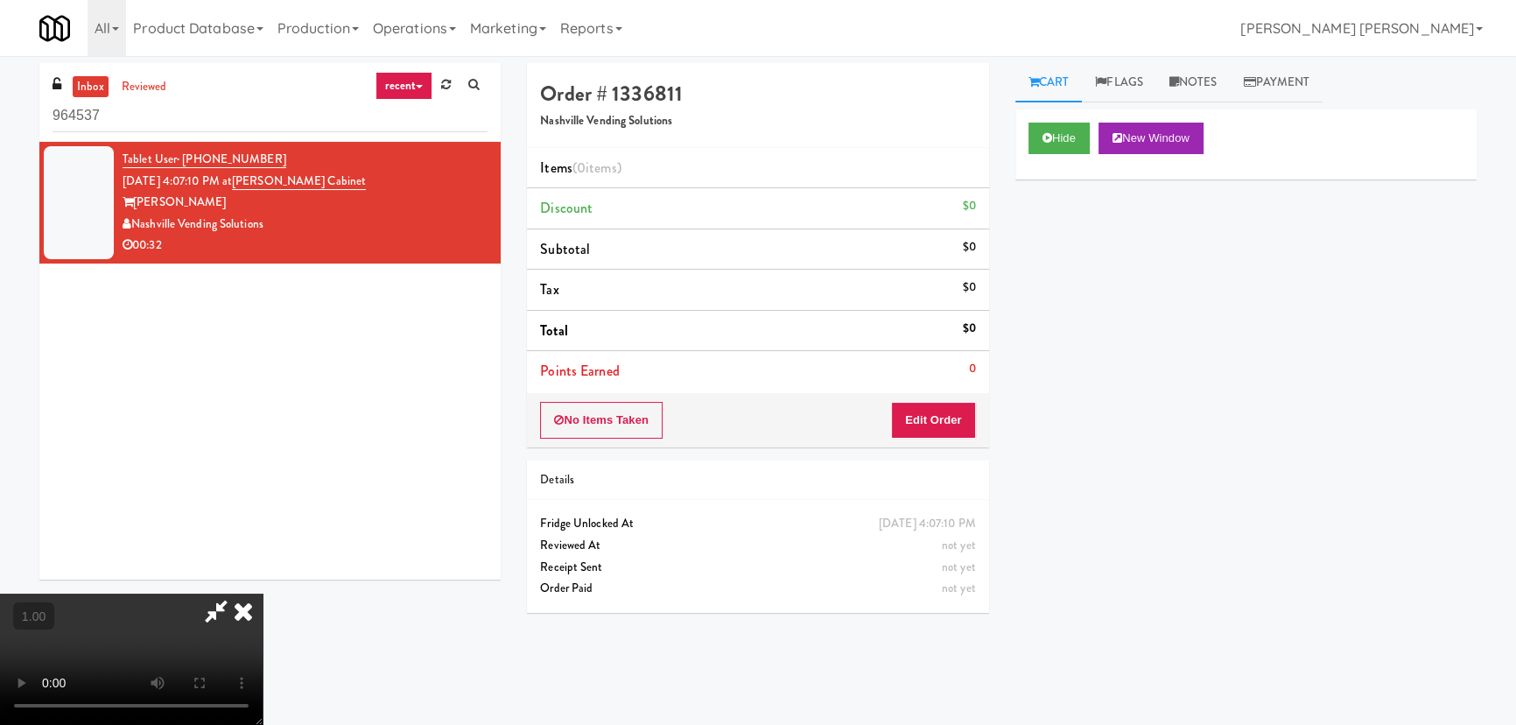
scroll to position [36, 0]
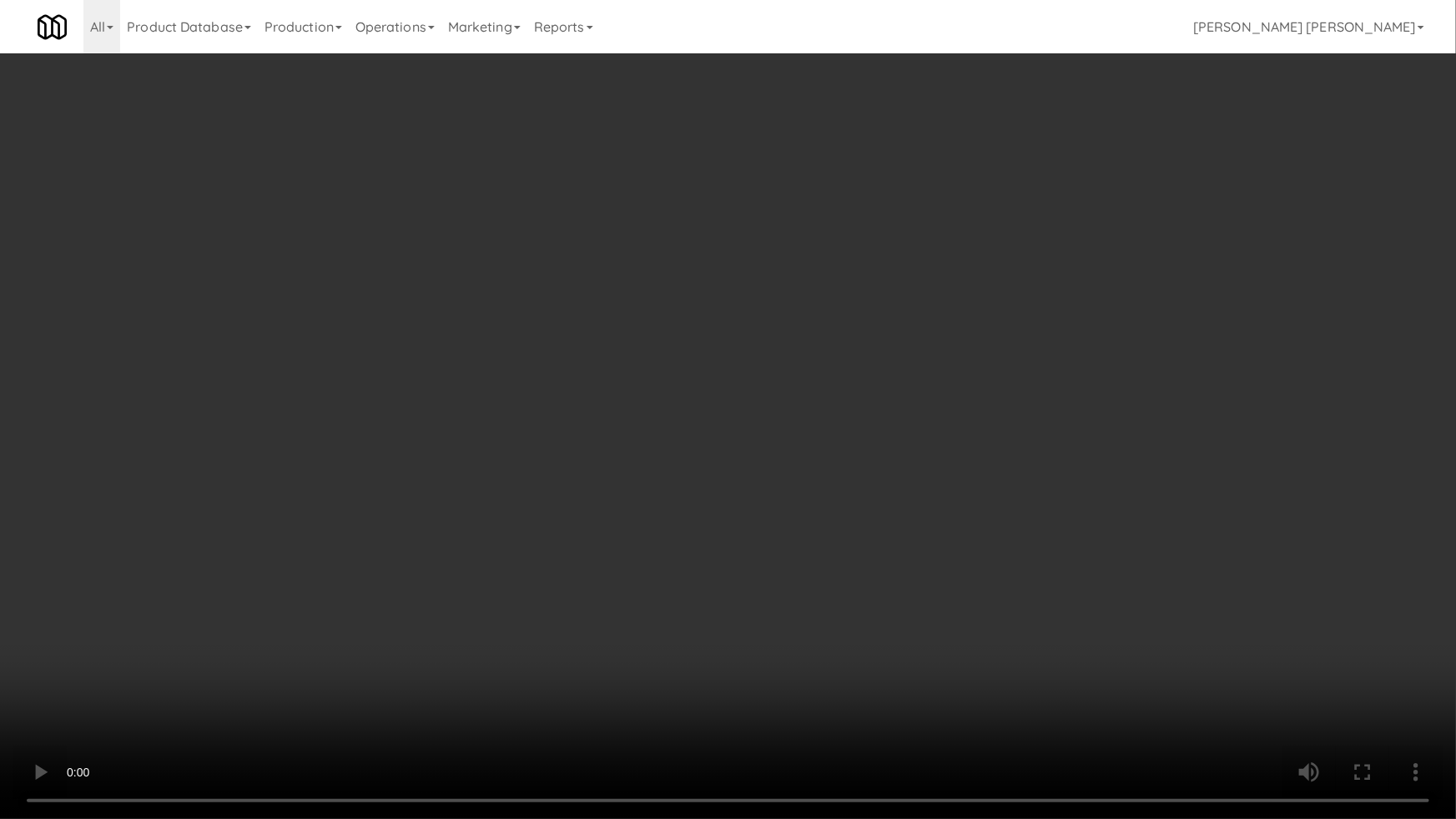
click at [809, 690] on video at bounding box center [728, 409] width 1456 height 819
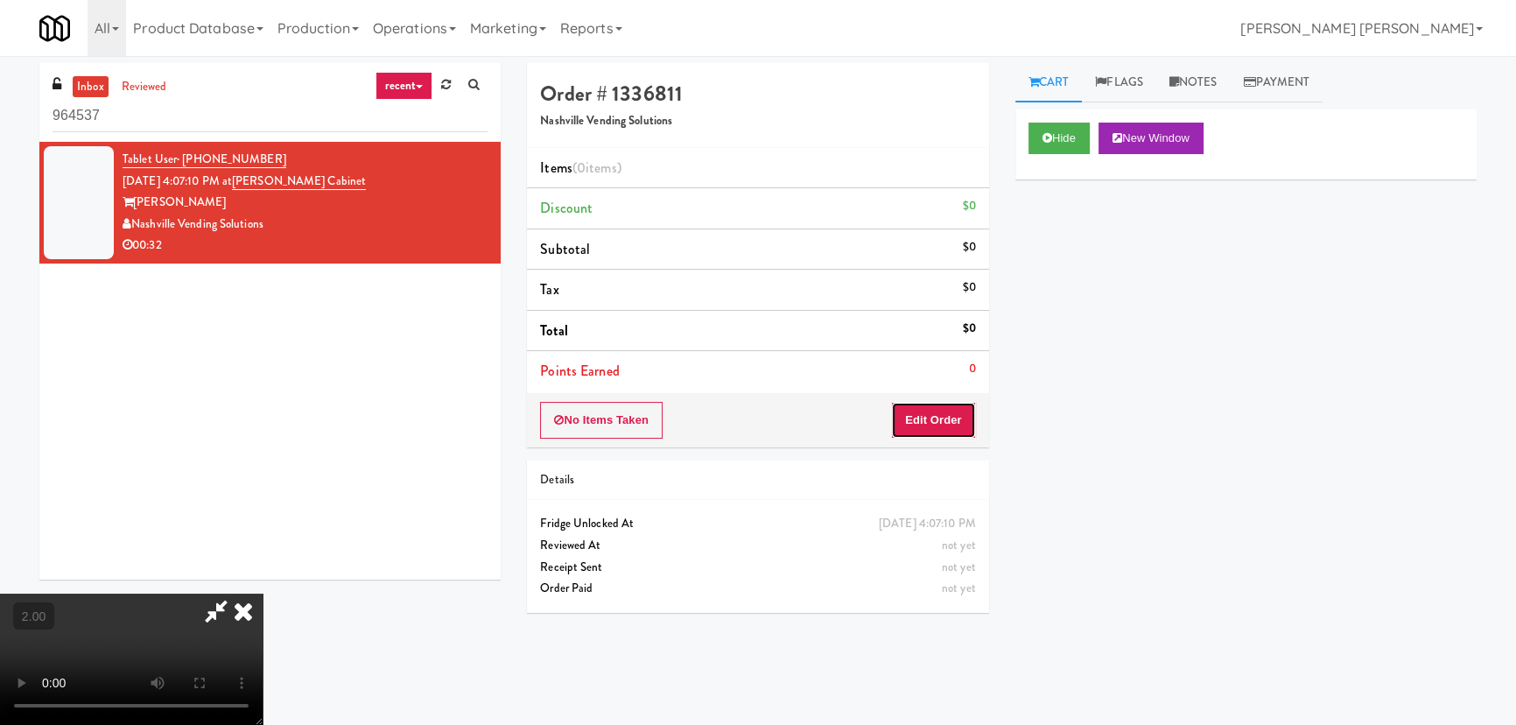
click at [951, 430] on button "Edit Order" at bounding box center [933, 420] width 85 height 37
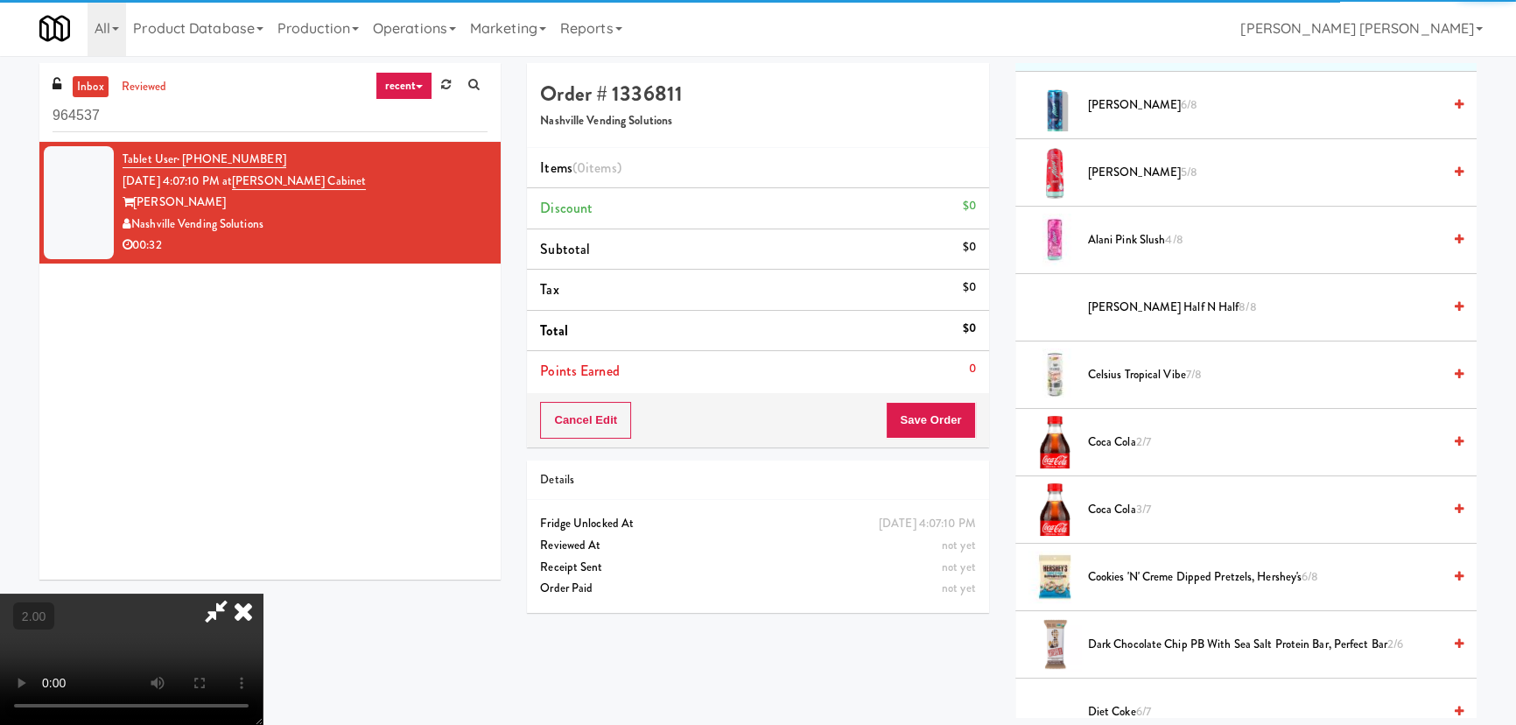
scroll to position [397, 0]
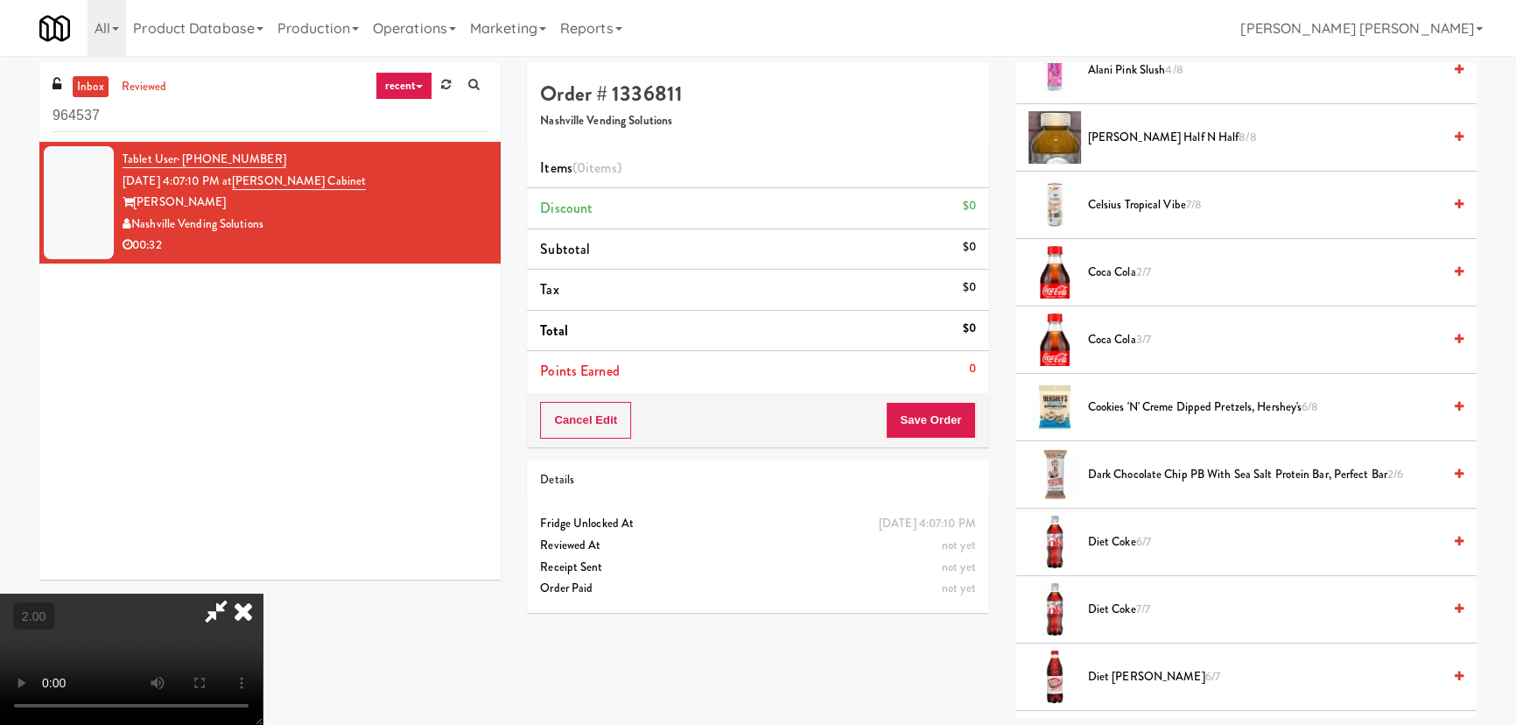
click at [1111, 337] on span "Coca Cola 3/7" at bounding box center [1265, 340] width 354 height 22
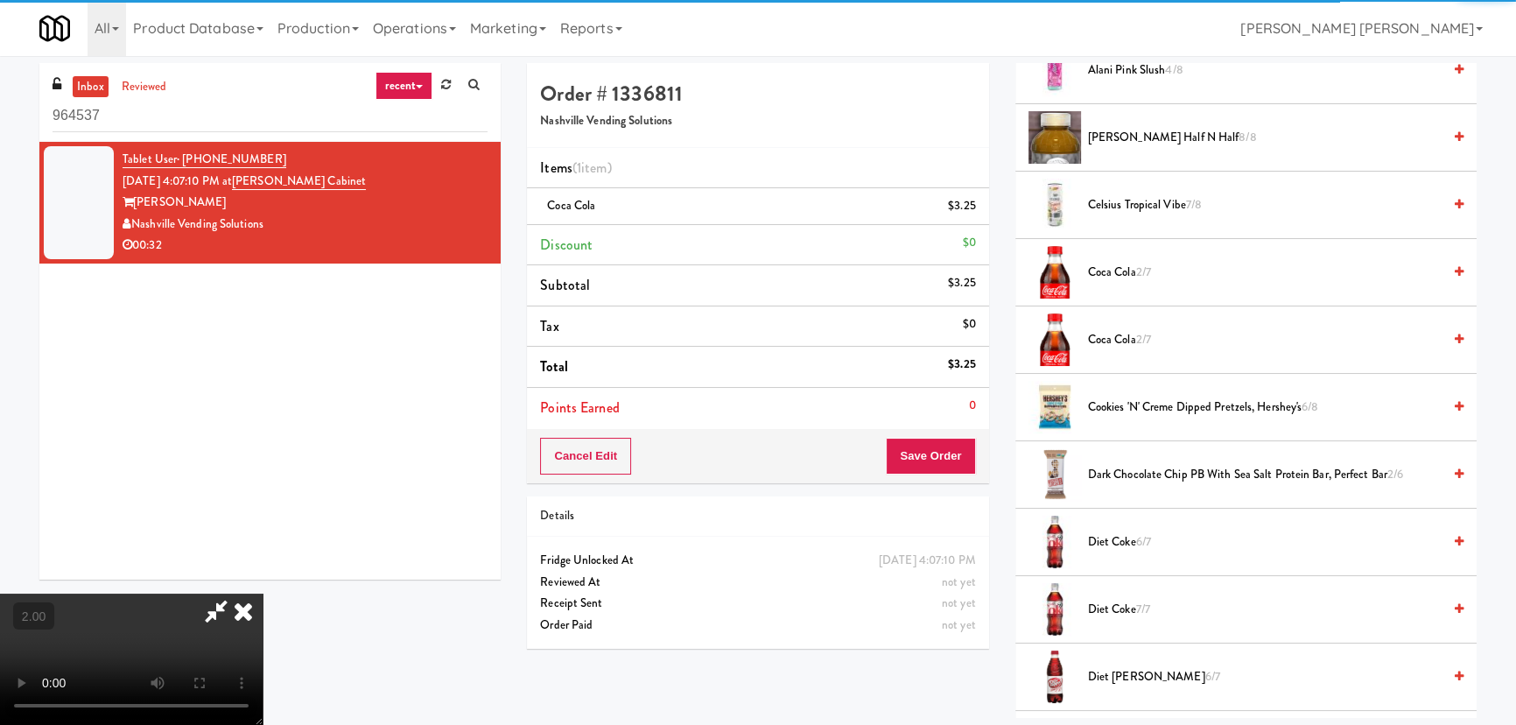
scroll to position [0, 0]
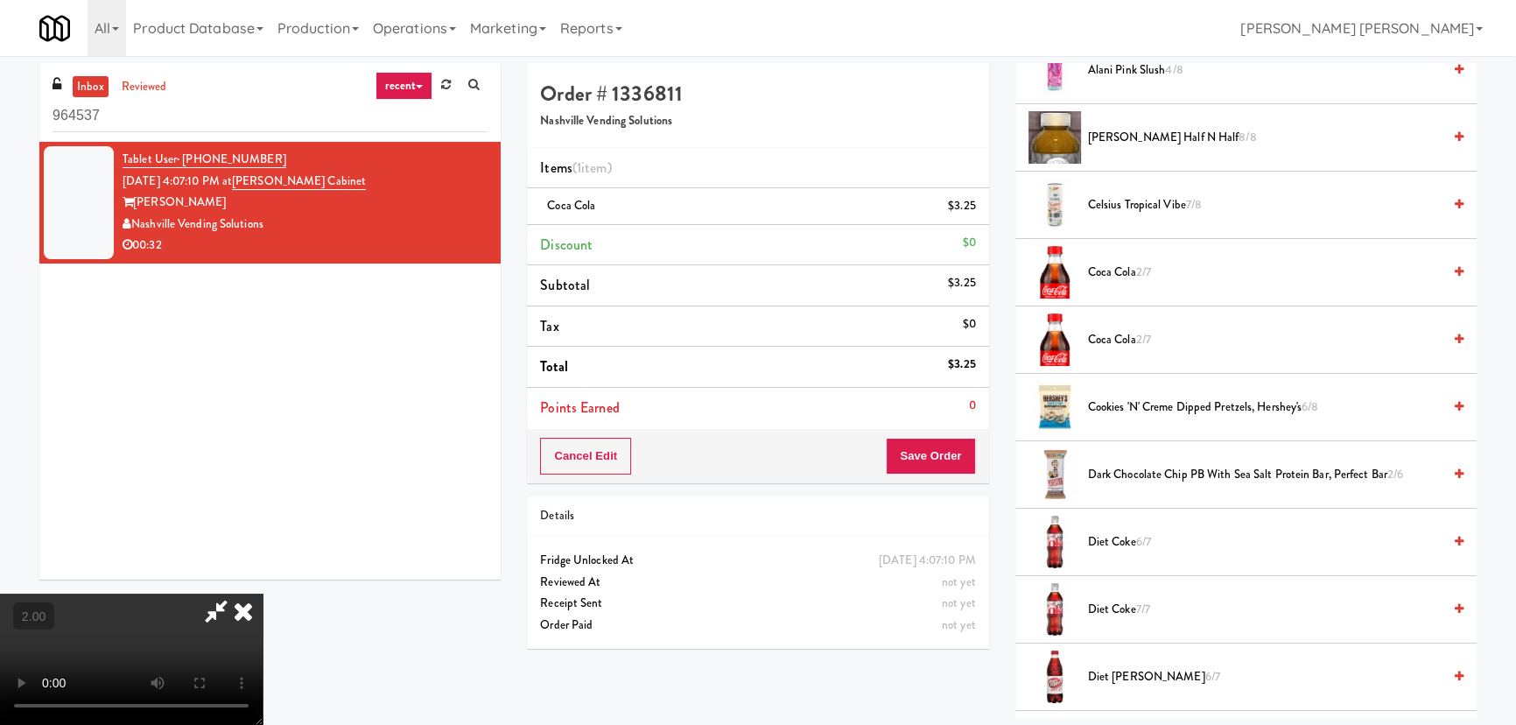
click at [263, 593] on icon at bounding box center [243, 610] width 39 height 35
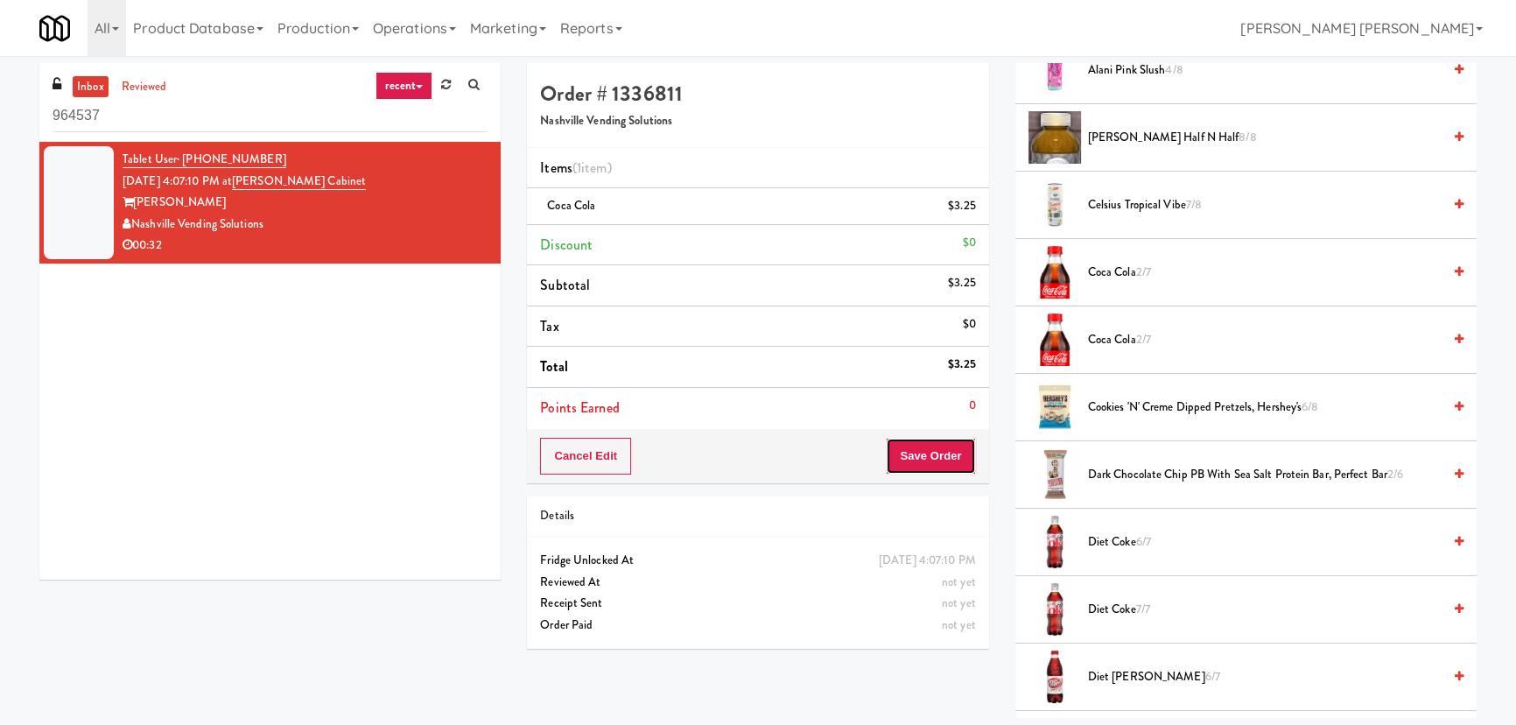
click at [950, 453] on button "Save Order" at bounding box center [930, 456] width 89 height 37
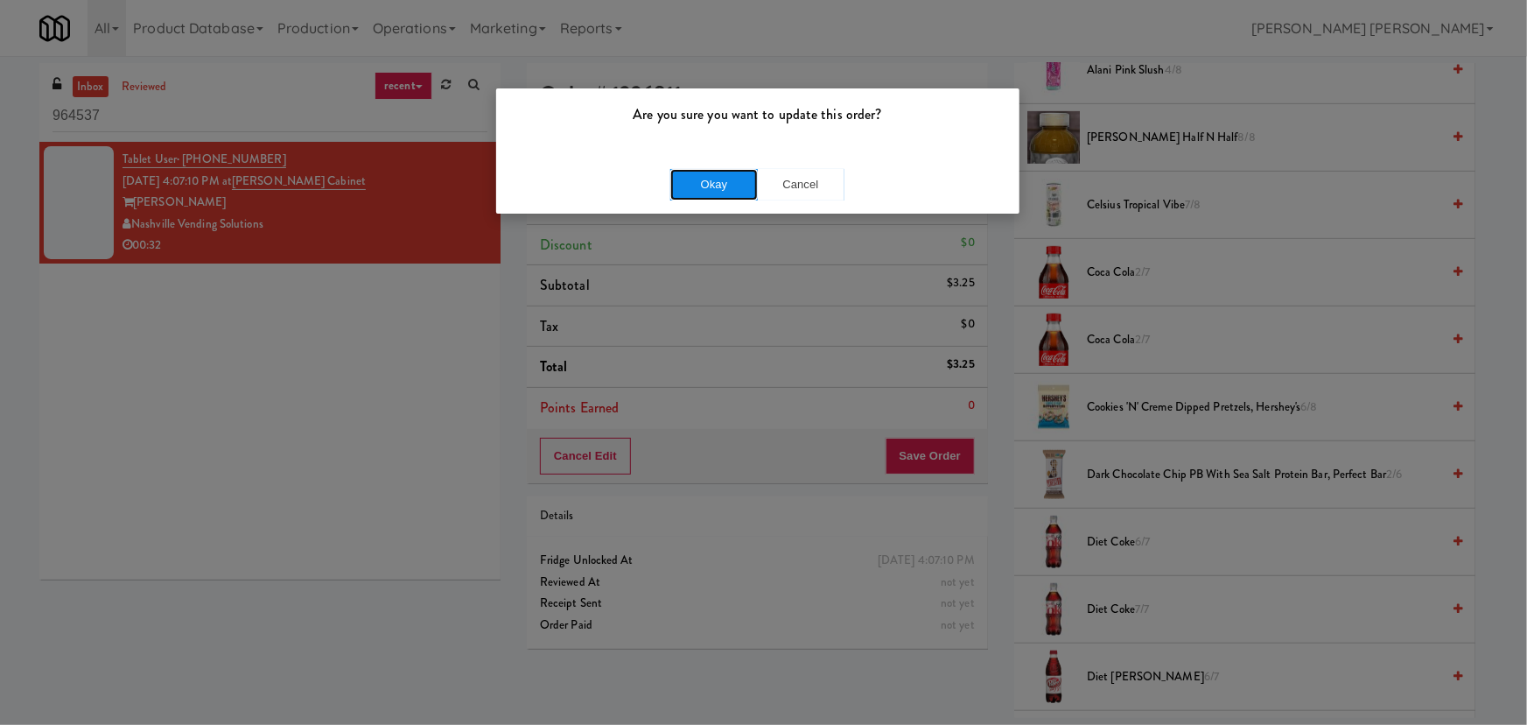
click at [726, 175] on button "Okay" at bounding box center [714, 185] width 88 height 32
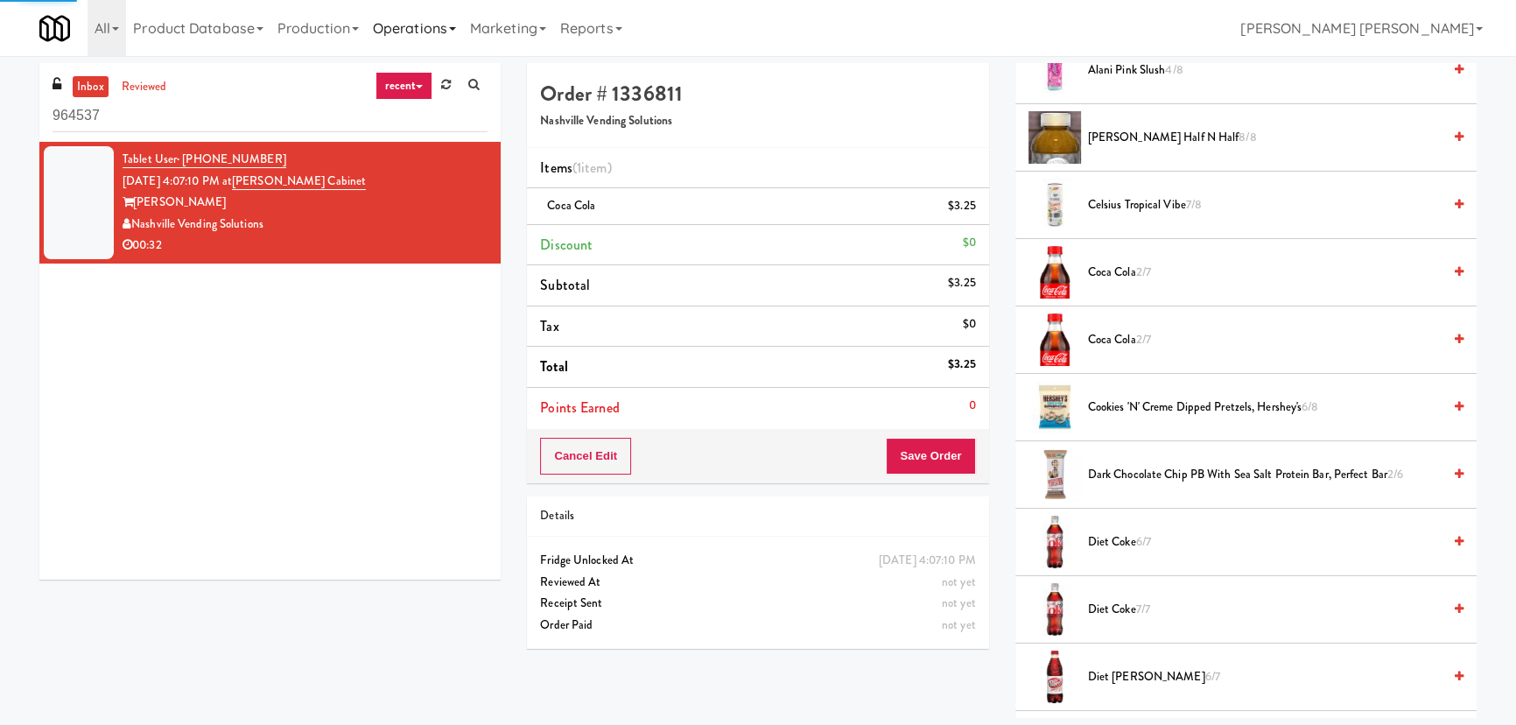
scroll to position [47, 0]
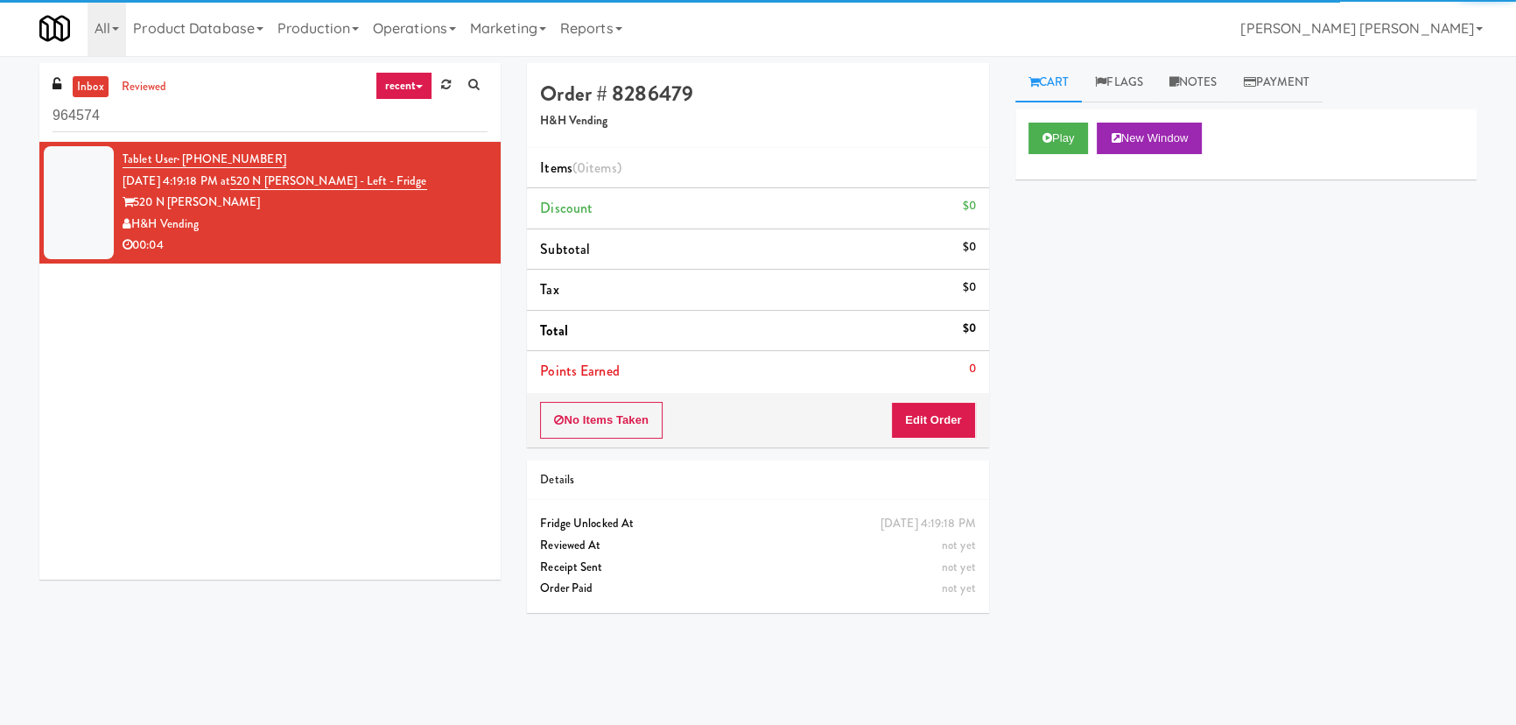
drag, startPoint x: 113, startPoint y: 111, endPoint x: -12, endPoint y: 108, distance: 125.2
click at [0, 108] on html "Okay Okay Select date: previous 2025-Sep next Su Mo Tu We Th Fr Sa 31 1 2 3 4 5…" at bounding box center [758, 362] width 1516 height 725
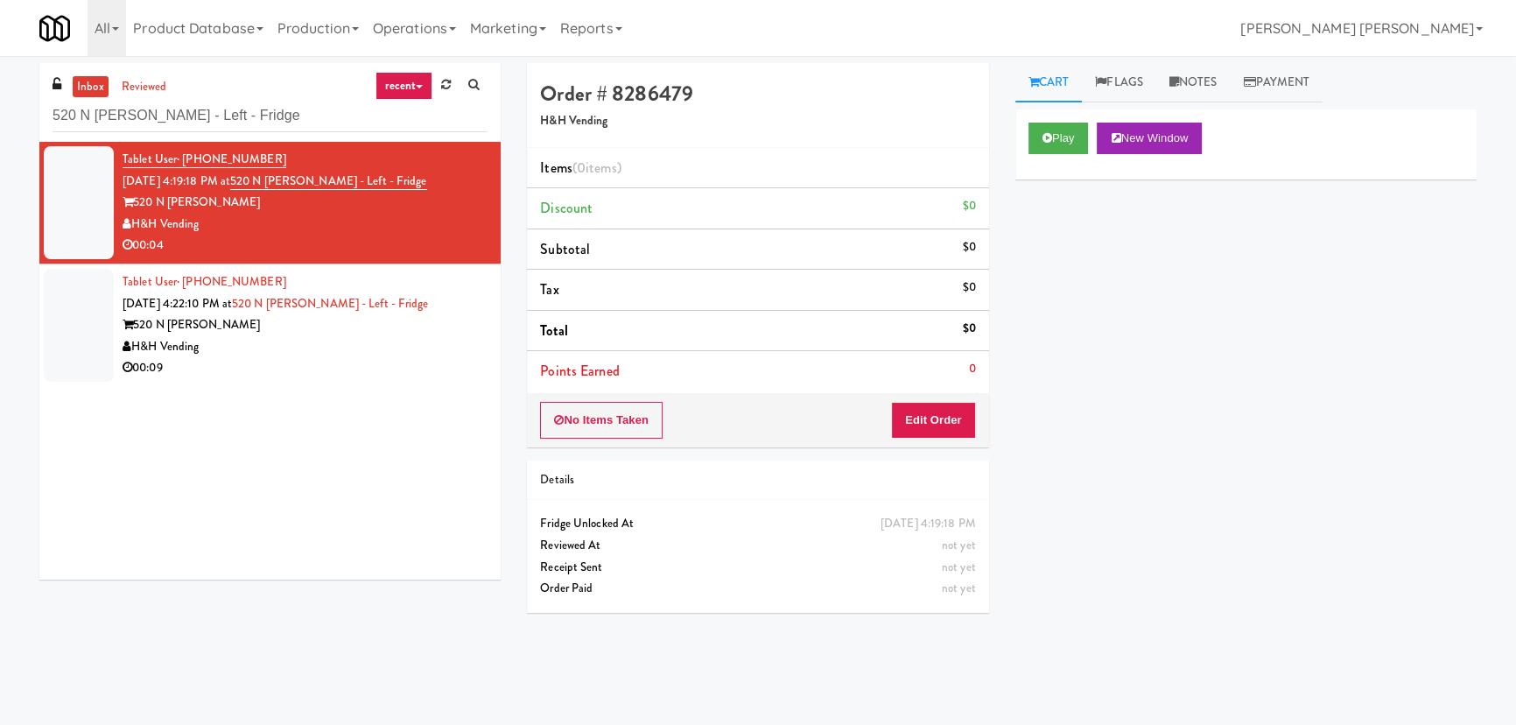
type input "520 N [PERSON_NAME] - Left - Fridge"
click at [380, 382] on li "Tablet User · (973) 572-3313 [DATE] 4:22:10 PM at [STREET_ADDRESS][PERSON_NAME]…" at bounding box center [269, 325] width 461 height 122
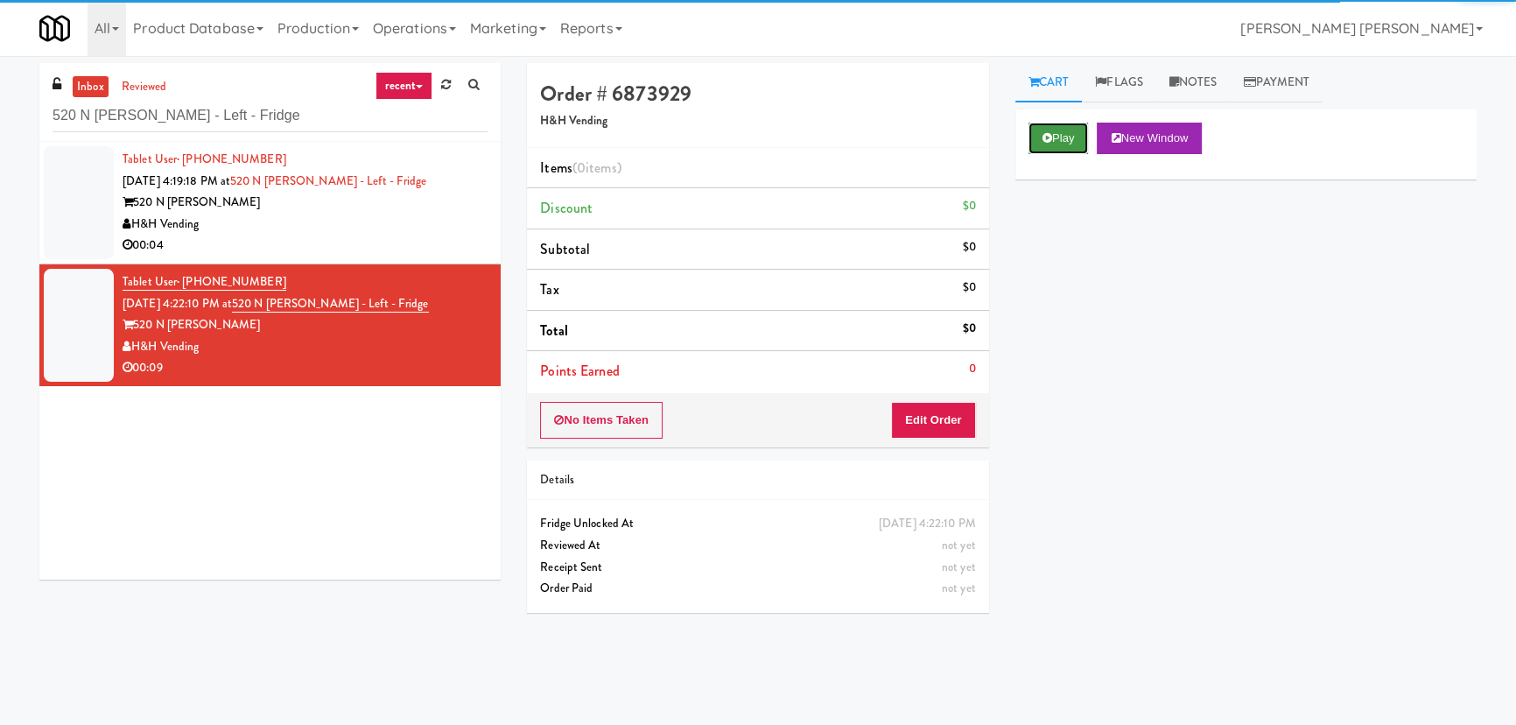
click at [1076, 137] on button "Play" at bounding box center [1058, 139] width 60 height 32
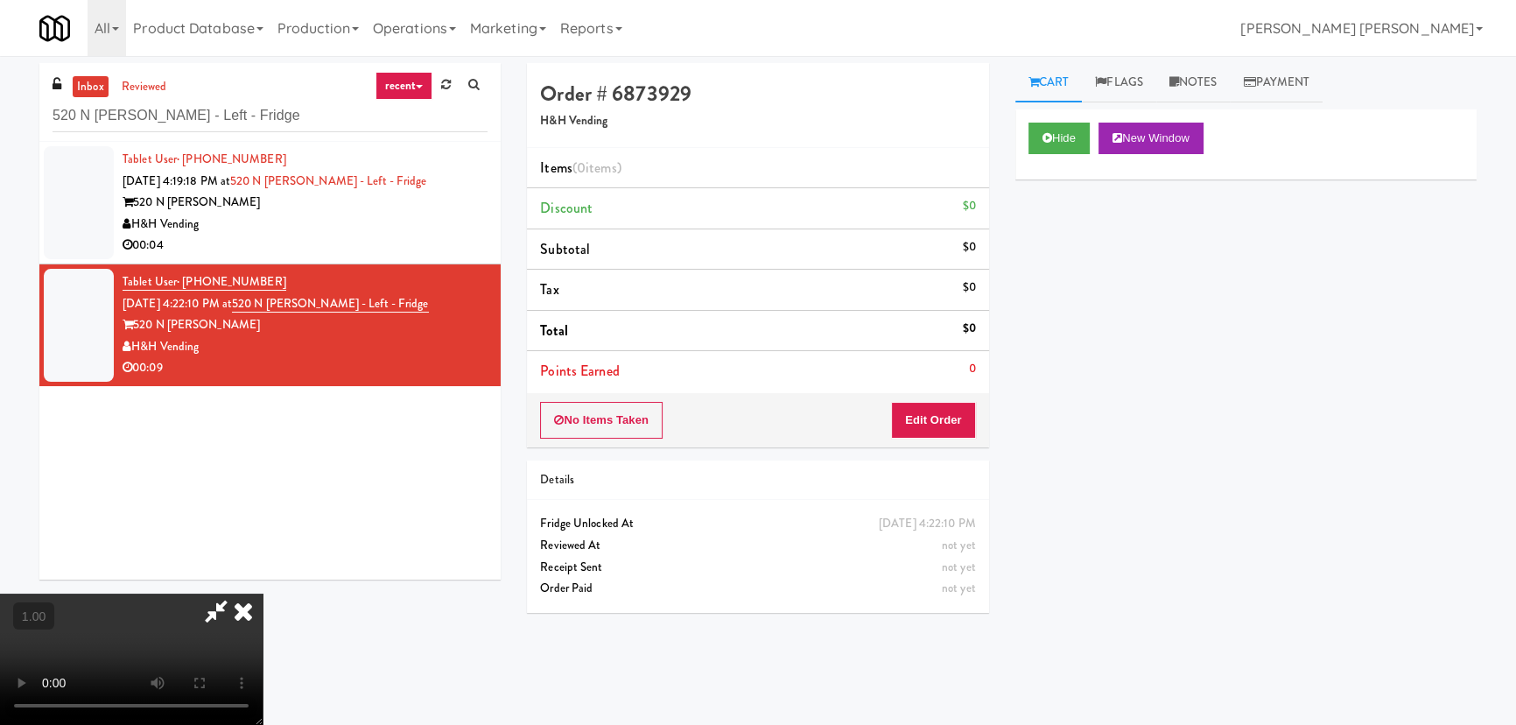
scroll to position [36, 0]
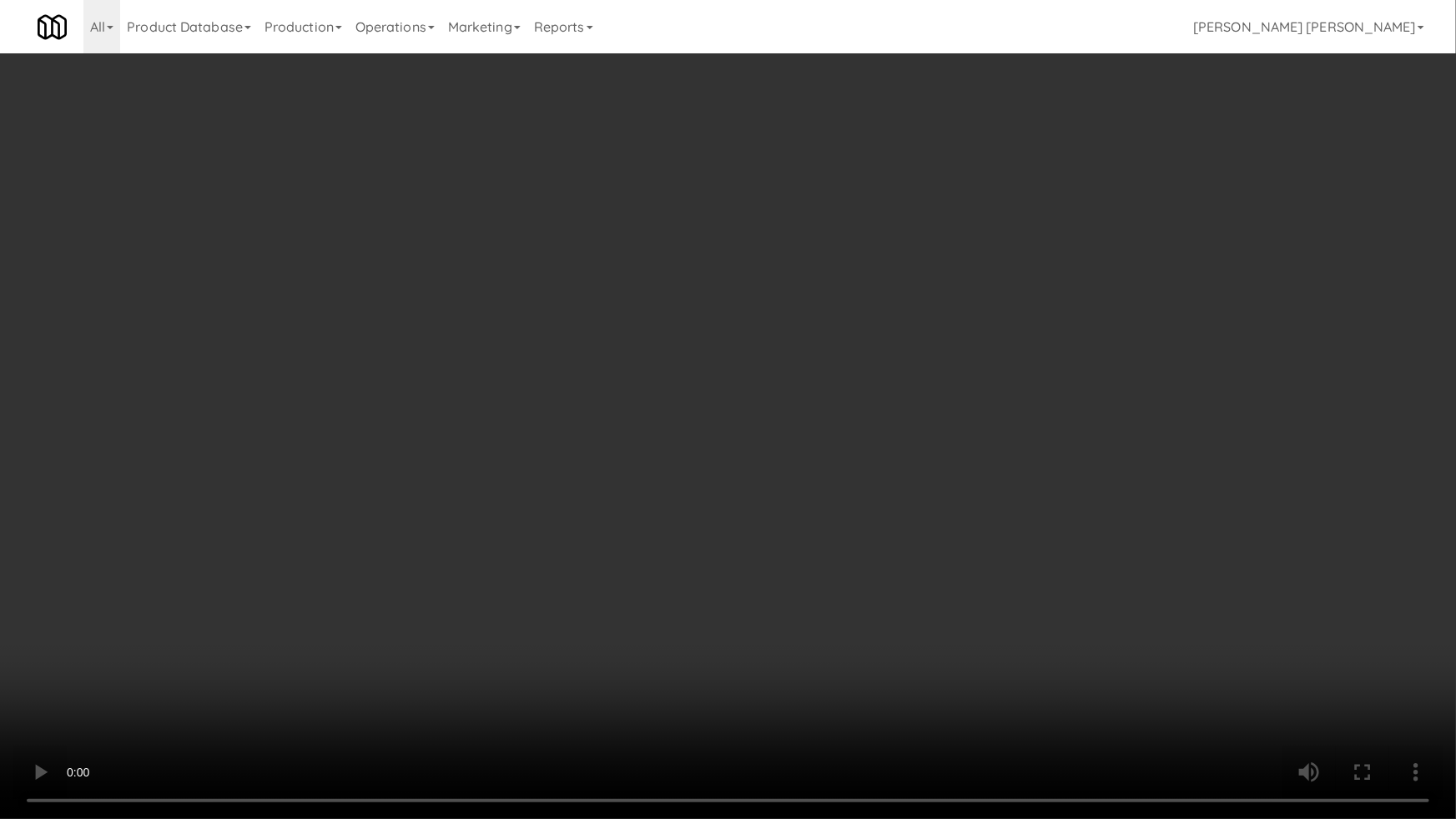
drag, startPoint x: 1076, startPoint y: 685, endPoint x: 1034, endPoint y: 665, distance: 46.5
click at [1075, 685] on video at bounding box center [728, 409] width 1456 height 819
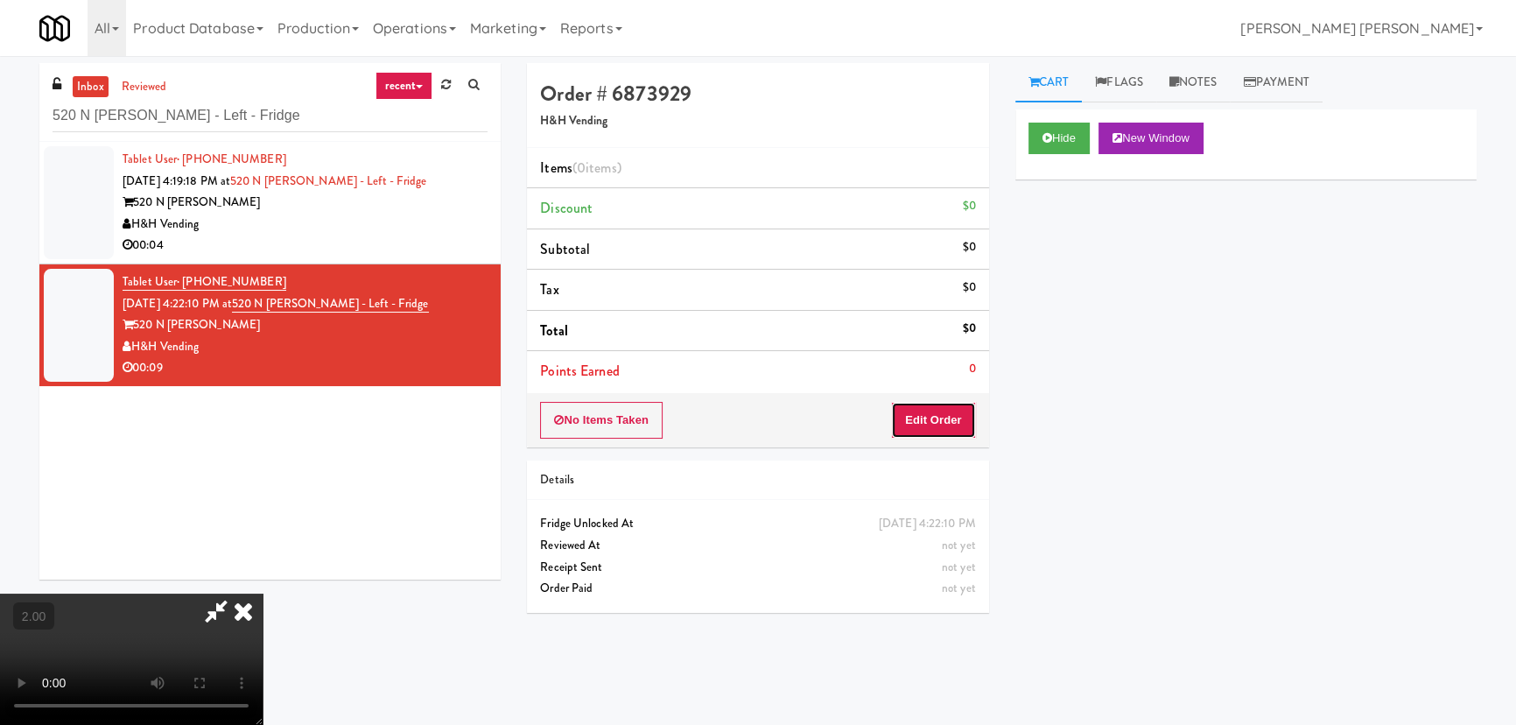
click at [927, 424] on button "Edit Order" at bounding box center [933, 420] width 85 height 37
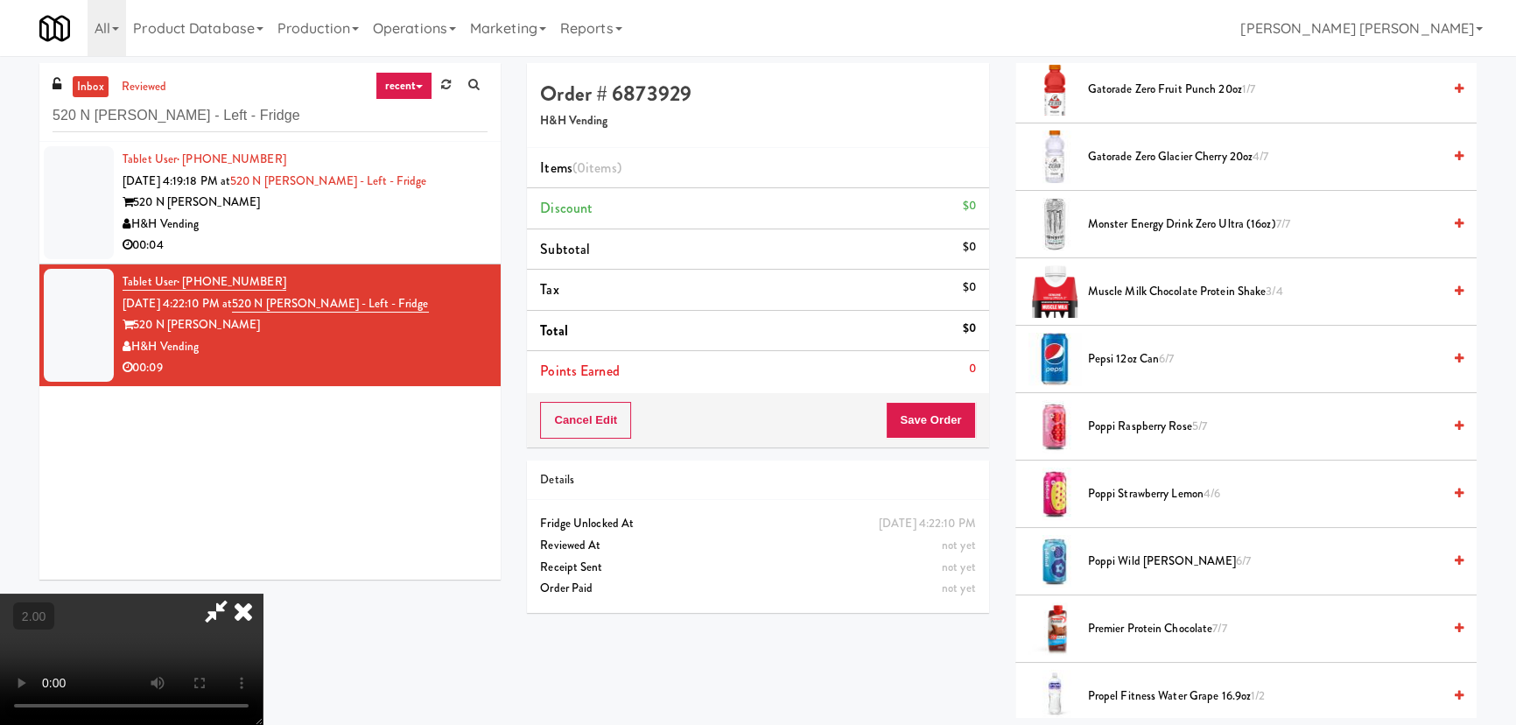
scroll to position [2068, 0]
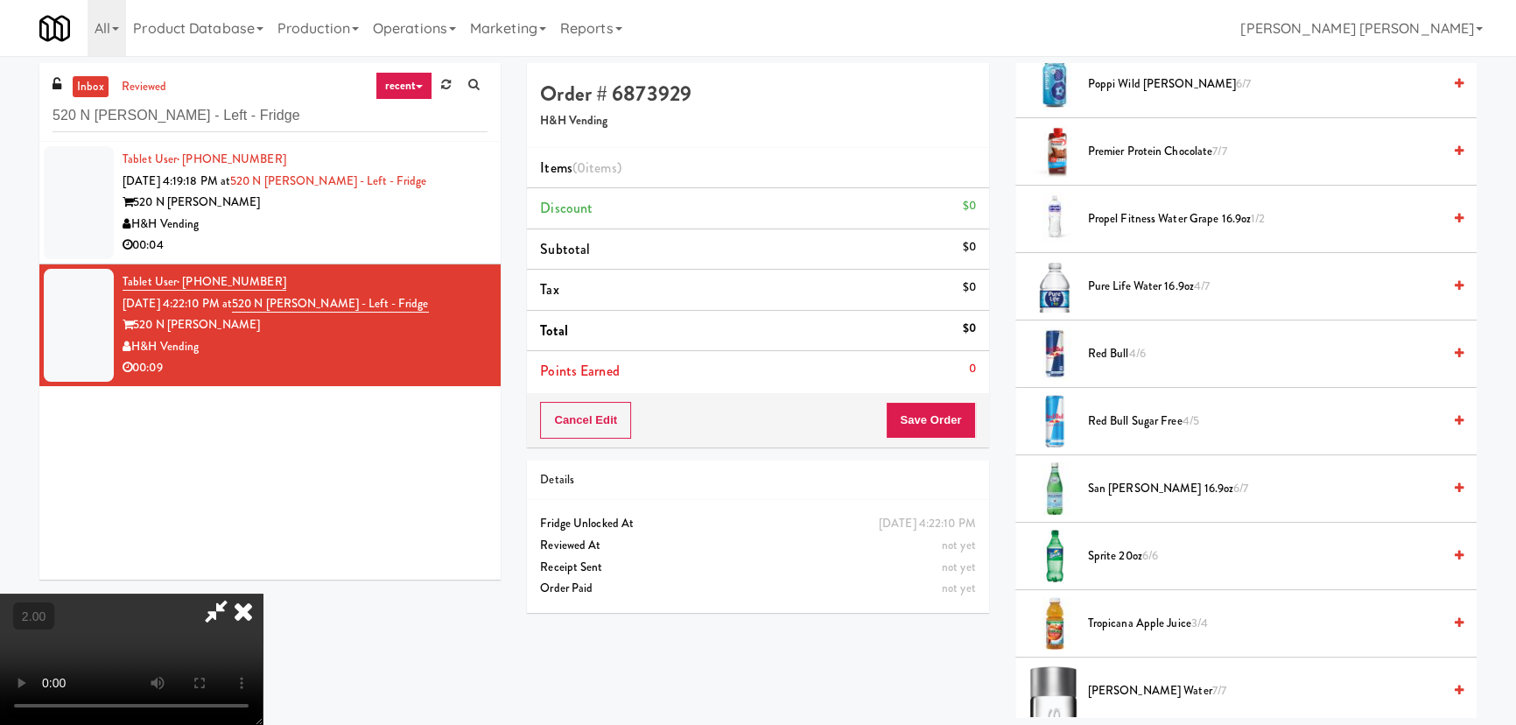
click at [1138, 555] on span "Sprite 20oz 6/6" at bounding box center [1265, 556] width 354 height 22
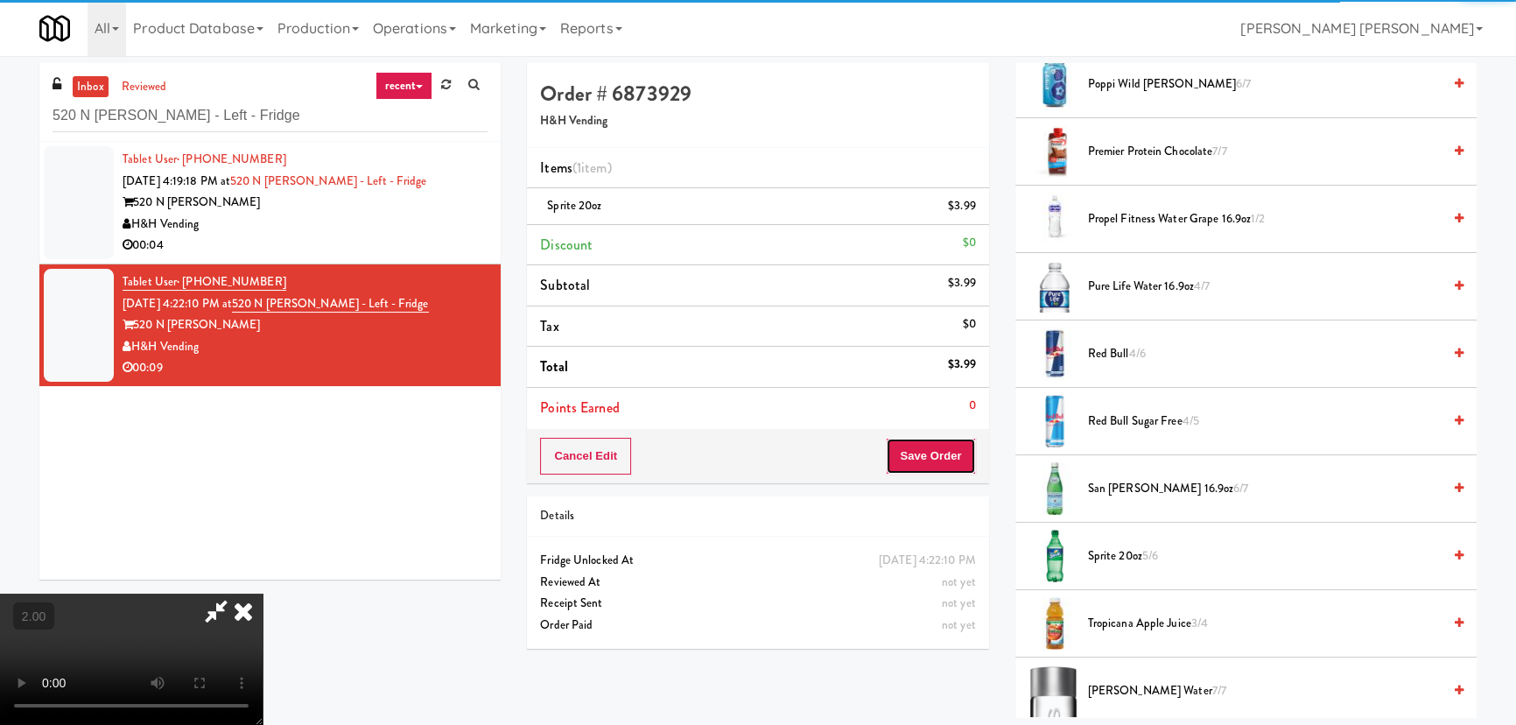
click at [937, 455] on button "Save Order" at bounding box center [930, 456] width 89 height 37
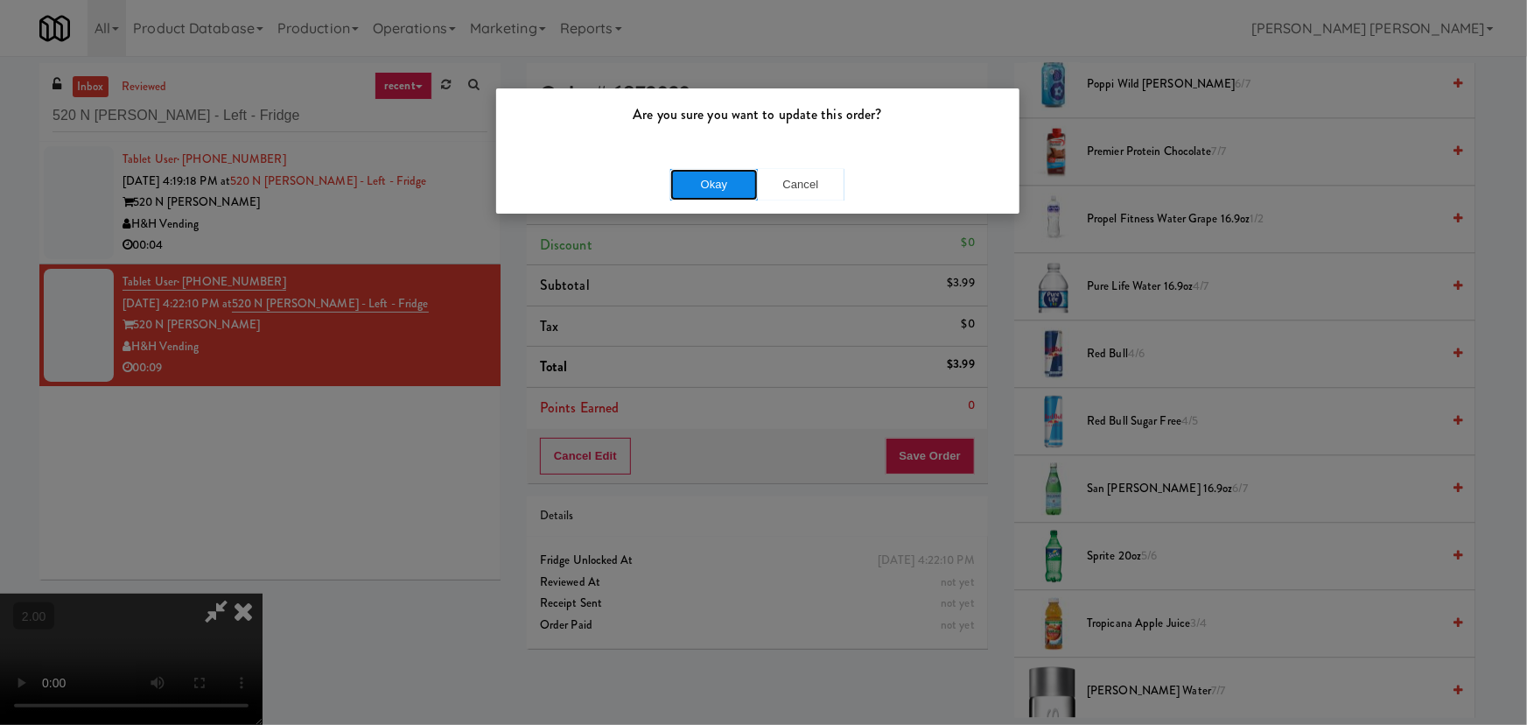
click at [698, 182] on button "Okay" at bounding box center [714, 185] width 88 height 32
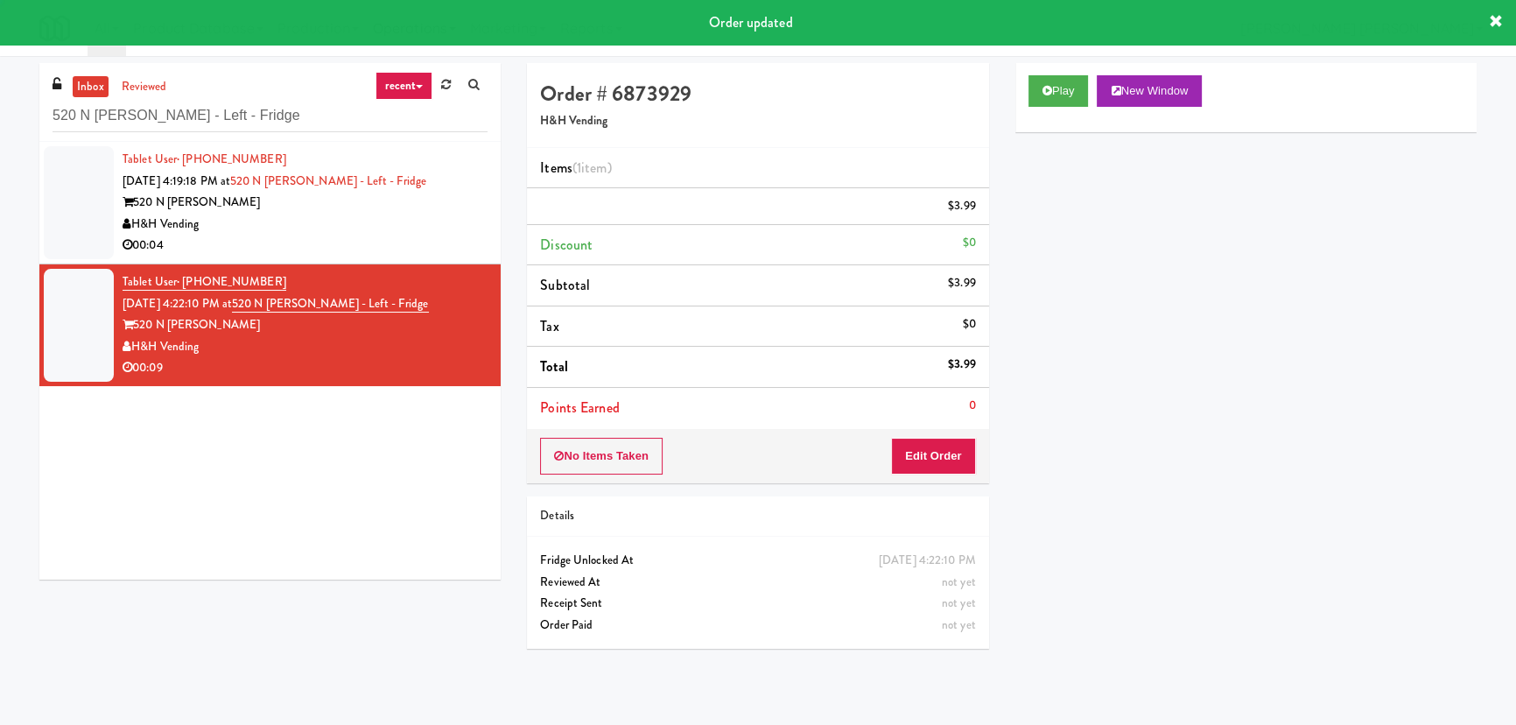
scroll to position [0, 0]
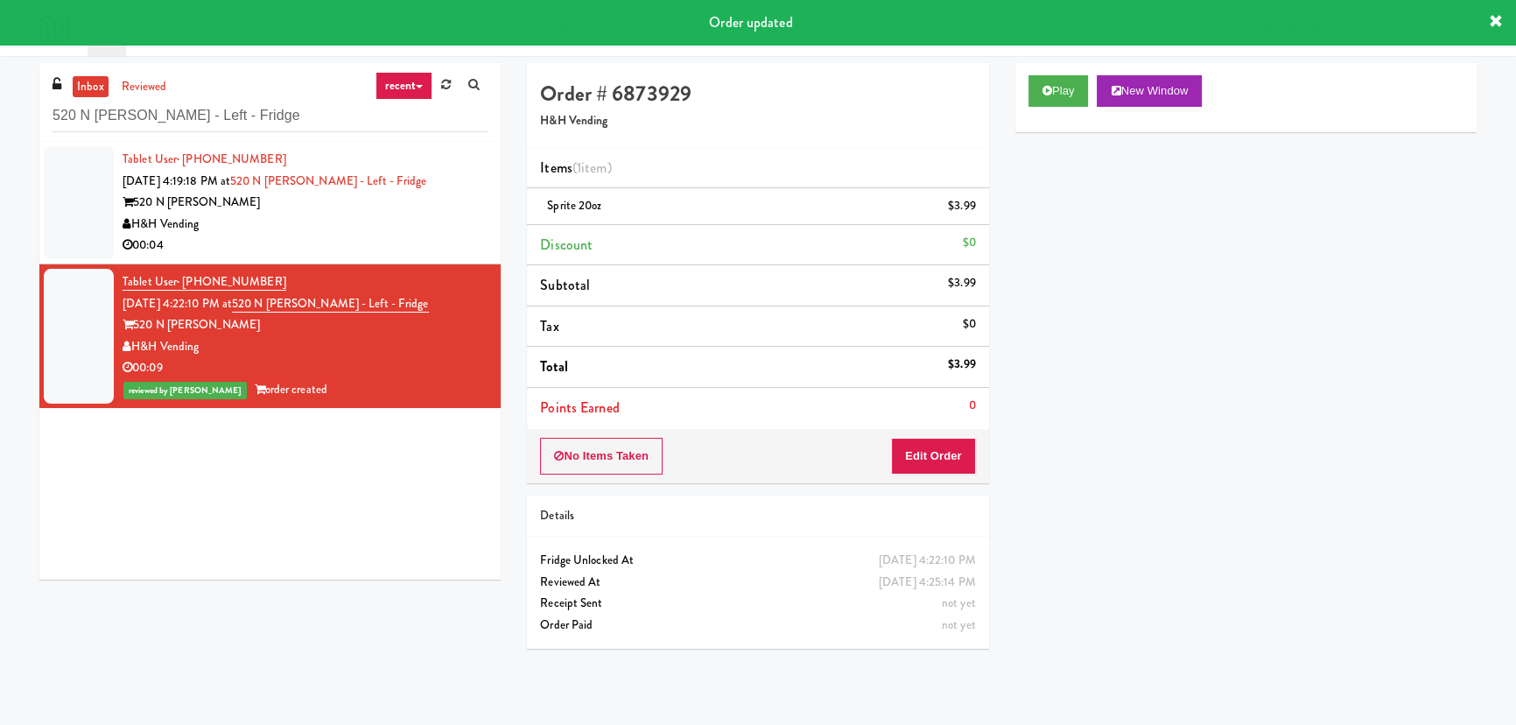
click at [315, 214] on div "H&H Vending" at bounding box center [305, 225] width 365 height 22
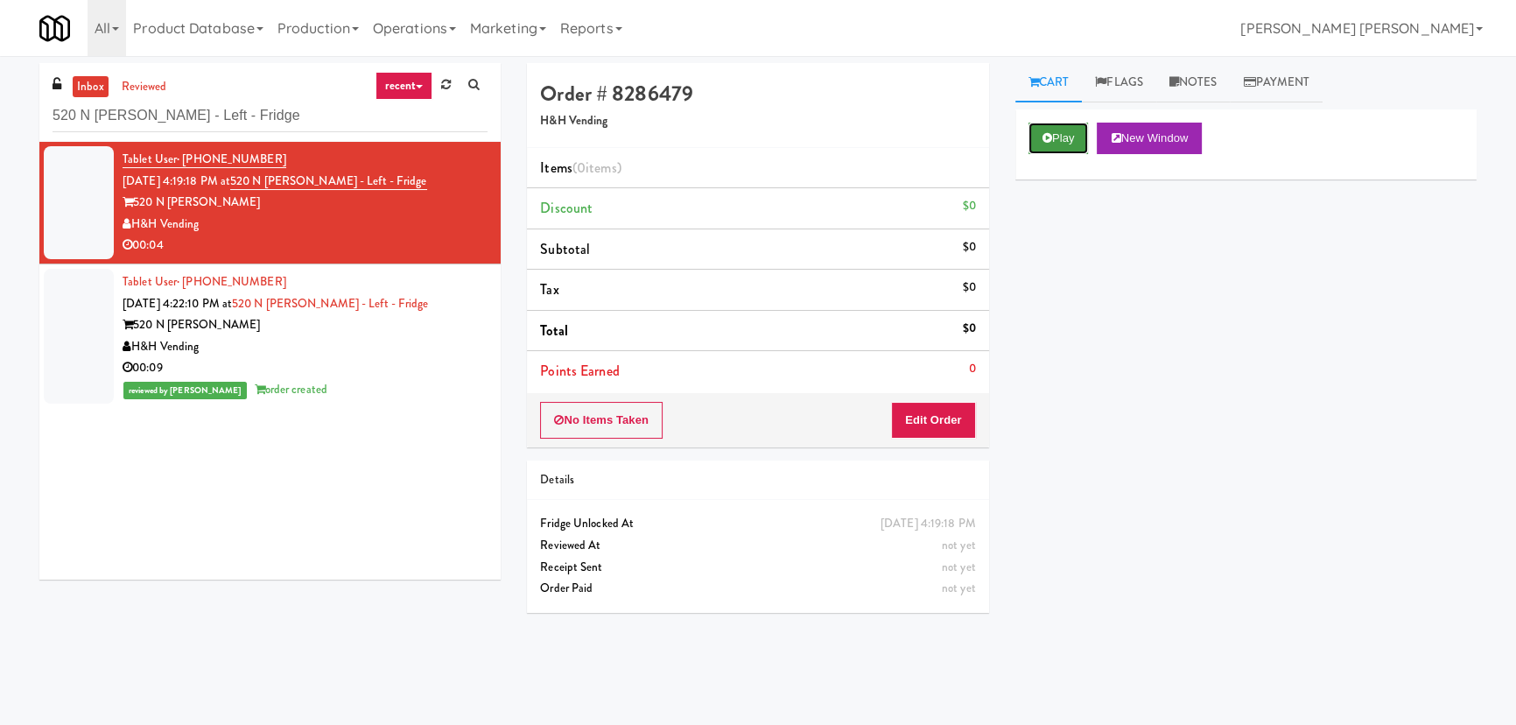
click at [1054, 144] on button "Play" at bounding box center [1058, 139] width 60 height 32
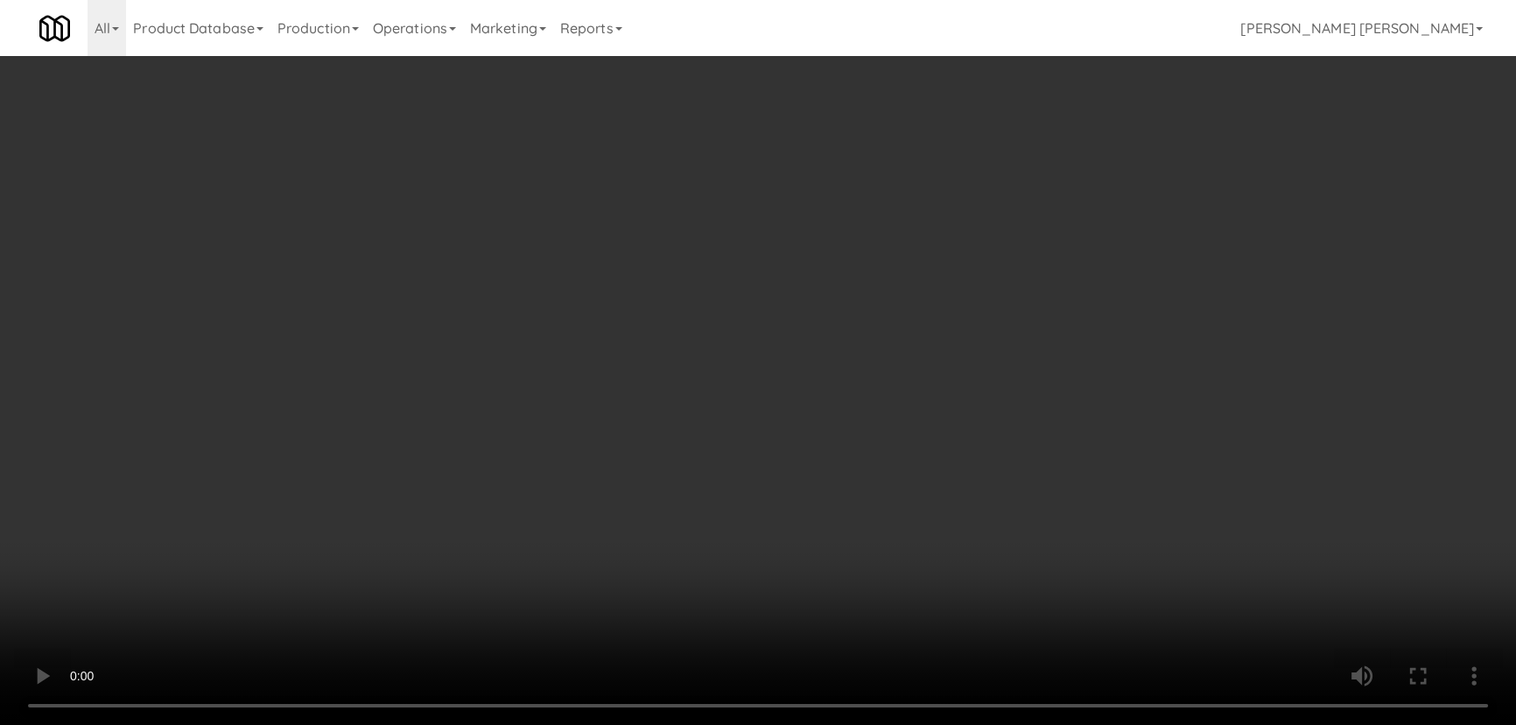
scroll to position [36, 0]
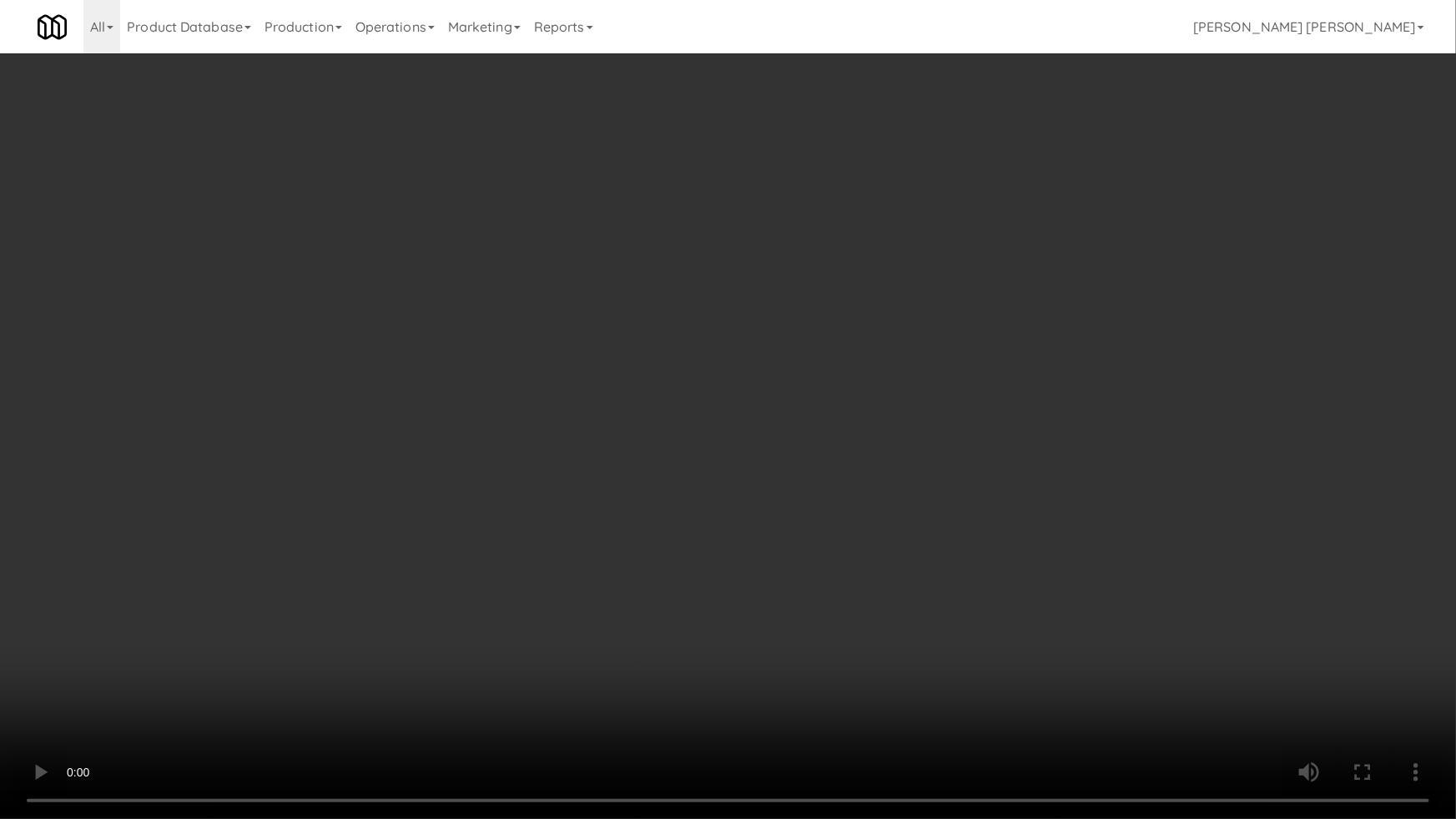
drag, startPoint x: 790, startPoint y: 741, endPoint x: 995, endPoint y: 721, distance: 206.0
click at [880, 690] on video at bounding box center [728, 409] width 1456 height 819
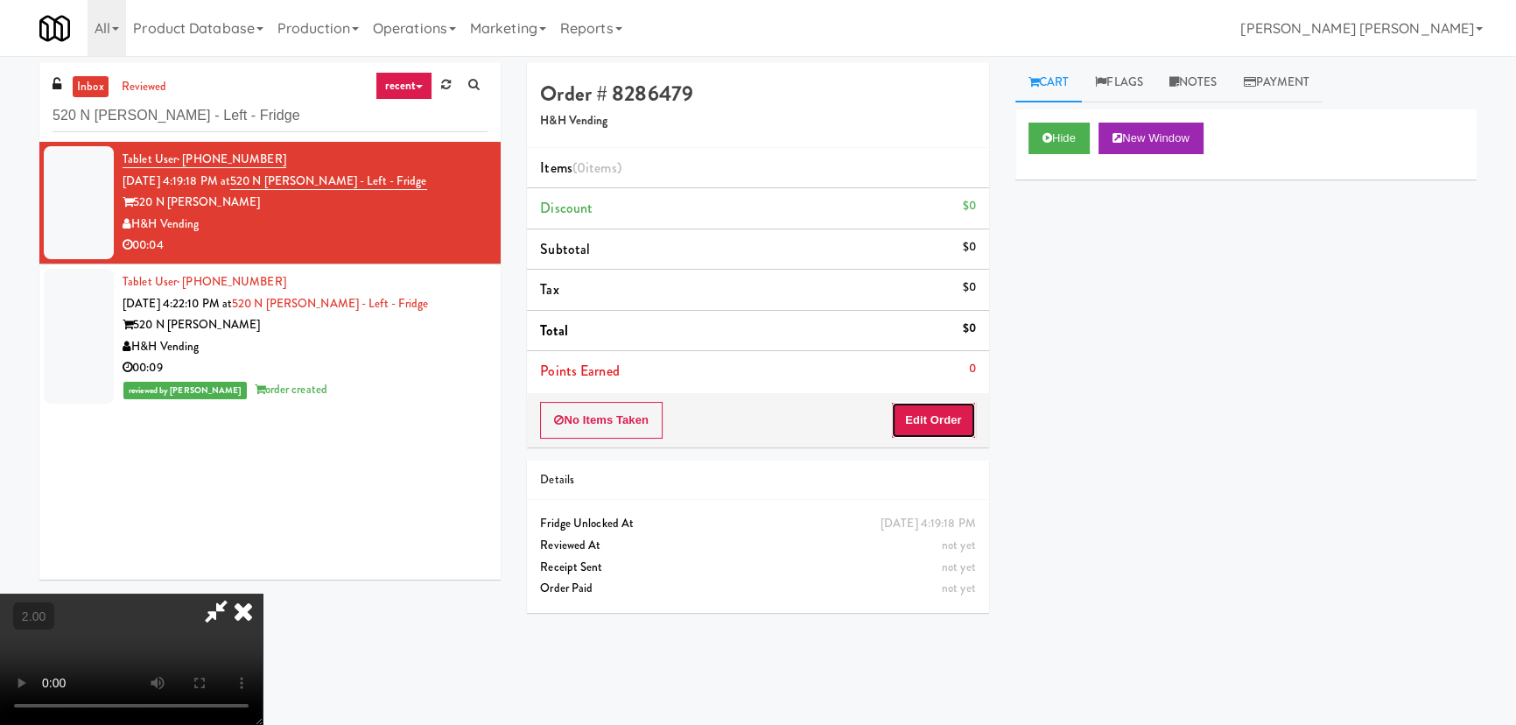
drag, startPoint x: 952, startPoint y: 403, endPoint x: 982, endPoint y: 384, distance: 35.0
click at [952, 403] on button "Edit Order" at bounding box center [933, 420] width 85 height 37
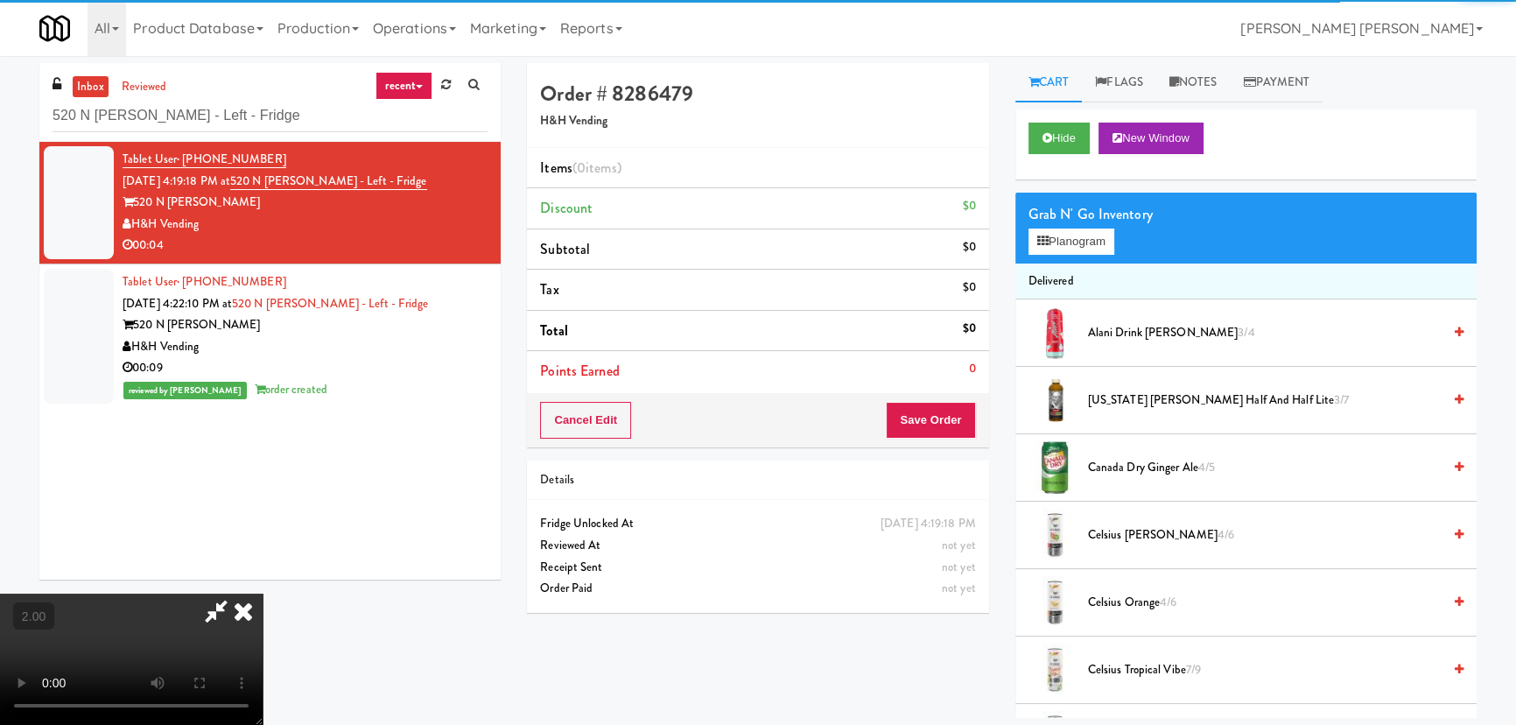
click at [1067, 254] on div "Grab N' Go Inventory Planogram" at bounding box center [1245, 228] width 461 height 71
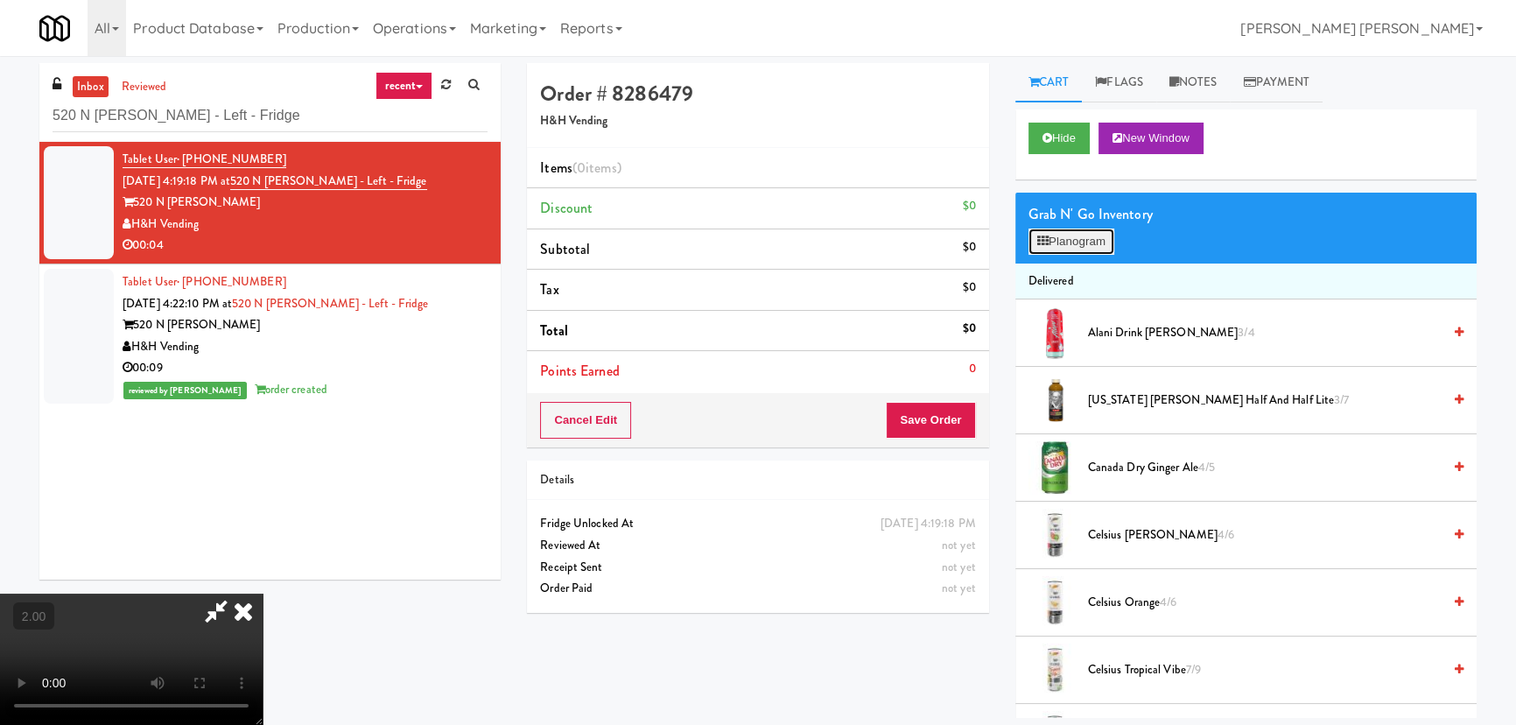
click at [1067, 245] on button "Planogram" at bounding box center [1071, 241] width 86 height 26
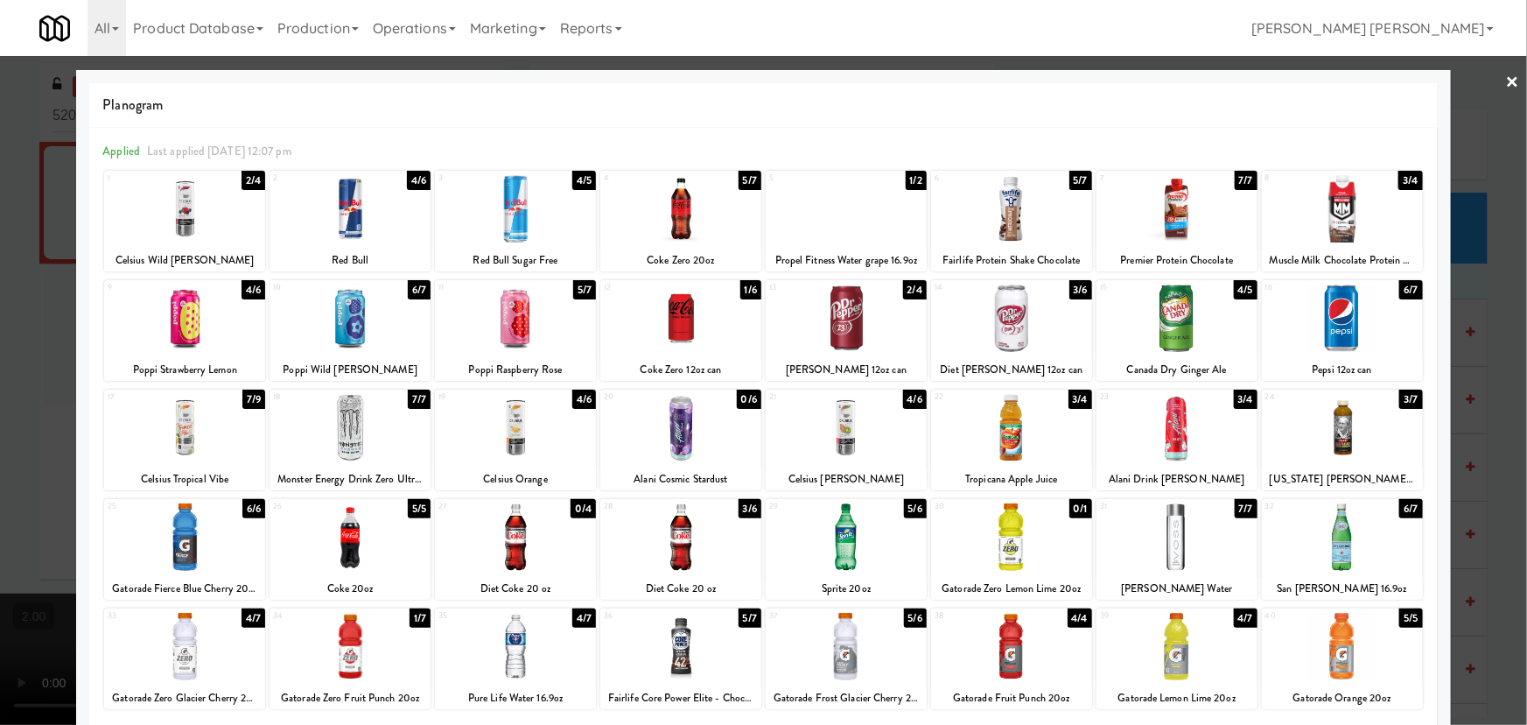
drag, startPoint x: 1324, startPoint y: 324, endPoint x: 1377, endPoint y: 332, distance: 53.1
click at [1334, 324] on div at bounding box center [1342, 317] width 161 height 67
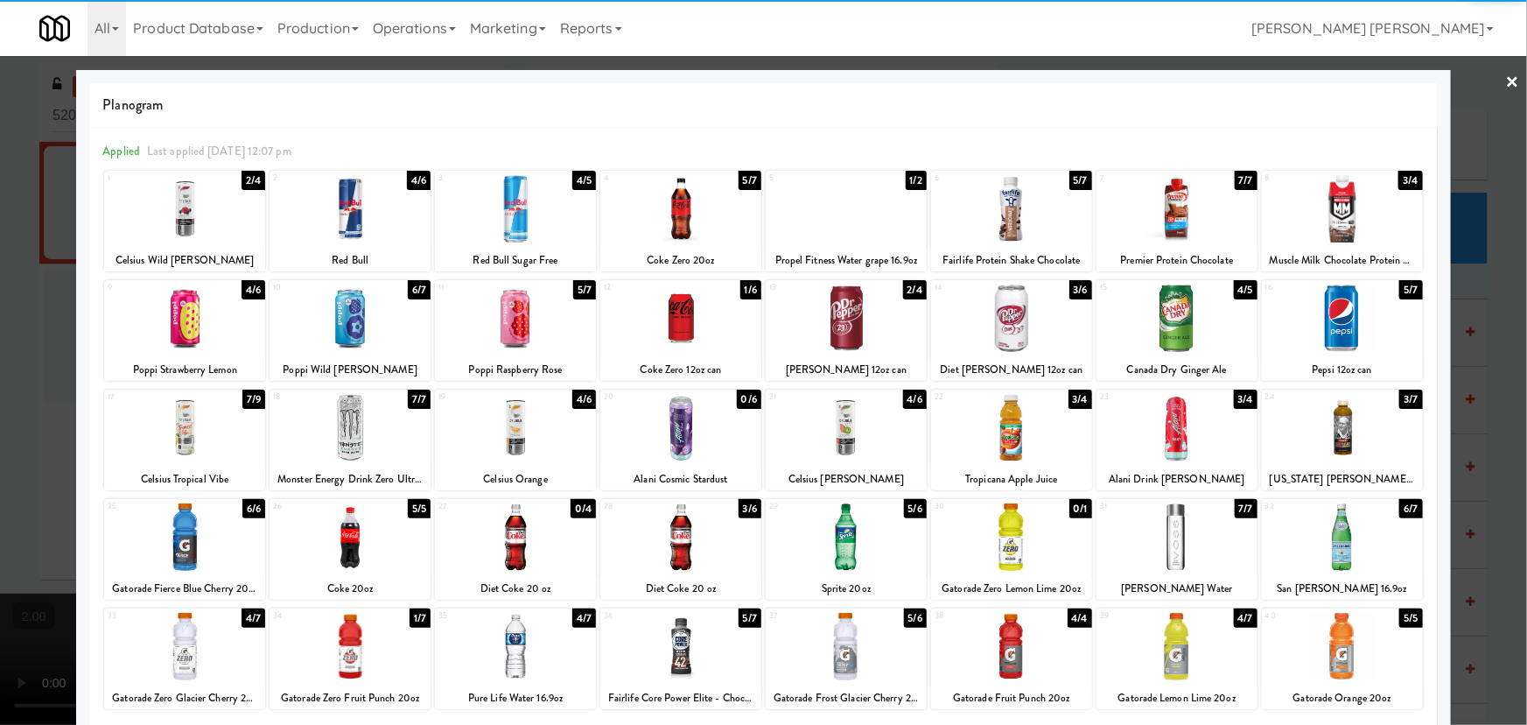
click at [1506, 75] on link "×" at bounding box center [1513, 83] width 14 height 54
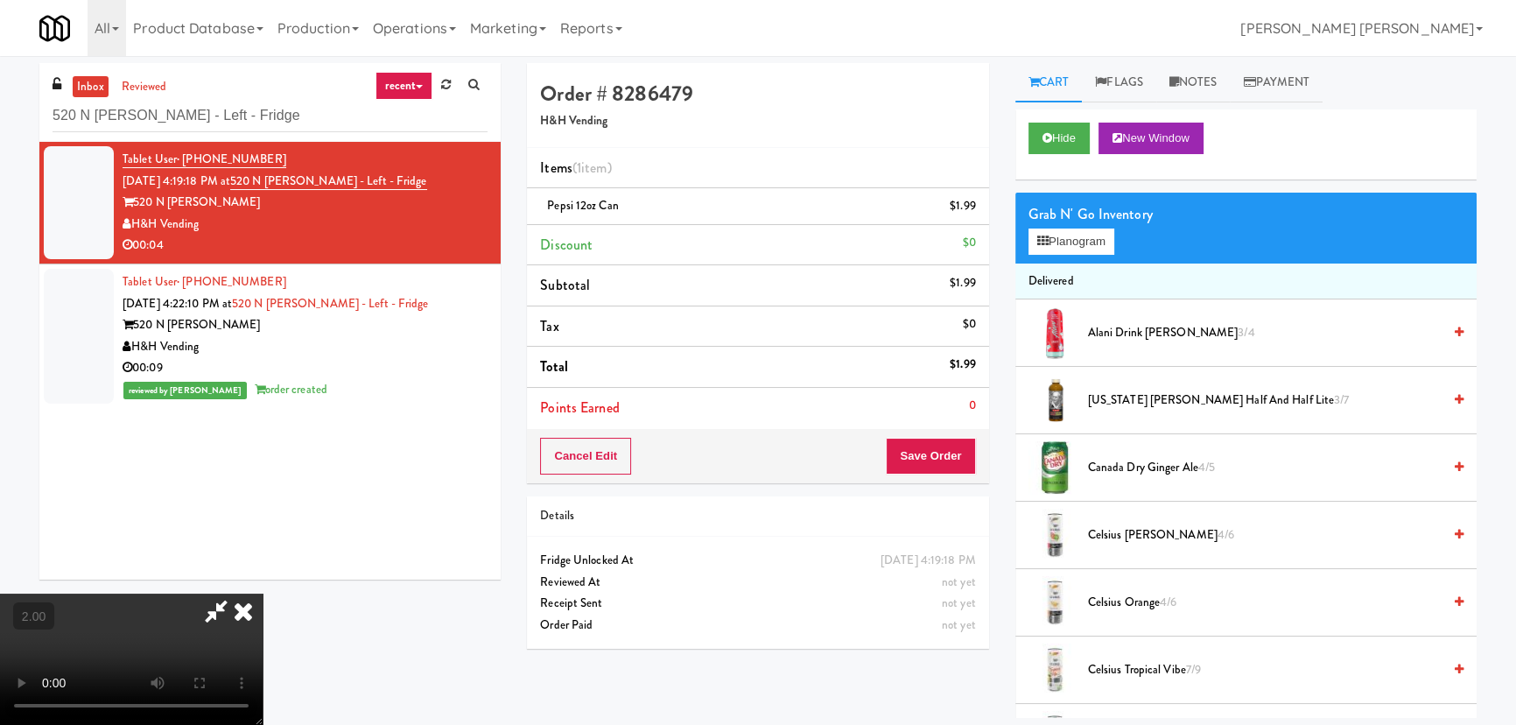
click at [263, 593] on icon at bounding box center [243, 610] width 39 height 35
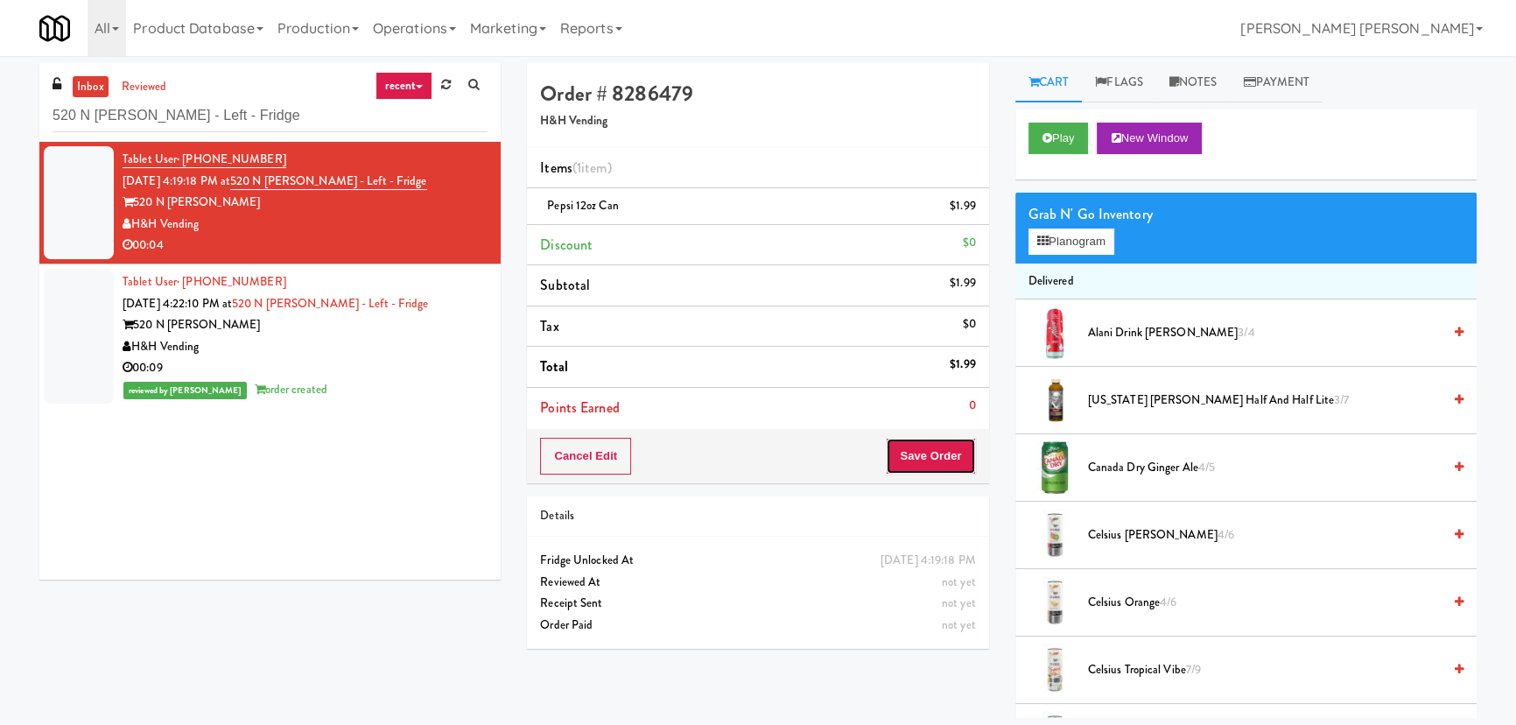
click at [922, 455] on button "Save Order" at bounding box center [930, 456] width 89 height 37
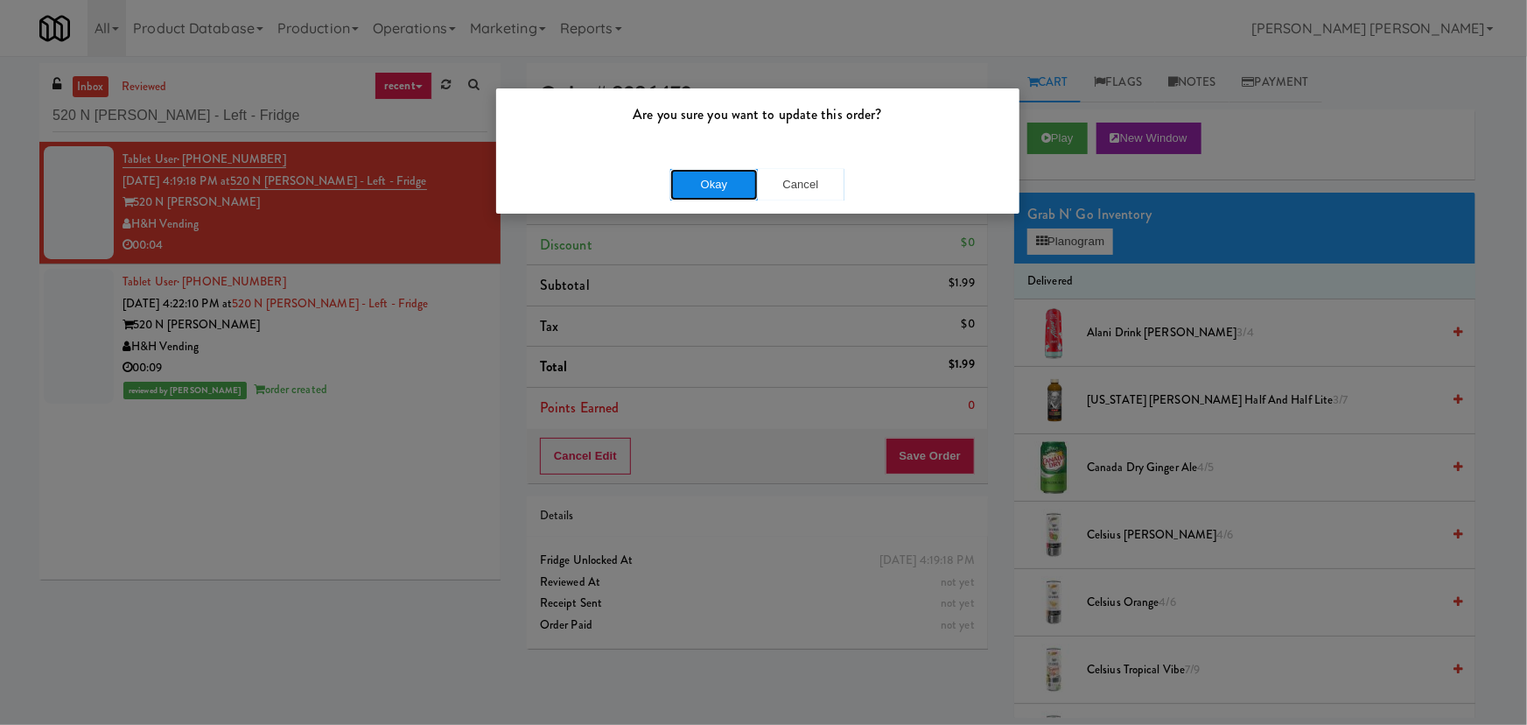
click at [695, 192] on button "Okay" at bounding box center [714, 185] width 88 height 32
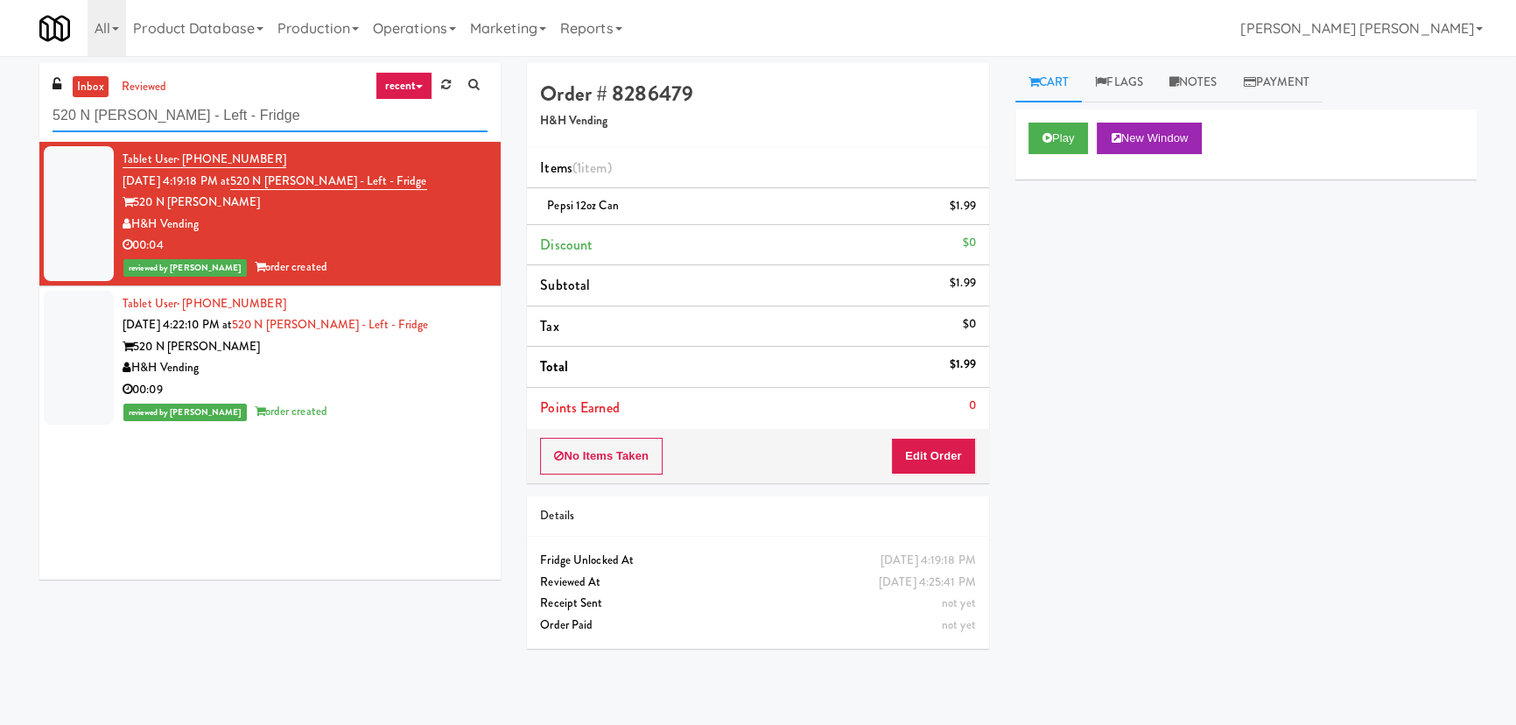
drag, startPoint x: 274, startPoint y: 122, endPoint x: -74, endPoint y: 114, distance: 348.4
click at [0, 114] on html "Are you sure you want to update this order? Okay Cancel Okay Are you sure you w…" at bounding box center [758, 362] width 1516 height 725
paste input "325 Front St - Lobby"
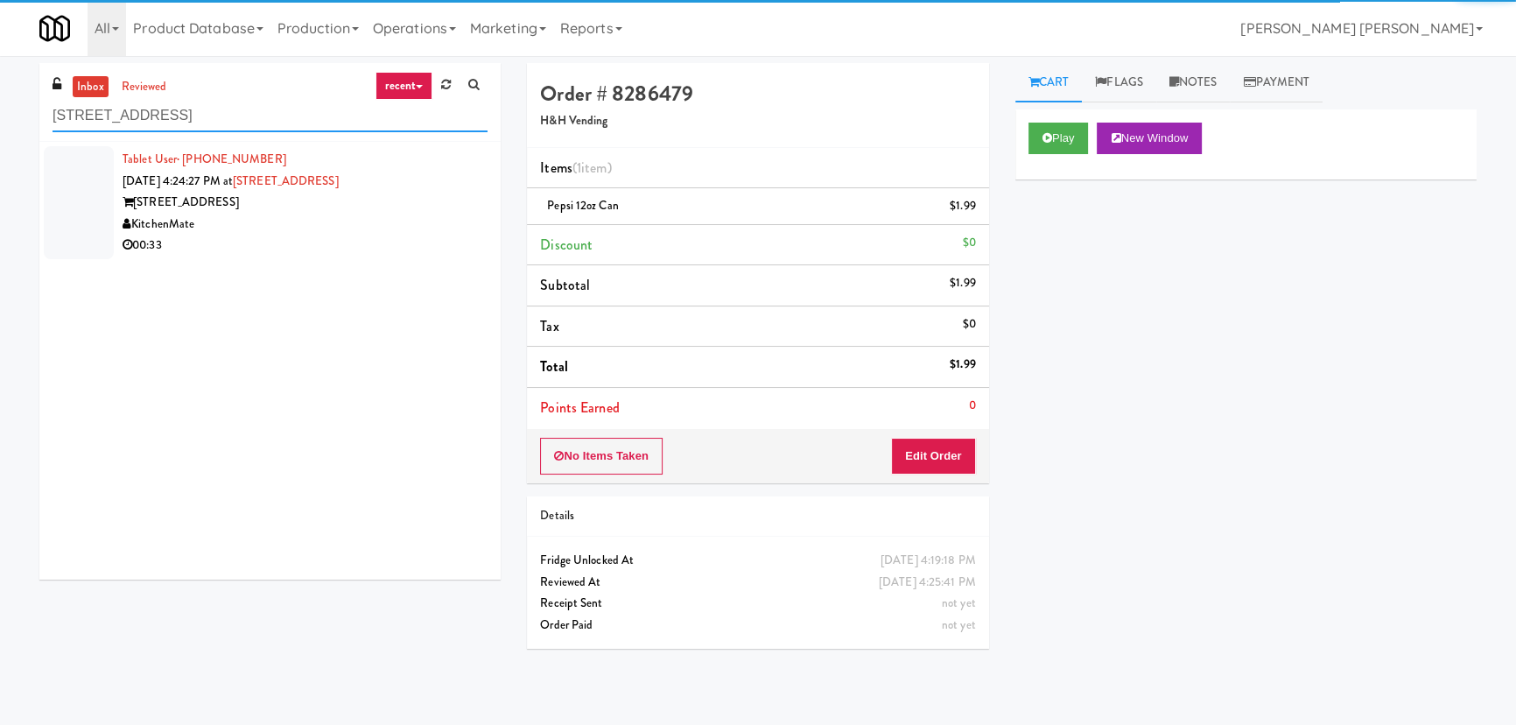
type input "325 Front St - Lobby"
click at [320, 233] on div "KitchenMate" at bounding box center [305, 225] width 365 height 22
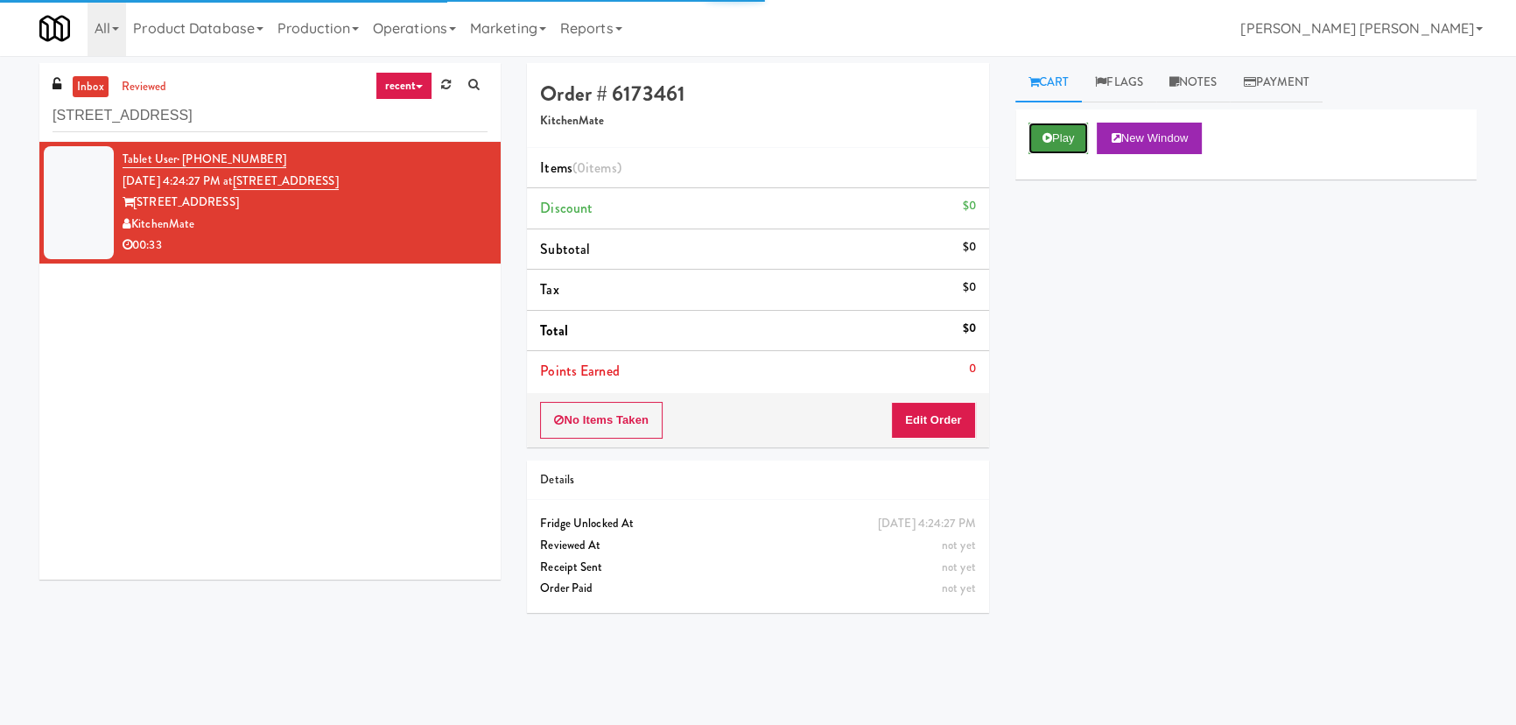
click at [1041, 127] on button "Play" at bounding box center [1058, 139] width 60 height 32
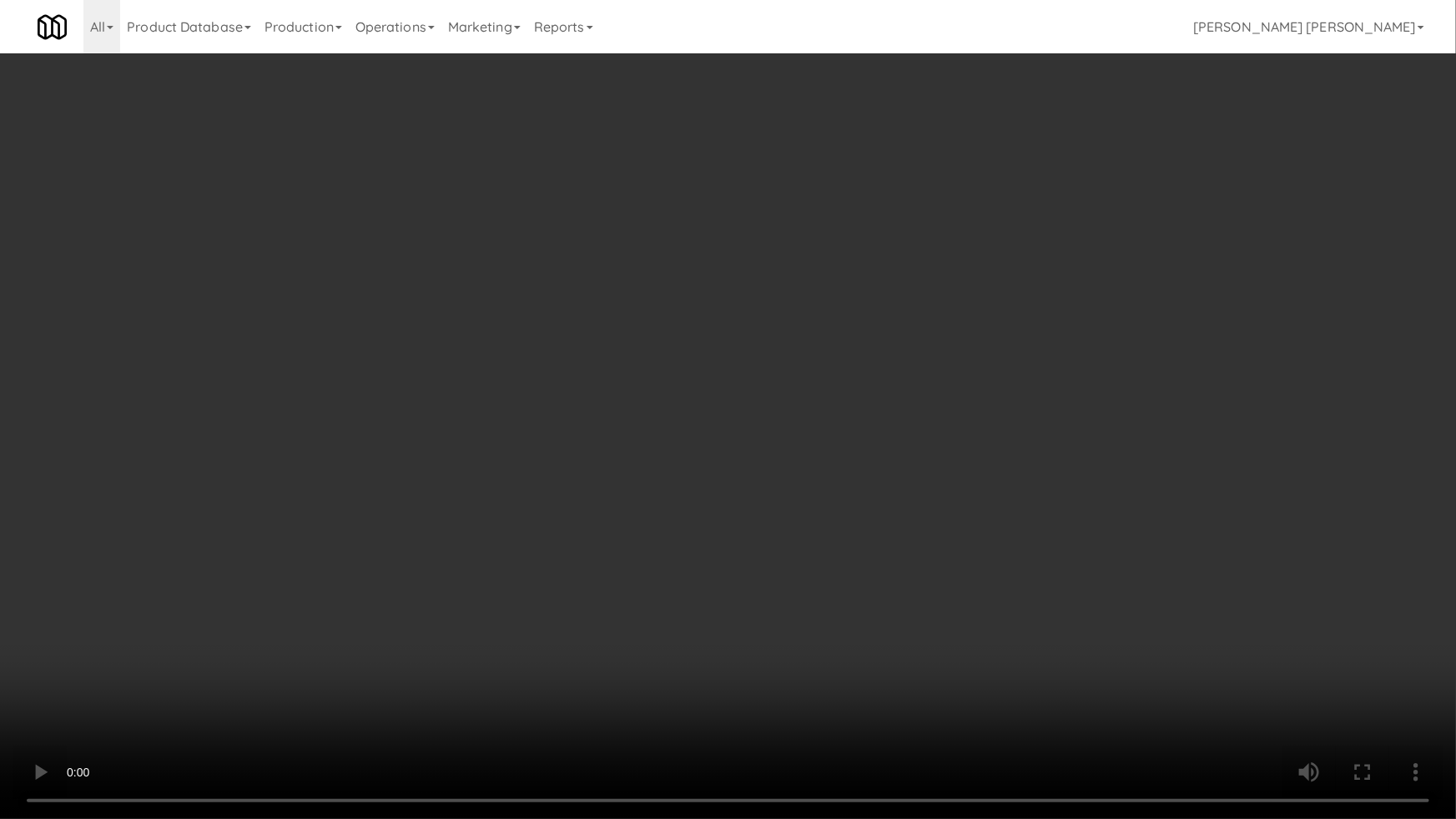
click at [819, 690] on video at bounding box center [728, 409] width 1456 height 819
click at [1266, 629] on video at bounding box center [728, 409] width 1456 height 819
click at [1288, 680] on video at bounding box center [728, 409] width 1456 height 819
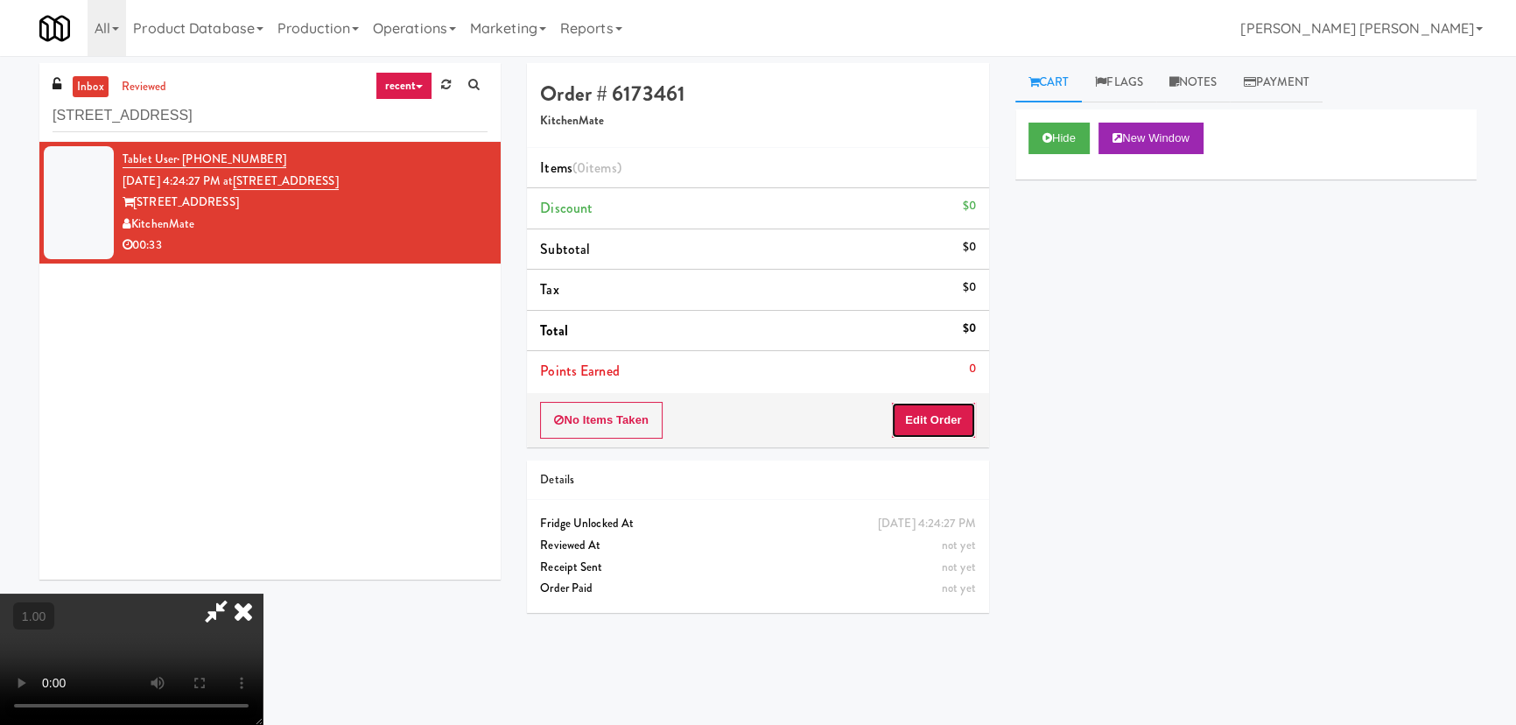
click at [950, 409] on button "Edit Order" at bounding box center [933, 420] width 85 height 37
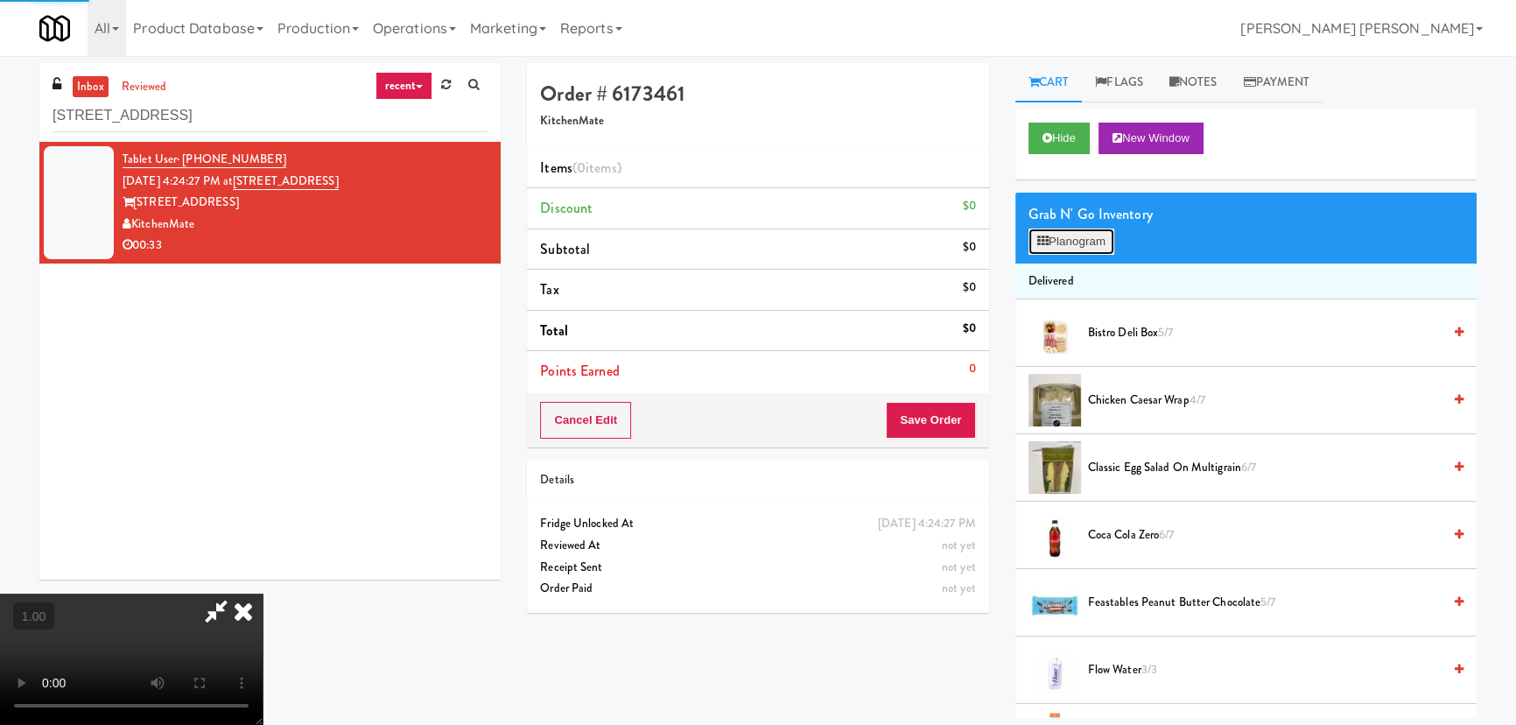
click at [1050, 233] on button "Planogram" at bounding box center [1071, 241] width 86 height 26
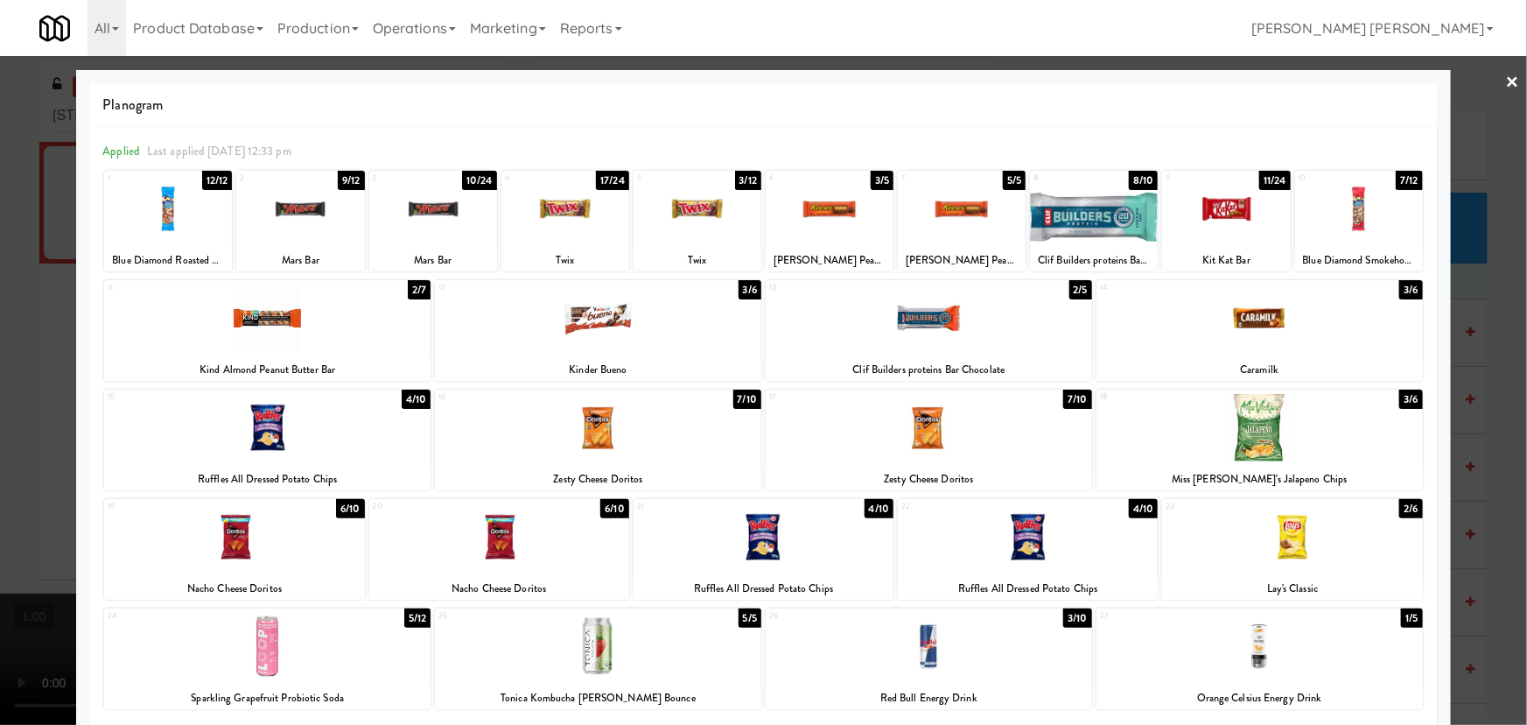
click at [1242, 447] on div at bounding box center [1260, 427] width 326 height 67
click at [1506, 76] on link "×" at bounding box center [1513, 83] width 14 height 54
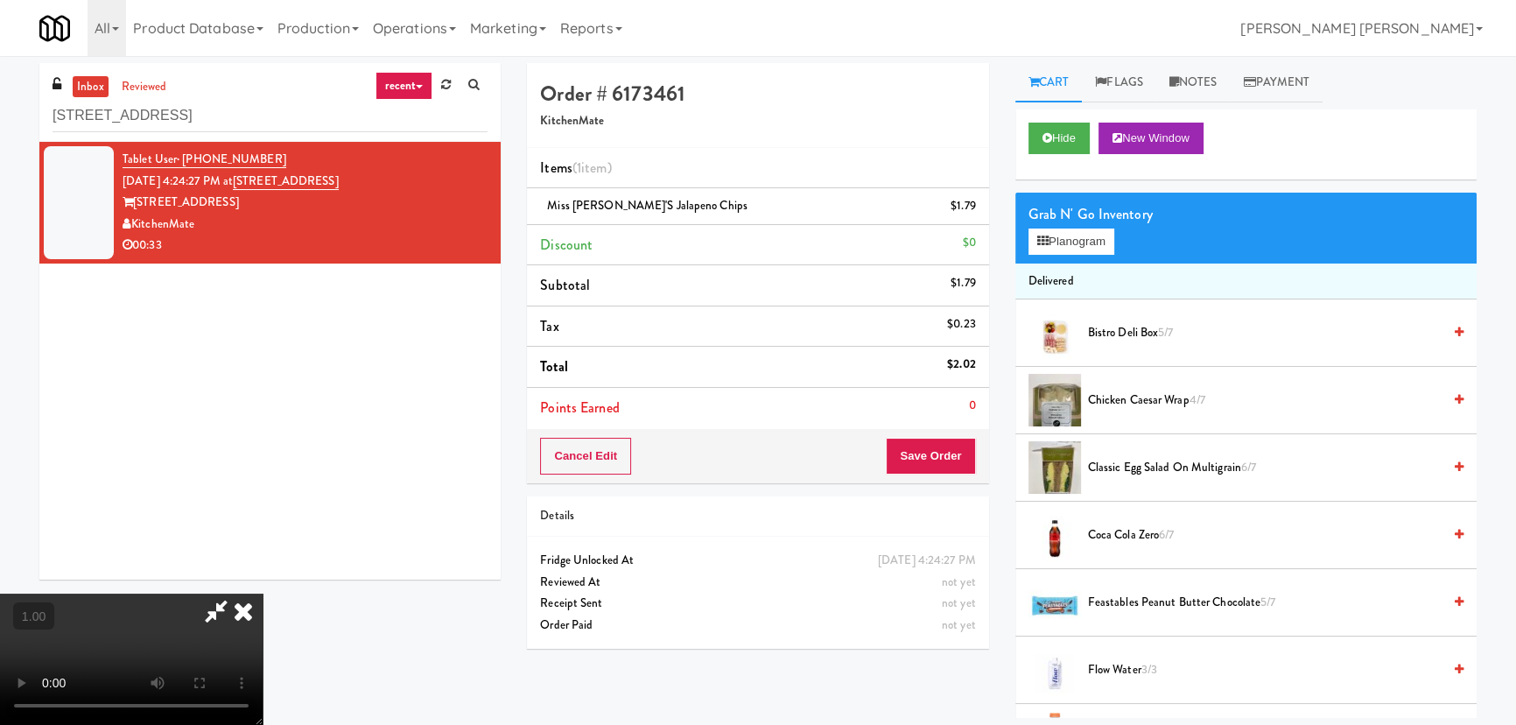
click at [263, 593] on icon at bounding box center [243, 610] width 39 height 35
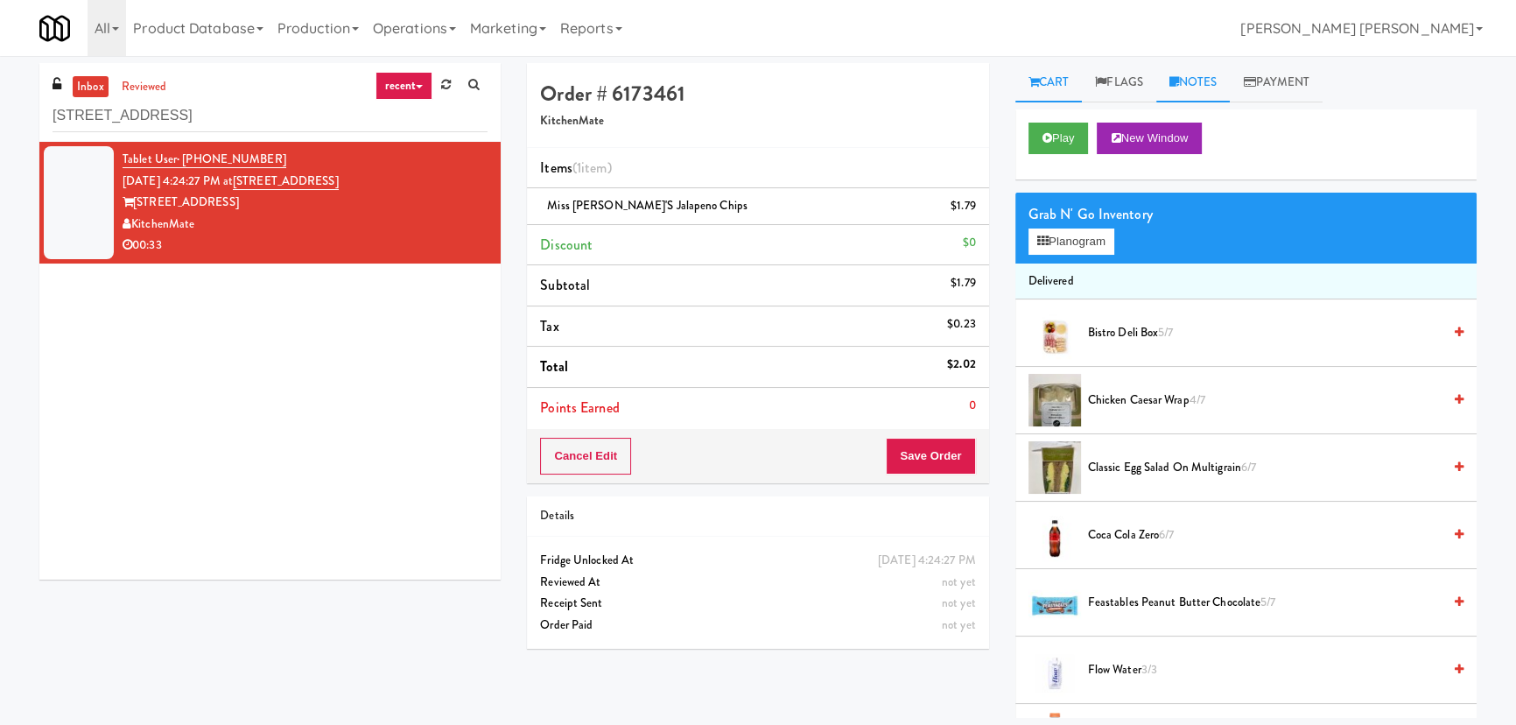
click at [1194, 80] on link "Notes" at bounding box center [1193, 82] width 74 height 39
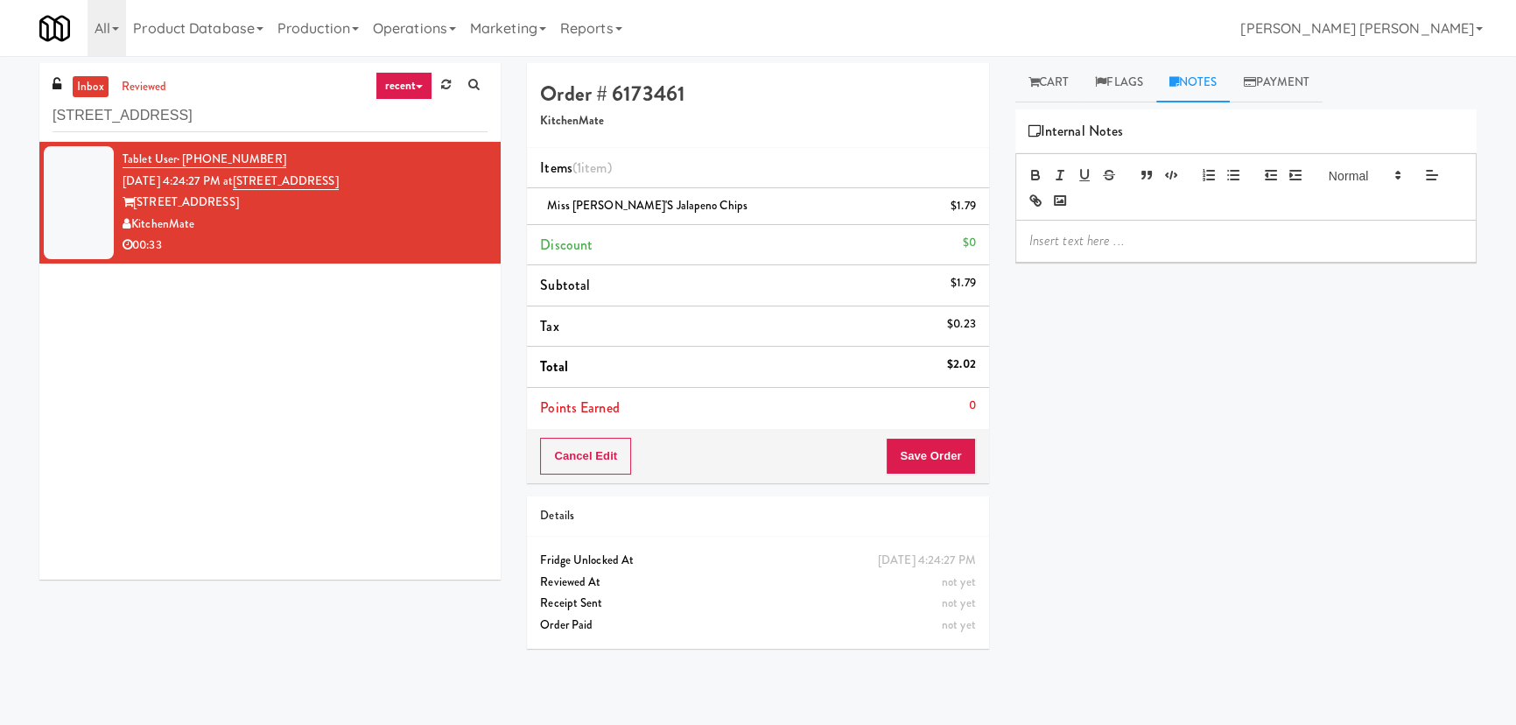
click at [1088, 249] on p at bounding box center [1245, 240] width 433 height 19
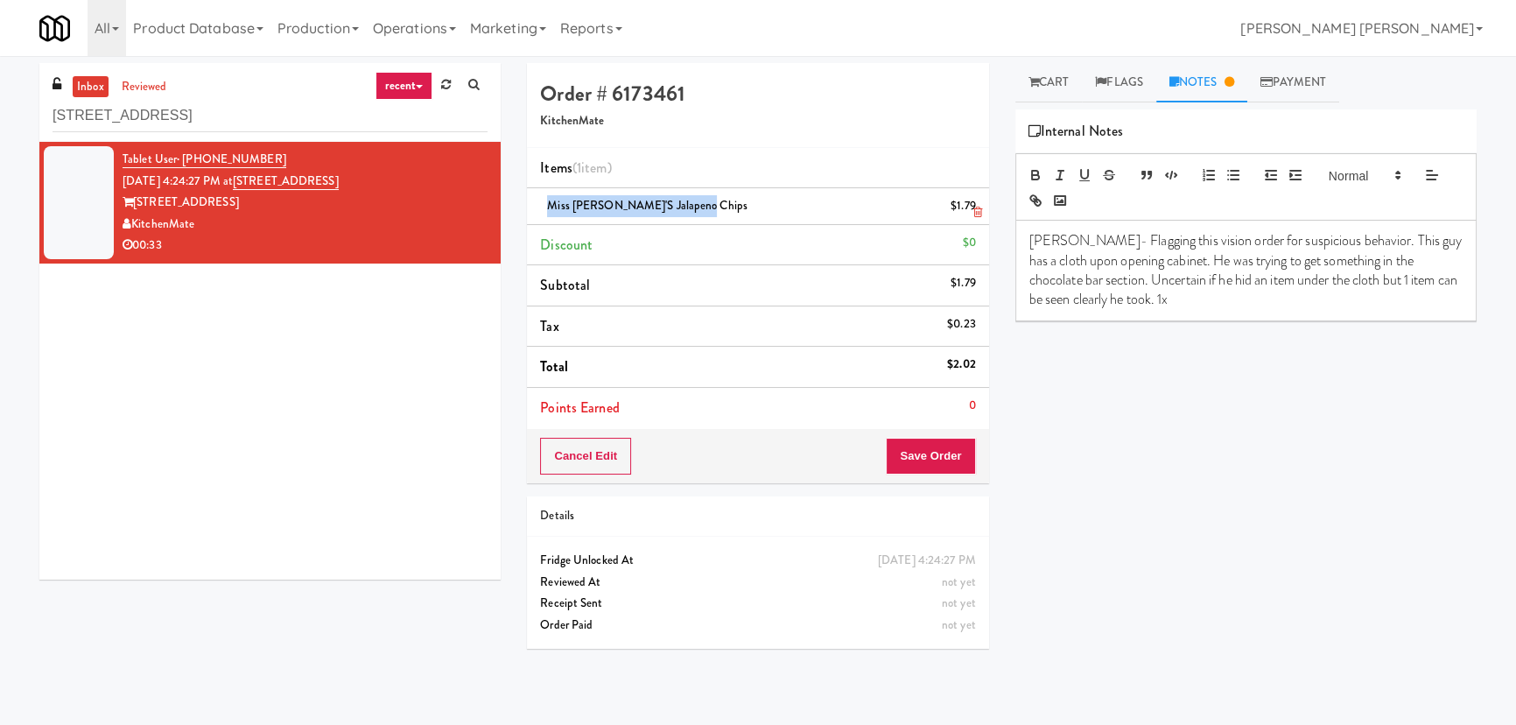
drag, startPoint x: 692, startPoint y: 208, endPoint x: 545, endPoint y: 199, distance: 147.3
click at [545, 199] on div "Miss Vickie's Jalapeno Chips $1.79" at bounding box center [757, 206] width 435 height 22
copy span "Miss Vickie's Jalapeno Chips"
click at [1169, 301] on p "Erick- Flagging this vision order for suspicious behavior. This guy has a cloth…" at bounding box center [1245, 270] width 433 height 79
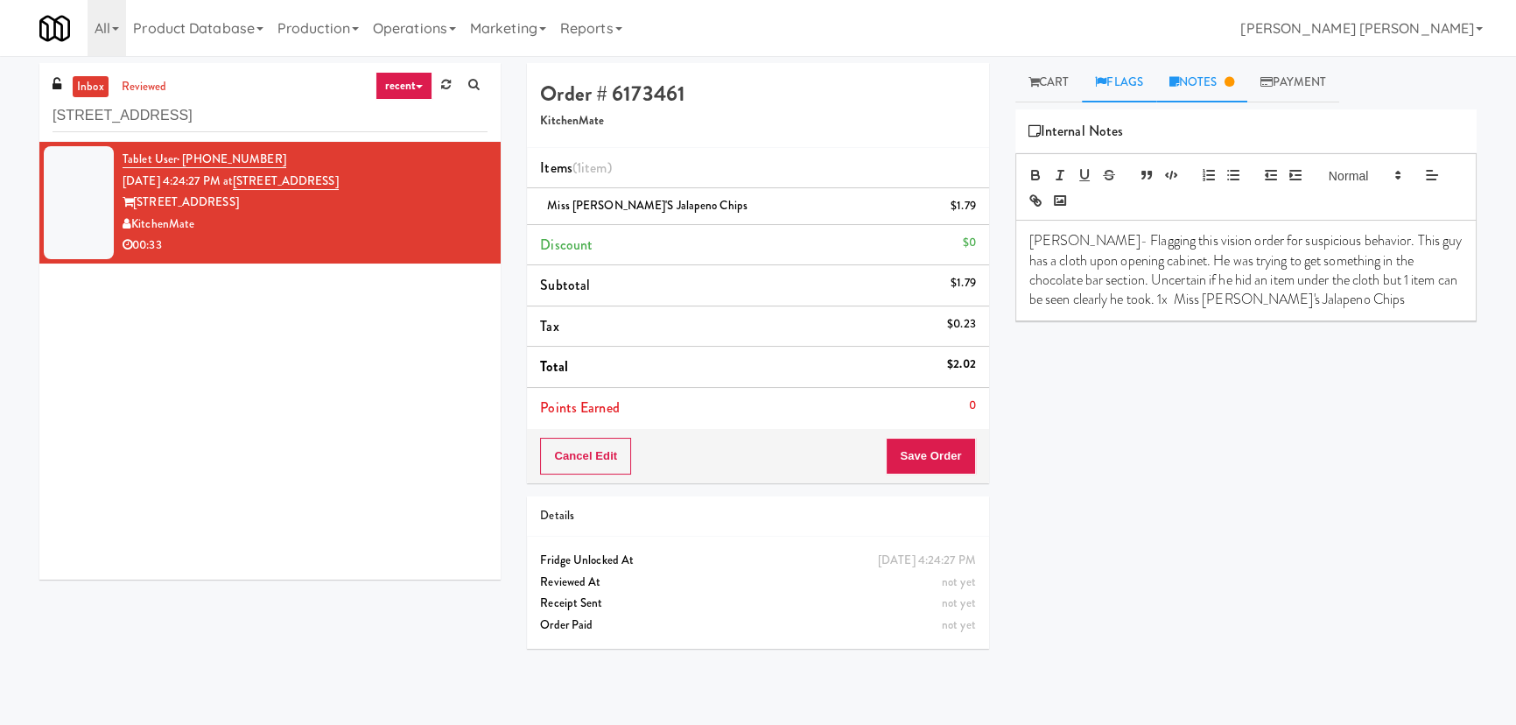
click at [1113, 79] on link "Flags" at bounding box center [1119, 82] width 74 height 39
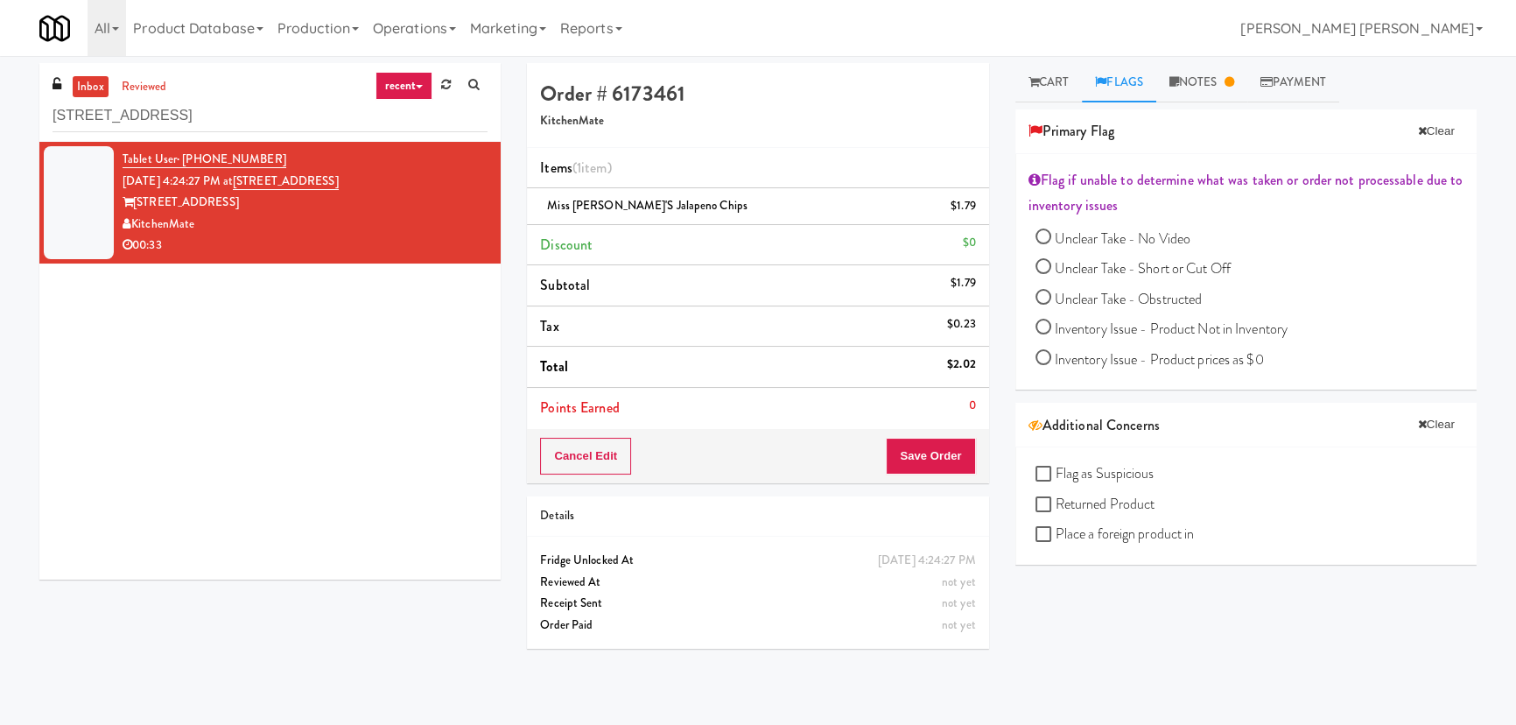
click at [1085, 473] on span "Flag as Suspicious" at bounding box center [1104, 473] width 99 height 20
click at [1055, 473] on input "Flag as Suspicious" at bounding box center [1045, 474] width 20 height 14
checkbox input "true"
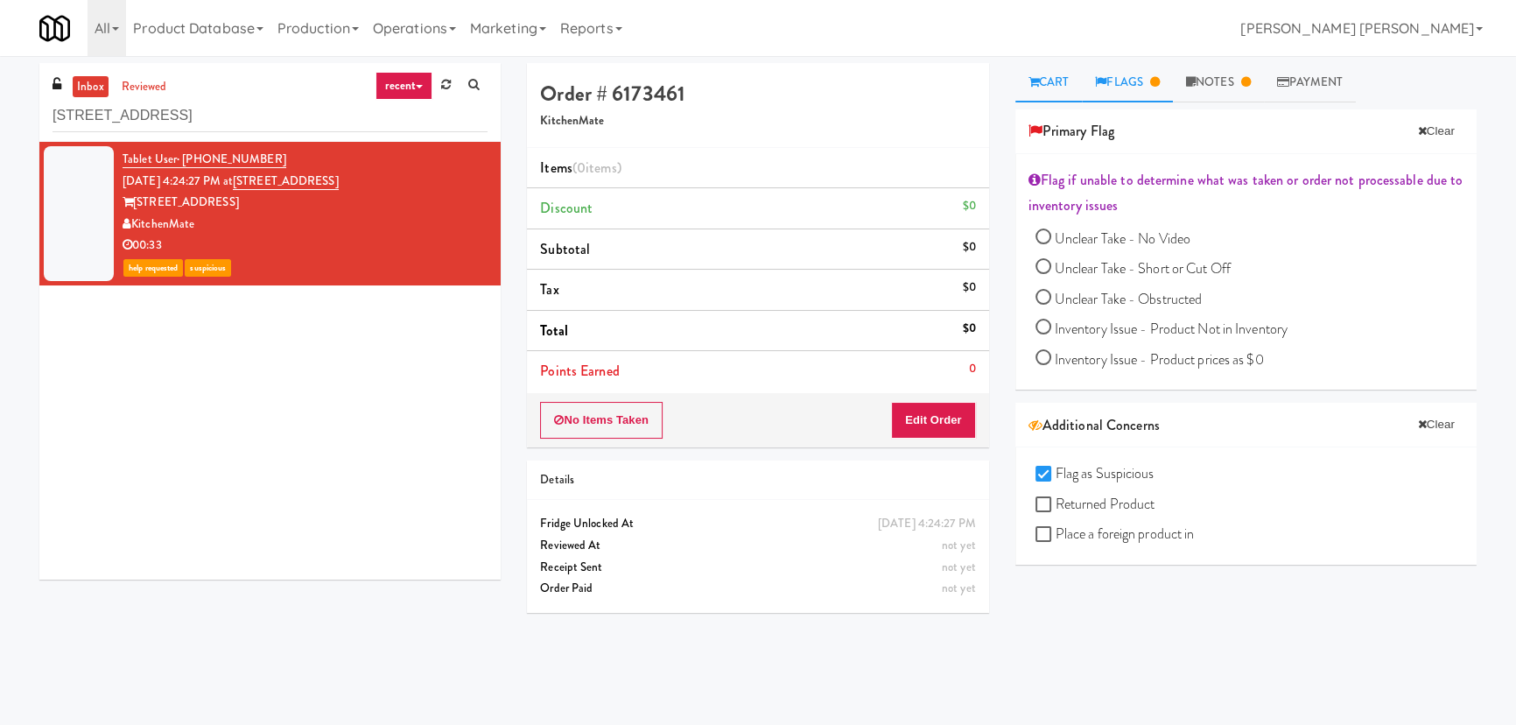
click at [1048, 92] on link "Cart" at bounding box center [1048, 82] width 67 height 39
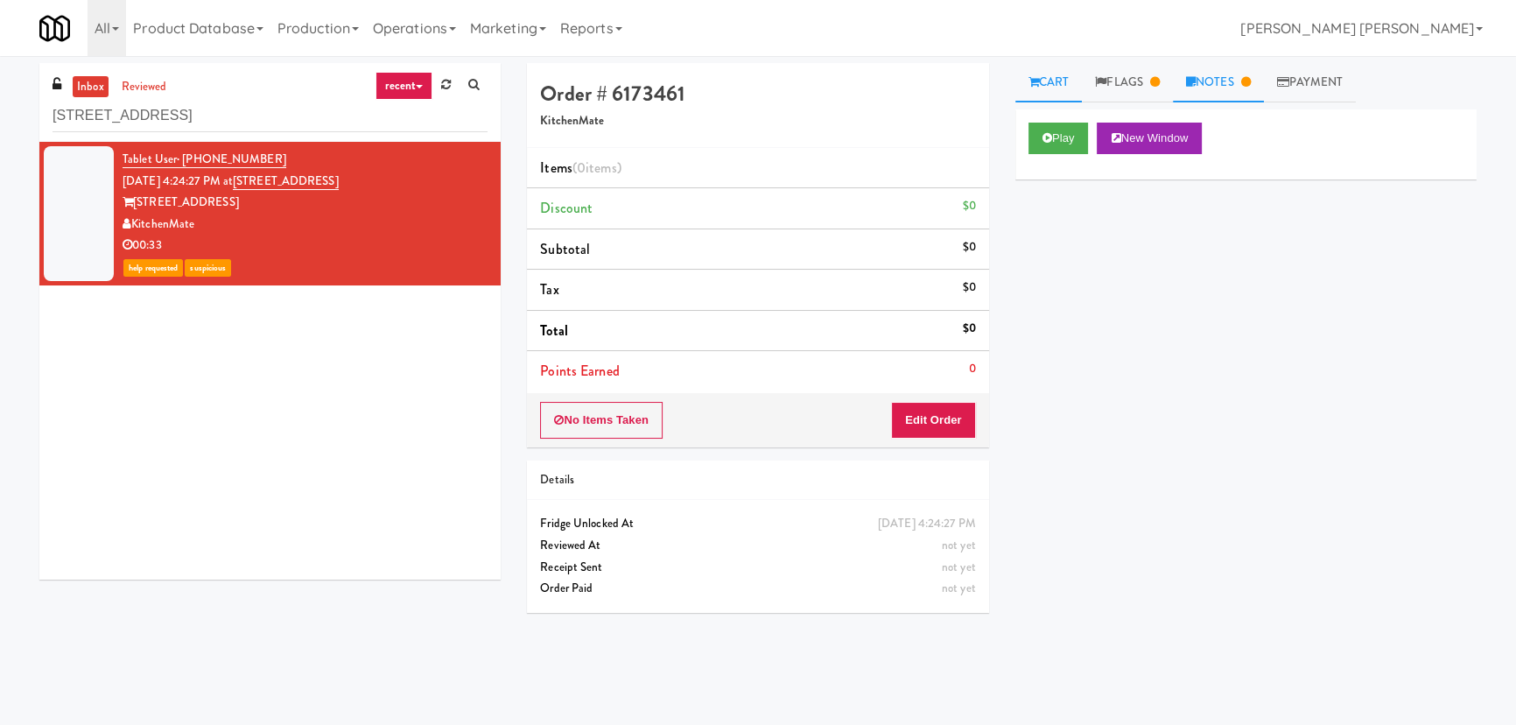
click at [1202, 86] on link "Notes" at bounding box center [1218, 82] width 91 height 39
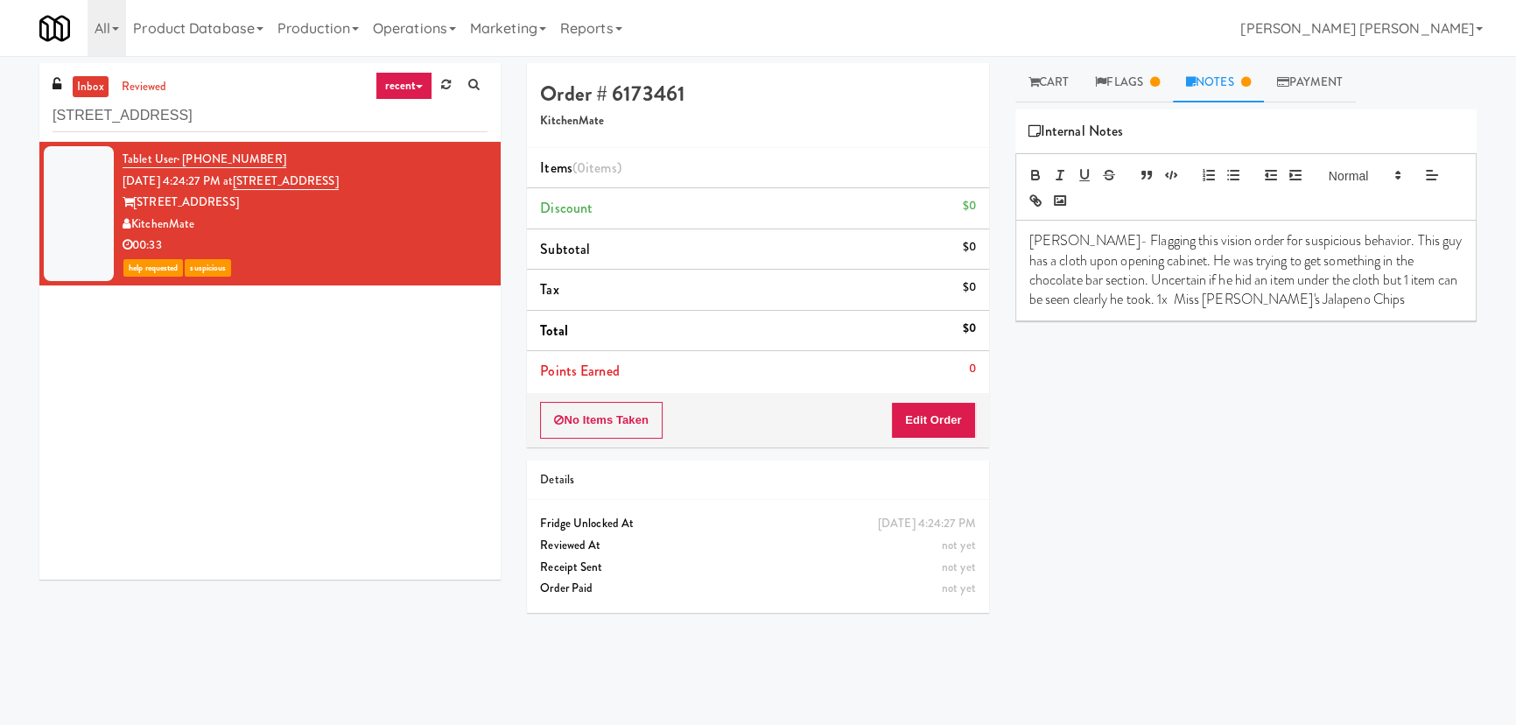
click at [1314, 298] on p "Erick- Flagging this vision order for suspicious behavior. This guy has a cloth…" at bounding box center [1245, 270] width 433 height 79
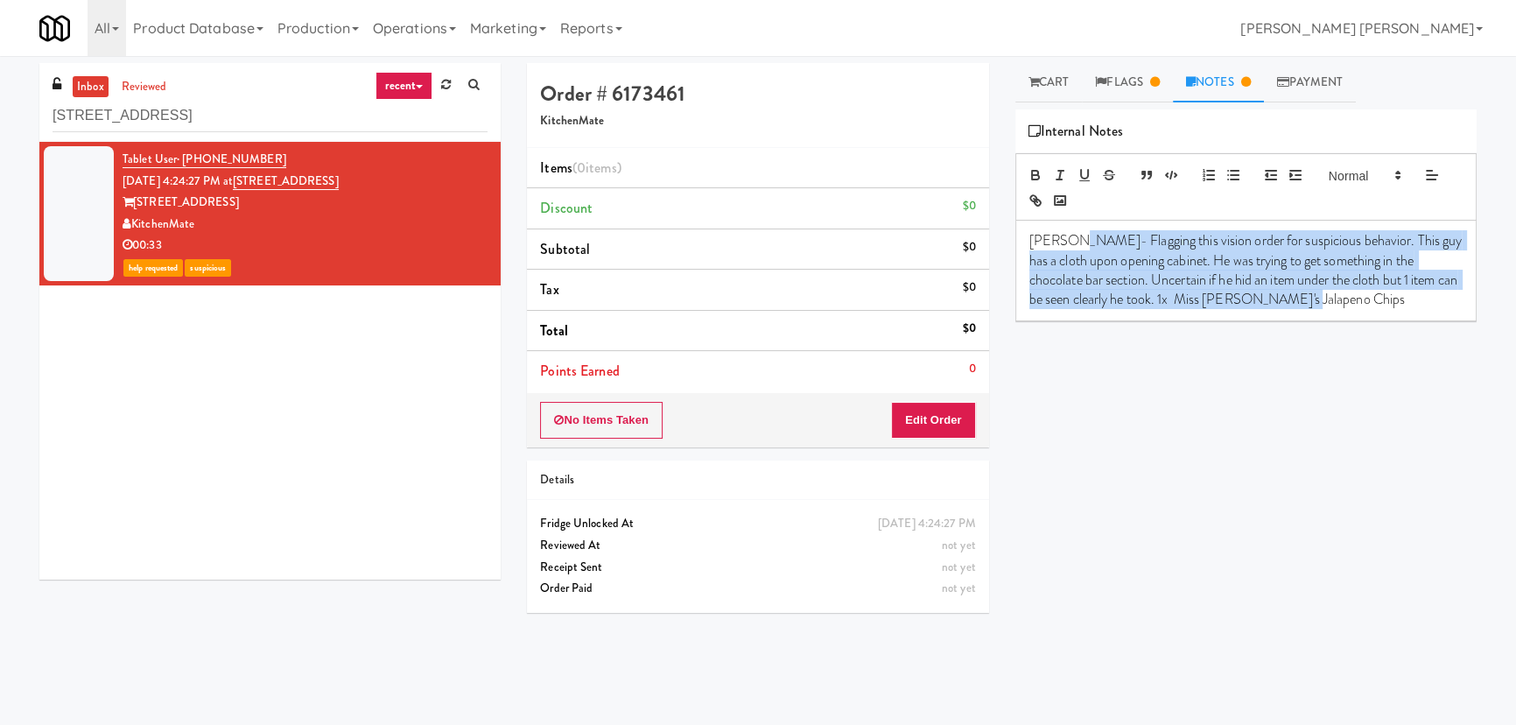
drag, startPoint x: 1314, startPoint y: 298, endPoint x: 1065, endPoint y: 244, distance: 255.1
click at [1065, 244] on p "Erick- Flagging this vision order for suspicious behavior. This guy has a cloth…" at bounding box center [1245, 270] width 433 height 79
copy p "Flagging this vision order for suspicious behavior. This guy has a cloth upon o…"
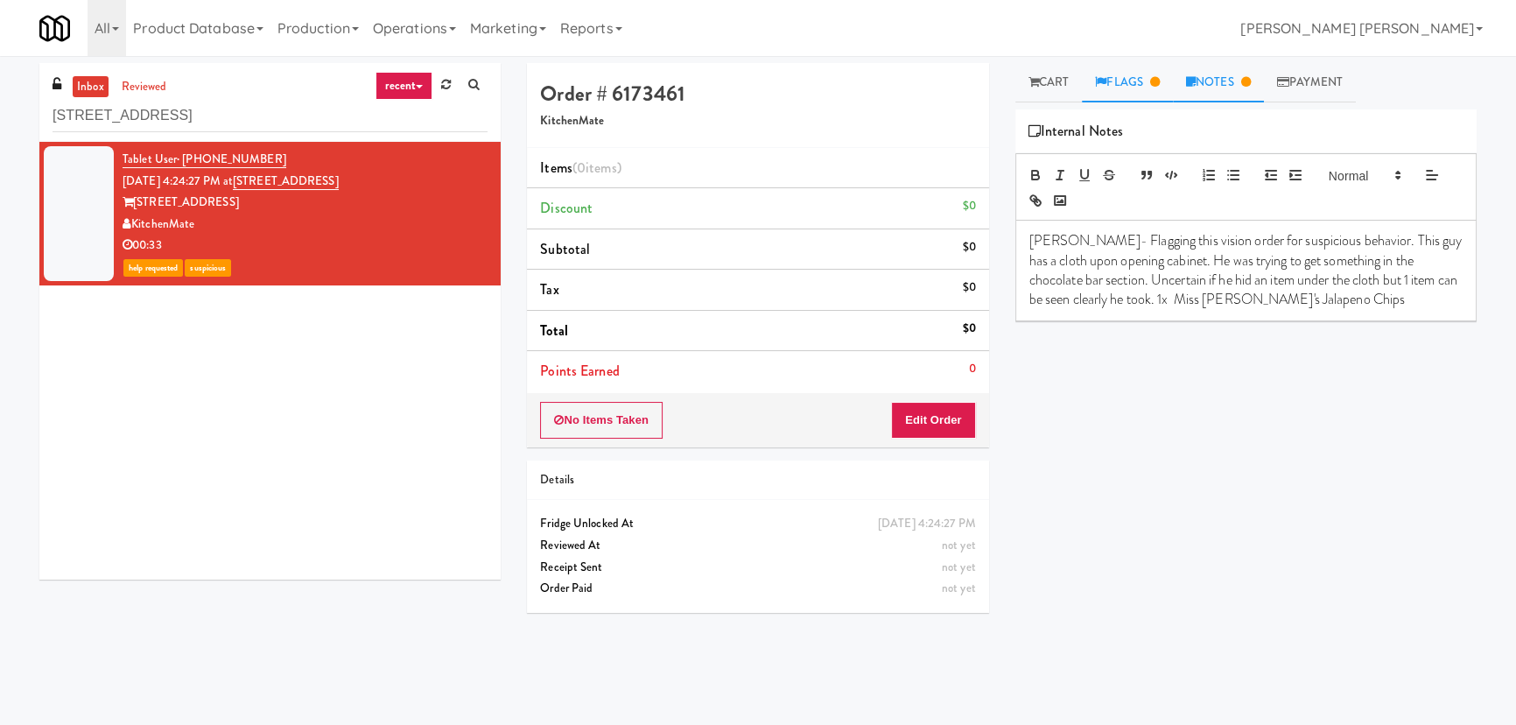
click at [1111, 83] on link "Flags" at bounding box center [1127, 82] width 91 height 39
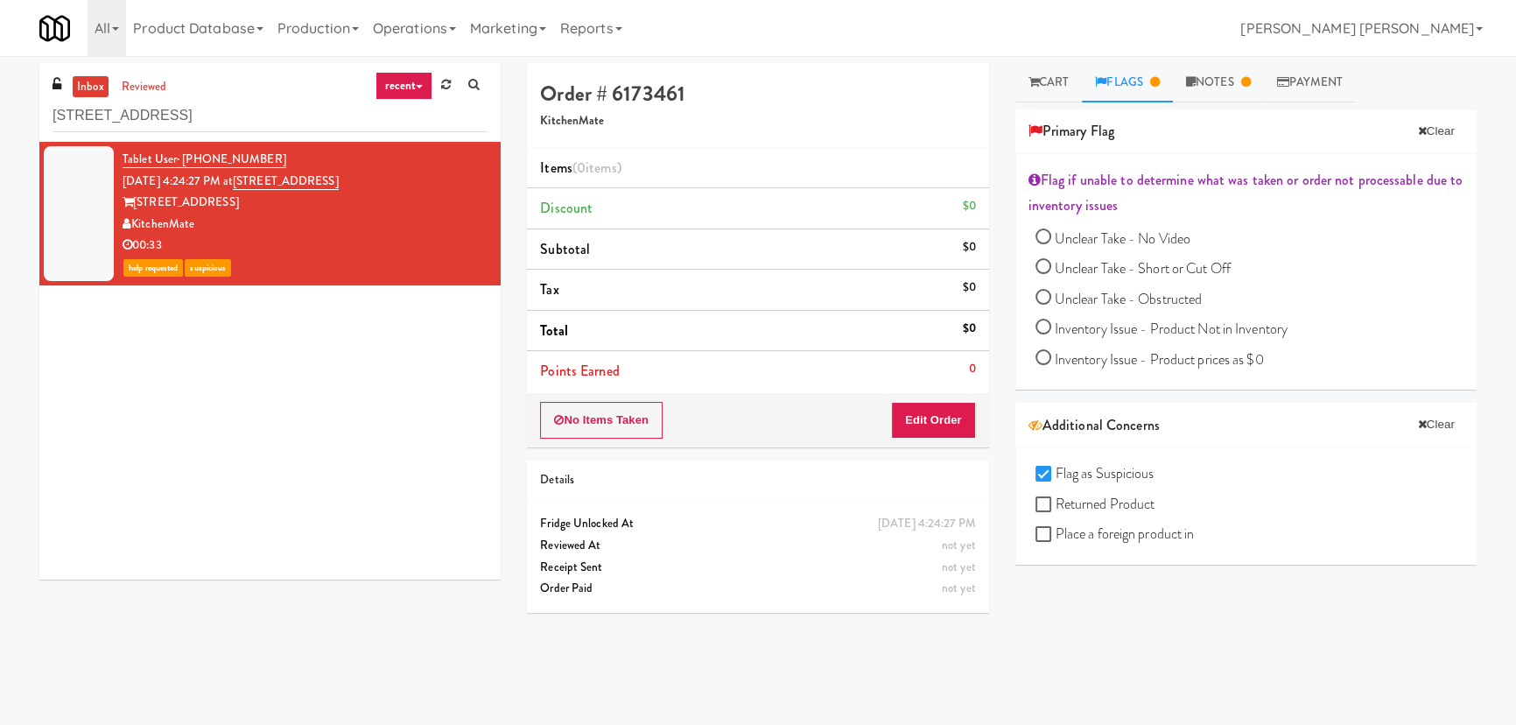
drag, startPoint x: 365, startPoint y: 181, endPoint x: 249, endPoint y: 174, distance: 115.7
click at [249, 174] on div "Tablet User · (416) 732-1518 Sep 1, 2025 4:24:27 PM at 325 Front St - Lobby 325…" at bounding box center [305, 214] width 365 height 130
copy span "325 Front St - Lobby"
click at [1057, 78] on link "Cart" at bounding box center [1048, 82] width 67 height 39
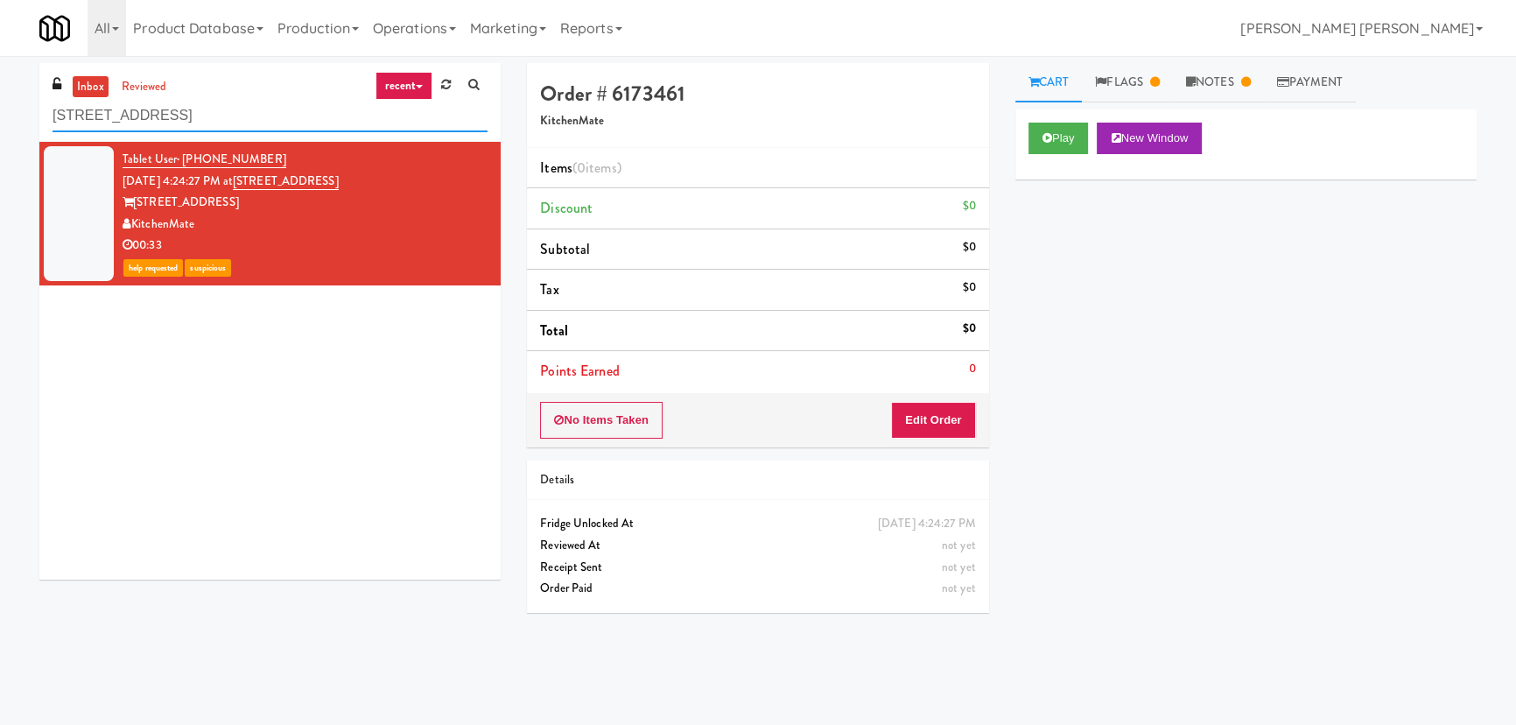
drag, startPoint x: 207, startPoint y: 110, endPoint x: -20, endPoint y: 113, distance: 227.6
click at [0, 113] on html "Are you sure you want to update this order? Okay Cancel Okay Are you sure you w…" at bounding box center [758, 362] width 1516 height 725
paste input "680 LSD Pantr"
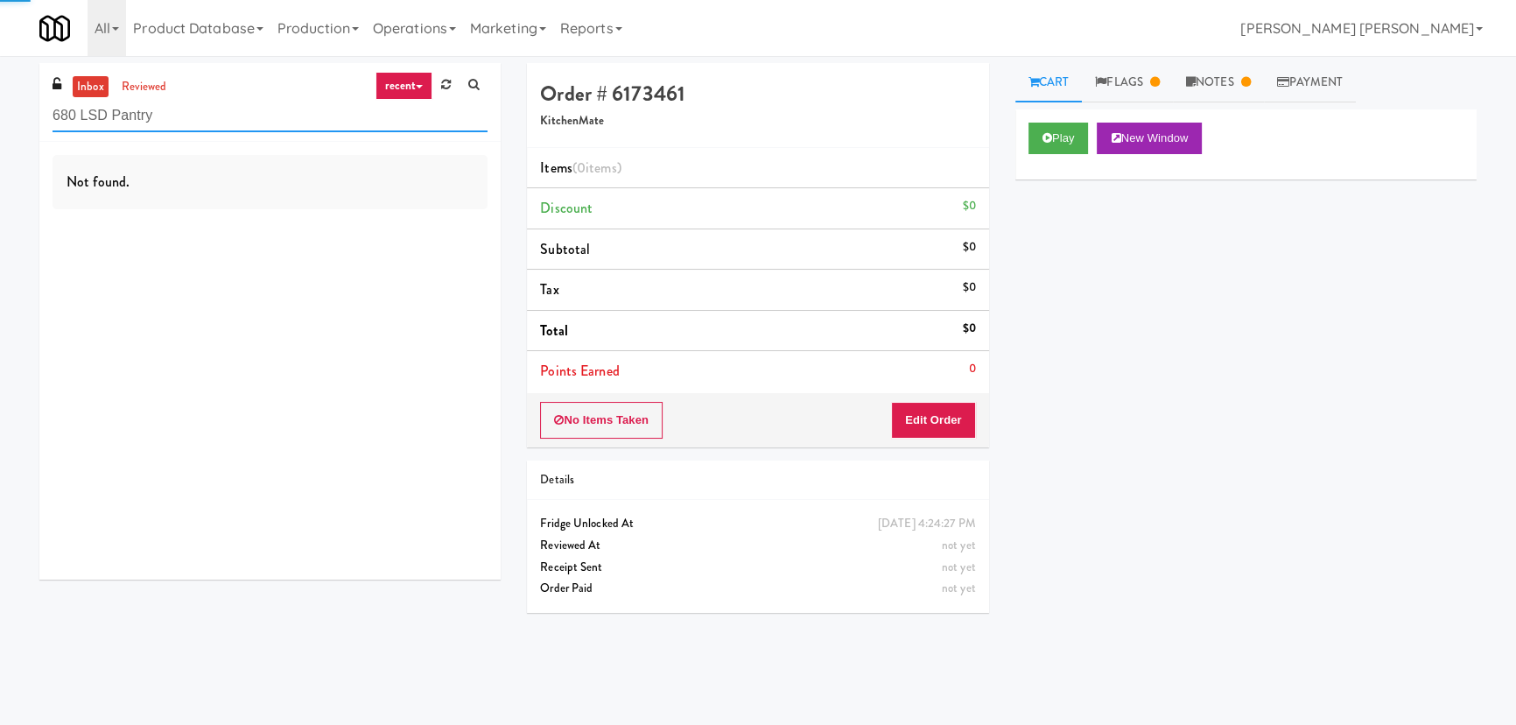
type input "680 LSD Pantry"
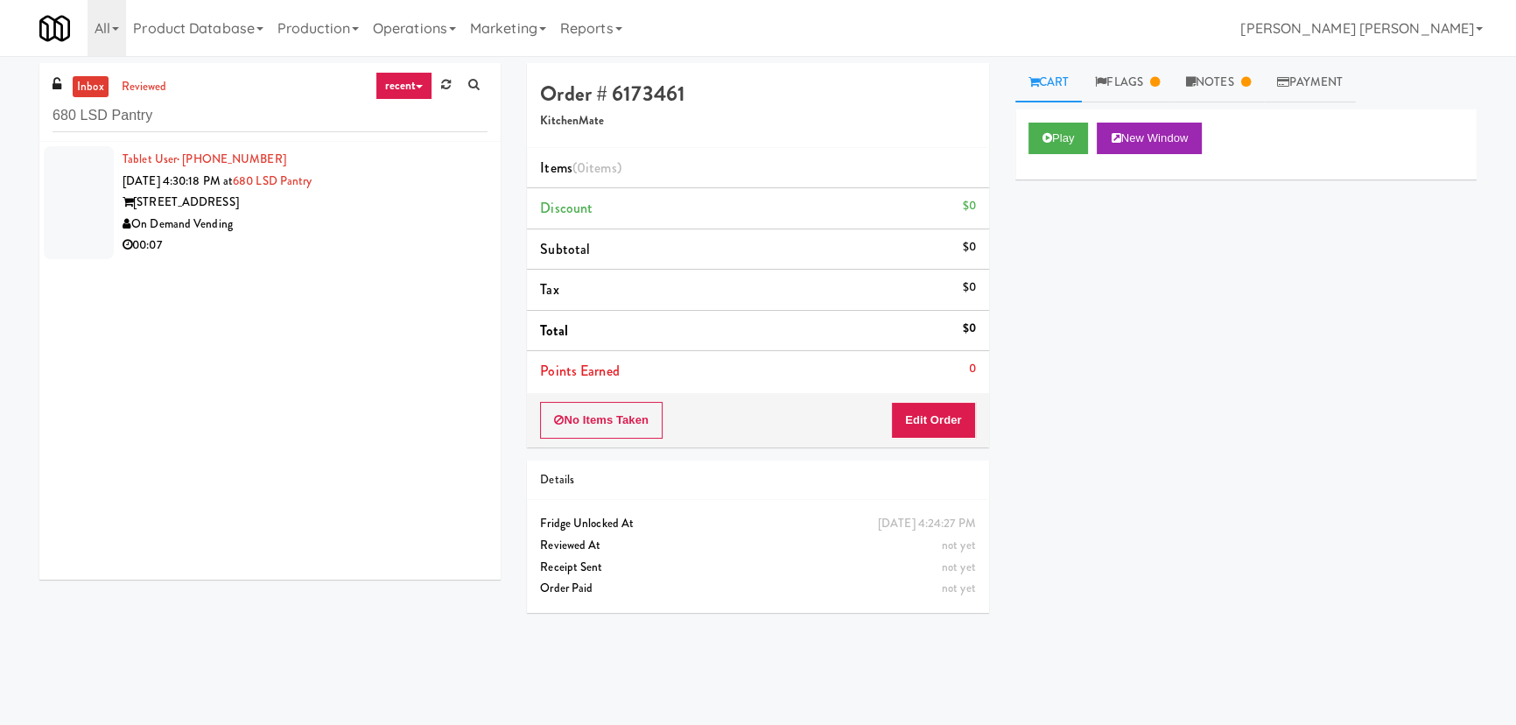
click at [309, 237] on div "00:07" at bounding box center [305, 246] width 365 height 22
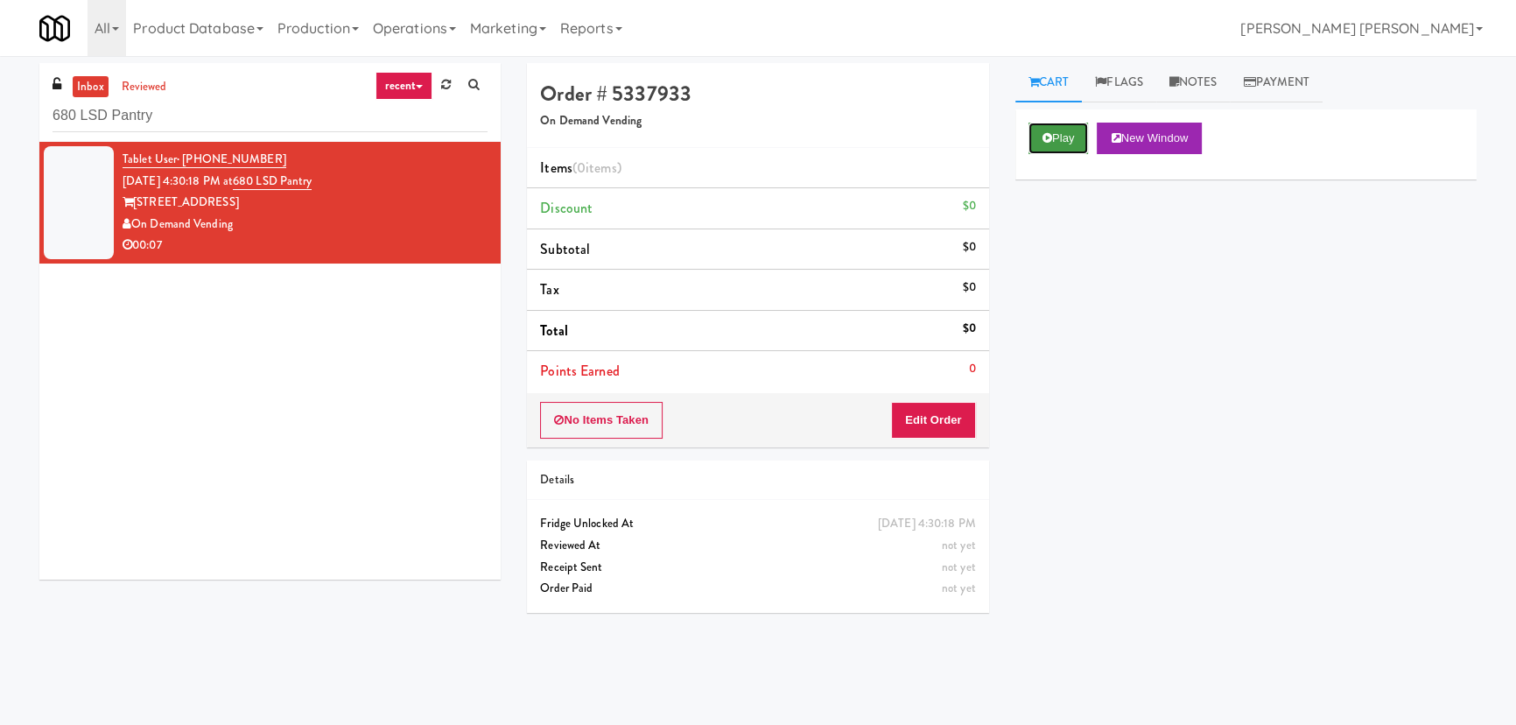
click at [1085, 134] on button "Play" at bounding box center [1058, 139] width 60 height 32
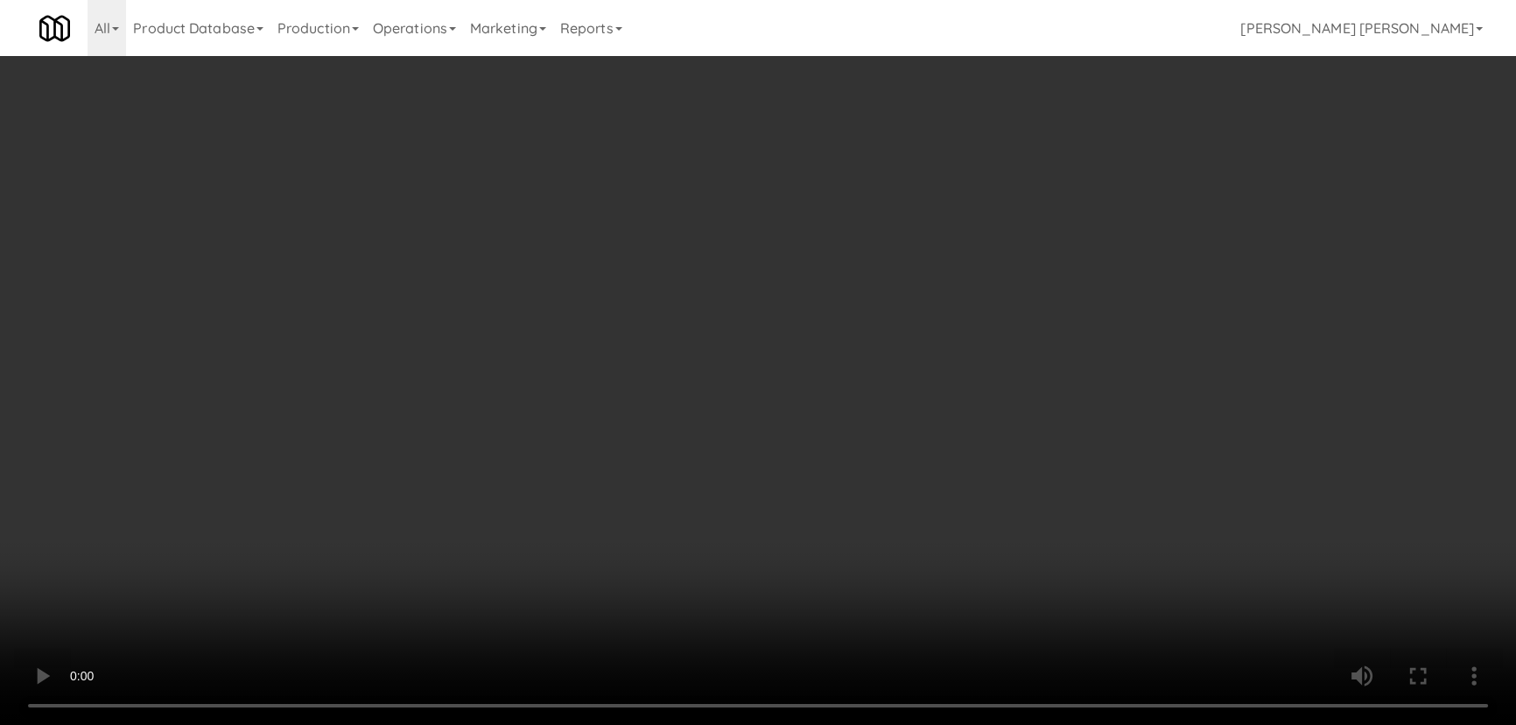
drag, startPoint x: 848, startPoint y: 768, endPoint x: 1159, endPoint y: 726, distance: 313.4
click at [896, 724] on video at bounding box center [758, 362] width 1516 height 725
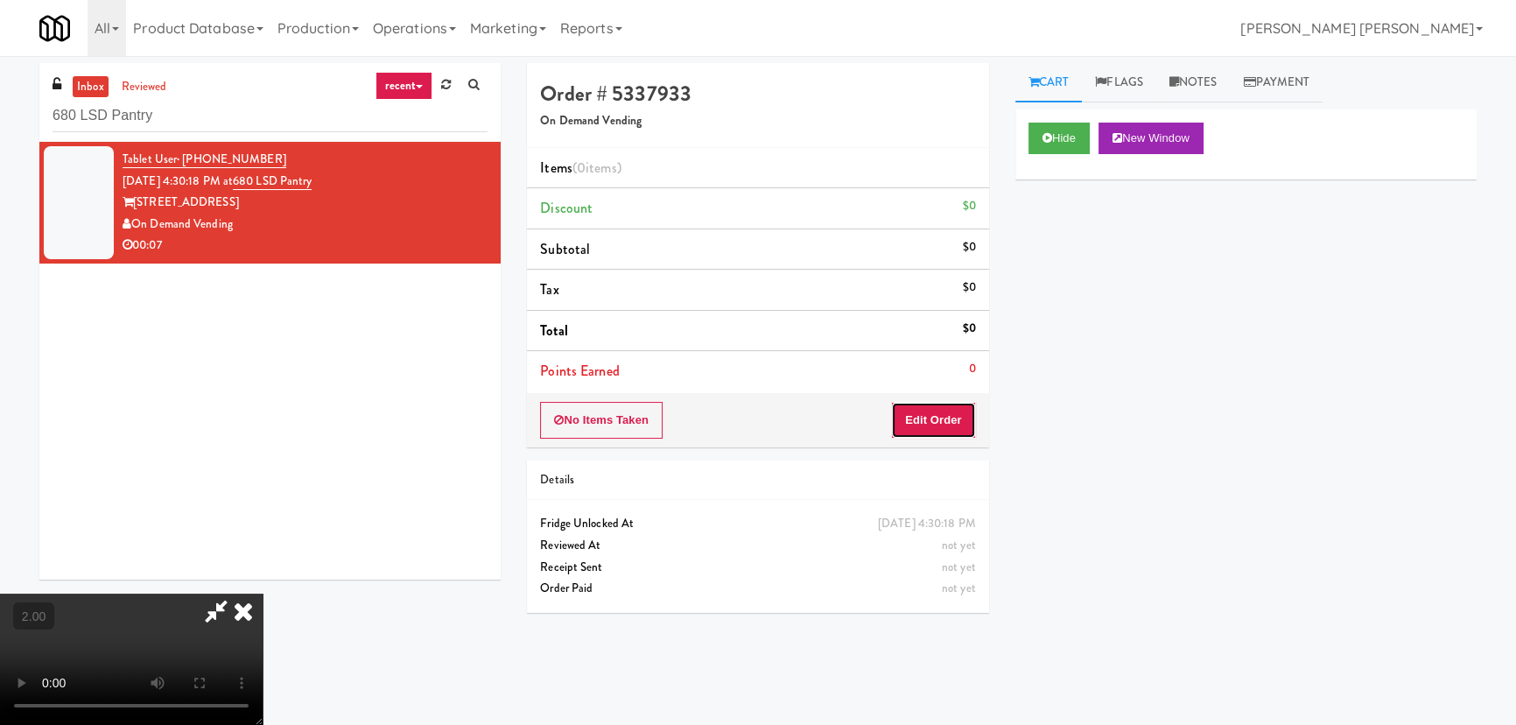
click at [955, 416] on button "Edit Order" at bounding box center [933, 420] width 85 height 37
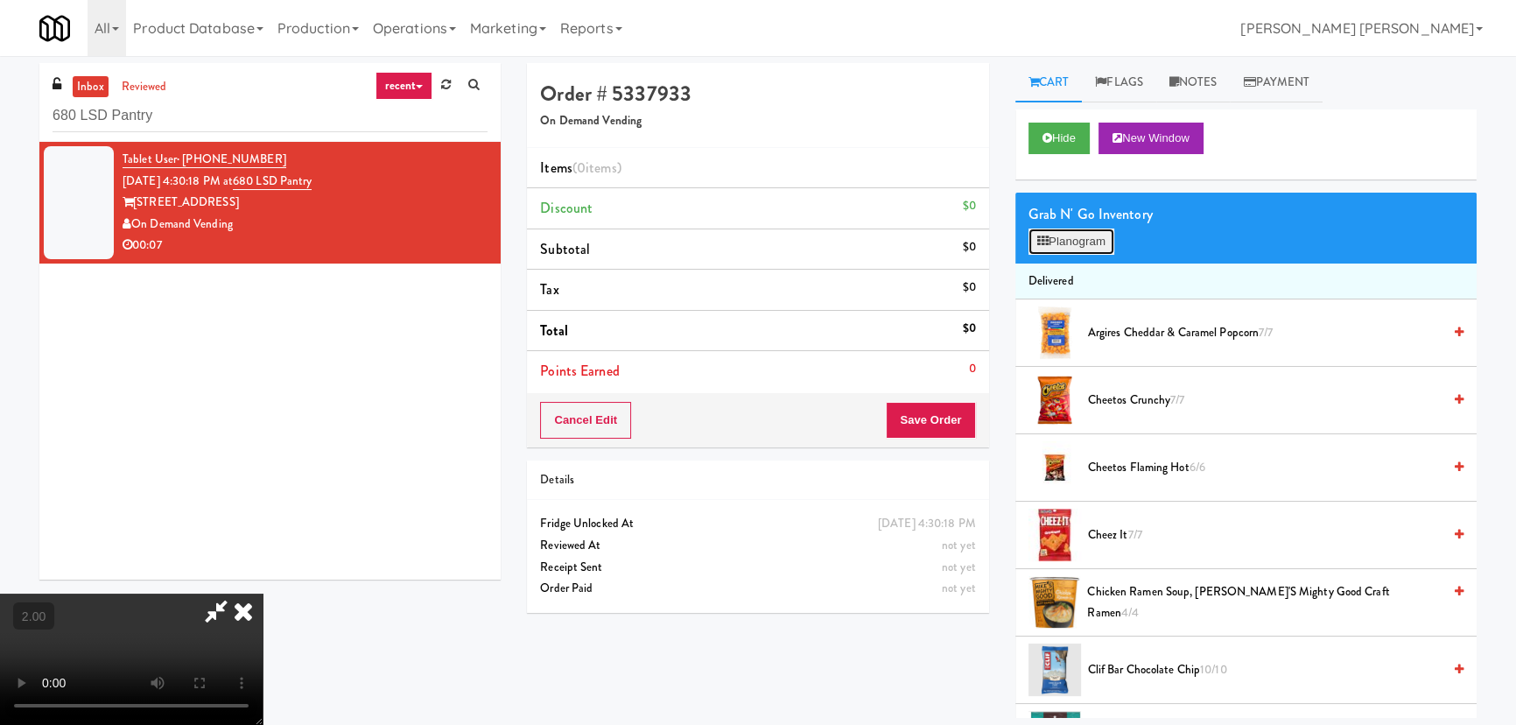
click at [1073, 240] on button "Planogram" at bounding box center [1071, 241] width 86 height 26
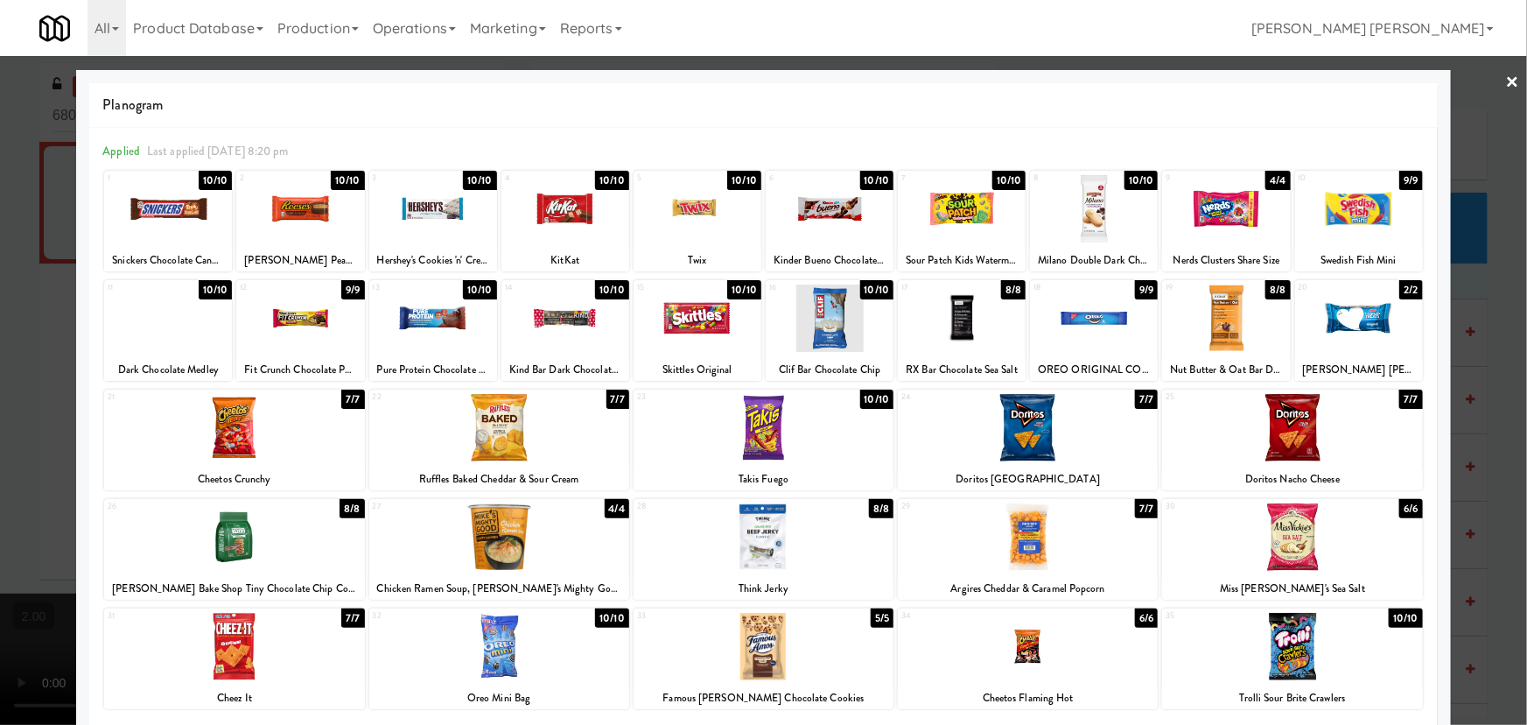
click at [679, 323] on div at bounding box center [698, 317] width 128 height 67
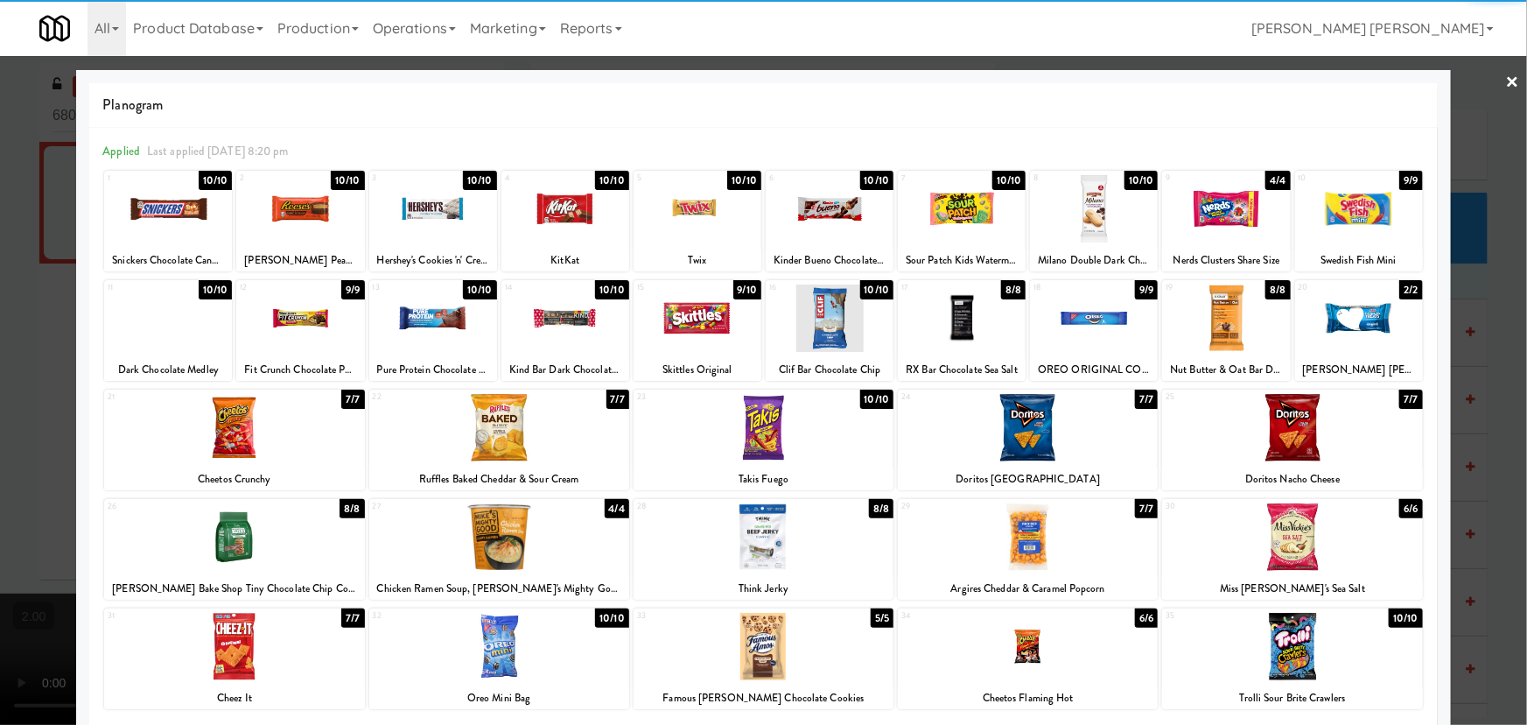
click at [1222, 210] on div at bounding box center [1226, 208] width 128 height 67
click at [1506, 74] on link "×" at bounding box center [1513, 83] width 14 height 54
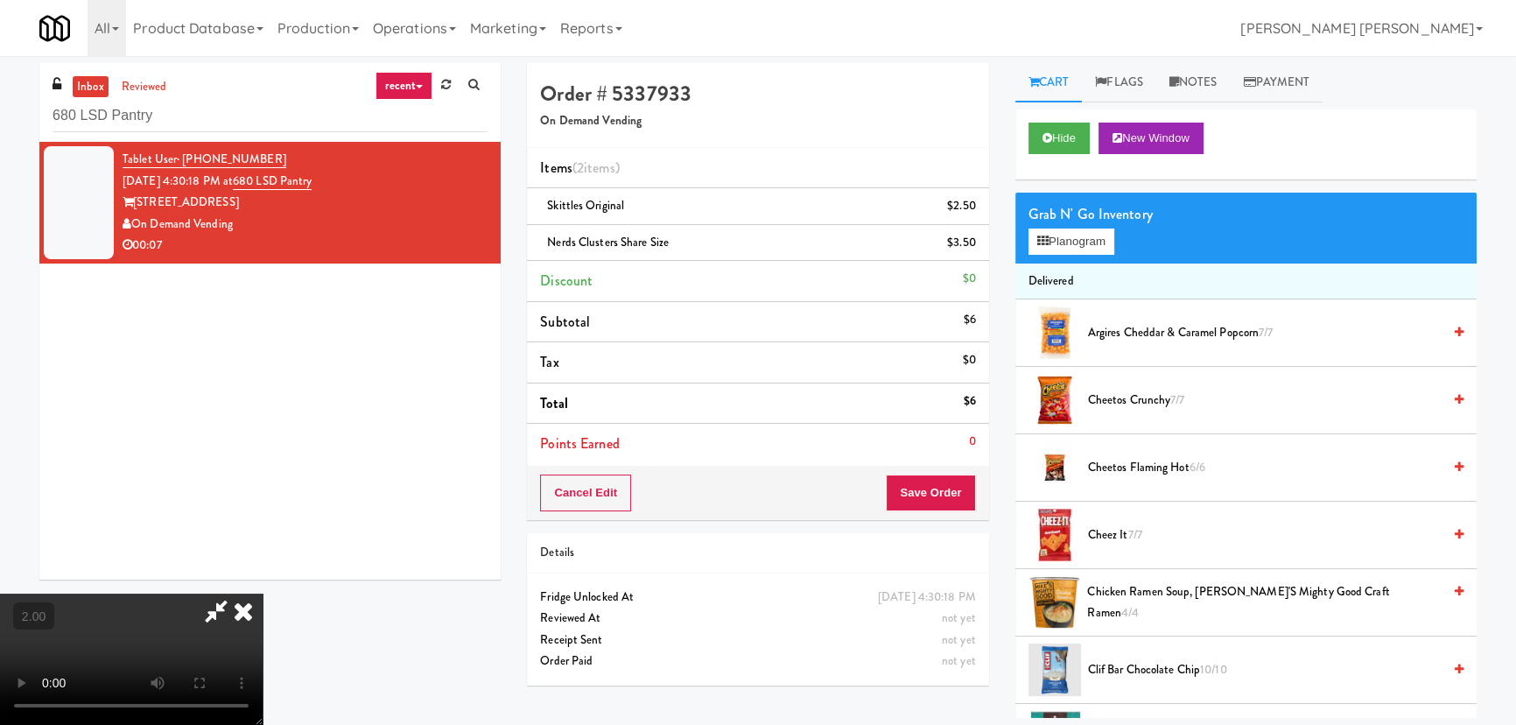
click at [263, 593] on icon at bounding box center [243, 610] width 39 height 35
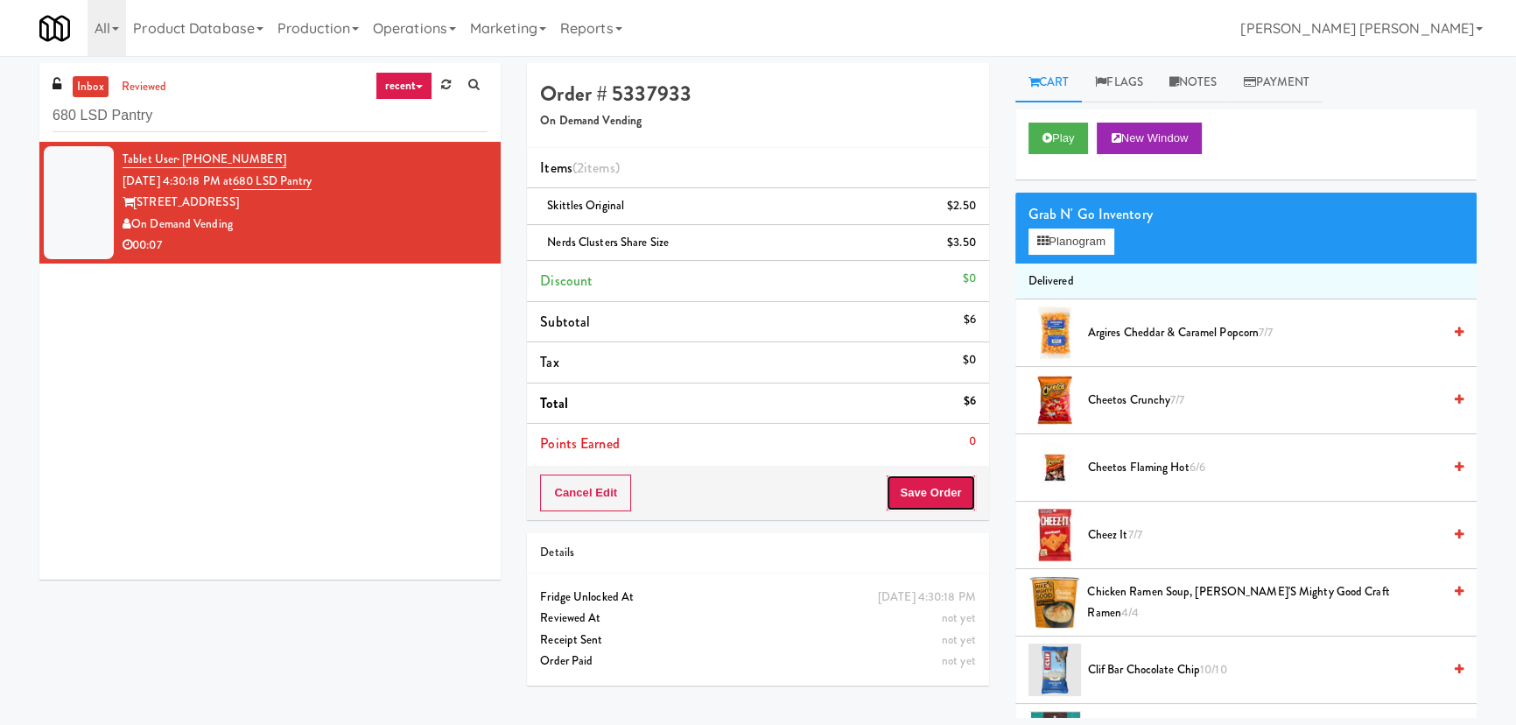
click at [939, 489] on button "Save Order" at bounding box center [930, 492] width 89 height 37
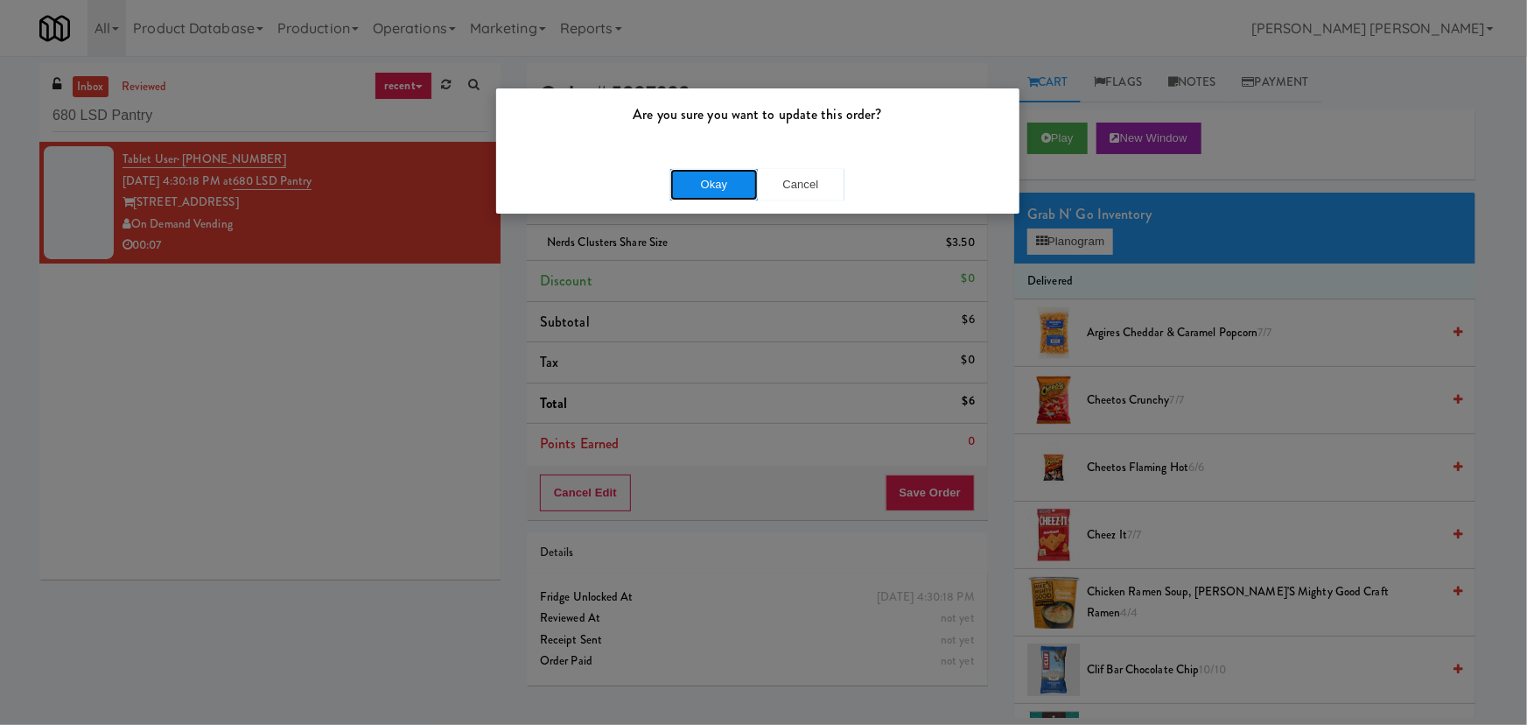
click at [698, 169] on button "Okay" at bounding box center [714, 185] width 88 height 32
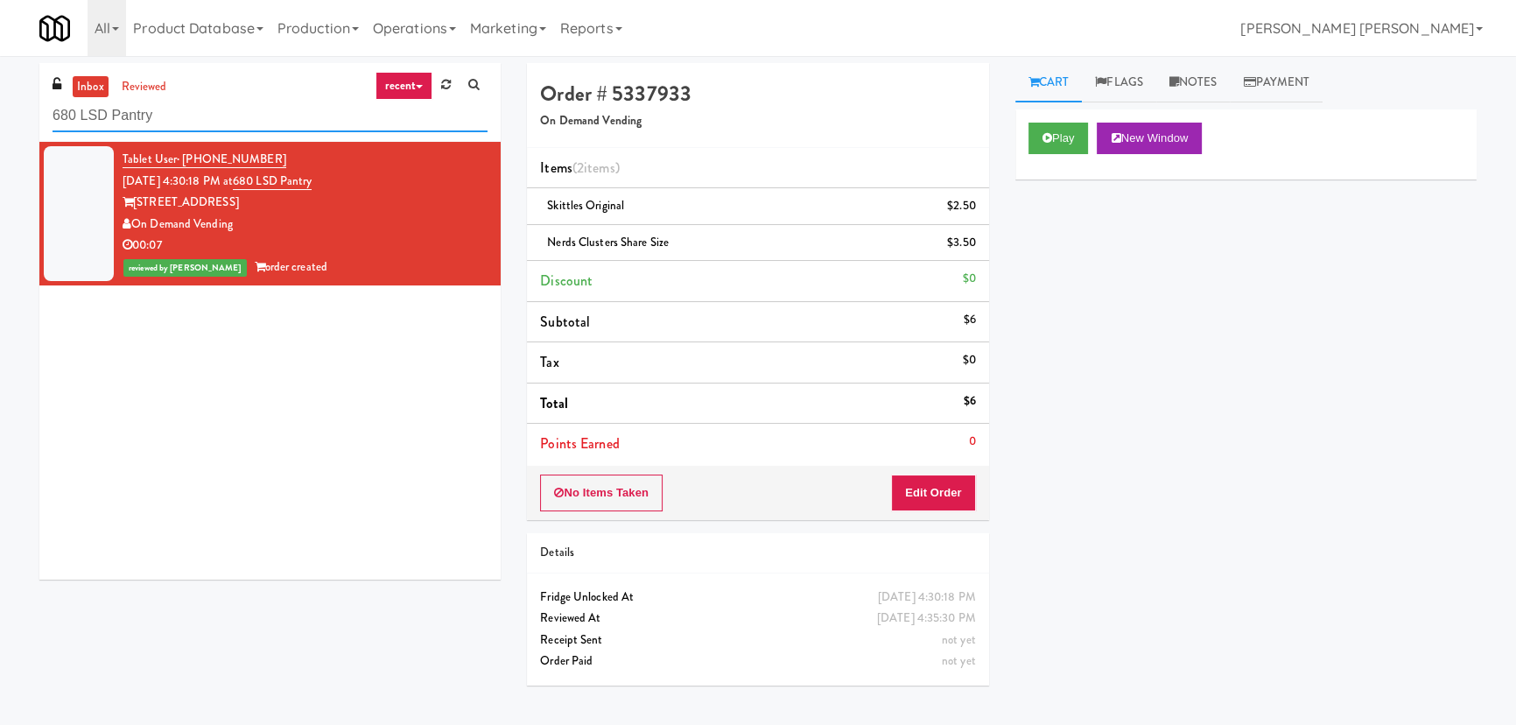
drag, startPoint x: 217, startPoint y: 102, endPoint x: -54, endPoint y: 114, distance: 271.5
click at [0, 114] on html "Are you sure you want to update this order? Okay Cancel Okay Are you sure you w…" at bounding box center [758, 362] width 1516 height 725
paste input "Gallery 64 - Combo Cooler - Middle"
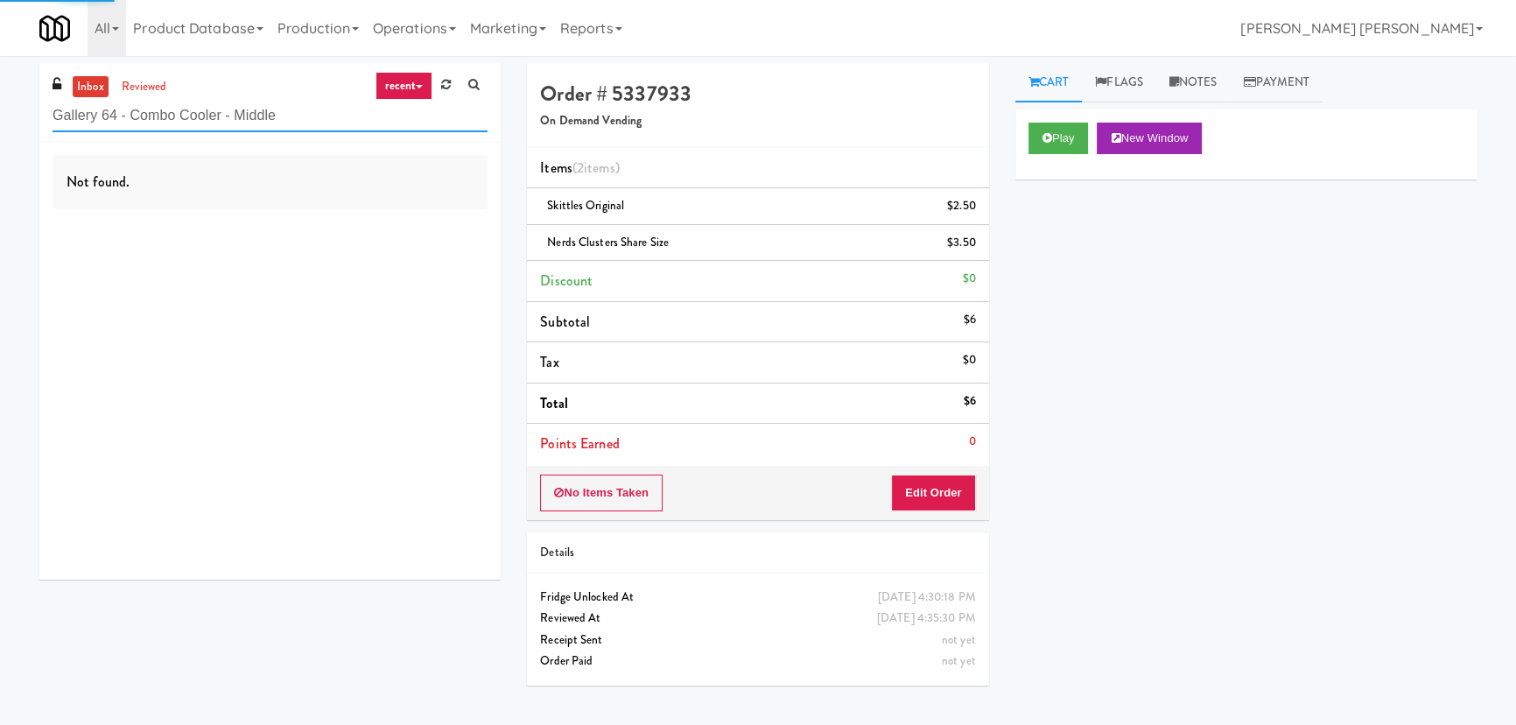
type input "Gallery 64 - Combo Cooler - Middle"
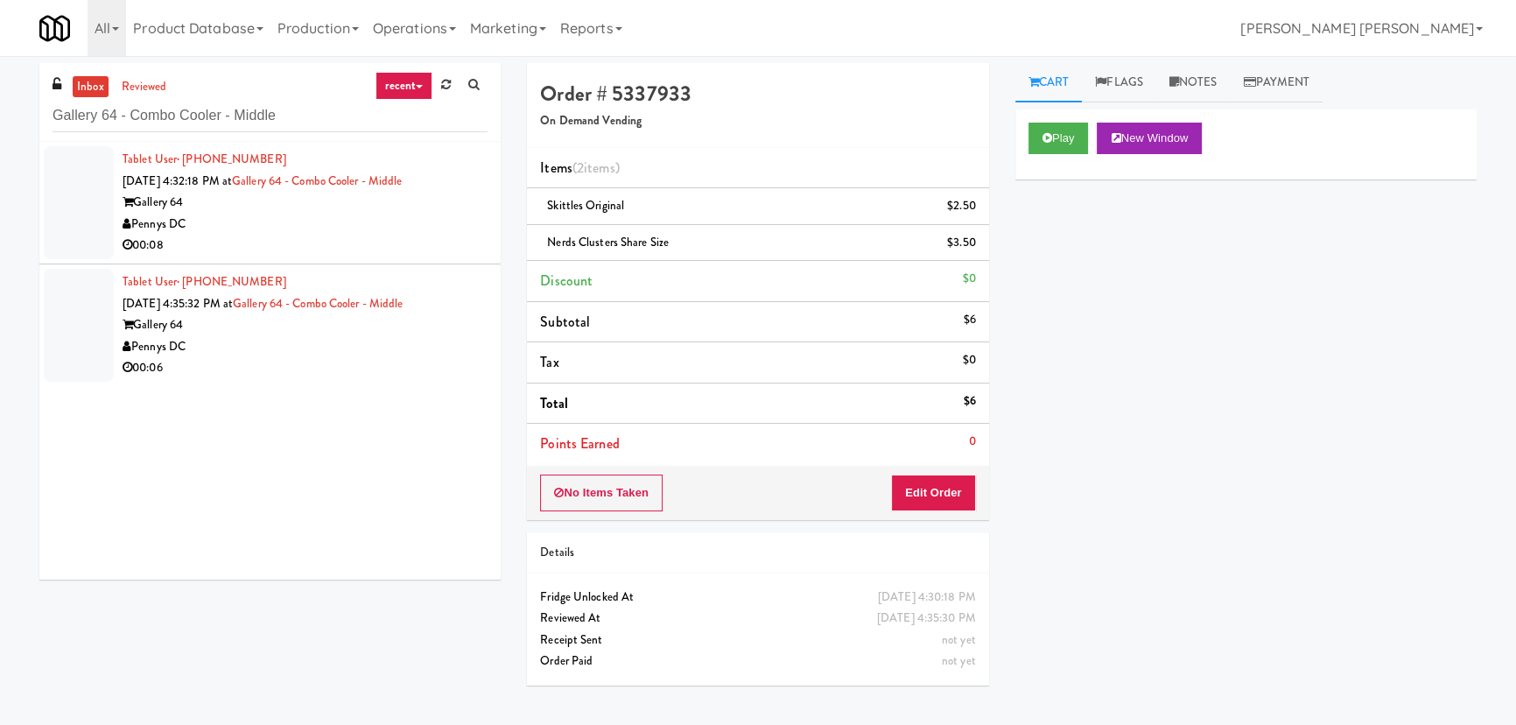
click at [354, 225] on div "Pennys DC" at bounding box center [305, 225] width 365 height 22
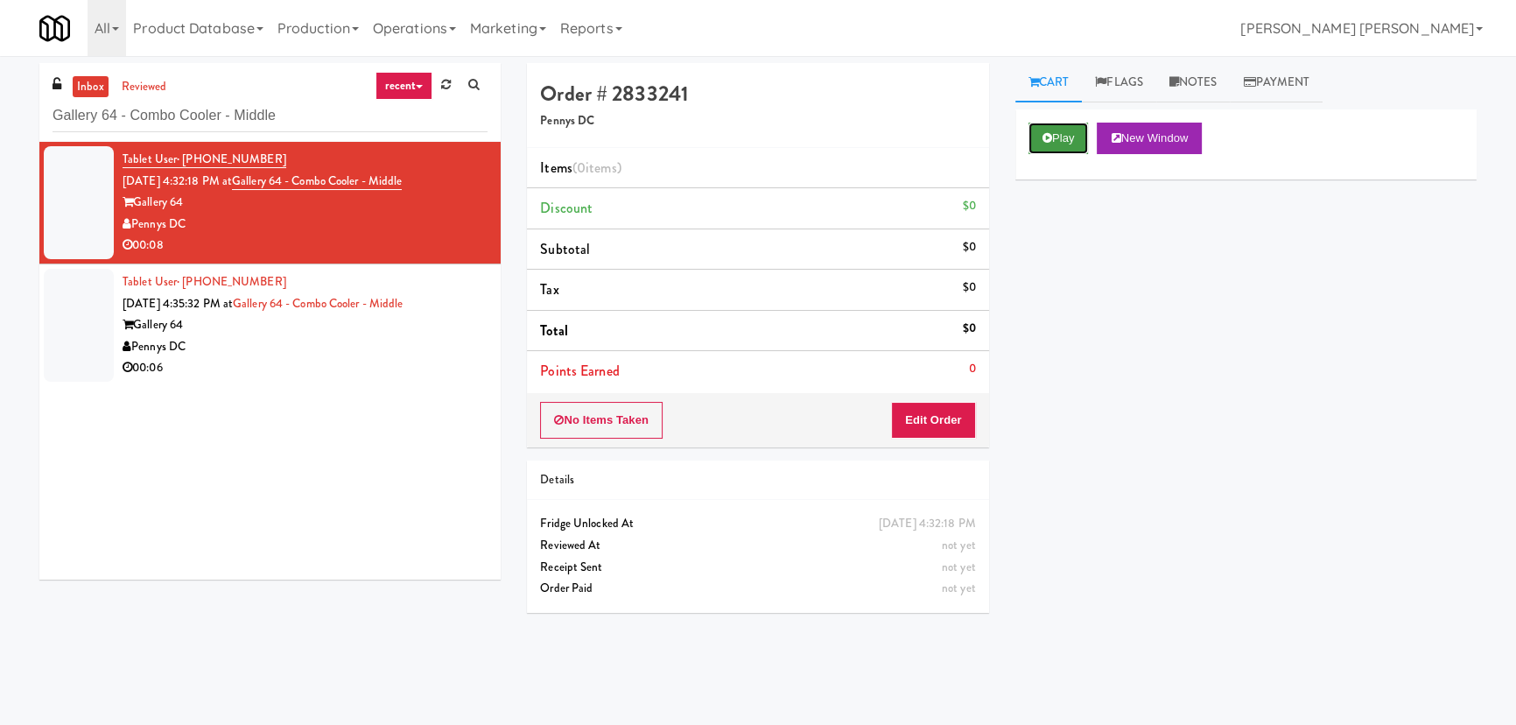
click at [1056, 142] on button "Play" at bounding box center [1058, 139] width 60 height 32
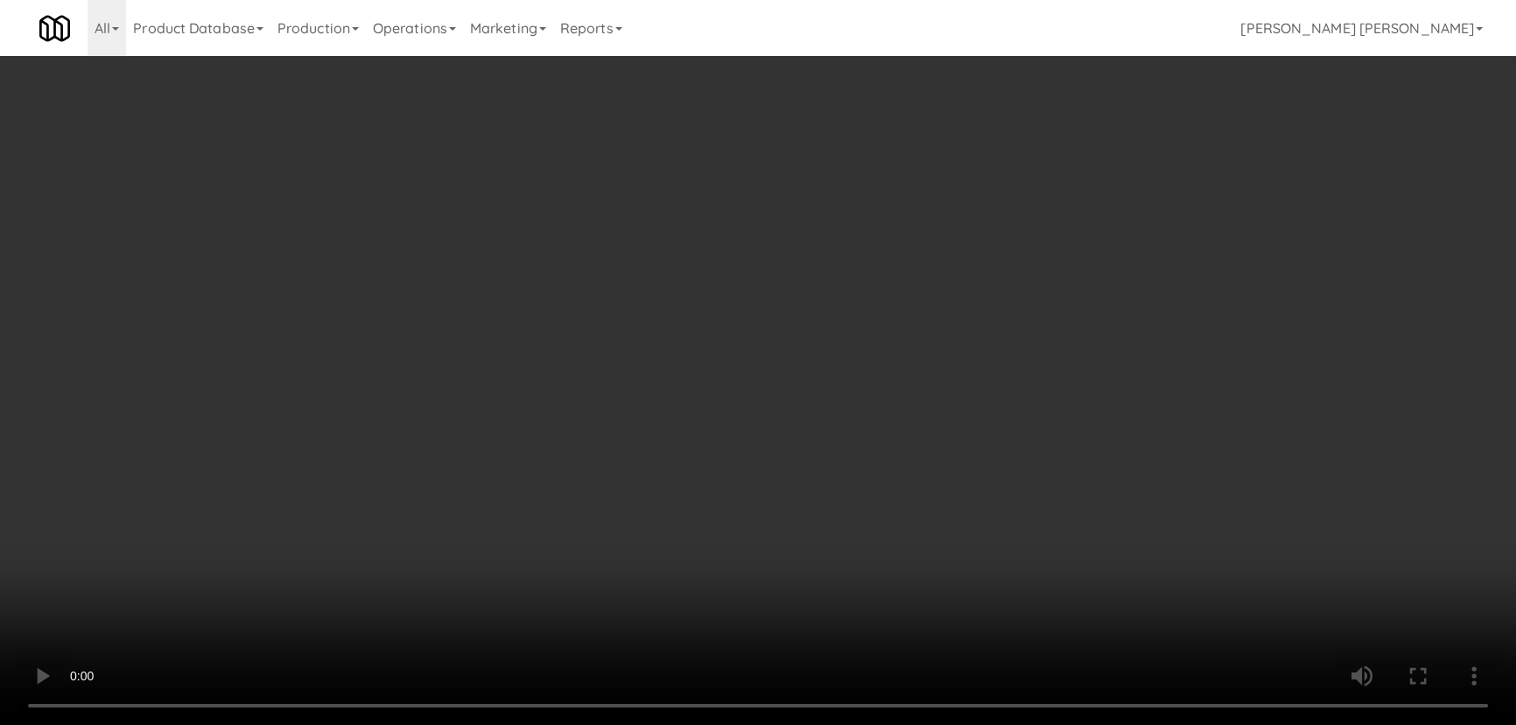
click at [846, 724] on video at bounding box center [758, 362] width 1516 height 725
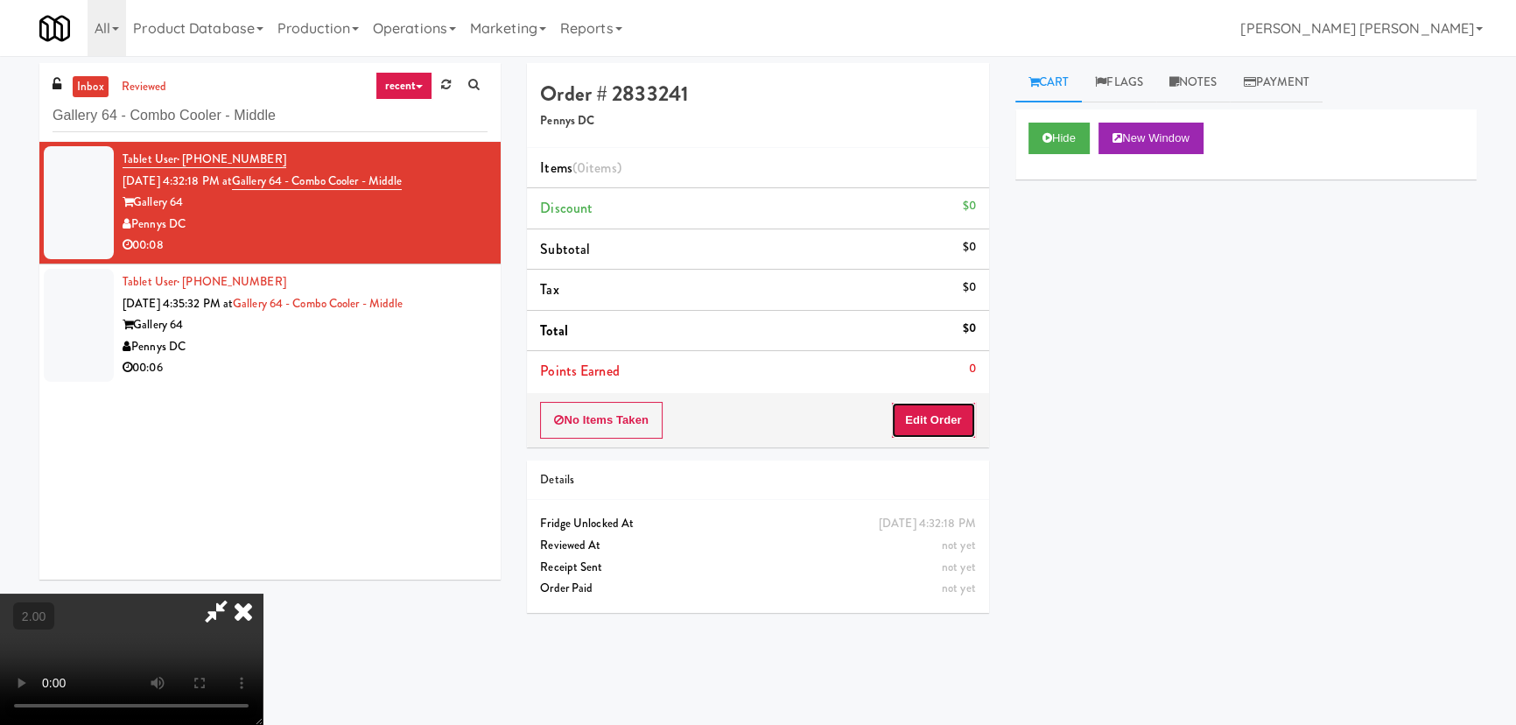
click at [966, 427] on button "Edit Order" at bounding box center [933, 420] width 85 height 37
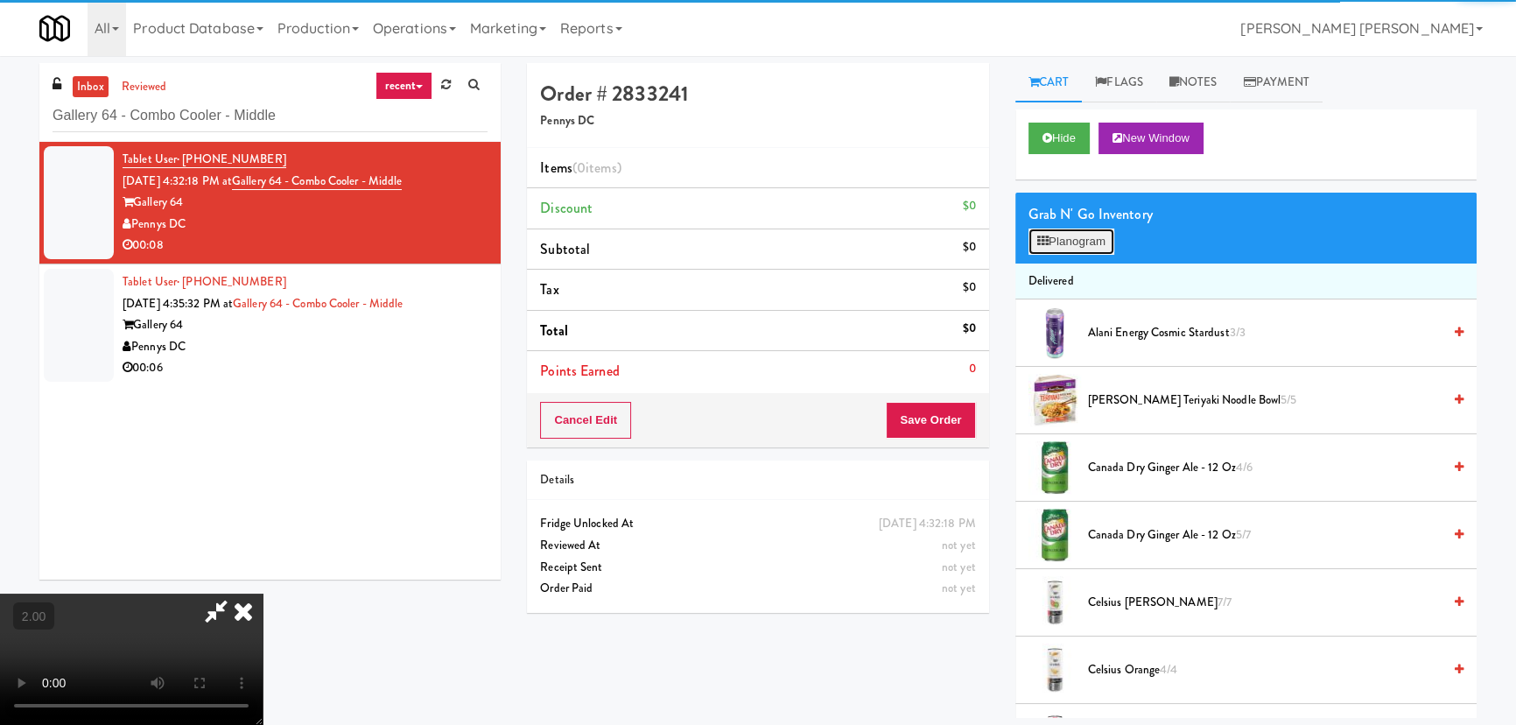
click at [1064, 250] on button "Planogram" at bounding box center [1071, 241] width 86 height 26
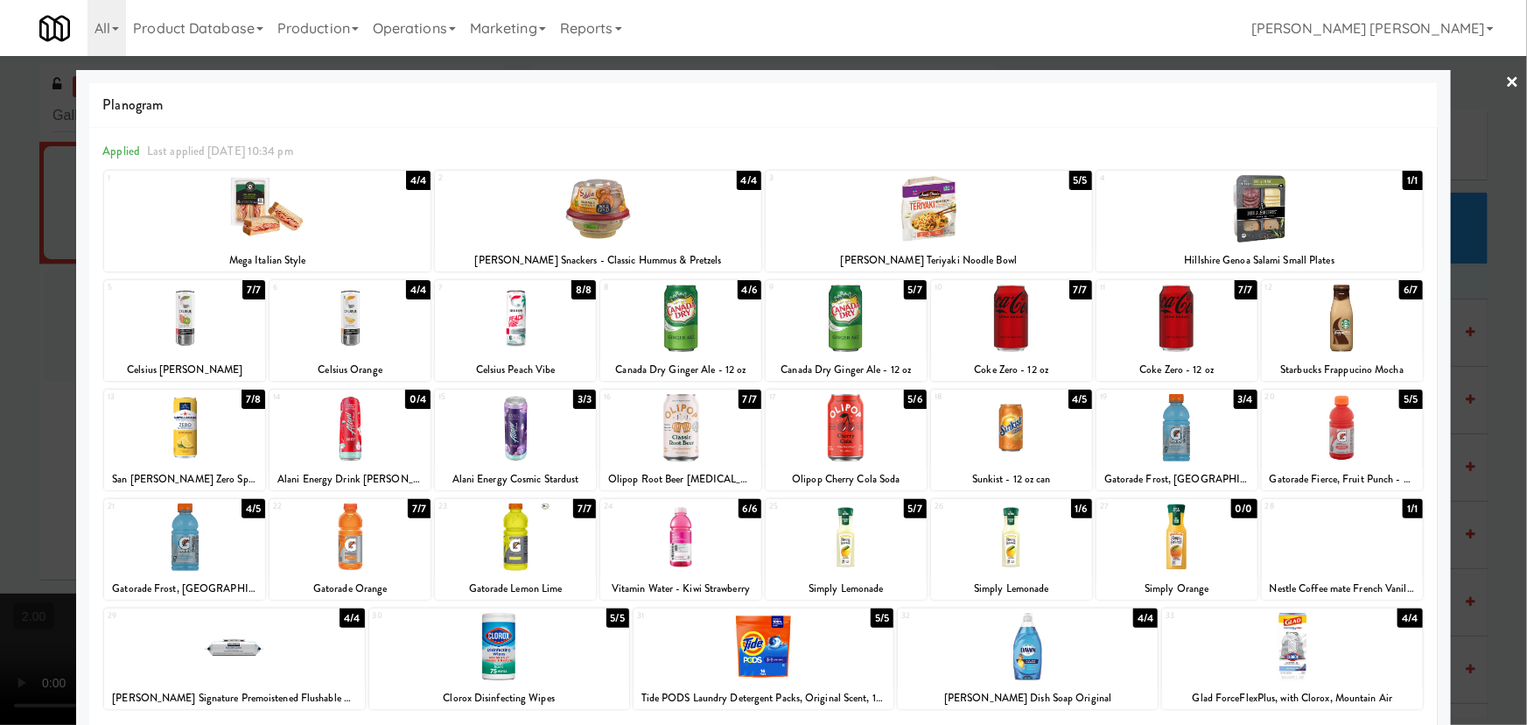
click at [195, 435] on div at bounding box center [184, 427] width 161 height 67
click at [1506, 74] on link "×" at bounding box center [1513, 83] width 14 height 54
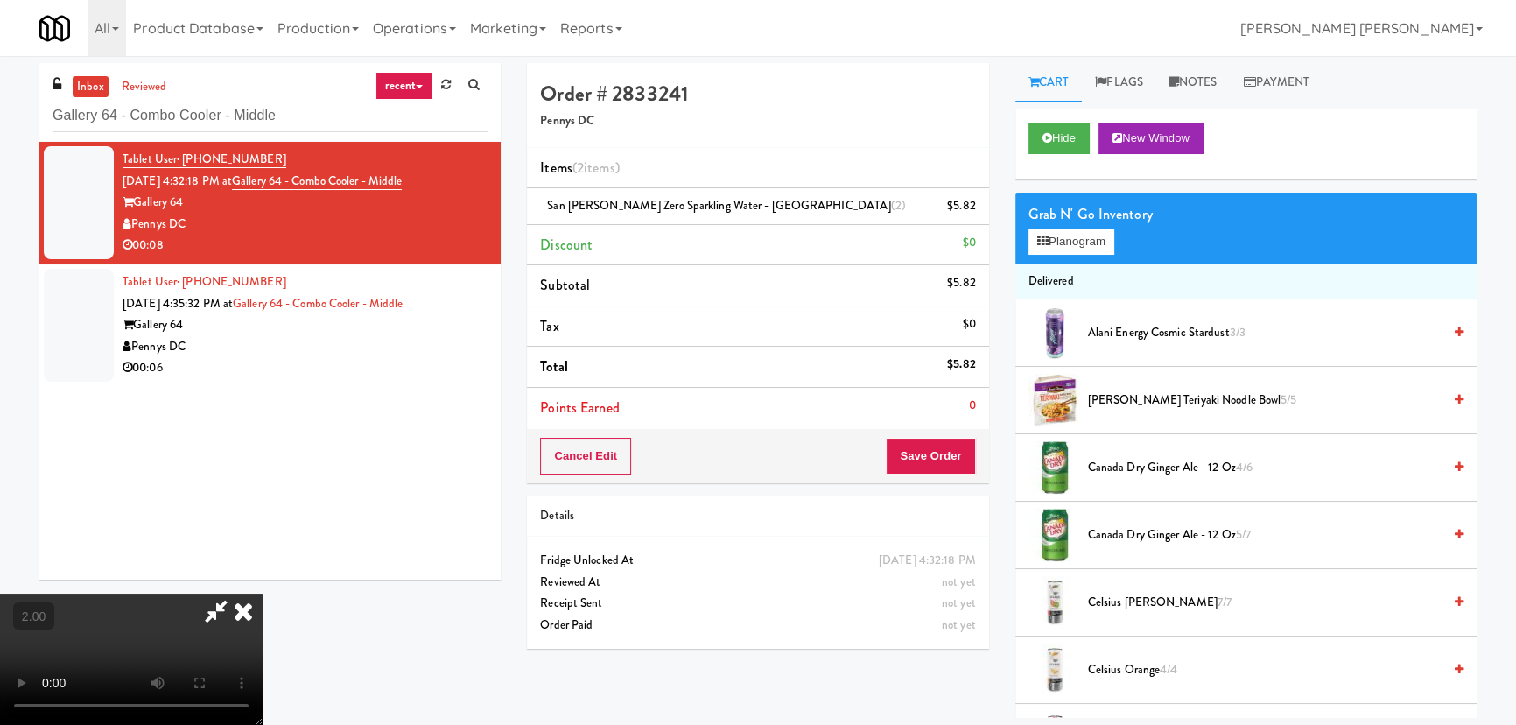
click at [263, 593] on icon at bounding box center [243, 610] width 39 height 35
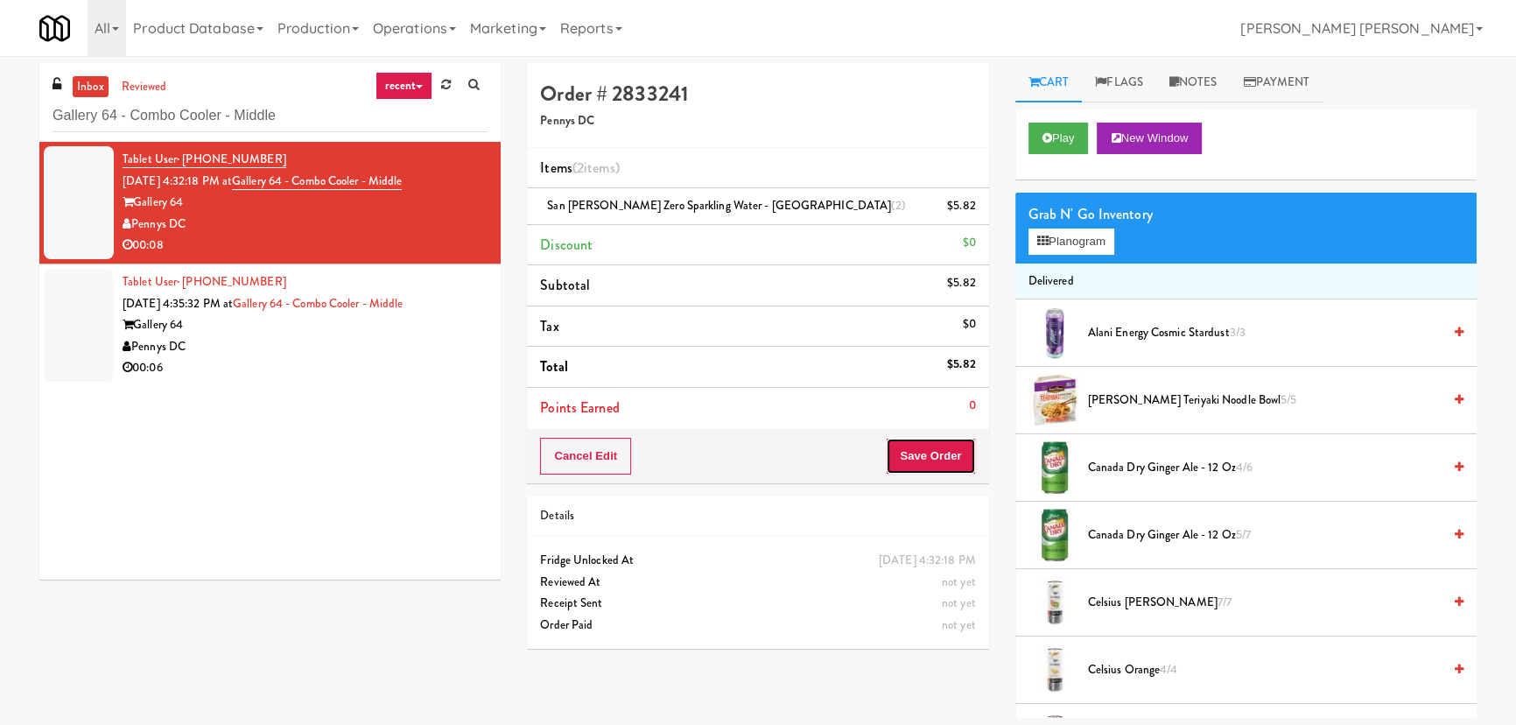
click at [928, 452] on button "Save Order" at bounding box center [930, 456] width 89 height 37
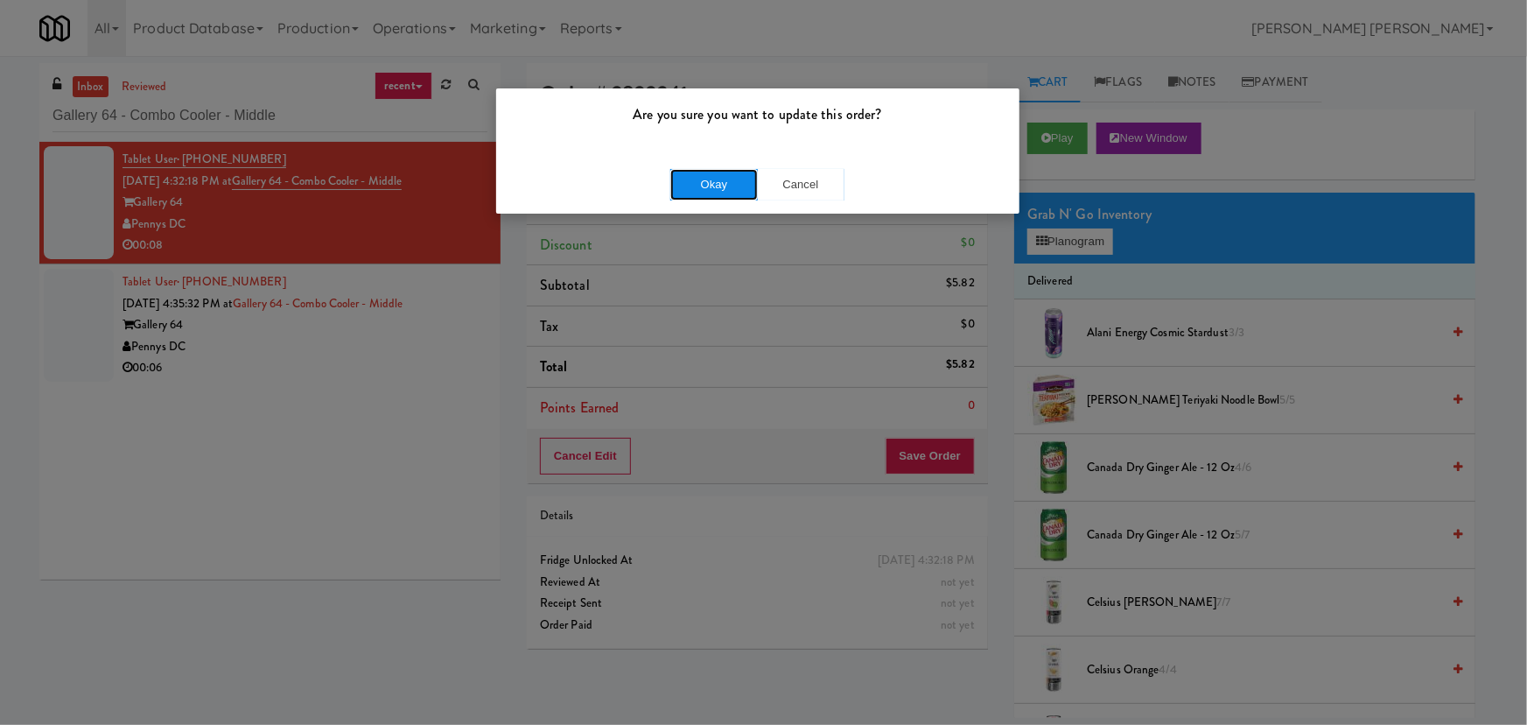
click at [733, 181] on button "Okay" at bounding box center [714, 185] width 88 height 32
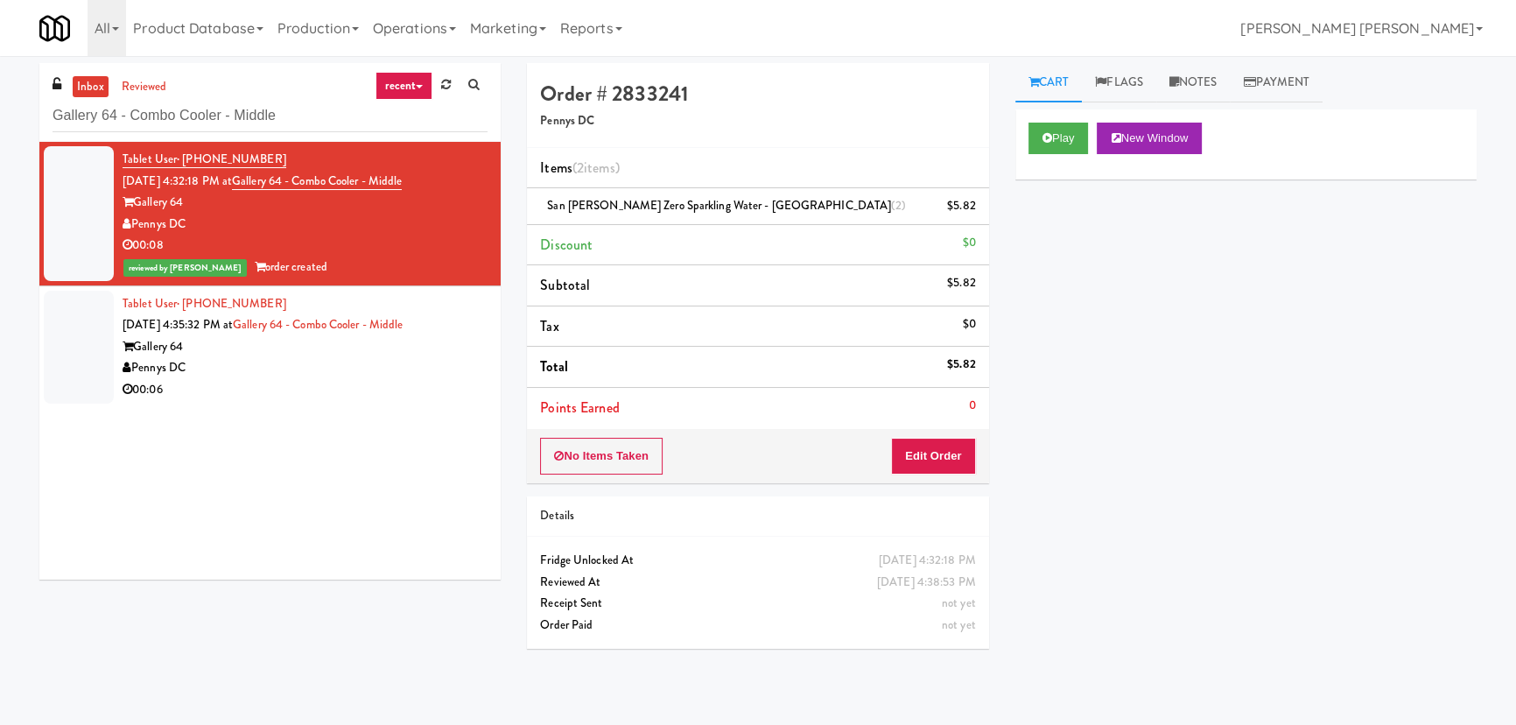
click at [367, 371] on div "Pennys DC" at bounding box center [305, 368] width 365 height 22
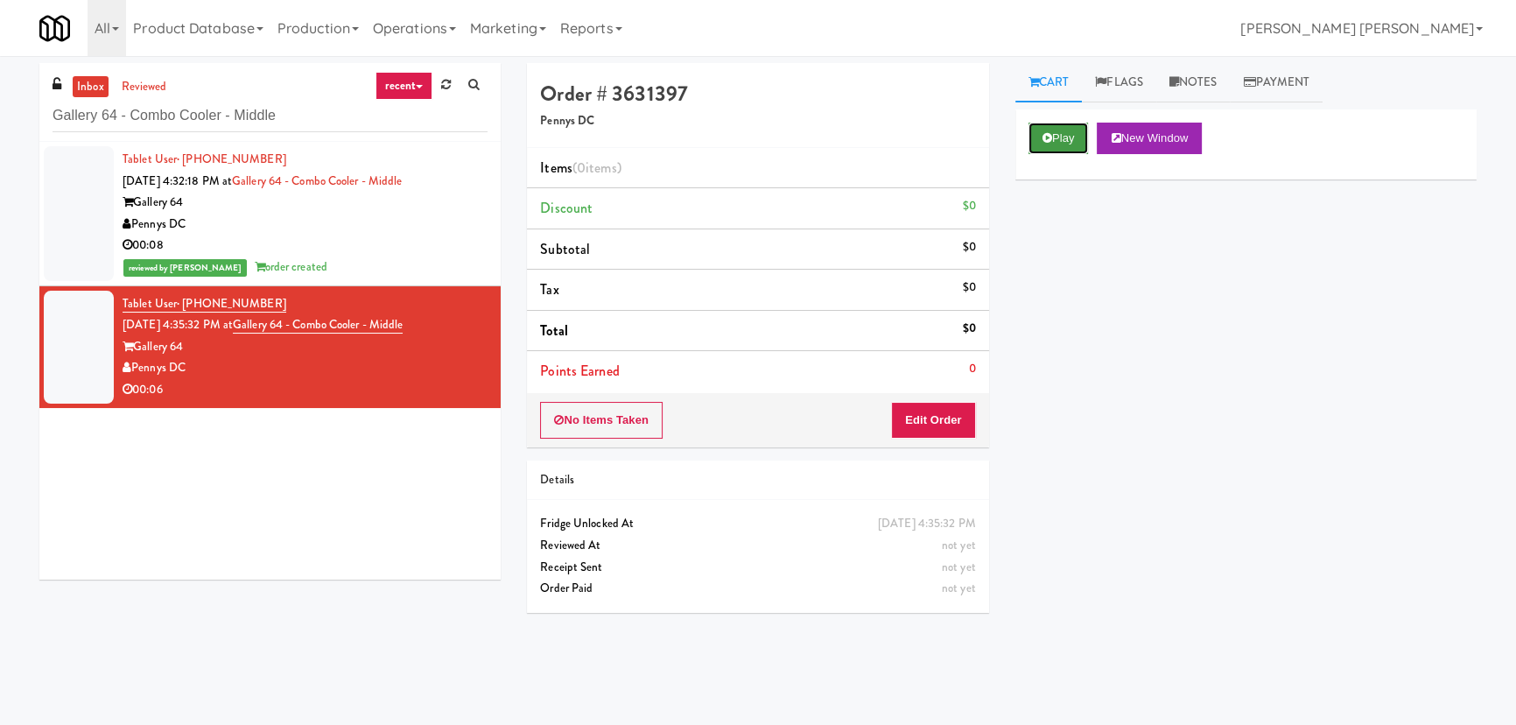
click at [1051, 141] on button "Play" at bounding box center [1058, 139] width 60 height 32
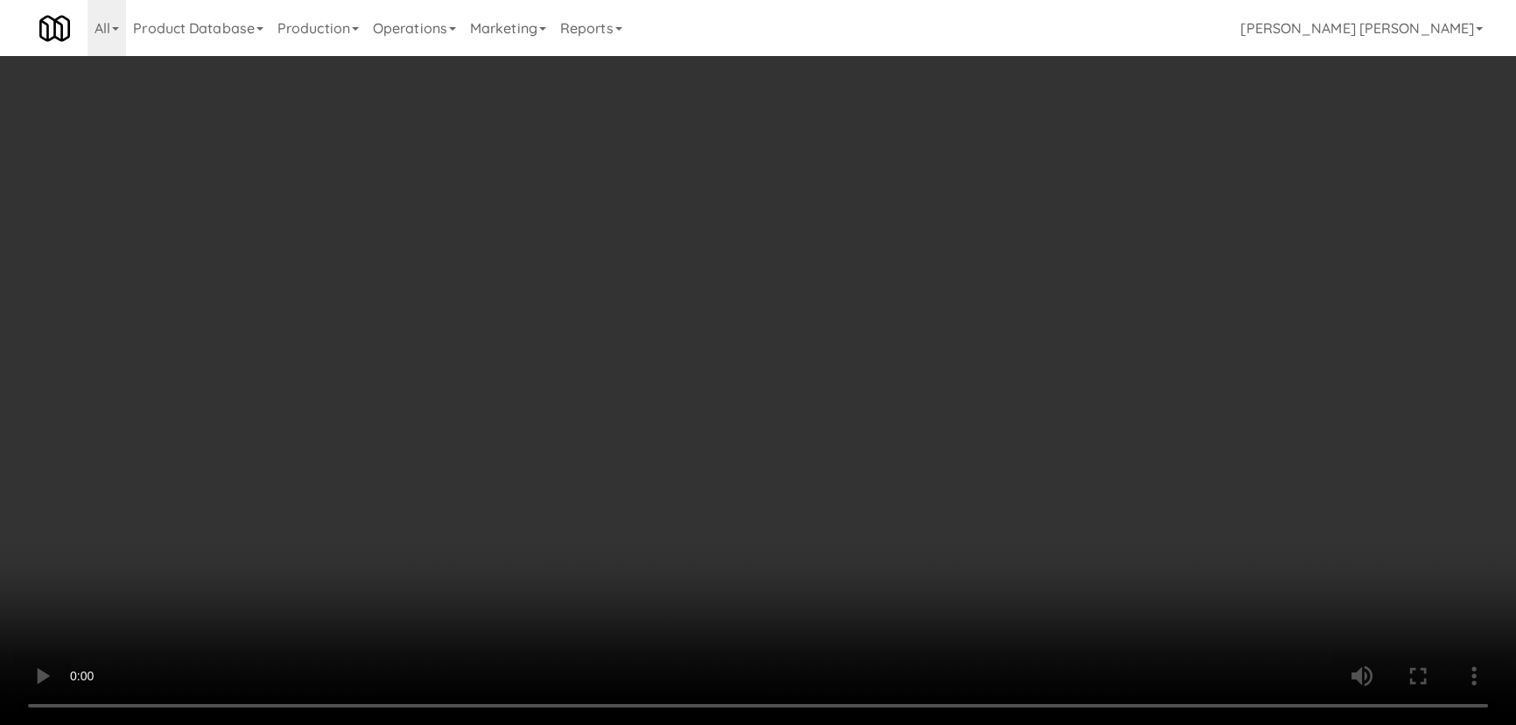
click at [843, 724] on video at bounding box center [758, 362] width 1516 height 725
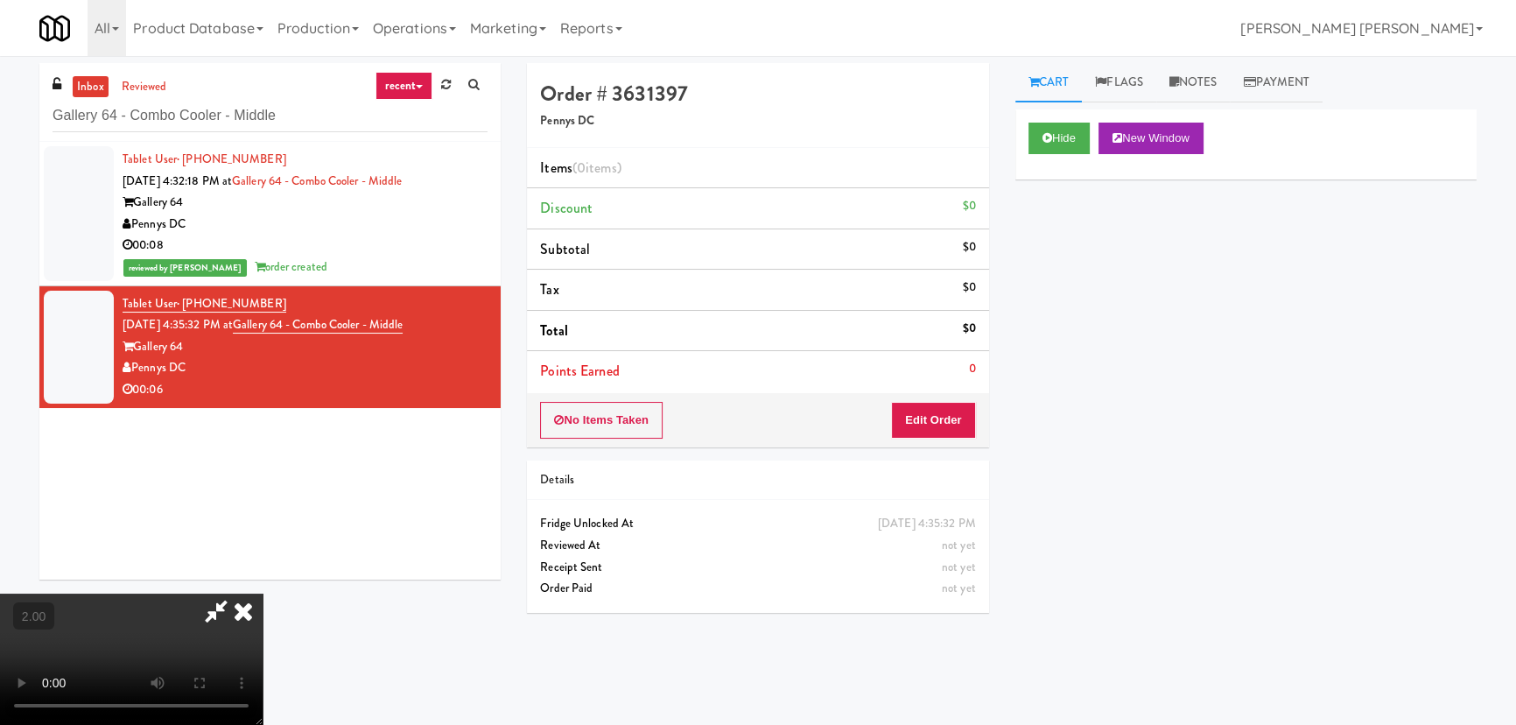
click at [975, 418] on div "No Items Taken Edit Order" at bounding box center [757, 420] width 461 height 54
click at [971, 422] on button "Edit Order" at bounding box center [933, 420] width 85 height 37
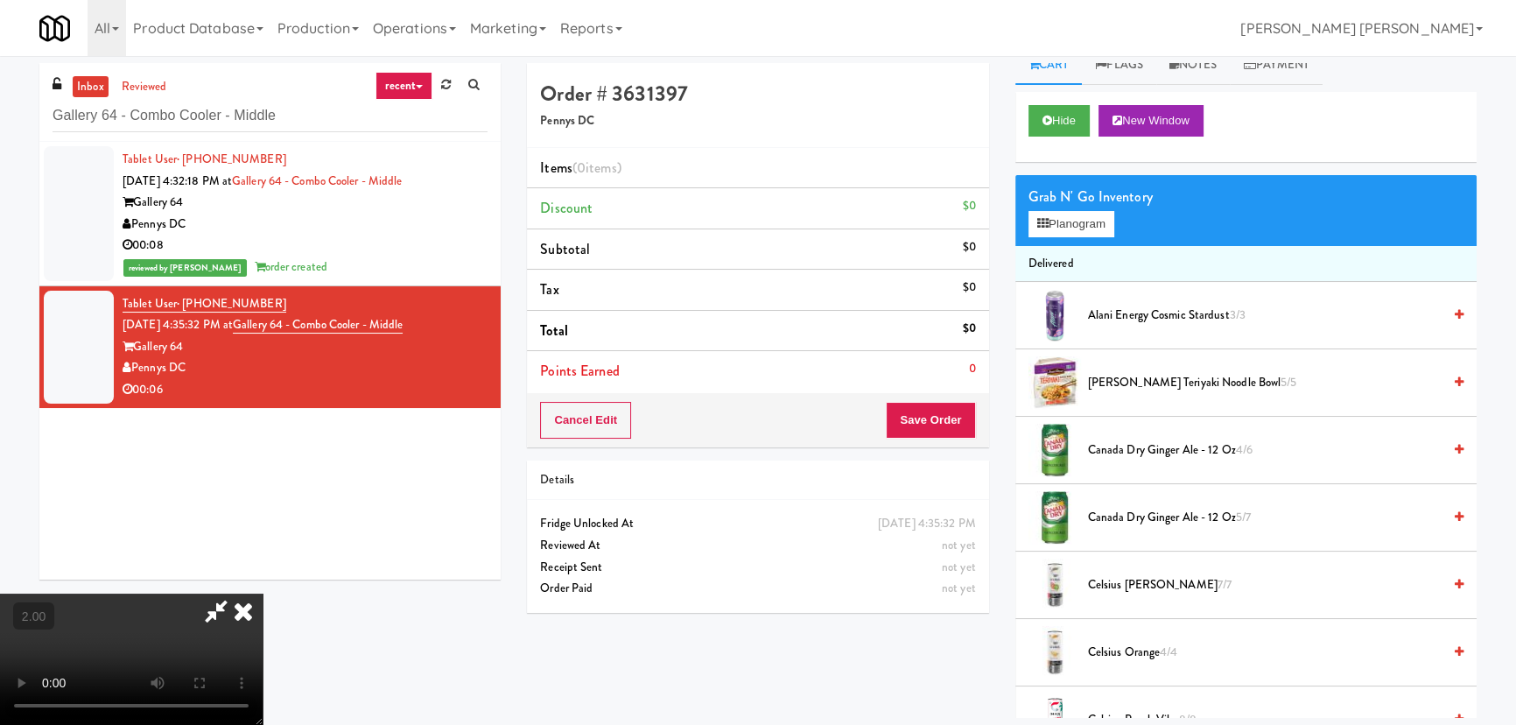
scroll to position [0, 0]
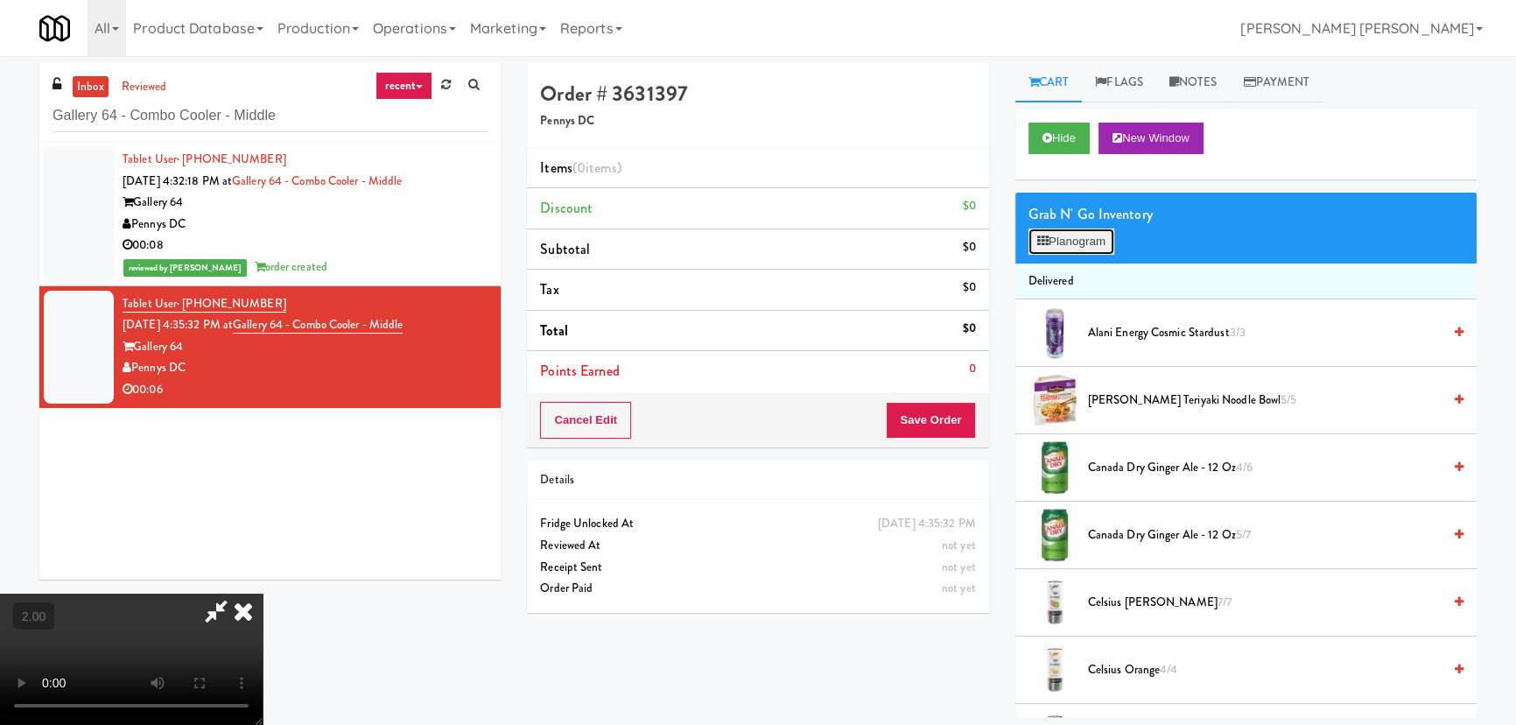
click at [1074, 228] on button "Planogram" at bounding box center [1071, 241] width 86 height 26
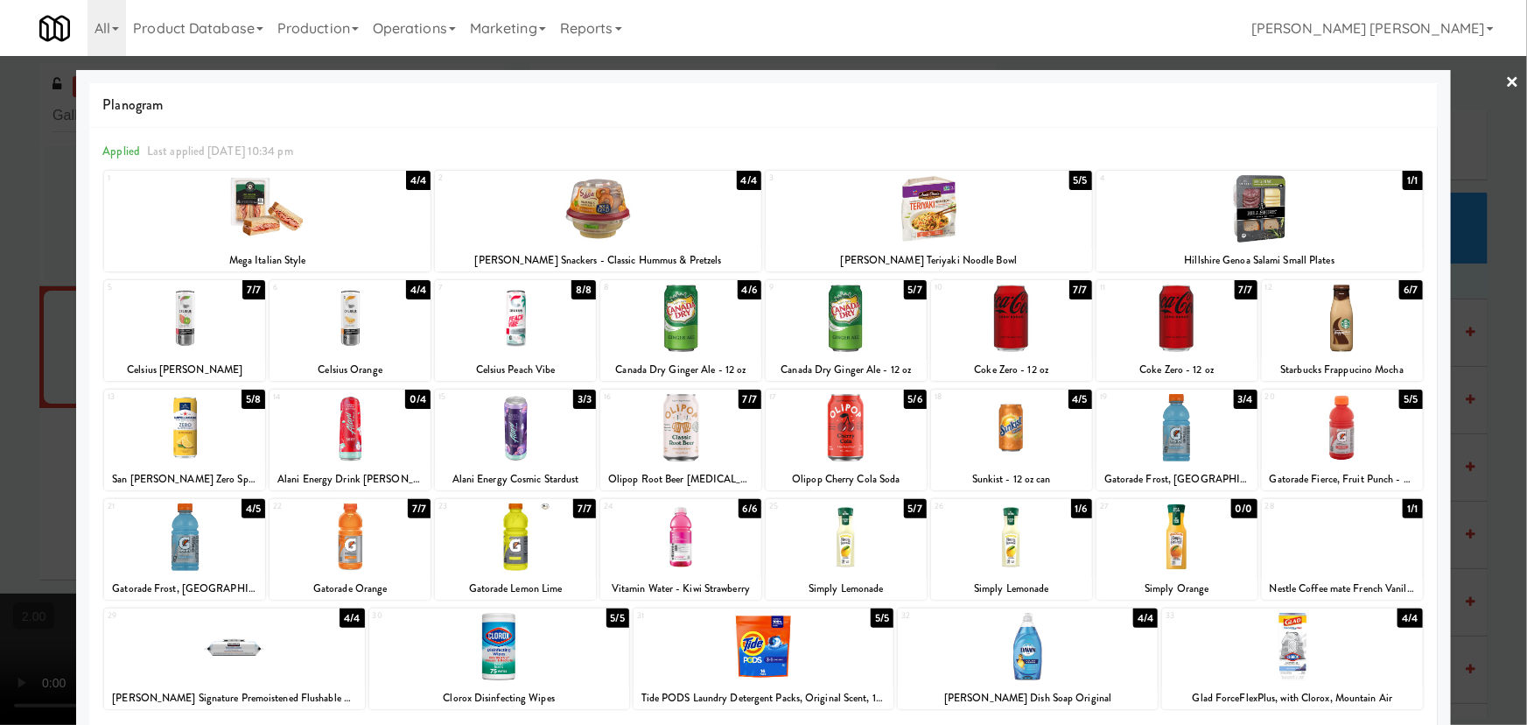
click at [191, 440] on div at bounding box center [184, 427] width 161 height 67
click at [1506, 81] on link "×" at bounding box center [1513, 83] width 14 height 54
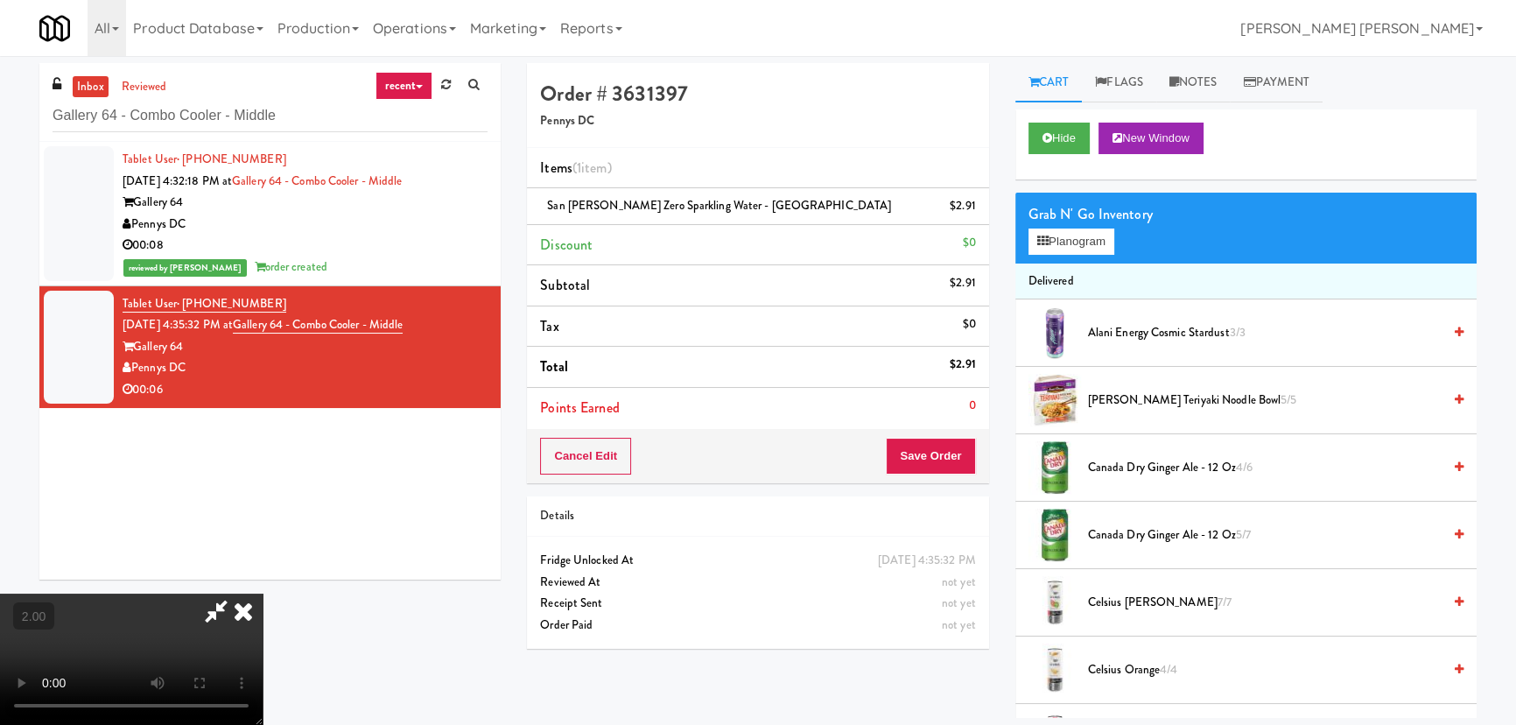
click at [263, 593] on icon at bounding box center [243, 610] width 39 height 35
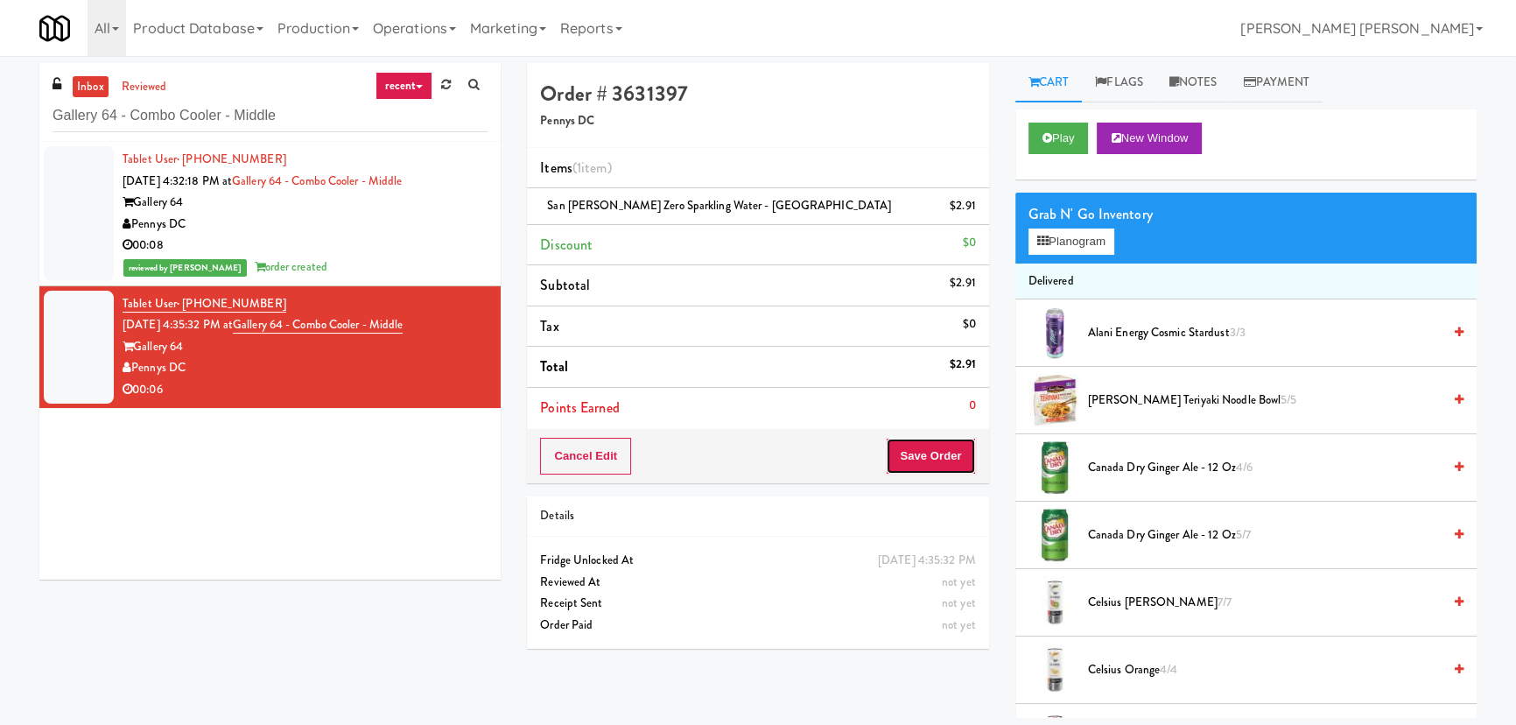
click at [943, 464] on button "Save Order" at bounding box center [930, 456] width 89 height 37
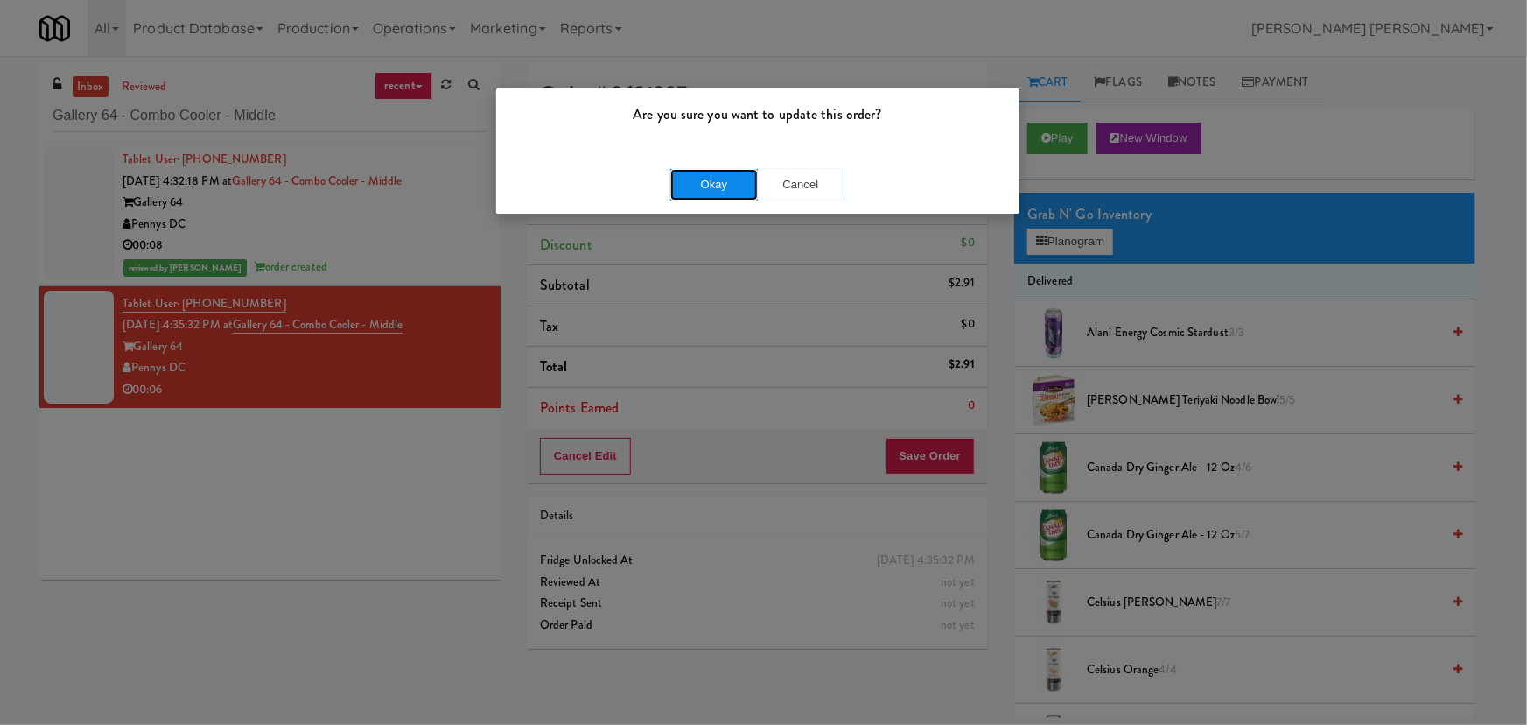
click at [711, 178] on button "Okay" at bounding box center [714, 185] width 88 height 32
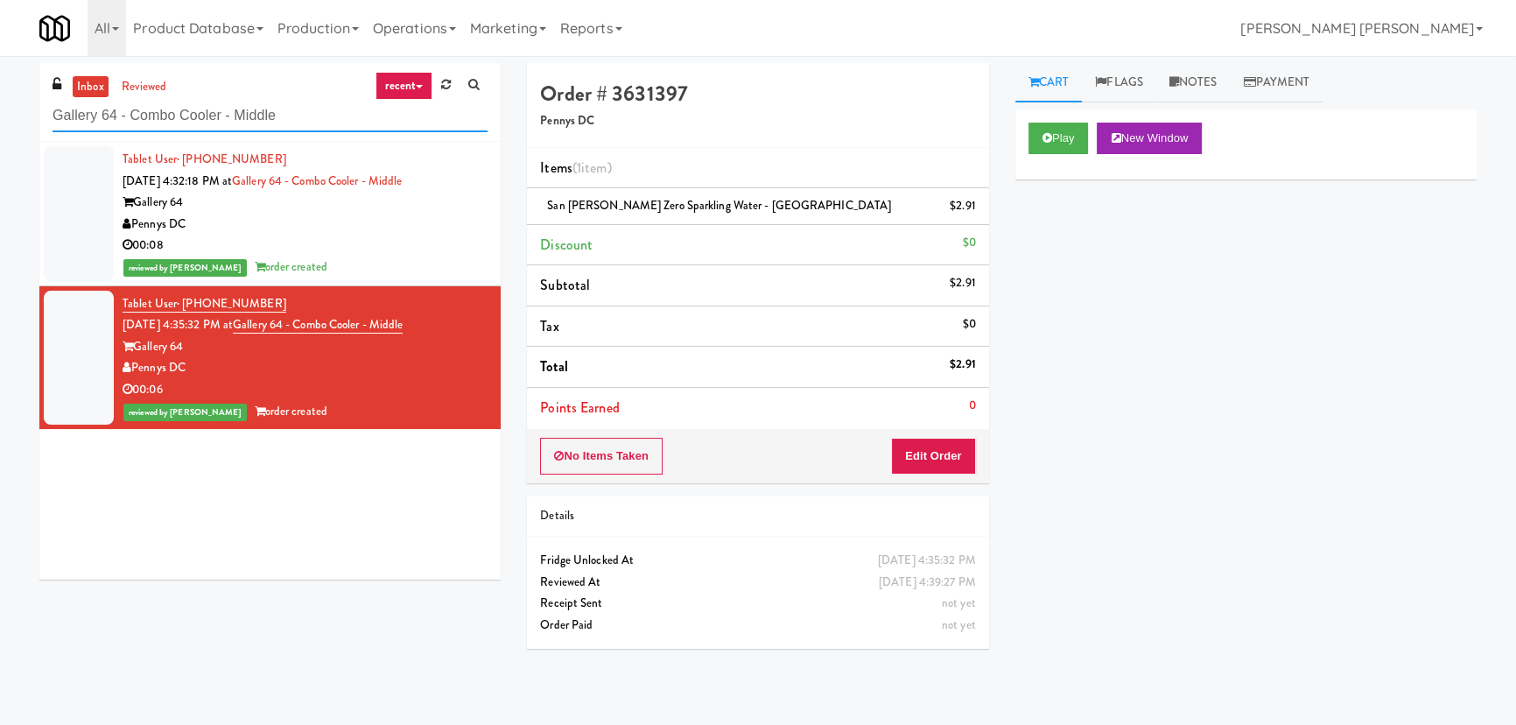
drag, startPoint x: 205, startPoint y: 108, endPoint x: -11, endPoint y: 108, distance: 216.2
click at [0, 108] on html "Are you sure you want to update this order? Okay Cancel Okay Are you sure you w…" at bounding box center [758, 362] width 1516 height 725
paste input "Baker - Cooler - Right"
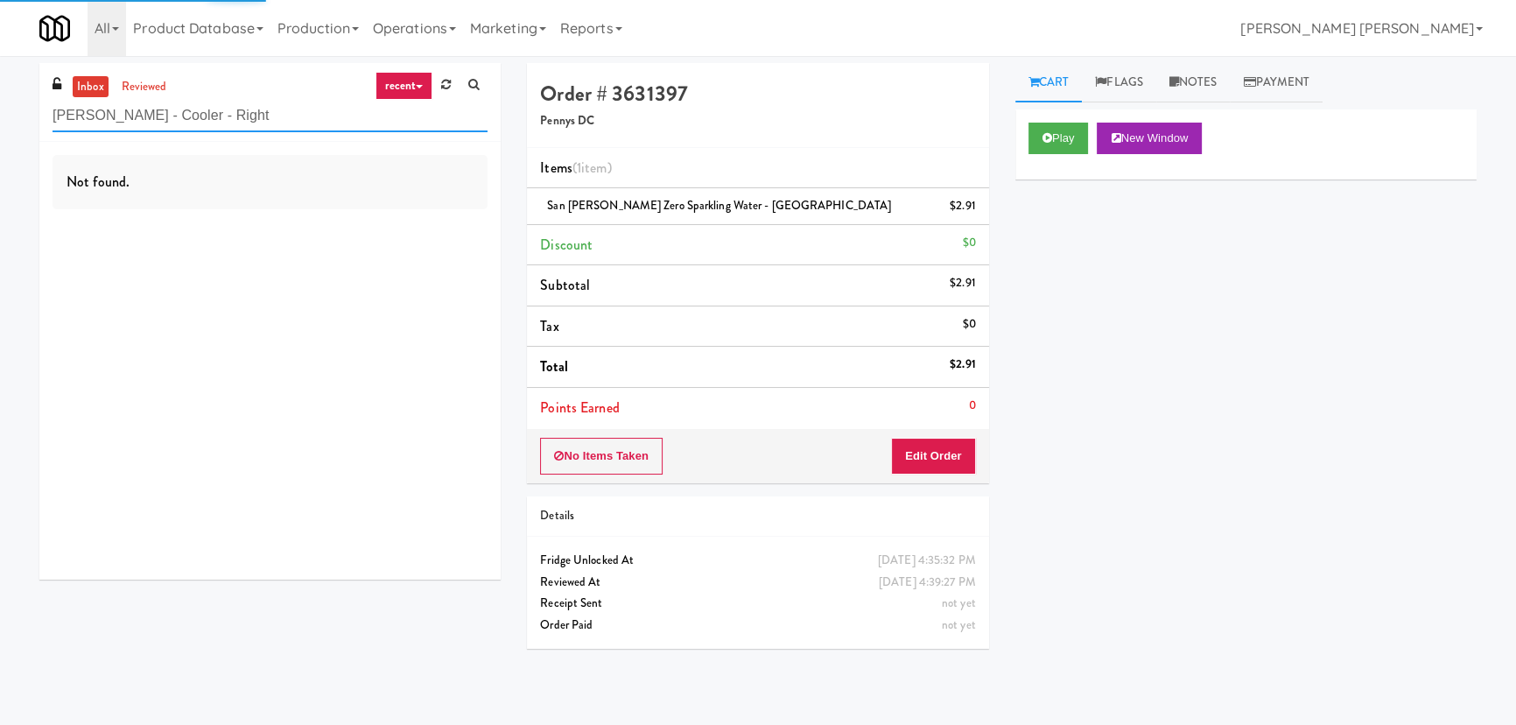
type input "Baker - Cooler - Right"
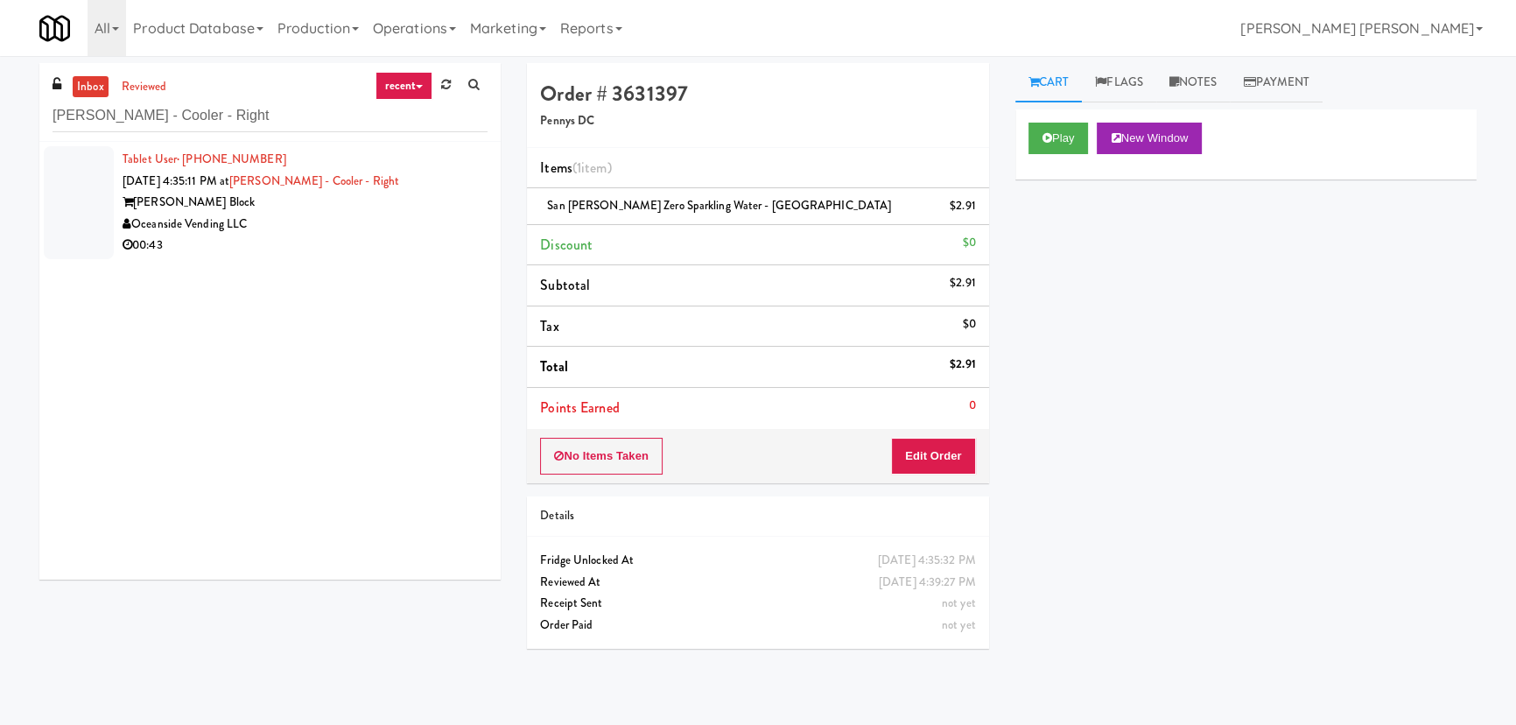
click at [311, 221] on div "Oceanside Vending LLC" at bounding box center [305, 225] width 365 height 22
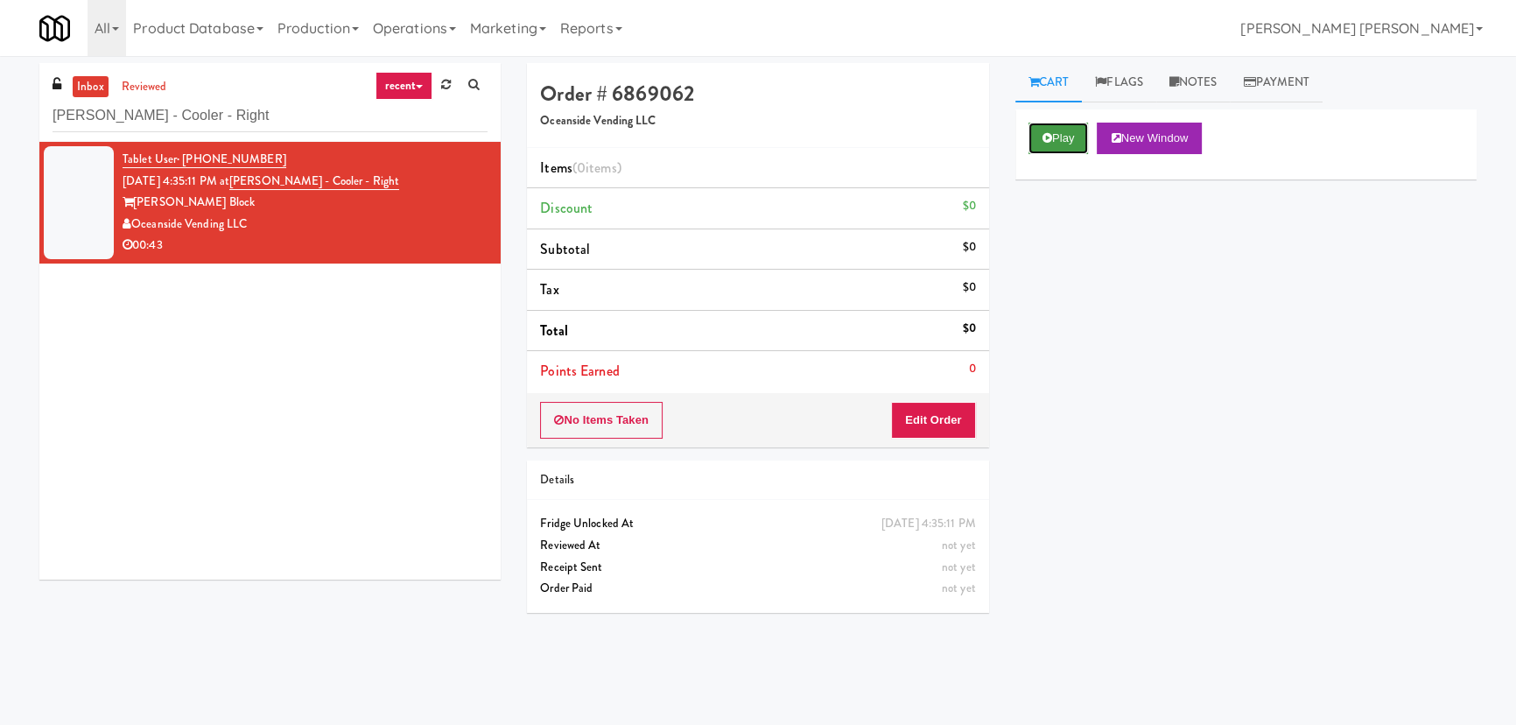
click at [1052, 146] on button "Play" at bounding box center [1058, 139] width 60 height 32
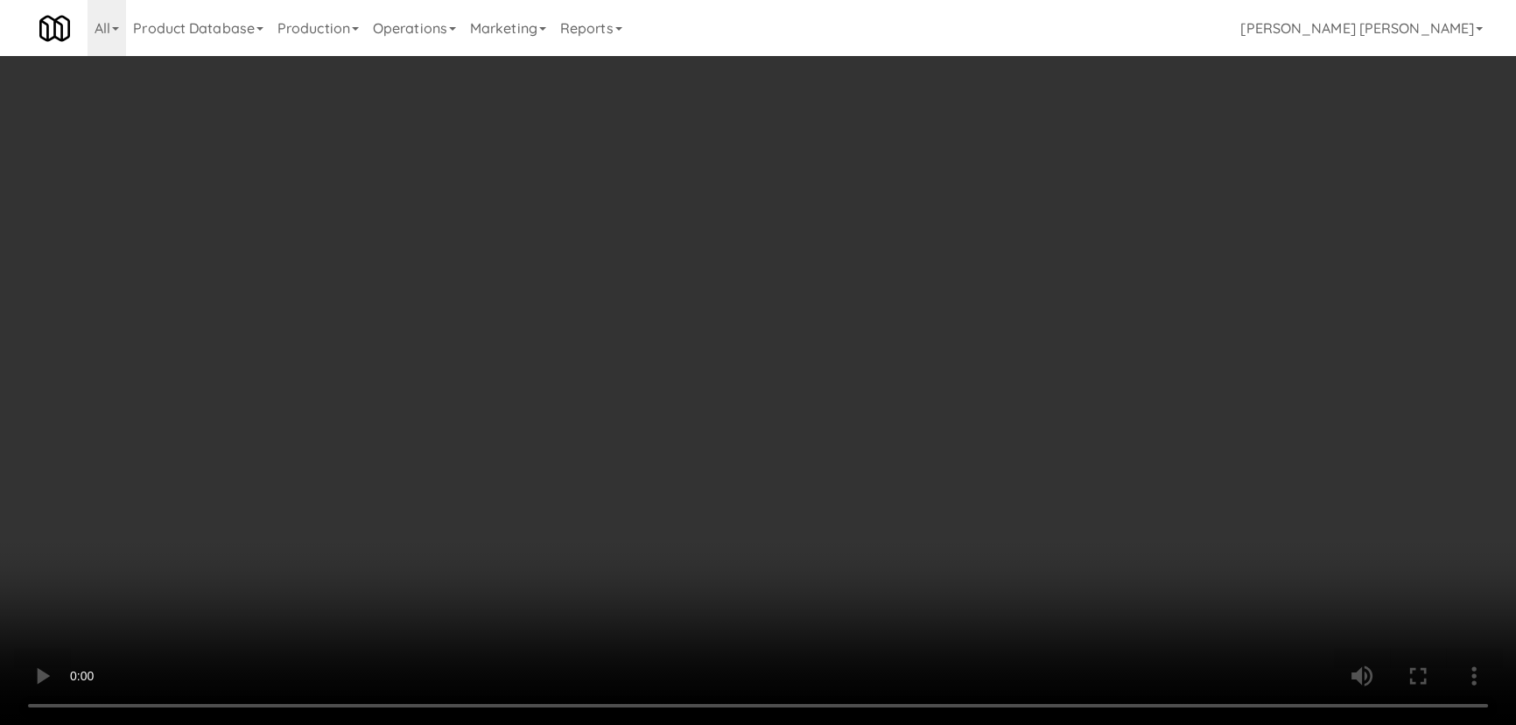
click at [881, 724] on video at bounding box center [758, 362] width 1516 height 725
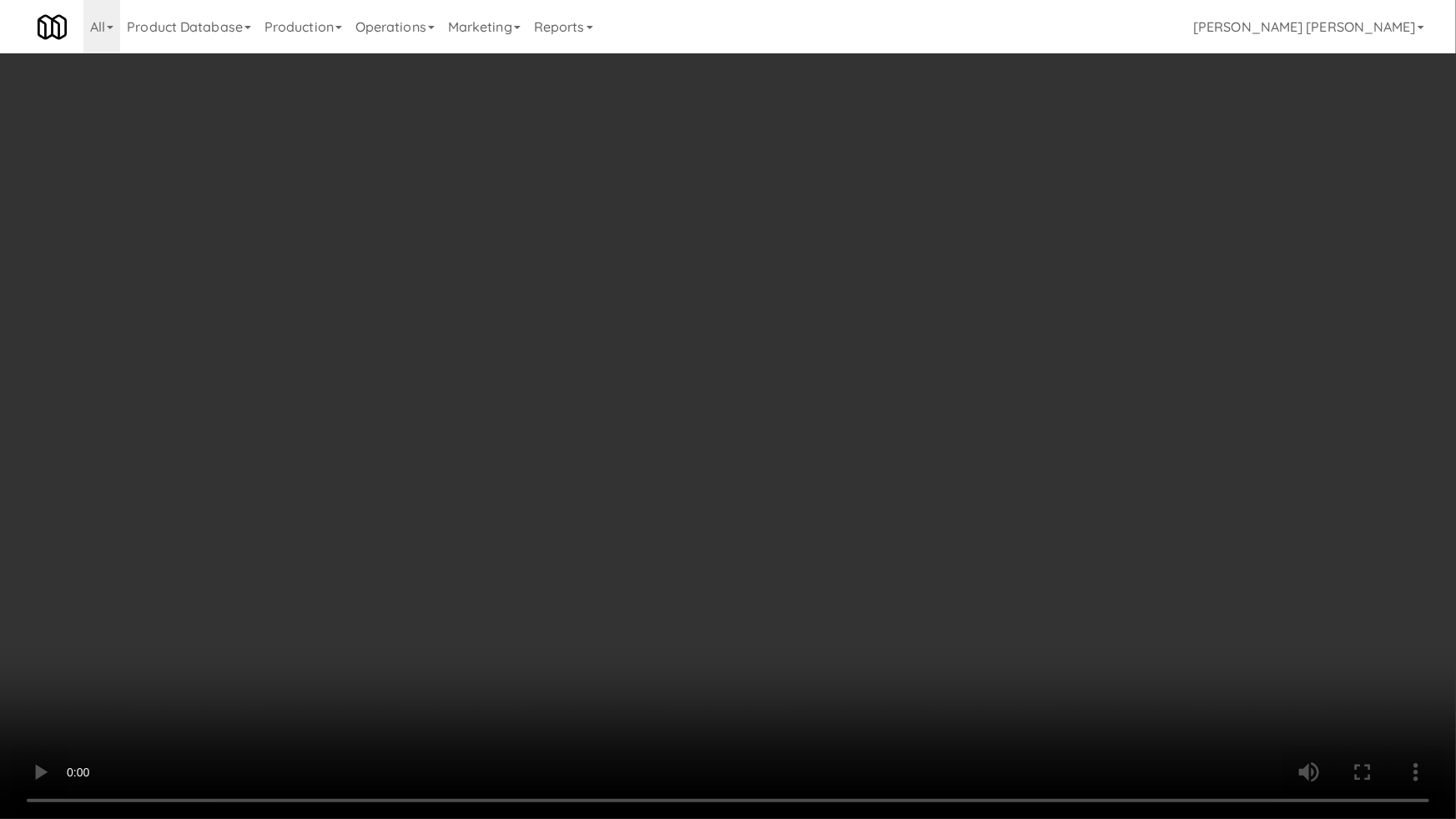
click at [1013, 571] on video at bounding box center [728, 409] width 1456 height 819
click at [638, 433] on video at bounding box center [728, 409] width 1456 height 819
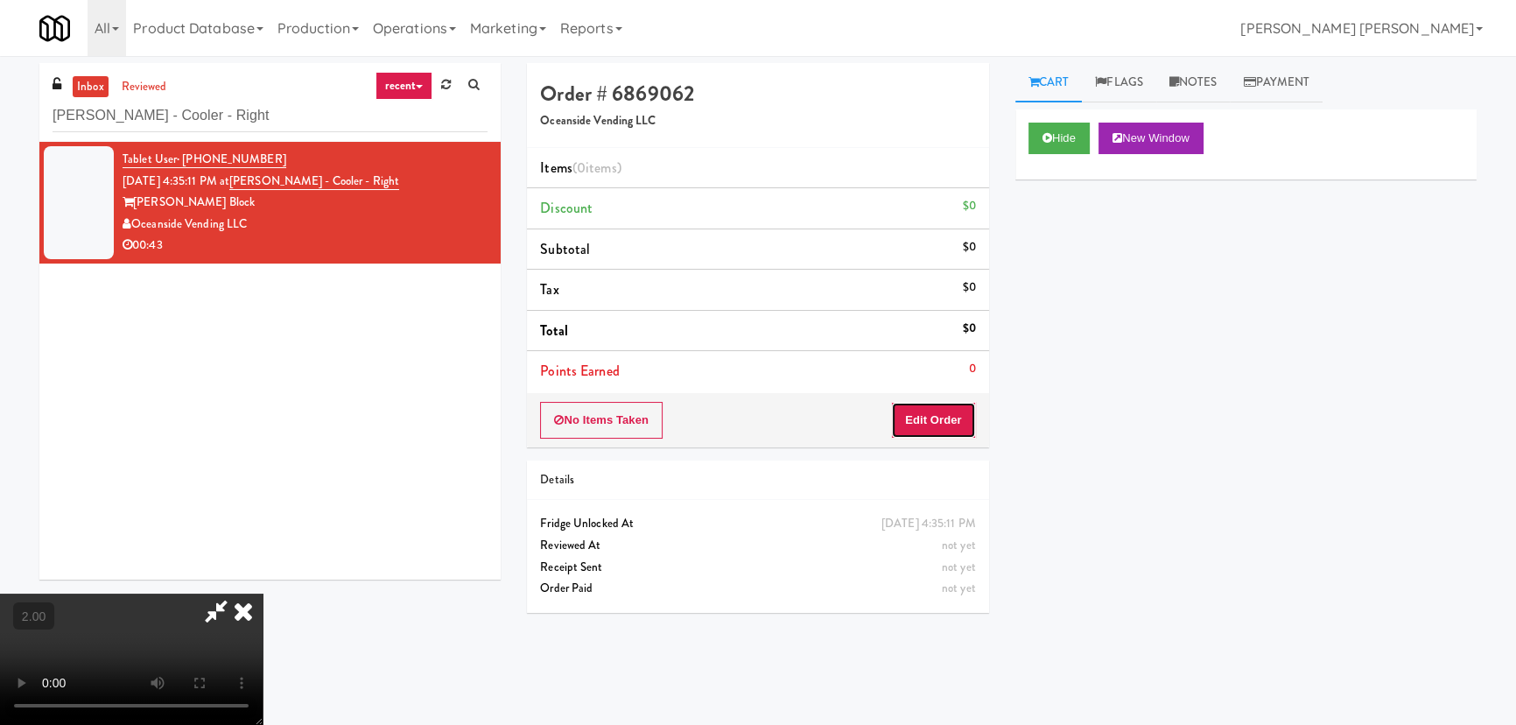
click at [941, 417] on button "Edit Order" at bounding box center [933, 420] width 85 height 37
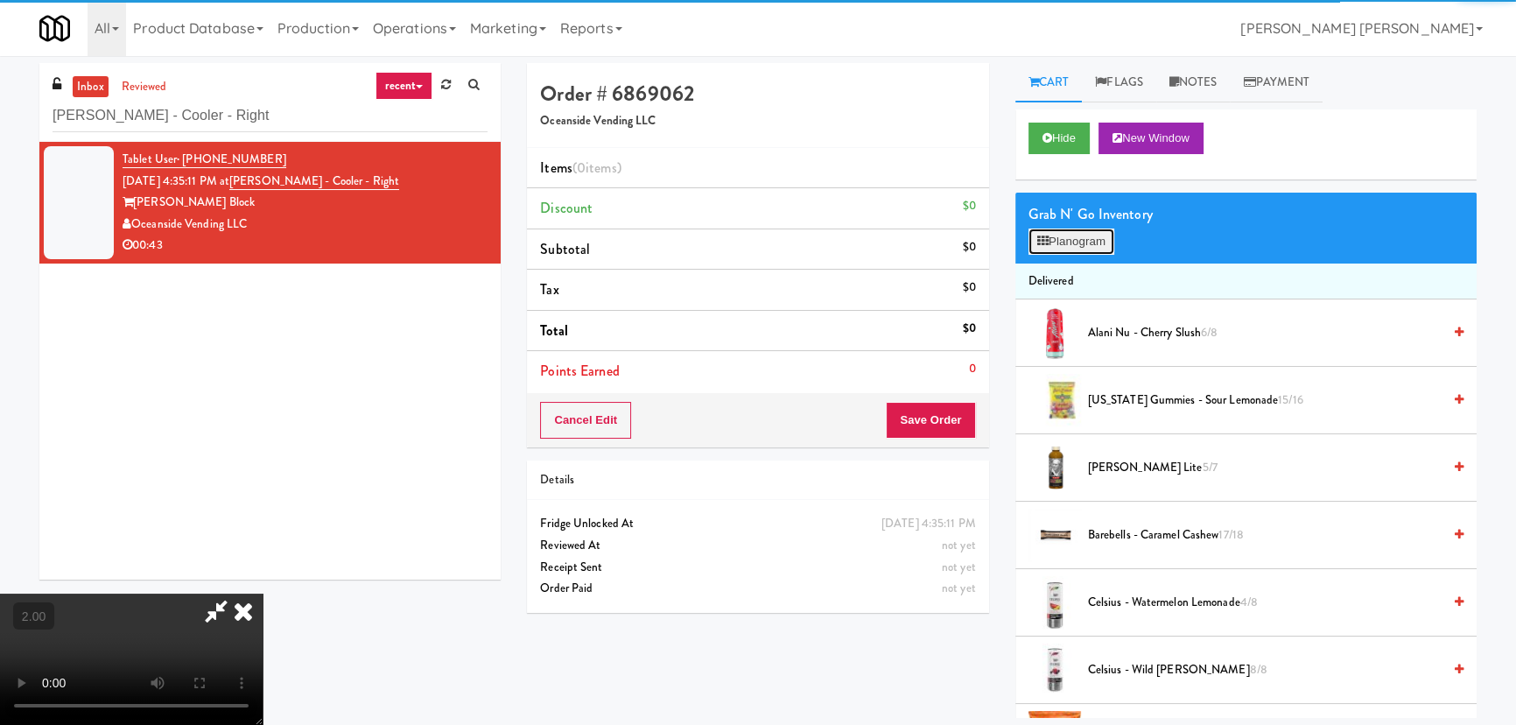
click at [1042, 239] on icon at bounding box center [1042, 240] width 11 height 11
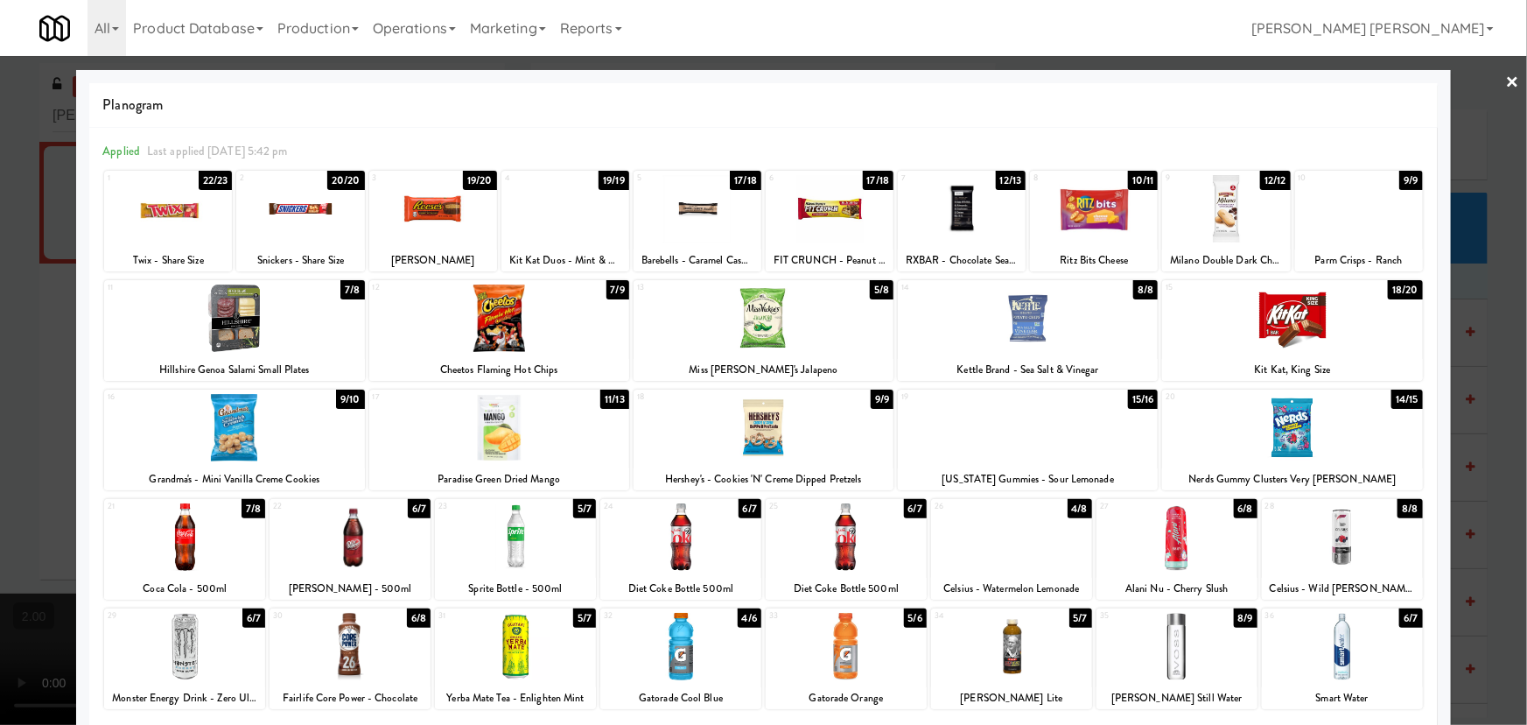
click at [1015, 554] on div at bounding box center [1011, 536] width 161 height 67
click at [1506, 74] on link "×" at bounding box center [1513, 83] width 14 height 54
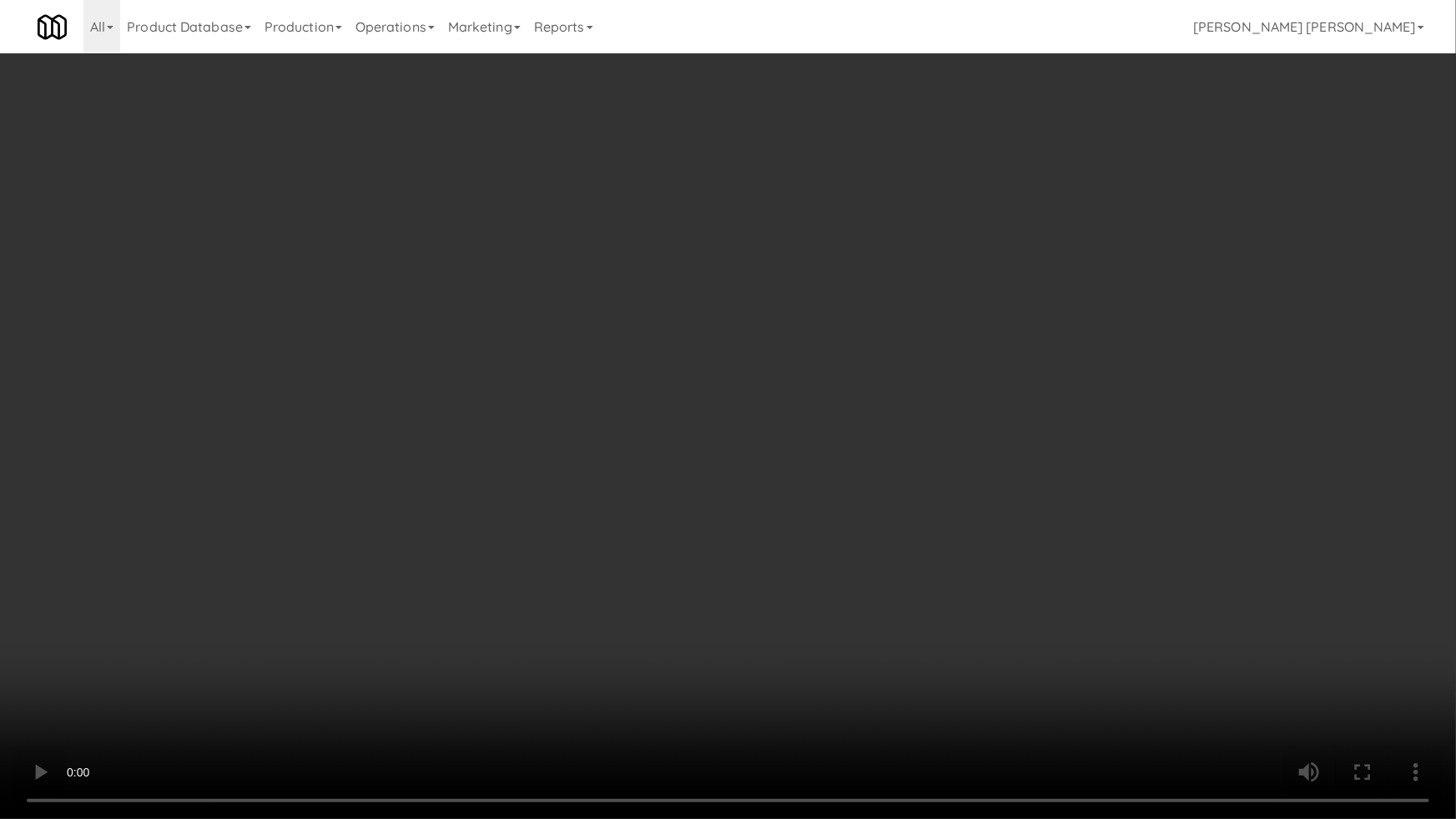
click at [1366, 690] on video at bounding box center [728, 409] width 1456 height 819
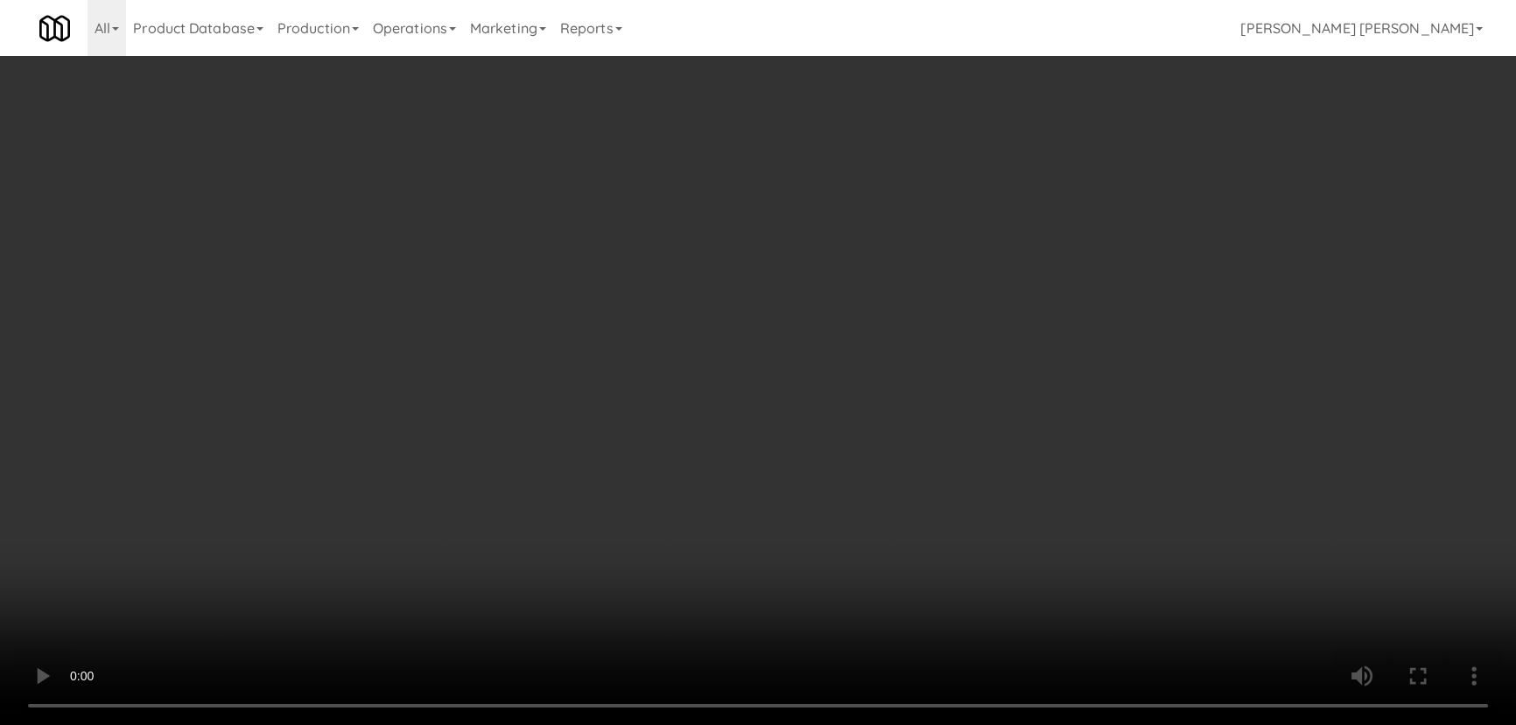
scroll to position [1988, 0]
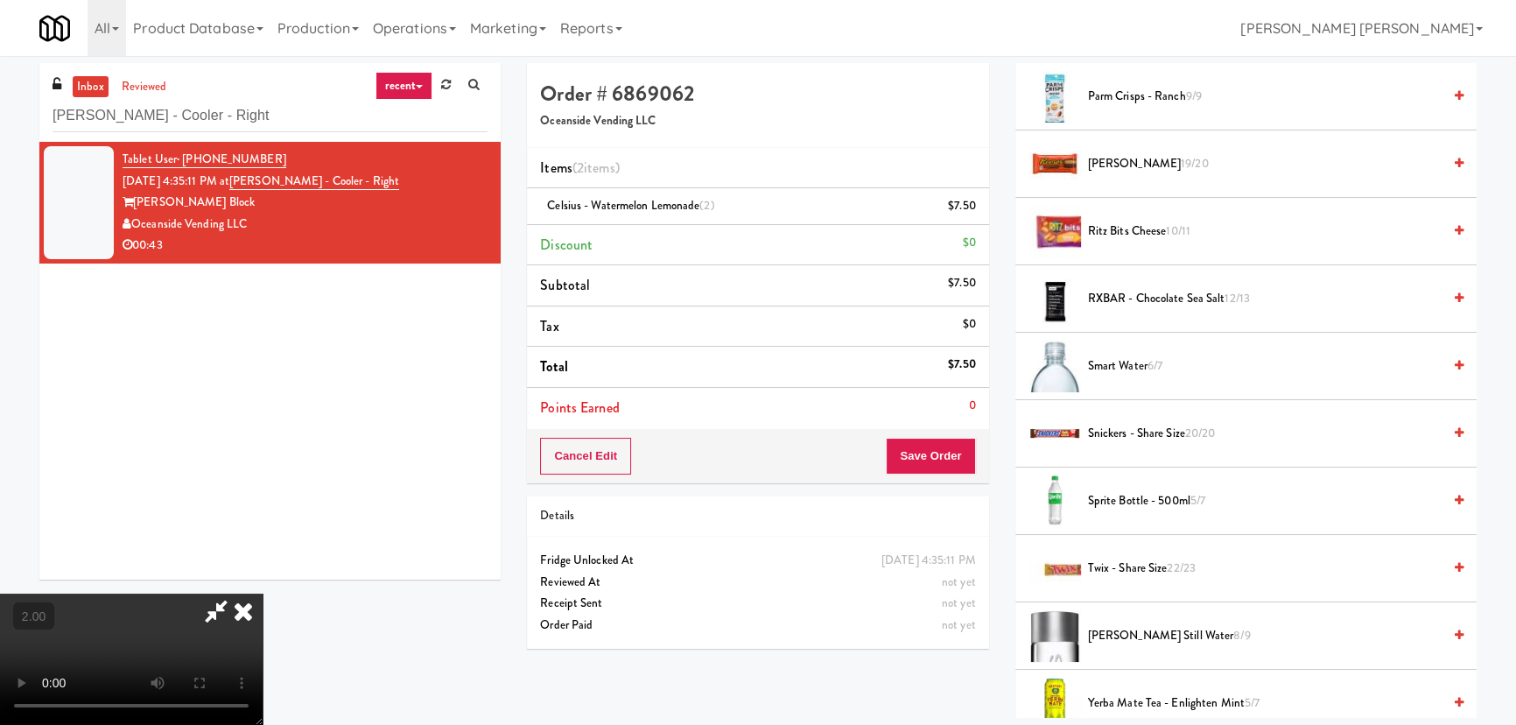
click at [1146, 509] on li "Sprite Bottle - 500ml 5/7" at bounding box center [1245, 500] width 461 height 67
click at [1120, 505] on span "Sprite Bottle - 500ml 5/7" at bounding box center [1265, 501] width 354 height 22
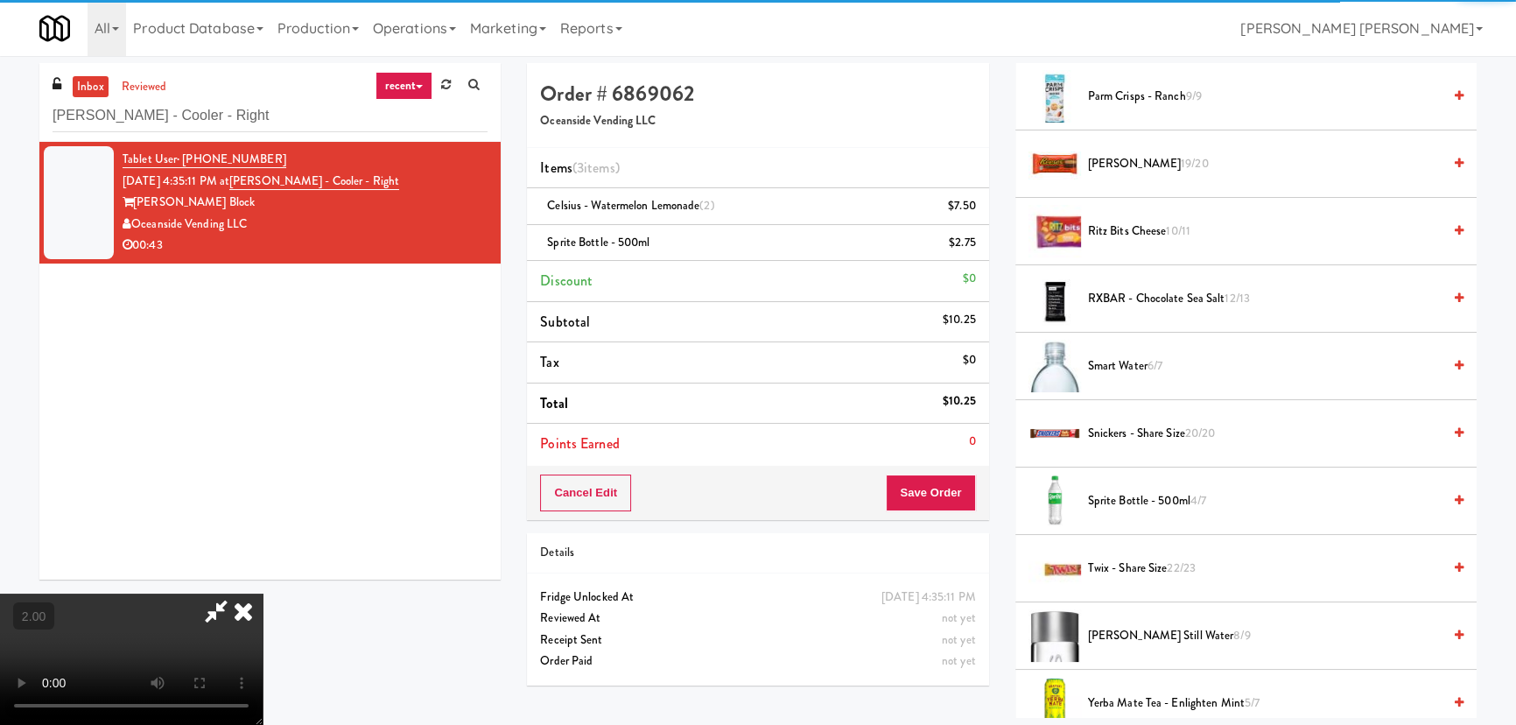
click at [263, 593] on icon at bounding box center [243, 610] width 39 height 35
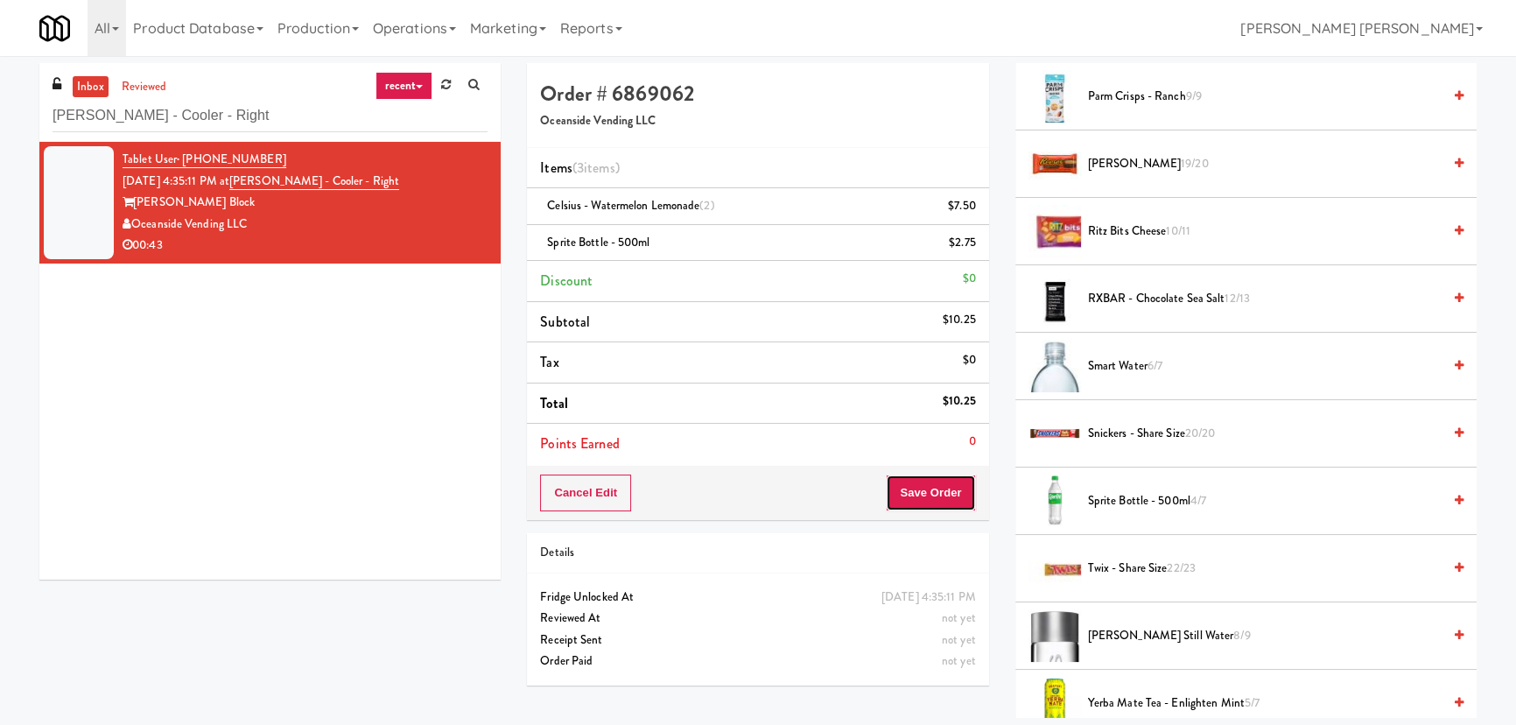
click at [955, 481] on button "Save Order" at bounding box center [930, 492] width 89 height 37
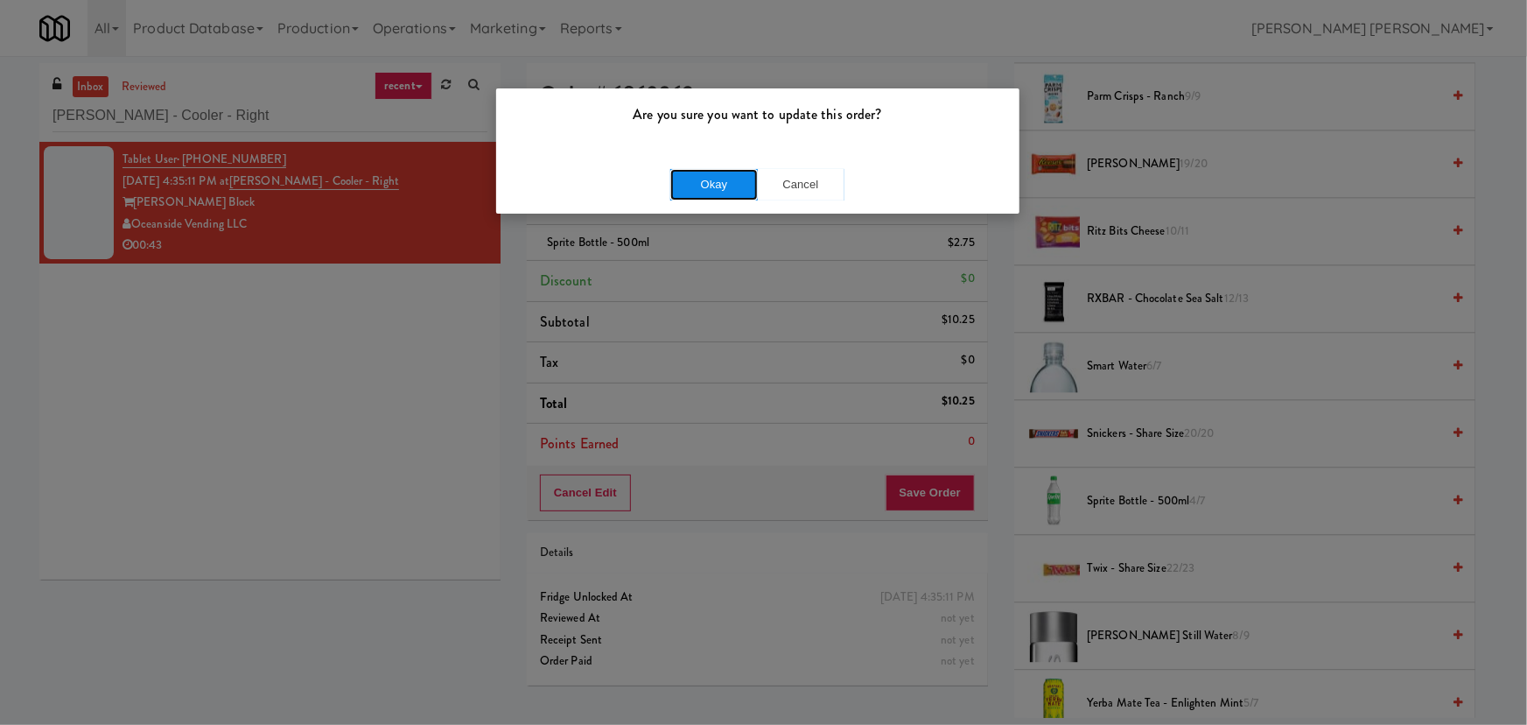
click at [688, 171] on button "Okay" at bounding box center [714, 185] width 88 height 32
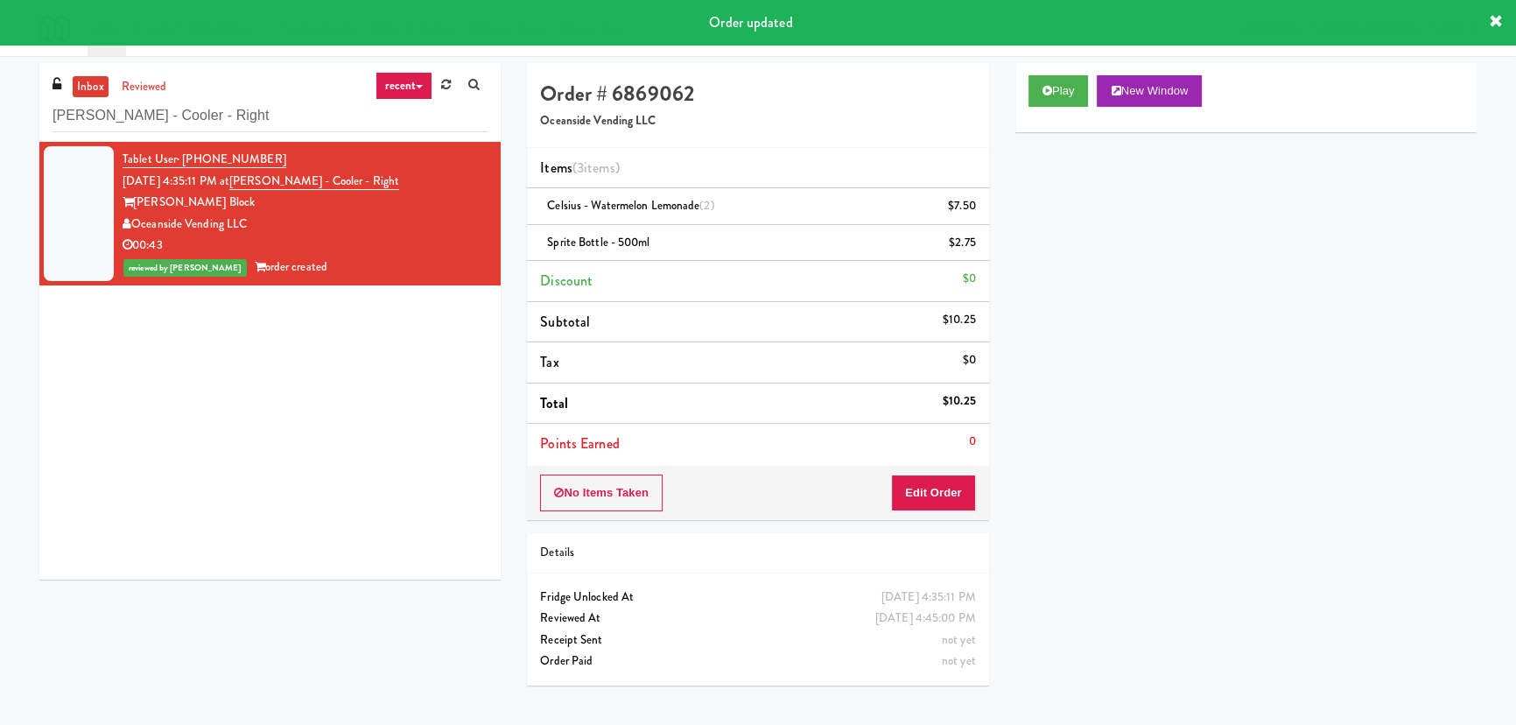
scroll to position [0, 0]
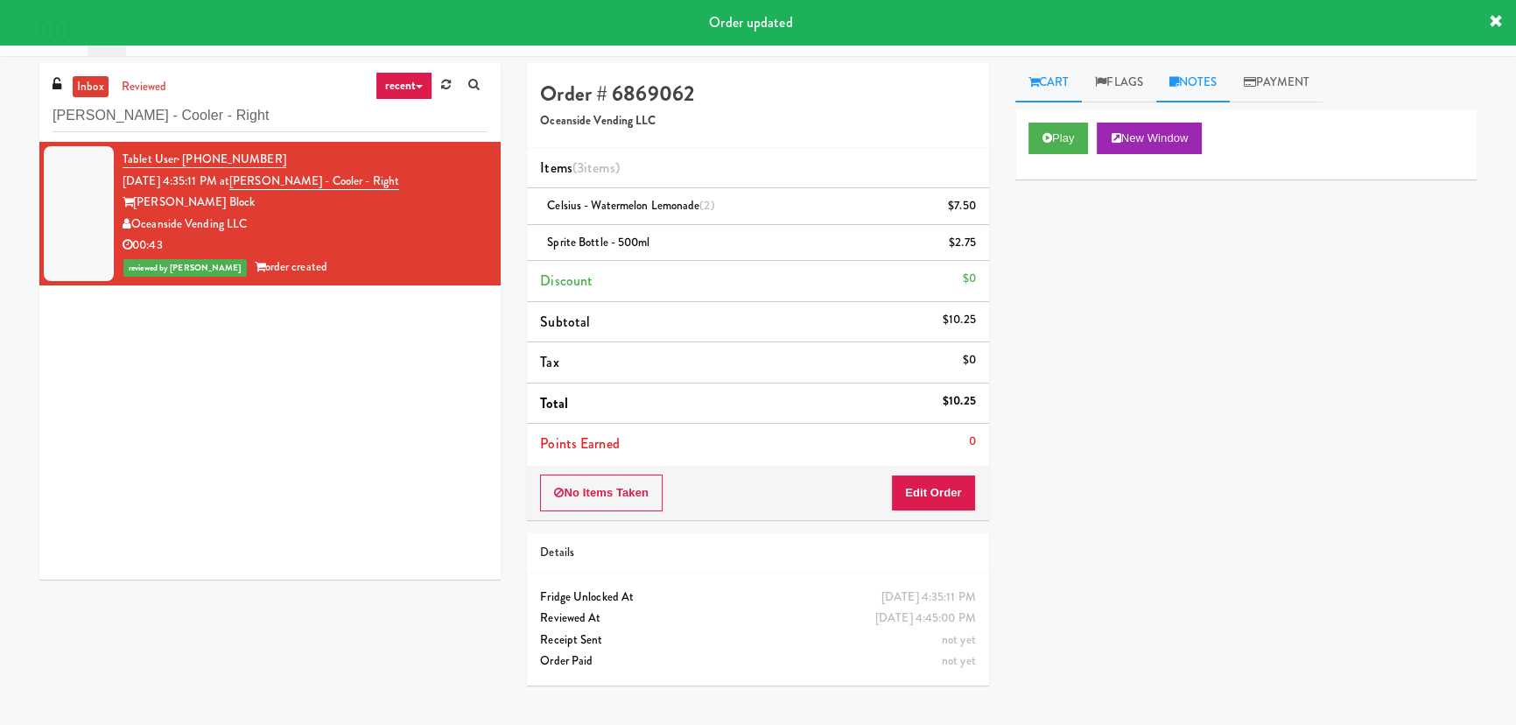
click at [1225, 88] on link "Notes" at bounding box center [1193, 82] width 74 height 39
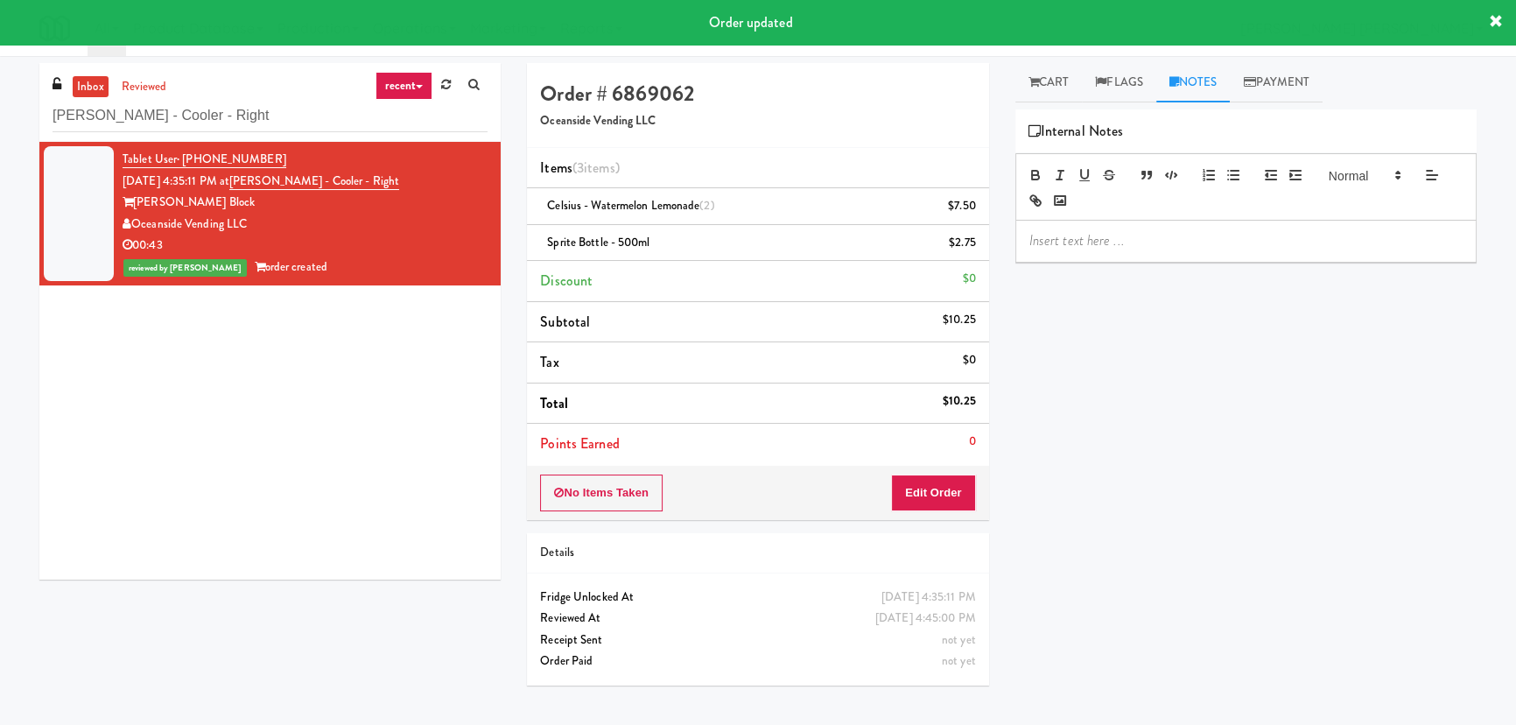
click at [1138, 248] on p at bounding box center [1245, 240] width 433 height 19
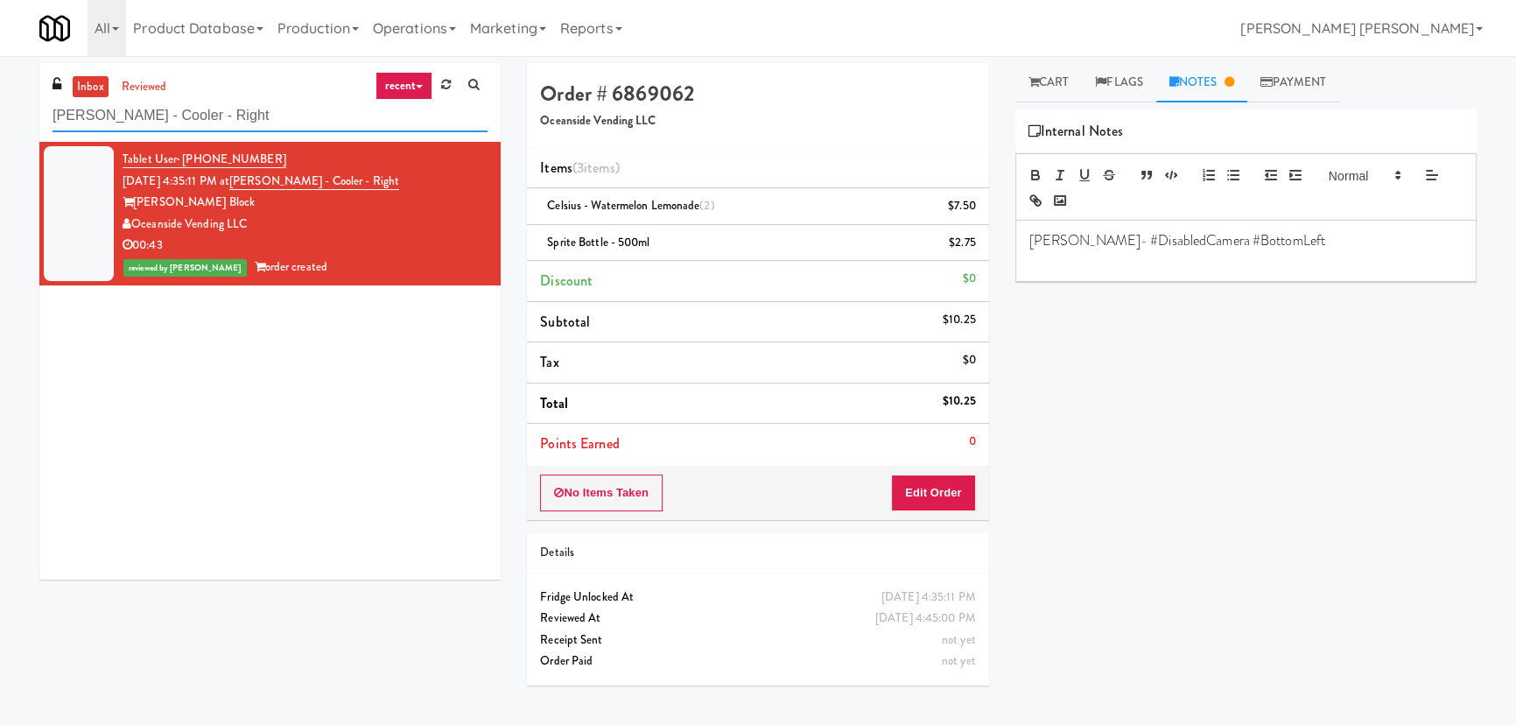
drag, startPoint x: 117, startPoint y: 104, endPoint x: -84, endPoint y: 99, distance: 201.4
click at [0, 99] on html "Are you sure you want to update this order? Okay Cancel Okay Are you sure you w…" at bounding box center [758, 362] width 1516 height 725
paste input "Arapahoe Square Fridge"
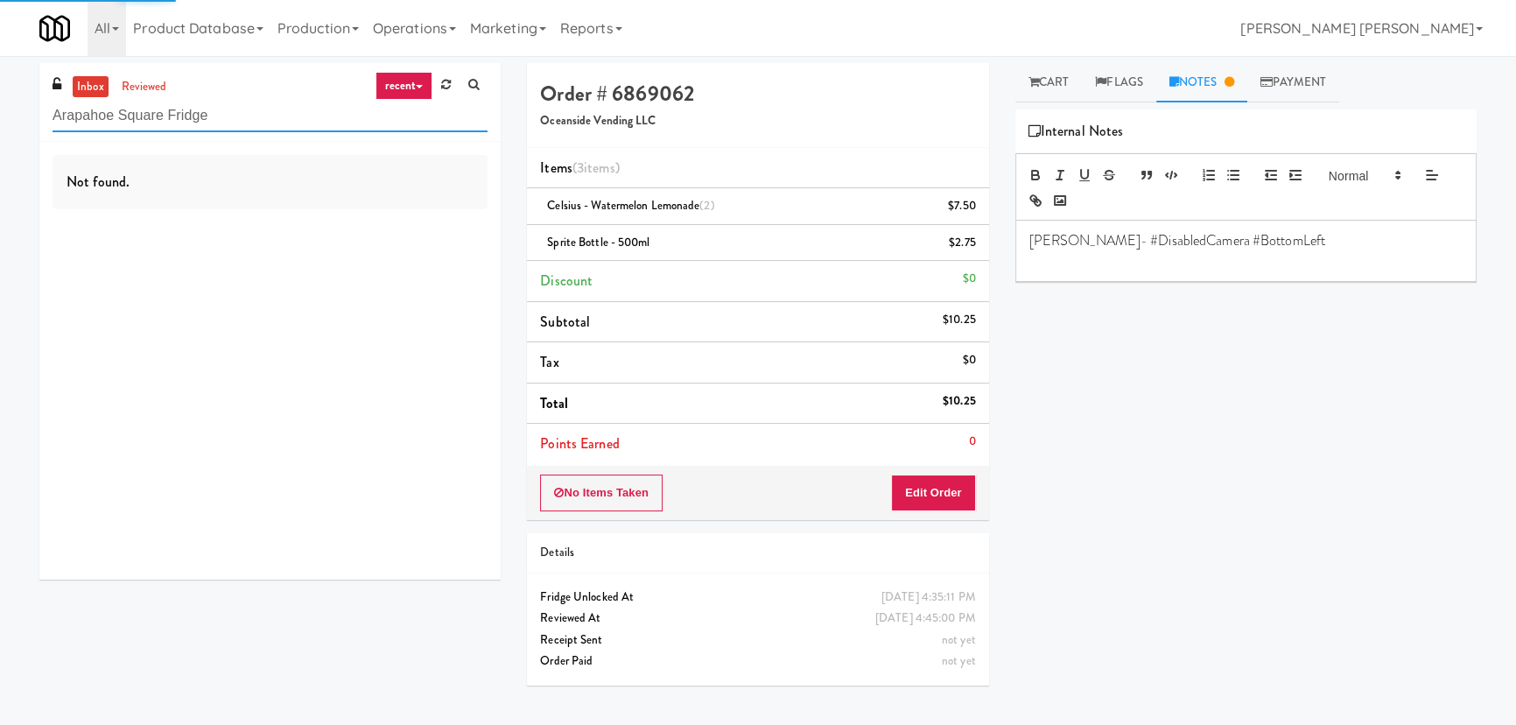
type input "Arapahoe Square Fridge"
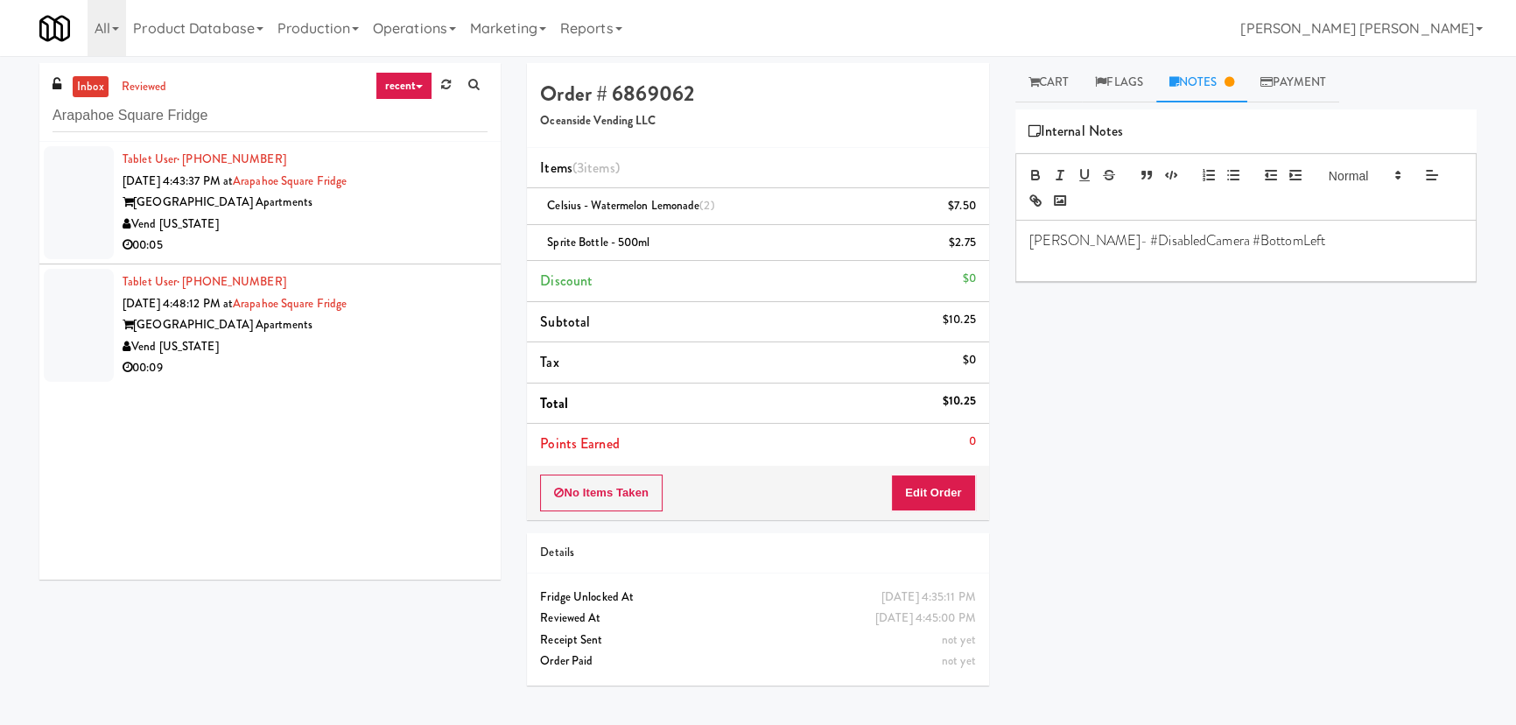
click at [354, 256] on div "00:05" at bounding box center [305, 246] width 365 height 22
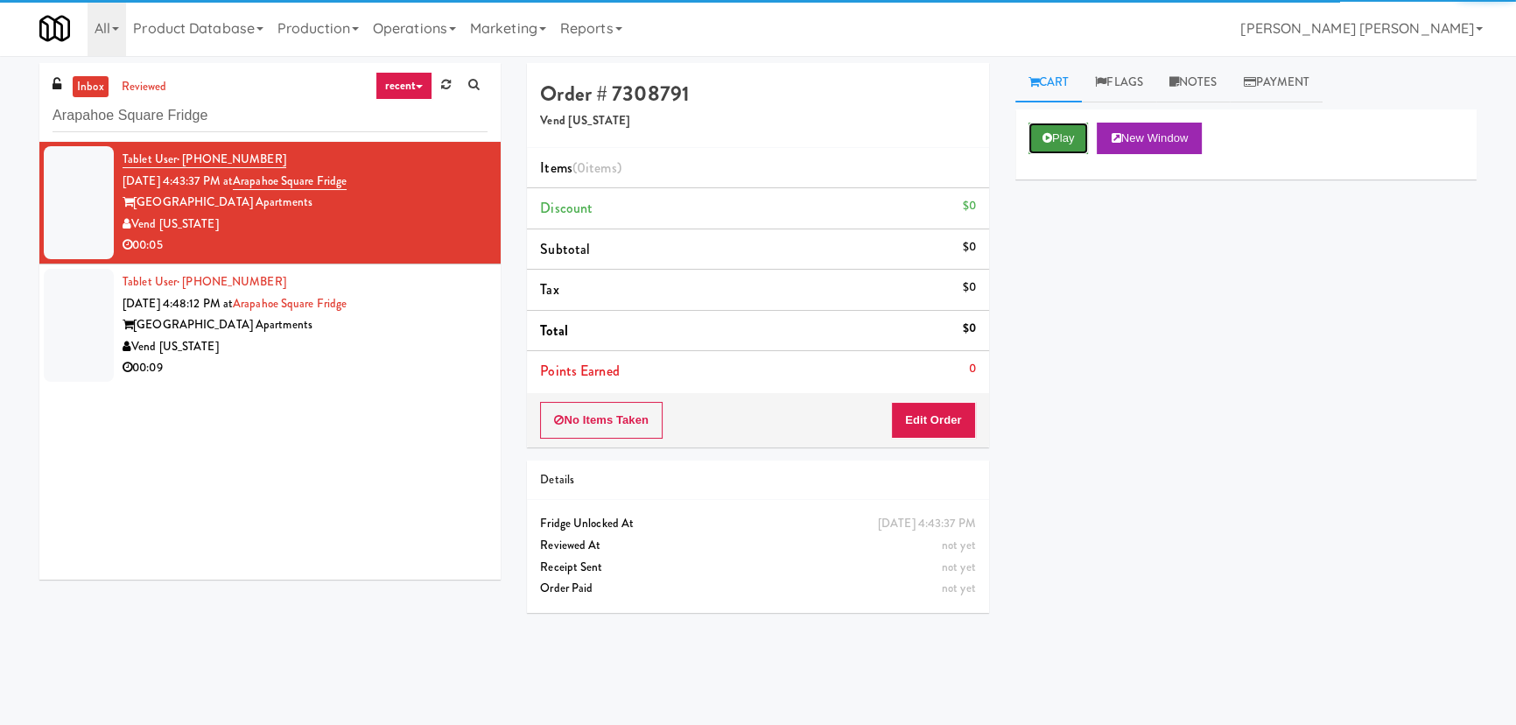
click at [1070, 130] on button "Play" at bounding box center [1058, 139] width 60 height 32
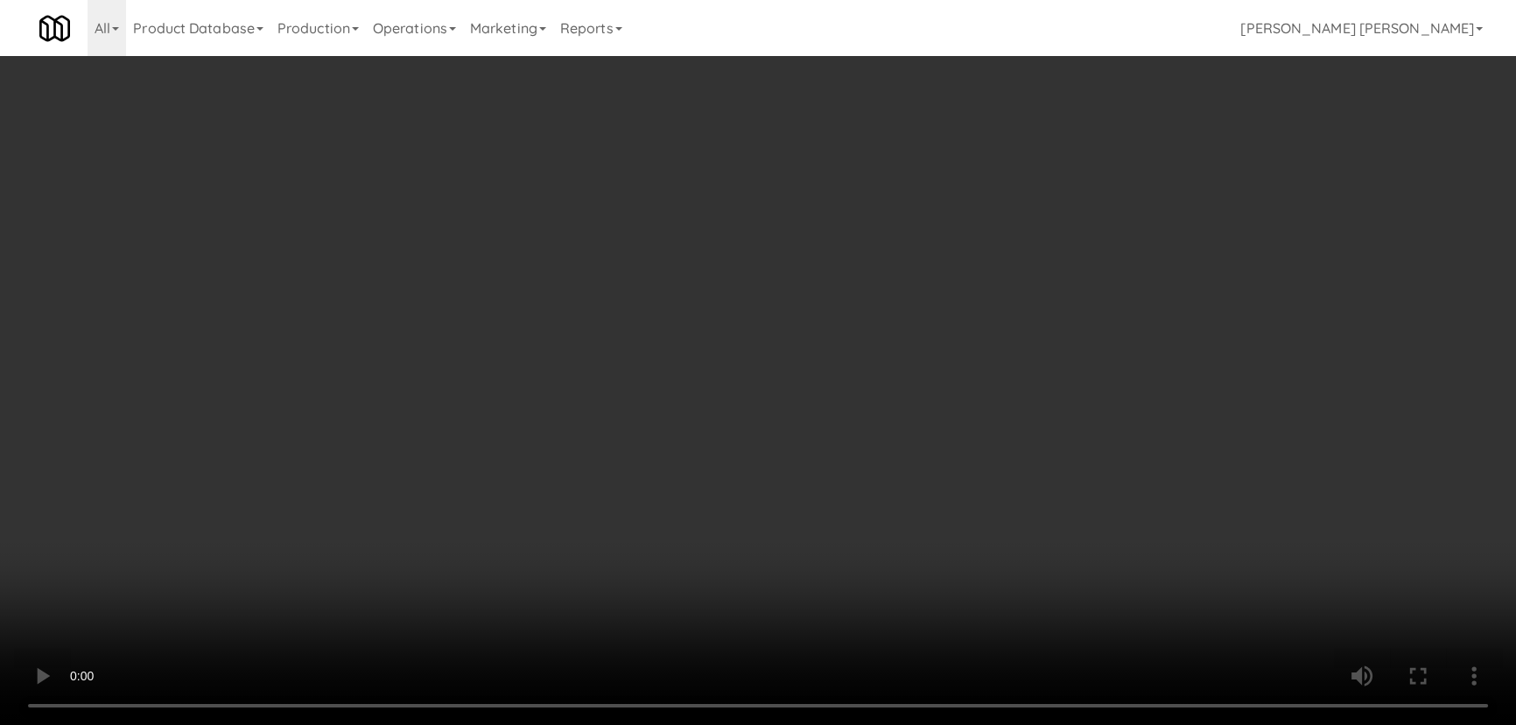
drag, startPoint x: 839, startPoint y: 770, endPoint x: 974, endPoint y: 770, distance: 134.8
click at [867, 724] on video at bounding box center [758, 362] width 1516 height 725
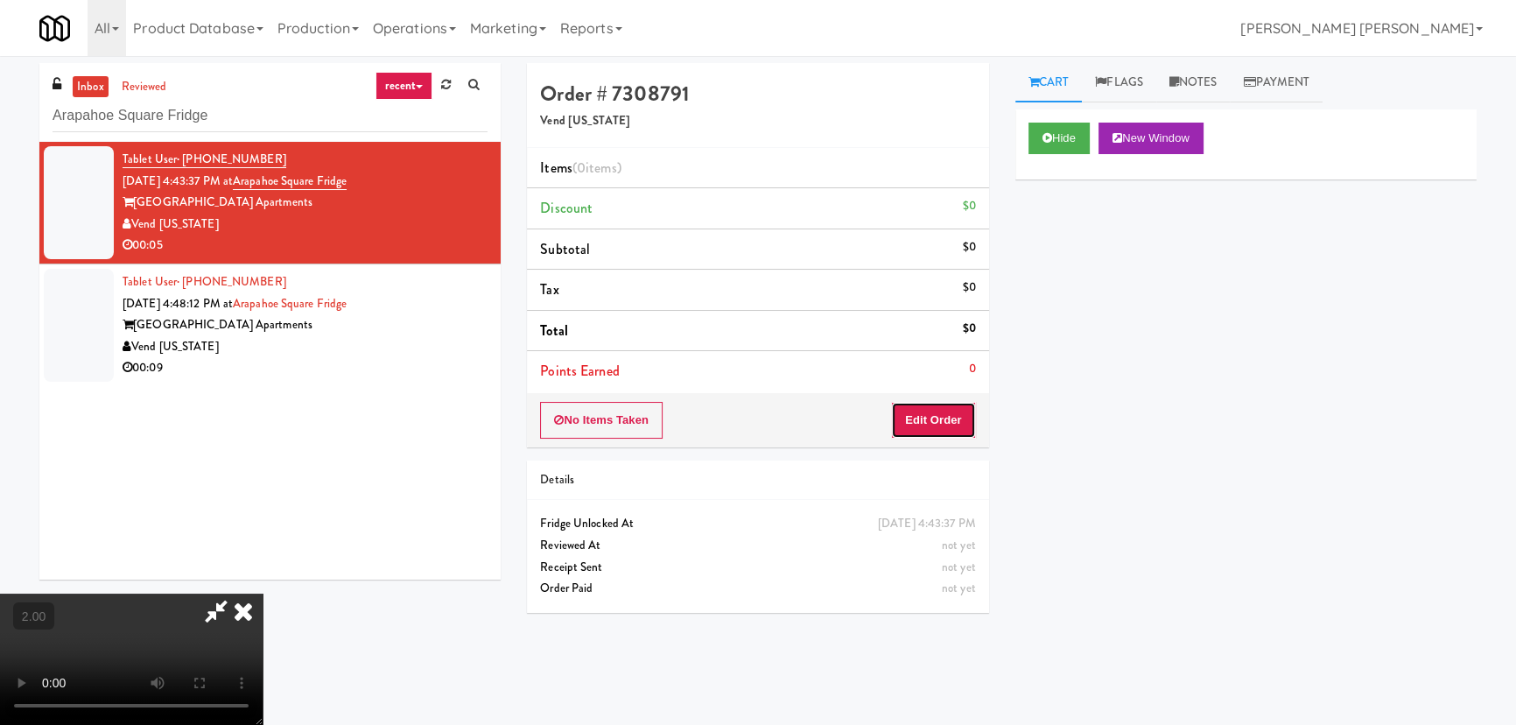
click at [944, 420] on button "Edit Order" at bounding box center [933, 420] width 85 height 37
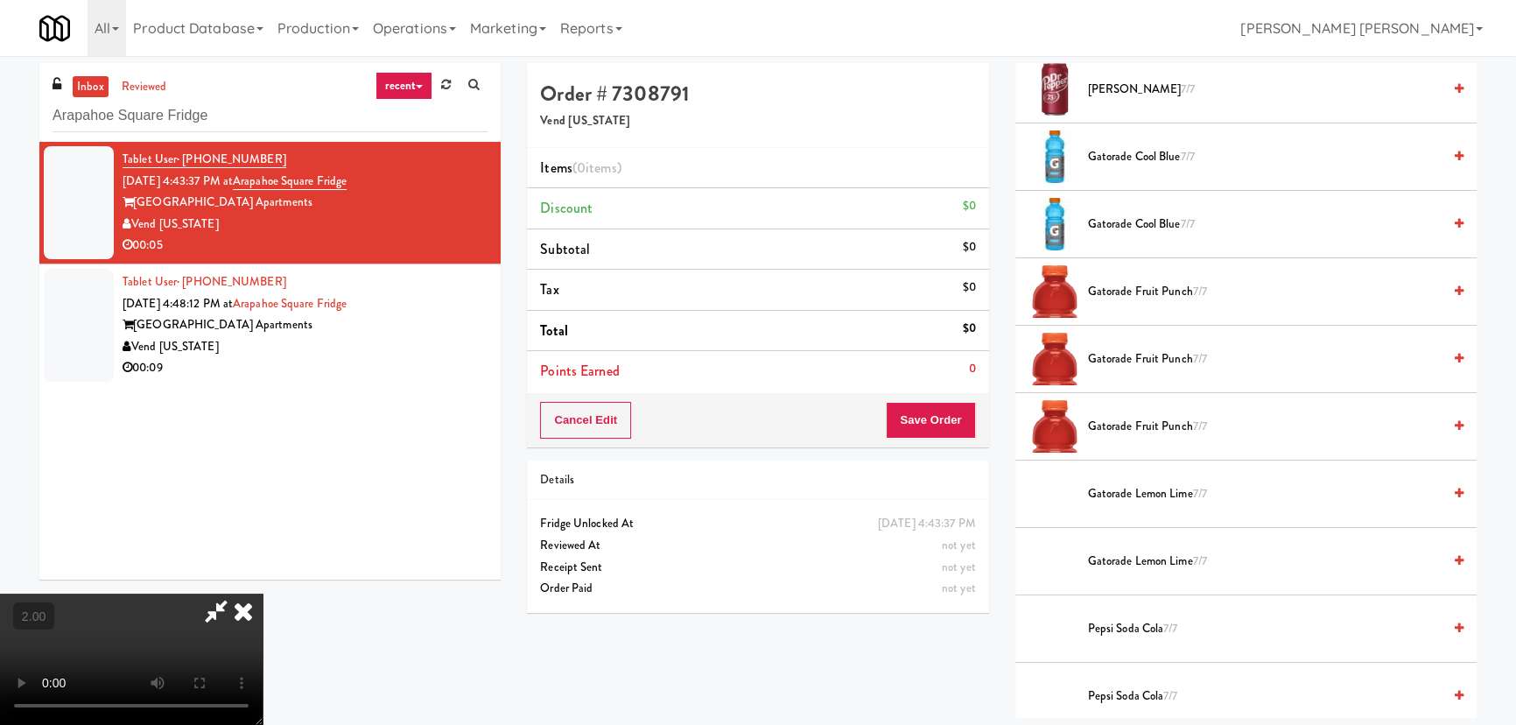
scroll to position [1988, 0]
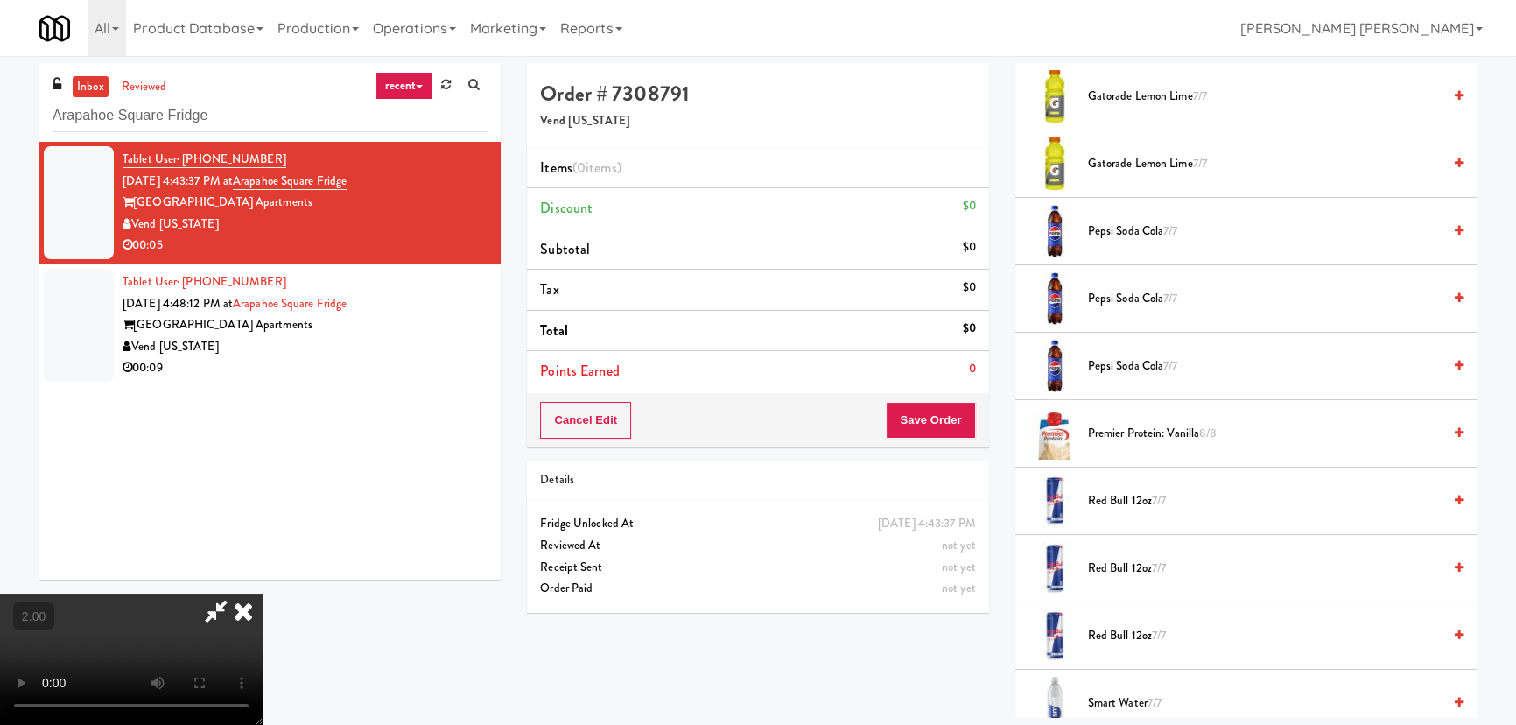
click at [1104, 227] on span "Pepsi Soda Cola 7/7" at bounding box center [1265, 232] width 354 height 22
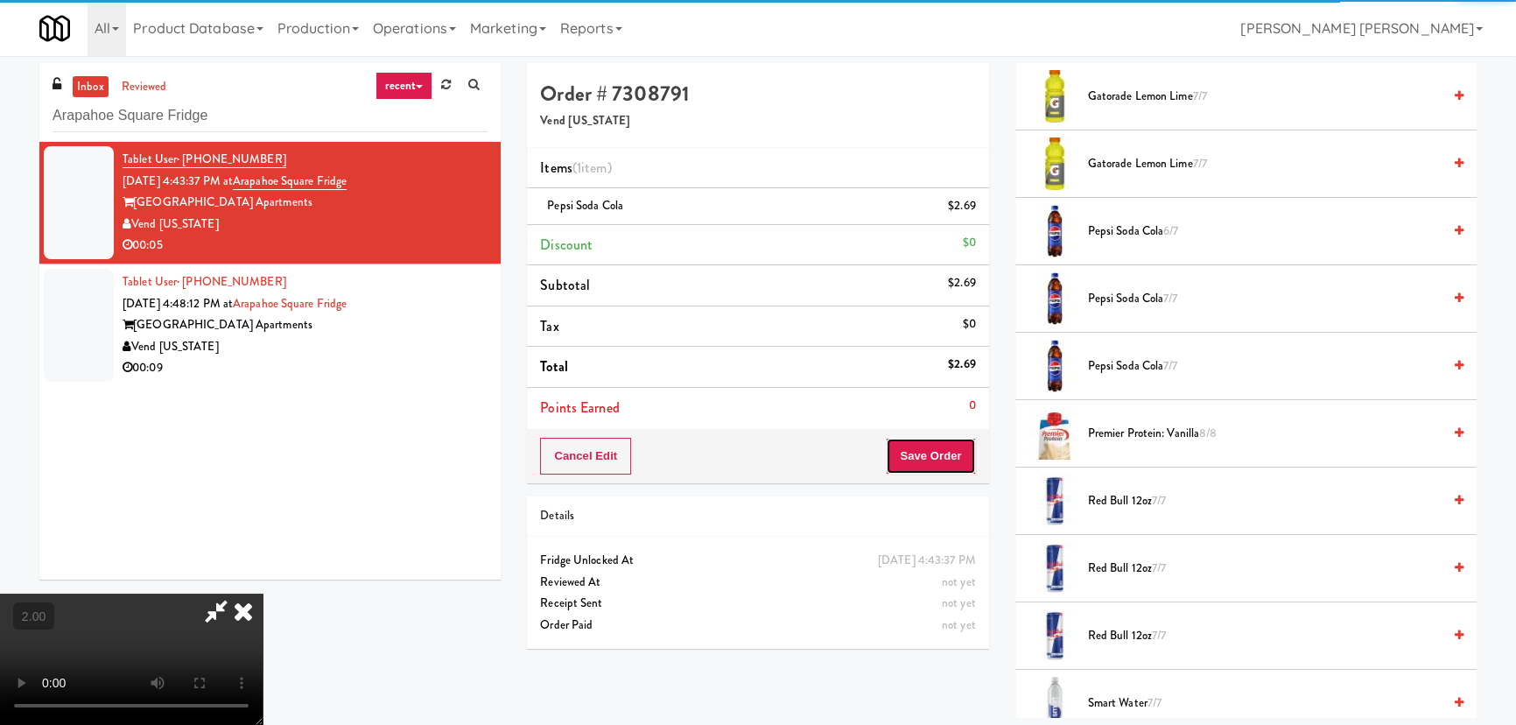
click at [936, 459] on button "Save Order" at bounding box center [930, 456] width 89 height 37
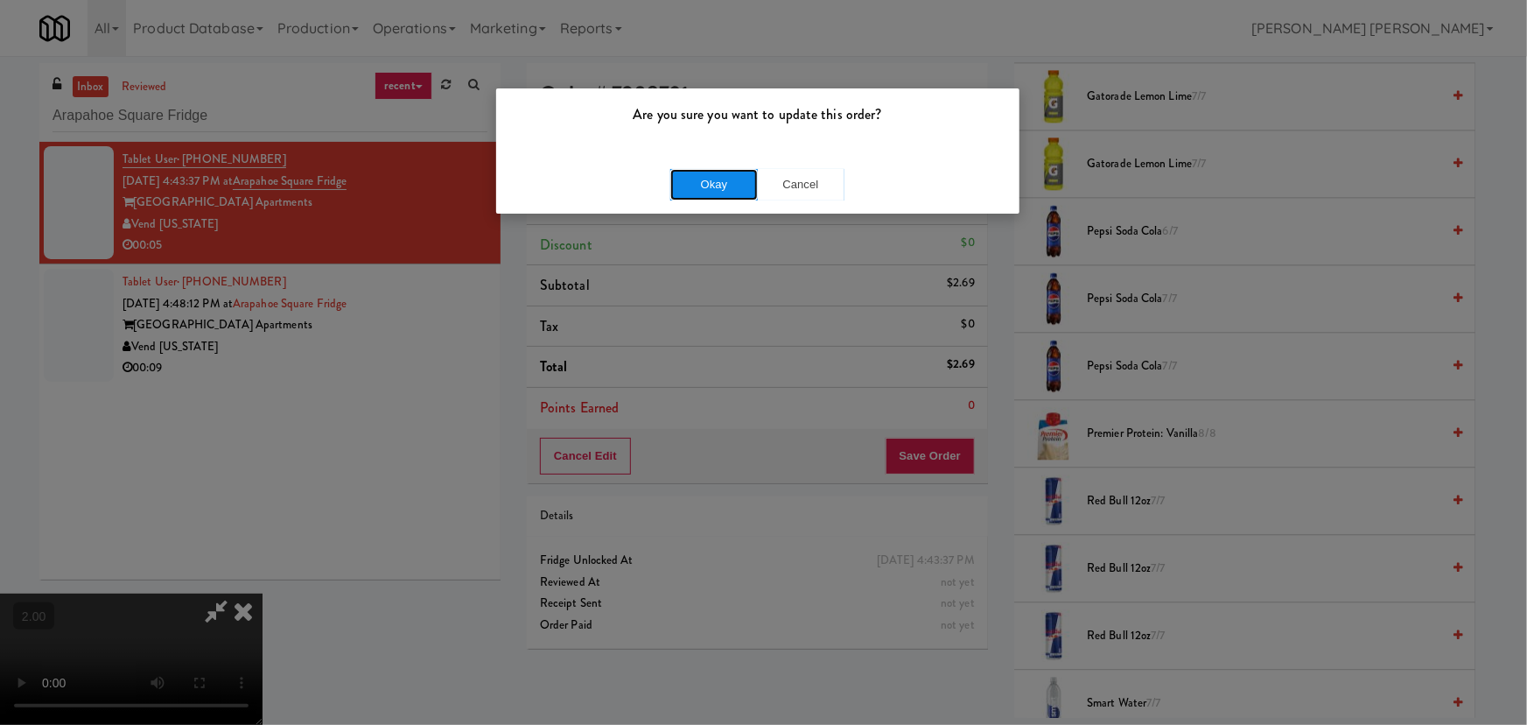
click at [705, 172] on button "Okay" at bounding box center [714, 185] width 88 height 32
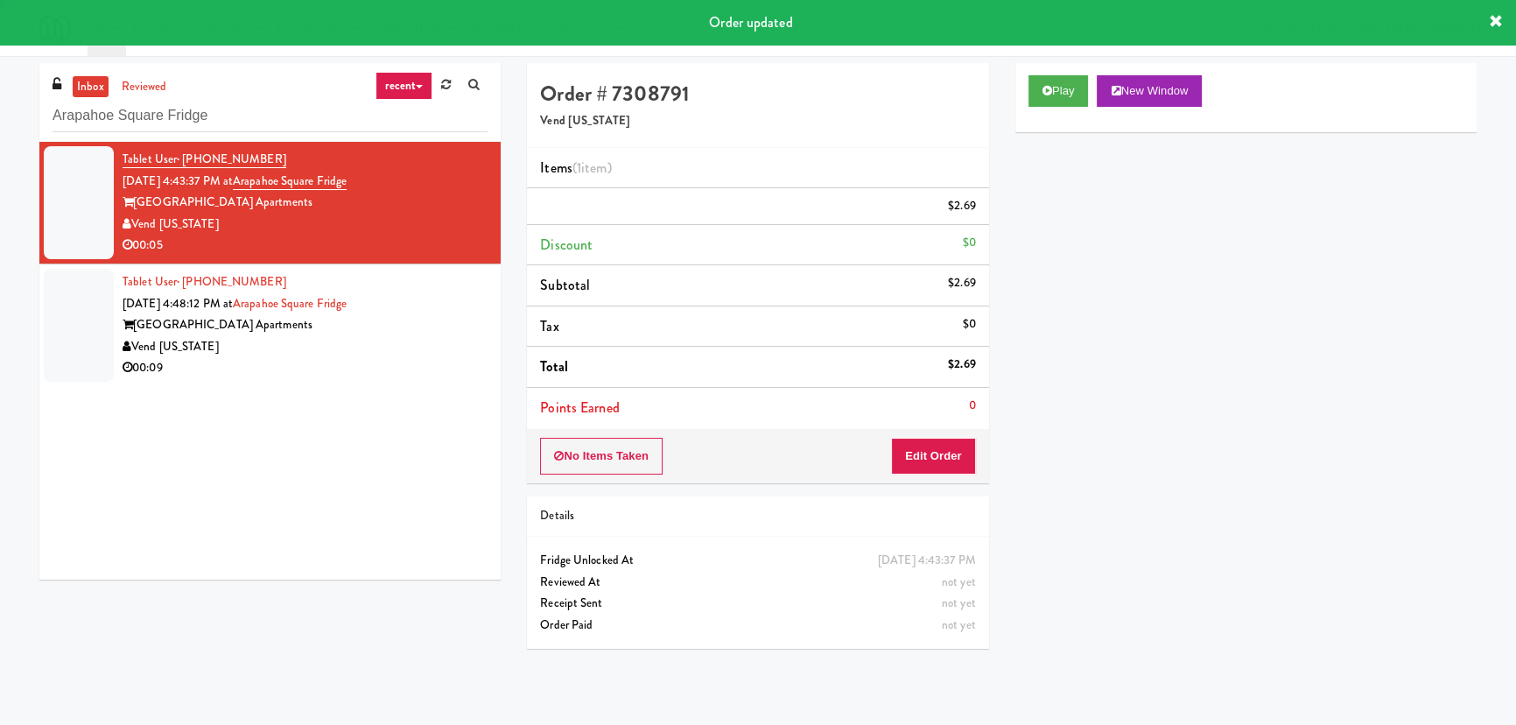
scroll to position [0, 0]
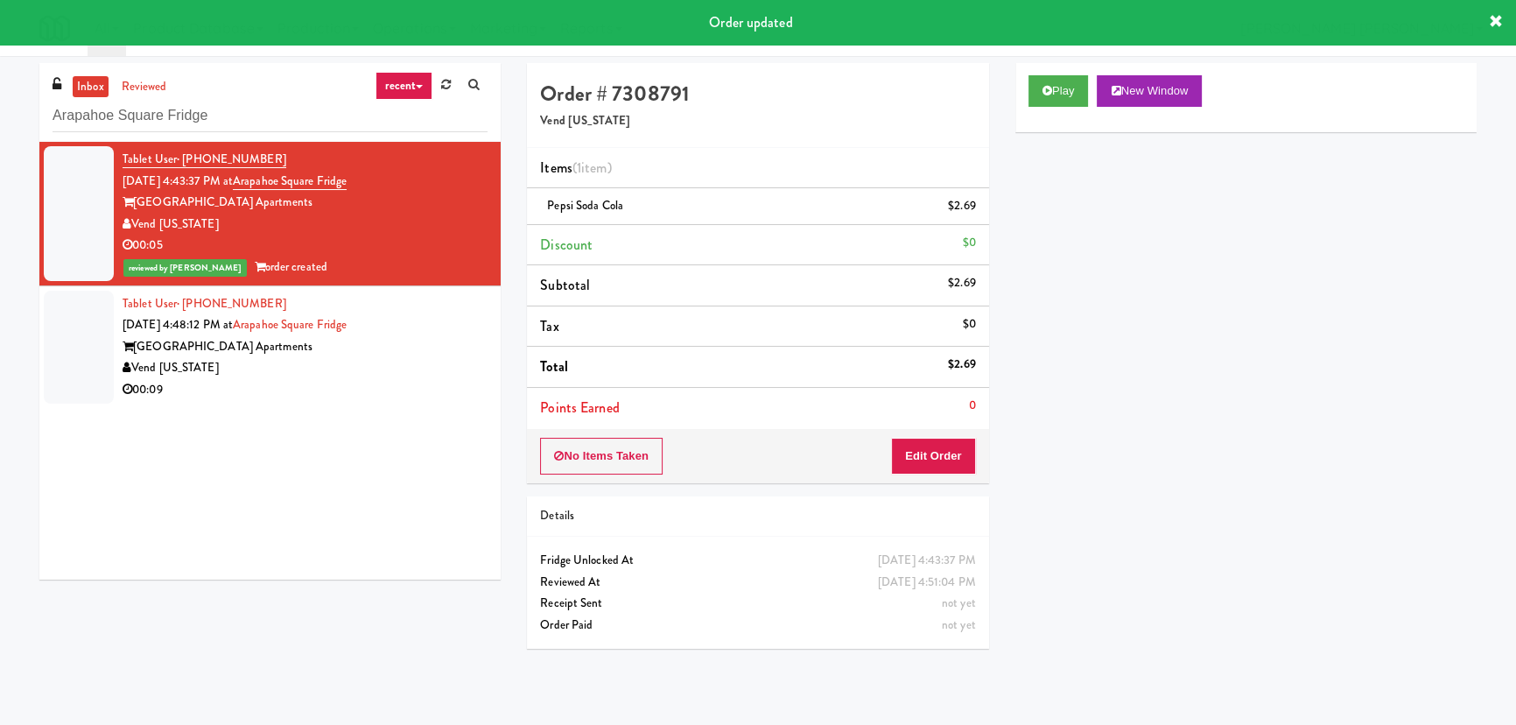
click at [402, 367] on div "Vend [US_STATE]" at bounding box center [305, 368] width 365 height 22
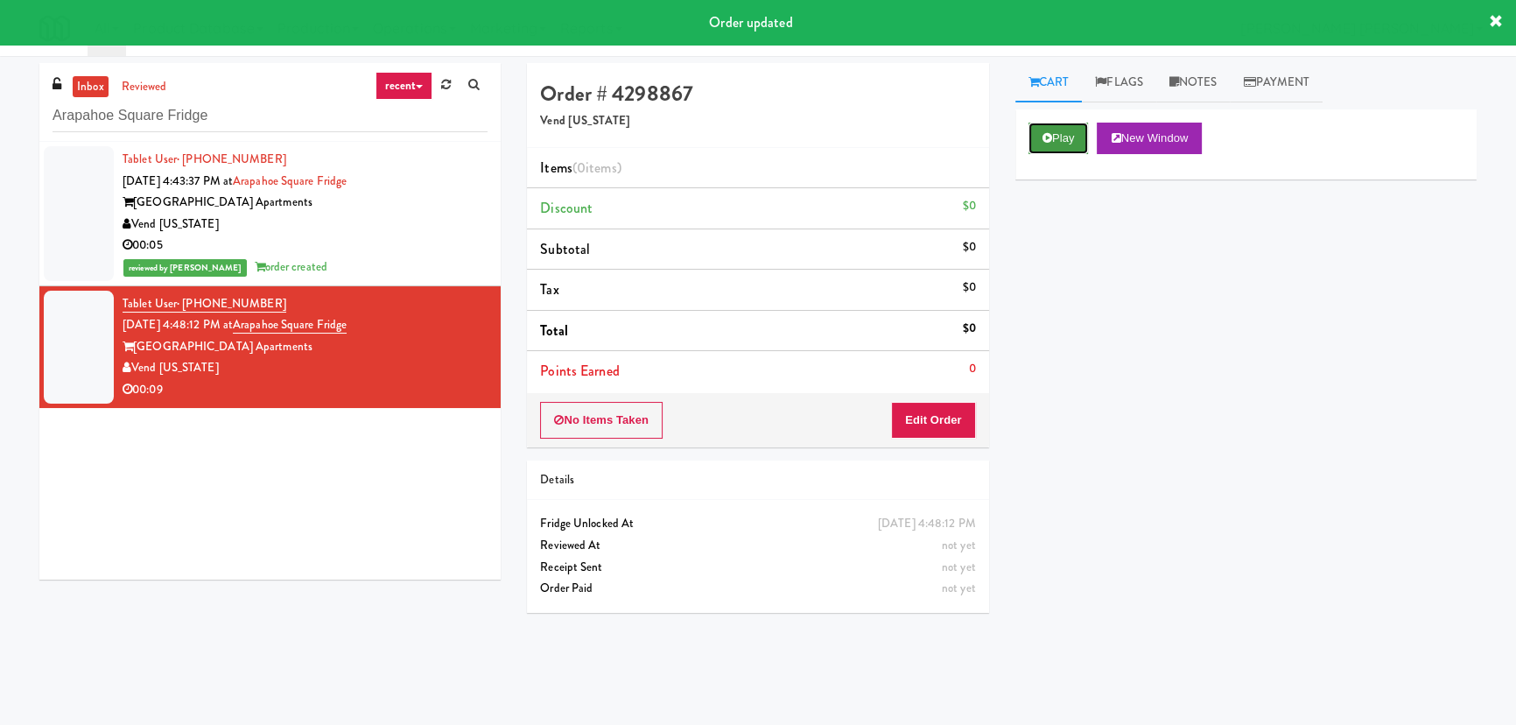
click at [1053, 147] on button "Play" at bounding box center [1058, 139] width 60 height 32
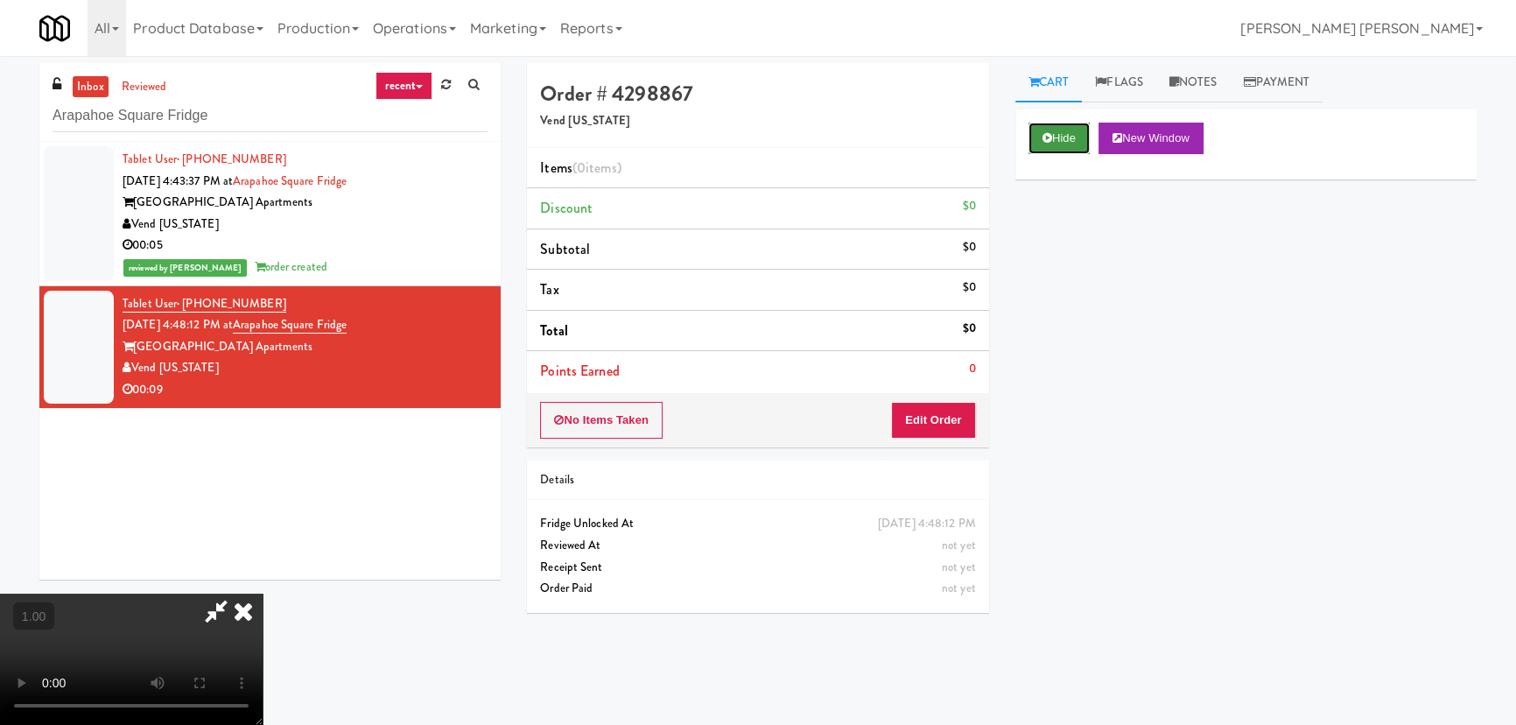
click at [1041, 143] on button "Hide" at bounding box center [1058, 139] width 61 height 32
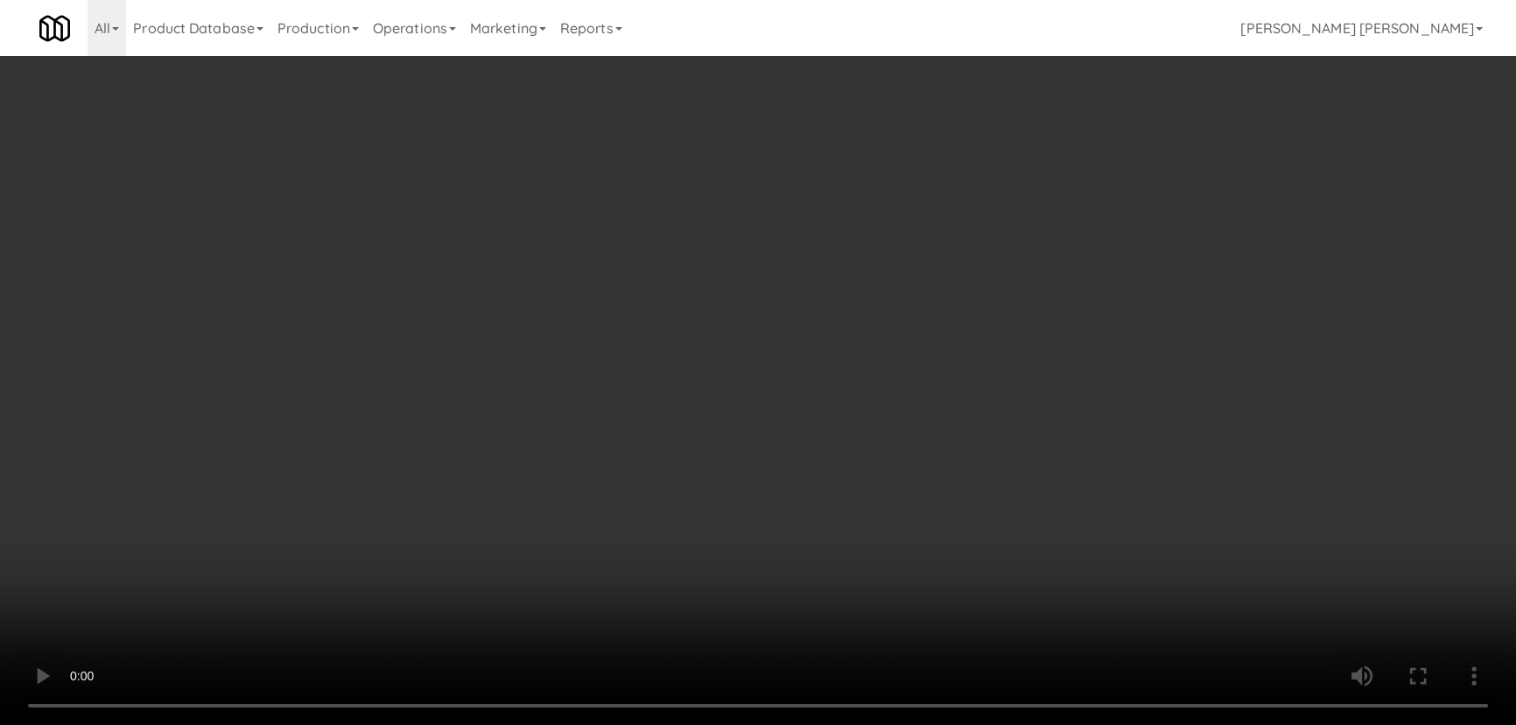
click at [842, 724] on video at bounding box center [758, 362] width 1516 height 725
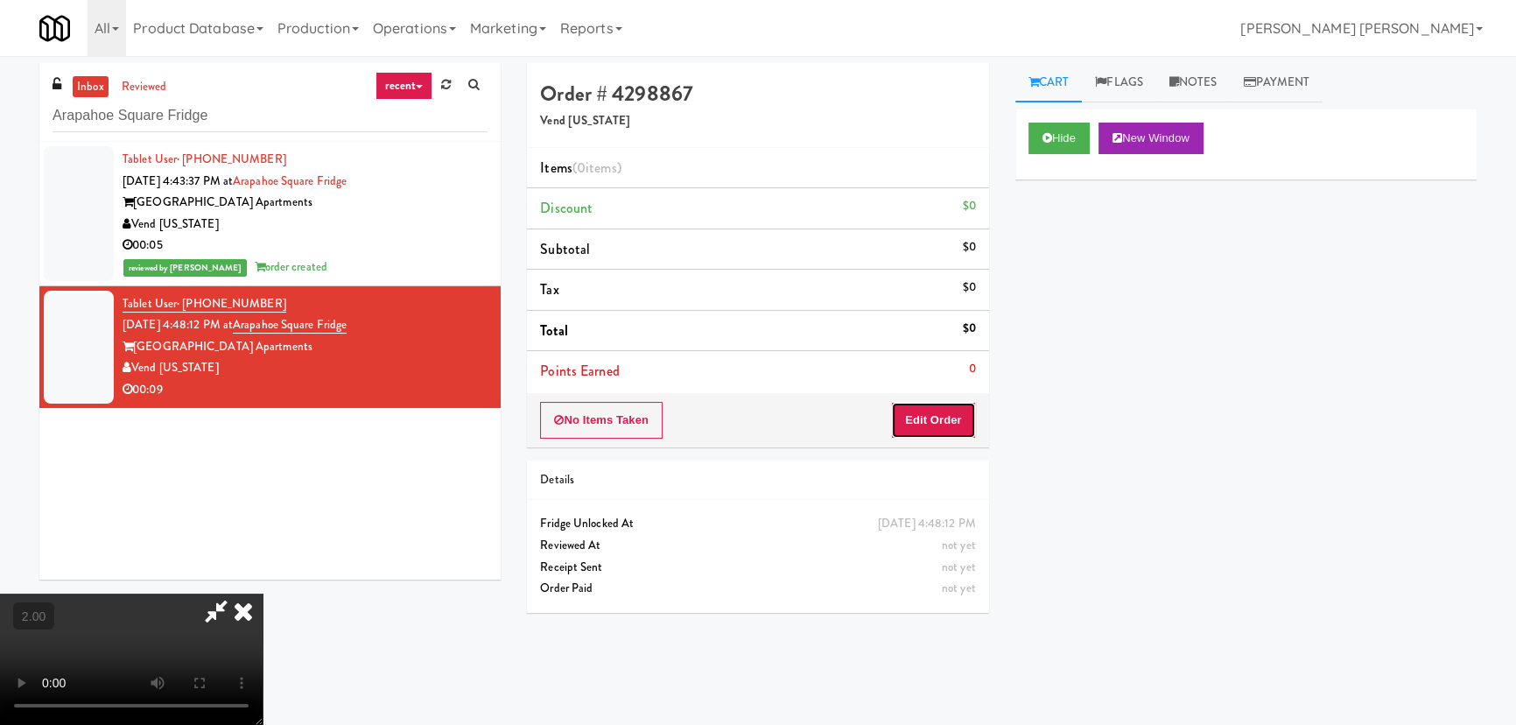
click at [955, 417] on button "Edit Order" at bounding box center [933, 420] width 85 height 37
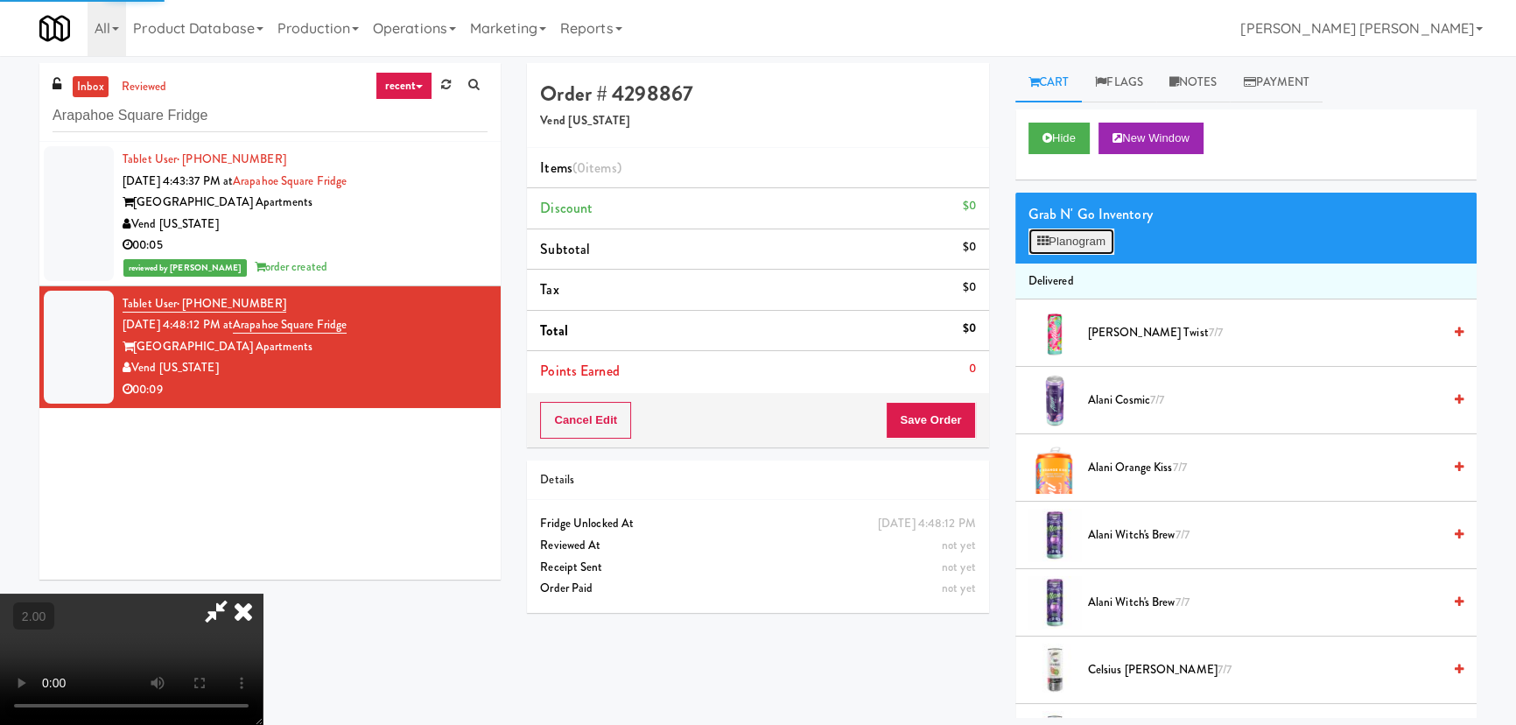
click at [1055, 239] on button "Planogram" at bounding box center [1071, 241] width 86 height 26
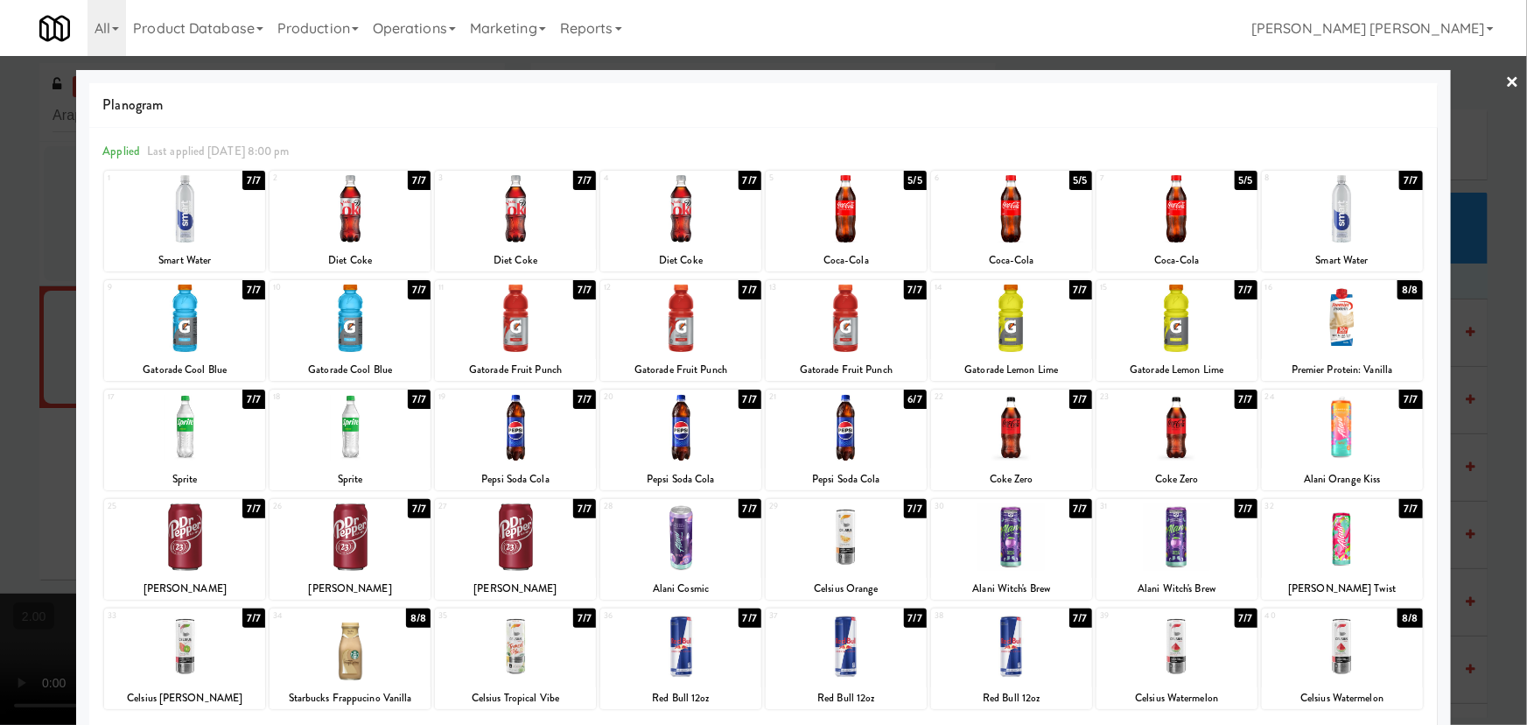
click at [1161, 330] on div at bounding box center [1177, 317] width 161 height 67
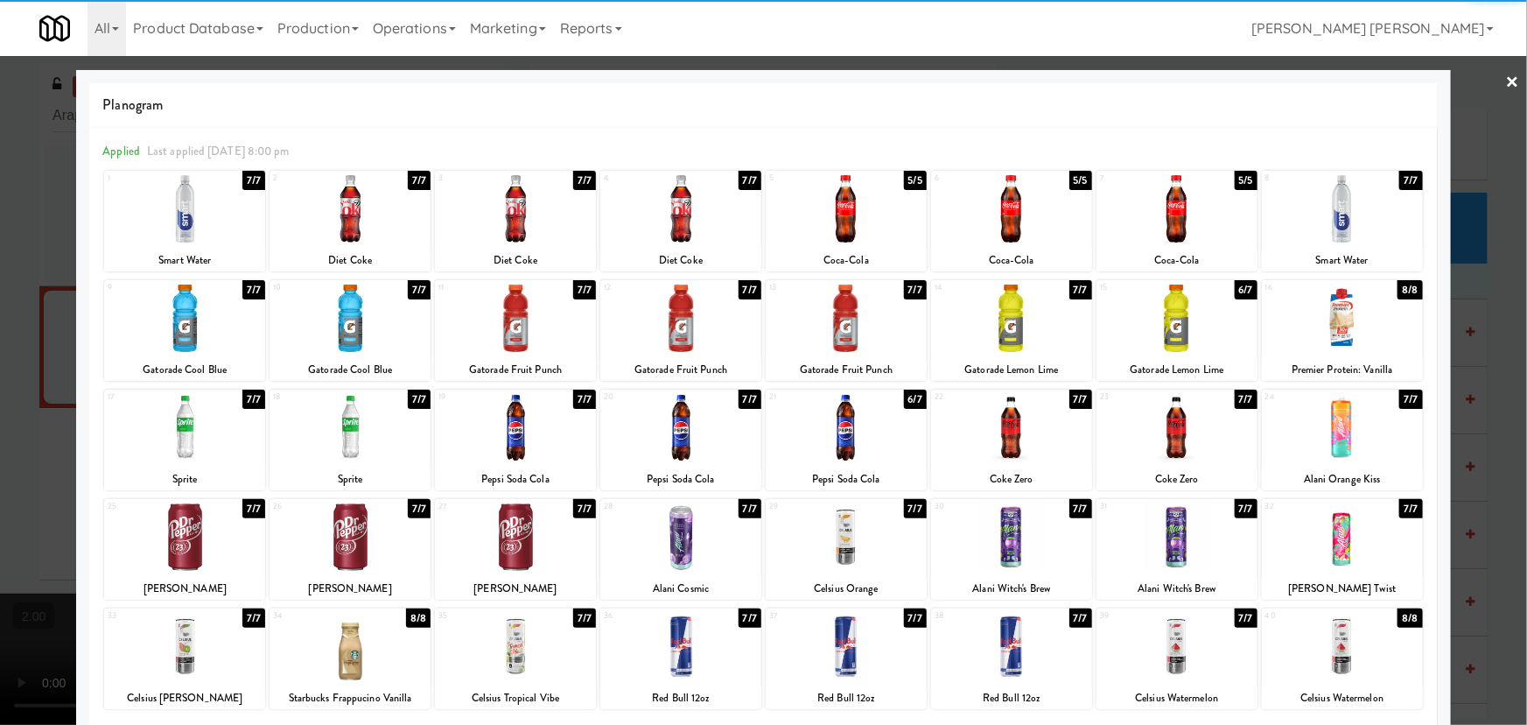
click at [336, 319] on div at bounding box center [350, 317] width 161 height 67
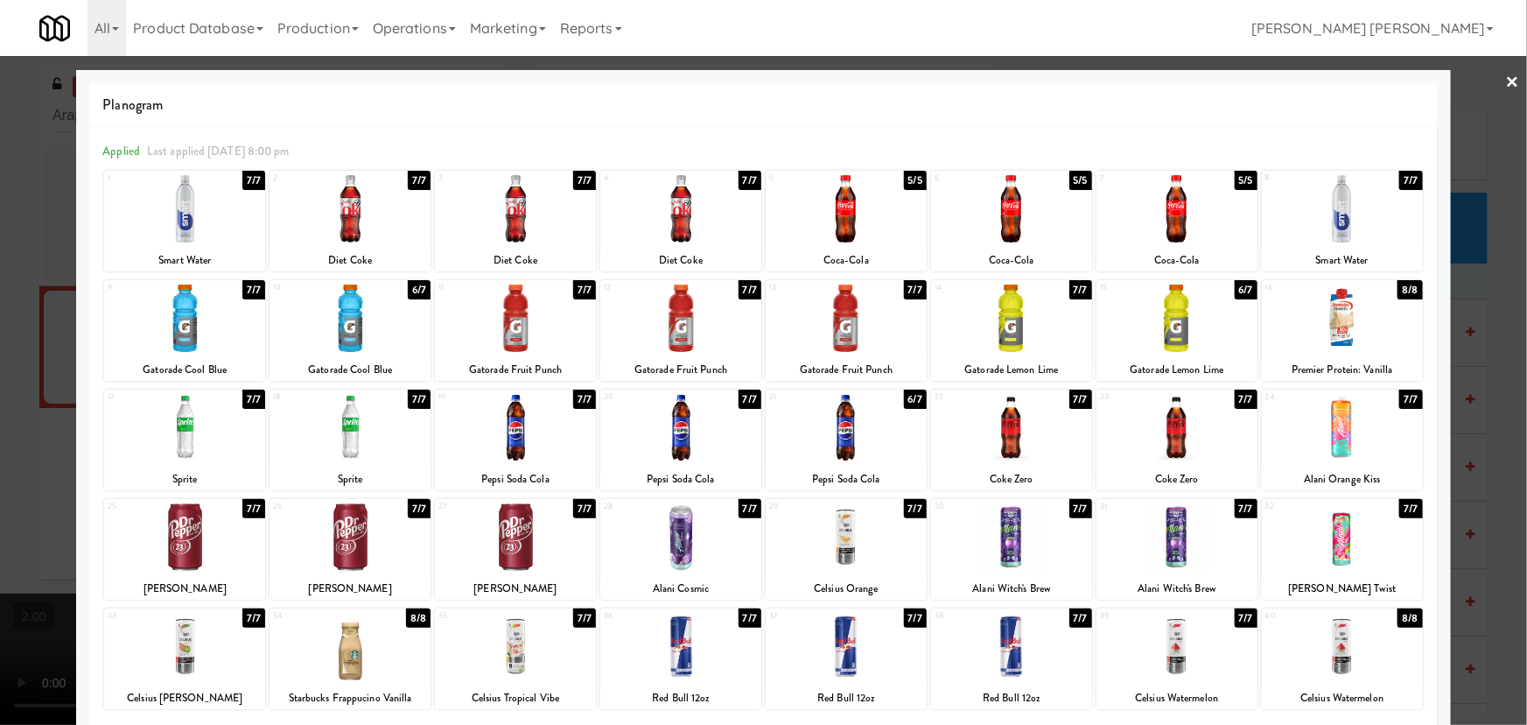
click at [1506, 80] on link "×" at bounding box center [1513, 83] width 14 height 54
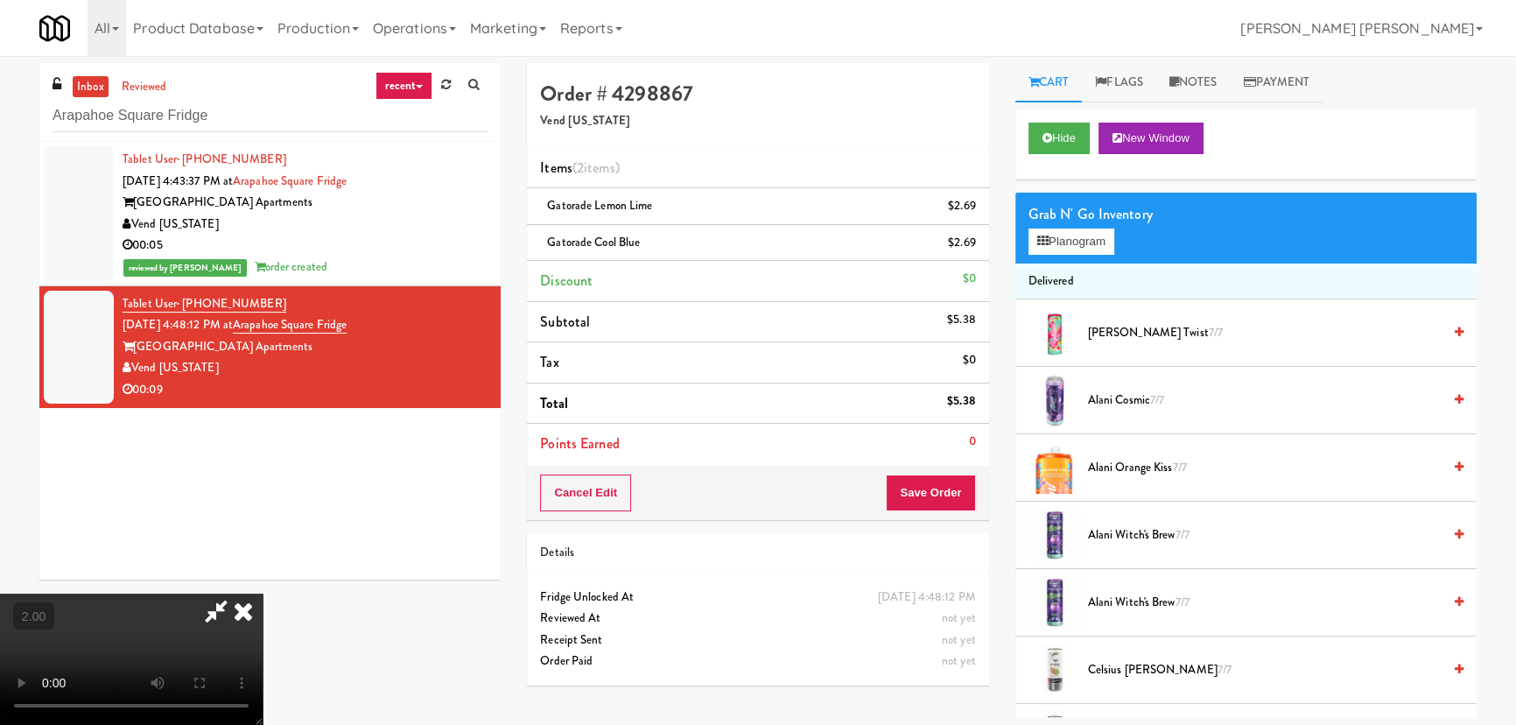
click at [236, 593] on icon at bounding box center [216, 610] width 40 height 35
click at [936, 484] on button "Save Order" at bounding box center [930, 492] width 89 height 37
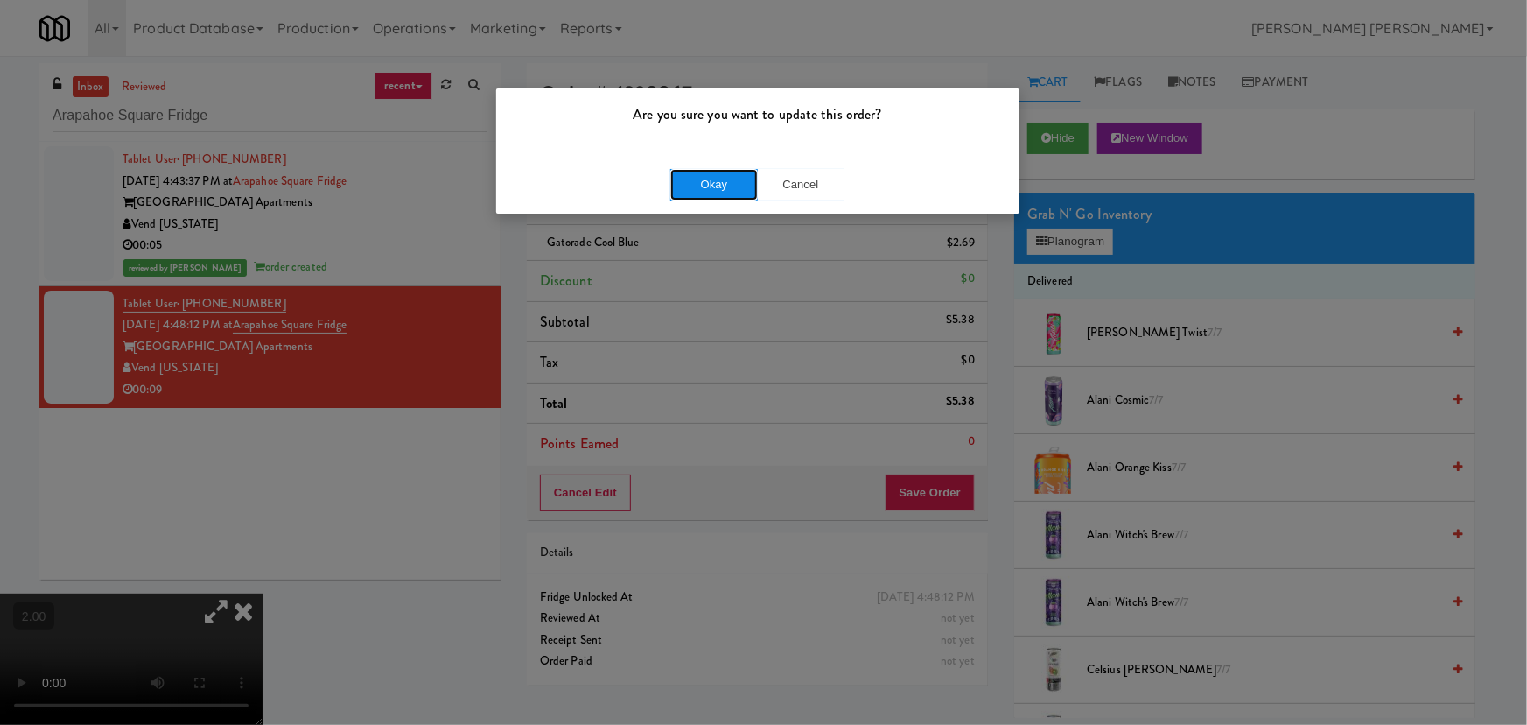
click at [740, 177] on button "Okay" at bounding box center [714, 185] width 88 height 32
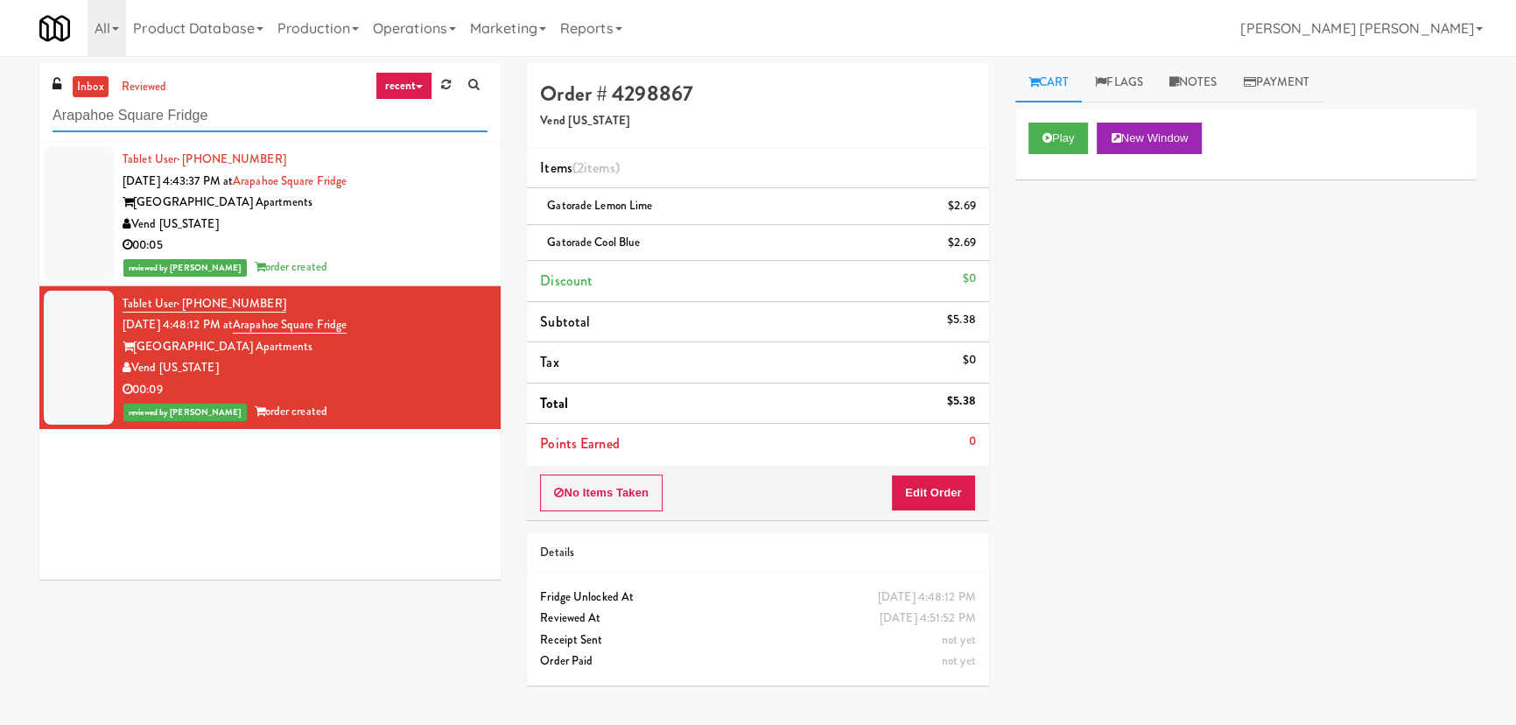
drag, startPoint x: 249, startPoint y: 111, endPoint x: -22, endPoint y: 114, distance: 270.4
click at [0, 114] on html "Are you sure you want to update this order? Okay Cancel Okay Are you sure you w…" at bounding box center [758, 362] width 1516 height 725
paste input "Park Place - Cooler - Left"
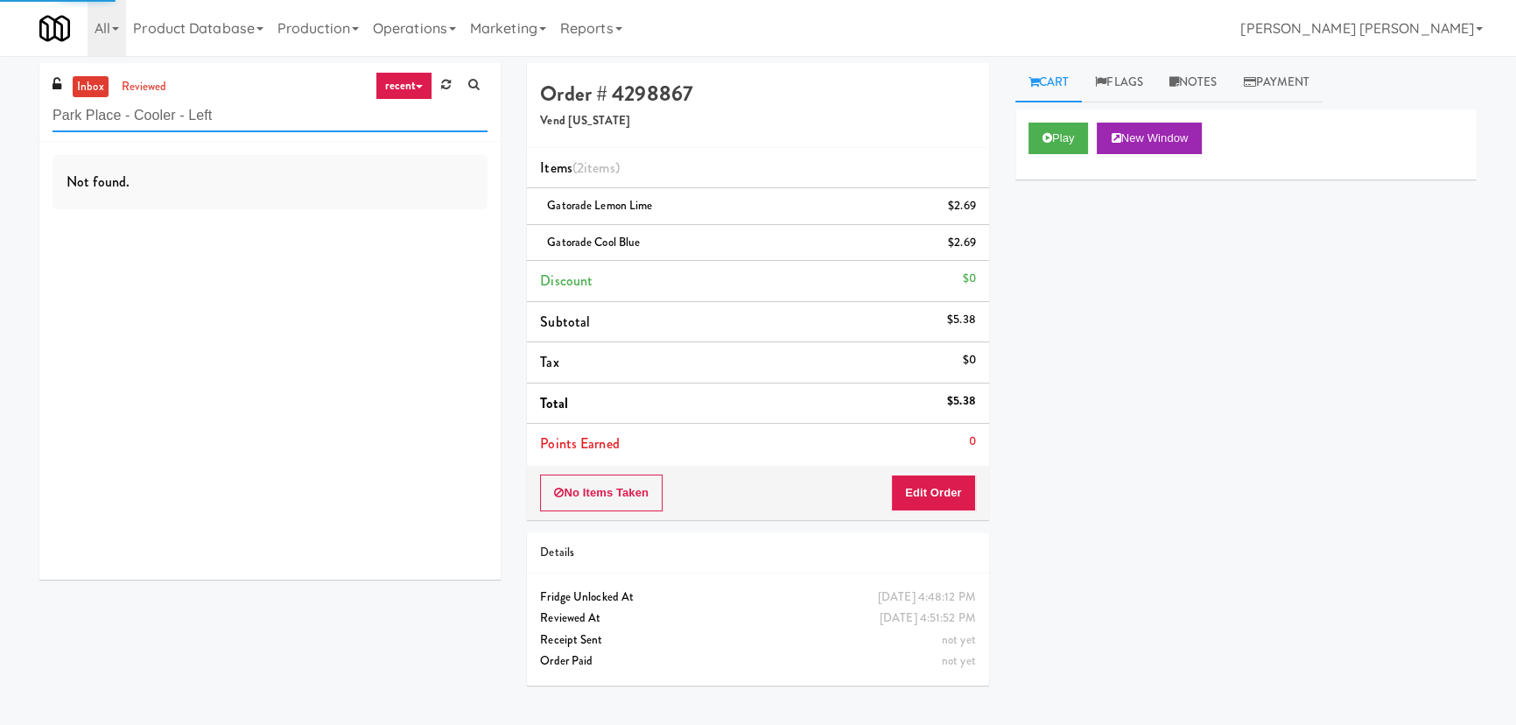
type input "Park Place - Cooler - Left"
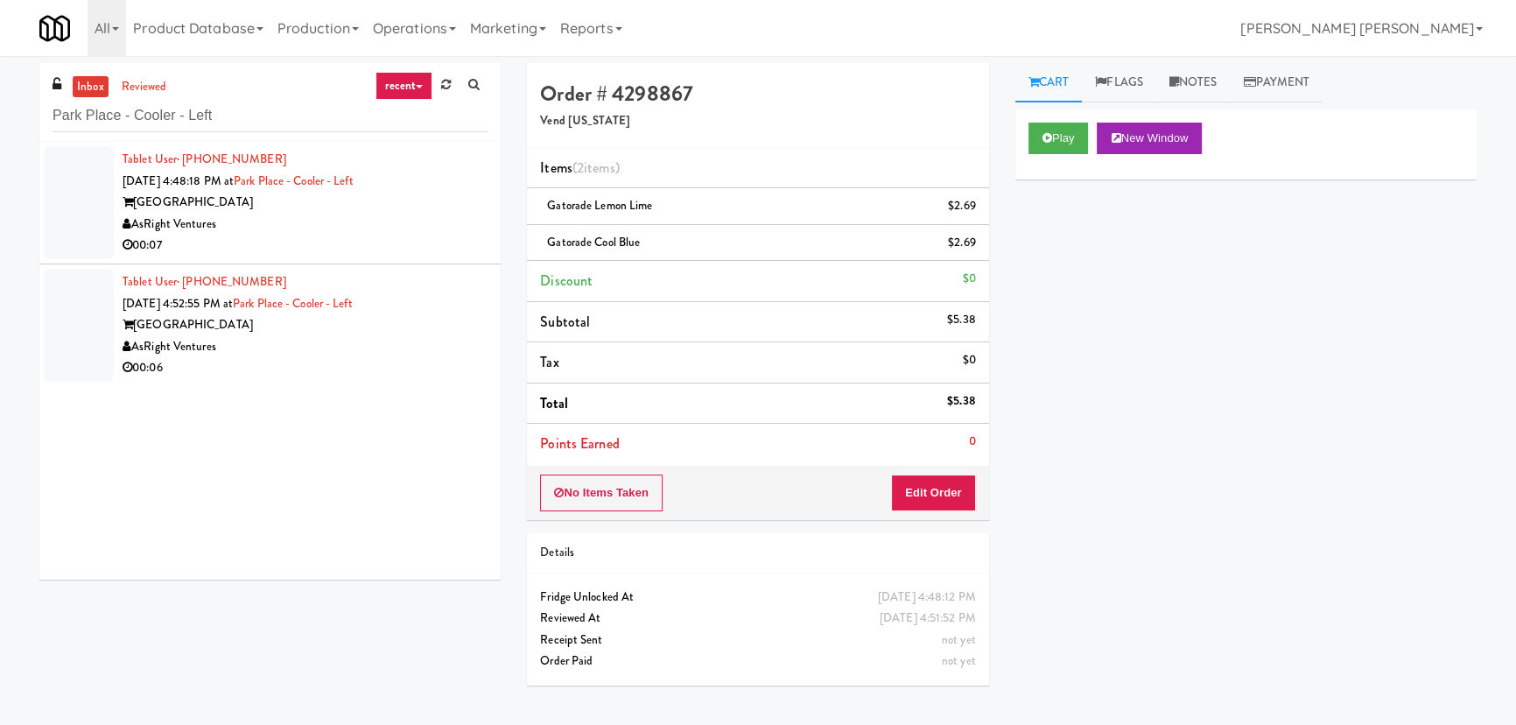
click at [319, 218] on div "AsRight Ventures" at bounding box center [305, 225] width 365 height 22
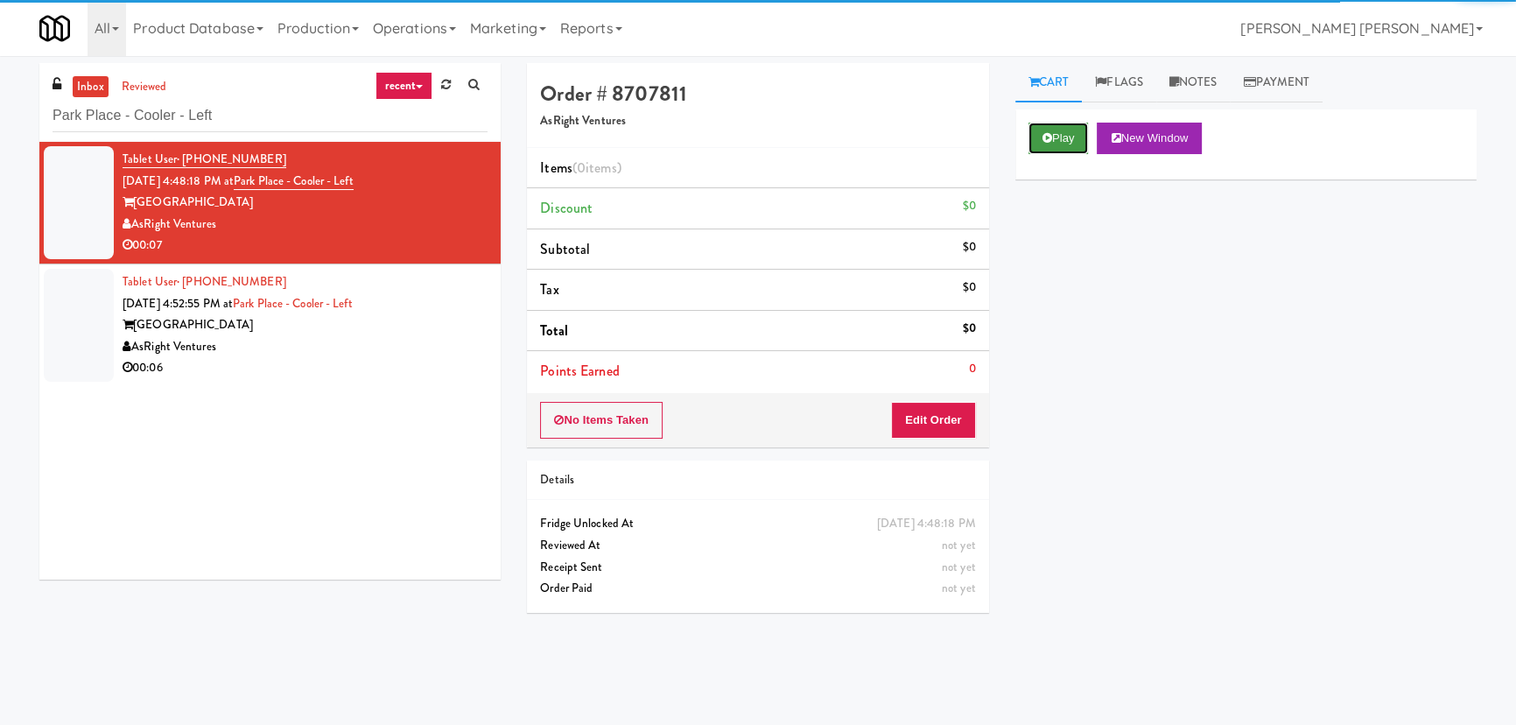
click at [1069, 138] on button "Play" at bounding box center [1058, 139] width 60 height 32
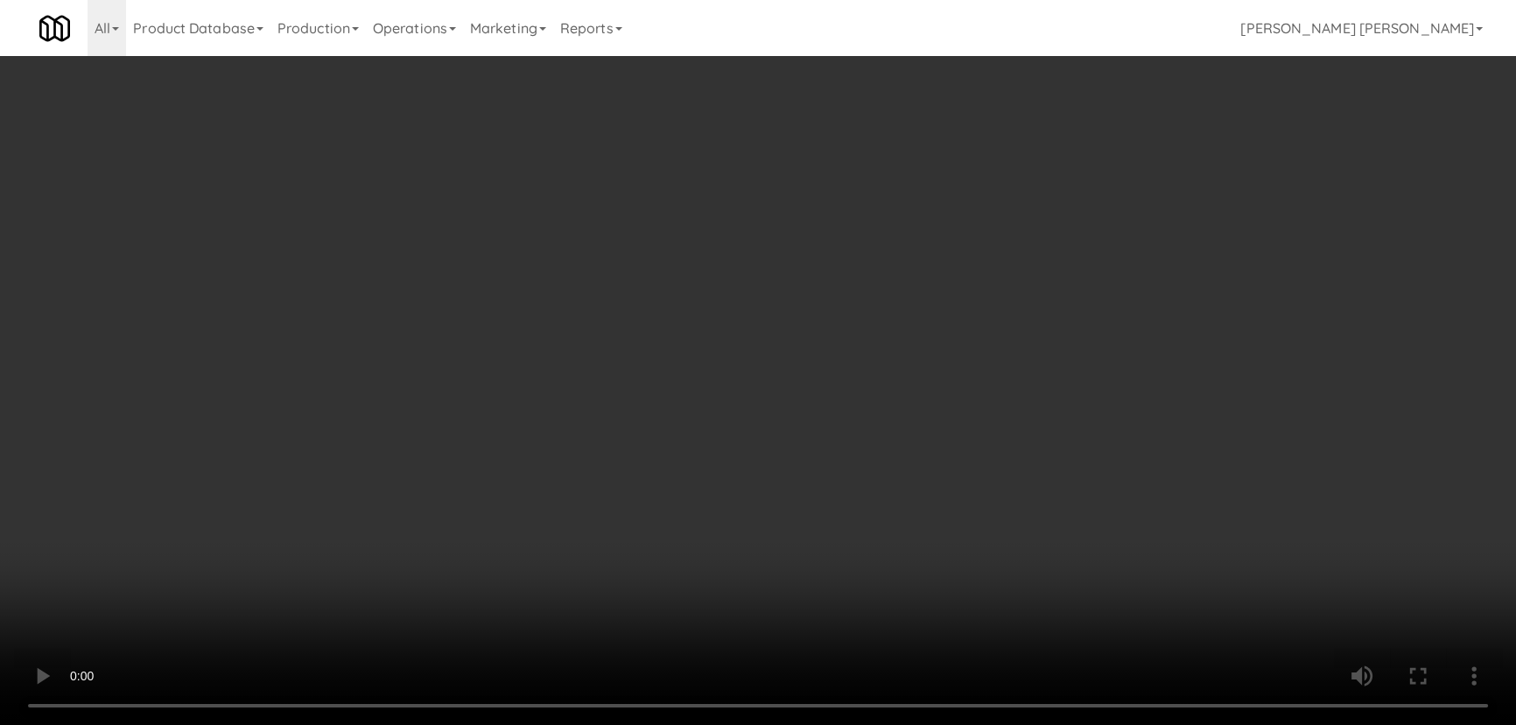
click at [899, 724] on video at bounding box center [758, 362] width 1516 height 725
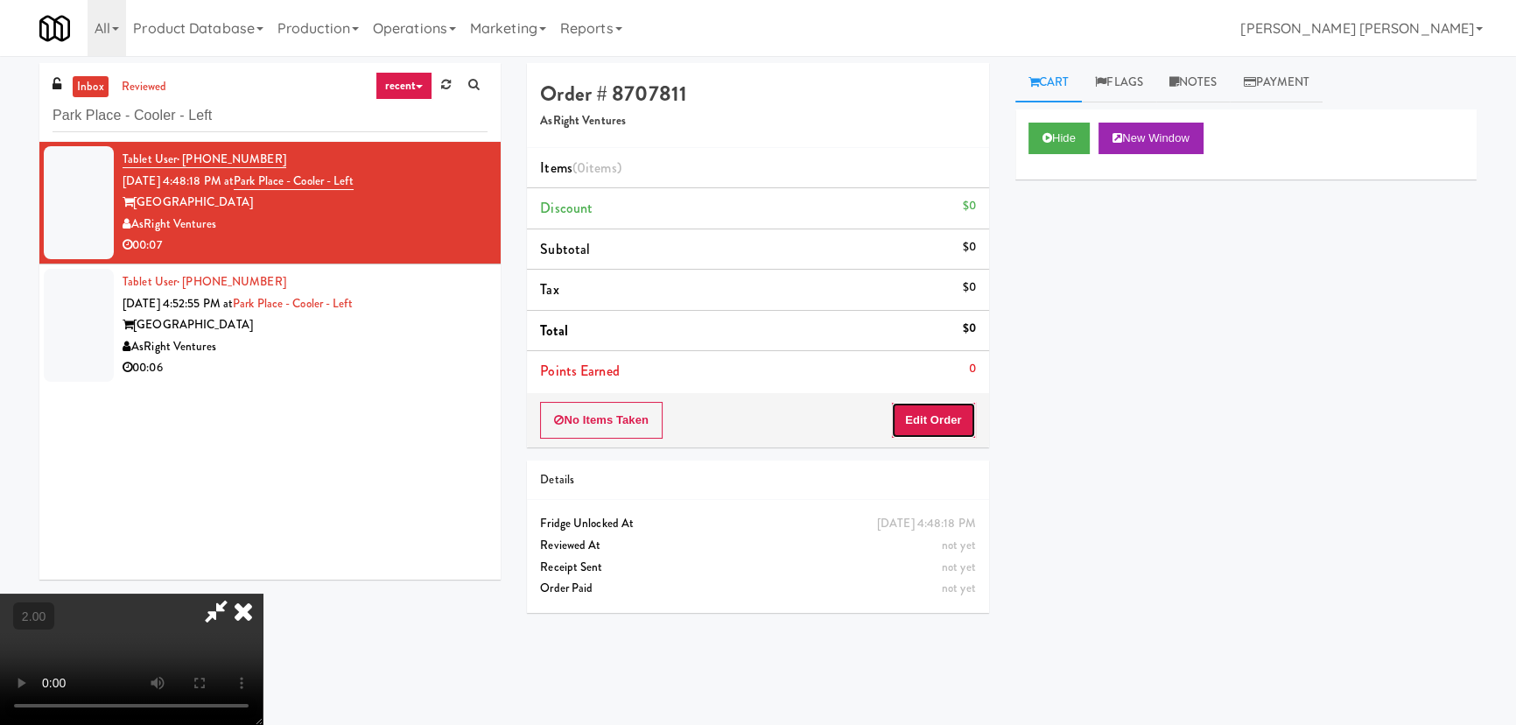
click at [939, 417] on button "Edit Order" at bounding box center [933, 420] width 85 height 37
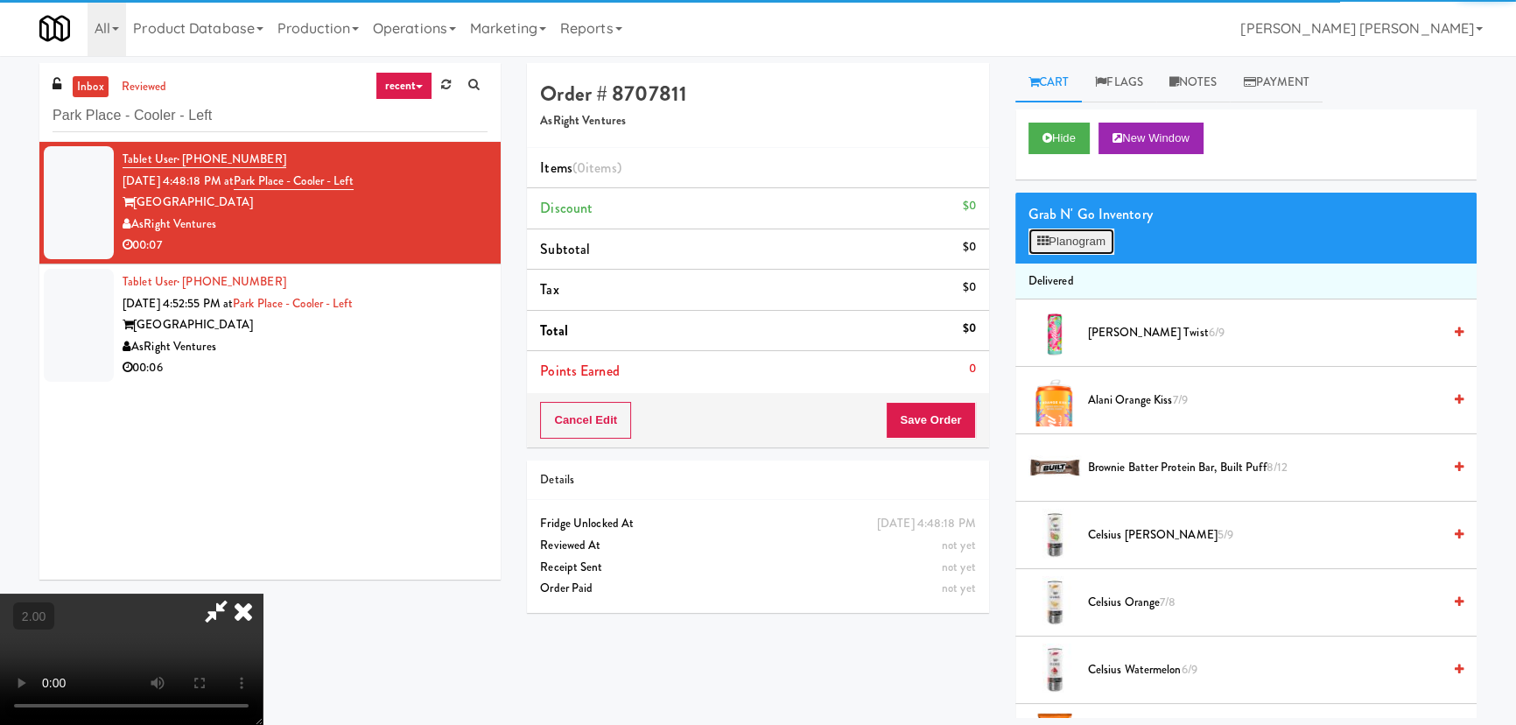
click at [1096, 245] on button "Planogram" at bounding box center [1071, 241] width 86 height 26
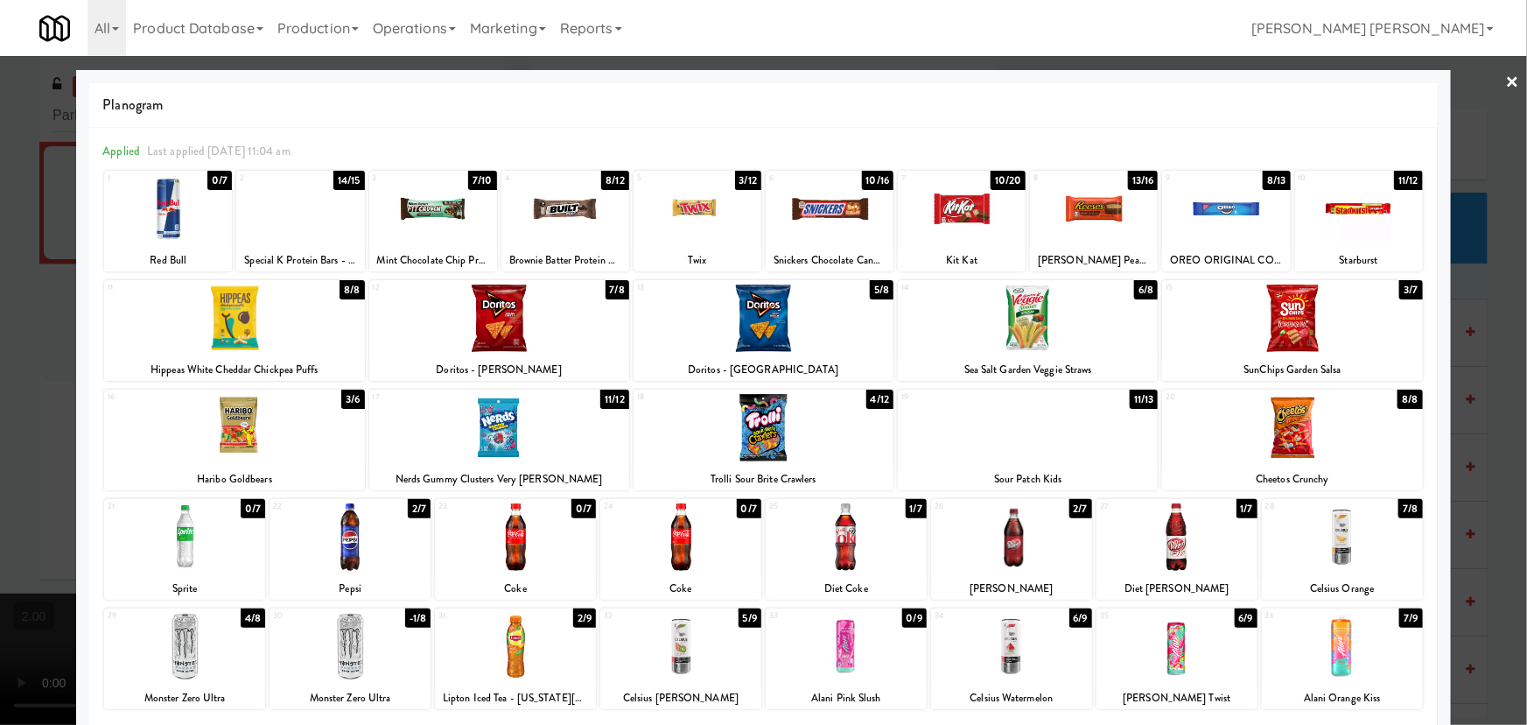
click at [192, 650] on div at bounding box center [184, 646] width 161 height 67
click at [1007, 551] on div at bounding box center [1011, 536] width 161 height 67
click at [1506, 74] on link "×" at bounding box center [1513, 83] width 14 height 54
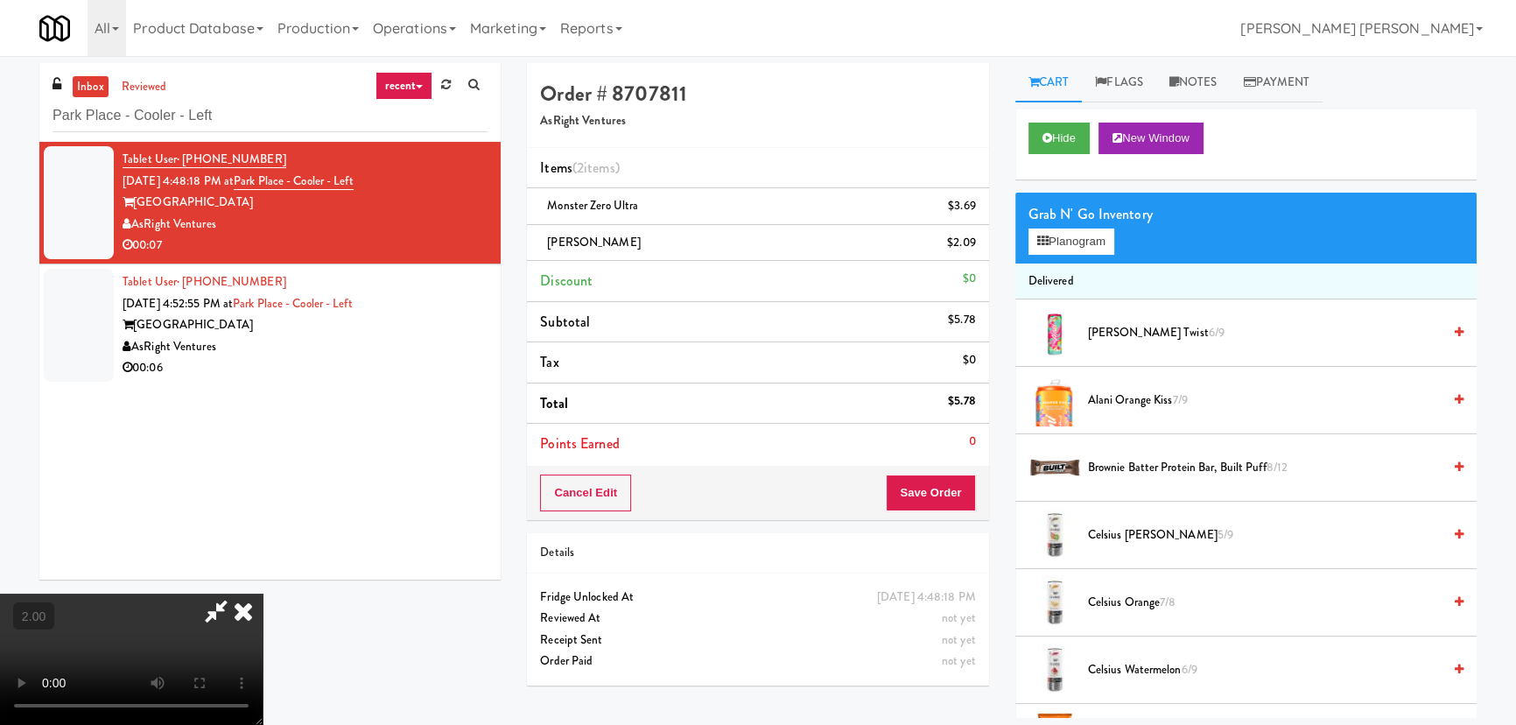
click at [263, 593] on video at bounding box center [131, 658] width 263 height 131
click at [263, 593] on icon at bounding box center [243, 610] width 39 height 35
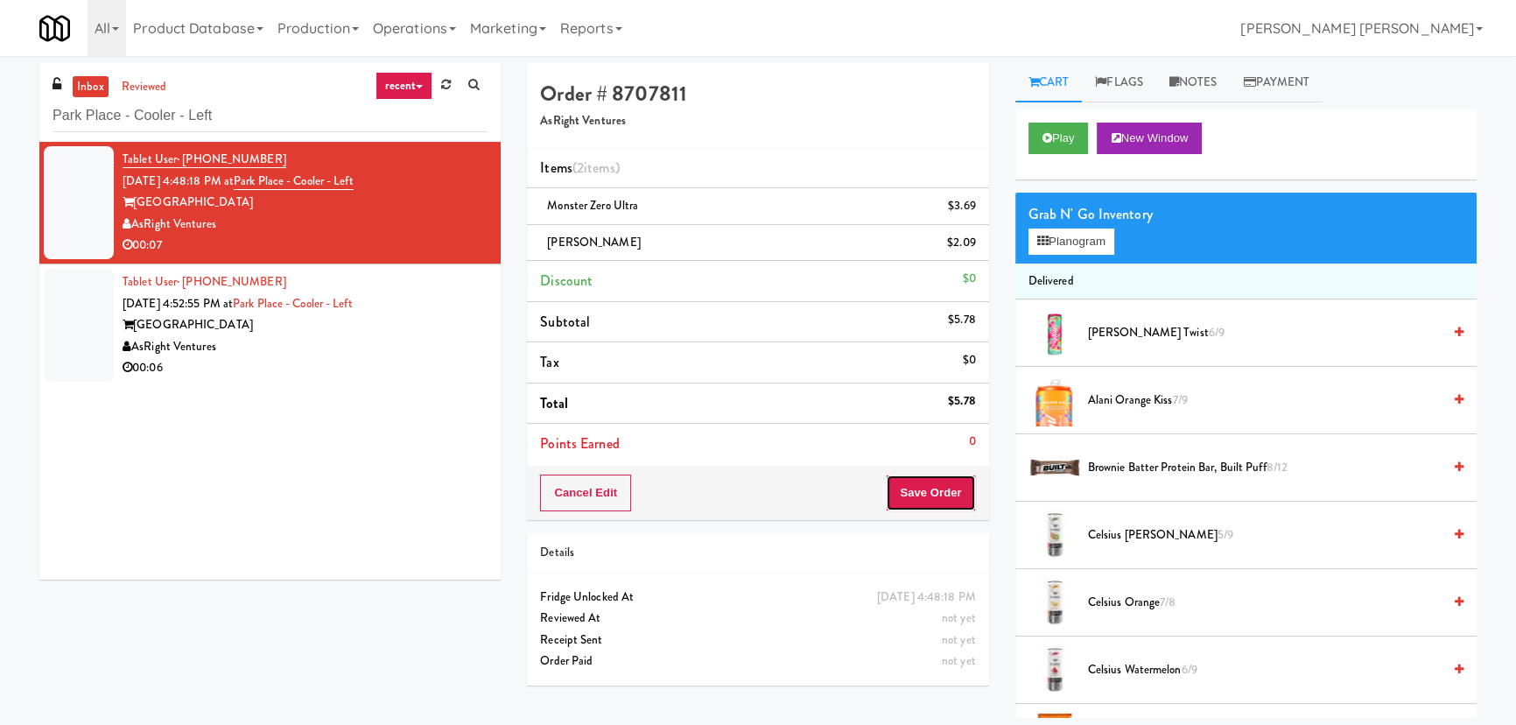
click at [922, 492] on button "Save Order" at bounding box center [930, 492] width 89 height 37
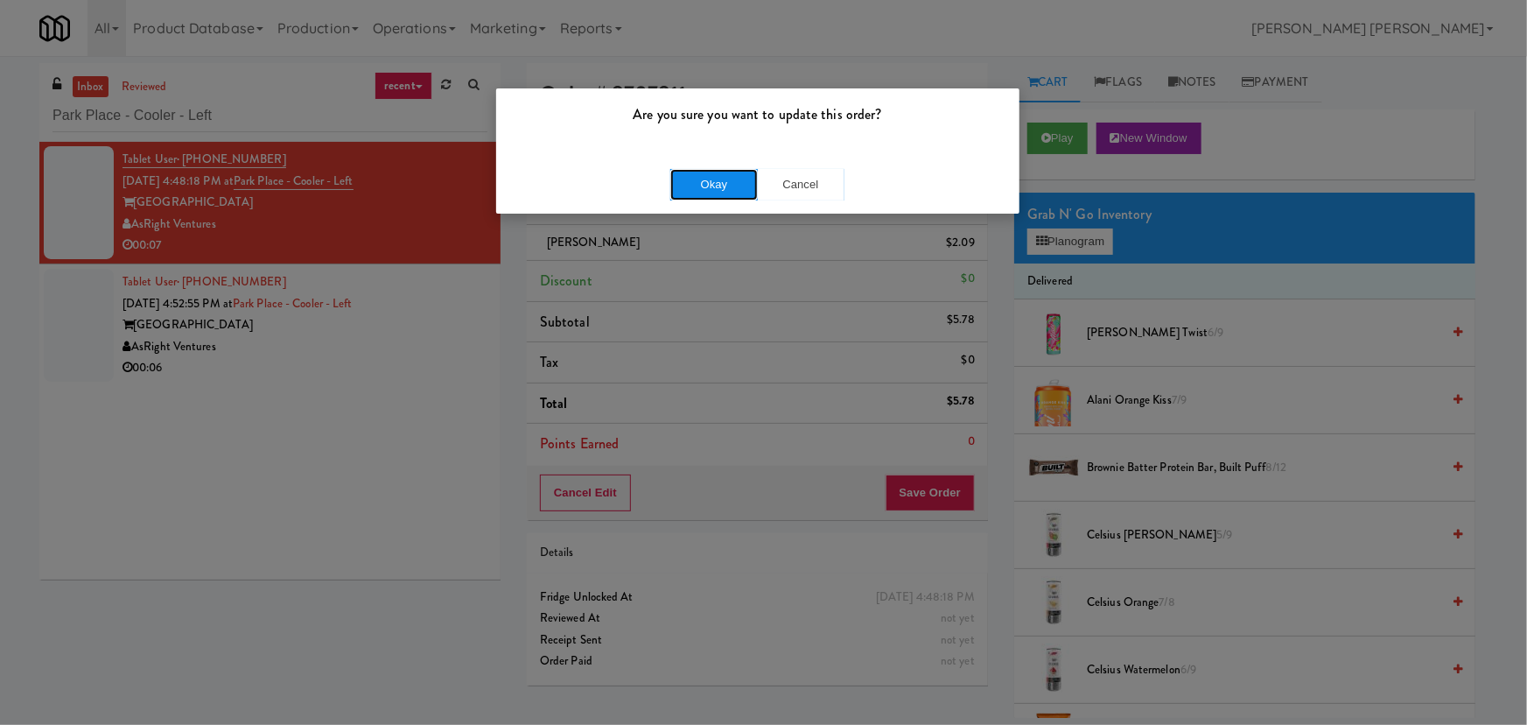
click at [732, 184] on button "Okay" at bounding box center [714, 185] width 88 height 32
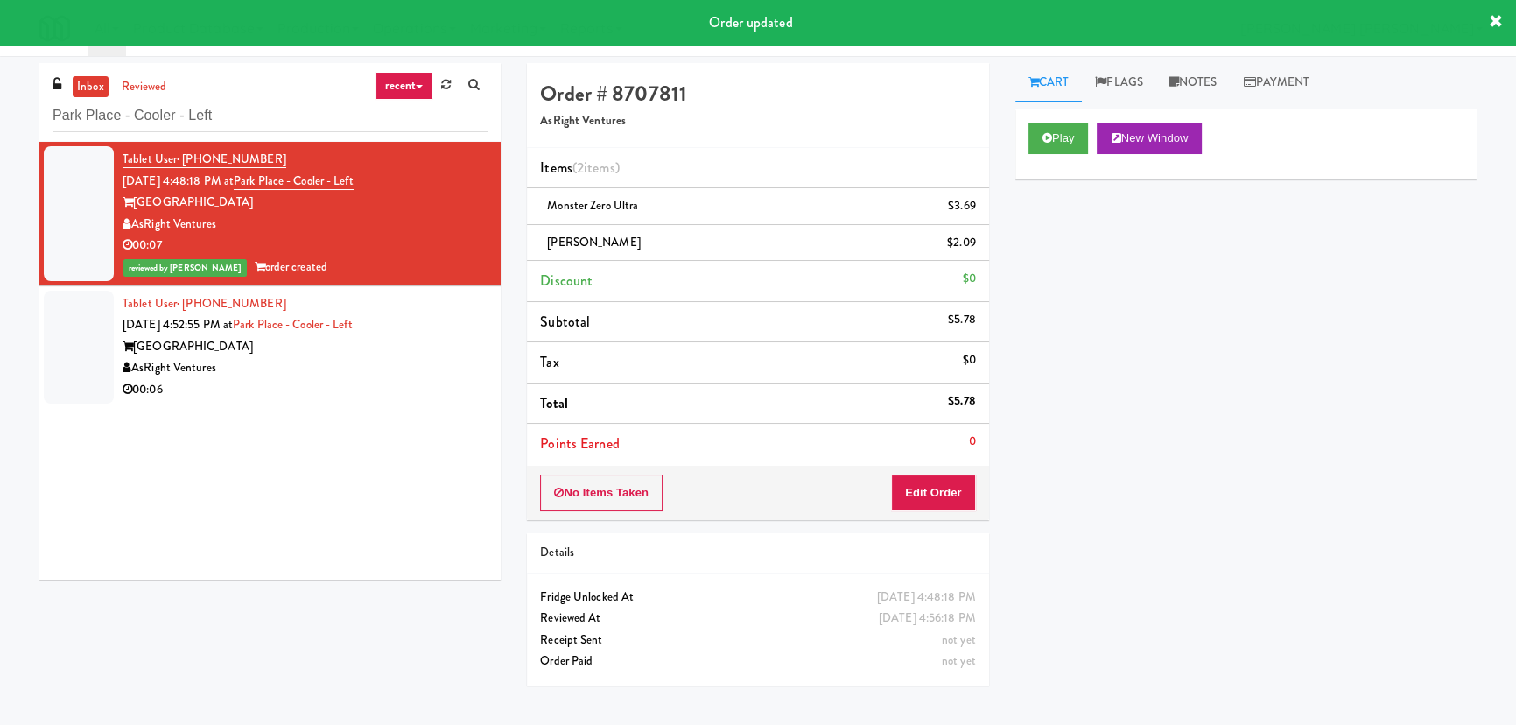
click at [352, 355] on div "[GEOGRAPHIC_DATA]" at bounding box center [305, 347] width 365 height 22
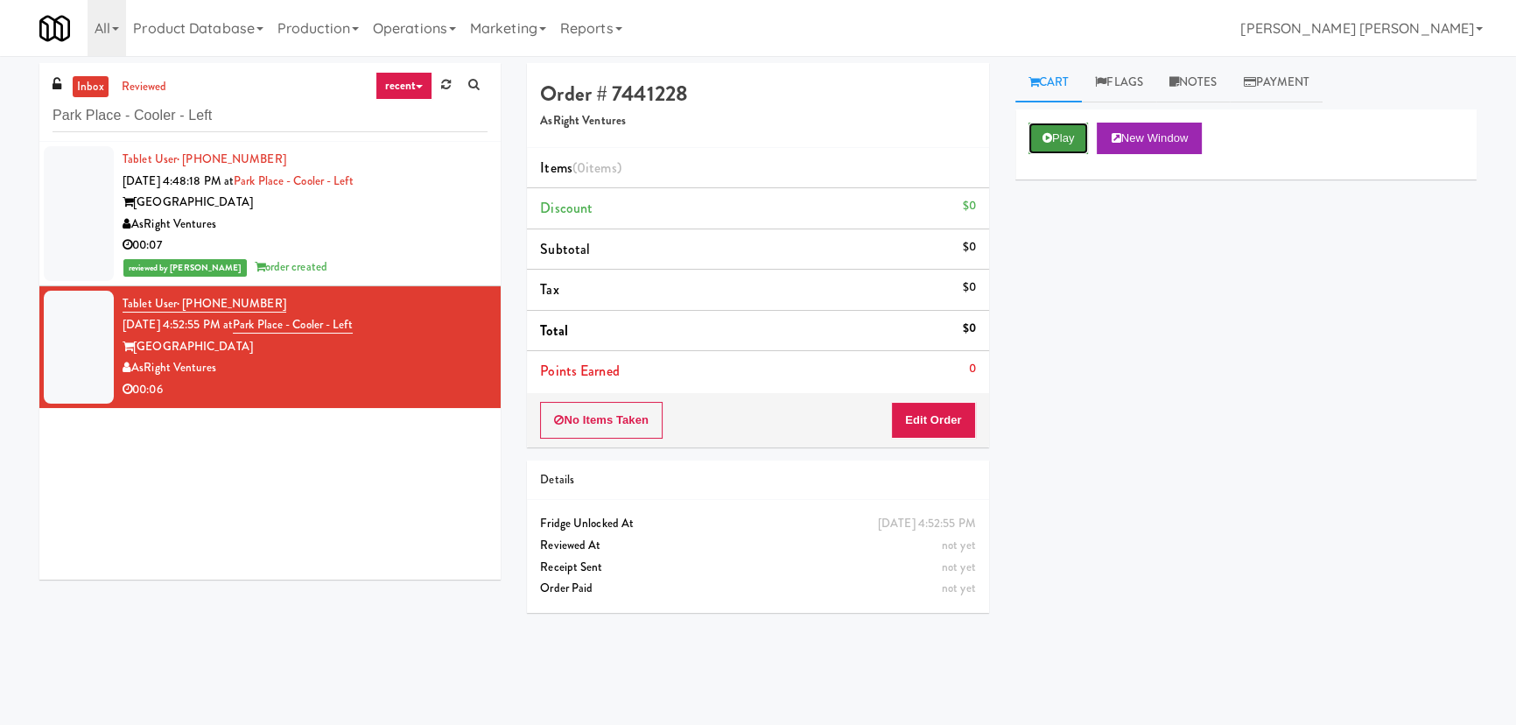
click at [1055, 137] on button "Play" at bounding box center [1058, 139] width 60 height 32
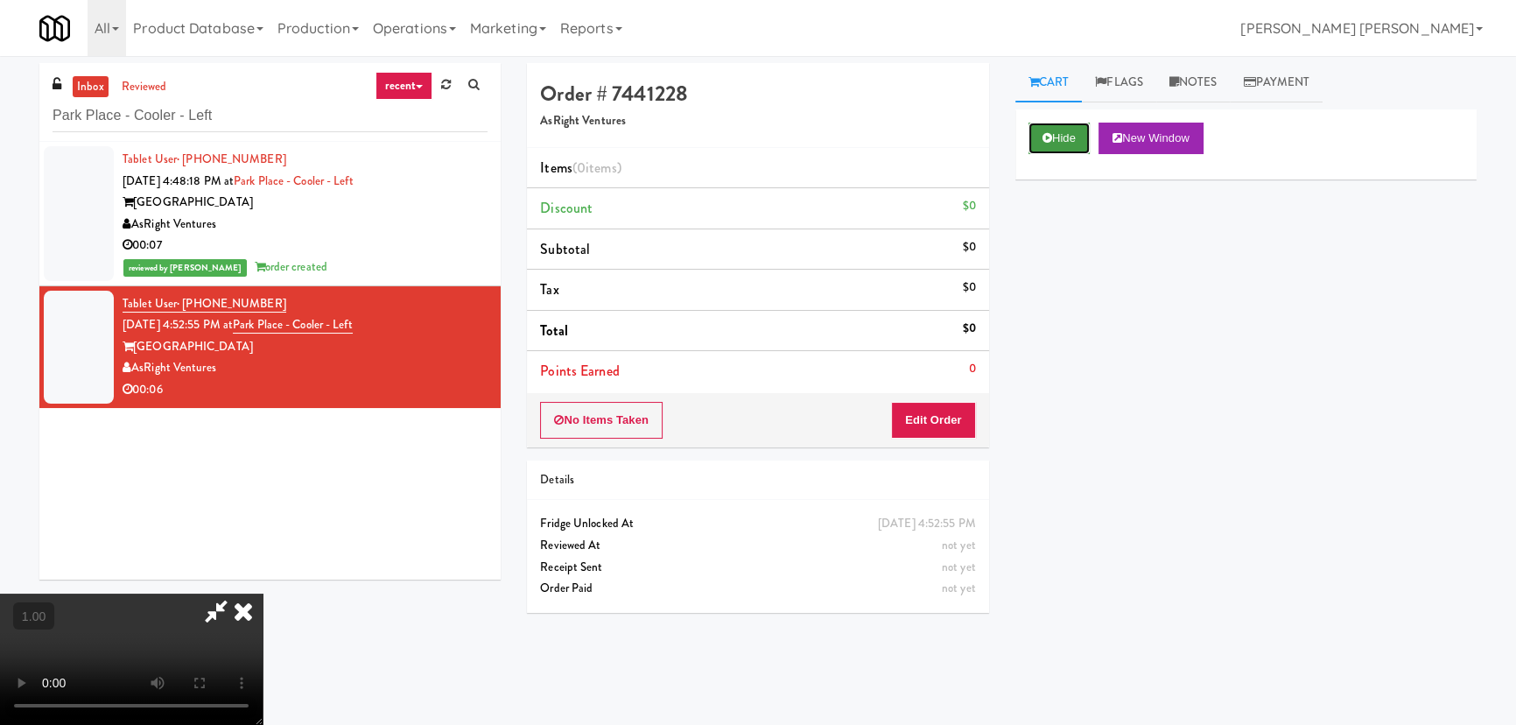
click at [1072, 143] on button "Hide" at bounding box center [1058, 139] width 61 height 32
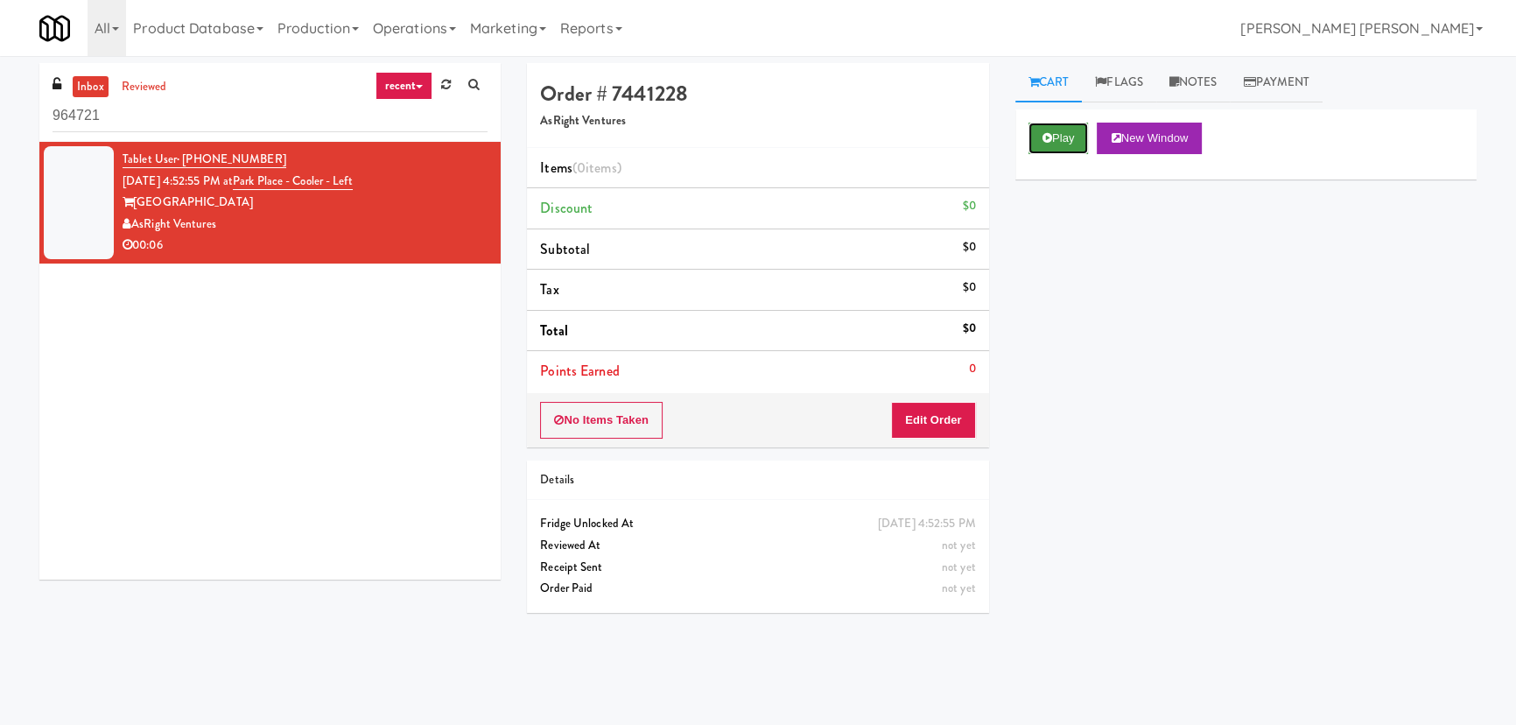
click at [1053, 149] on button "Play" at bounding box center [1058, 139] width 60 height 32
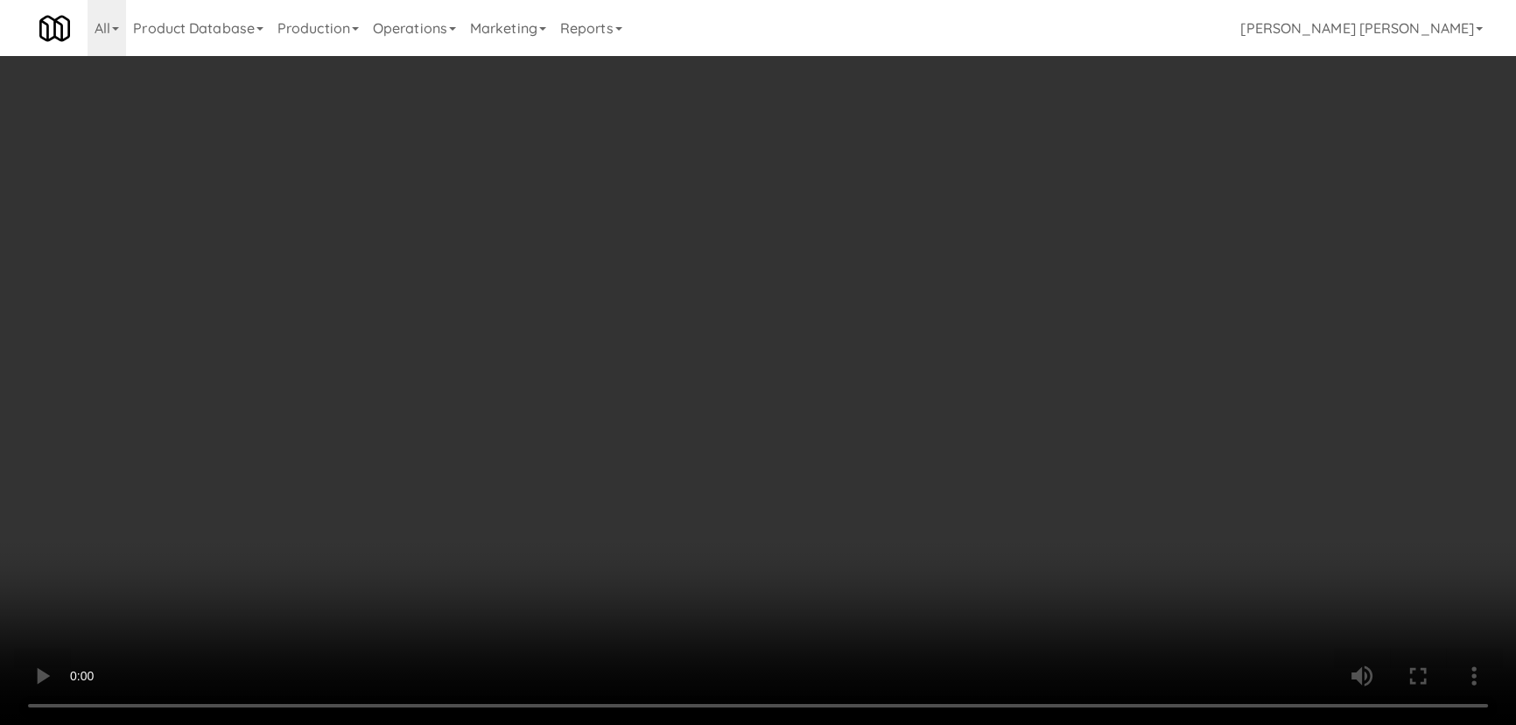
click at [860, 724] on video at bounding box center [758, 362] width 1516 height 725
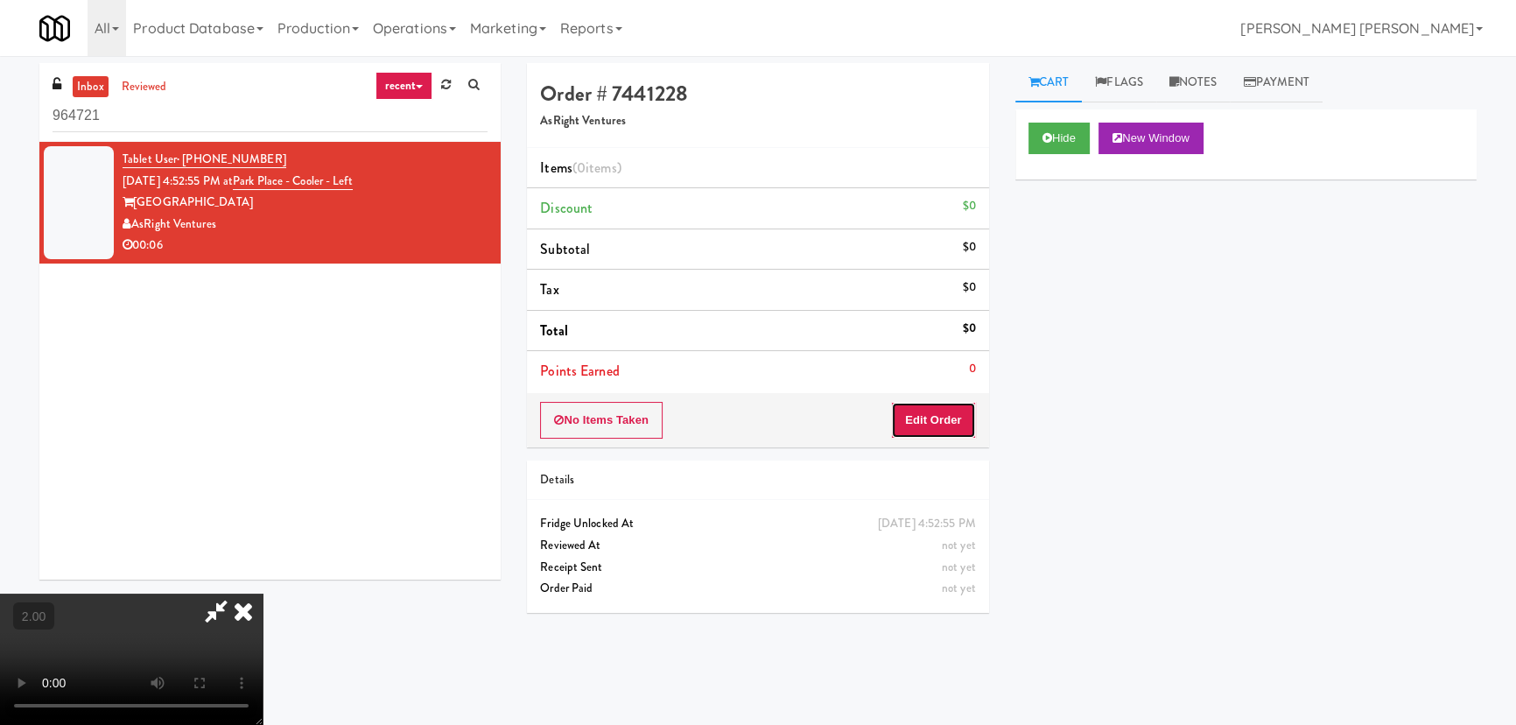
click at [954, 417] on button "Edit Order" at bounding box center [933, 420] width 85 height 37
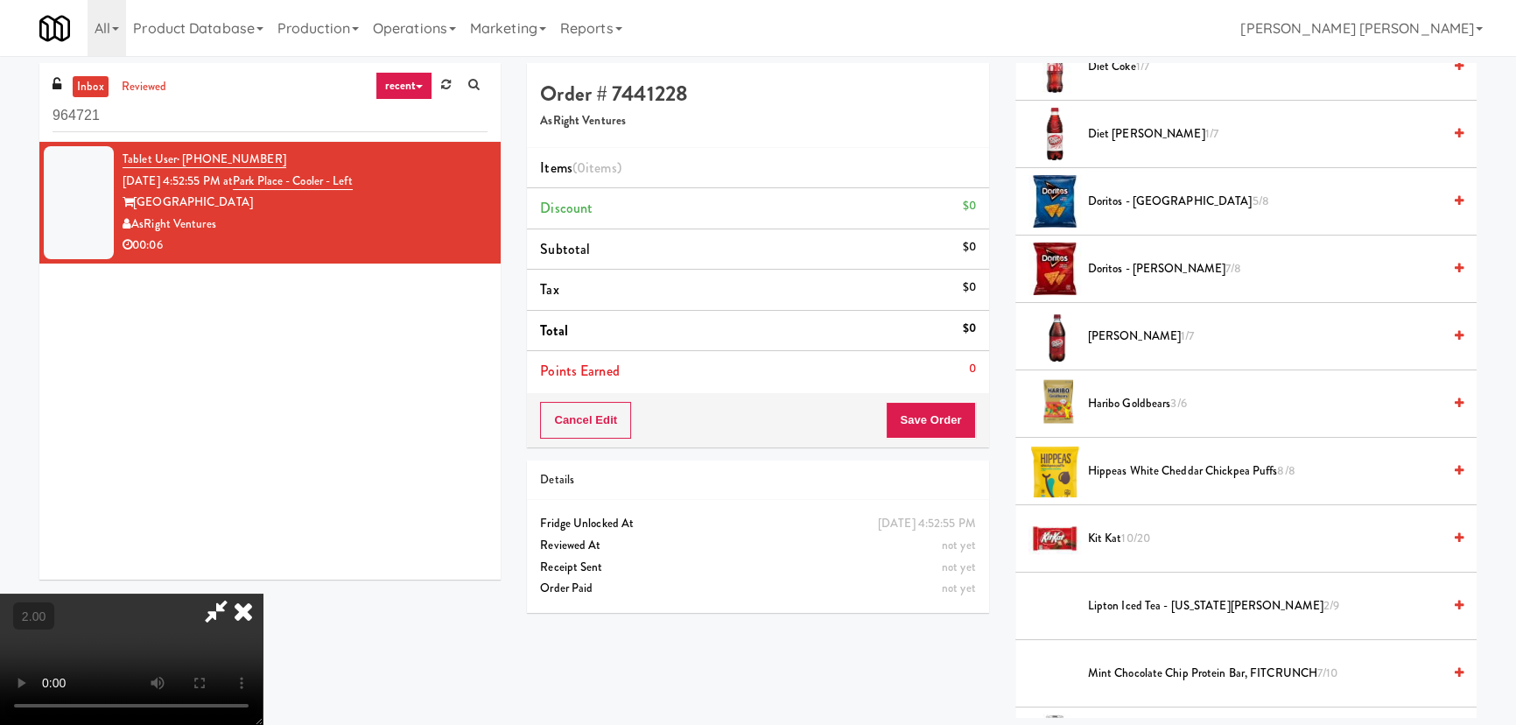
scroll to position [875, 0]
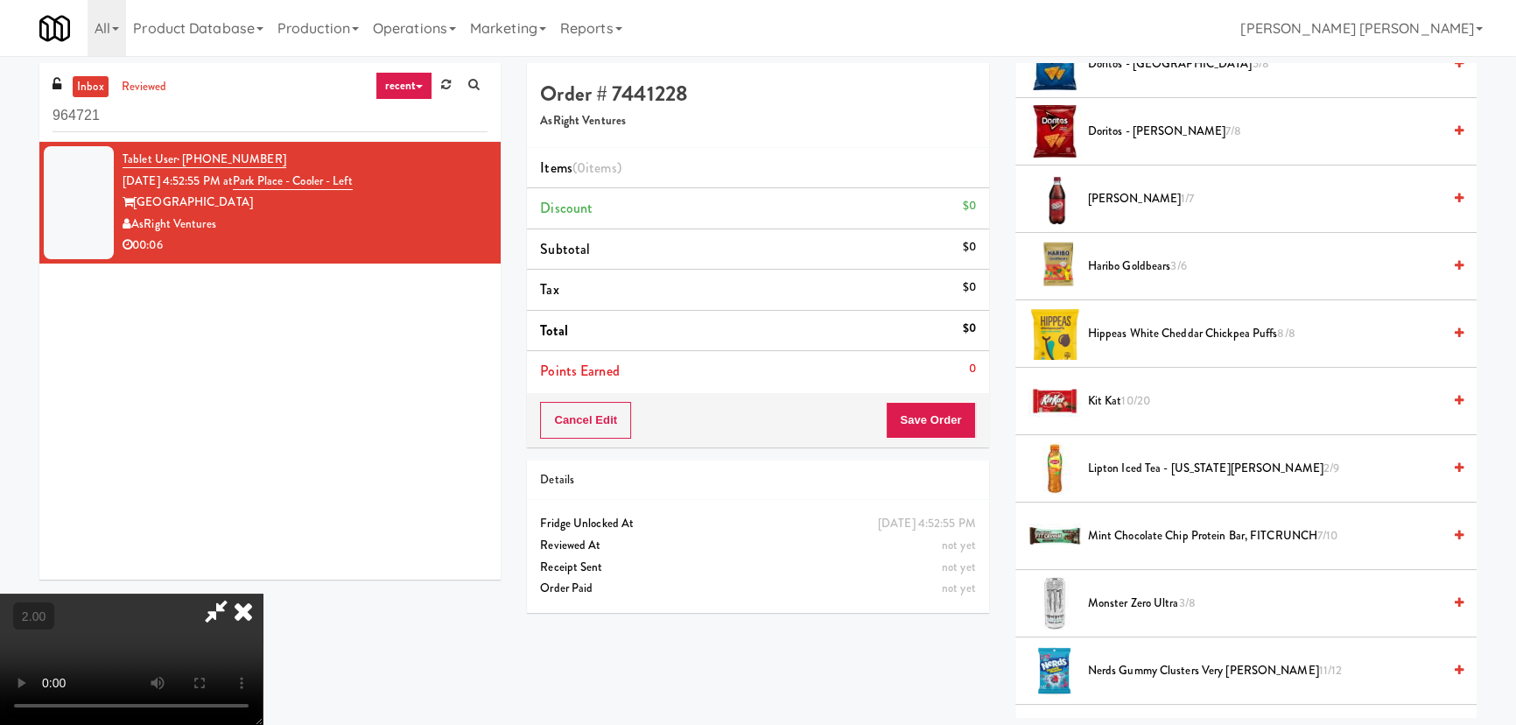
click at [1132, 463] on span "Lipton Iced Tea - [US_STATE][PERSON_NAME] 2/9" at bounding box center [1265, 469] width 354 height 22
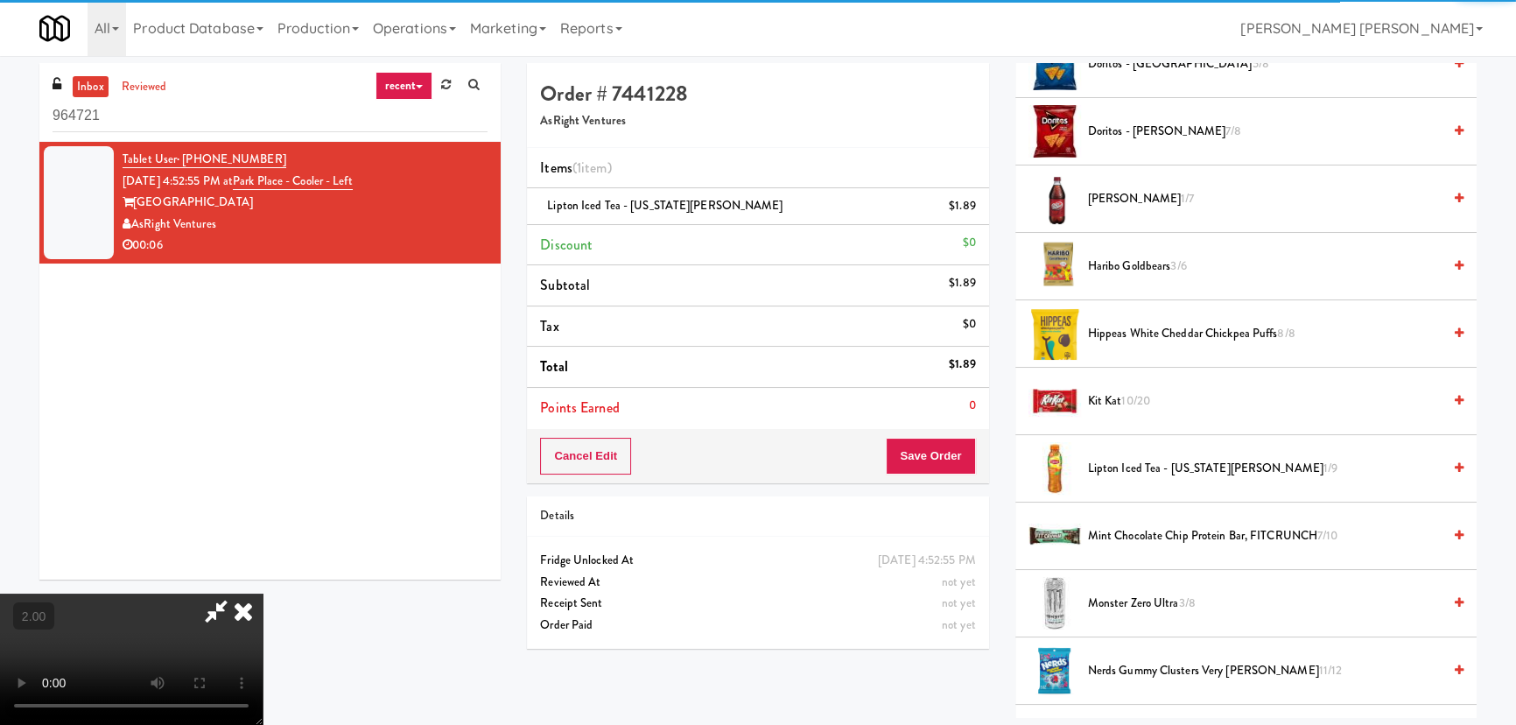
drag, startPoint x: 894, startPoint y: 237, endPoint x: 890, endPoint y: 347, distance: 109.5
click at [263, 593] on icon at bounding box center [243, 610] width 39 height 35
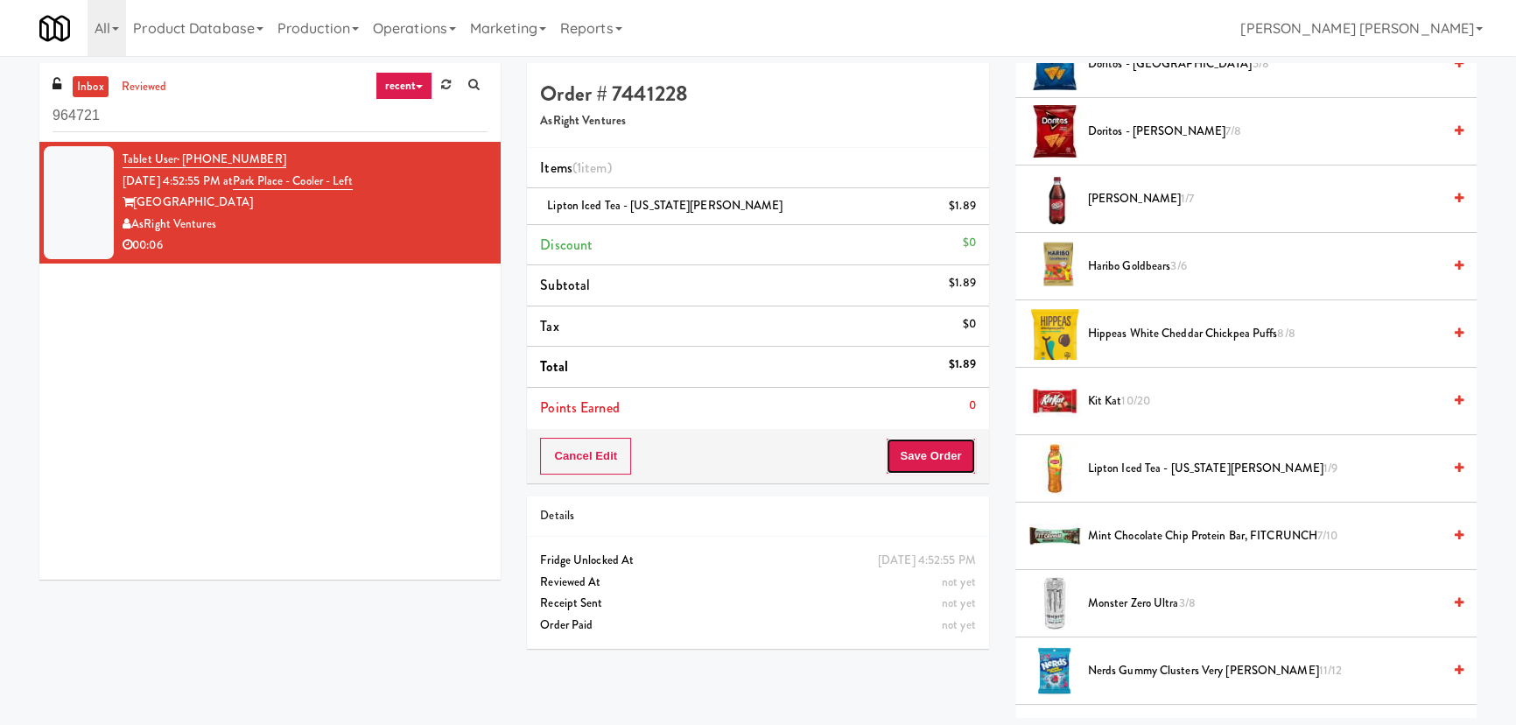
drag, startPoint x: 915, startPoint y: 453, endPoint x: 916, endPoint y: 474, distance: 21.0
click at [915, 454] on button "Save Order" at bounding box center [930, 456] width 89 height 37
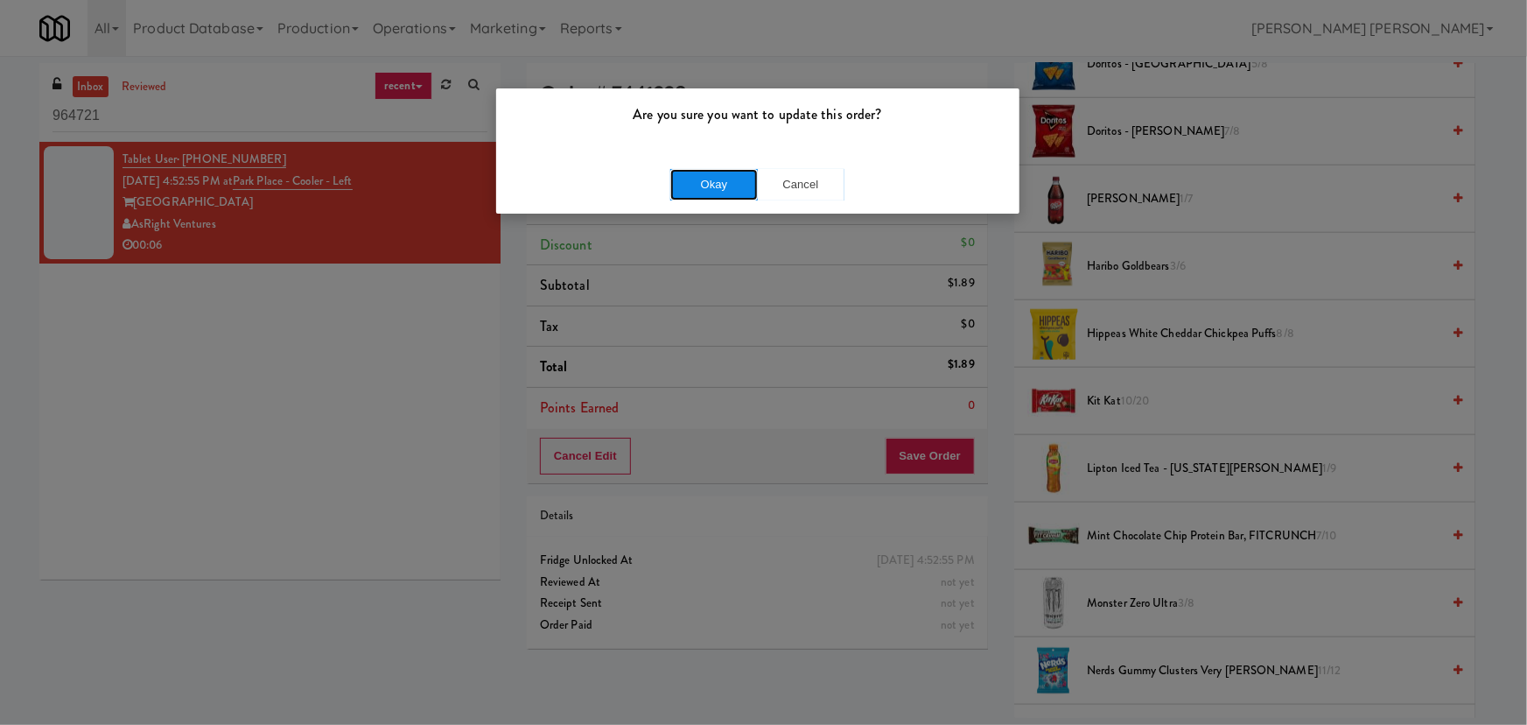
click at [683, 179] on button "Okay" at bounding box center [714, 185] width 88 height 32
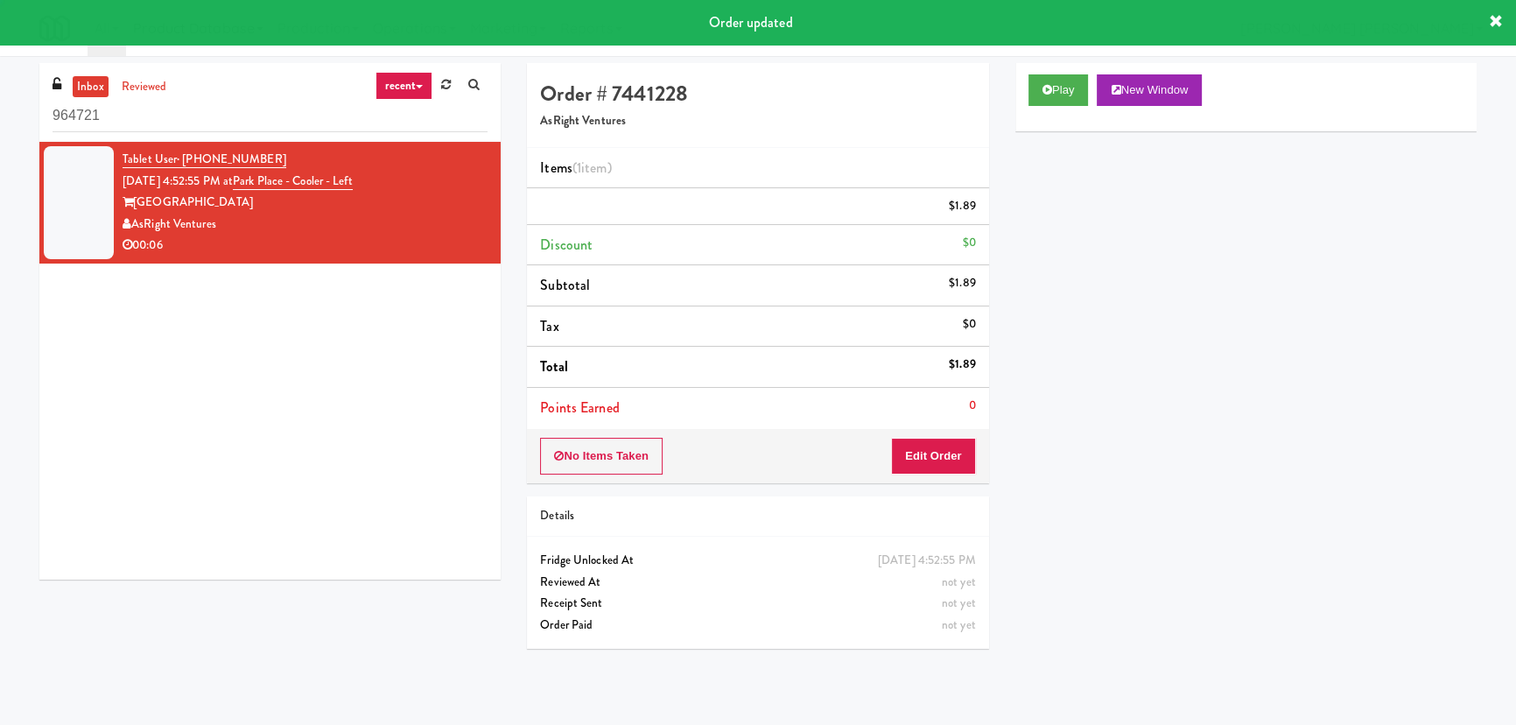
scroll to position [47, 0]
